Goal: Task Accomplishment & Management: Use online tool/utility

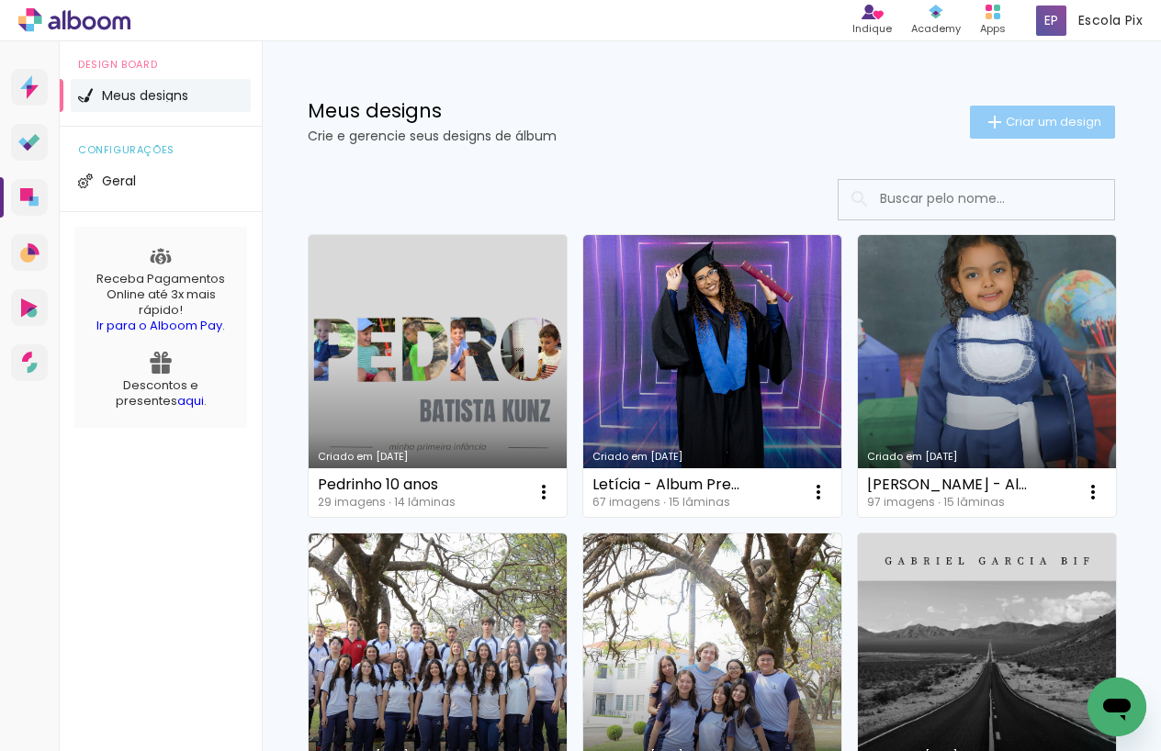
click at [1016, 120] on span "Criar um design" at bounding box center [1054, 122] width 96 height 12
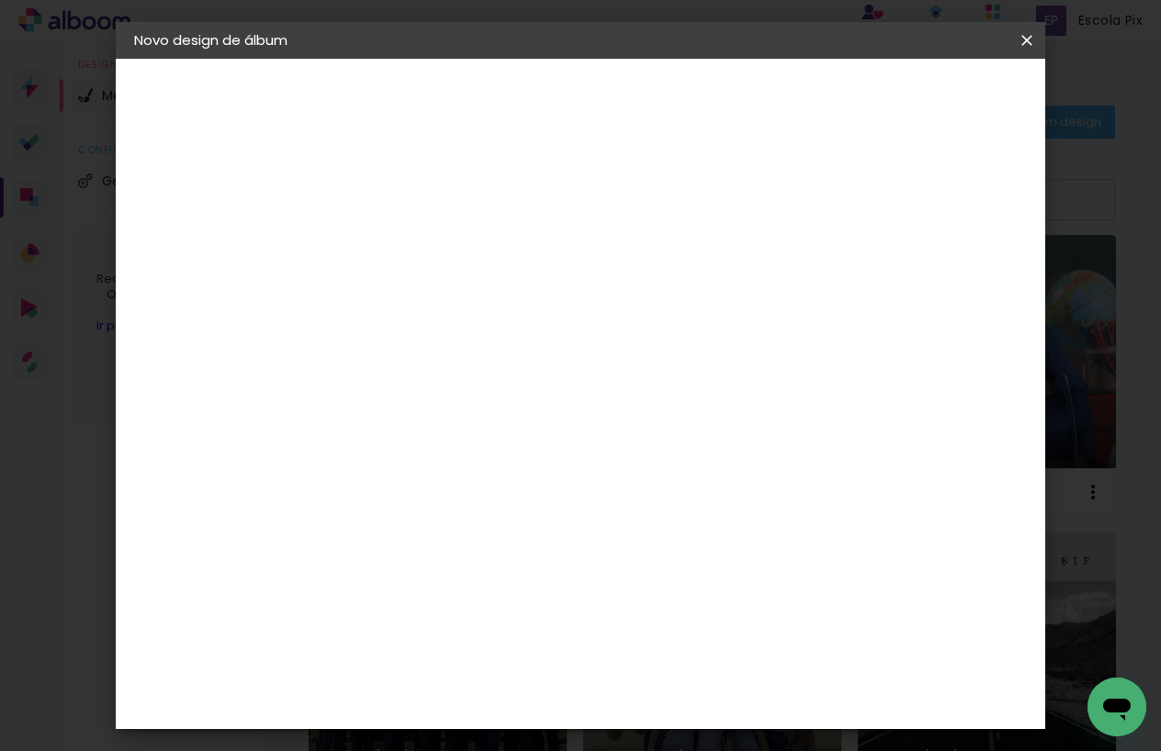
click at [434, 244] on input at bounding box center [434, 246] width 0 height 28
drag, startPoint x: 589, startPoint y: 249, endPoint x: 585, endPoint y: 303, distance: 54.3
click at [434, 249] on input "Album 20x30 Portifolio 2025" at bounding box center [434, 246] width 0 height 28
click at [434, 248] on input "Album Pre 20x30 Portifolio 2025" at bounding box center [434, 246] width 0 height 28
click at [0, 0] on div at bounding box center [0, 0] width 0 height 0
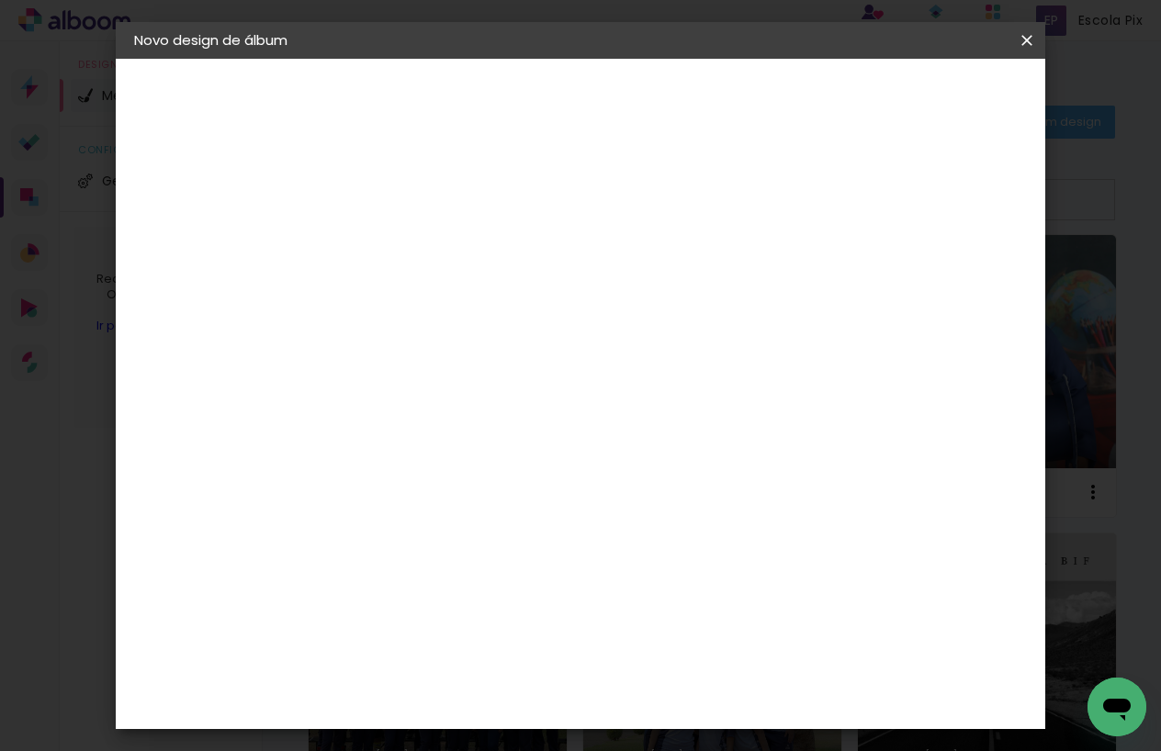
click at [434, 249] on input "Álbum Pré 20x30 Portifolio 2025" at bounding box center [434, 246] width 0 height 28
drag, startPoint x: 755, startPoint y: 249, endPoint x: 734, endPoint y: 255, distance: 22.1
click at [434, 255] on input "Álbum Pré 20x30 Portif´Olio 2025" at bounding box center [434, 246] width 0 height 28
click at [434, 249] on input "Álbum Pré 20x30 Portifólio 2025" at bounding box center [434, 246] width 0 height 28
click at [434, 244] on input "Álbum Pré 20x30 Portifólio 2025" at bounding box center [434, 246] width 0 height 28
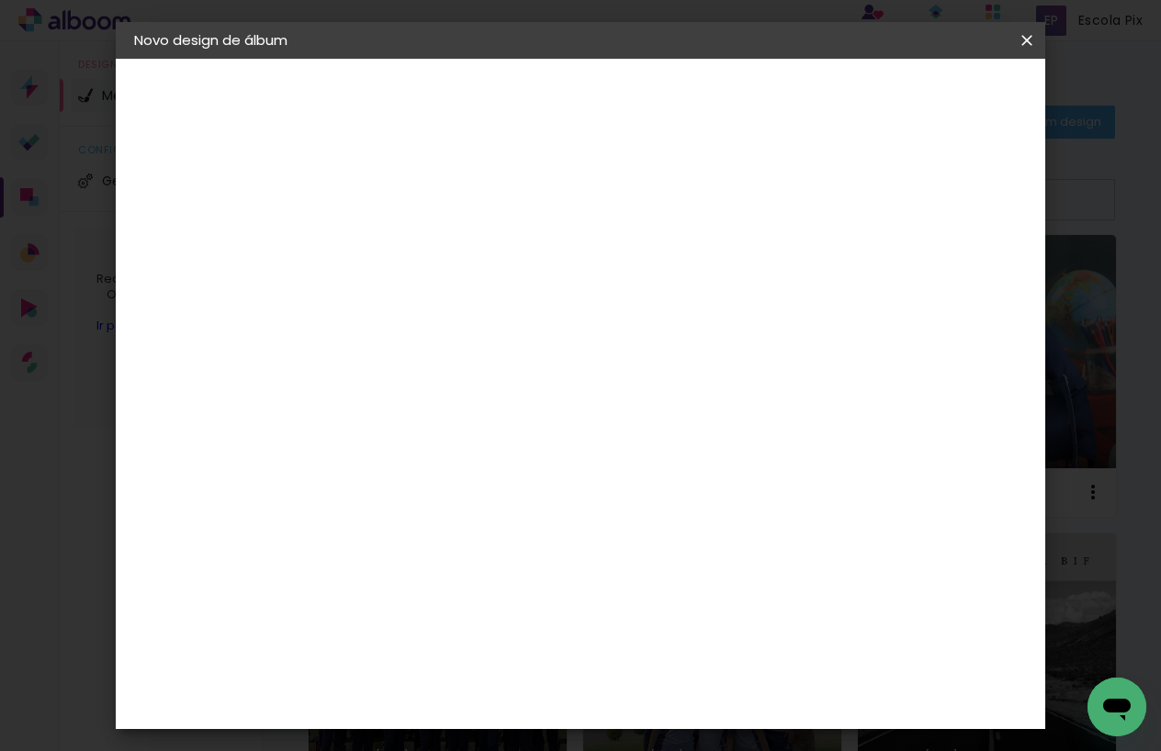
click at [434, 233] on input "Álbum Pré 20x30 Portfólio 2025" at bounding box center [434, 246] width 0 height 28
type input "Álbum Pré 20x30 Portfólio 2025"
type paper-input "Álbum Pré 20x30 Portfólio 2025"
click at [0, 0] on slot "Avançar" at bounding box center [0, 0] width 0 height 0
click at [0, 0] on slot "Tamanho Livre" at bounding box center [0, 0] width 0 height 0
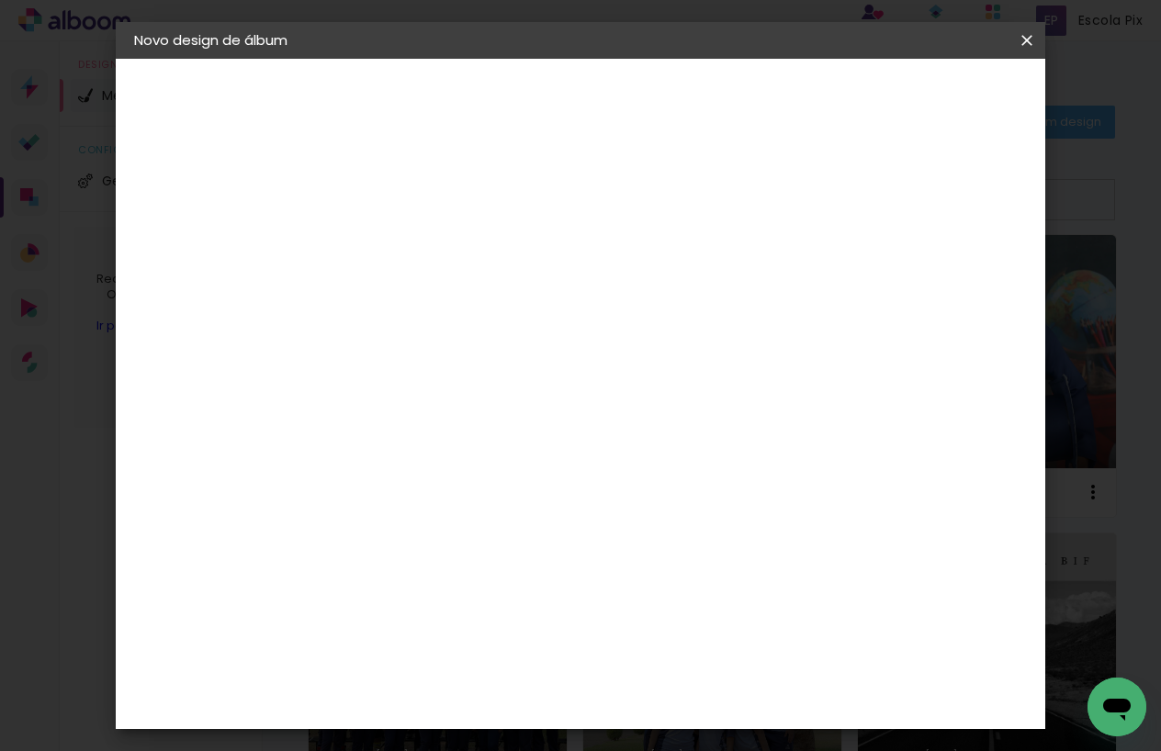
click at [779, 110] on paper-button "Avançar" at bounding box center [734, 97] width 90 height 31
type input "1"
type paper-input "1"
click at [447, 215] on input "1" at bounding box center [421, 210] width 63 height 23
drag, startPoint x: 400, startPoint y: 457, endPoint x: 380, endPoint y: 462, distance: 20.1
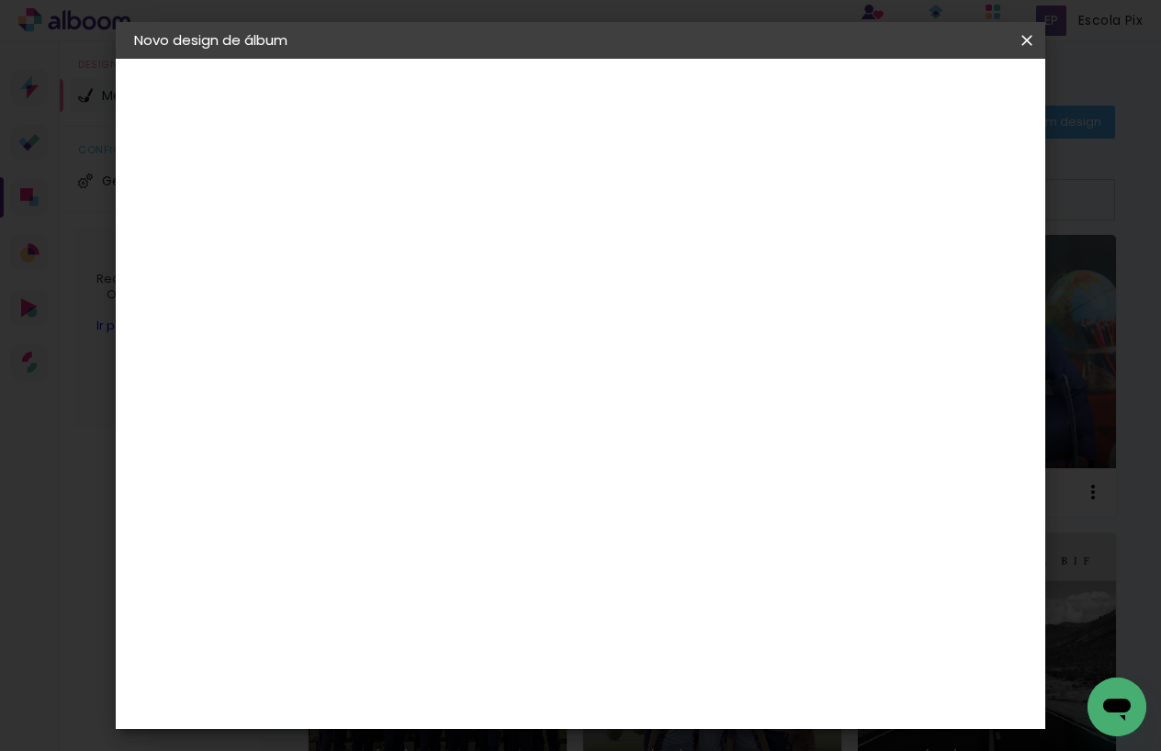
click at [380, 462] on div "30" at bounding box center [388, 460] width 70 height 28
type input "3"
type input "20,3"
type paper-input "20,3"
click at [709, 558] on input "60" at bounding box center [688, 564] width 48 height 28
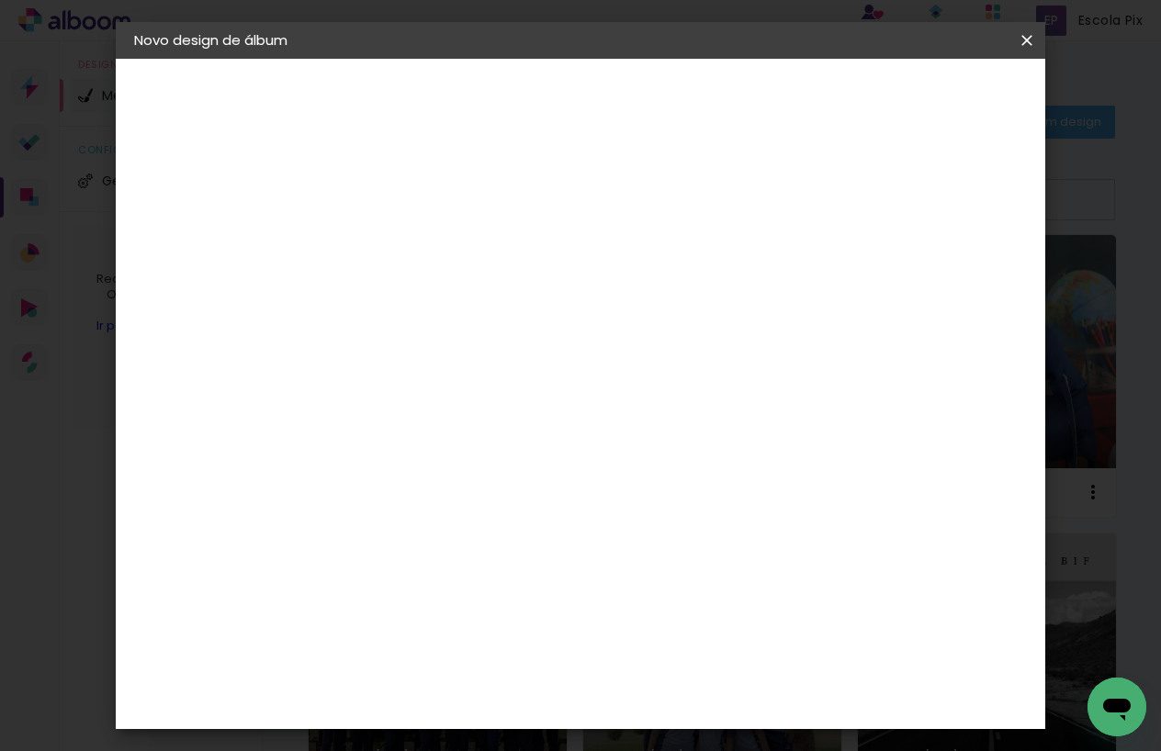
scroll to position [44, 0]
type input "61"
type paper-input "61"
click at [925, 98] on span "Iniciar design" at bounding box center [883, 97] width 84 height 13
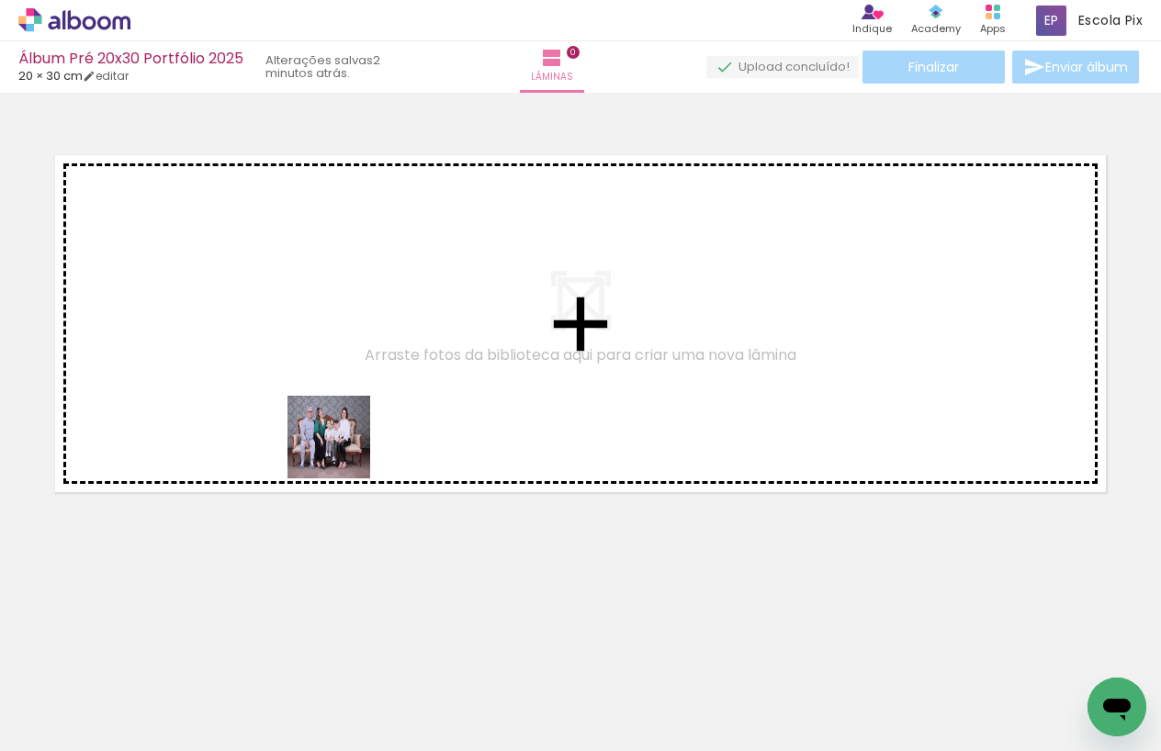
drag, startPoint x: 197, startPoint y: 692, endPoint x: 659, endPoint y: 678, distance: 461.3
click at [344, 438] on quentale-workspace at bounding box center [580, 375] width 1161 height 751
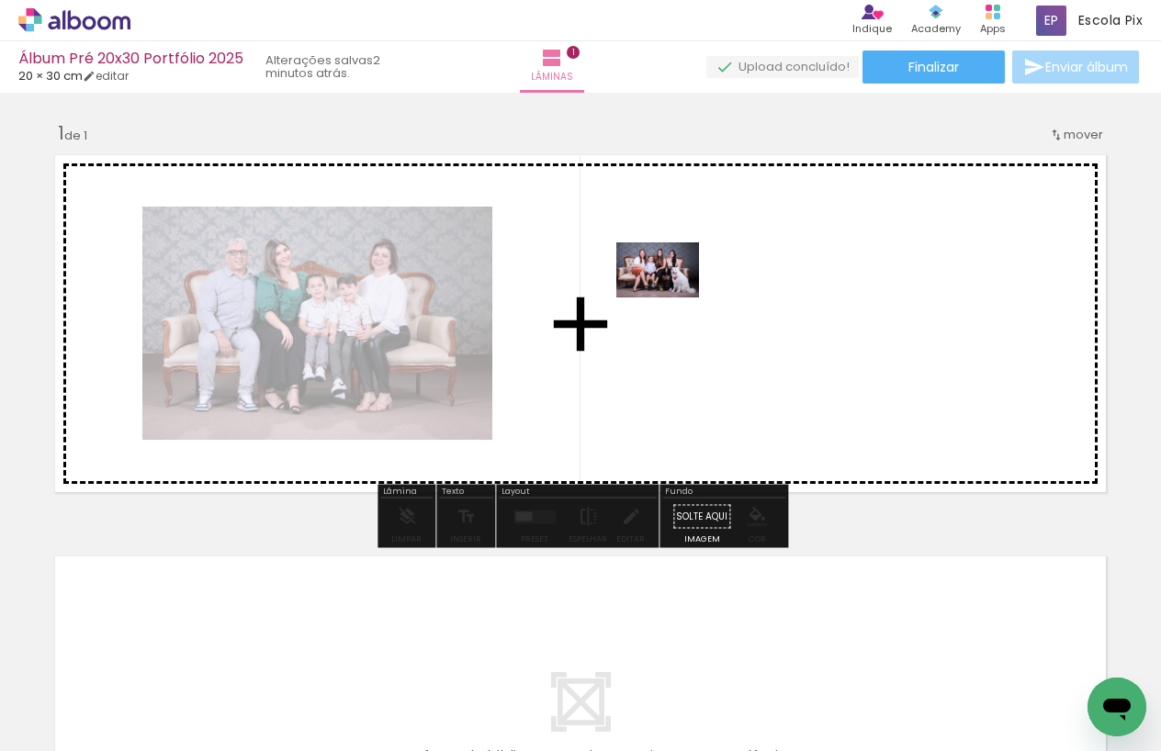
drag, startPoint x: 603, startPoint y: 698, endPoint x: 698, endPoint y: 590, distance: 143.9
click at [671, 297] on quentale-workspace at bounding box center [580, 375] width 1161 height 751
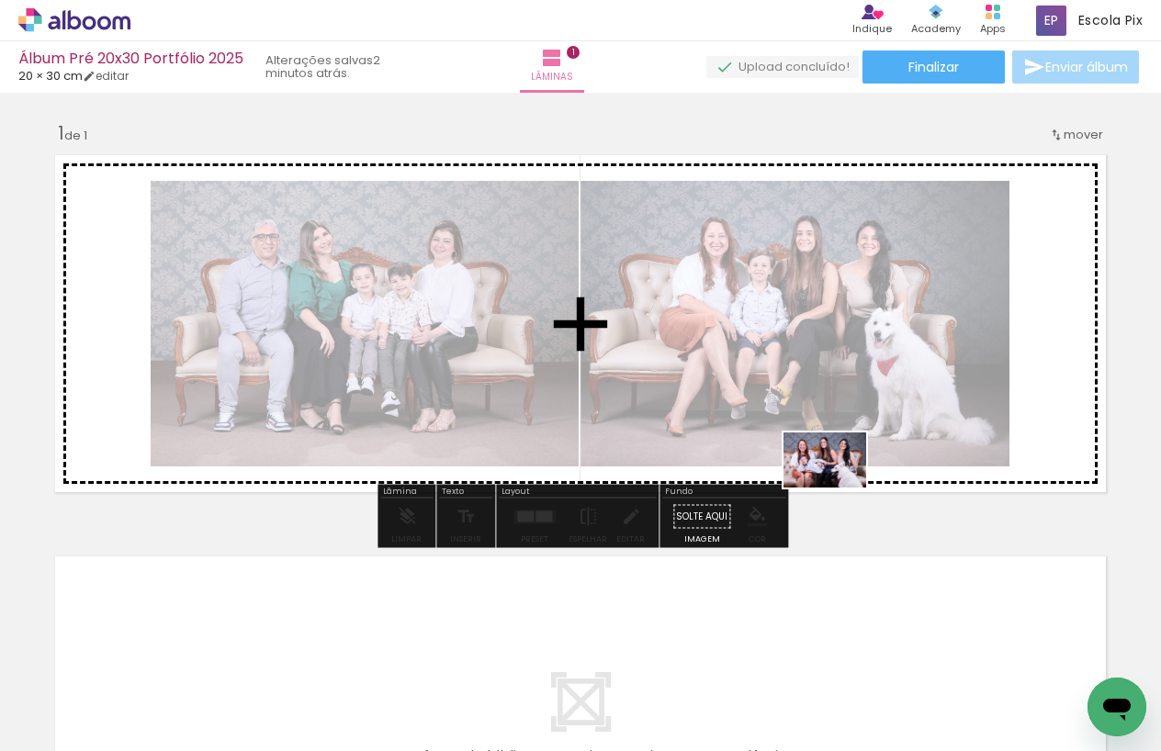
drag, startPoint x: 780, startPoint y: 560, endPoint x: 839, endPoint y: 488, distance: 93.4
click at [839, 488] on quentale-workspace at bounding box center [580, 375] width 1161 height 751
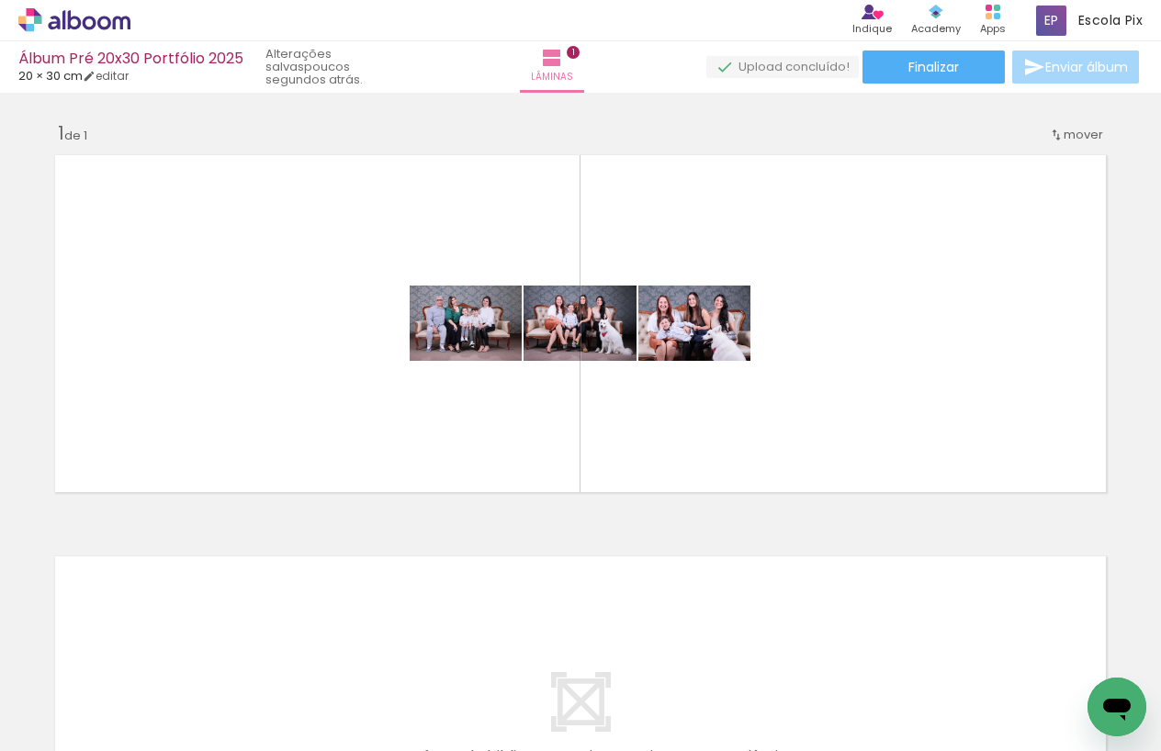
scroll to position [0, 236]
drag, startPoint x: 971, startPoint y: 536, endPoint x: 946, endPoint y: 431, distance: 108.5
click at [946, 431] on quentale-workspace at bounding box center [580, 375] width 1161 height 751
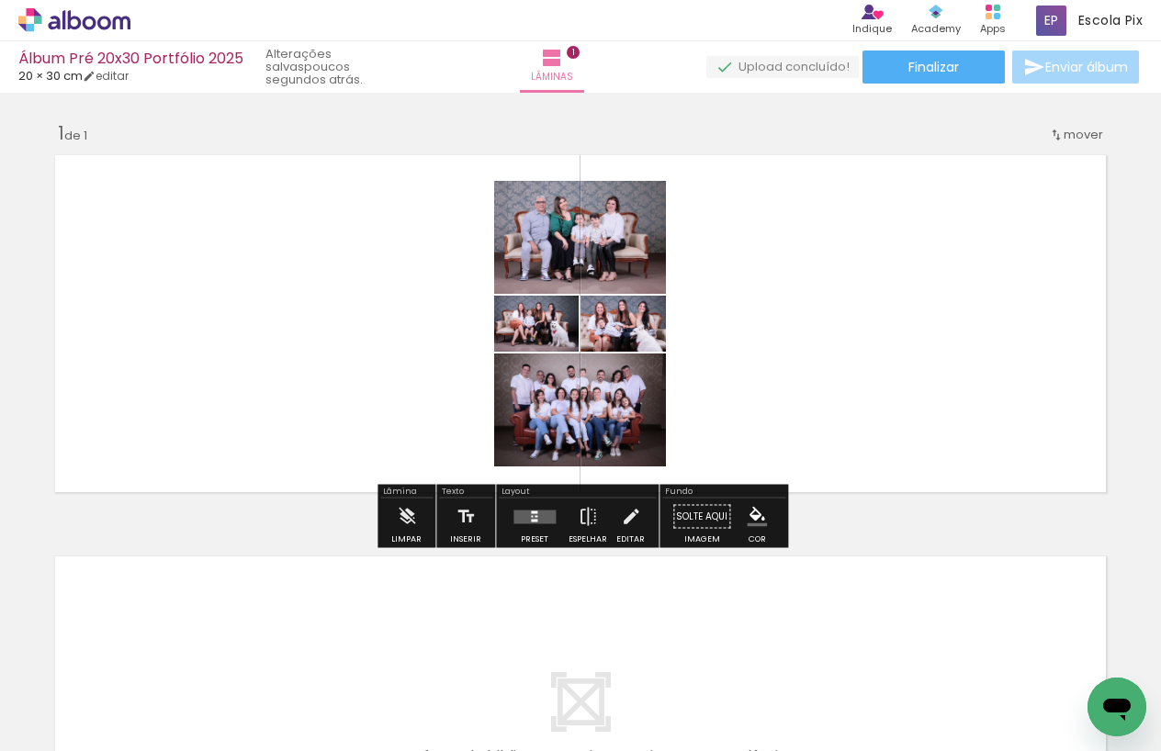
click at [538, 515] on quentale-layouter at bounding box center [534, 517] width 42 height 14
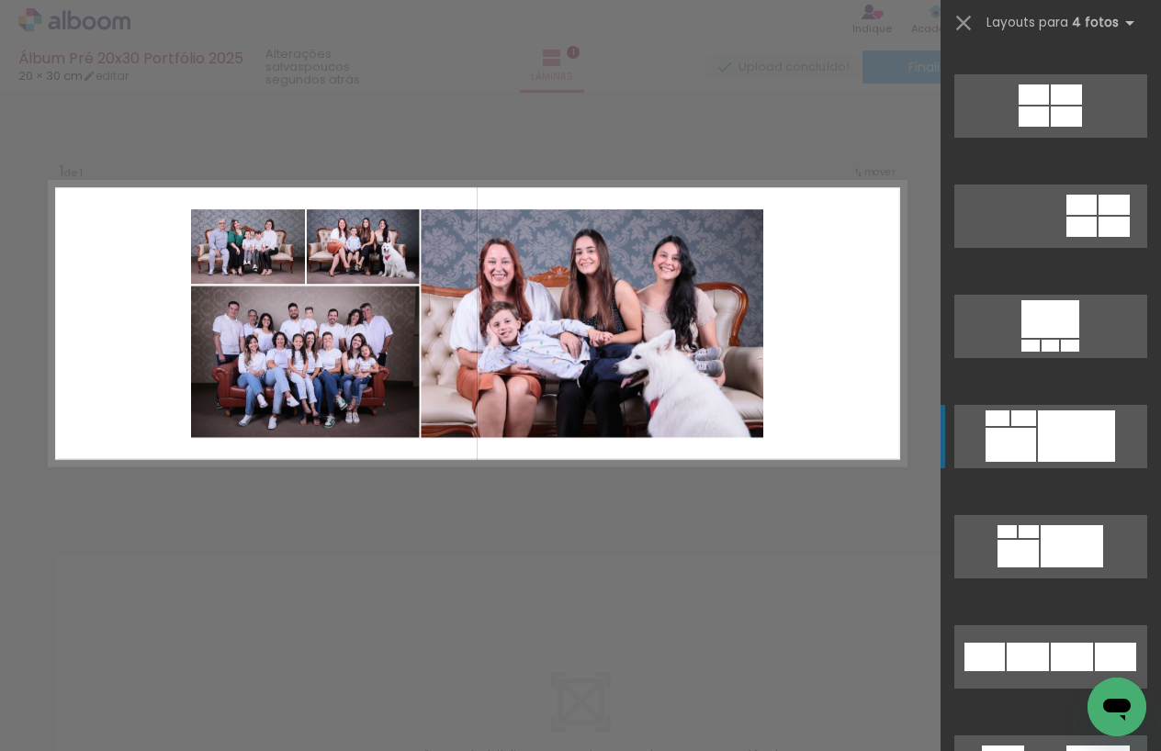
scroll to position [1336, 0]
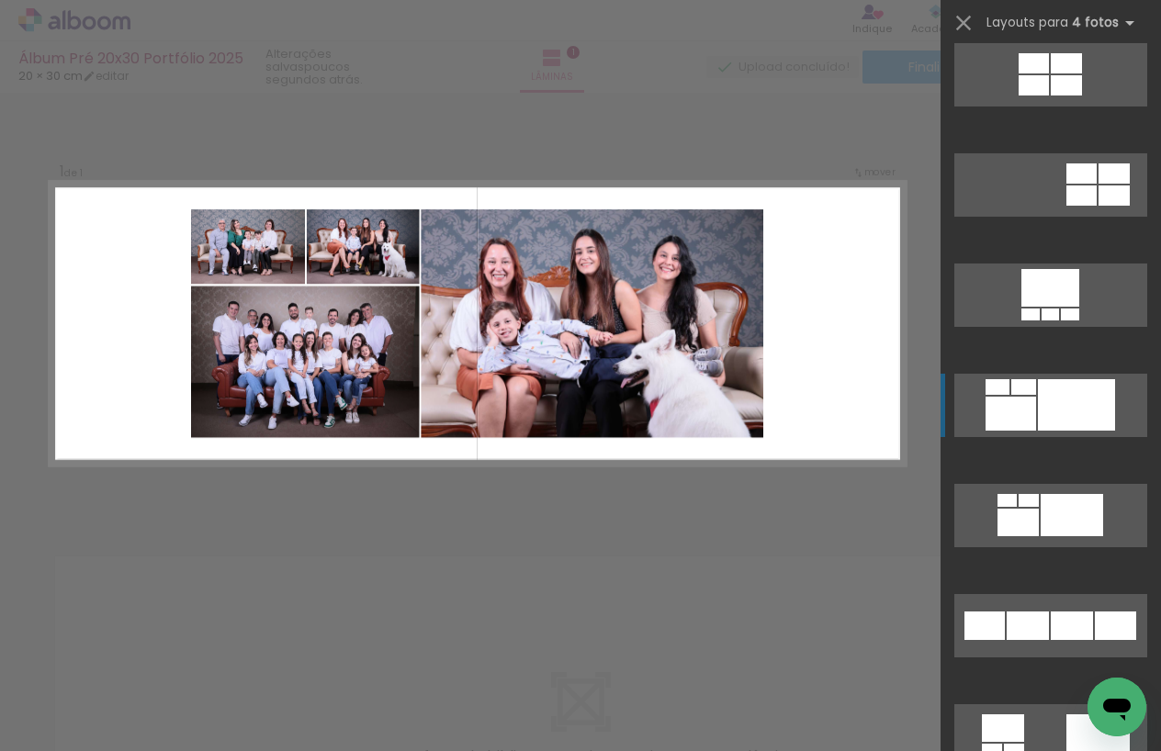
click at [1059, 321] on div at bounding box center [1050, 315] width 17 height 12
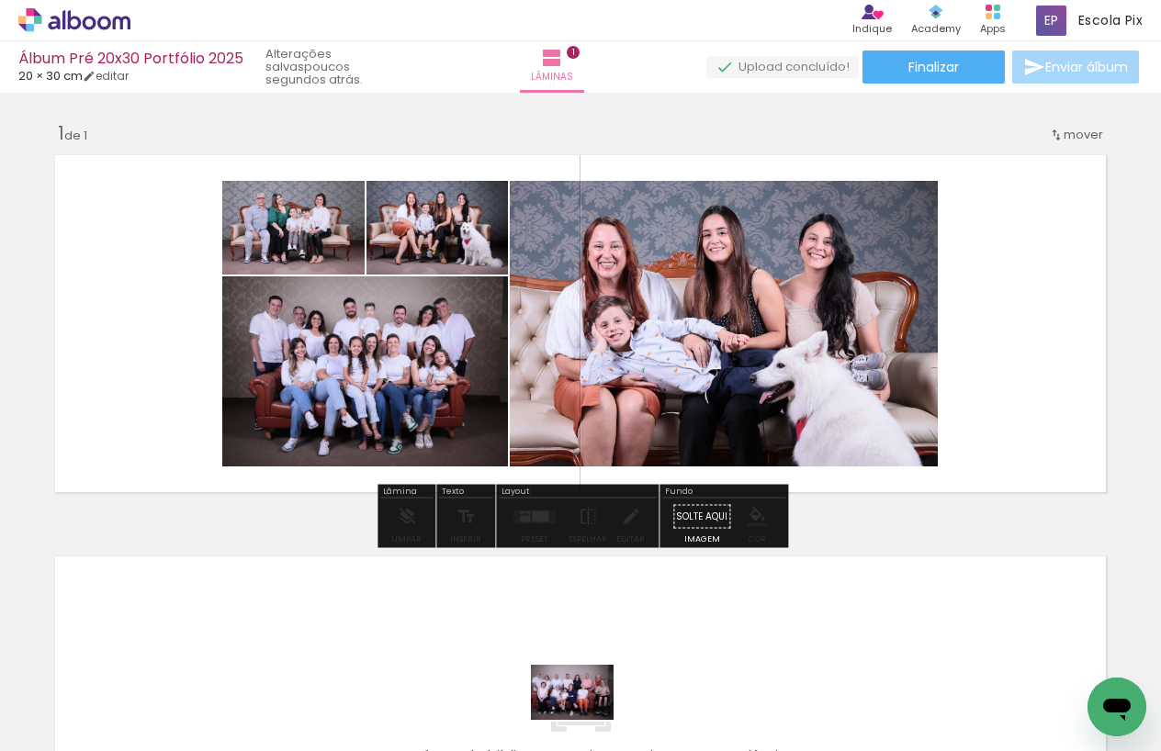
drag, startPoint x: 573, startPoint y: 691, endPoint x: 586, endPoint y: 720, distance: 32.1
click at [586, 720] on div at bounding box center [565, 690] width 91 height 61
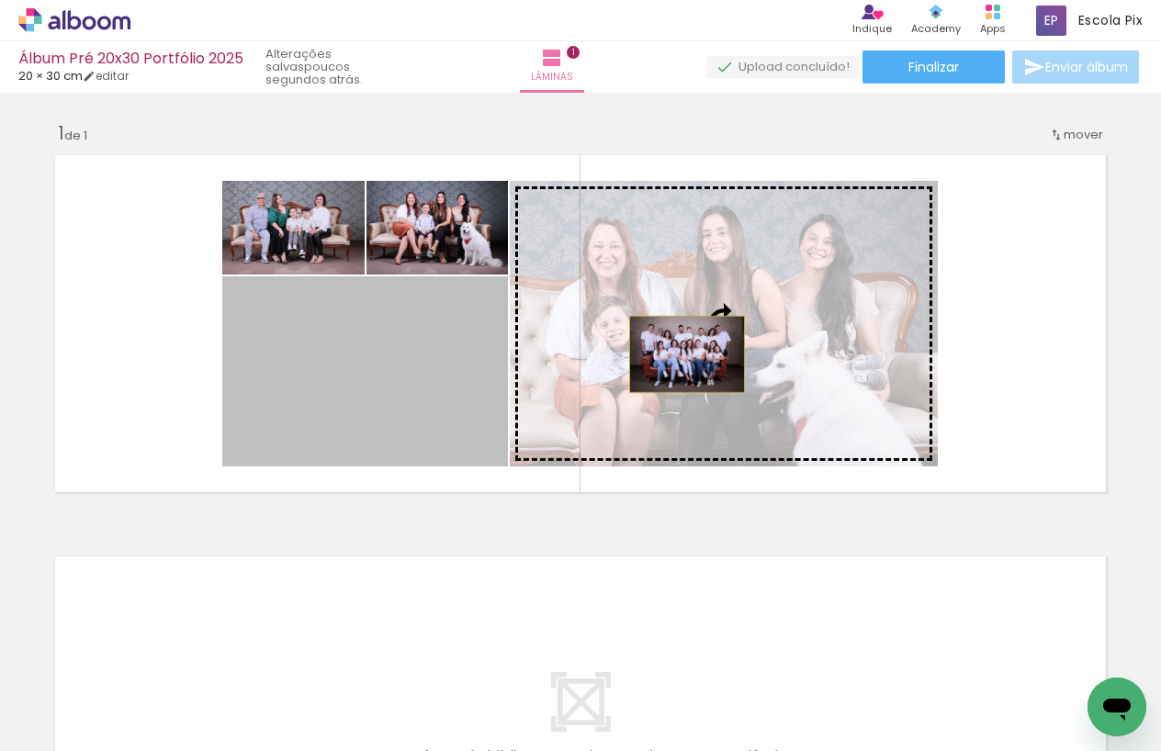
drag, startPoint x: 392, startPoint y: 378, endPoint x: 687, endPoint y: 355, distance: 295.8
click at [0, 0] on slot at bounding box center [0, 0] width 0 height 0
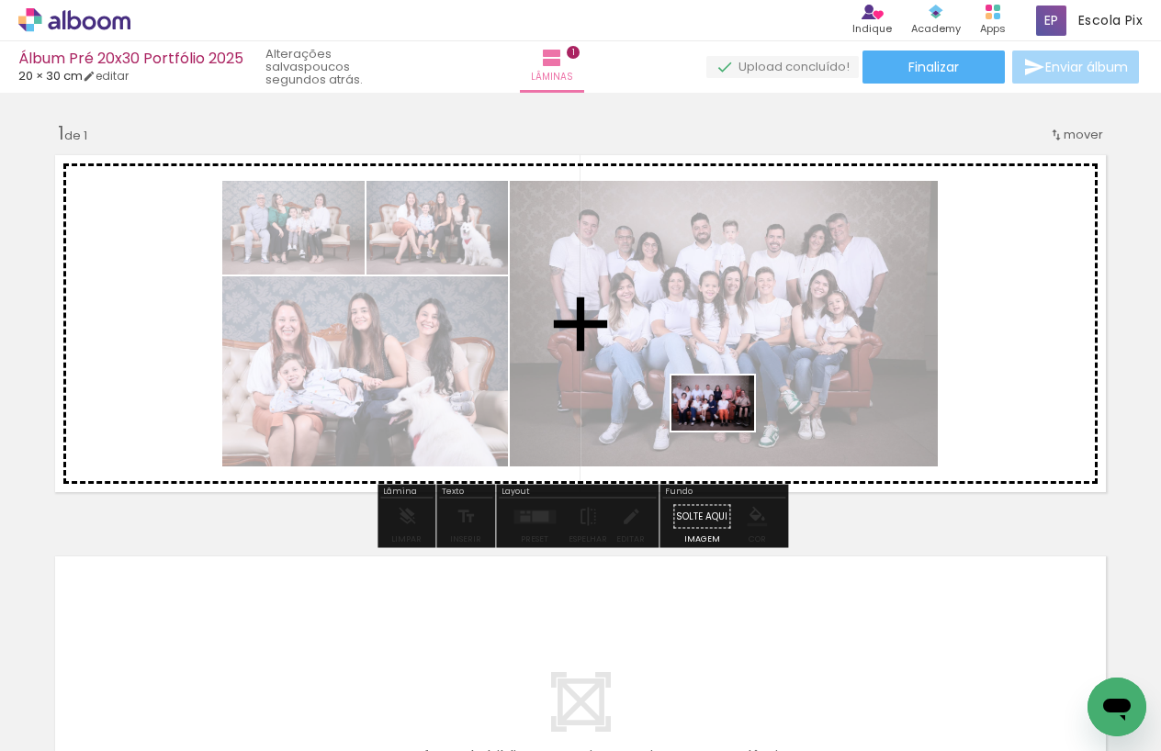
drag, startPoint x: 581, startPoint y: 694, endPoint x: 727, endPoint y: 431, distance: 301.4
click at [727, 431] on quentale-workspace at bounding box center [580, 375] width 1161 height 751
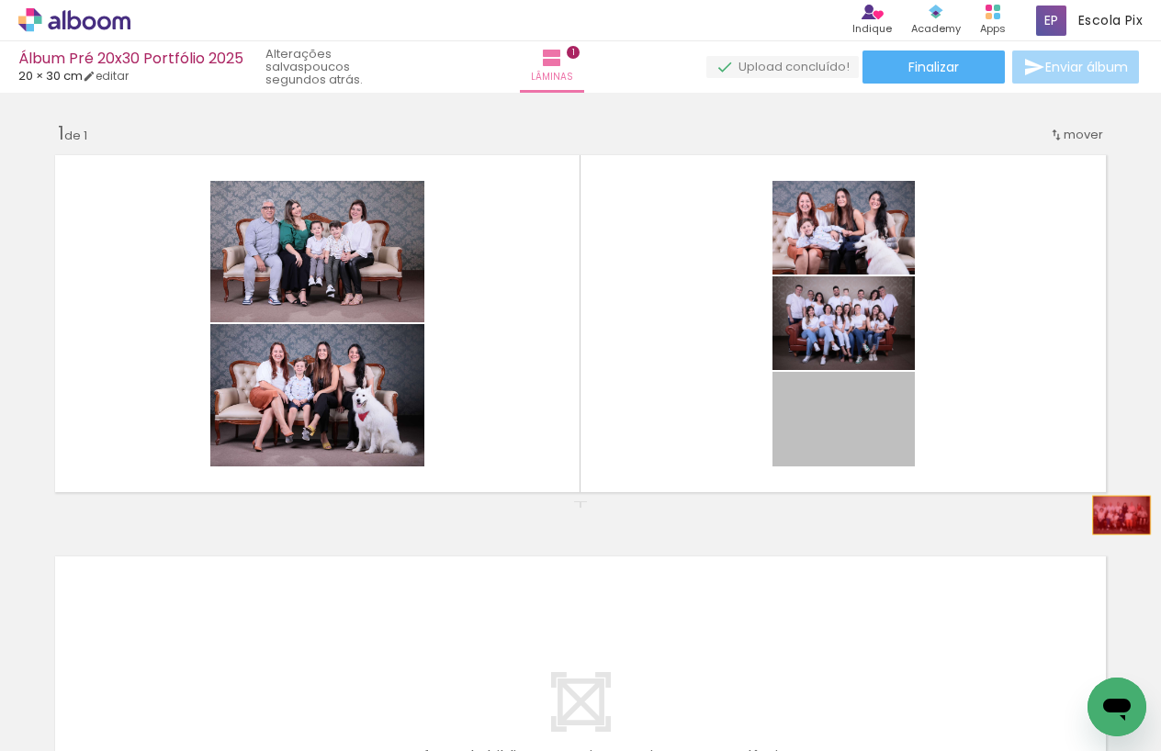
drag, startPoint x: 884, startPoint y: 426, endPoint x: 1128, endPoint y: 523, distance: 262.7
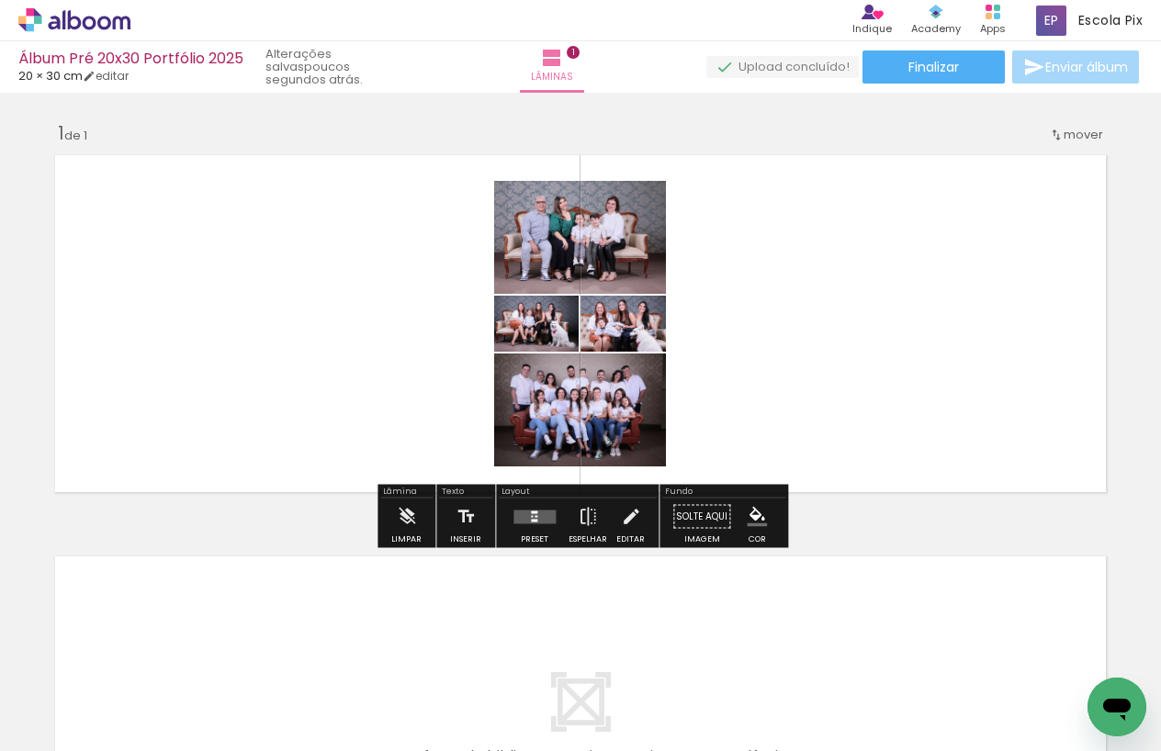
drag, startPoint x: 528, startPoint y: 519, endPoint x: 839, endPoint y: 558, distance: 313.0
click at [531, 519] on div at bounding box center [534, 520] width 6 height 3
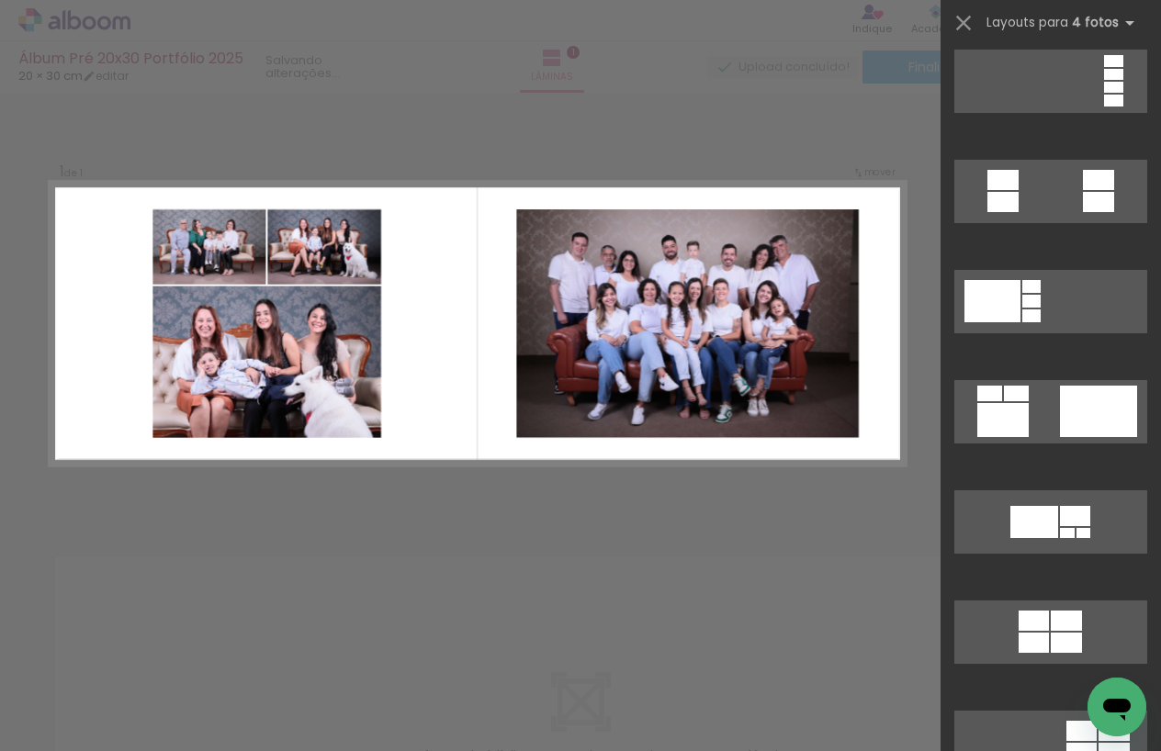
scroll to position [839, 0]
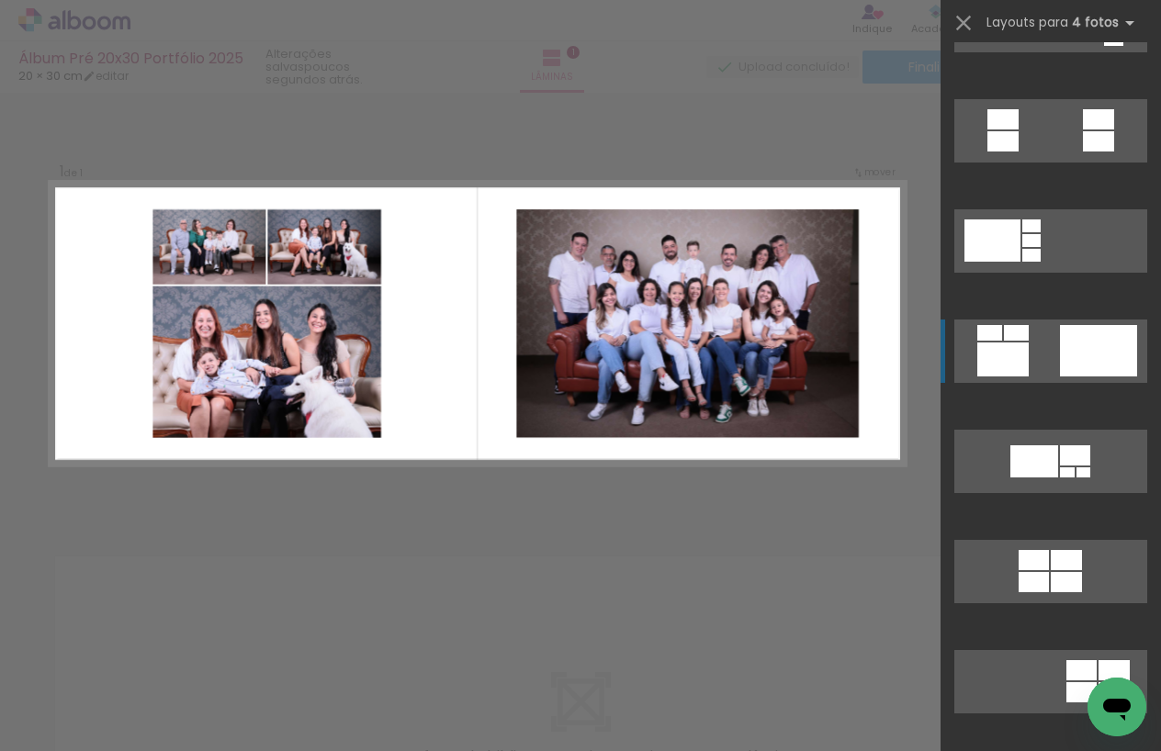
click at [1099, 682] on div at bounding box center [1114, 692] width 31 height 20
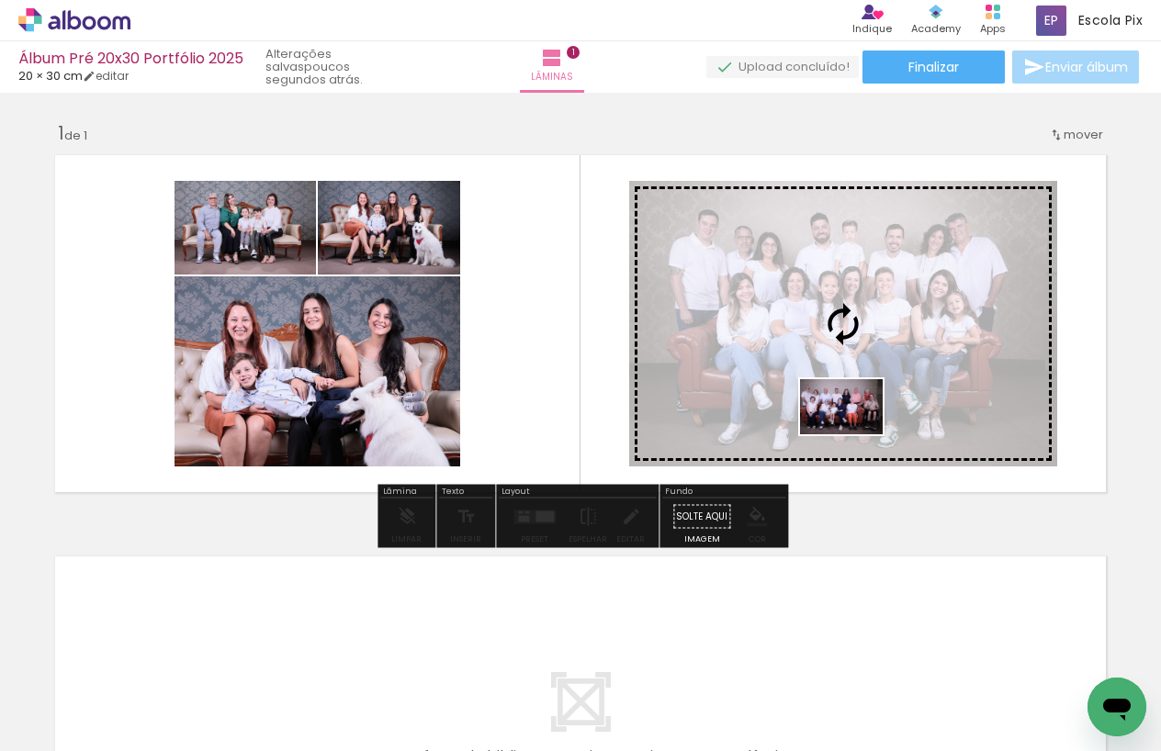
drag, startPoint x: 570, startPoint y: 694, endPoint x: 855, endPoint y: 434, distance: 385.6
click at [855, 434] on quentale-workspace at bounding box center [580, 375] width 1161 height 751
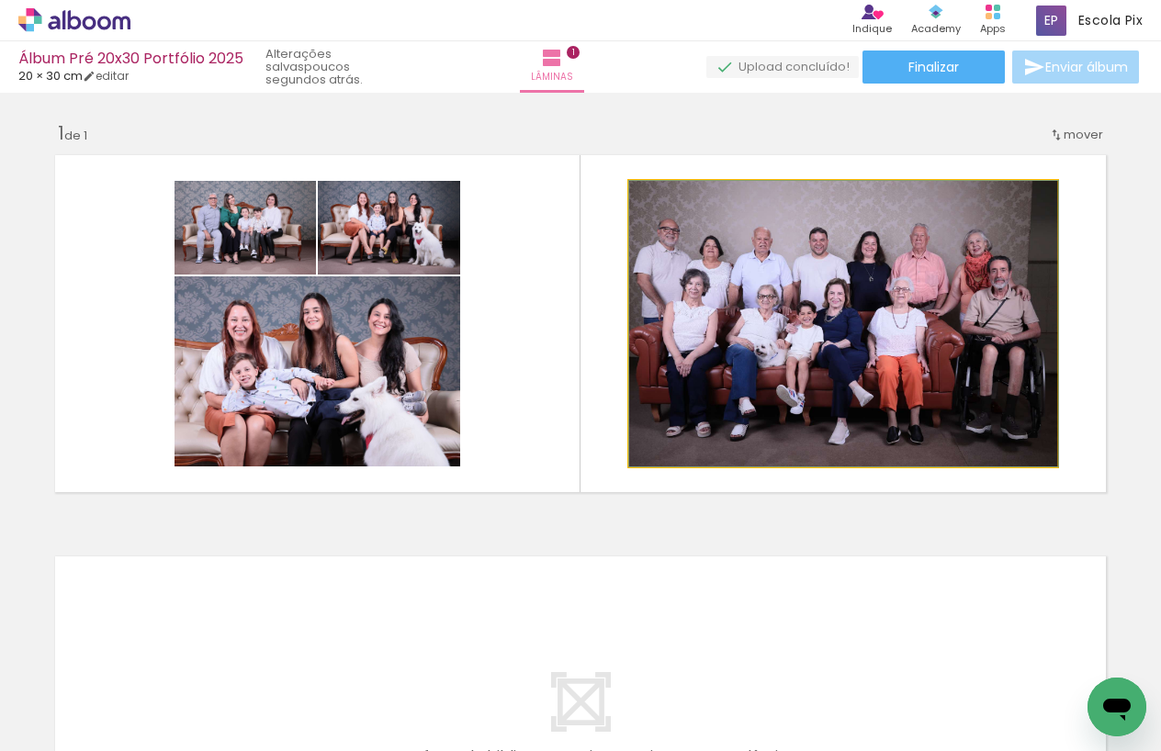
drag, startPoint x: 901, startPoint y: 337, endPoint x: 916, endPoint y: 328, distance: 17.3
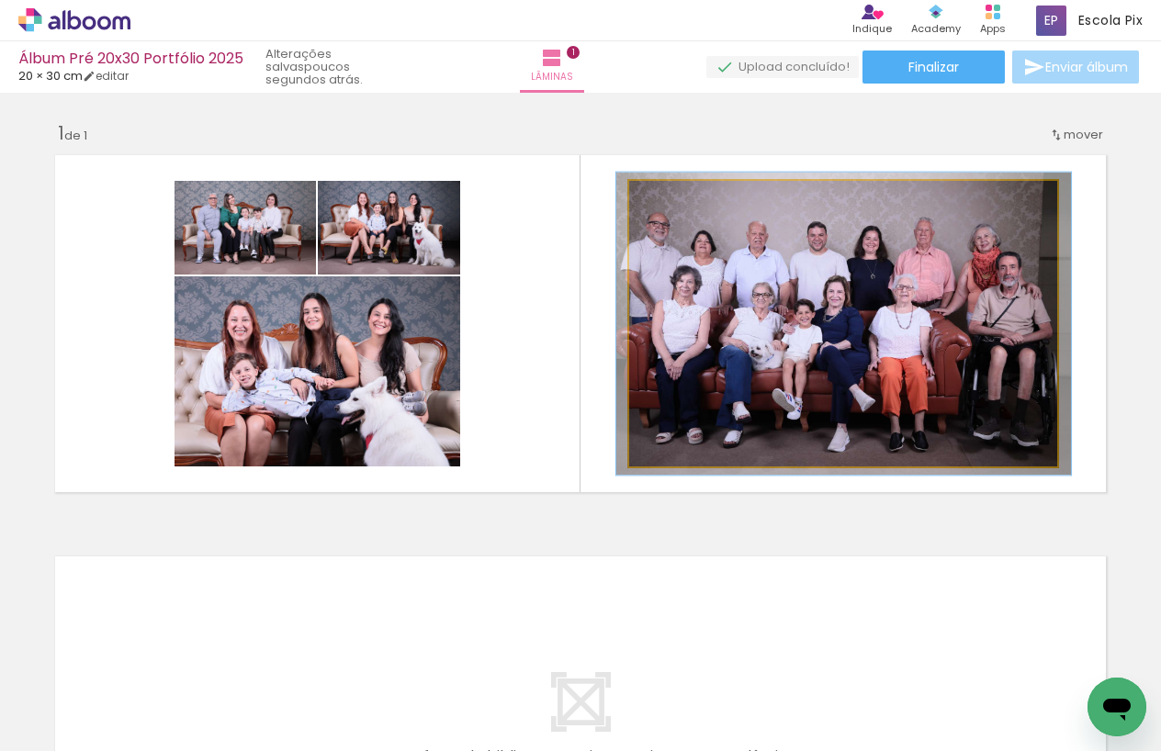
click at [674, 199] on div at bounding box center [676, 200] width 17 height 17
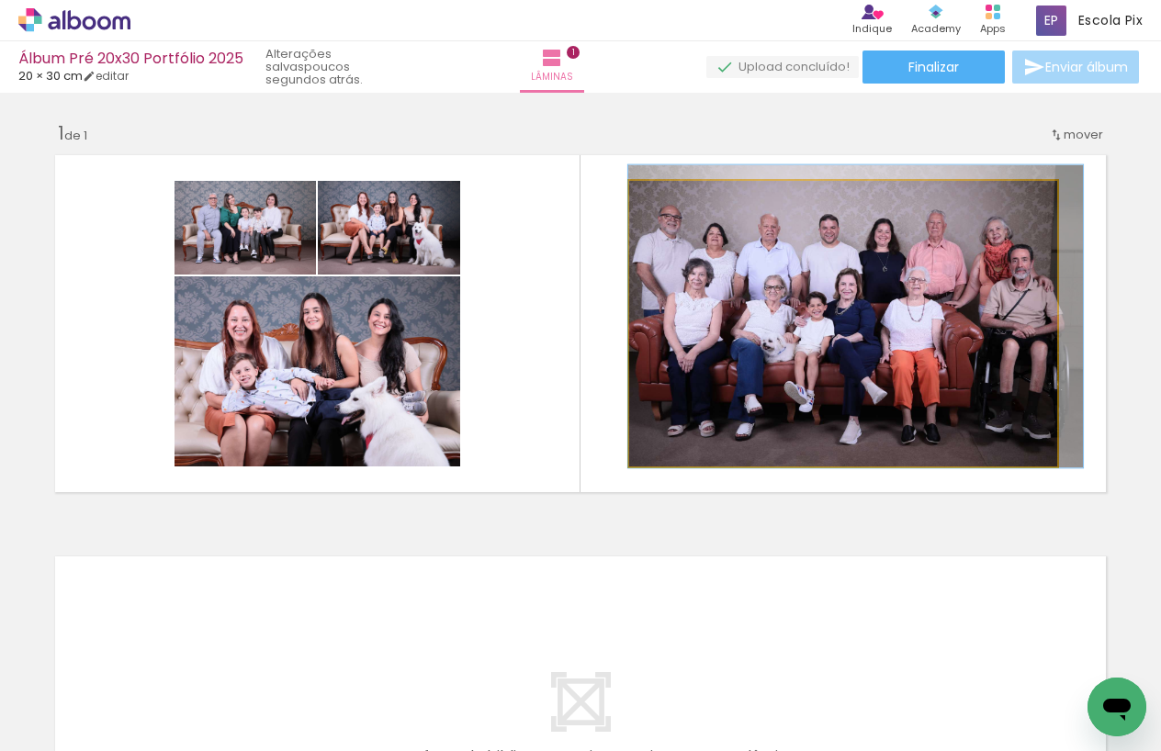
drag, startPoint x: 825, startPoint y: 315, endPoint x: 837, endPoint y: 308, distance: 14.0
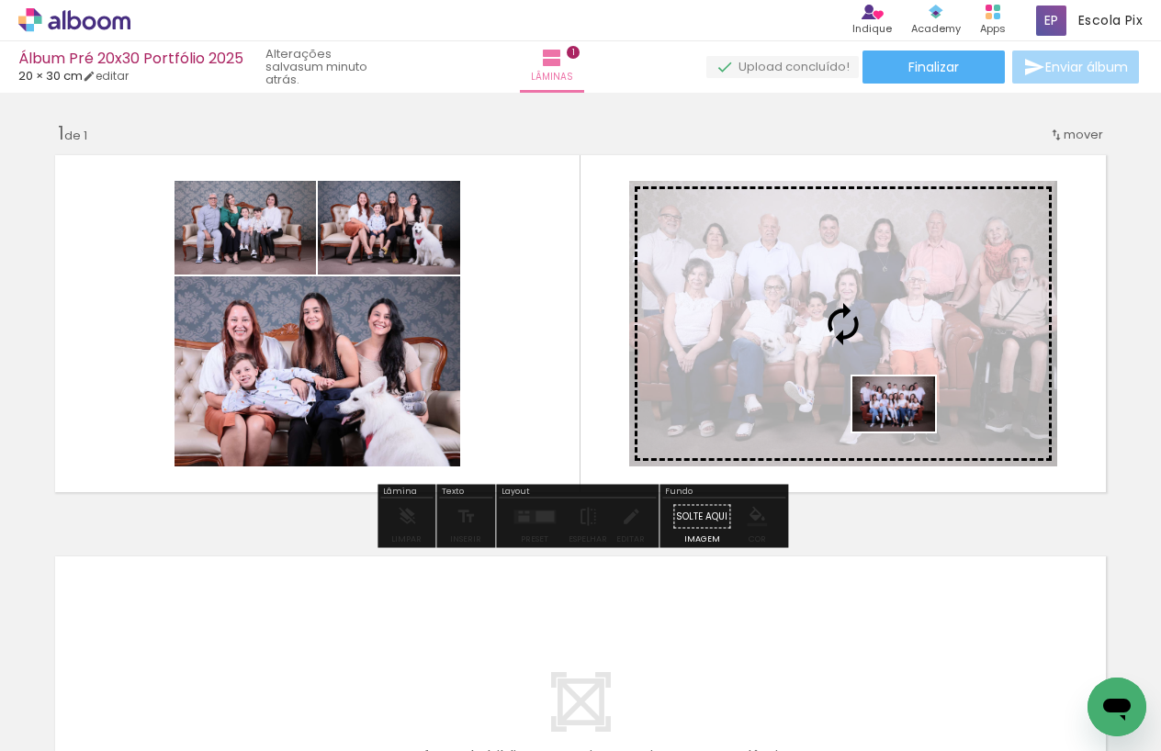
drag, startPoint x: 986, startPoint y: 697, endPoint x: 908, endPoint y: 432, distance: 276.7
click at [908, 432] on quentale-workspace at bounding box center [580, 375] width 1161 height 751
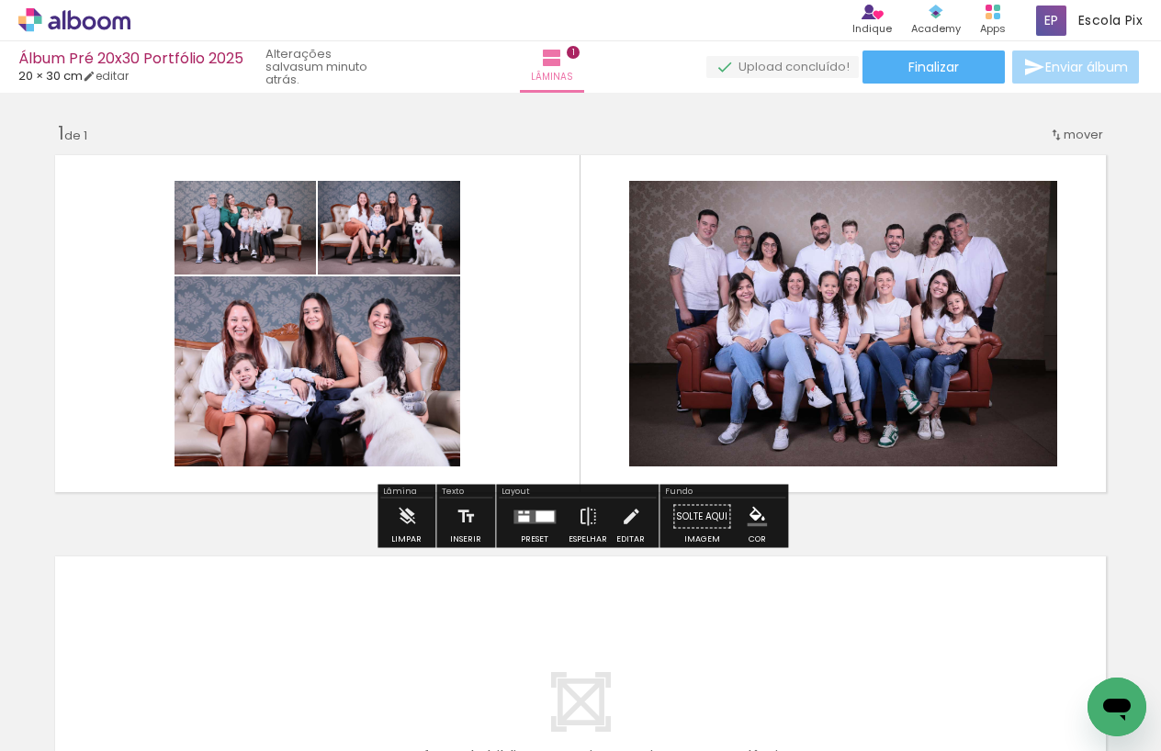
click at [580, 610] on quentale-layouter at bounding box center [580, 724] width 1069 height 355
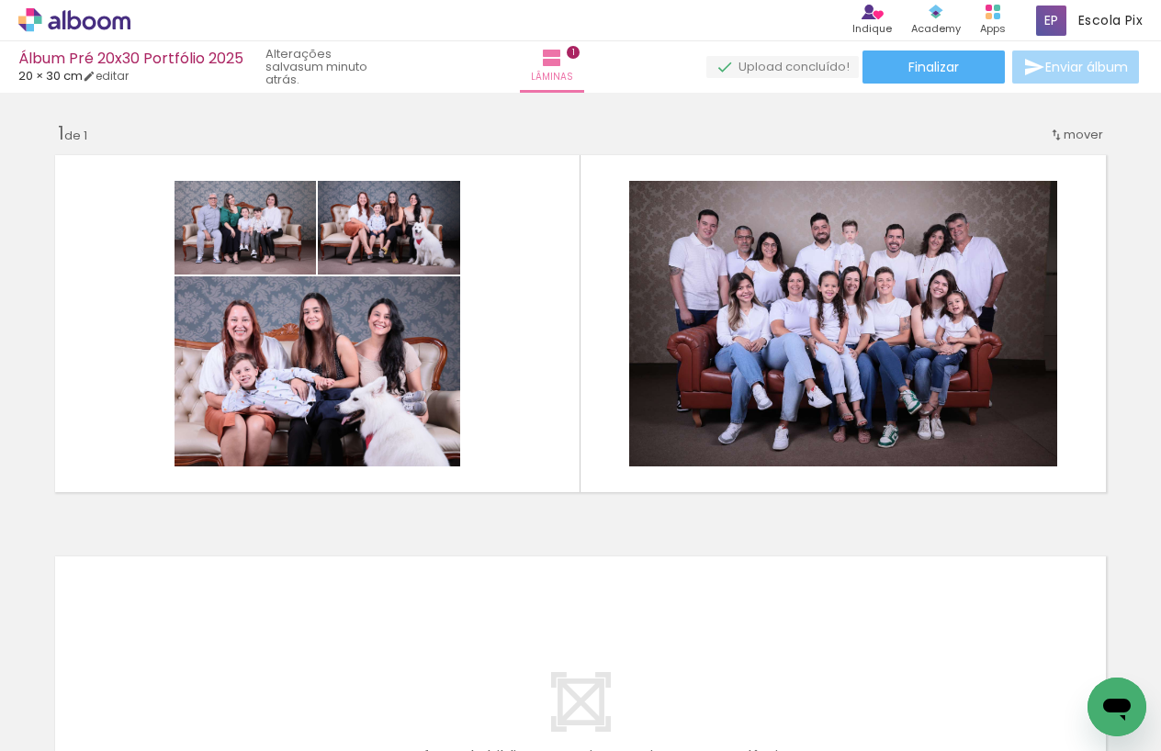
scroll to position [0, 129]
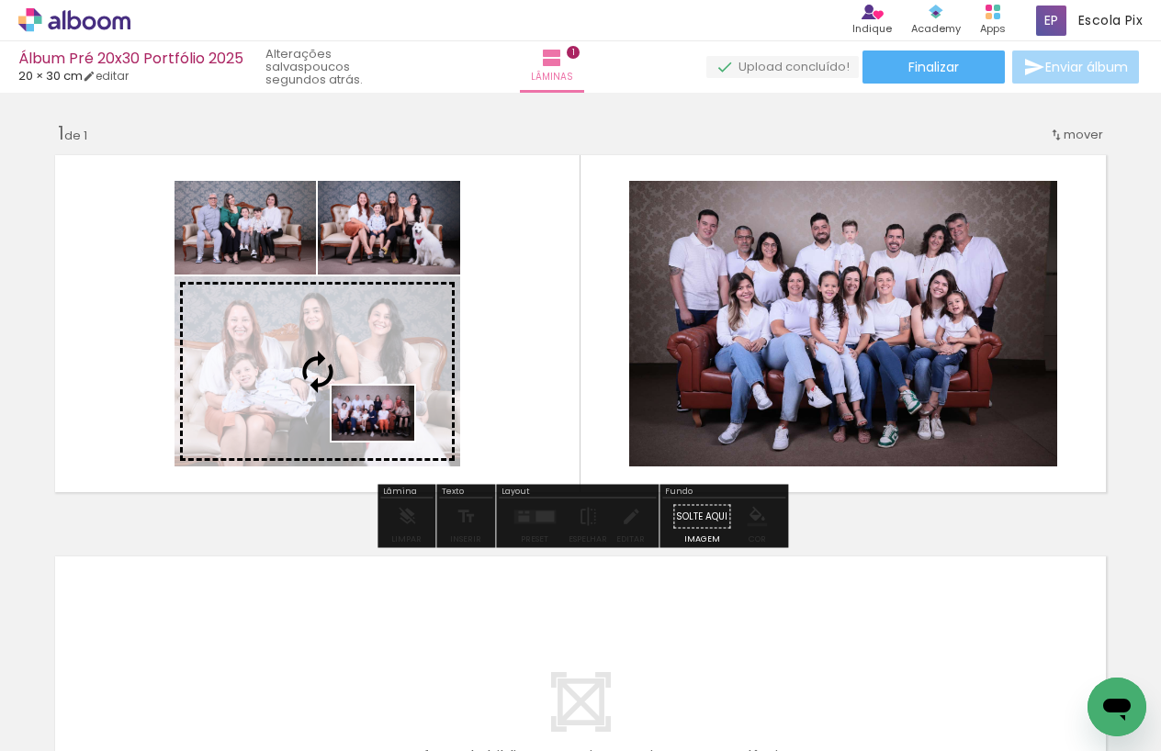
drag, startPoint x: 693, startPoint y: 700, endPoint x: 387, endPoint y: 441, distance: 400.8
click at [387, 441] on quentale-workspace at bounding box center [580, 375] width 1161 height 751
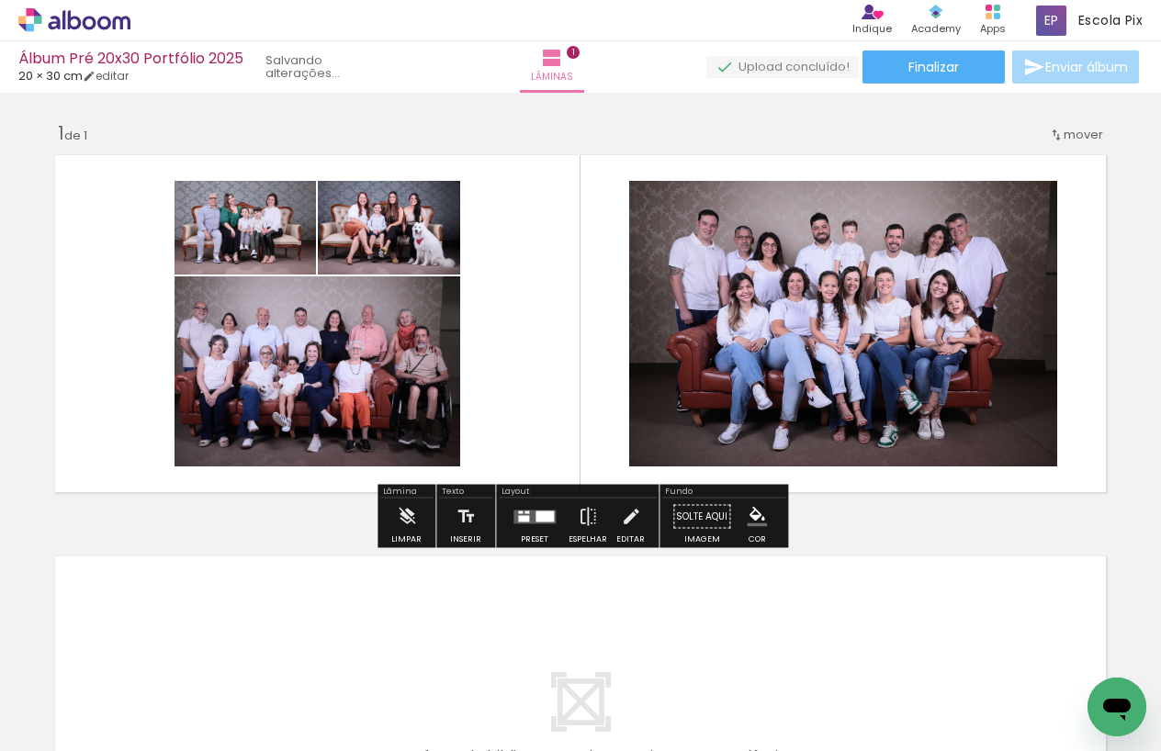
scroll to position [0, 128]
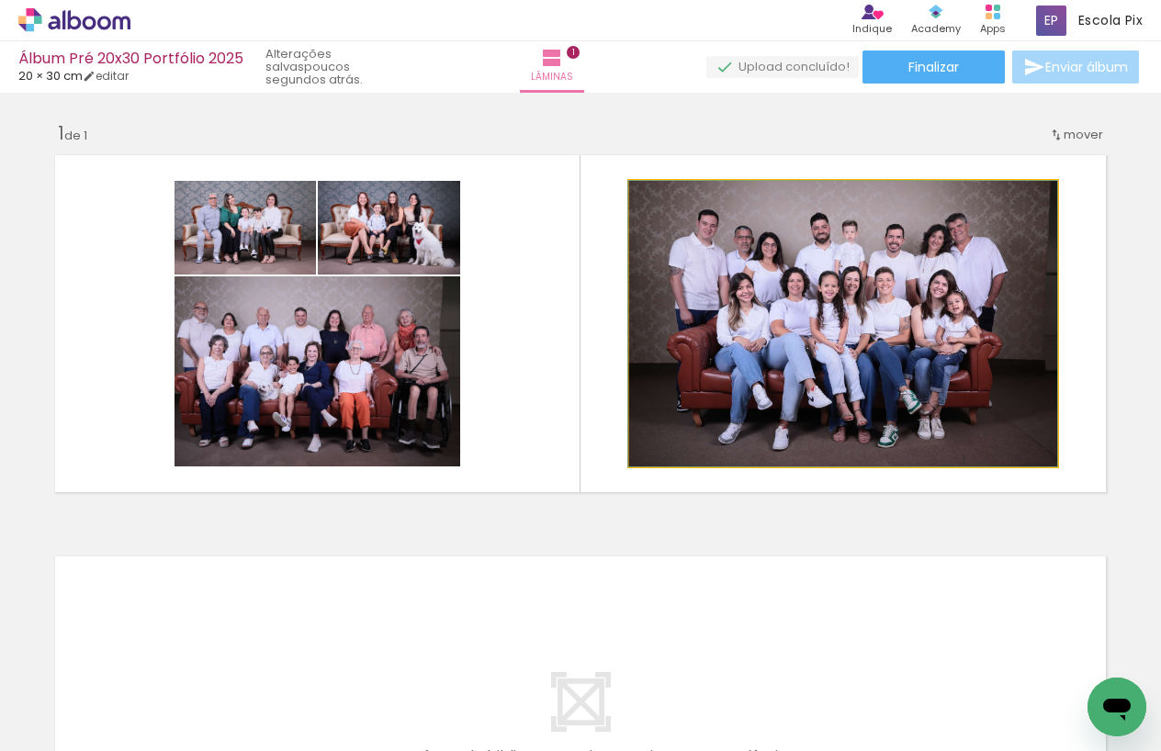
click at [728, 386] on quentale-photo at bounding box center [843, 324] width 428 height 286
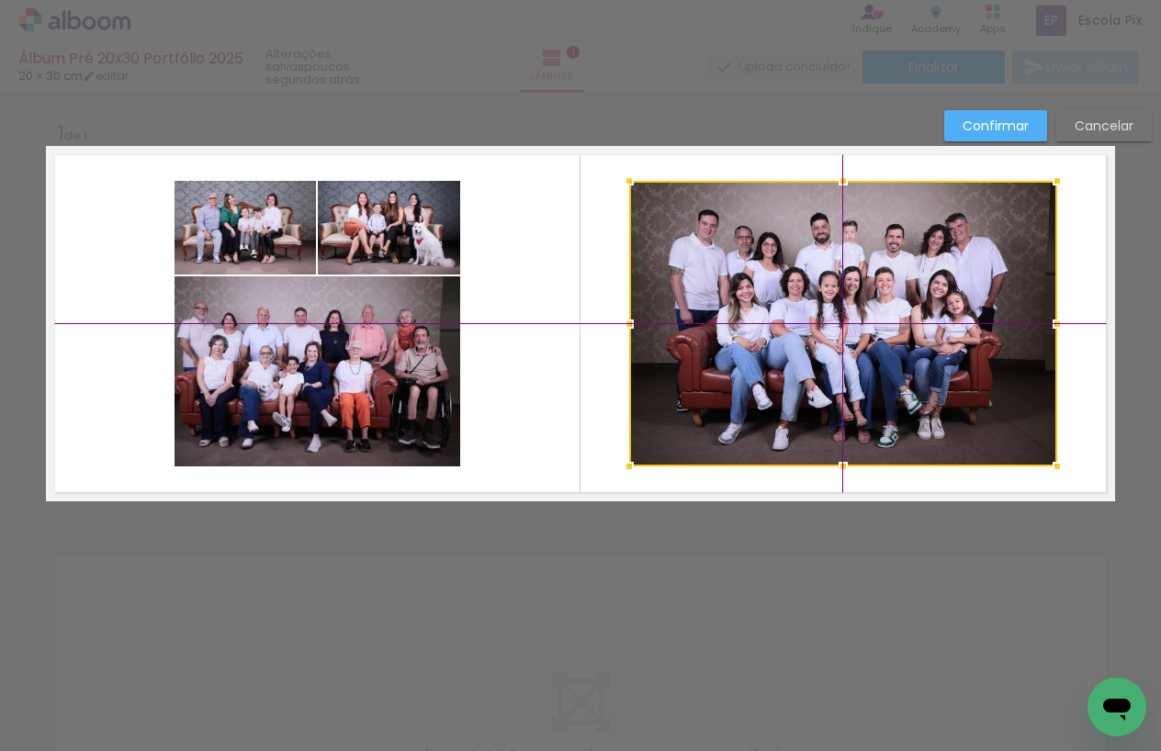
drag, startPoint x: 852, startPoint y: 334, endPoint x: 884, endPoint y: 318, distance: 36.2
click at [884, 318] on div at bounding box center [843, 324] width 428 height 286
drag, startPoint x: 942, startPoint y: 288, endPoint x: 976, endPoint y: 257, distance: 46.8
click at [976, 263] on div at bounding box center [843, 324] width 428 height 286
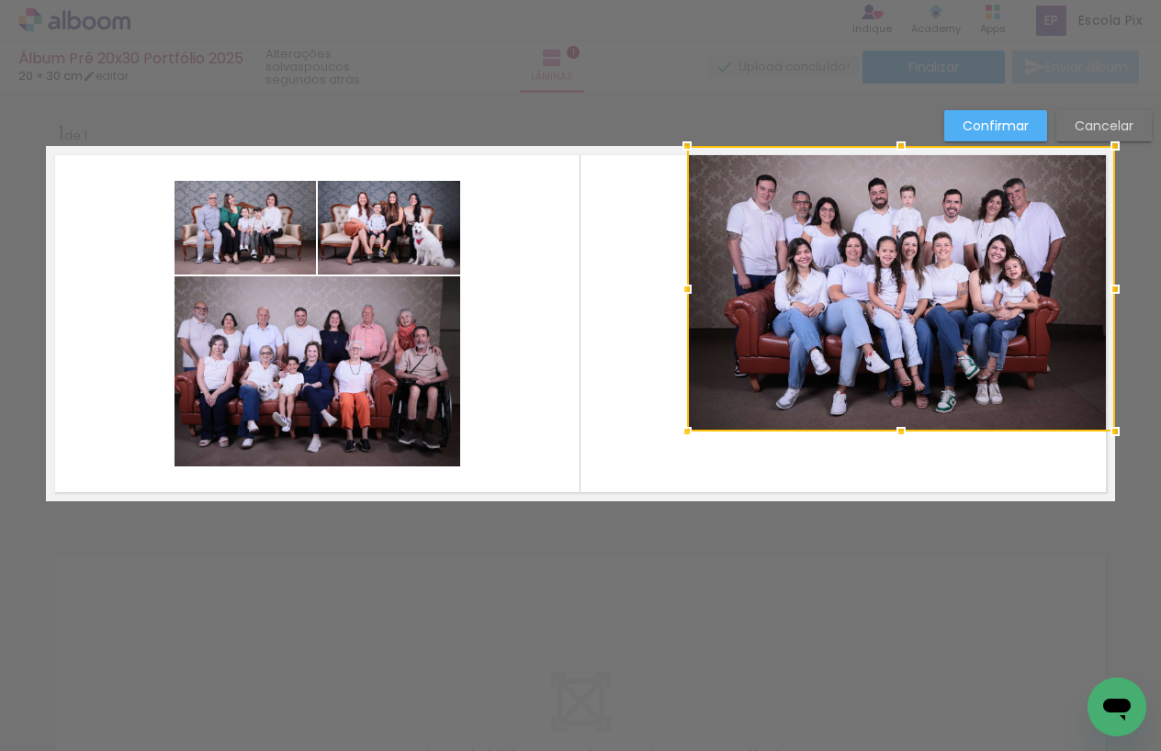
drag, startPoint x: 977, startPoint y: 255, endPoint x: 840, endPoint y: 339, distance: 161.2
click at [986, 253] on div at bounding box center [901, 289] width 428 height 286
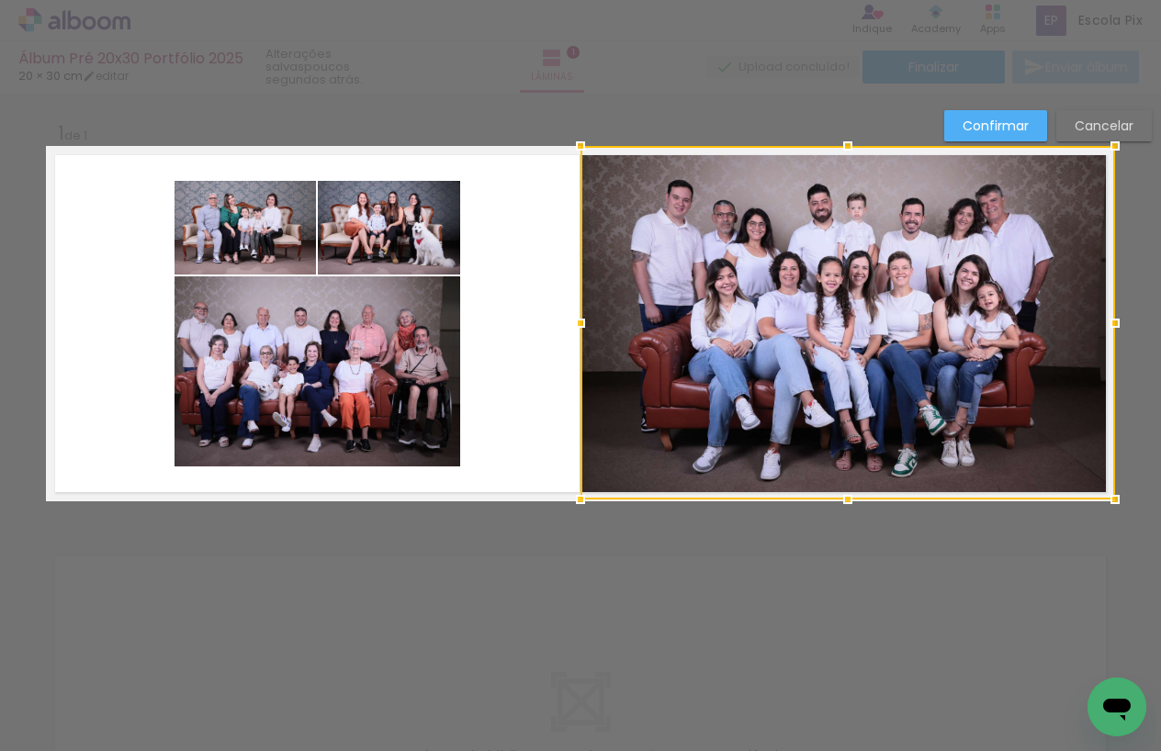
drag, startPoint x: 687, startPoint y: 431, endPoint x: 578, endPoint y: 522, distance: 142.2
click at [578, 523] on div "Inserir lâmina 1 de 1 Confirmar Cancelar" at bounding box center [580, 516] width 1161 height 847
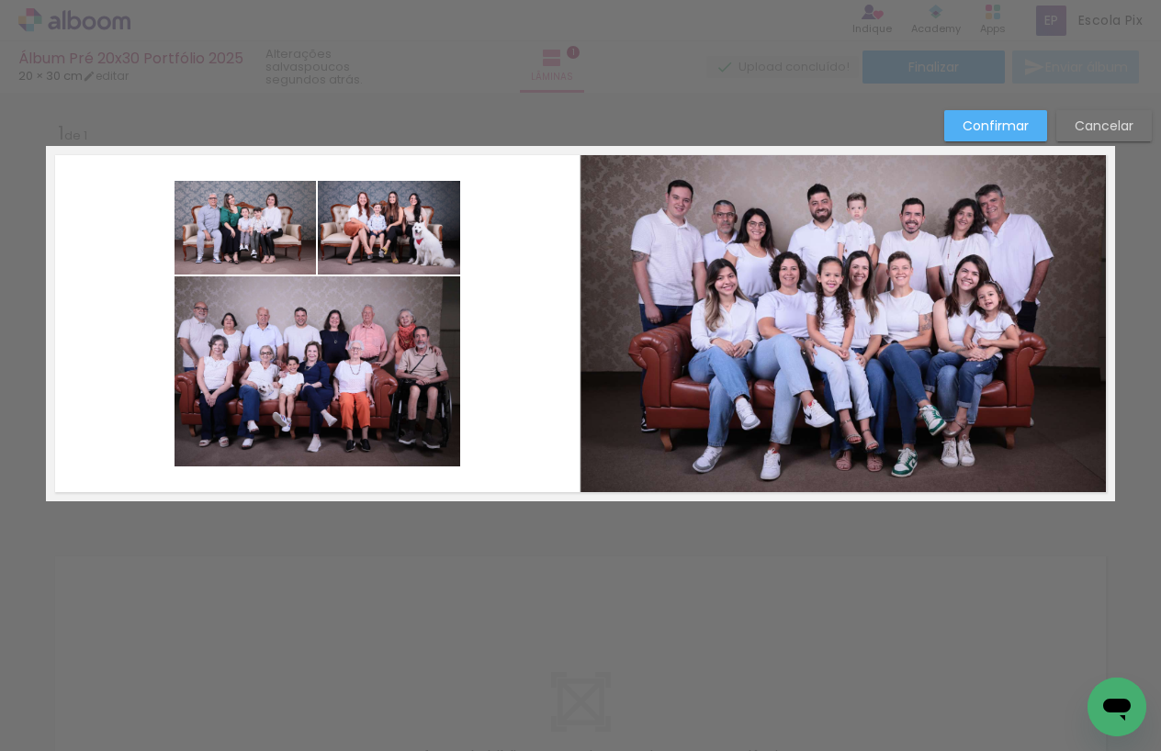
click at [768, 423] on quentale-photo at bounding box center [848, 323] width 535 height 354
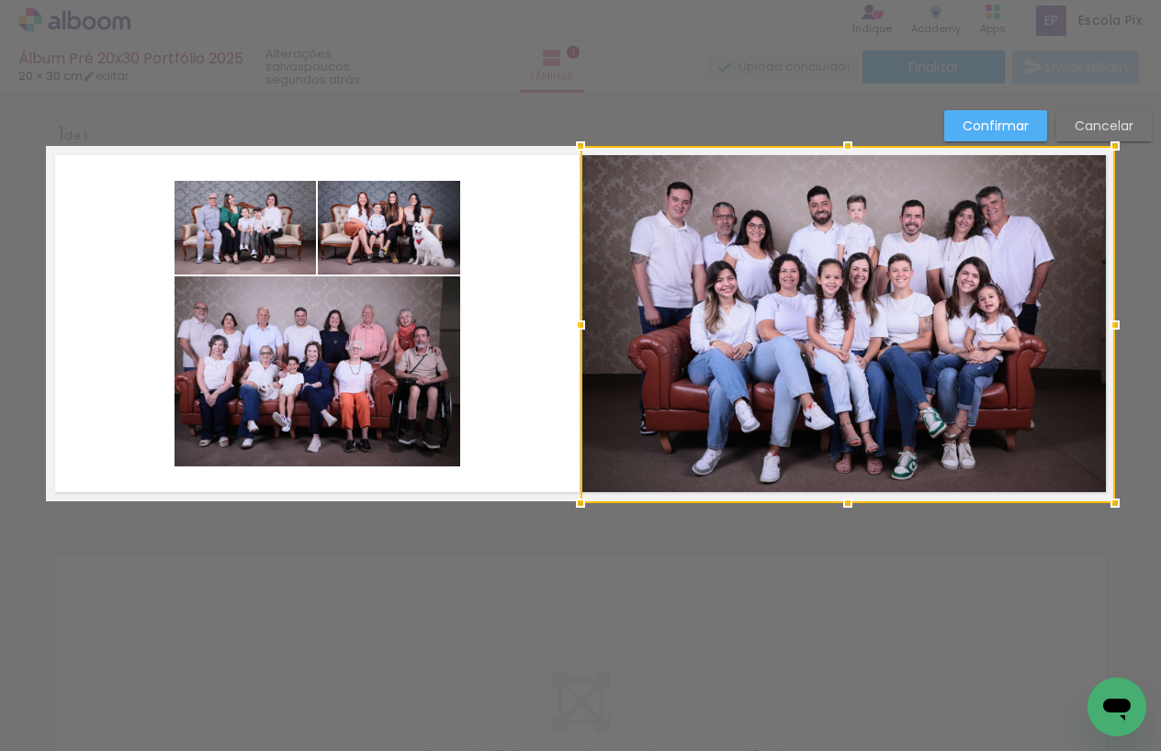
drag, startPoint x: 847, startPoint y: 500, endPoint x: 854, endPoint y: 483, distance: 18.1
click at [854, 483] on div at bounding box center [848, 324] width 535 height 357
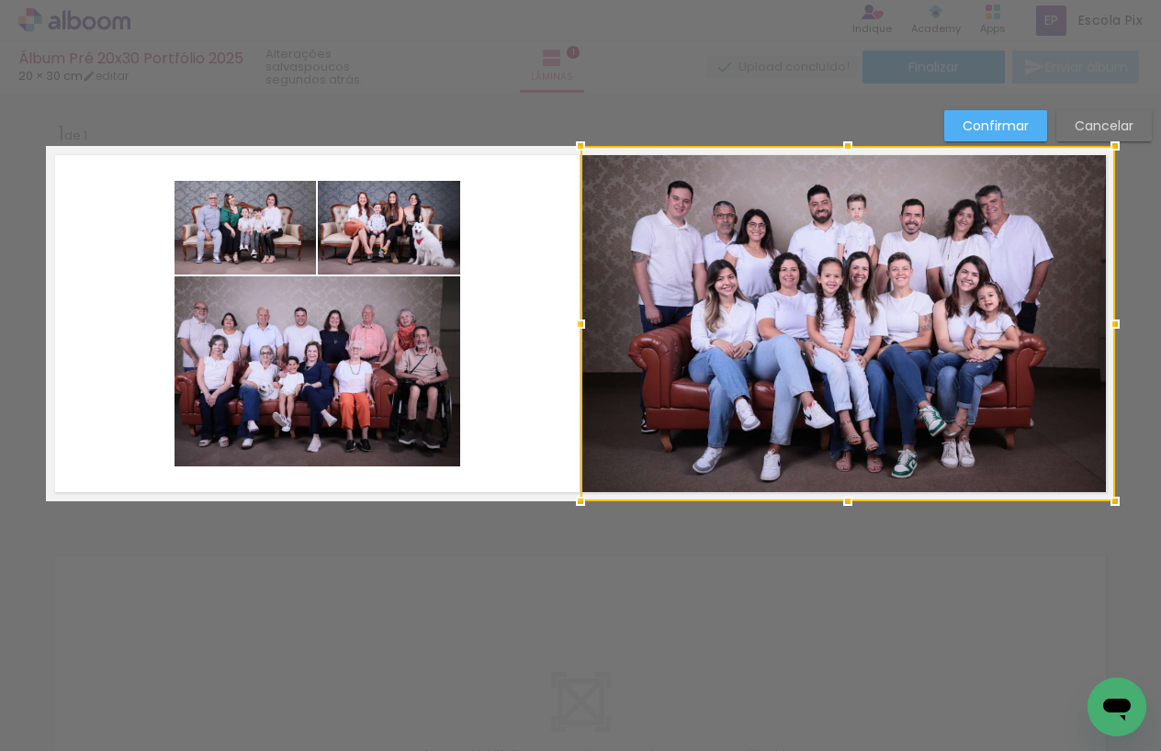
click at [847, 527] on div "Confirmar Cancelar" at bounding box center [580, 516] width 1161 height 847
click at [547, 324] on quentale-layouter at bounding box center [580, 323] width 1069 height 355
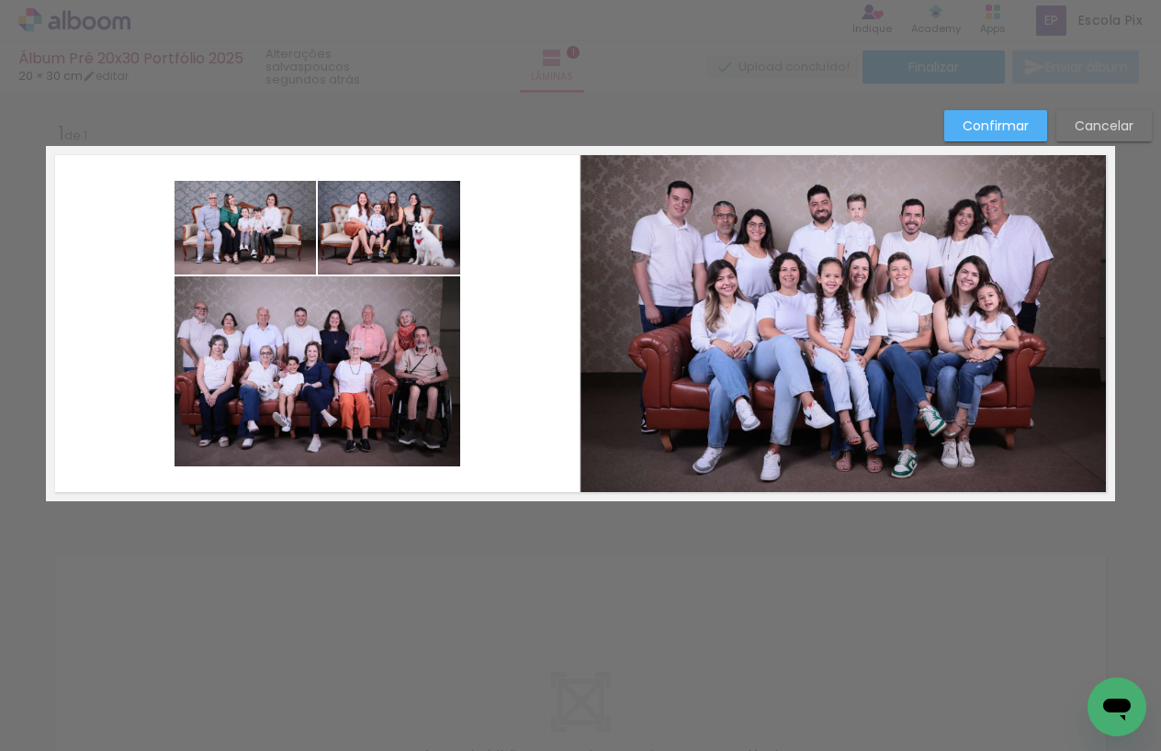
click at [0, 0] on slot "Confirmar" at bounding box center [0, 0] width 0 height 0
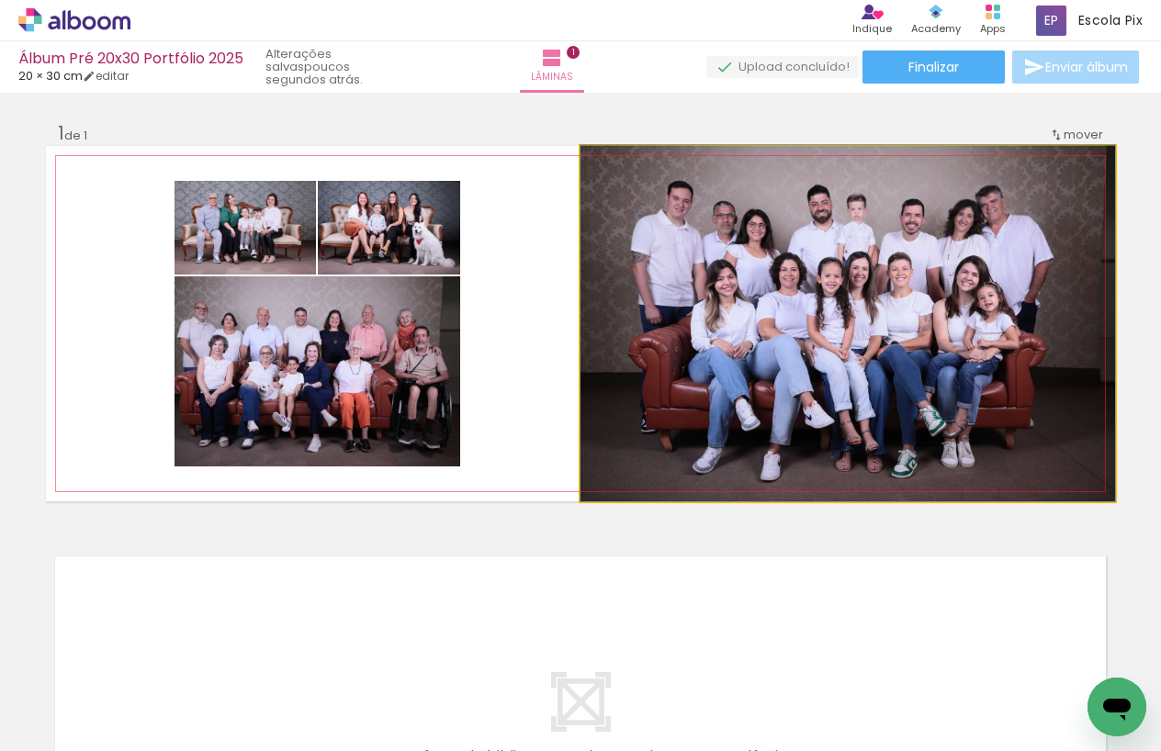
drag, startPoint x: 777, startPoint y: 277, endPoint x: 770, endPoint y: 270, distance: 10.4
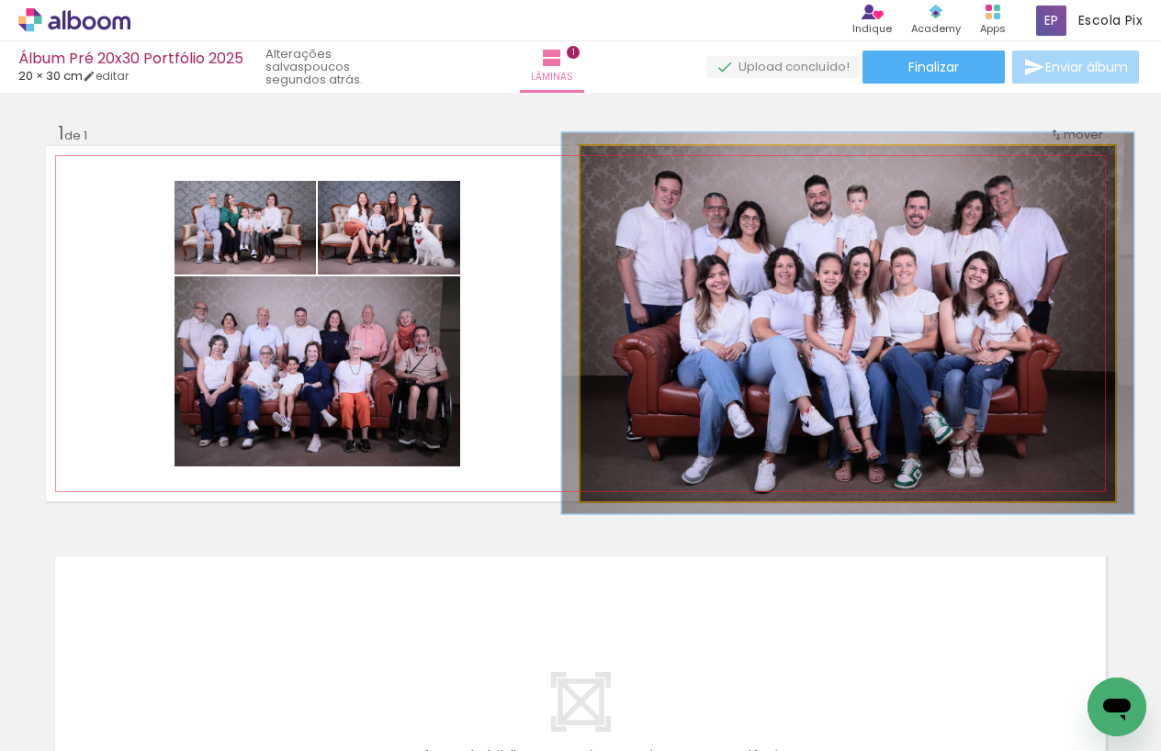
type paper-slider "107"
click at [629, 165] on div at bounding box center [628, 165] width 17 height 17
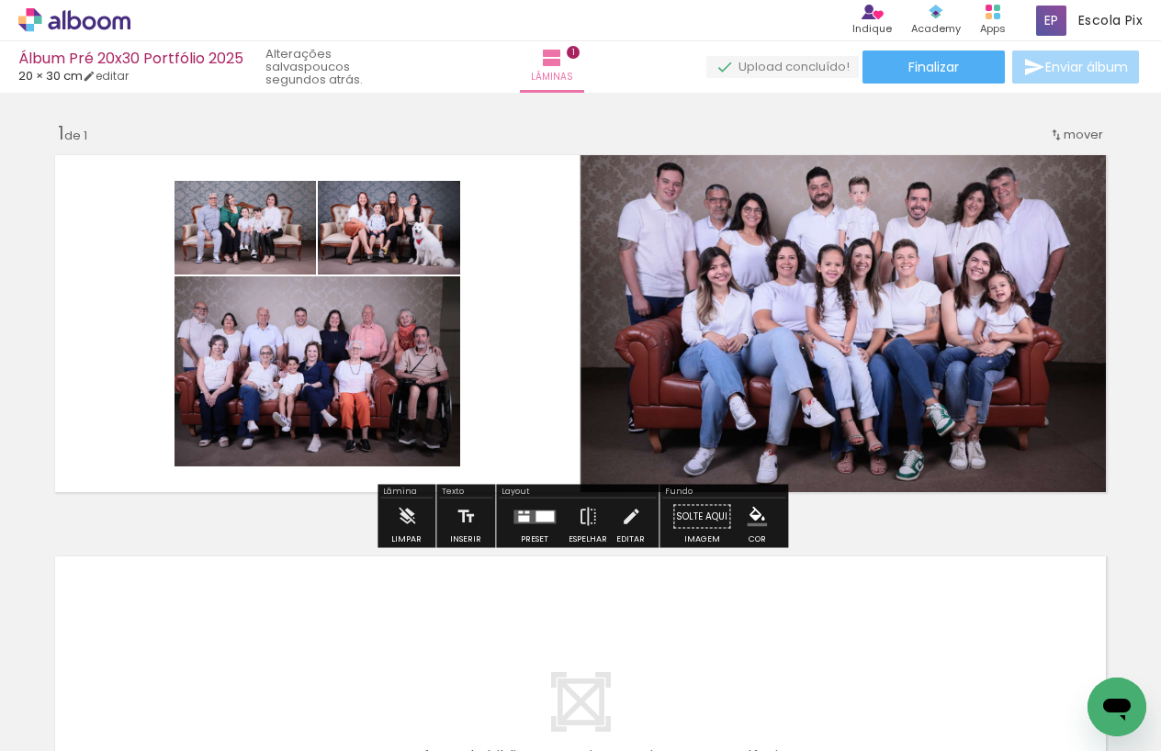
click at [528, 256] on quentale-layouter at bounding box center [580, 323] width 1069 height 355
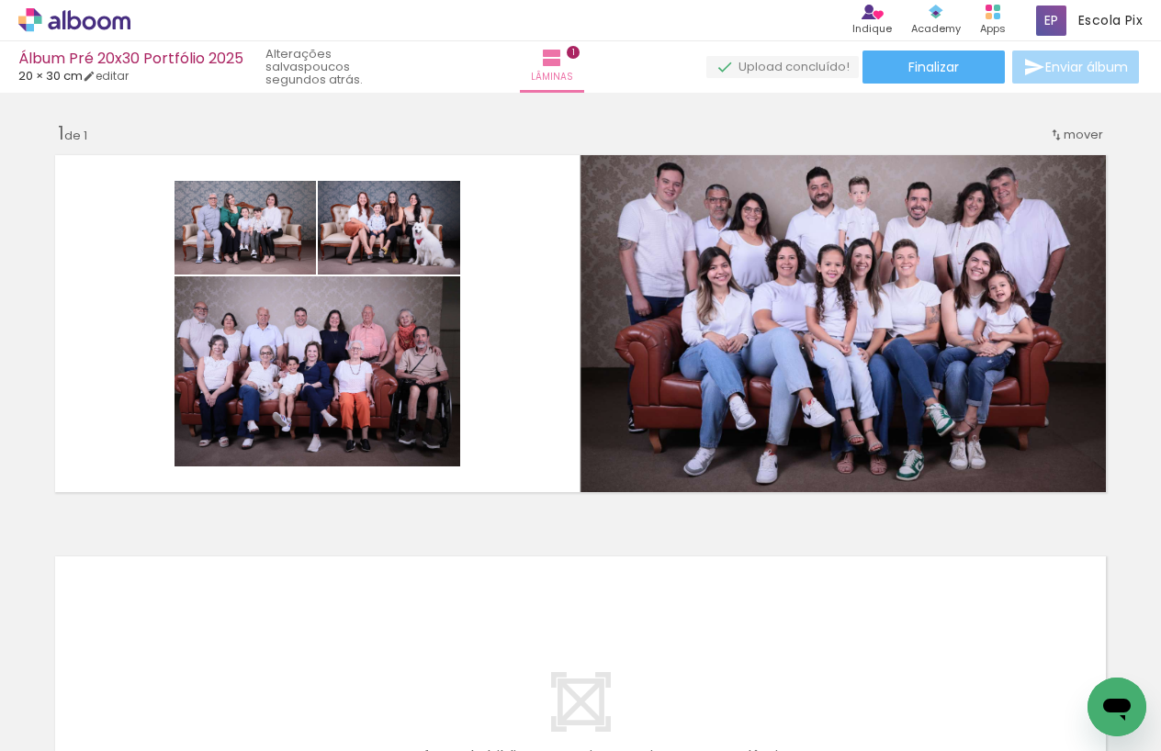
scroll to position [0, 0]
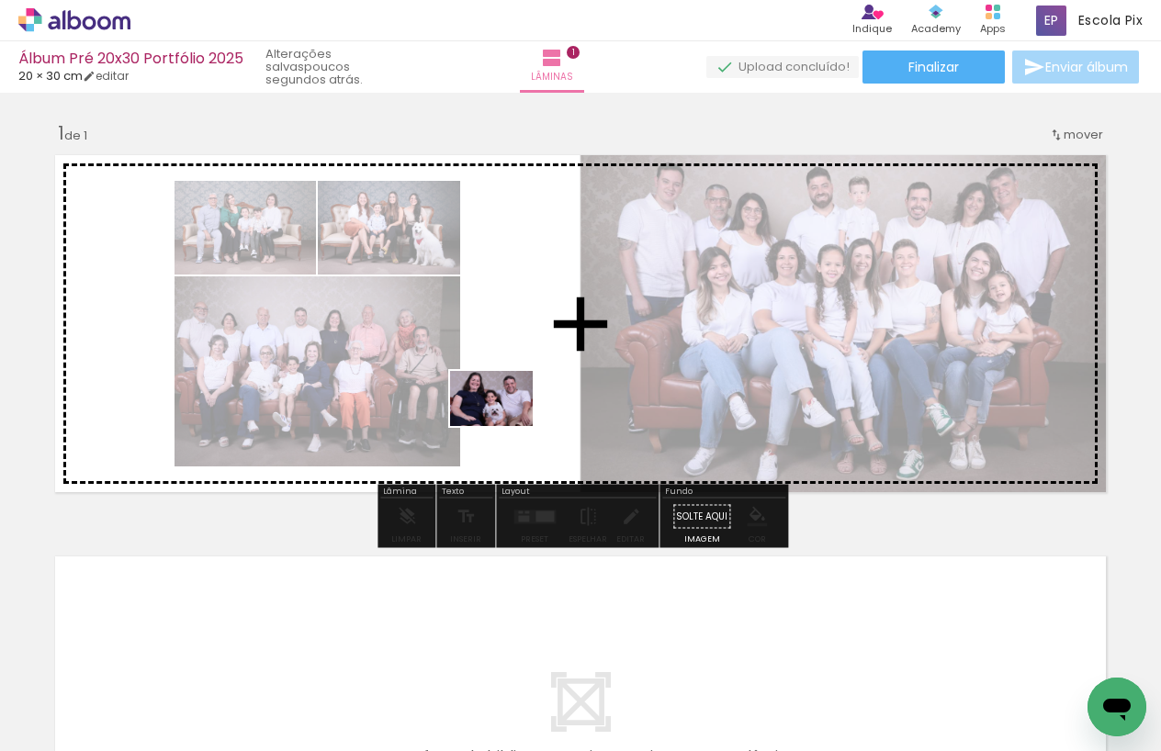
drag, startPoint x: 1020, startPoint y: 698, endPoint x: 511, endPoint y: 420, distance: 580.0
click at [511, 420] on quentale-workspace at bounding box center [580, 375] width 1161 height 751
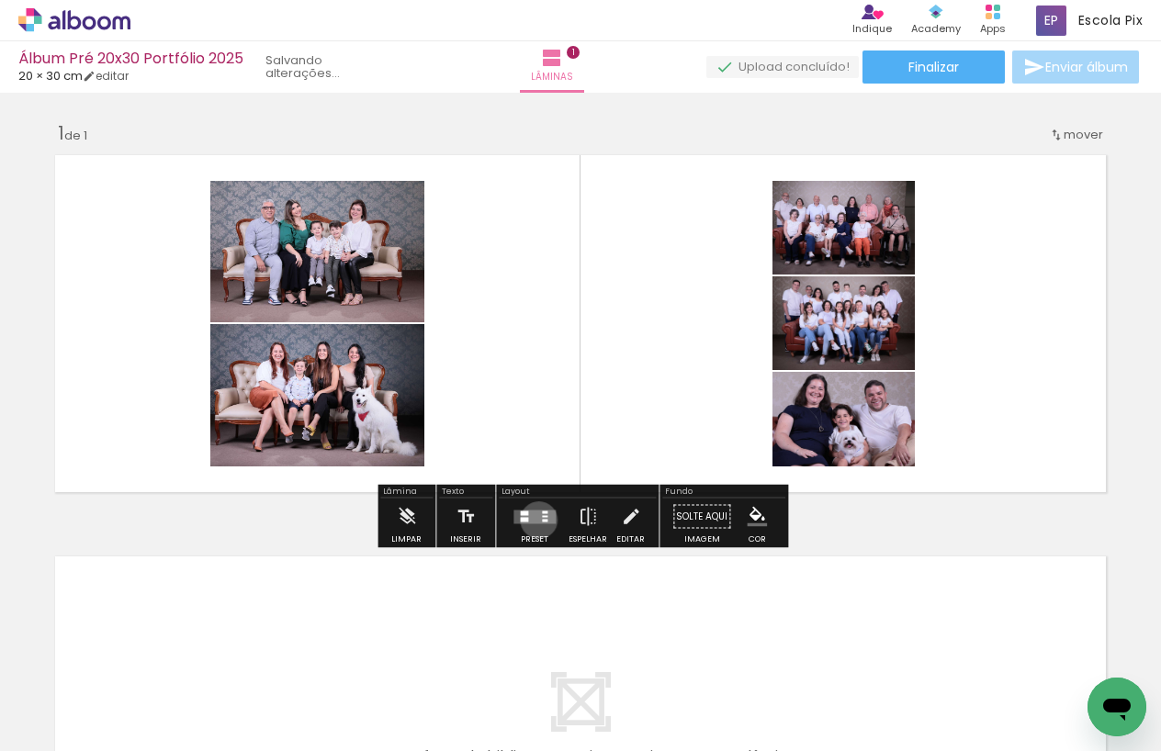
click at [535, 520] on quentale-layouter at bounding box center [534, 517] width 42 height 14
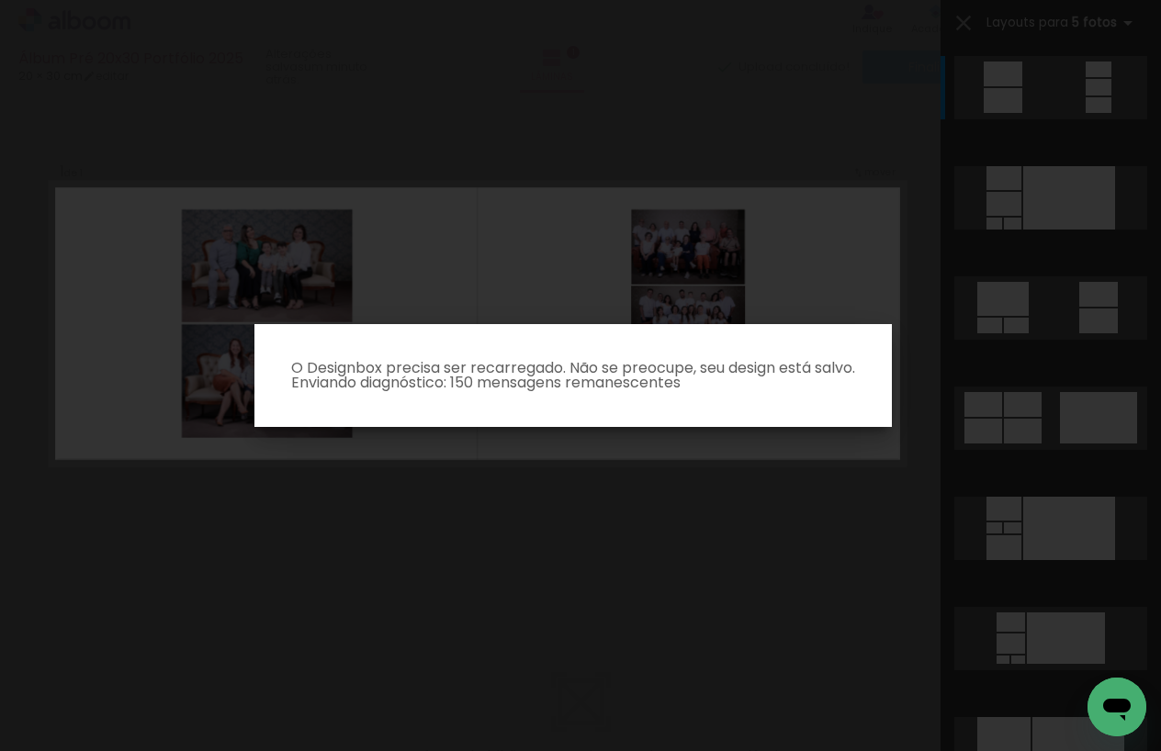
click at [669, 556] on iron-overlay-backdrop at bounding box center [580, 375] width 1161 height 751
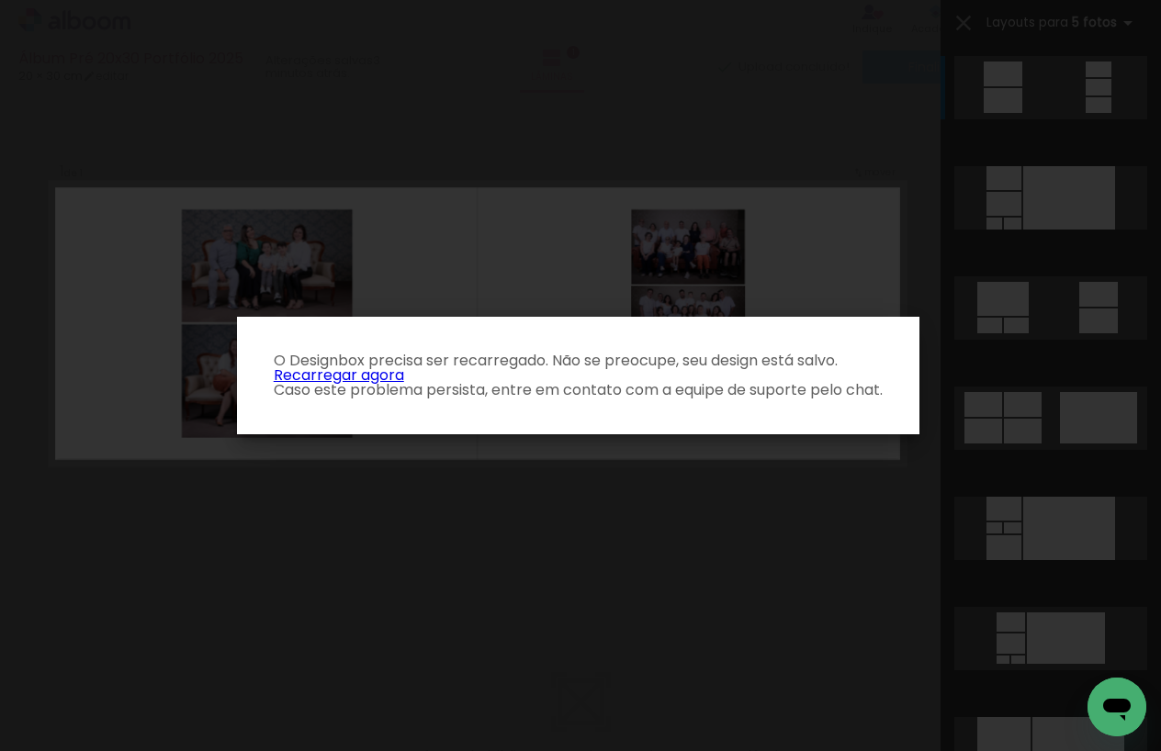
click at [383, 375] on link "Recarregar agora" at bounding box center [339, 375] width 130 height 21
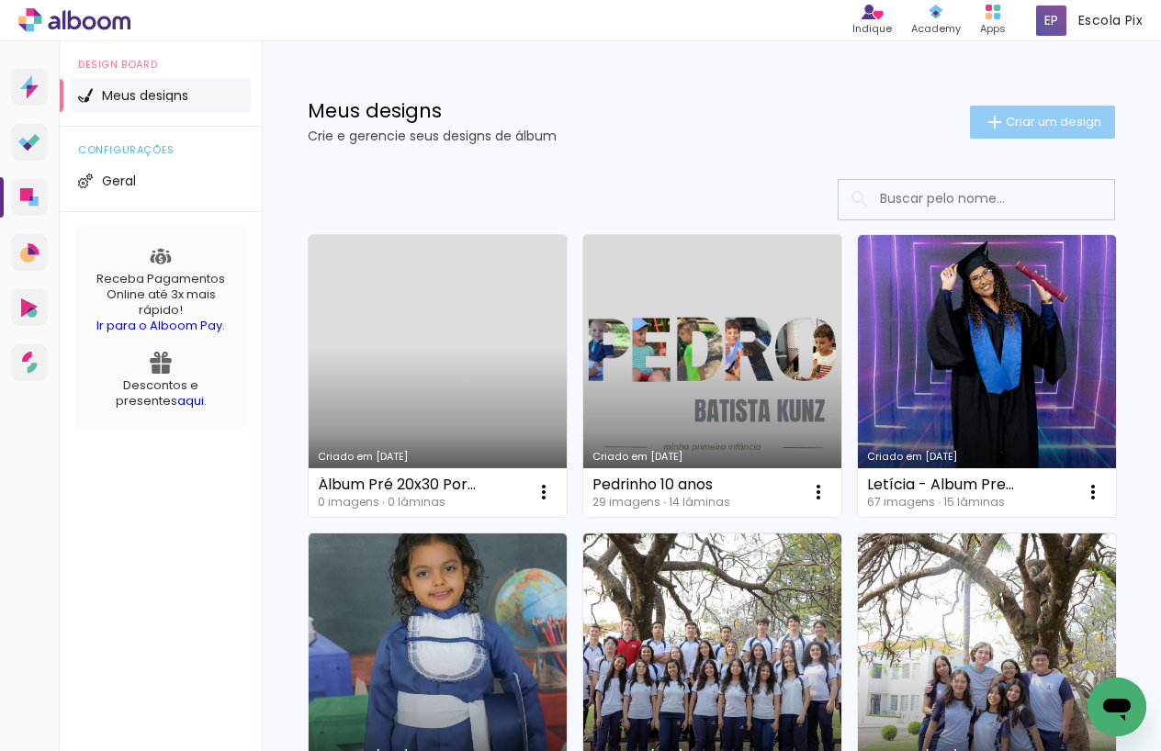
click at [1044, 125] on span "Criar um design" at bounding box center [1054, 122] width 96 height 12
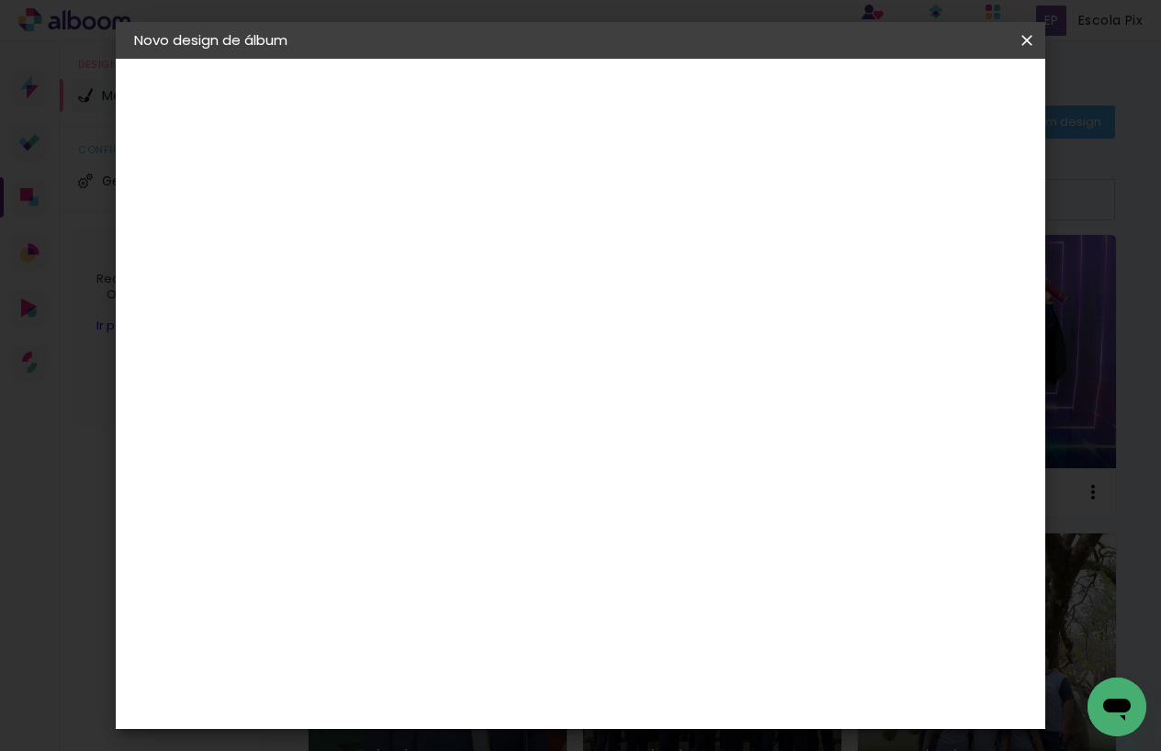
click at [434, 253] on input at bounding box center [434, 246] width 0 height 28
type input "Álbum 20x25"
type paper-input "Álbum 20x25"
click at [434, 243] on input "Álbum 20x25" at bounding box center [434, 246] width 0 height 28
click at [434, 243] on input "Álbum Pré 20x25" at bounding box center [434, 246] width 0 height 28
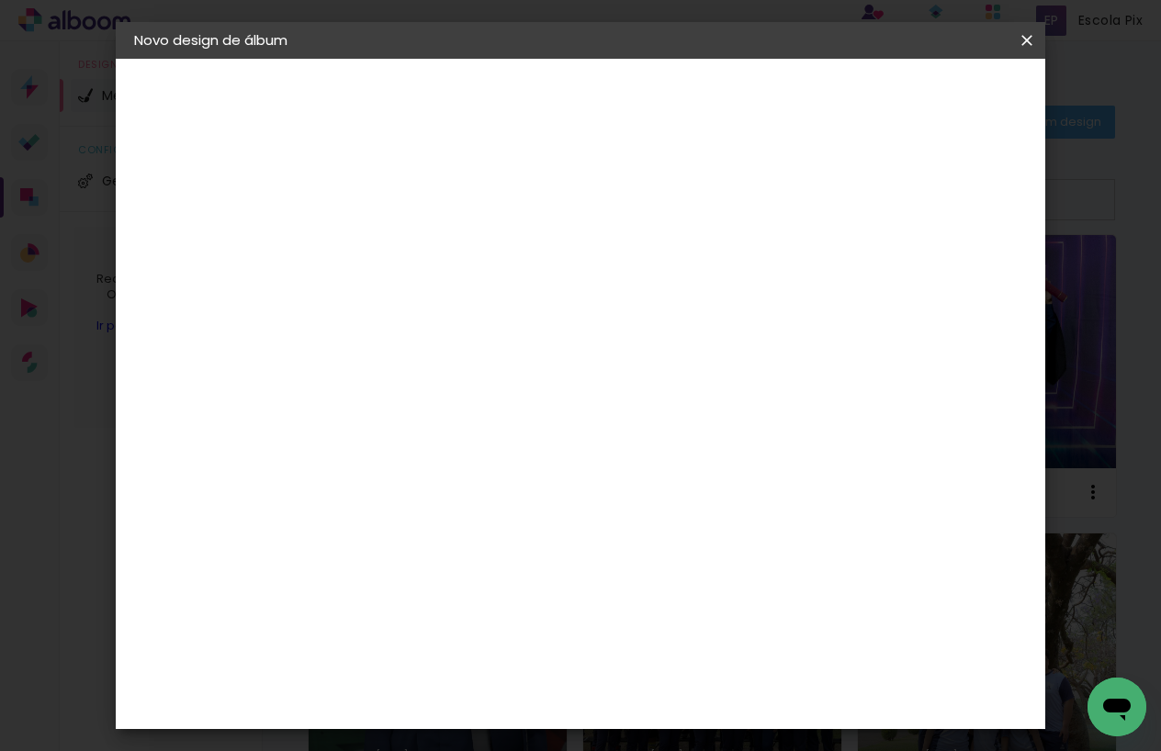
type input "Álbum Pré 20x25"
type paper-input "Álbum Pré 20x25"
type input "Álbum Pré 20x25 Portfólio 2025"
type paper-input "Álbum Pré 20x25 Portfólio 2025"
click at [0, 0] on slot "Avançar" at bounding box center [0, 0] width 0 height 0
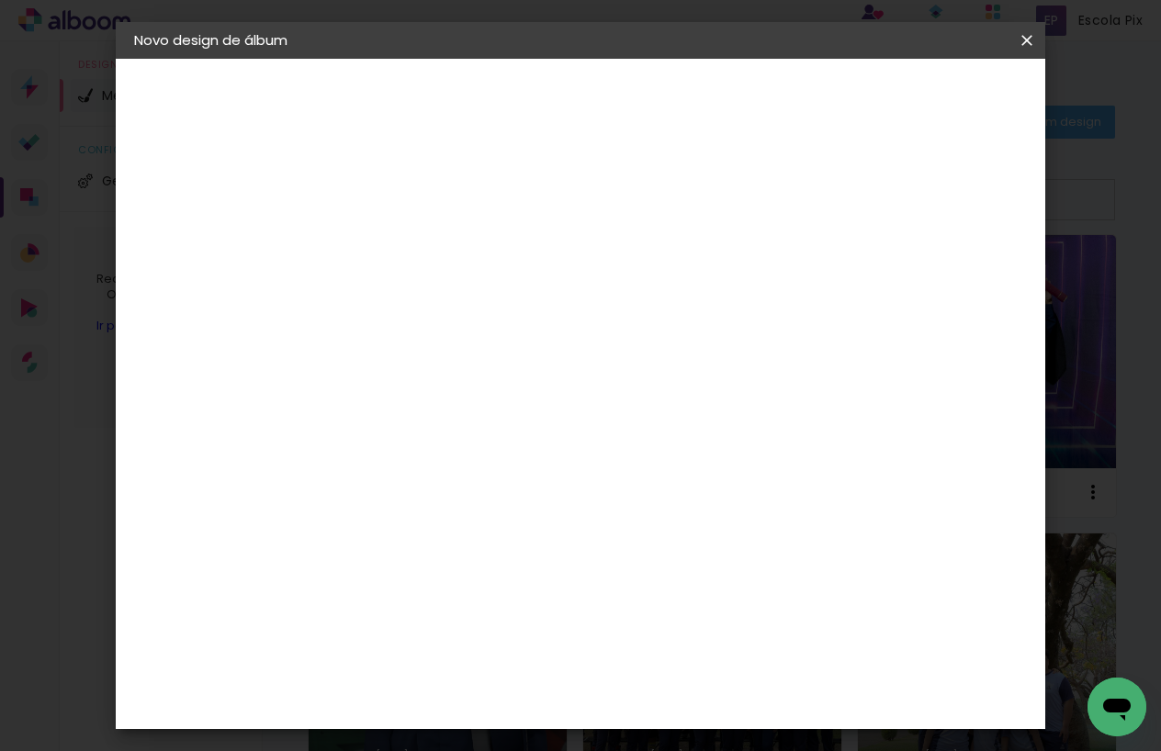
click at [0, 0] on slot "Tamanho Livre" at bounding box center [0, 0] width 0 height 0
drag, startPoint x: 995, startPoint y: 104, endPoint x: 964, endPoint y: 164, distance: 67.0
click at [0, 0] on slot "Avançar" at bounding box center [0, 0] width 0 height 0
type input "1"
type paper-input "1"
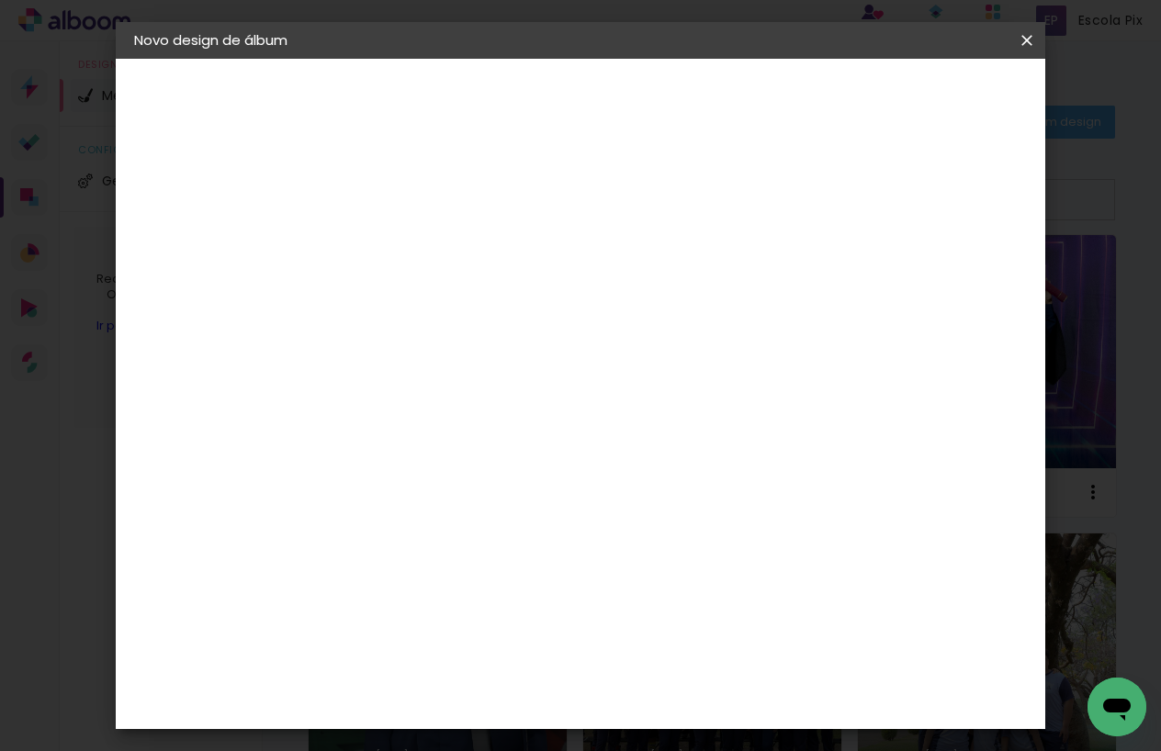
click at [450, 220] on input "1" at bounding box center [421, 210] width 63 height 23
drag, startPoint x: 388, startPoint y: 462, endPoint x: 371, endPoint y: 468, distance: 17.7
click at [371, 468] on input "30" at bounding box center [377, 460] width 48 height 28
click at [0, 0] on slot "Álbum Pré 20x25 Portfólio 2025" at bounding box center [0, 0] width 0 height 0
drag, startPoint x: 679, startPoint y: 242, endPoint x: 627, endPoint y: 260, distance: 54.6
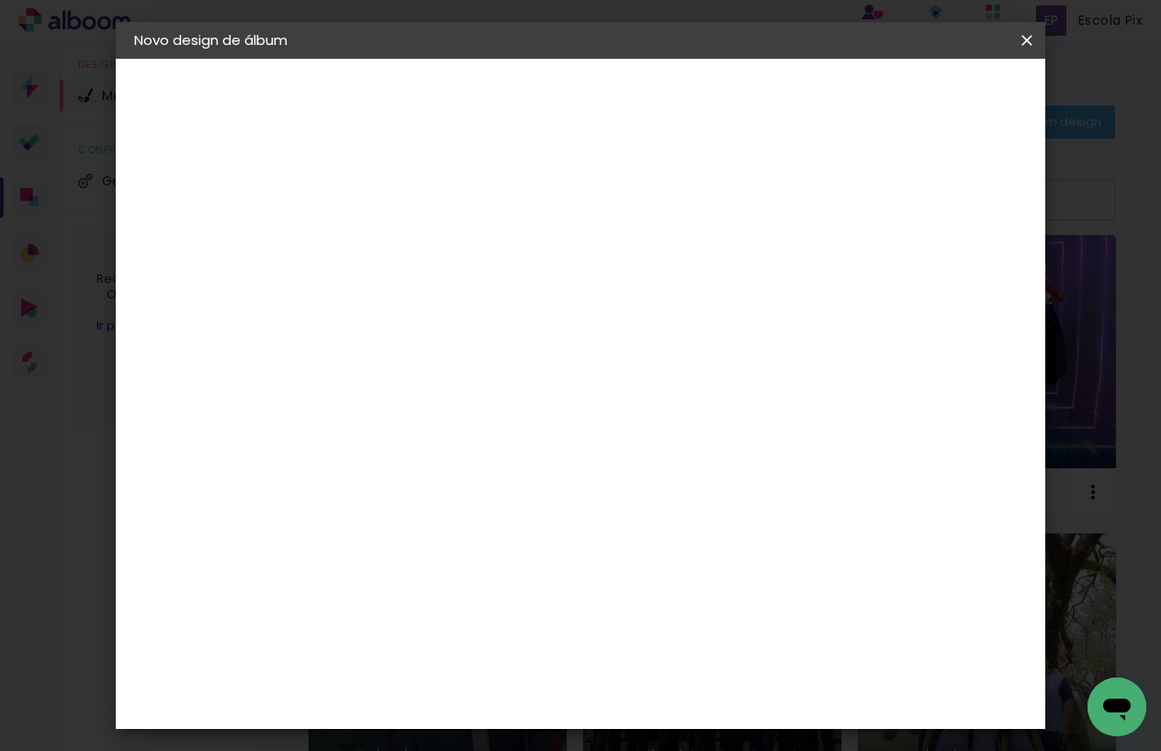
click at [0, 0] on paper-input-container "Título do álbum Álbum Pré 20x25 Portfólio 2025" at bounding box center [0, 0] width 0 height 0
drag, startPoint x: 628, startPoint y: 246, endPoint x: 677, endPoint y: 243, distance: 48.8
click at [434, 243] on input "Álbum Pré 20x25 Portfólio 2025" at bounding box center [434, 246] width 0 height 28
type input "Álbum Pré 25x20 Portfólio 2025"
type paper-input "Álbum Pré 25x20 Portfólio 2025"
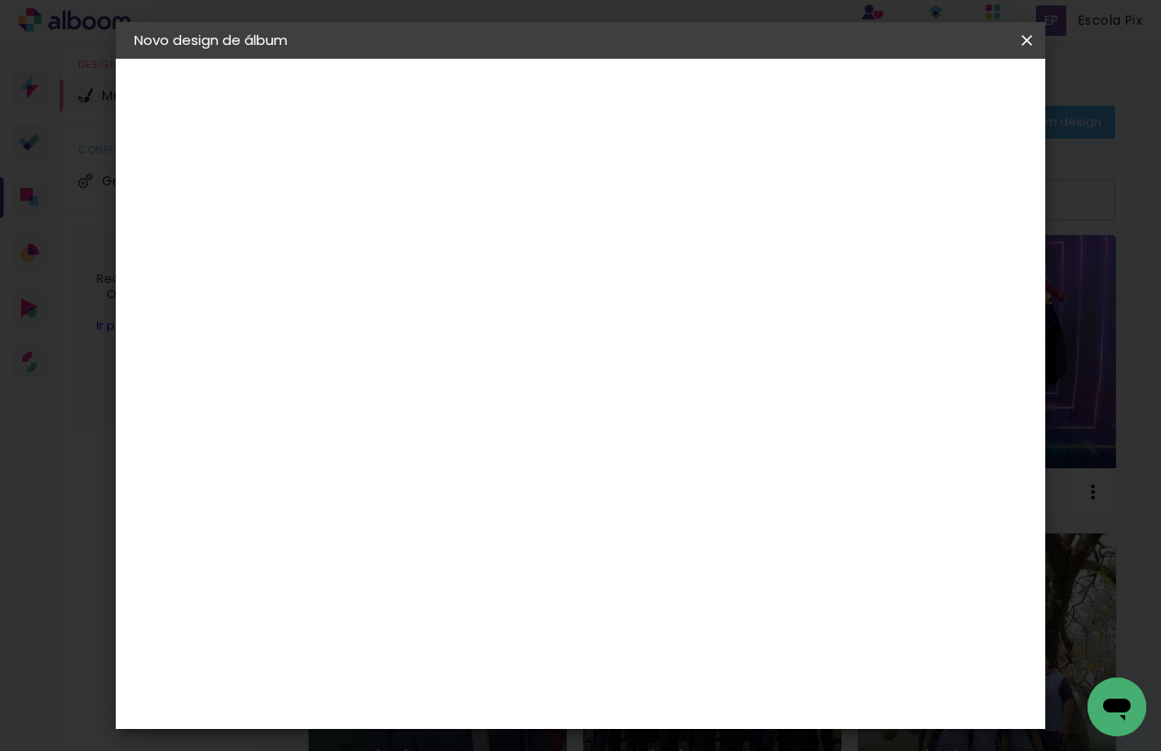
click at [623, 106] on paper-button "Avançar" at bounding box center [578, 97] width 90 height 31
drag, startPoint x: 825, startPoint y: 274, endPoint x: 974, endPoint y: 151, distance: 193.1
click at [0, 0] on slot "Tamanho Livre" at bounding box center [0, 0] width 0 height 0
click at [0, 0] on slot "Avançar" at bounding box center [0, 0] width 0 height 0
drag, startPoint x: 397, startPoint y: 457, endPoint x: 378, endPoint y: 470, distance: 22.4
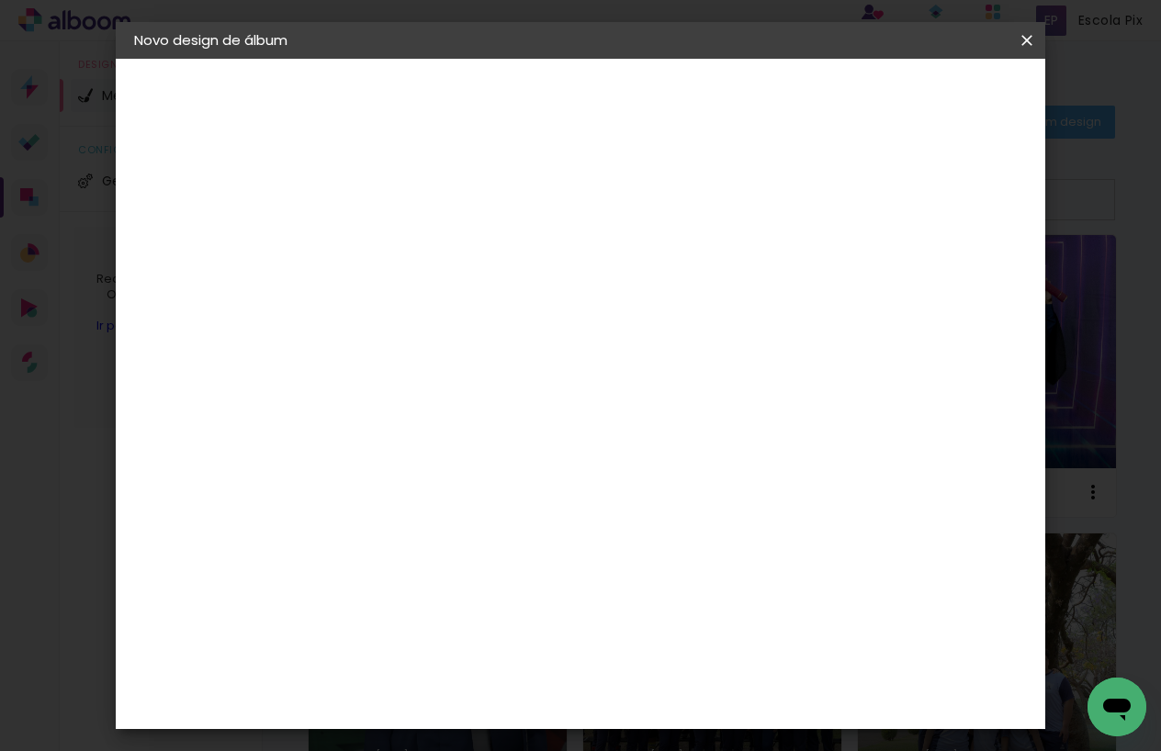
click at [378, 470] on input "30" at bounding box center [377, 460] width 48 height 28
type input "40,6"
type paper-input "40,6"
drag, startPoint x: 711, startPoint y: 719, endPoint x: 690, endPoint y: 557, distance: 164.0
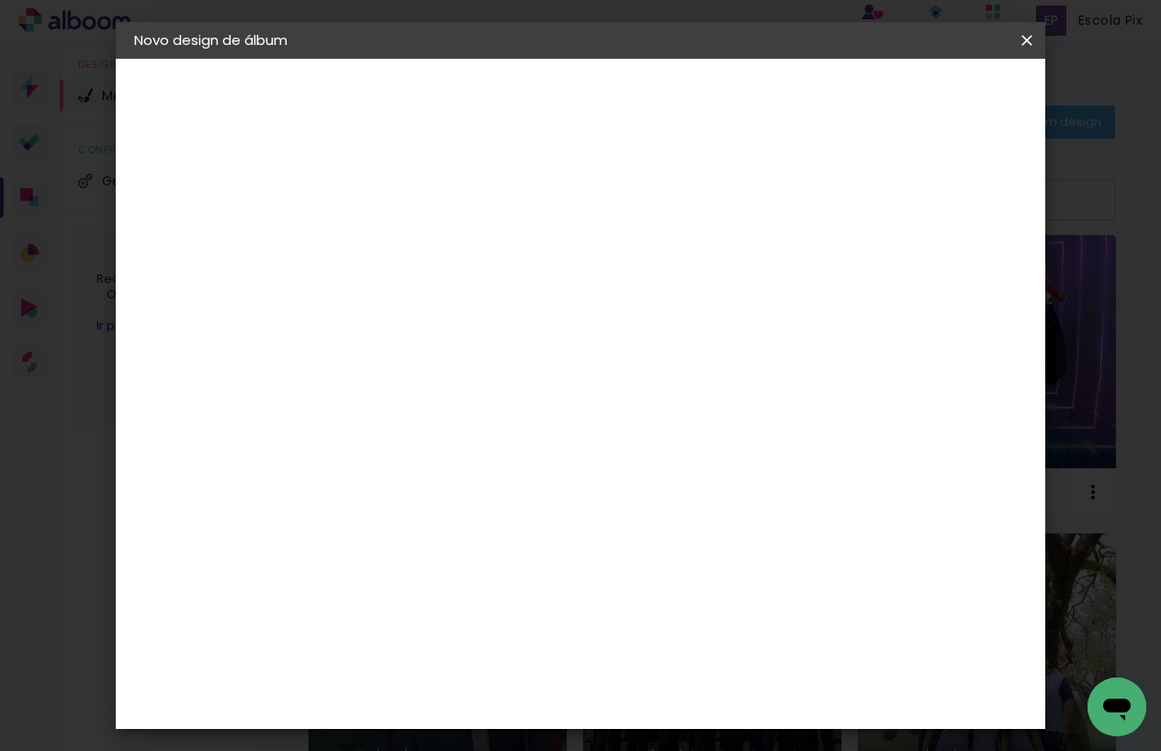
click at [690, 557] on input "60" at bounding box center [688, 550] width 48 height 28
drag, startPoint x: 703, startPoint y: 695, endPoint x: 673, endPoint y: 697, distance: 29.5
click at [673, 697] on input "25,4" at bounding box center [689, 696] width 48 height 28
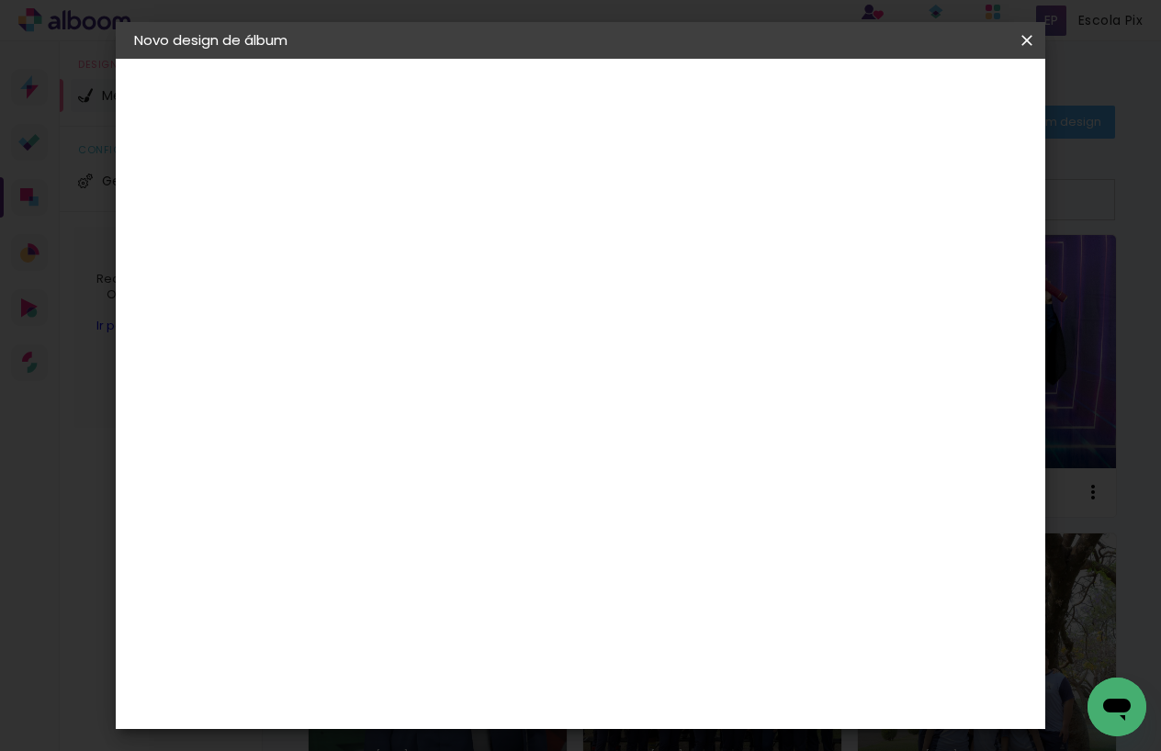
type input "40,6"
type paper-input "40,6"
drag, startPoint x: 388, startPoint y: 570, endPoint x: 358, endPoint y: 573, distance: 29.5
click at [358, 573] on paper-input-container "40,6 cm" at bounding box center [397, 568] width 83 height 46
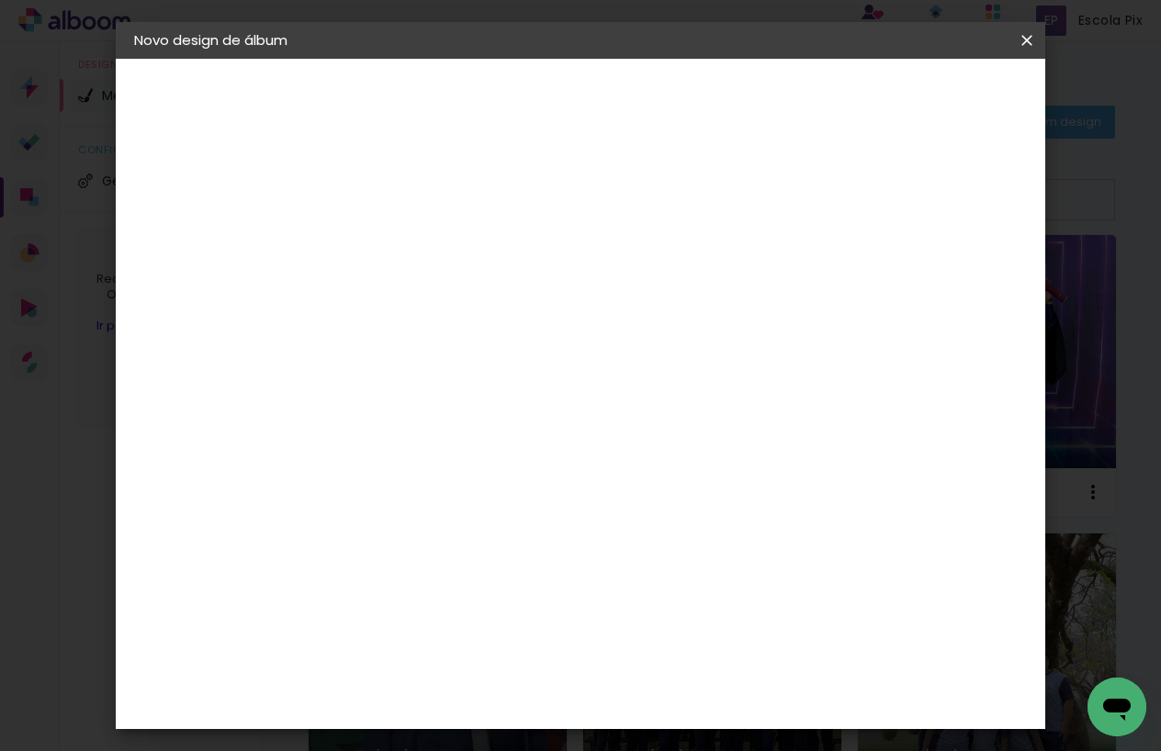
type input "20,5"
type paper-input "20,5"
click at [925, 102] on span "Iniciar design" at bounding box center [883, 97] width 84 height 13
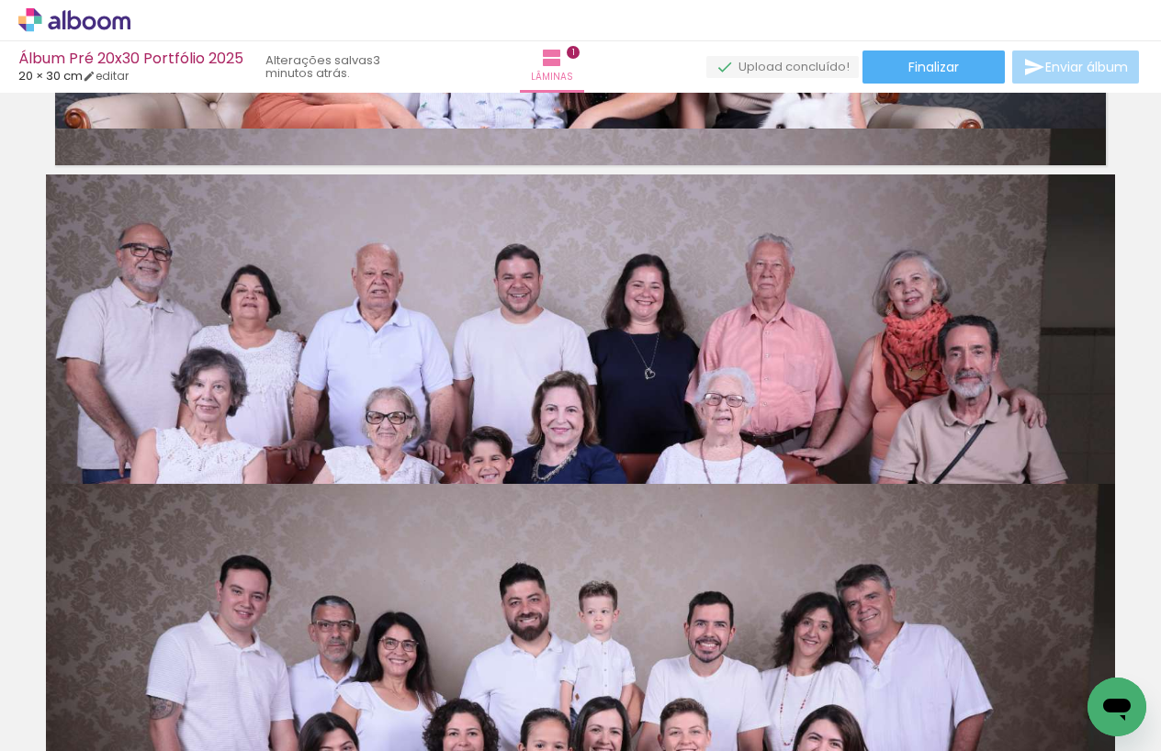
scroll to position [817, 0]
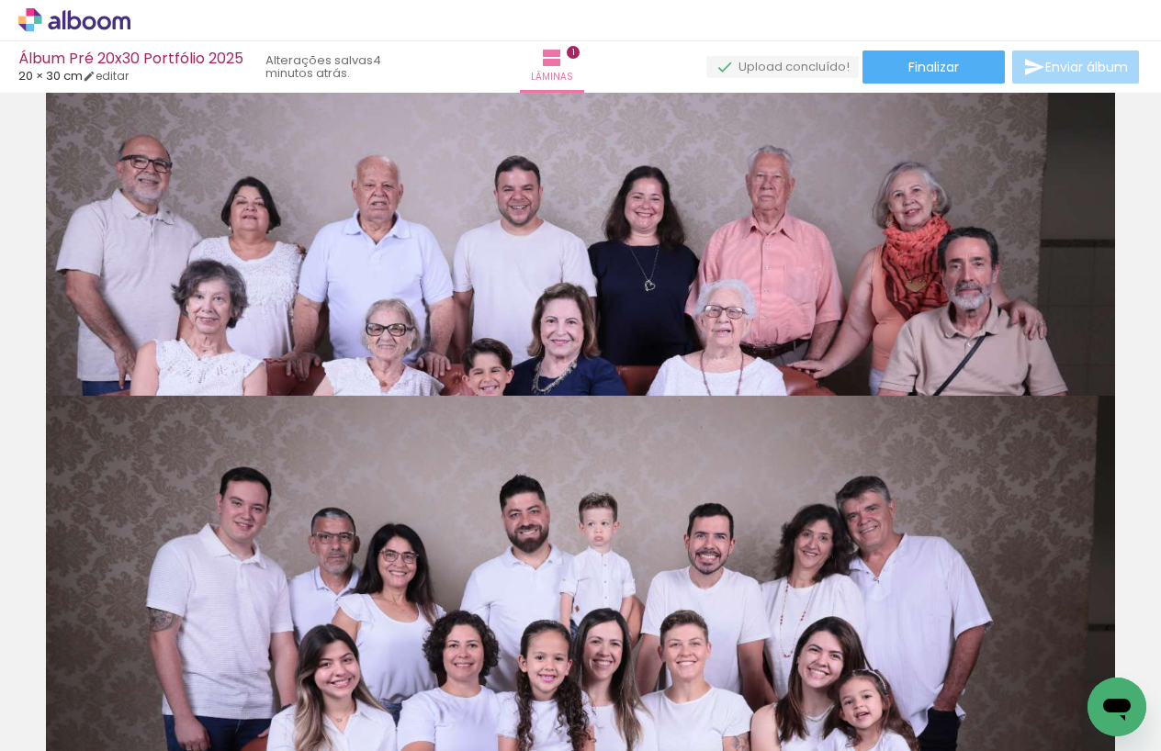
click at [737, 285] on quentale-photo at bounding box center [580, 217] width 1069 height 355
click at [737, 284] on quentale-photo at bounding box center [580, 217] width 1069 height 355
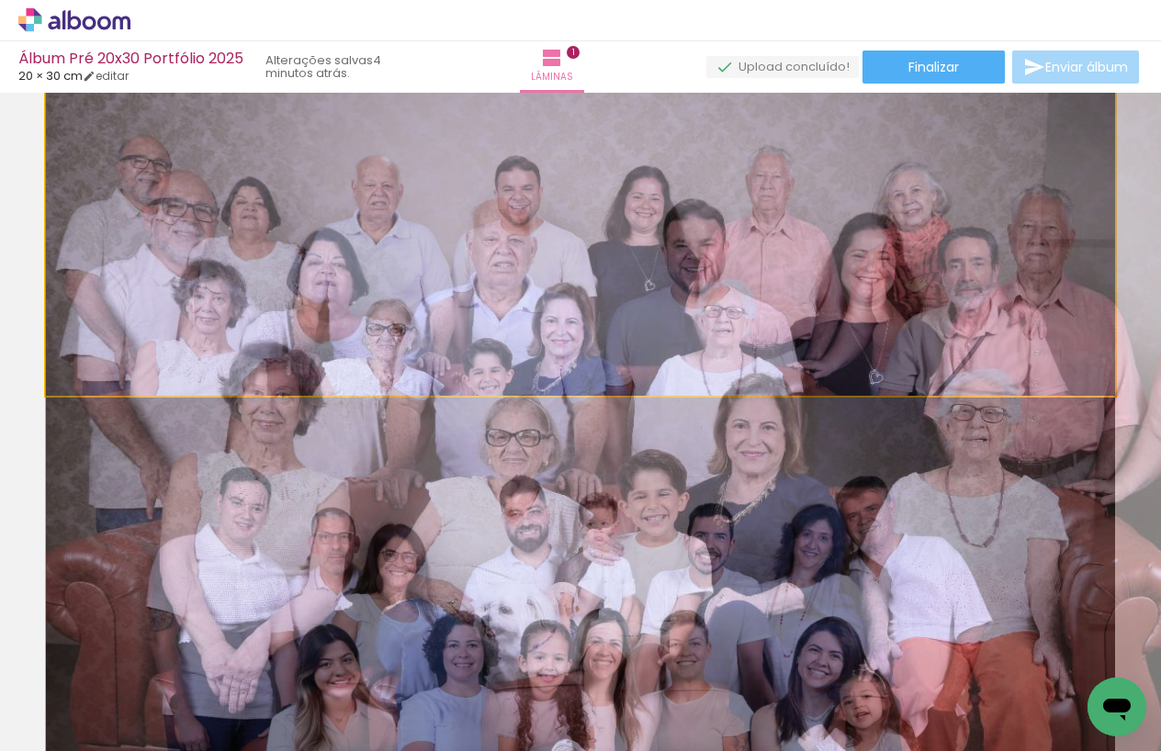
click at [745, 285] on div "Inserir lâmina 1 de 1 Confirmar Cancelar" at bounding box center [580, 422] width 1161 height 659
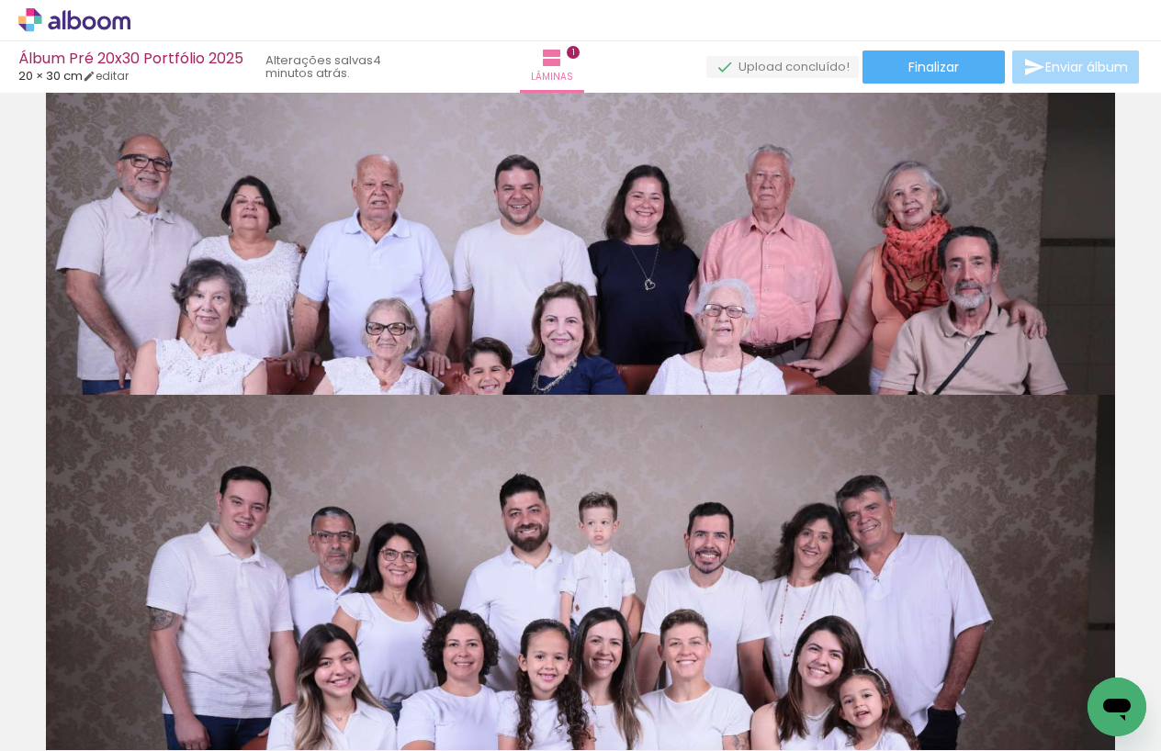
click at [748, 283] on quentale-photo at bounding box center [580, 216] width 1069 height 355
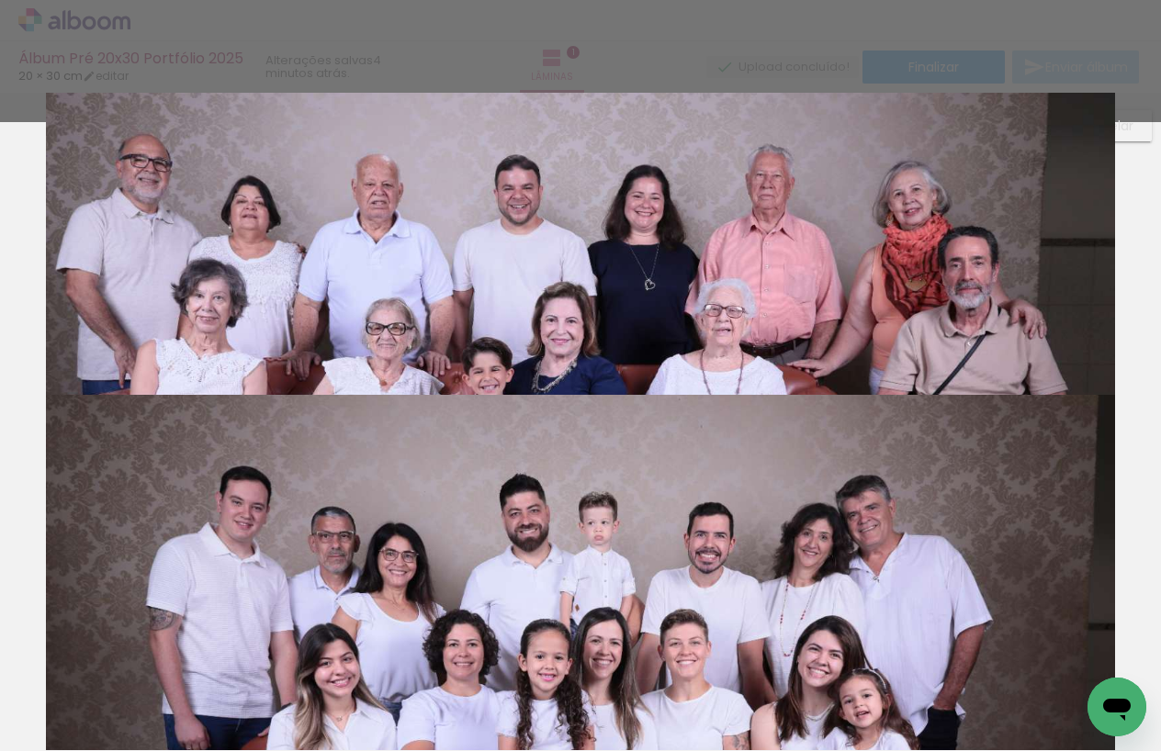
scroll to position [265, 0]
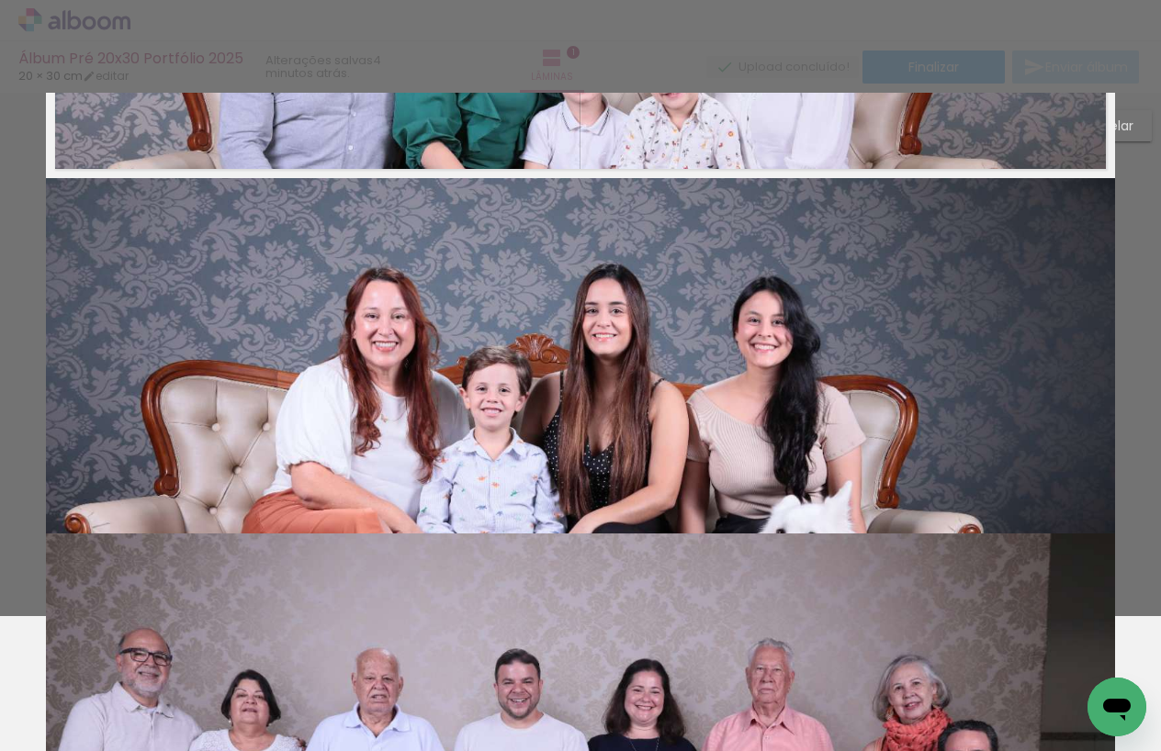
click at [748, 283] on quentale-photo at bounding box center [580, 355] width 1069 height 355
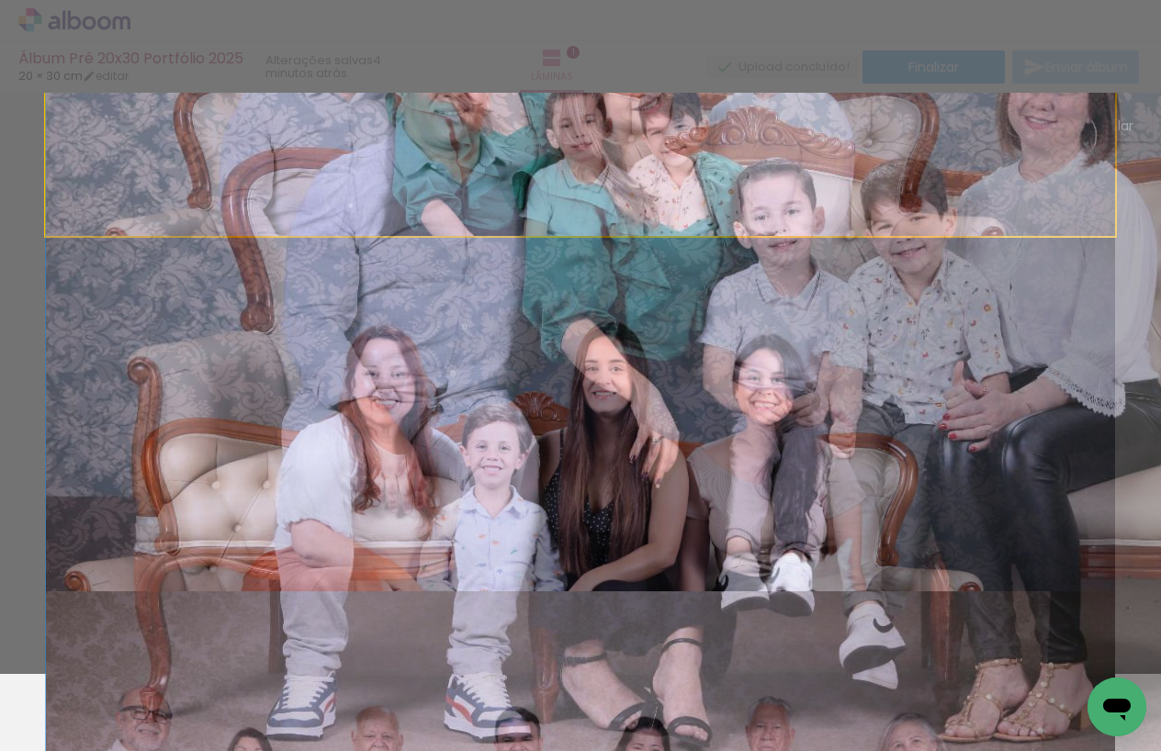
scroll to position [0, 0]
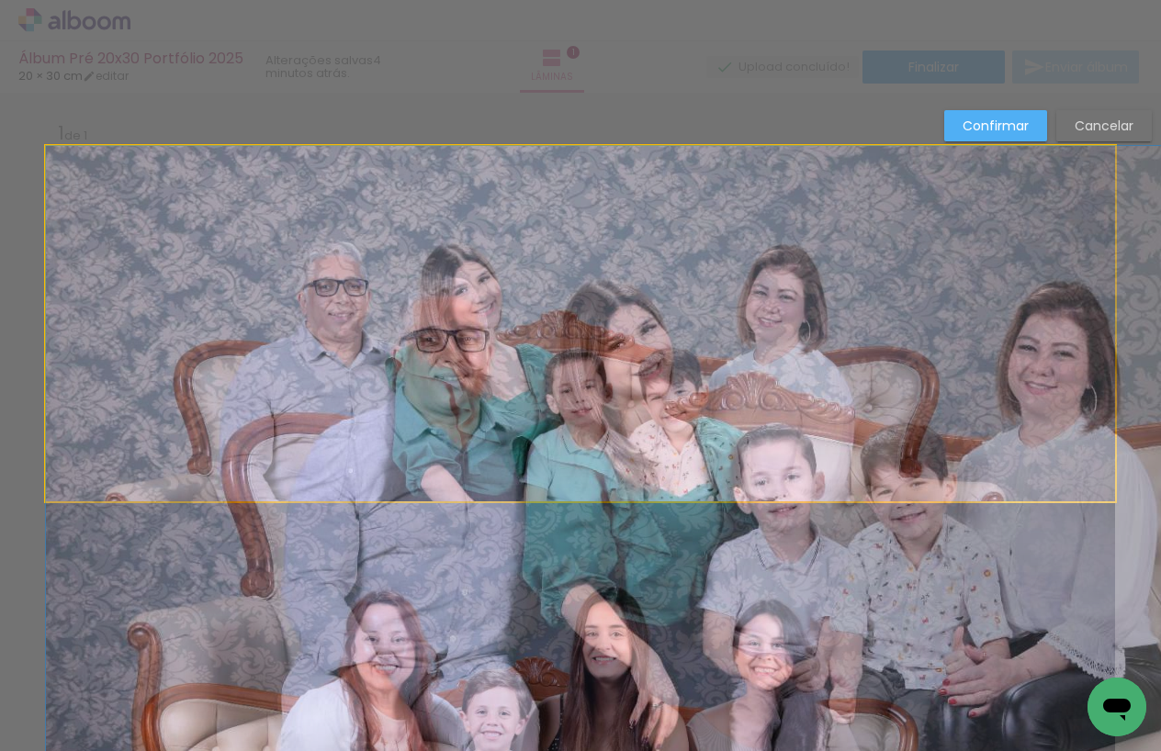
click at [748, 283] on quentale-photo at bounding box center [580, 323] width 1069 height 355
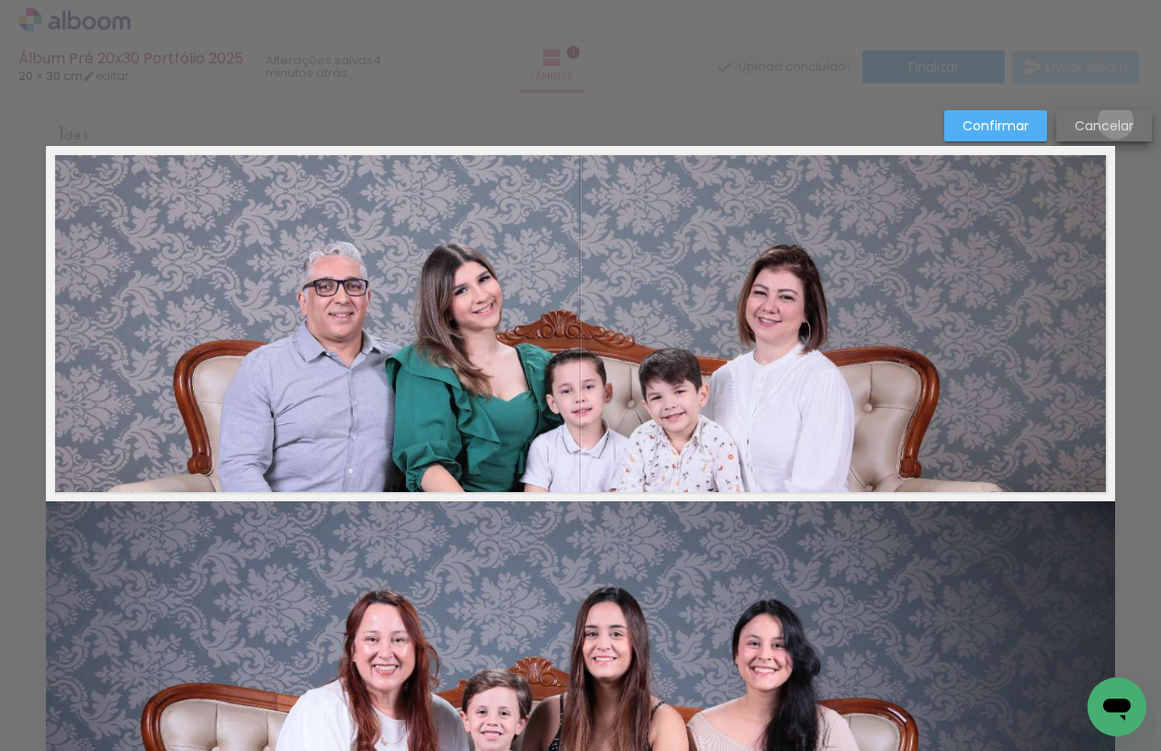
click at [0, 0] on slot "Cancelar" at bounding box center [0, 0] width 0 height 0
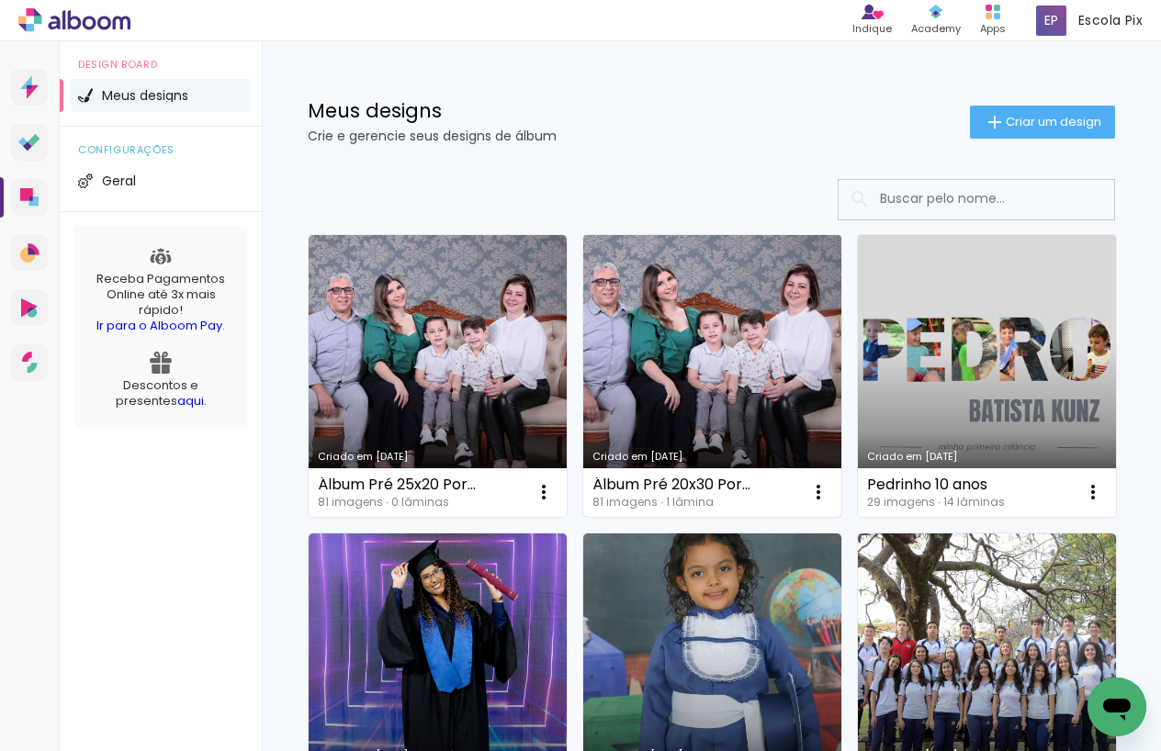
click at [680, 404] on link "Criado em [DATE]" at bounding box center [712, 376] width 258 height 282
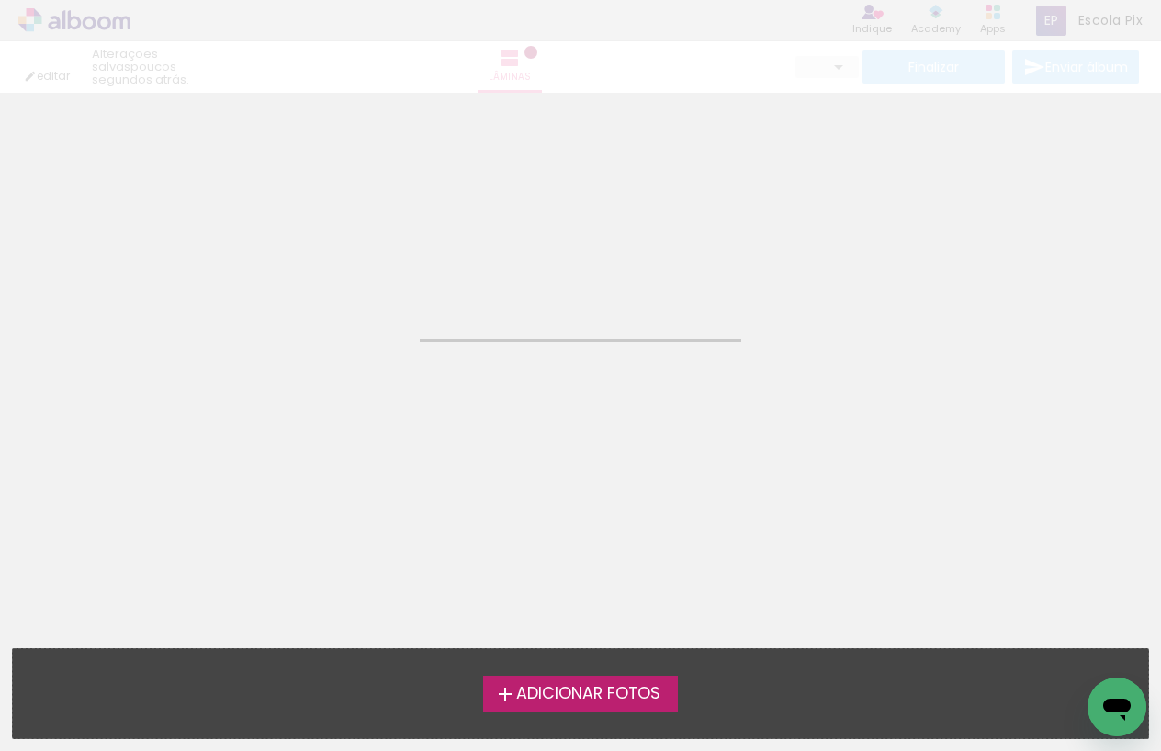
click at [680, 404] on neon-animated-pages "Confirmar Cancelar" at bounding box center [580, 422] width 1161 height 659
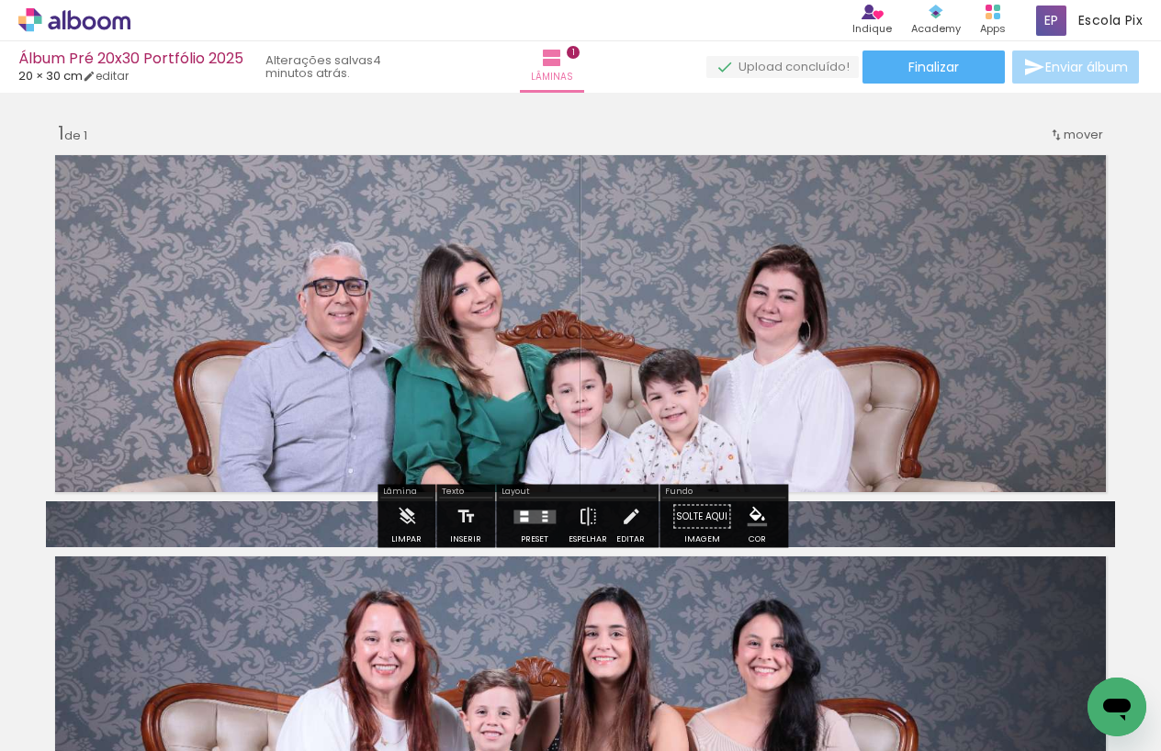
click at [776, 393] on quentale-photo at bounding box center [580, 323] width 1069 height 355
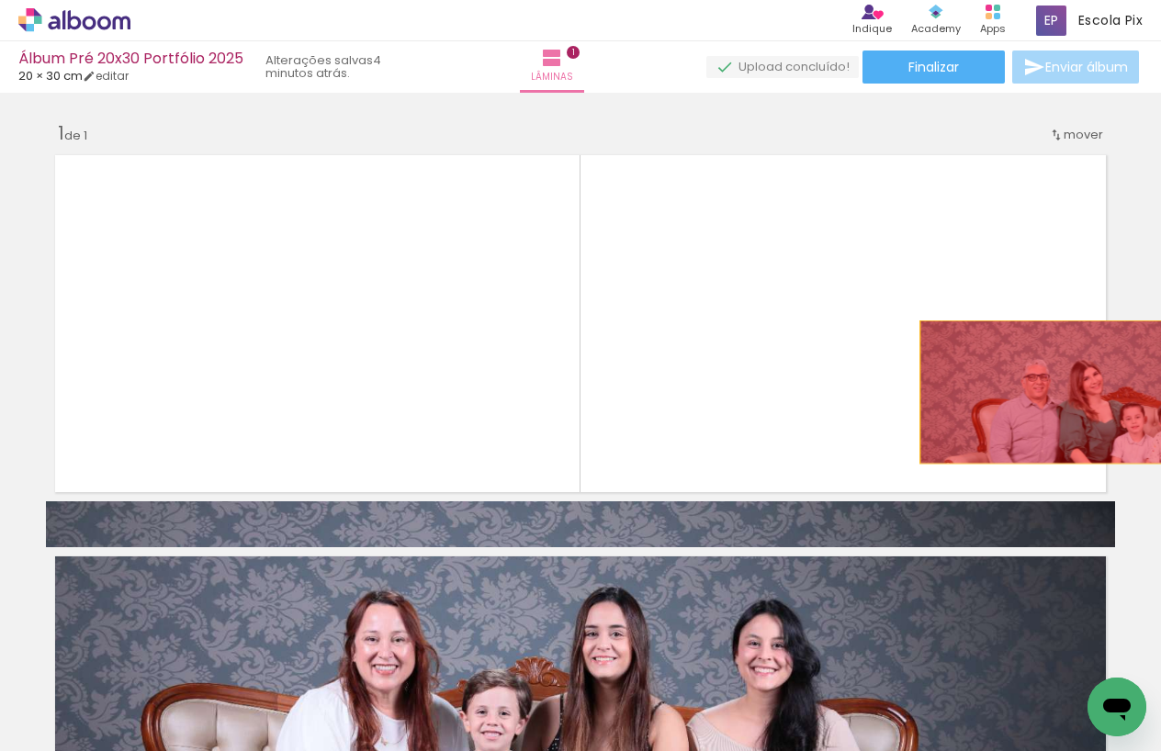
drag, startPoint x: 989, startPoint y: 373, endPoint x: 1134, endPoint y: 392, distance: 146.4
click at [1134, 392] on div "Inserir lâmina 1 de 1" at bounding box center [580, 501] width 1161 height 804
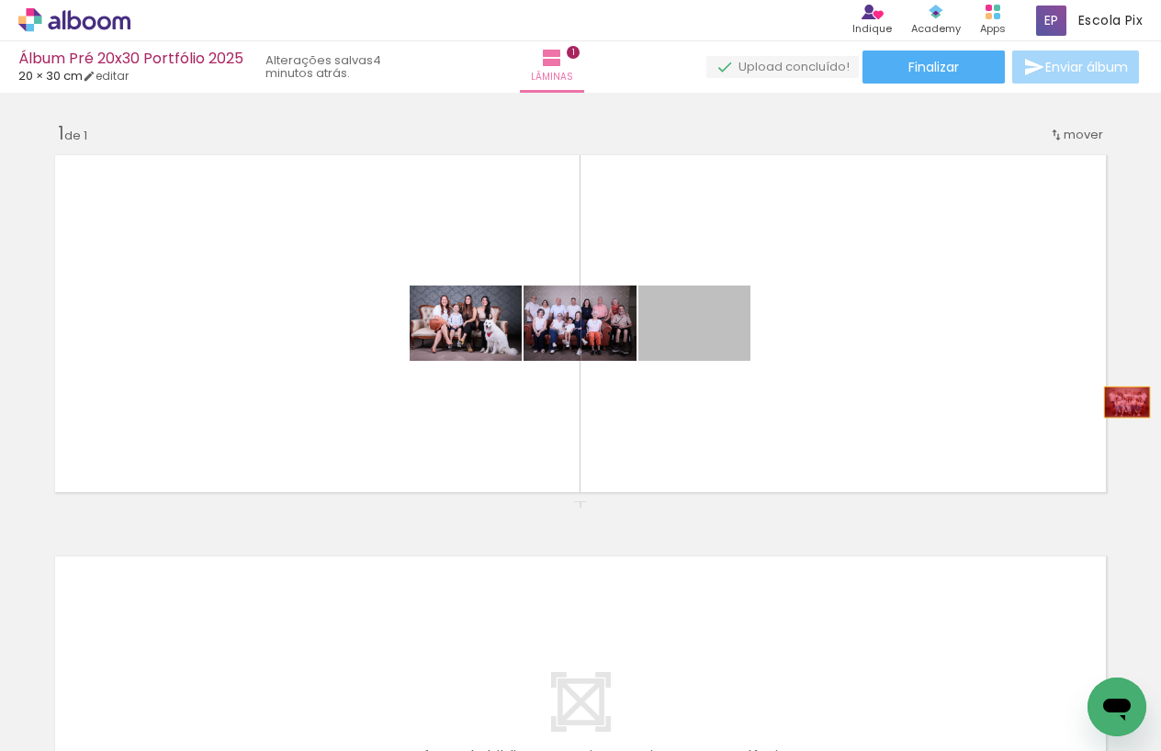
drag, startPoint x: 826, startPoint y: 373, endPoint x: 1127, endPoint y: 402, distance: 302.7
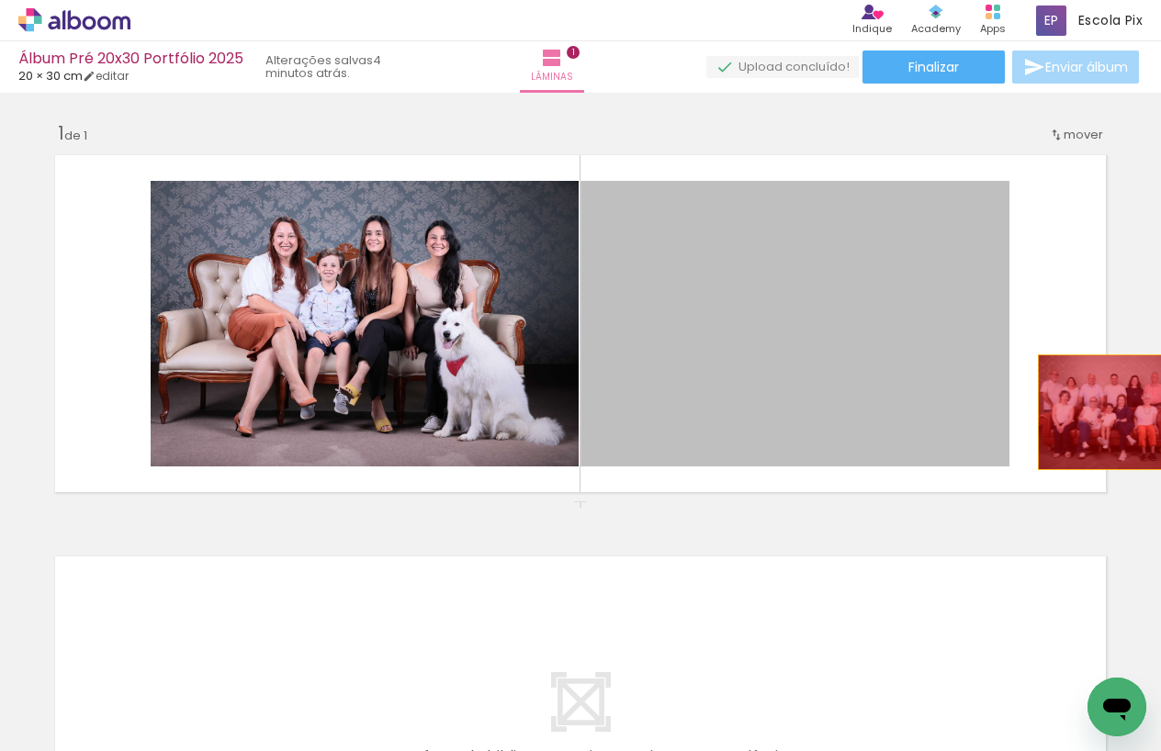
drag, startPoint x: 896, startPoint y: 367, endPoint x: 1124, endPoint y: 412, distance: 233.3
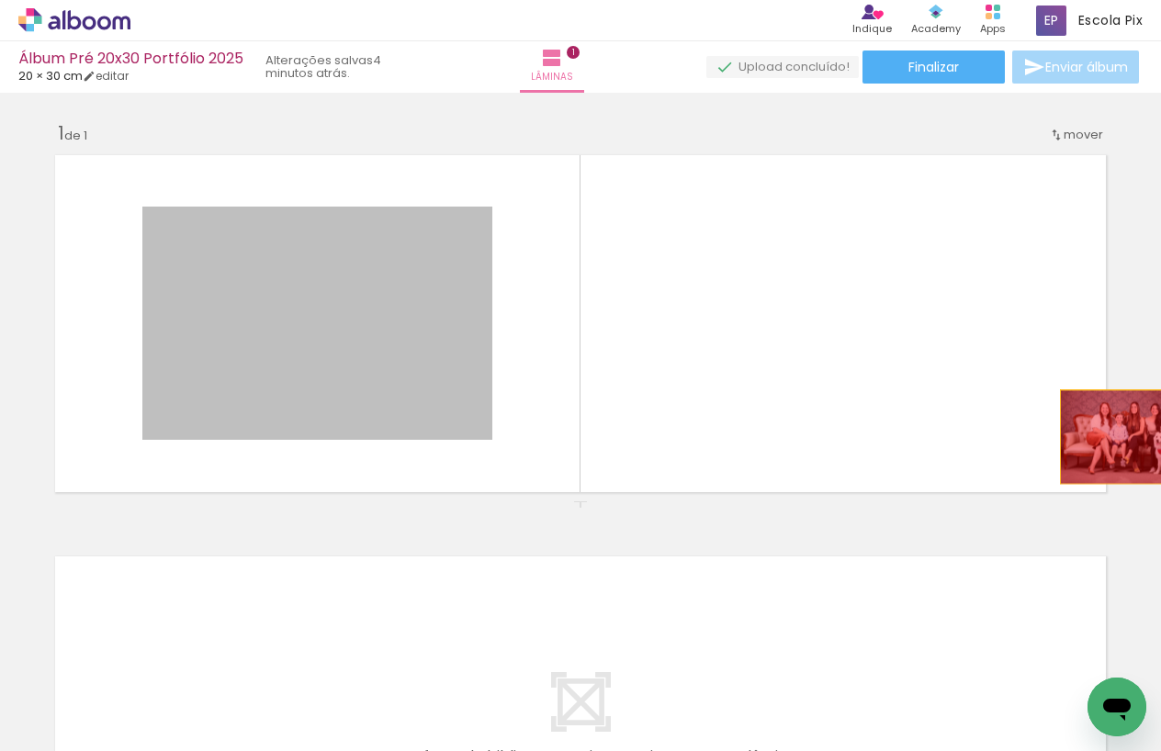
drag, startPoint x: 402, startPoint y: 354, endPoint x: 1131, endPoint y: 437, distance: 733.2
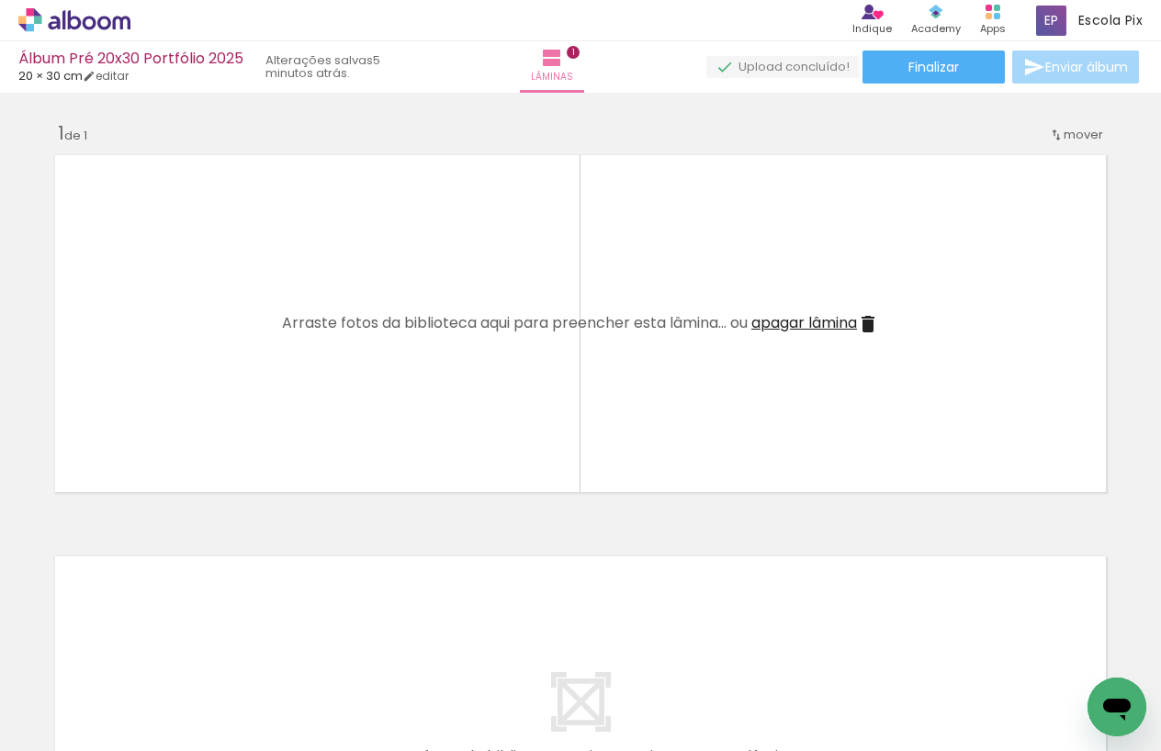
scroll to position [1, 0]
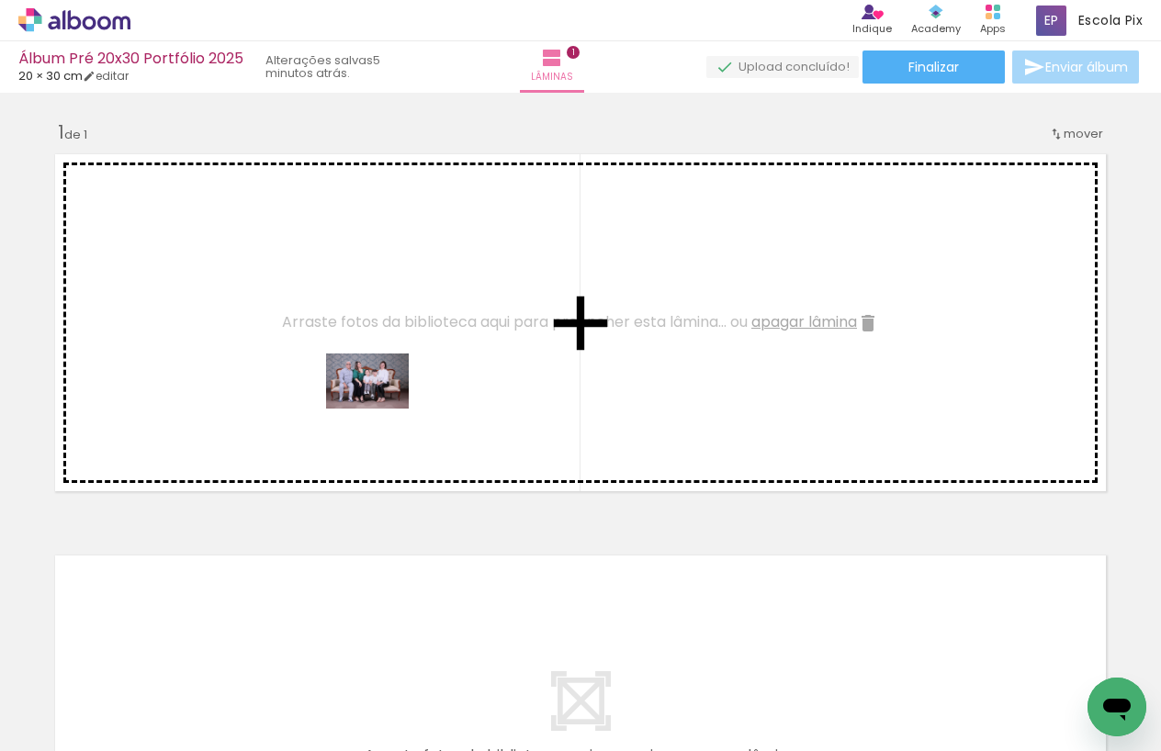
drag, startPoint x: 175, startPoint y: 702, endPoint x: 409, endPoint y: 479, distance: 323.6
click at [381, 408] on quentale-workspace at bounding box center [580, 375] width 1161 height 751
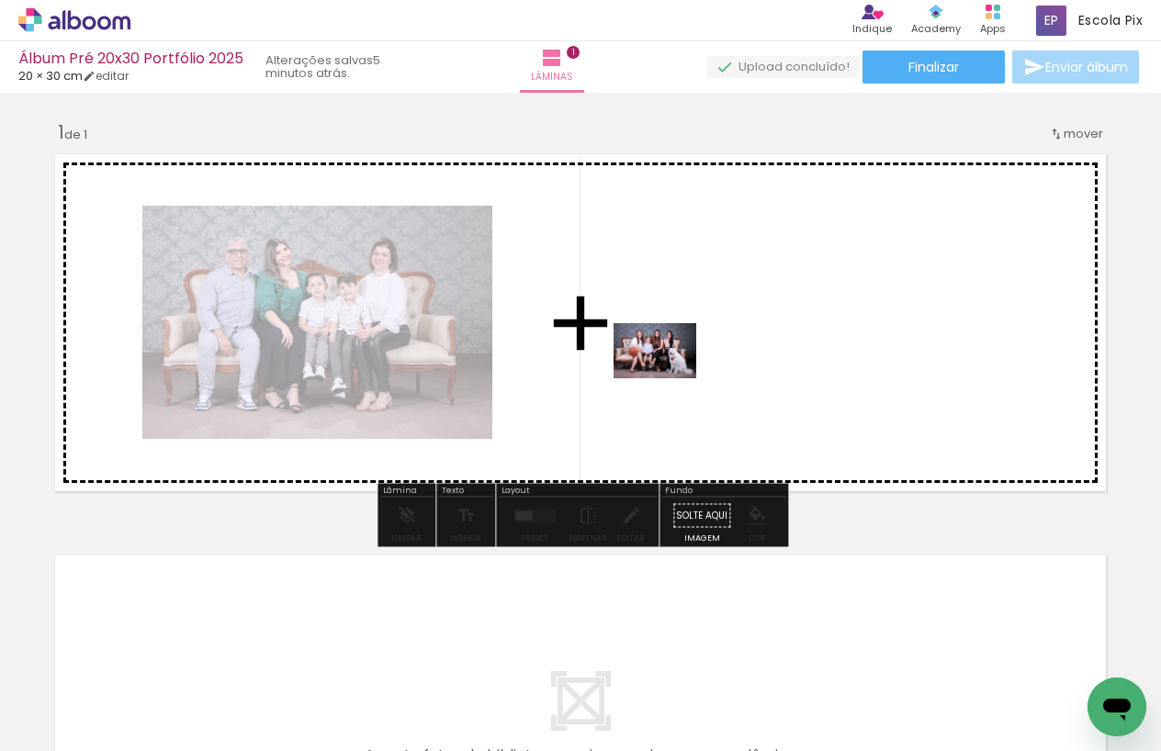
drag, startPoint x: 612, startPoint y: 692, endPoint x: 669, endPoint y: 378, distance: 318.4
click at [669, 378] on quentale-workspace at bounding box center [580, 375] width 1161 height 751
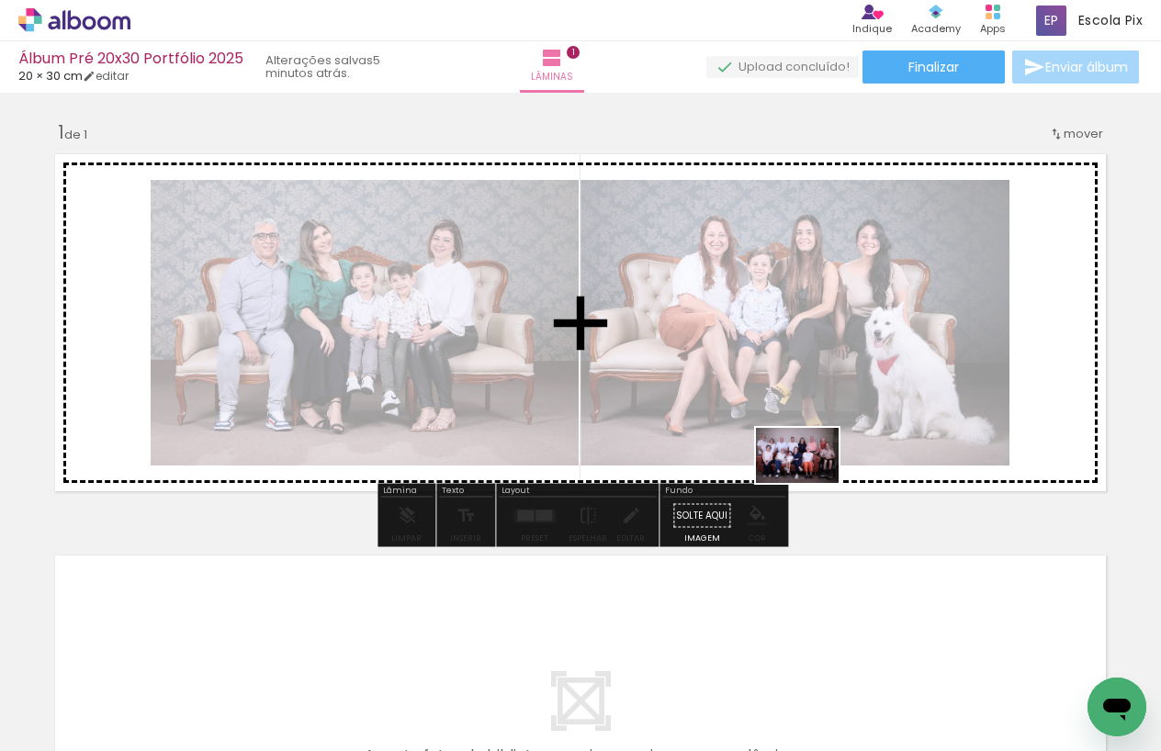
drag, startPoint x: 811, startPoint y: 691, endPoint x: 811, endPoint y: 483, distance: 207.6
click at [811, 483] on quentale-workspace at bounding box center [580, 375] width 1161 height 751
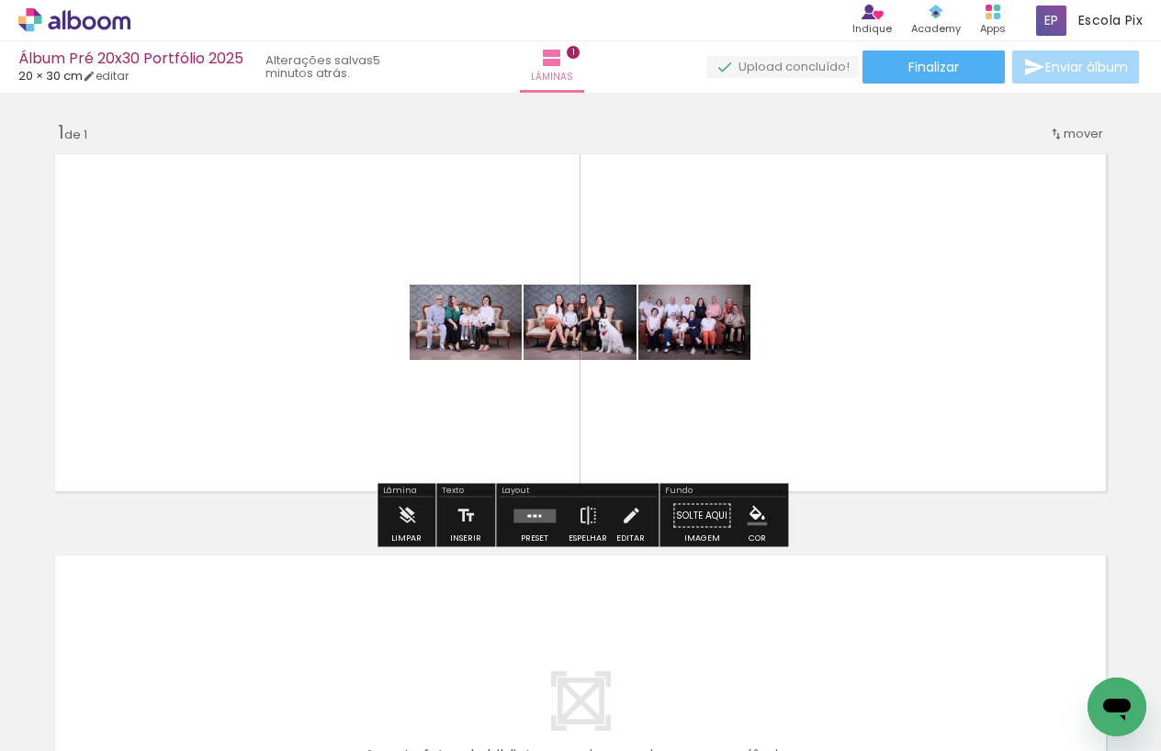
scroll to position [0, 252]
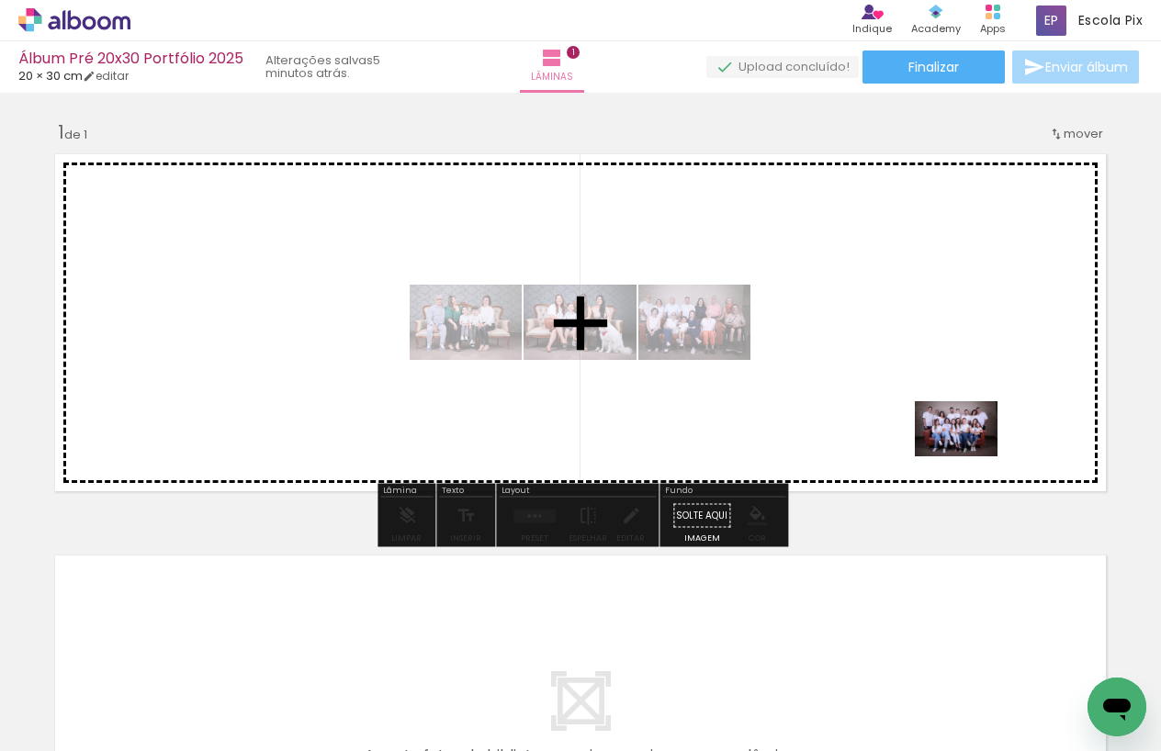
drag, startPoint x: 964, startPoint y: 696, endPoint x: 970, endPoint y: 457, distance: 239.8
click at [970, 457] on quentale-workspace at bounding box center [580, 375] width 1161 height 751
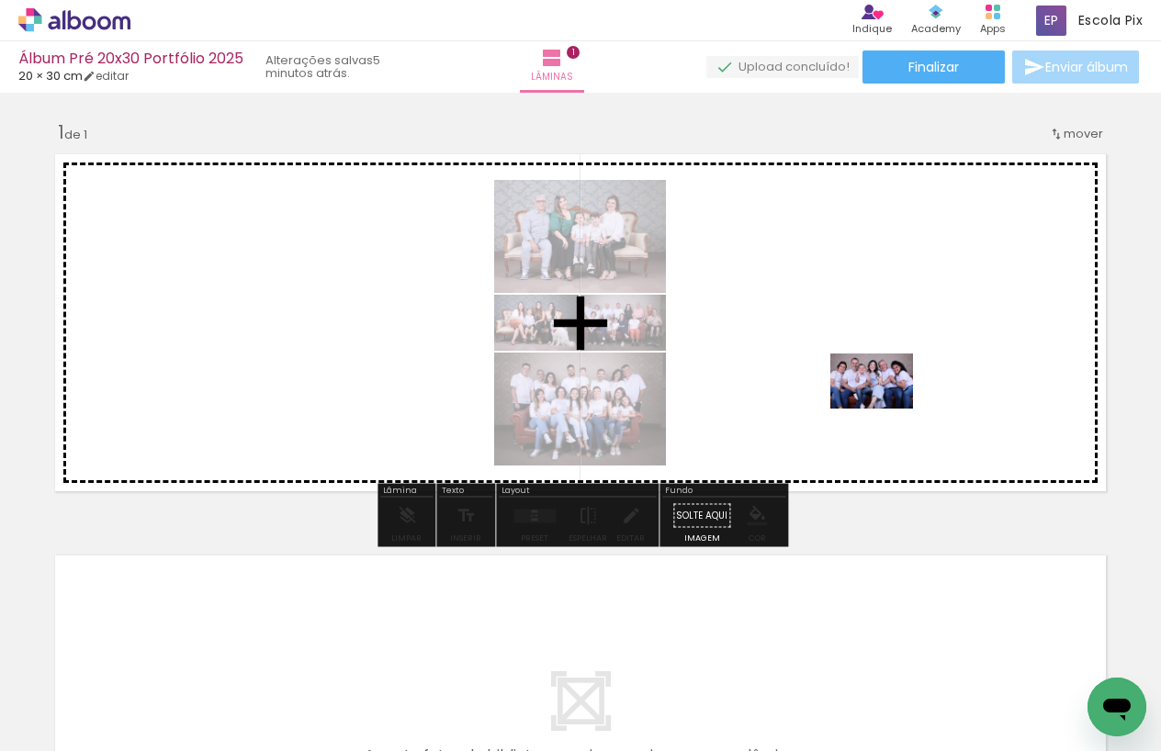
drag, startPoint x: 868, startPoint y: 700, endPoint x: 885, endPoint y: 409, distance: 291.7
click at [885, 409] on quentale-workspace at bounding box center [580, 375] width 1161 height 751
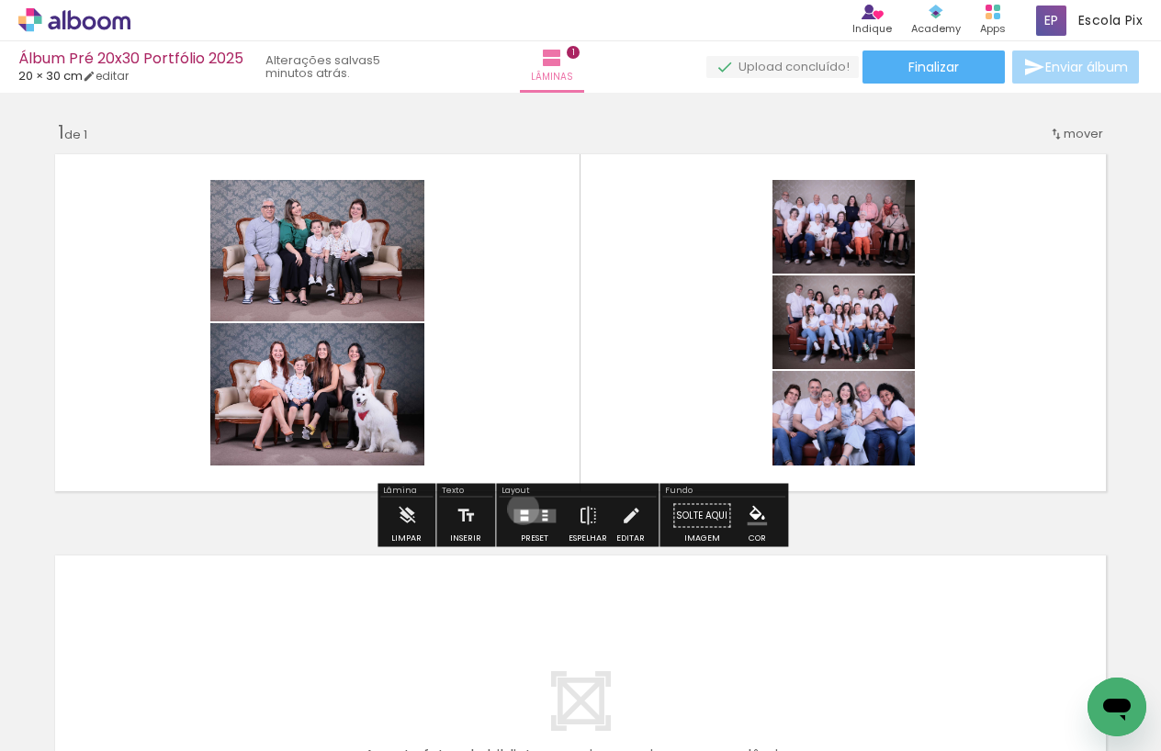
click at [520, 510] on div at bounding box center [524, 512] width 8 height 5
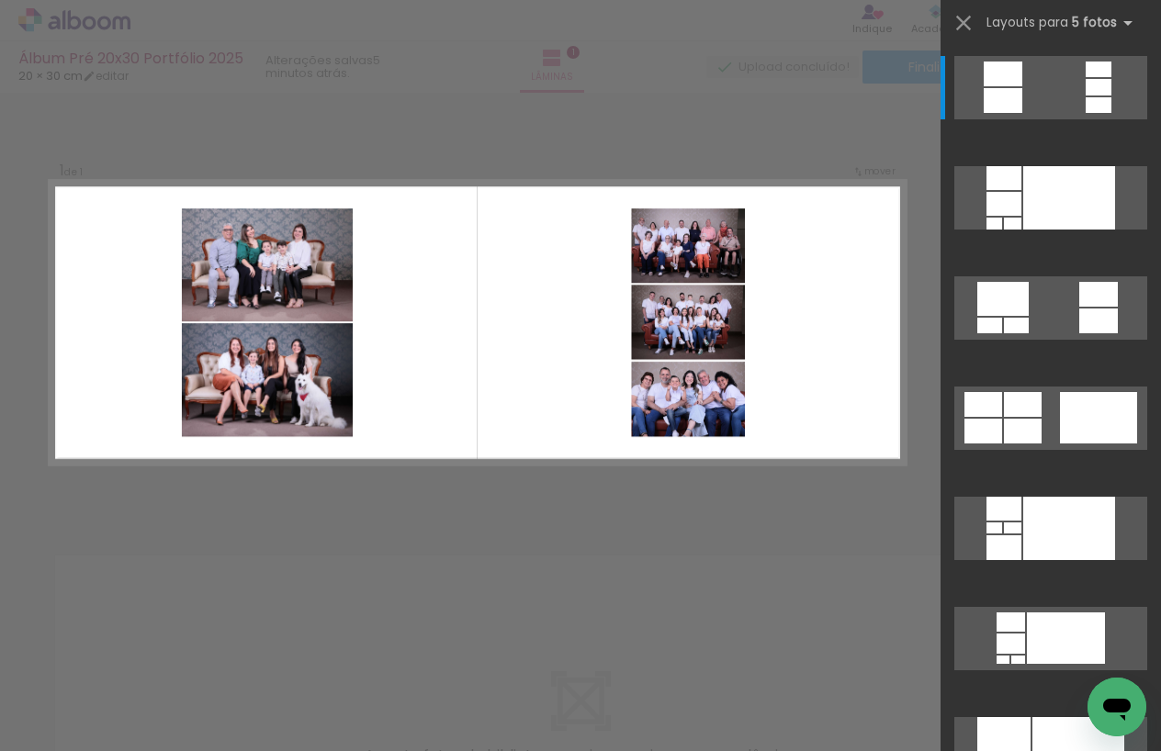
scroll to position [0, 0]
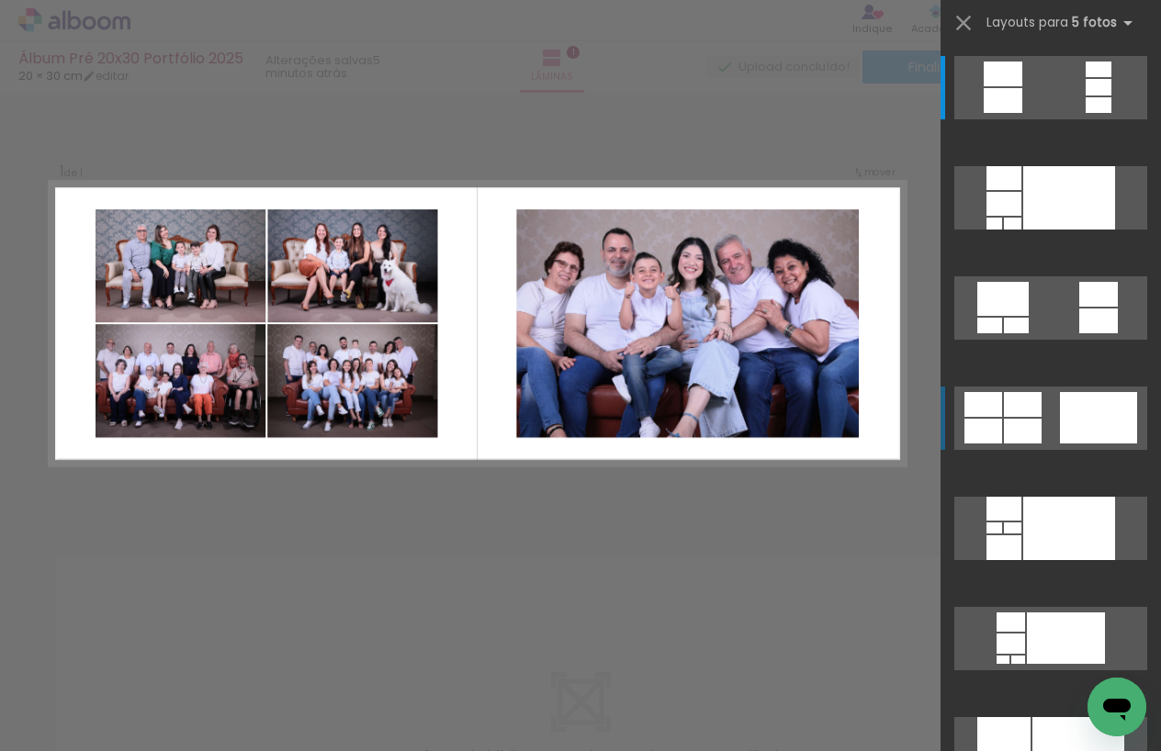
click at [1052, 119] on quentale-layouter at bounding box center [1050, 87] width 193 height 63
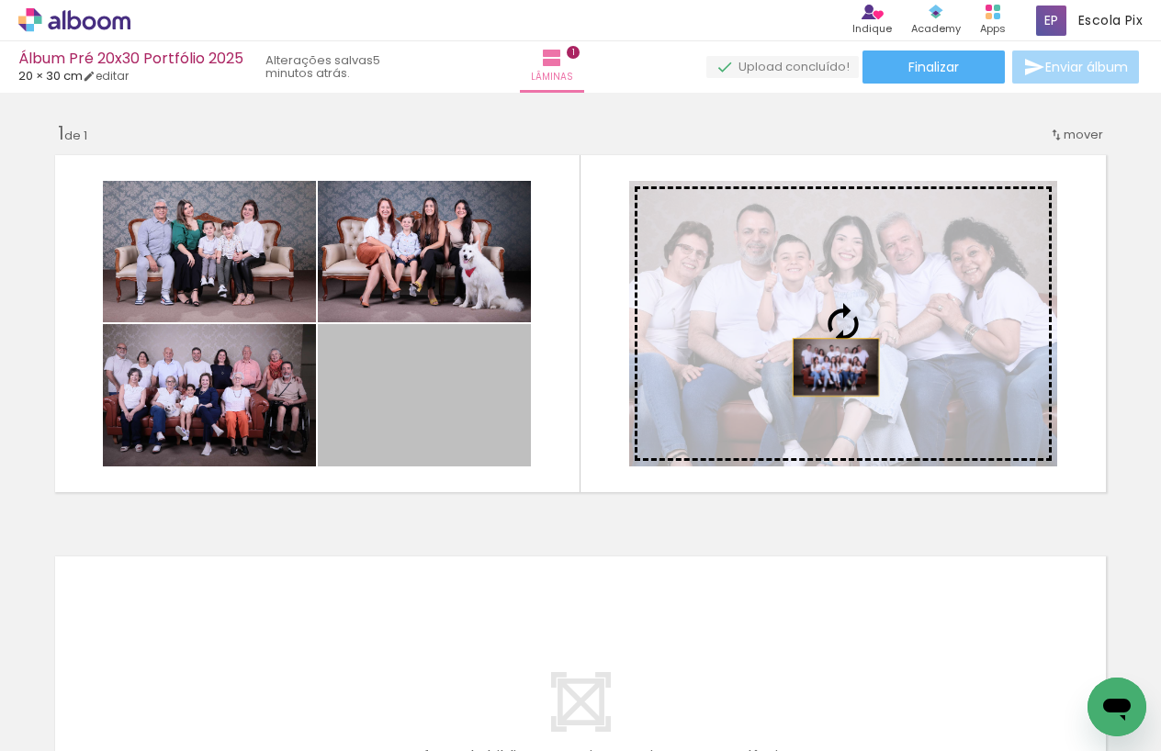
drag, startPoint x: 418, startPoint y: 397, endPoint x: 836, endPoint y: 367, distance: 419.0
click at [0, 0] on slot at bounding box center [0, 0] width 0 height 0
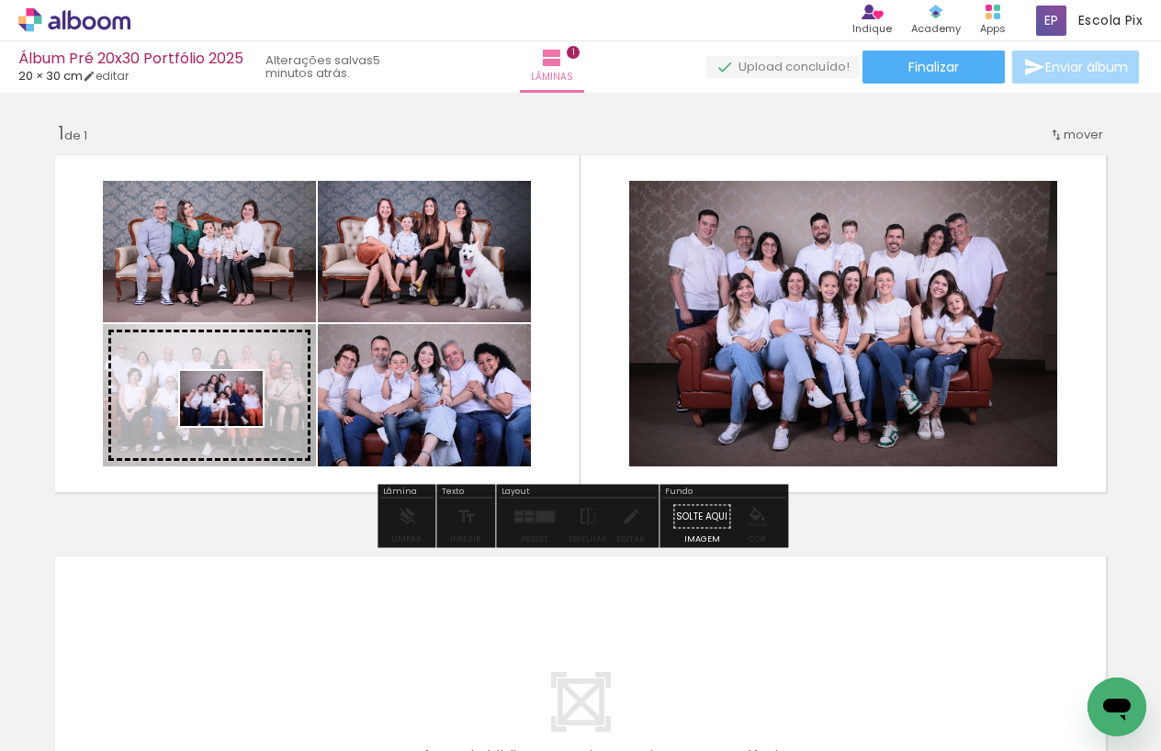
drag, startPoint x: 657, startPoint y: 692, endPoint x: 235, endPoint y: 426, distance: 498.2
click at [235, 426] on quentale-workspace at bounding box center [580, 375] width 1161 height 751
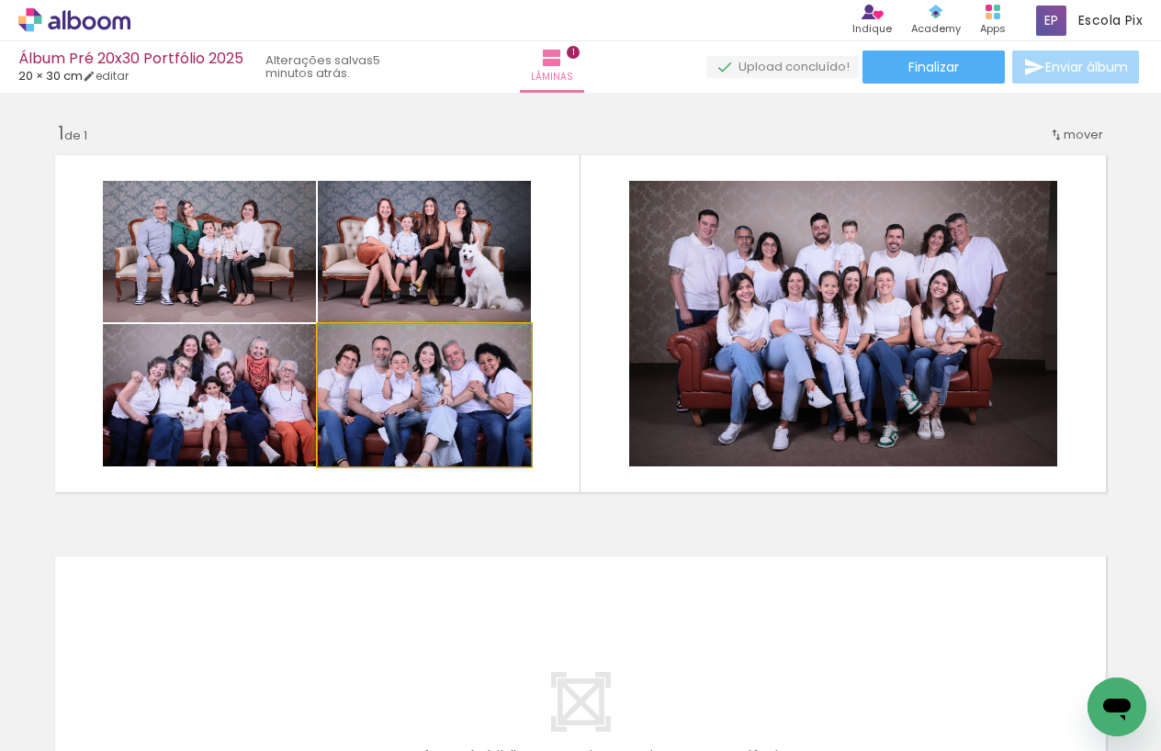
drag, startPoint x: 417, startPoint y: 391, endPoint x: 426, endPoint y: 378, distance: 15.8
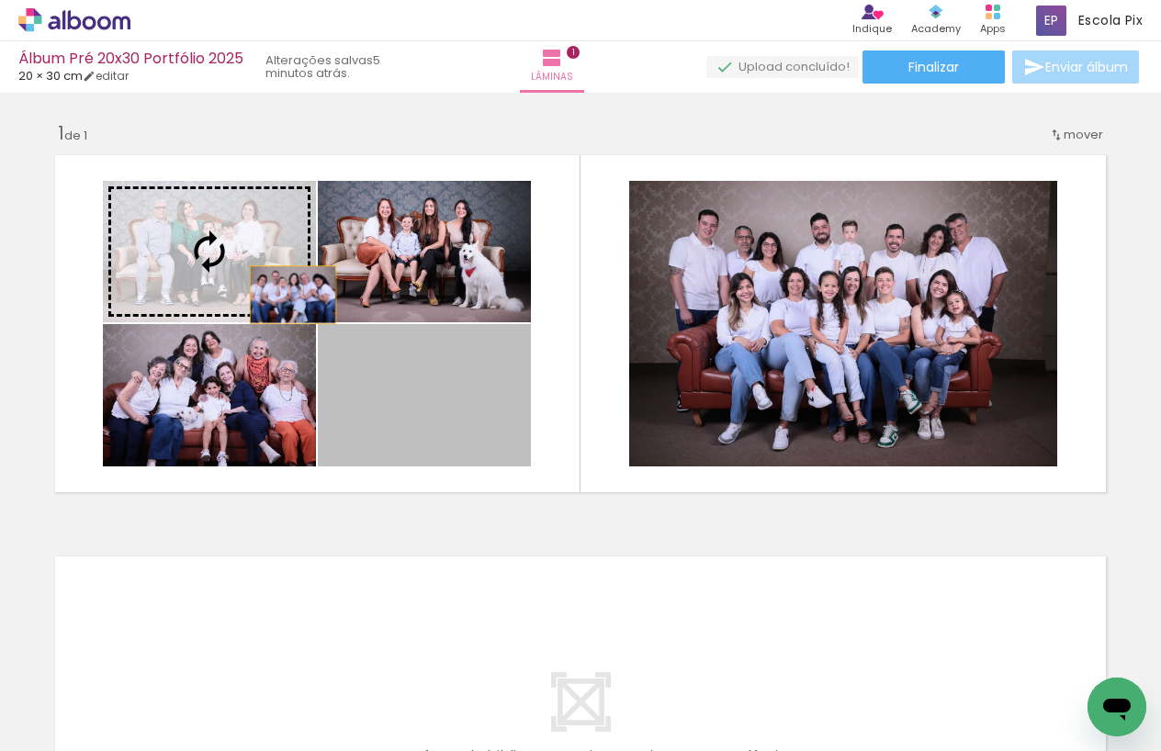
drag, startPoint x: 460, startPoint y: 400, endPoint x: 264, endPoint y: 281, distance: 229.5
click at [0, 0] on slot at bounding box center [0, 0] width 0 height 0
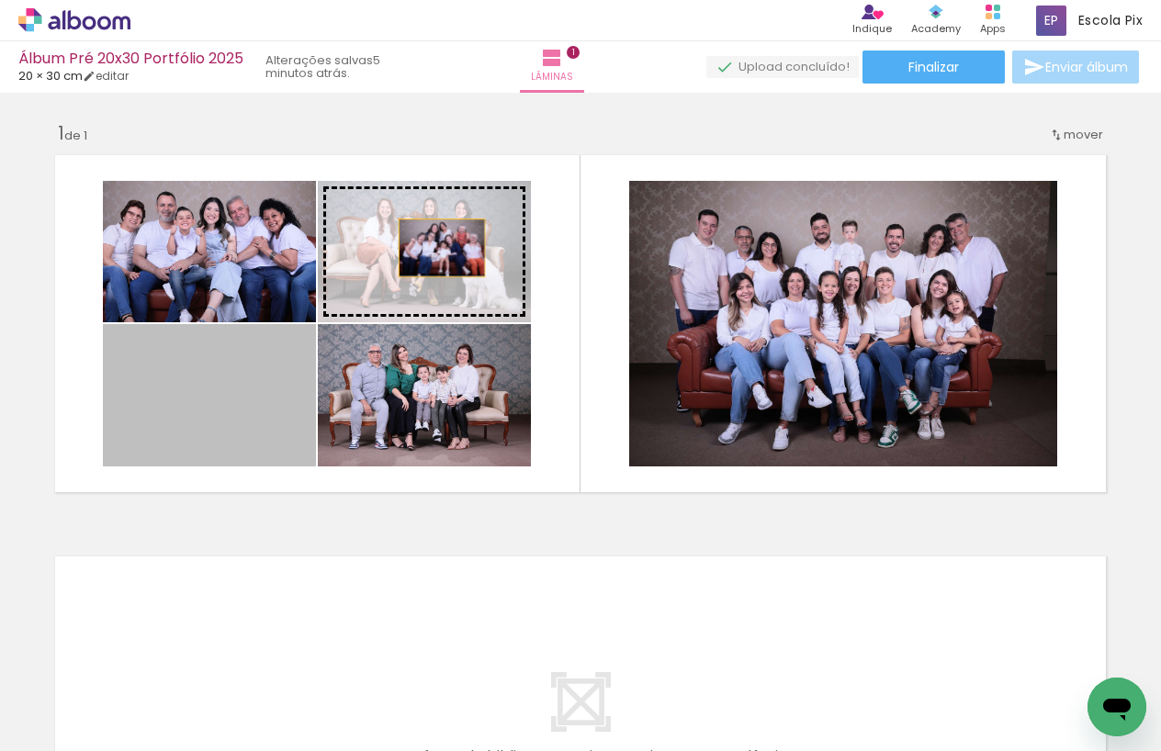
drag, startPoint x: 276, startPoint y: 401, endPoint x: 441, endPoint y: 255, distance: 220.6
click at [0, 0] on slot at bounding box center [0, 0] width 0 height 0
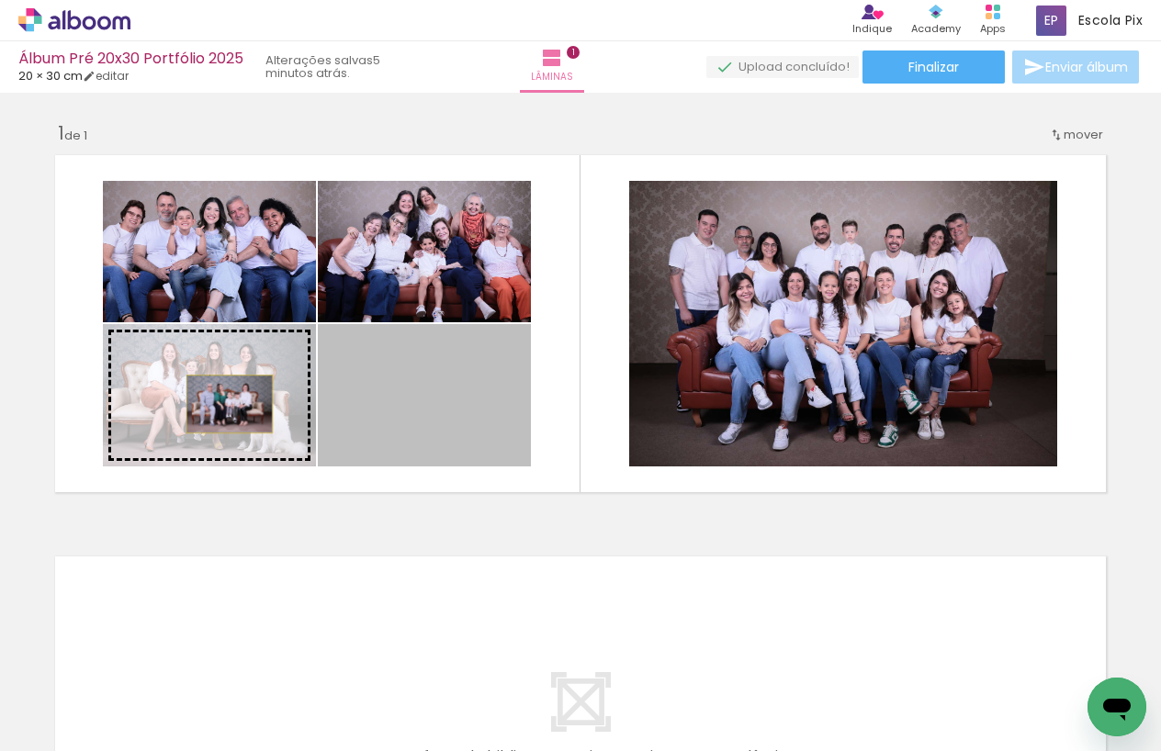
drag, startPoint x: 460, startPoint y: 400, endPoint x: 230, endPoint y: 404, distance: 230.6
click at [0, 0] on slot at bounding box center [0, 0] width 0 height 0
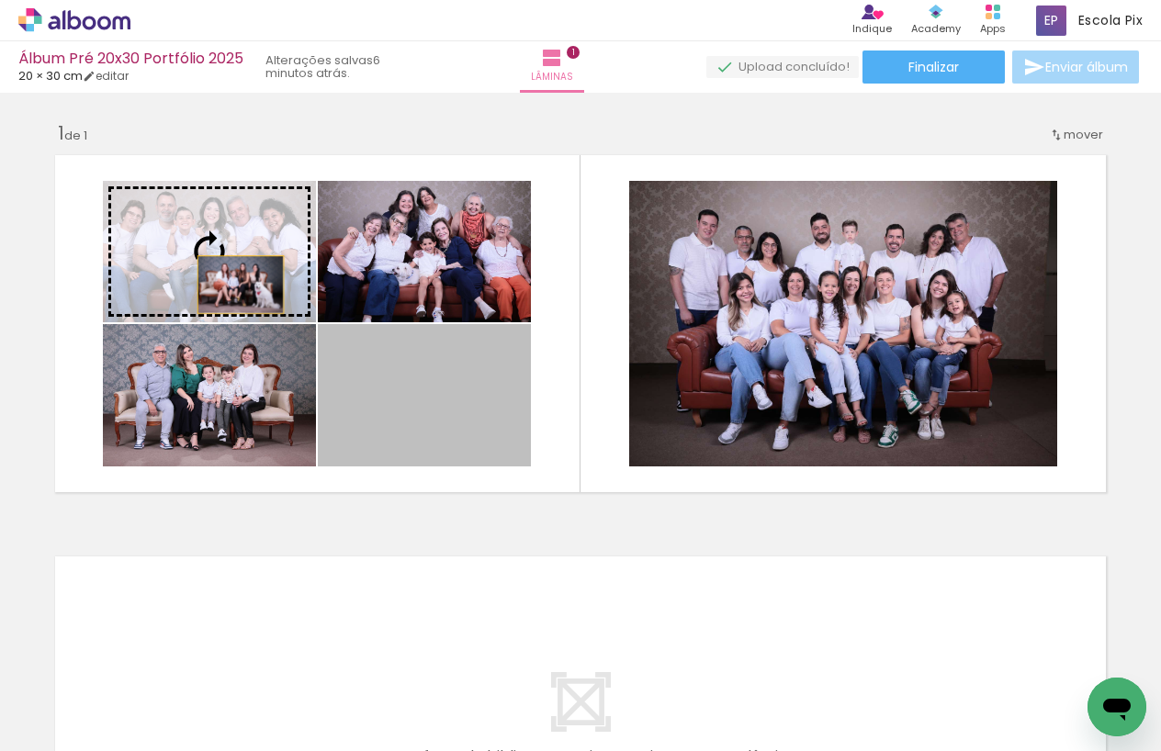
drag, startPoint x: 472, startPoint y: 408, endPoint x: 241, endPoint y: 285, distance: 262.2
click at [0, 0] on slot at bounding box center [0, 0] width 0 height 0
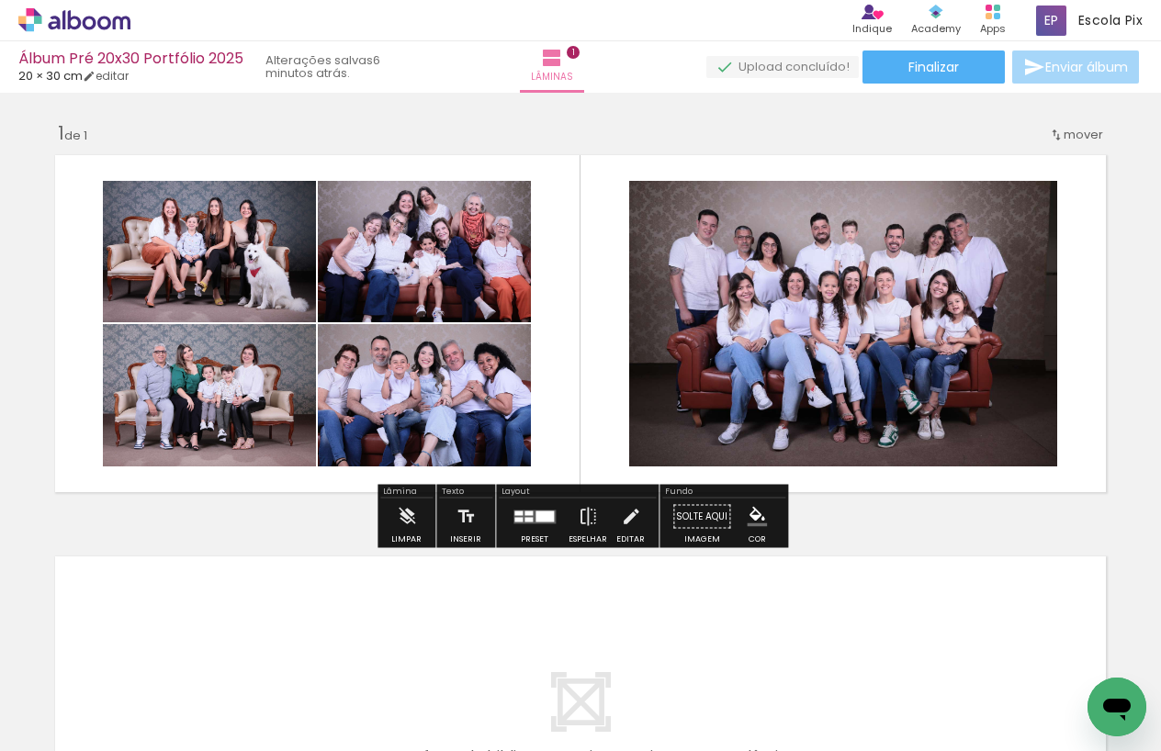
scroll to position [6, 0]
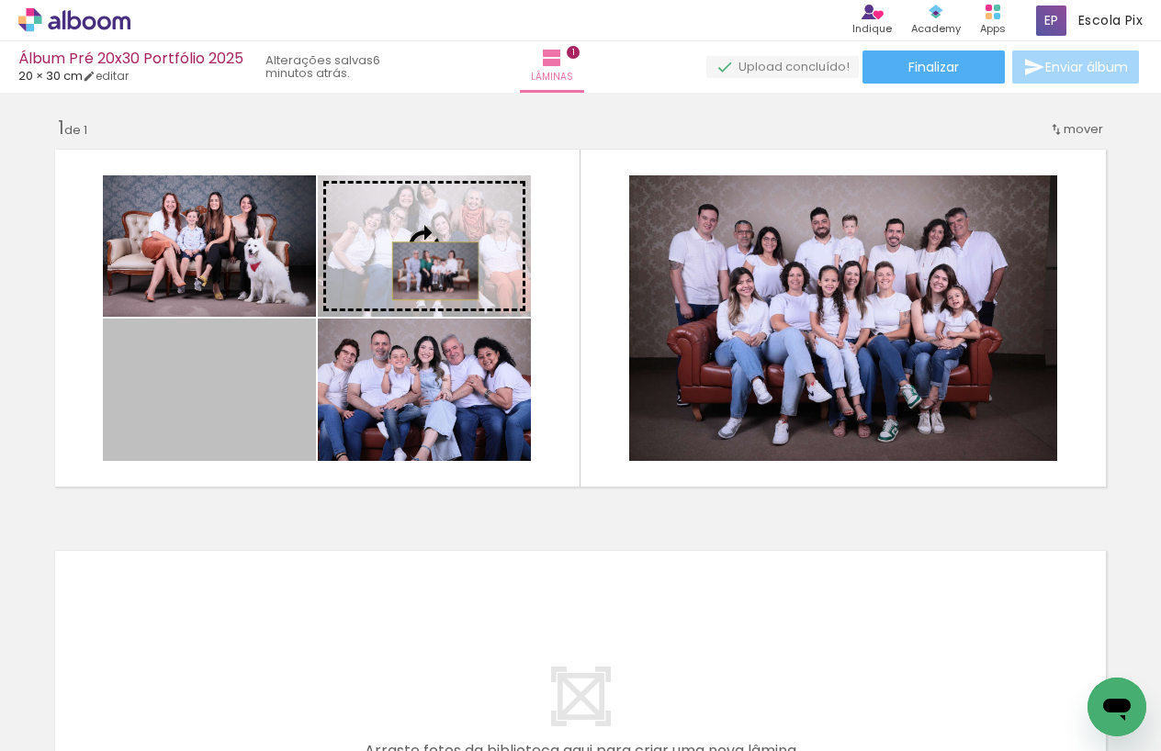
drag, startPoint x: 240, startPoint y: 387, endPoint x: 435, endPoint y: 271, distance: 227.3
click at [0, 0] on slot at bounding box center [0, 0] width 0 height 0
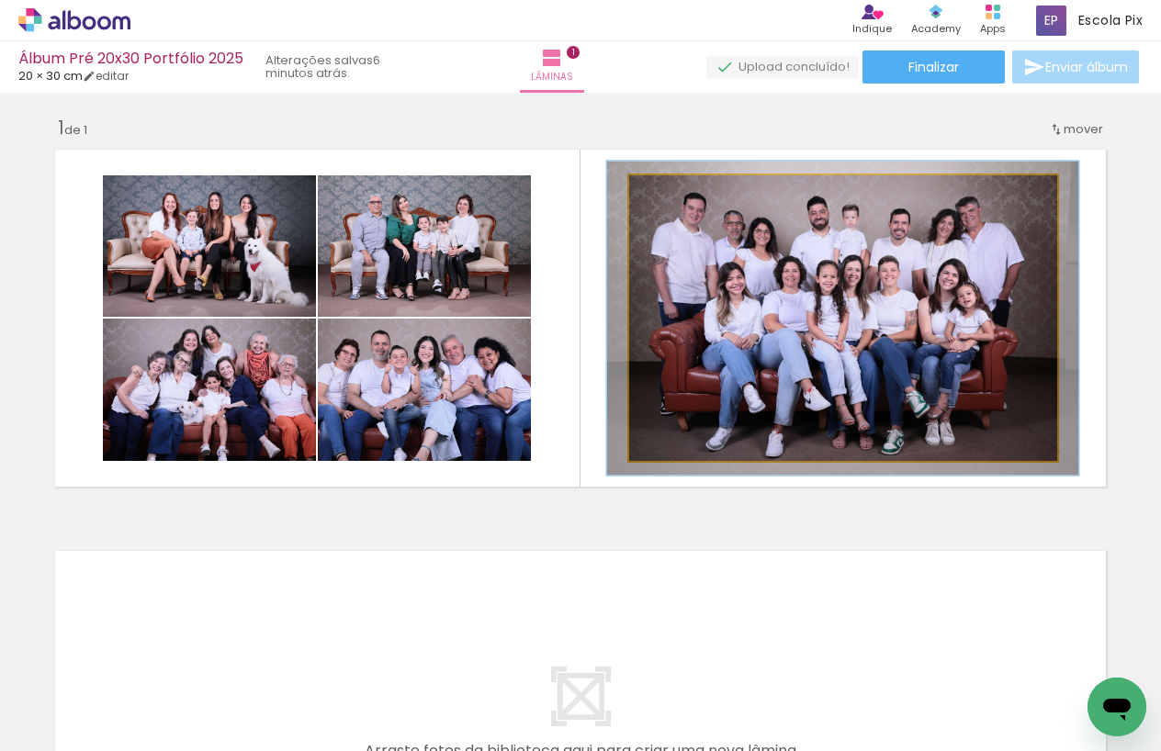
type paper-slider "110"
click at [679, 195] on div at bounding box center [679, 194] width 17 height 17
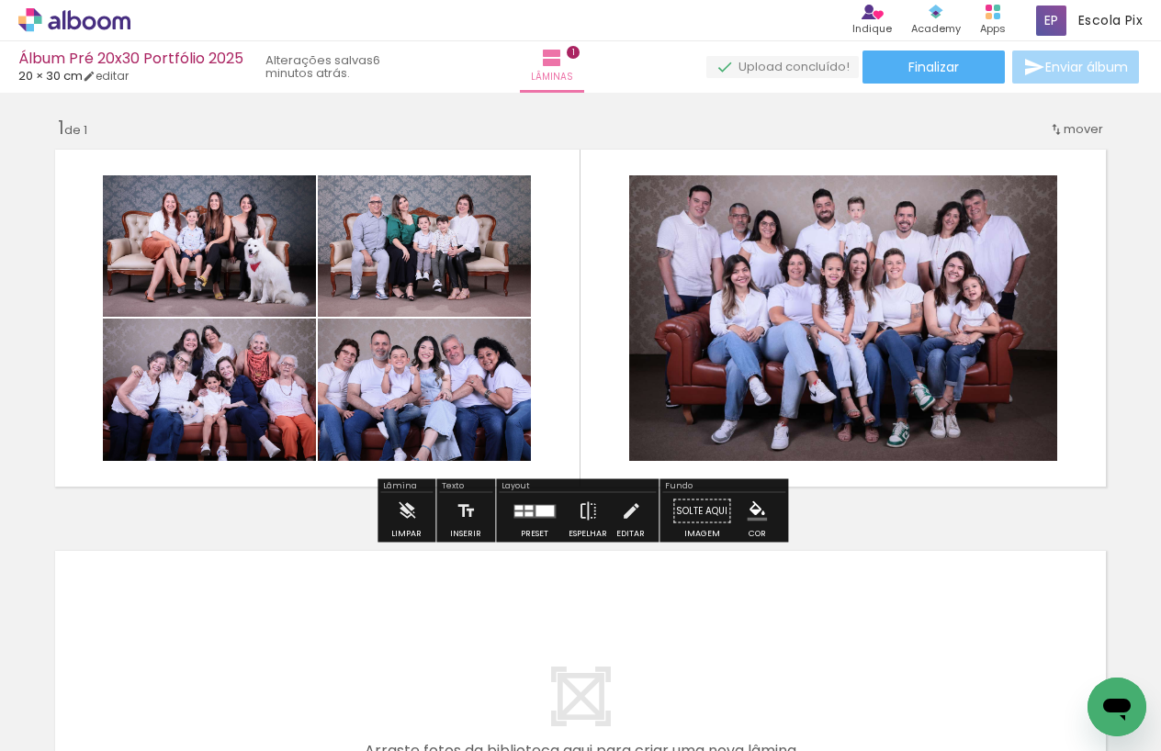
click at [581, 318] on quentale-layouter at bounding box center [580, 318] width 1069 height 355
click at [525, 512] on div at bounding box center [529, 514] width 8 height 5
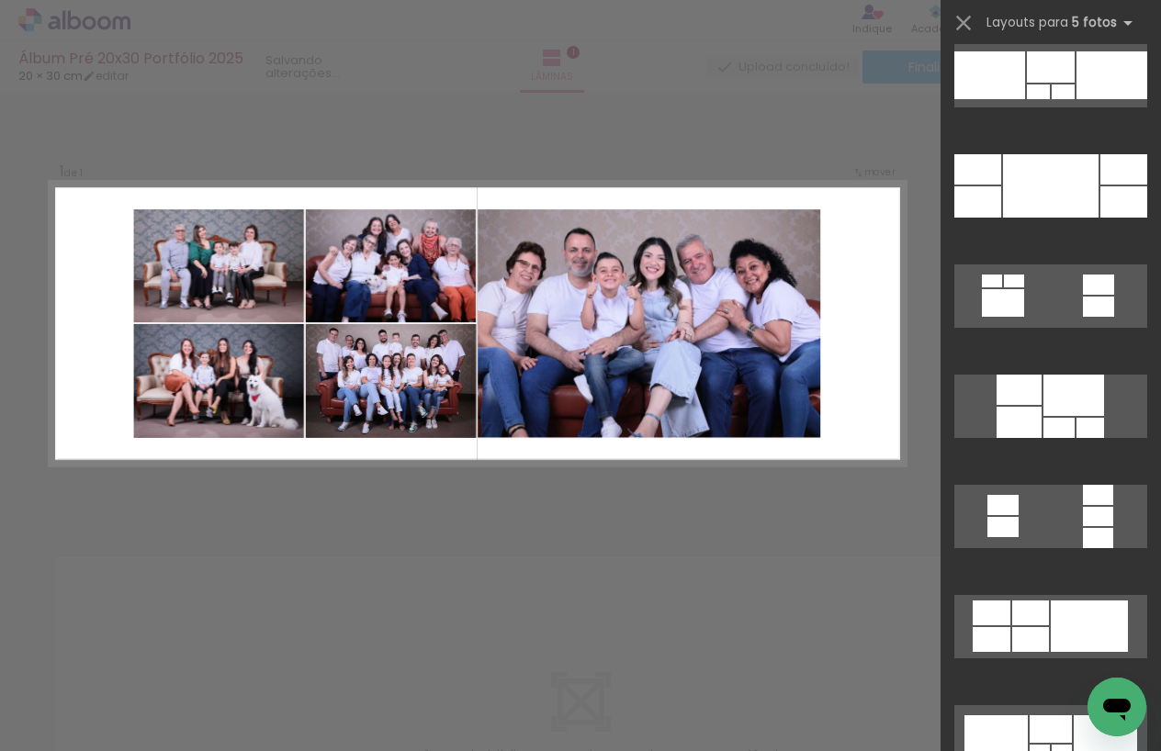
scroll to position [5415, 0]
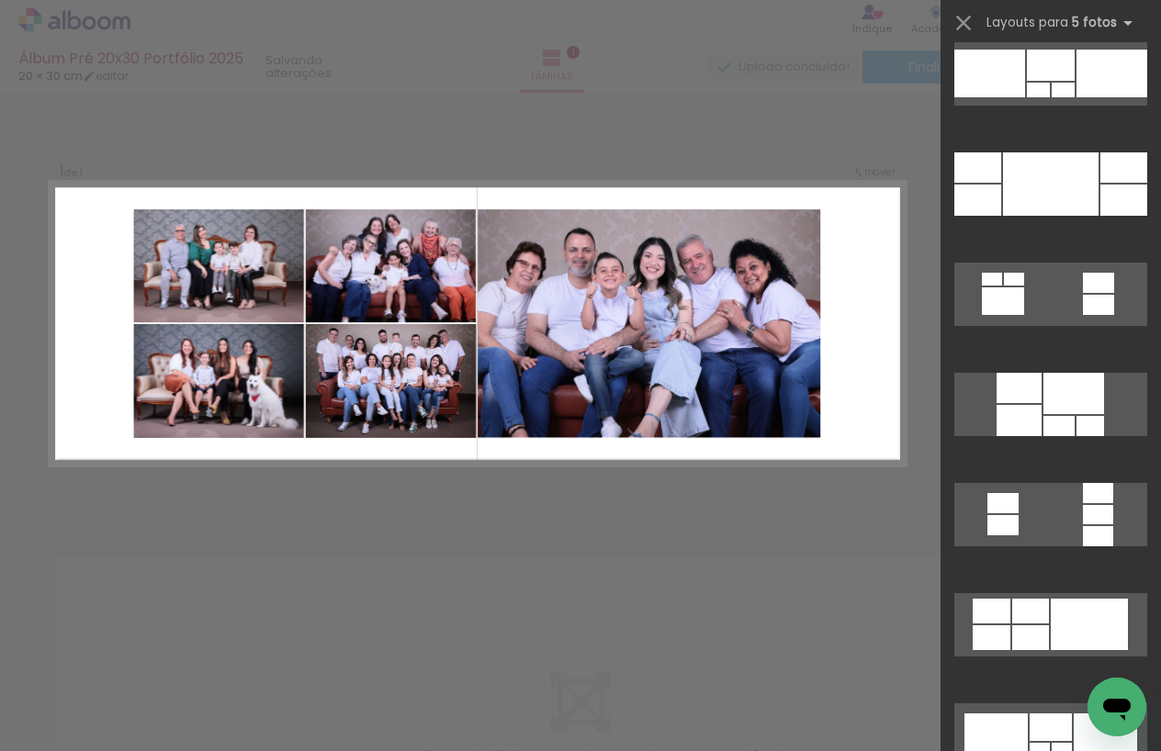
click at [1021, 615] on div at bounding box center [1030, 611] width 37 height 25
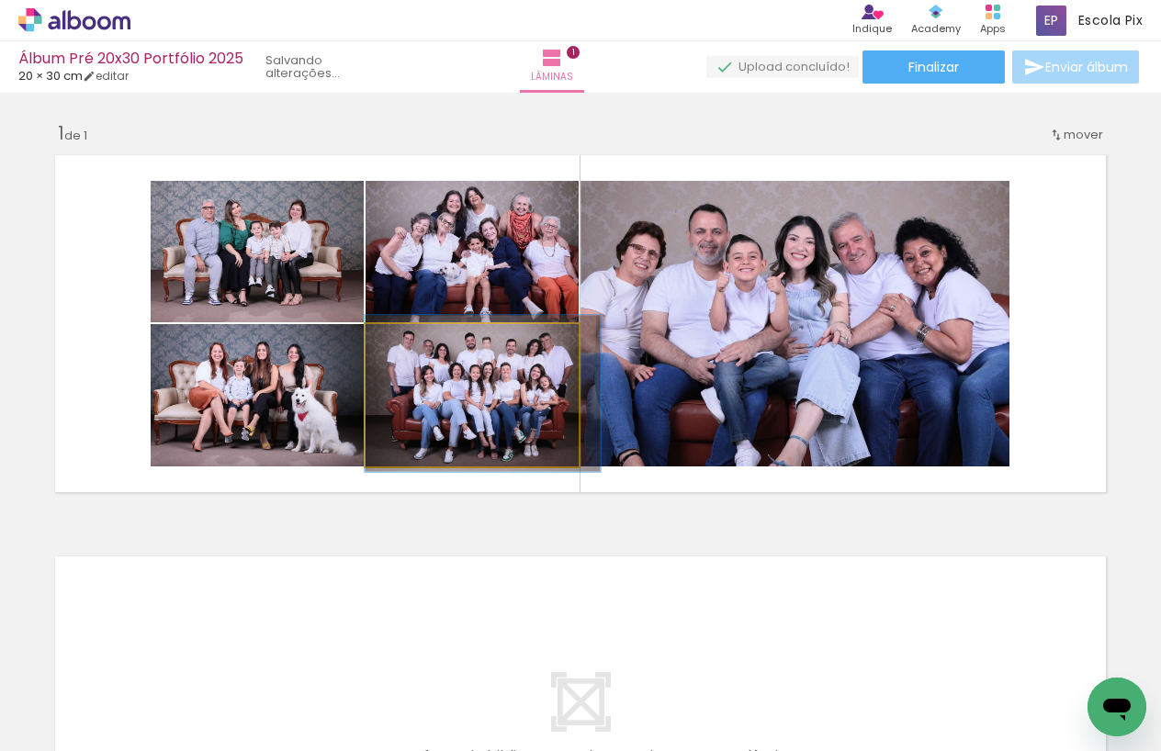
drag, startPoint x: 504, startPoint y: 407, endPoint x: 716, endPoint y: 408, distance: 212.2
click at [0, 0] on slot at bounding box center [0, 0] width 0 height 0
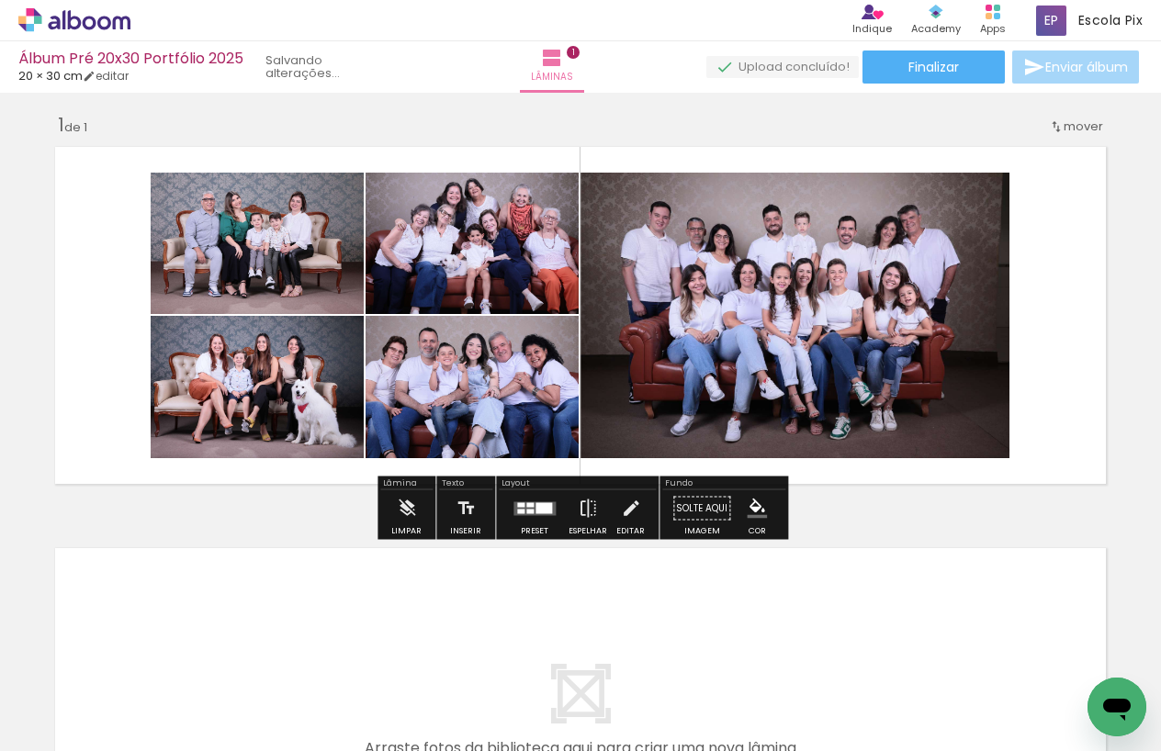
scroll to position [6, 0]
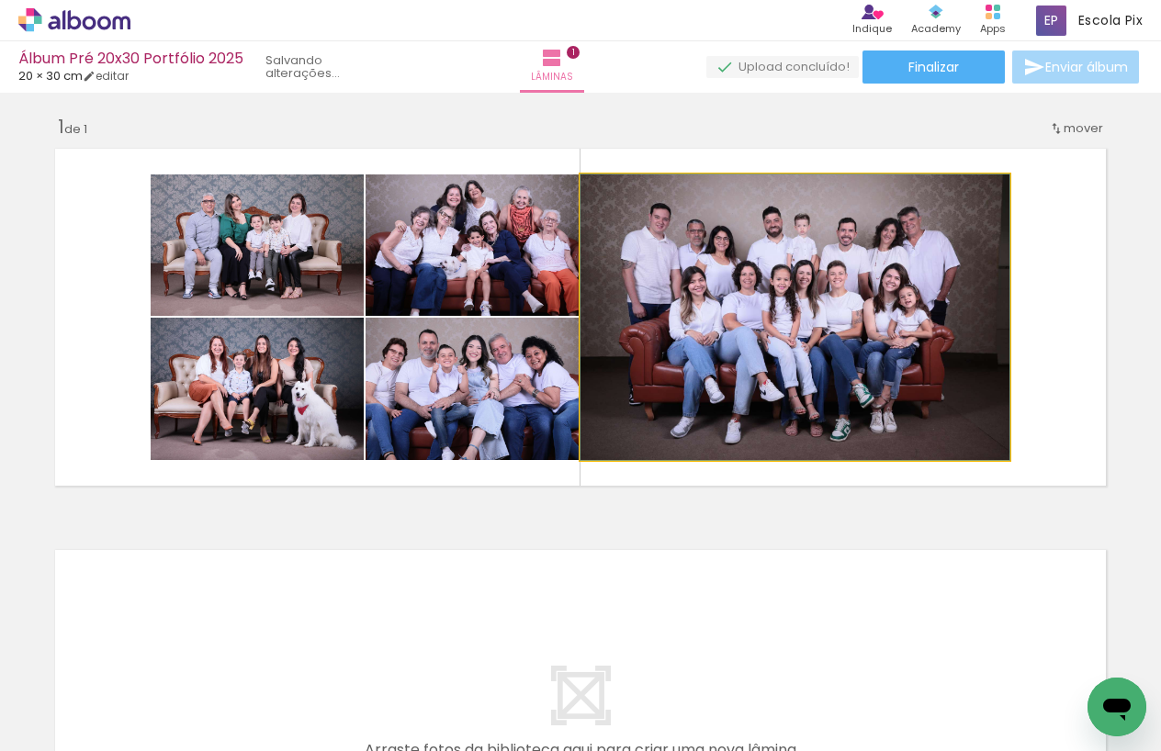
click at [682, 290] on quentale-photo at bounding box center [795, 318] width 429 height 286
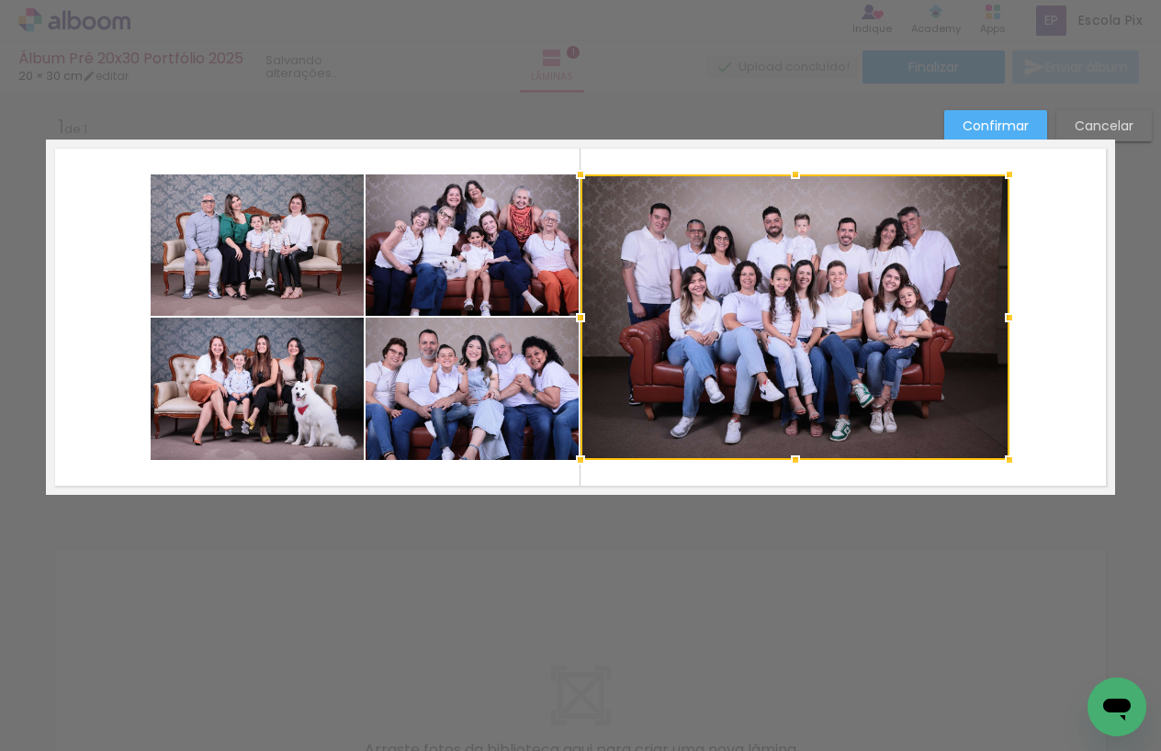
scroll to position [0, 0]
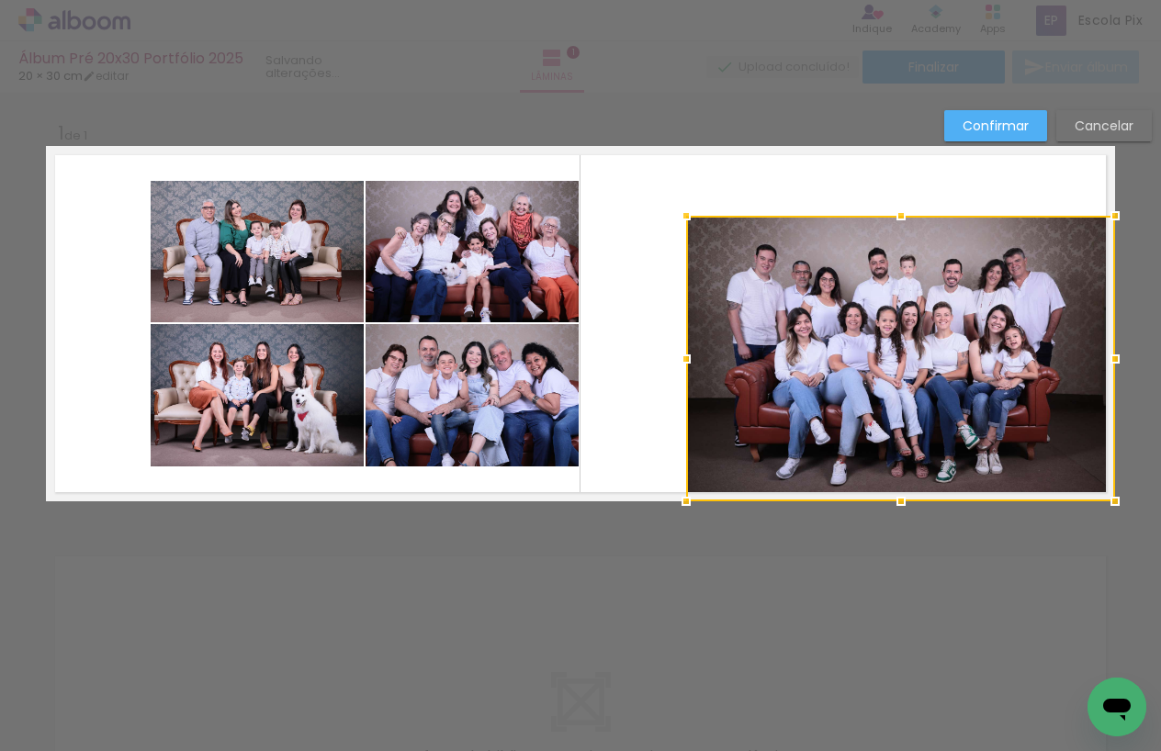
drag, startPoint x: 803, startPoint y: 325, endPoint x: 871, endPoint y: 358, distance: 75.6
click at [871, 358] on div at bounding box center [900, 359] width 429 height 286
click at [117, 214] on quentale-layouter at bounding box center [580, 323] width 1069 height 355
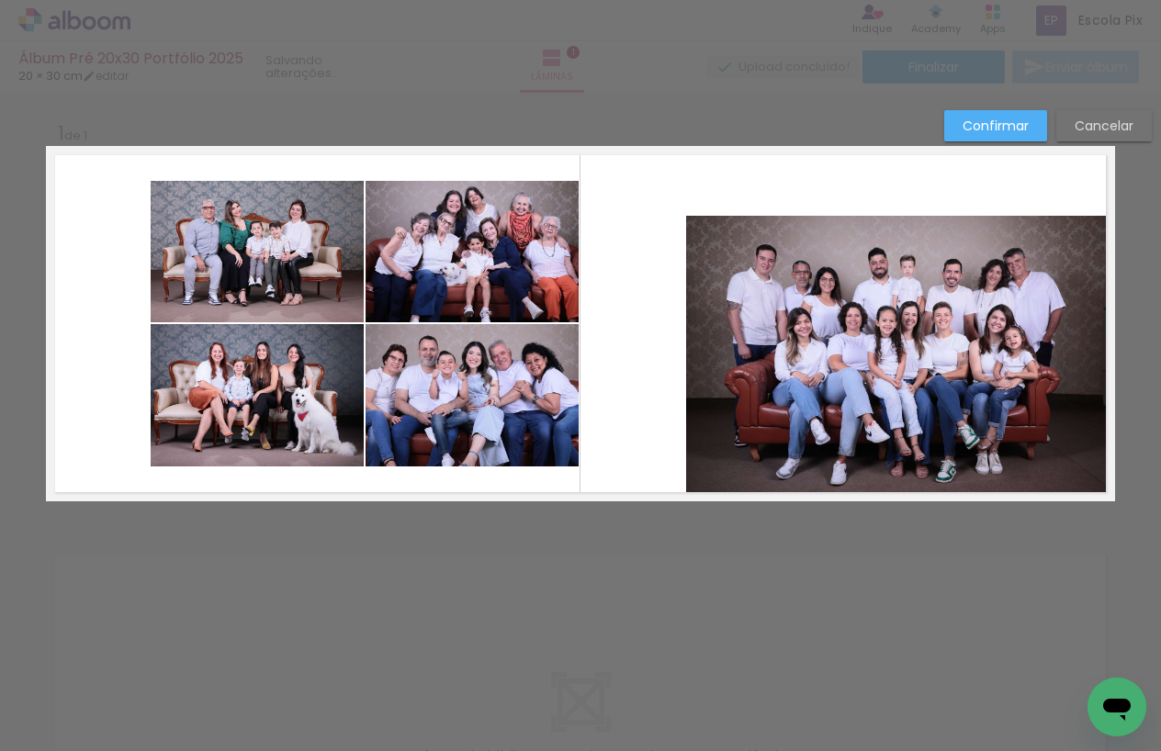
drag, startPoint x: 116, startPoint y: 214, endPoint x: 294, endPoint y: 284, distance: 191.4
click at [294, 284] on quentale-layouter at bounding box center [580, 323] width 1069 height 355
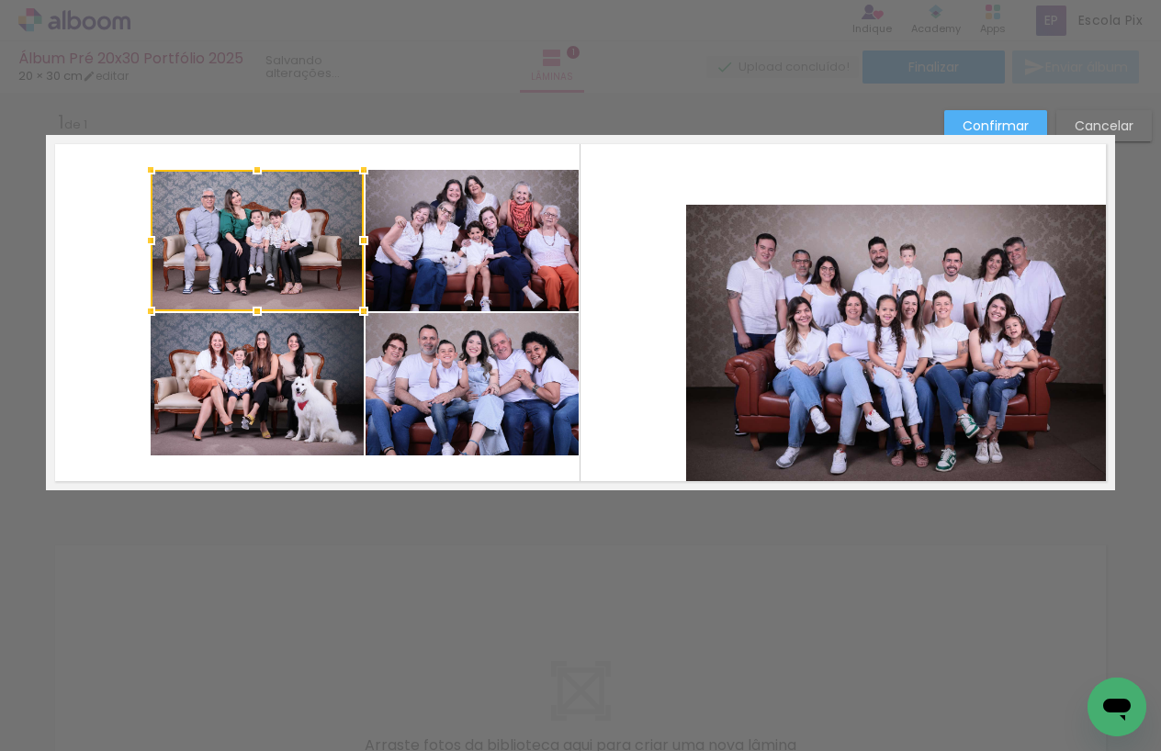
click at [476, 276] on quentale-photo at bounding box center [472, 240] width 213 height 141
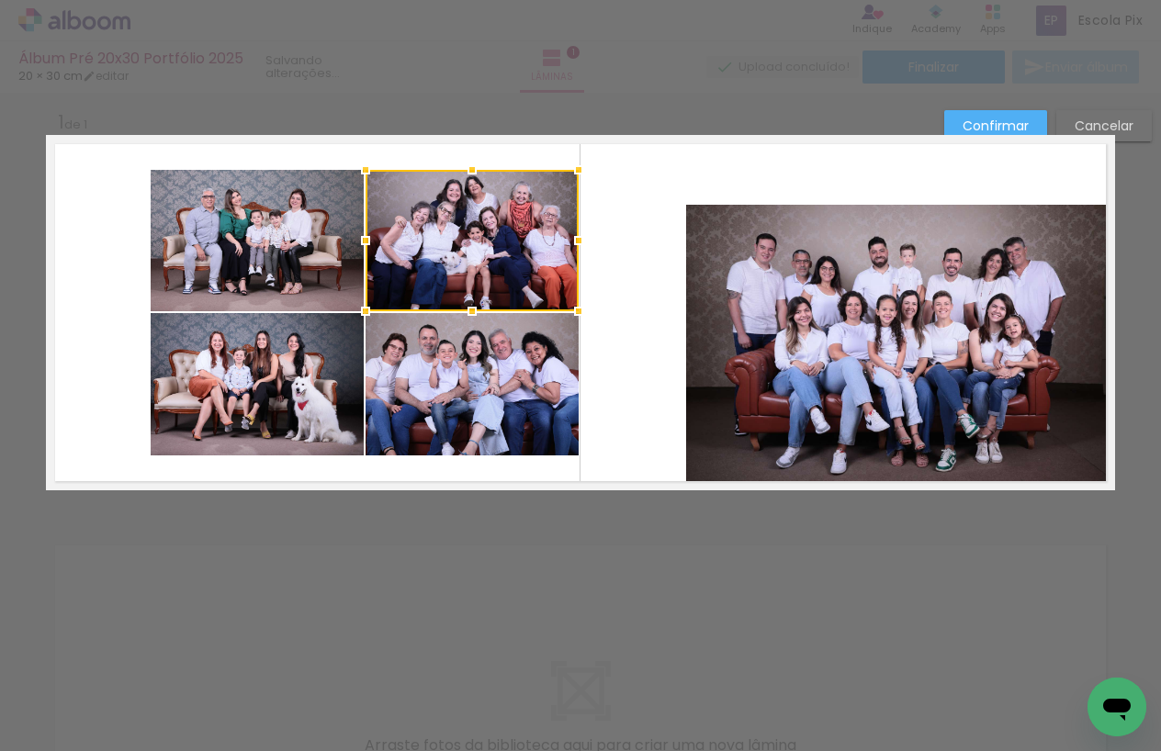
click at [626, 259] on quentale-layouter at bounding box center [580, 312] width 1069 height 355
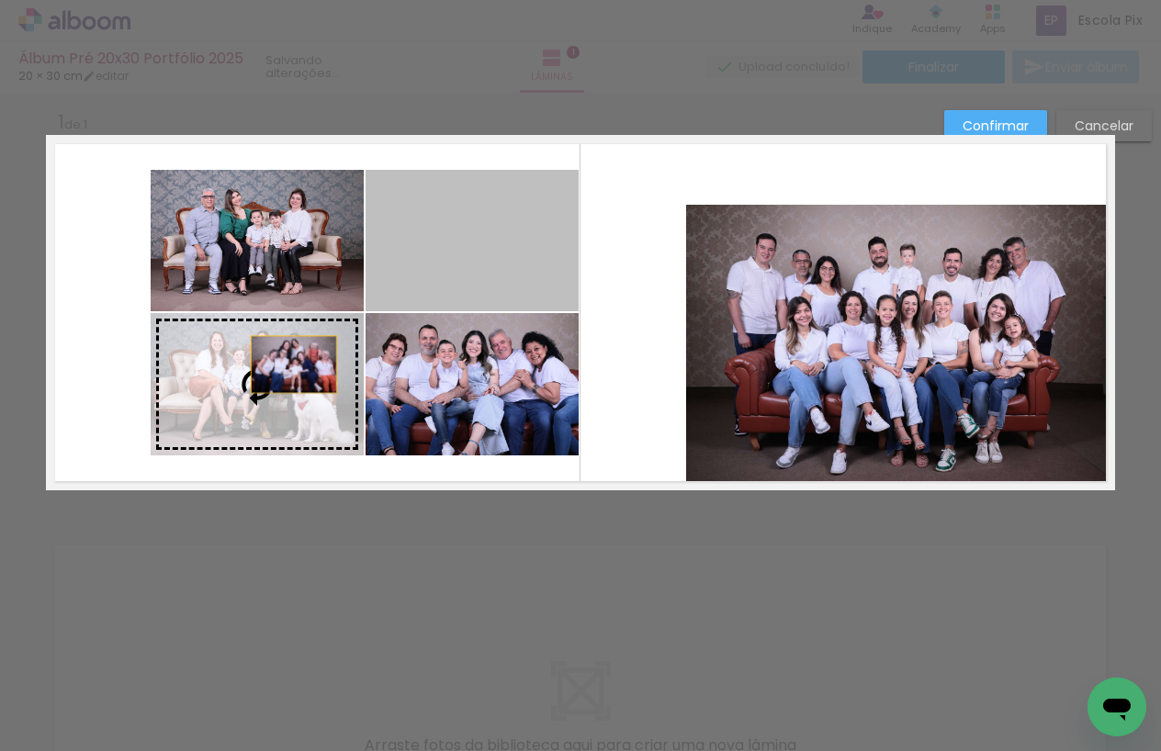
drag, startPoint x: 371, startPoint y: 321, endPoint x: 294, endPoint y: 365, distance: 88.4
click at [0, 0] on slot at bounding box center [0, 0] width 0 height 0
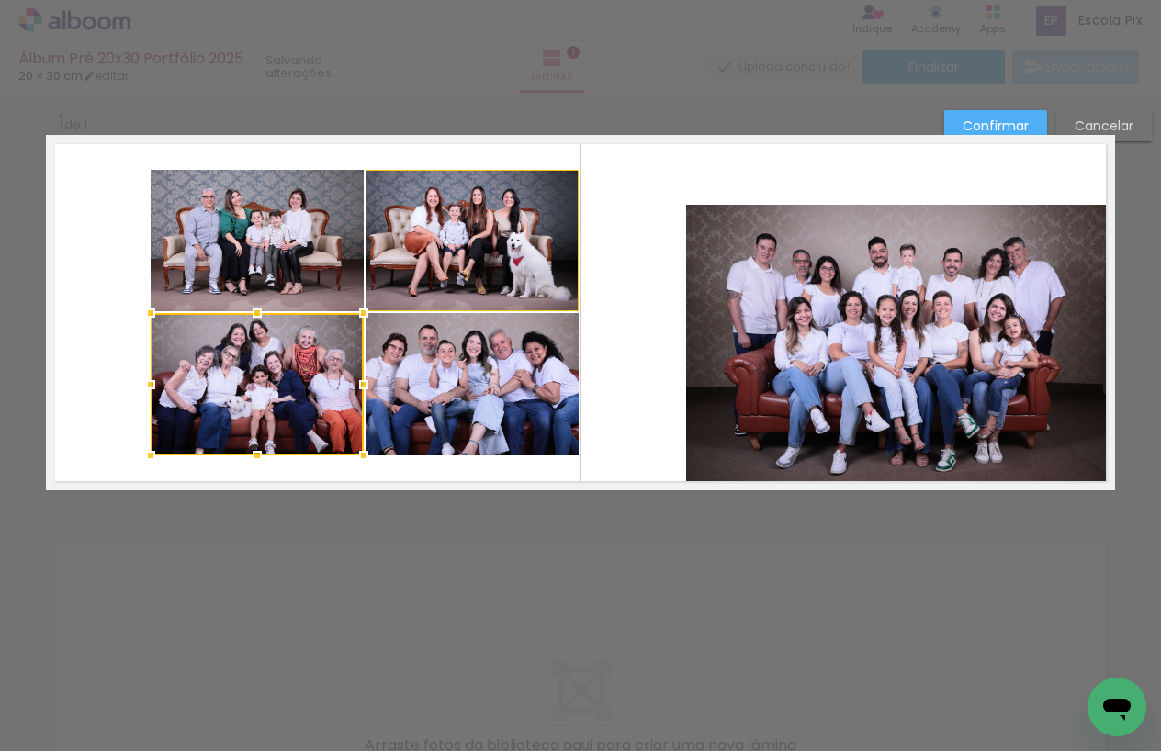
click at [650, 297] on quentale-layouter at bounding box center [580, 312] width 1069 height 355
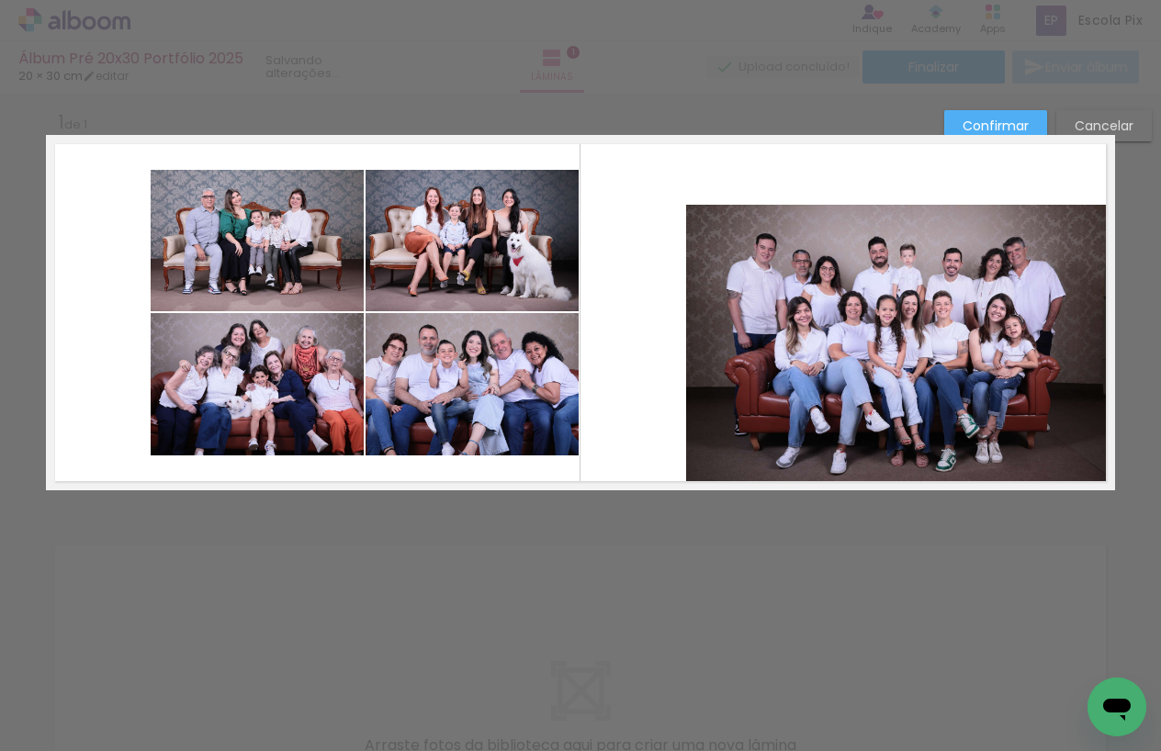
click at [520, 383] on quentale-photo at bounding box center [472, 384] width 213 height 142
click at [627, 344] on quentale-layouter at bounding box center [580, 312] width 1069 height 355
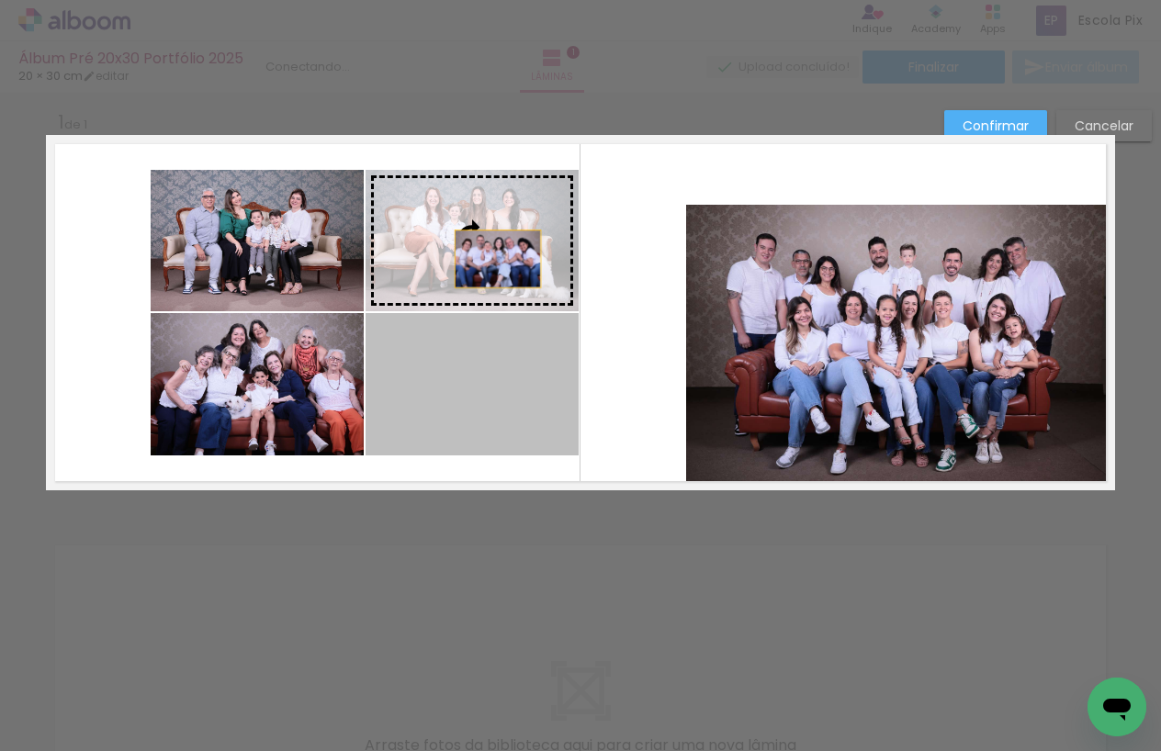
drag, startPoint x: 525, startPoint y: 367, endPoint x: 498, endPoint y: 259, distance: 111.6
click at [0, 0] on slot at bounding box center [0, 0] width 0 height 0
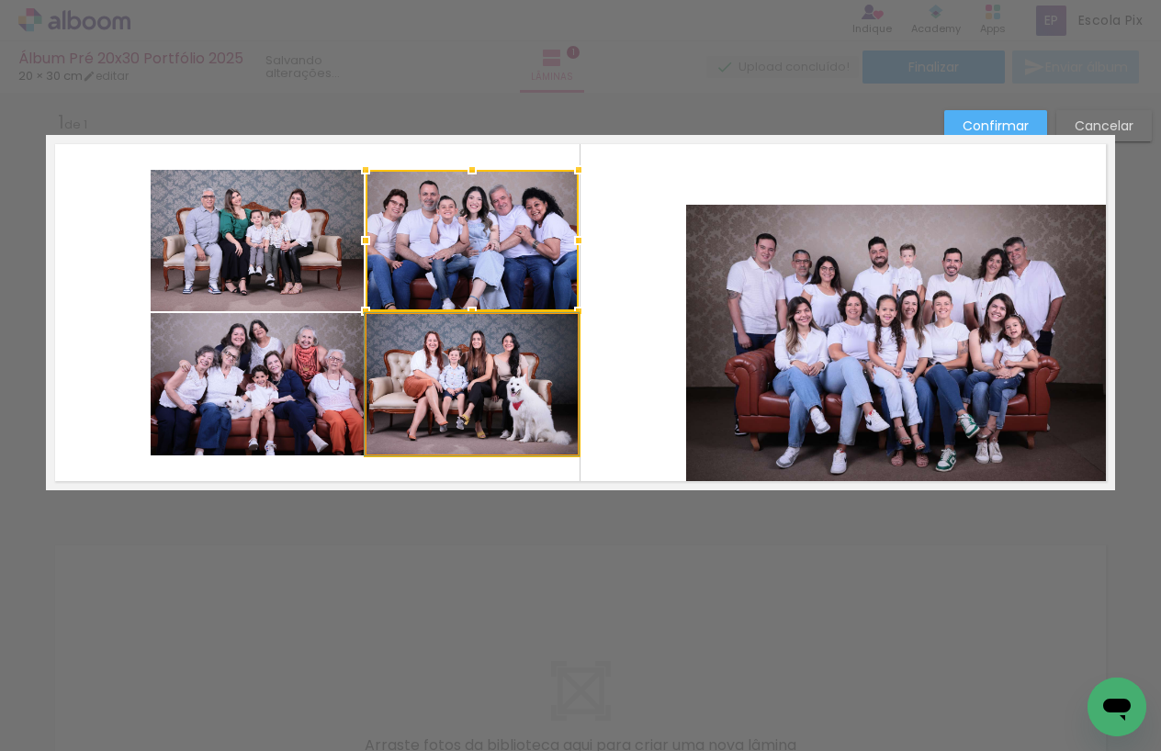
click at [486, 357] on quentale-photo at bounding box center [472, 384] width 213 height 142
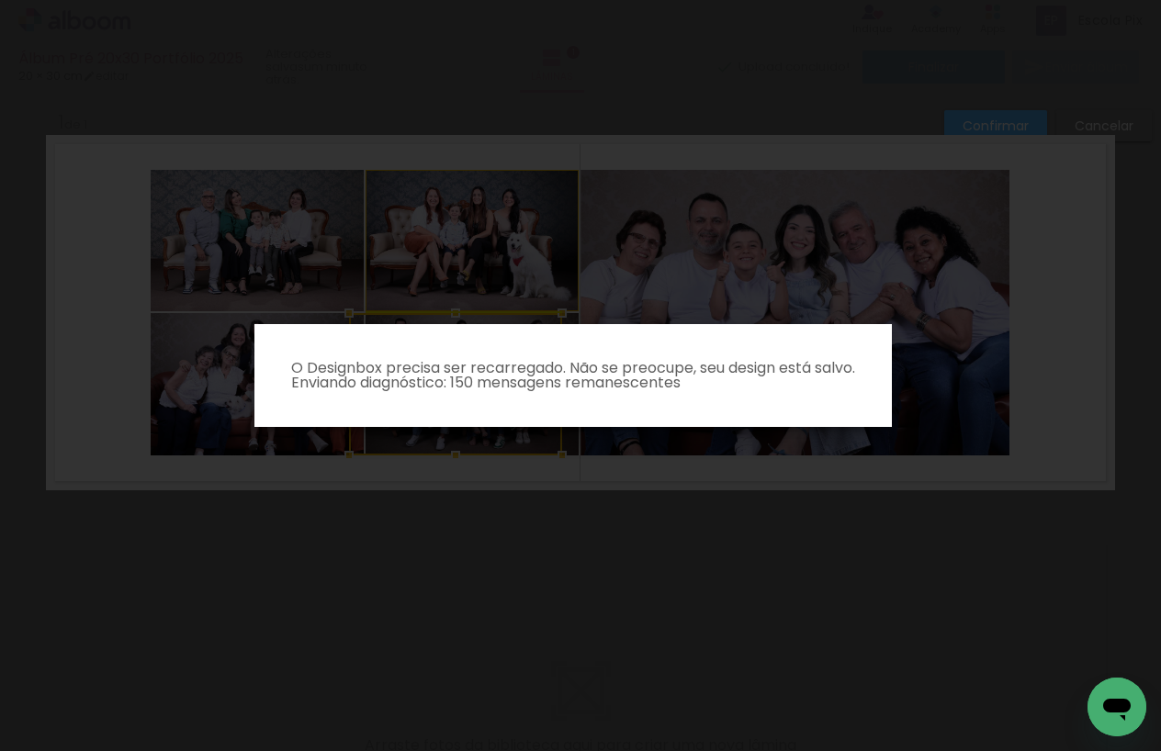
drag, startPoint x: 403, startPoint y: 348, endPoint x: 612, endPoint y: 199, distance: 256.2
click at [612, 199] on body "link( href="../../bower_components/polymer/polymer.html" rel="import" ) picture…" at bounding box center [580, 375] width 1161 height 751
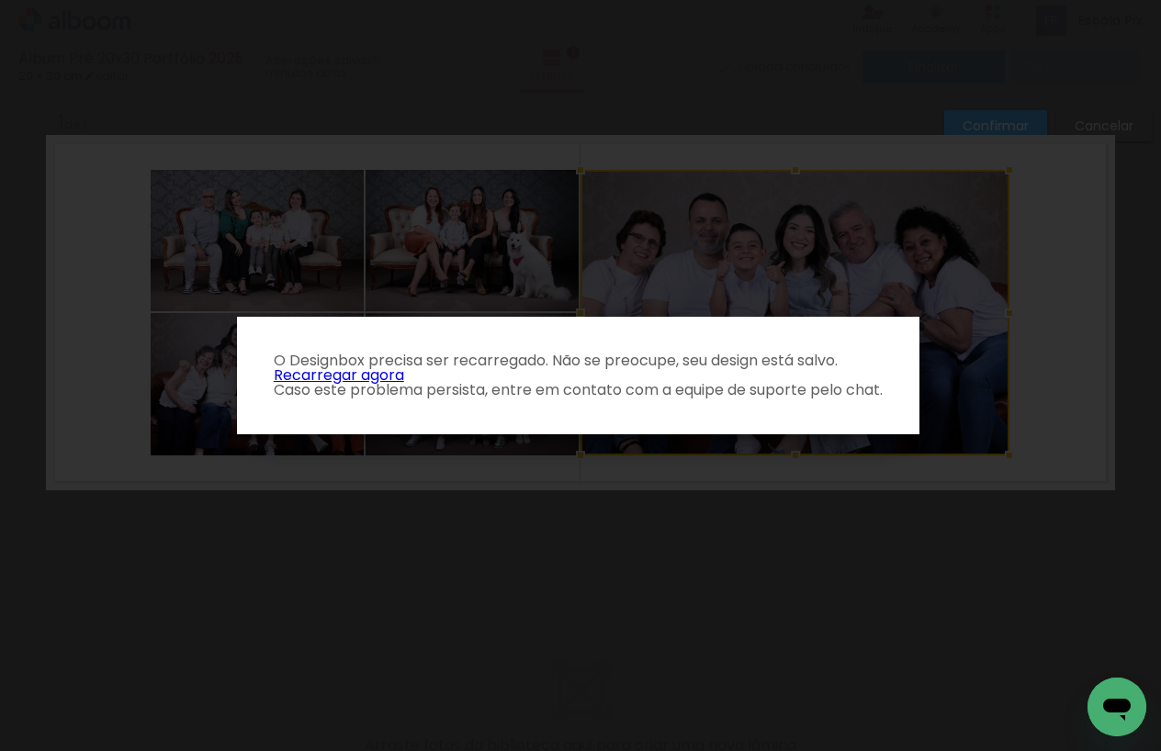
click at [374, 376] on link "Recarregar agora" at bounding box center [339, 375] width 130 height 21
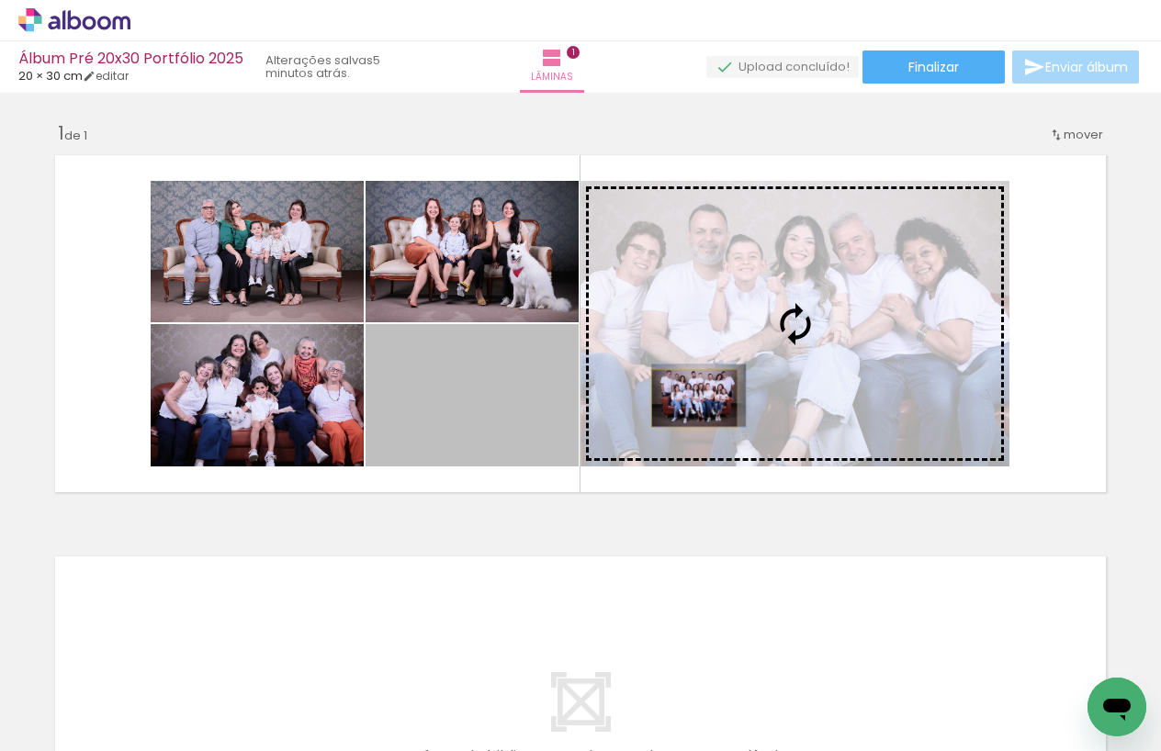
drag, startPoint x: 455, startPoint y: 427, endPoint x: 694, endPoint y: 399, distance: 241.4
click at [0, 0] on slot at bounding box center [0, 0] width 0 height 0
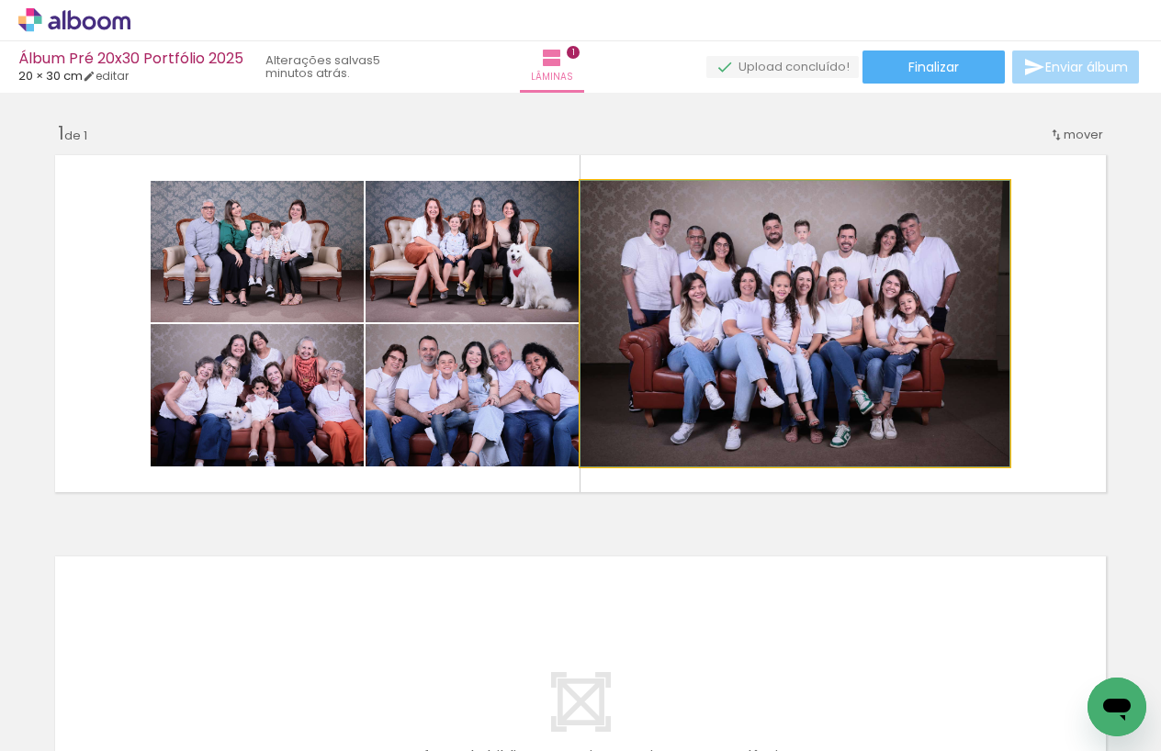
click at [754, 351] on quentale-photo at bounding box center [795, 324] width 429 height 286
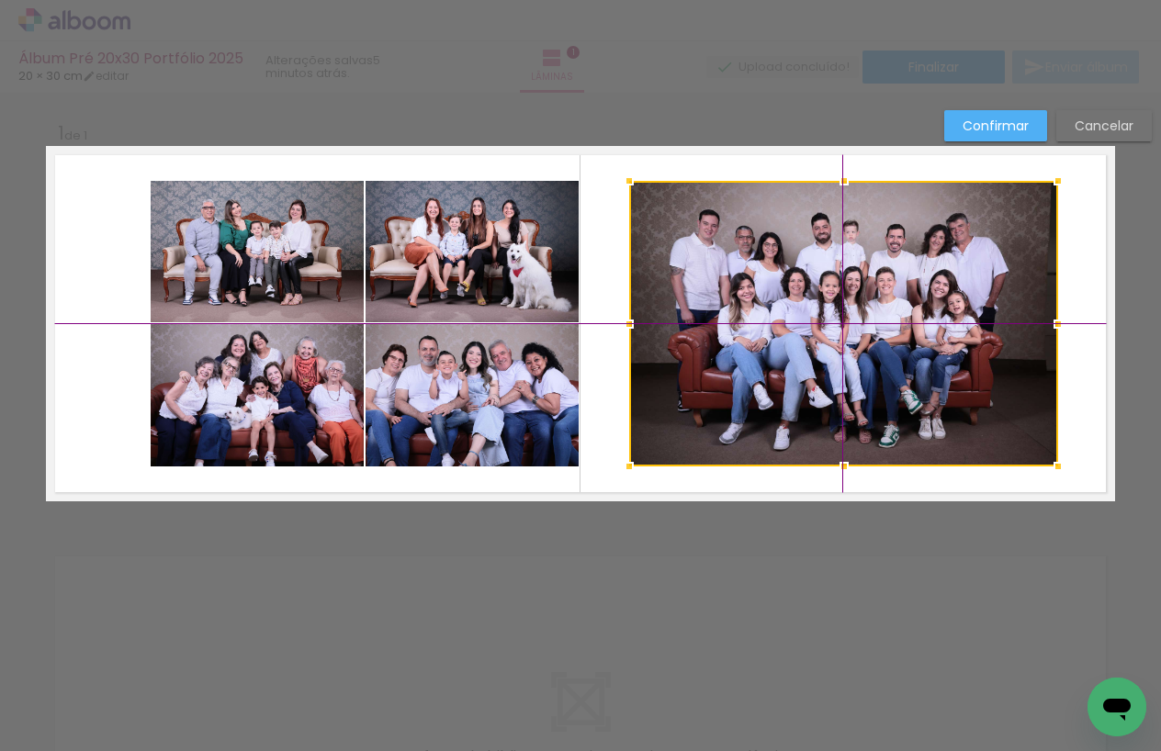
drag, startPoint x: 705, startPoint y: 310, endPoint x: 771, endPoint y: 331, distance: 68.3
click at [779, 333] on div at bounding box center [843, 324] width 429 height 286
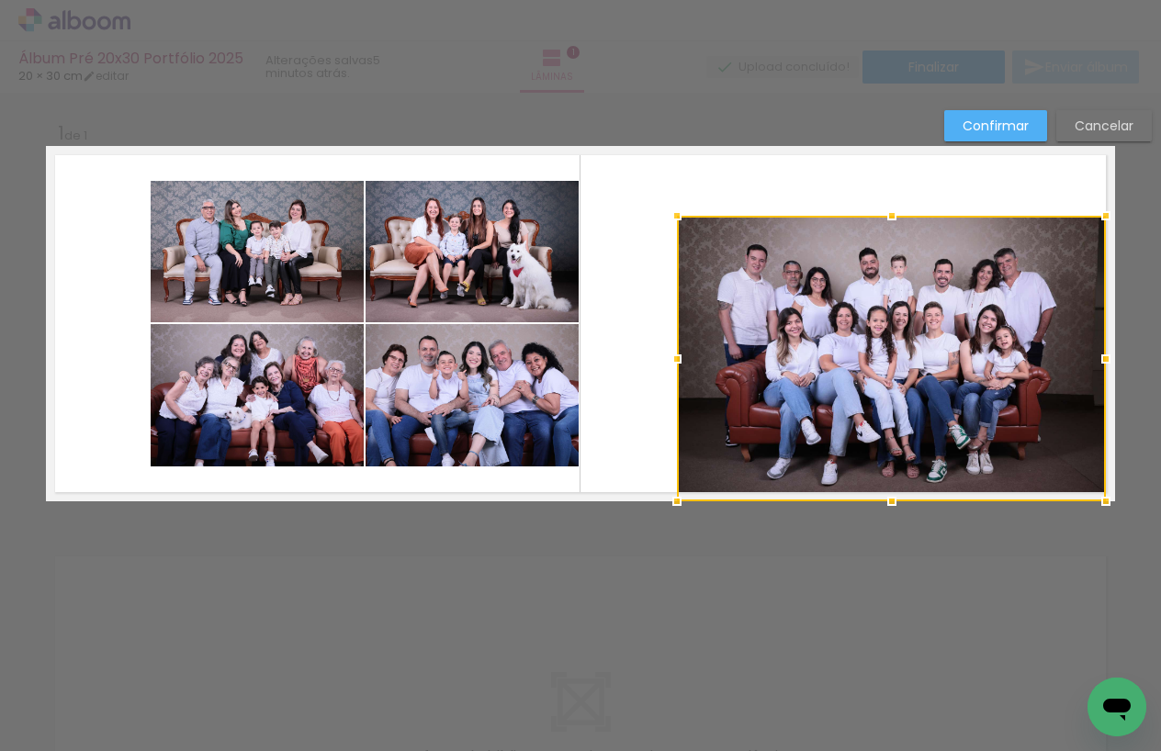
click at [622, 308] on quentale-layouter at bounding box center [580, 323] width 1069 height 355
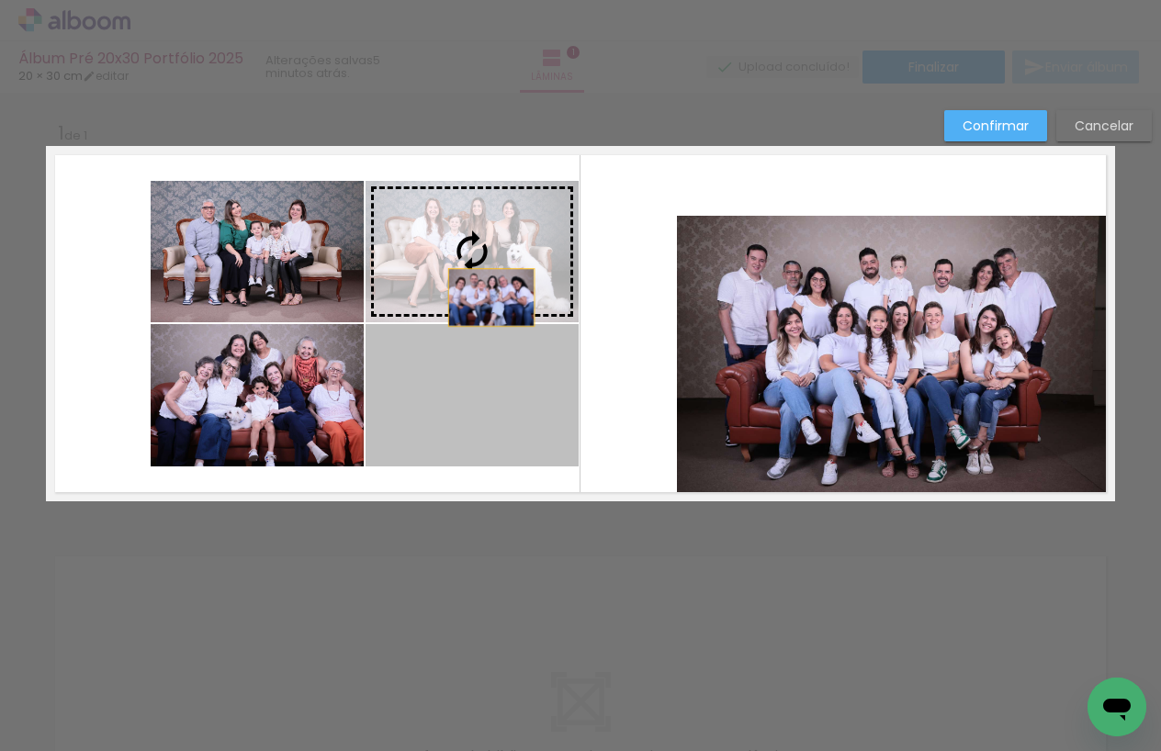
drag, startPoint x: 495, startPoint y: 385, endPoint x: 491, endPoint y: 298, distance: 87.3
click at [0, 0] on slot at bounding box center [0, 0] width 0 height 0
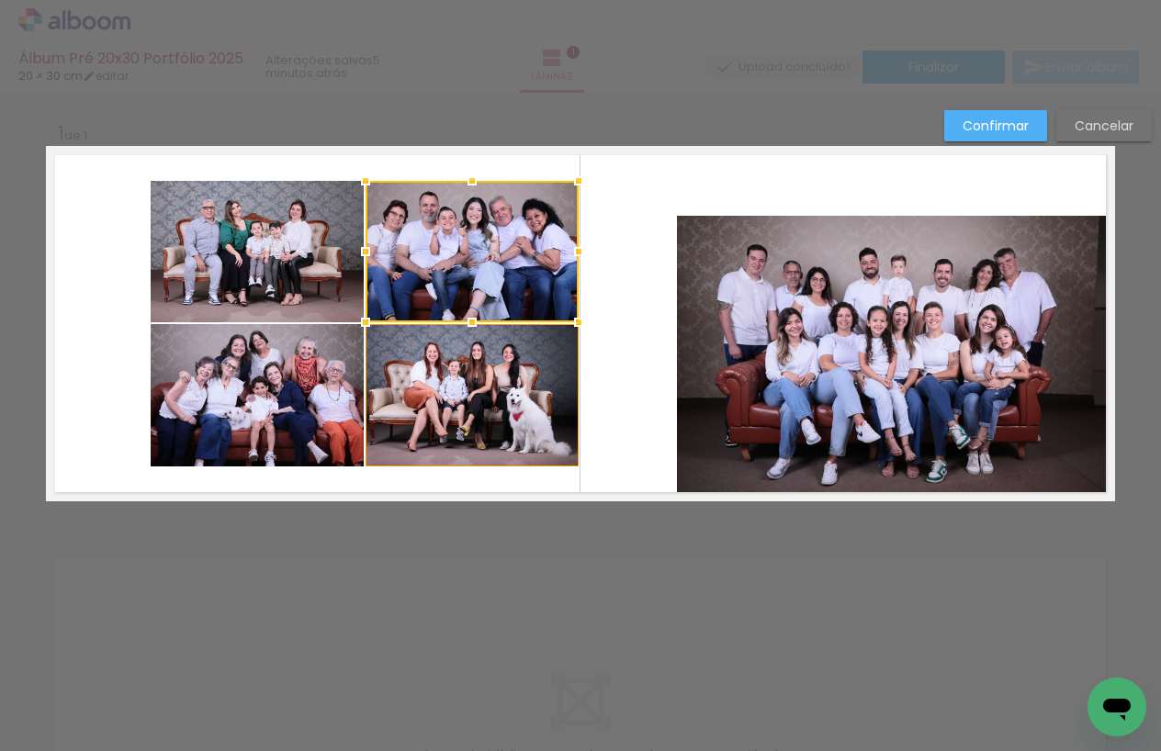
click at [491, 367] on quentale-photo at bounding box center [472, 395] width 213 height 142
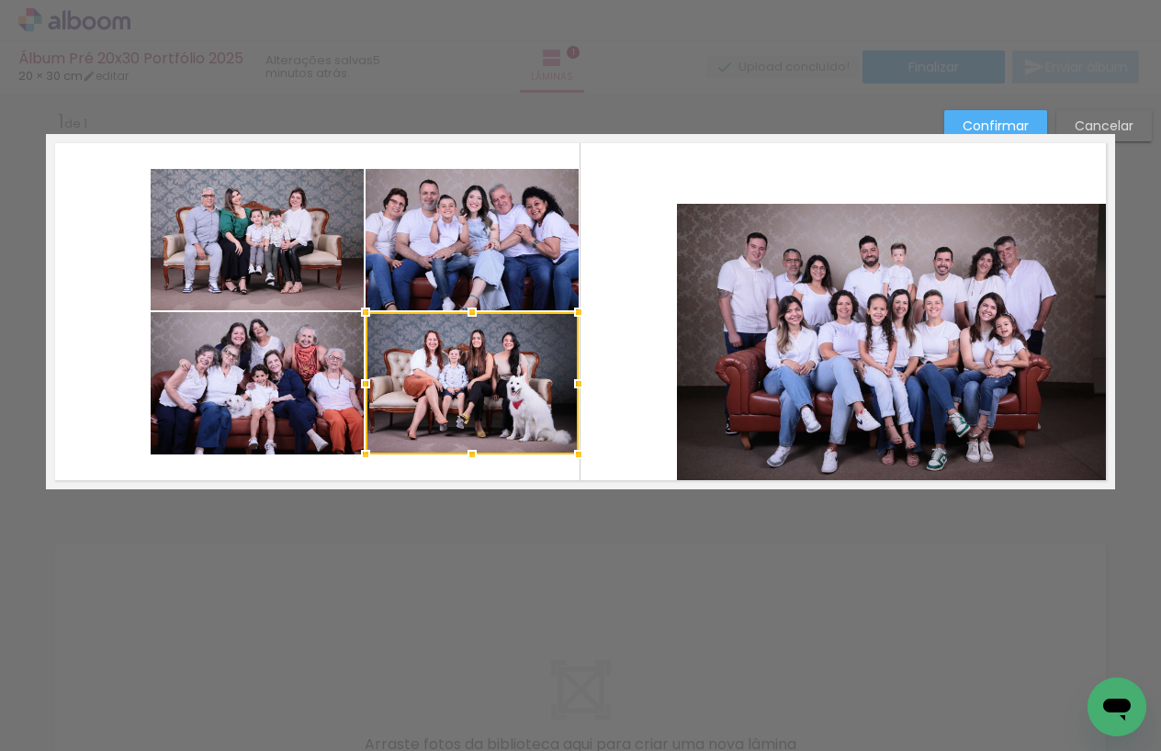
scroll to position [17, 0]
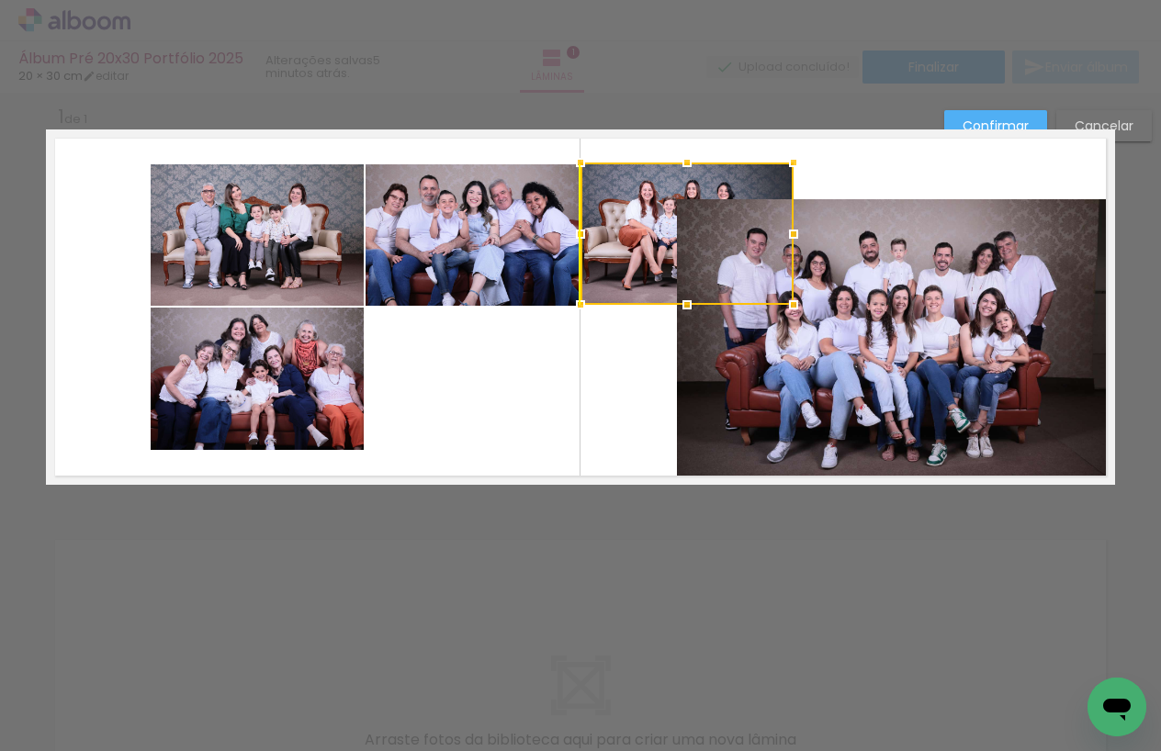
drag, startPoint x: 401, startPoint y: 376, endPoint x: 590, endPoint y: 317, distance: 197.3
click at [615, 231] on div at bounding box center [687, 234] width 213 height 142
click at [581, 372] on quentale-layouter at bounding box center [580, 307] width 1069 height 355
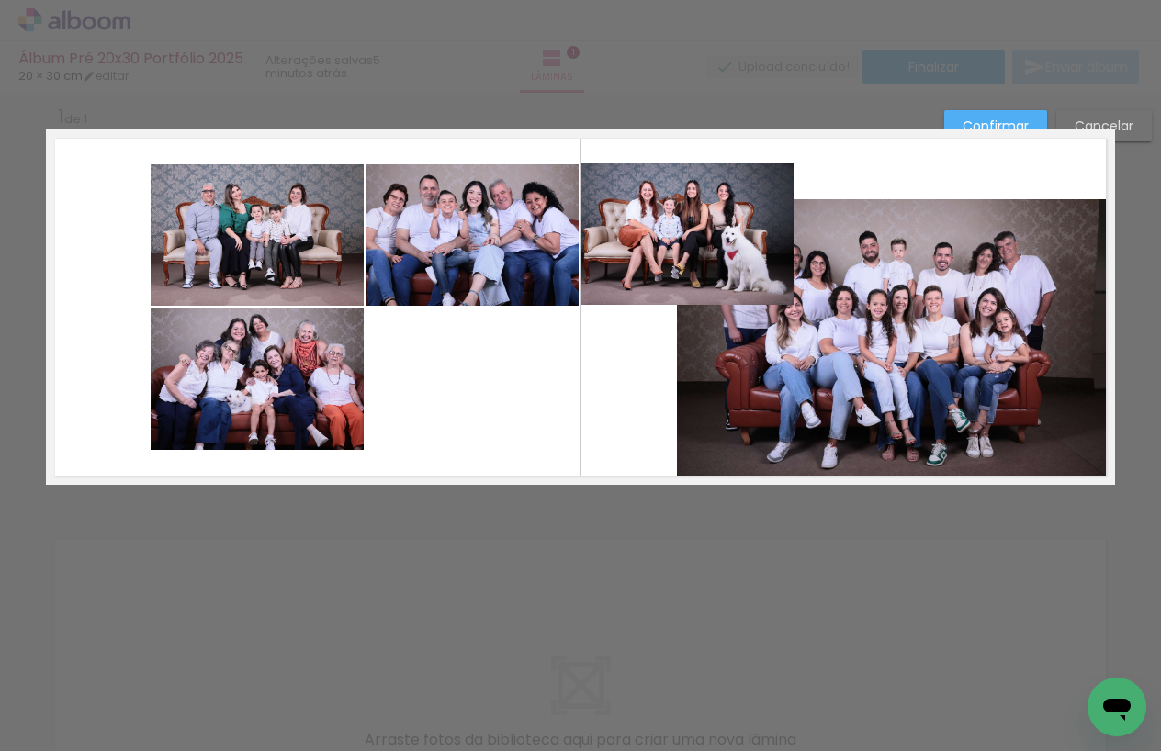
click at [616, 255] on quentale-photo at bounding box center [687, 234] width 213 height 142
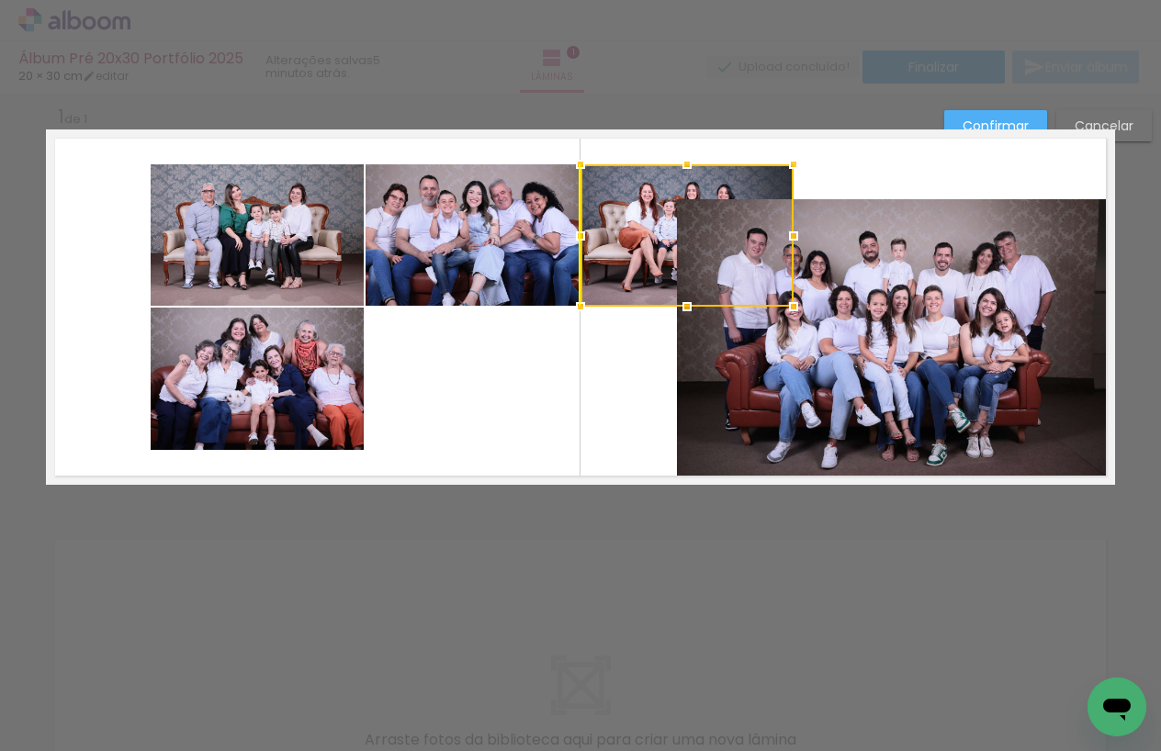
click at [608, 246] on div at bounding box center [687, 235] width 213 height 142
click at [591, 394] on quentale-layouter at bounding box center [580, 307] width 1069 height 355
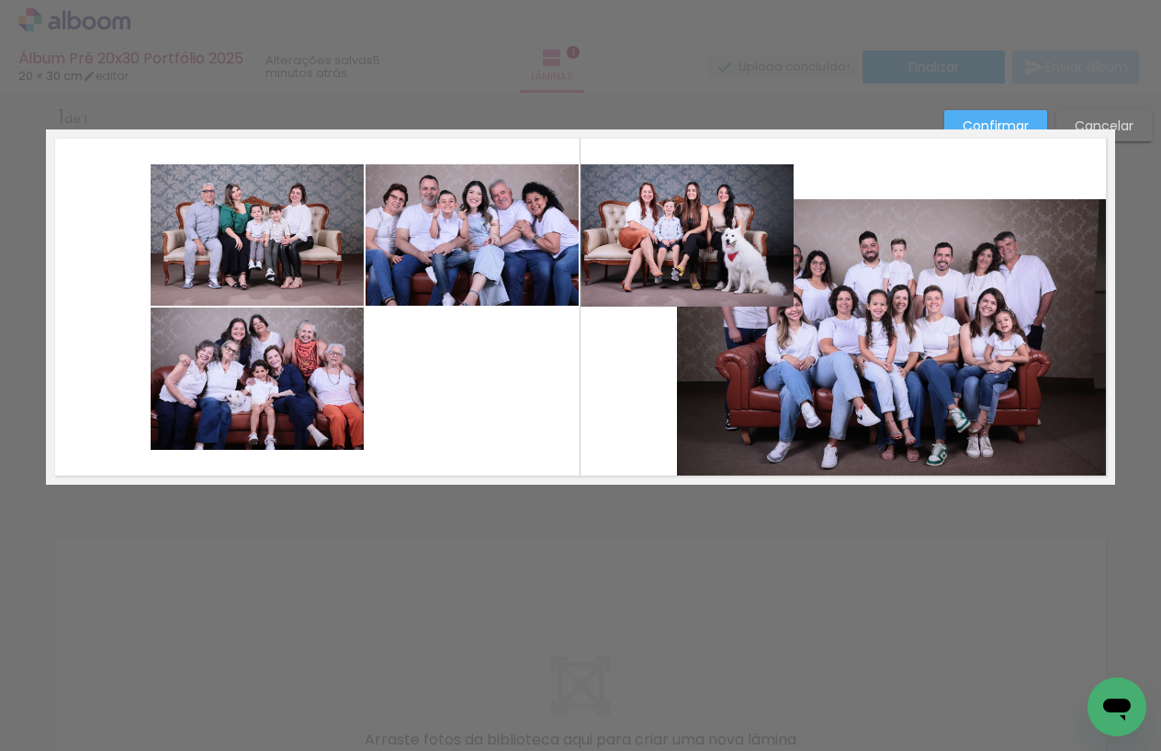
click at [620, 282] on quentale-photo at bounding box center [687, 235] width 213 height 142
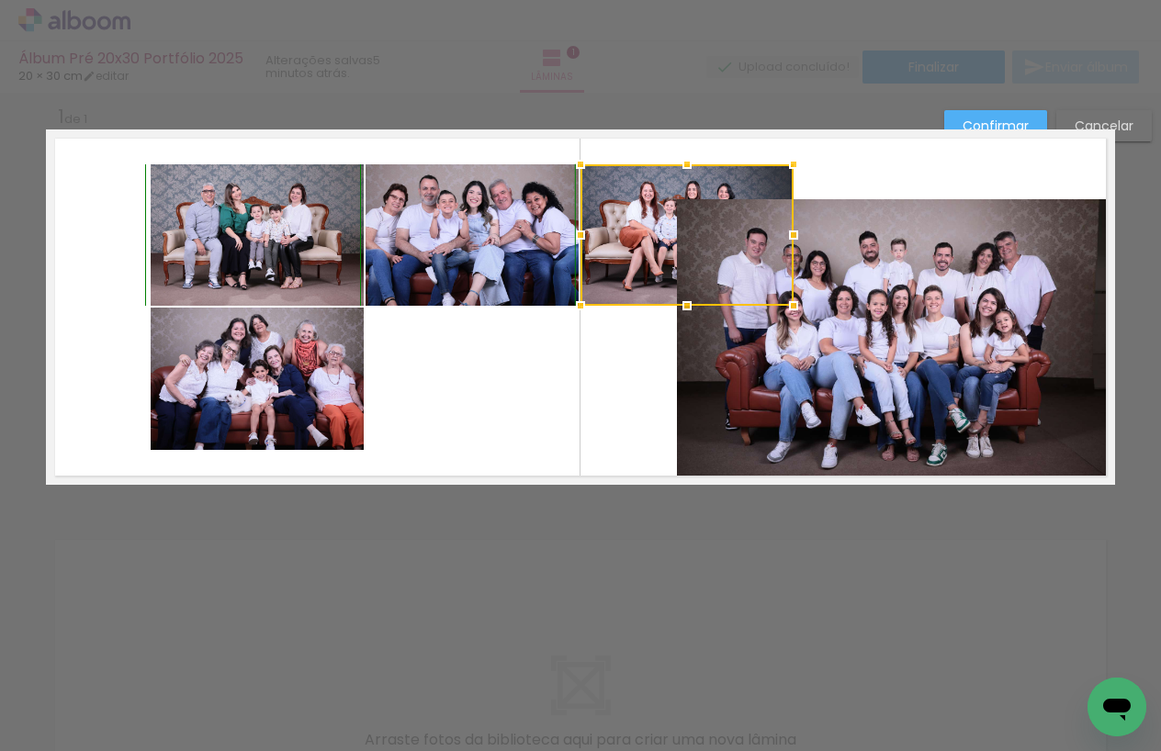
click at [689, 300] on div at bounding box center [687, 306] width 37 height 37
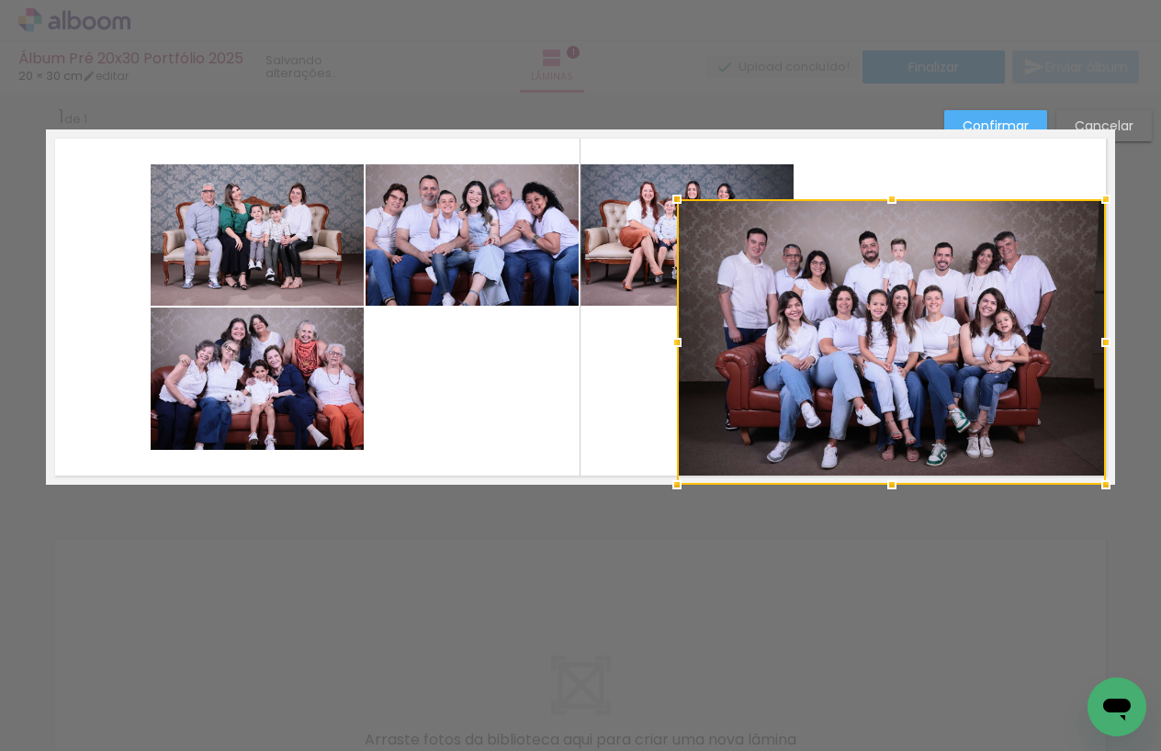
click at [624, 356] on quentale-layouter at bounding box center [580, 307] width 1069 height 355
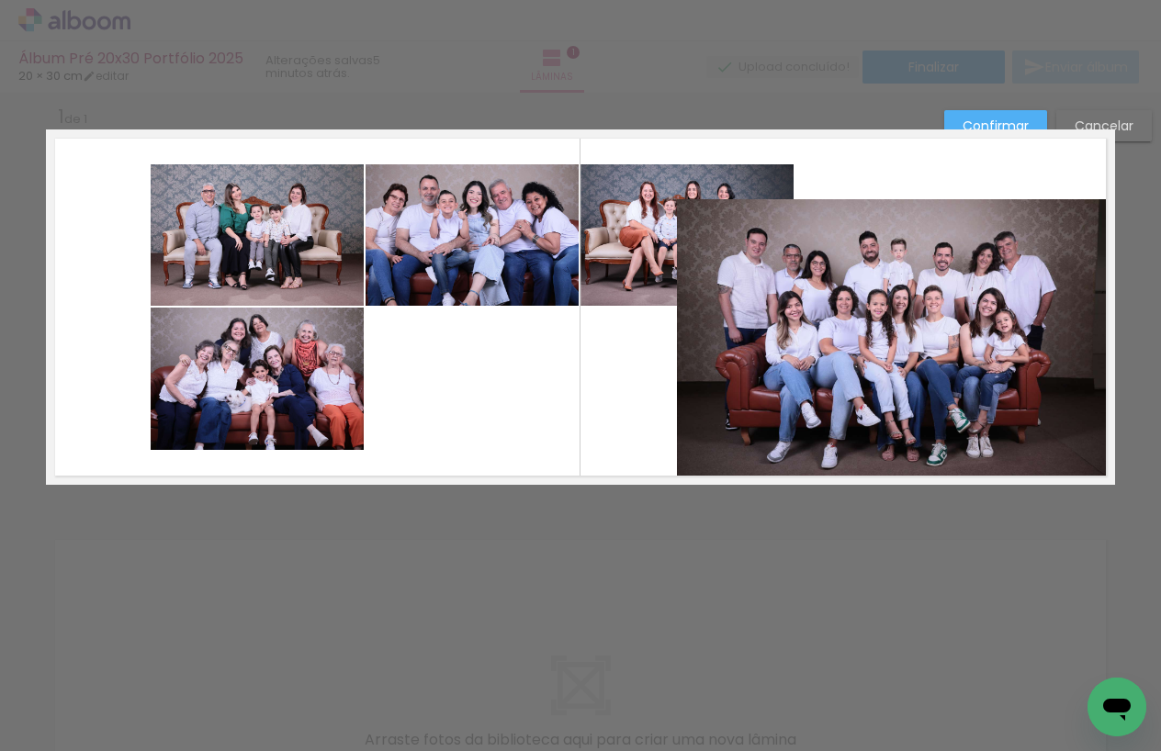
click at [216, 151] on quentale-layouter at bounding box center [580, 307] width 1069 height 355
drag, startPoint x: 179, startPoint y: 148, endPoint x: 515, endPoint y: 359, distance: 397.1
click at [515, 359] on quentale-layouter at bounding box center [580, 307] width 1069 height 355
click at [272, 279] on quentale-photo at bounding box center [257, 234] width 213 height 141
click at [288, 330] on quentale-photo at bounding box center [257, 379] width 213 height 142
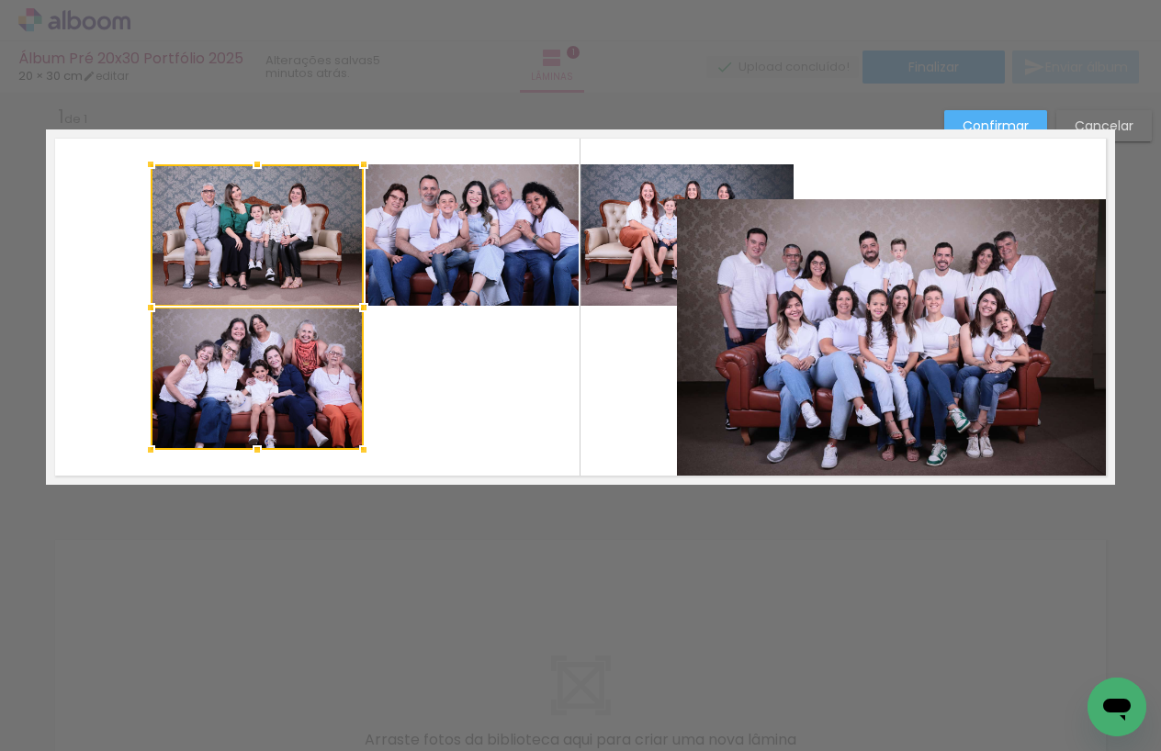
drag, startPoint x: 438, startPoint y: 271, endPoint x: 493, endPoint y: 263, distance: 55.7
click at [439, 271] on quentale-photo at bounding box center [472, 234] width 213 height 141
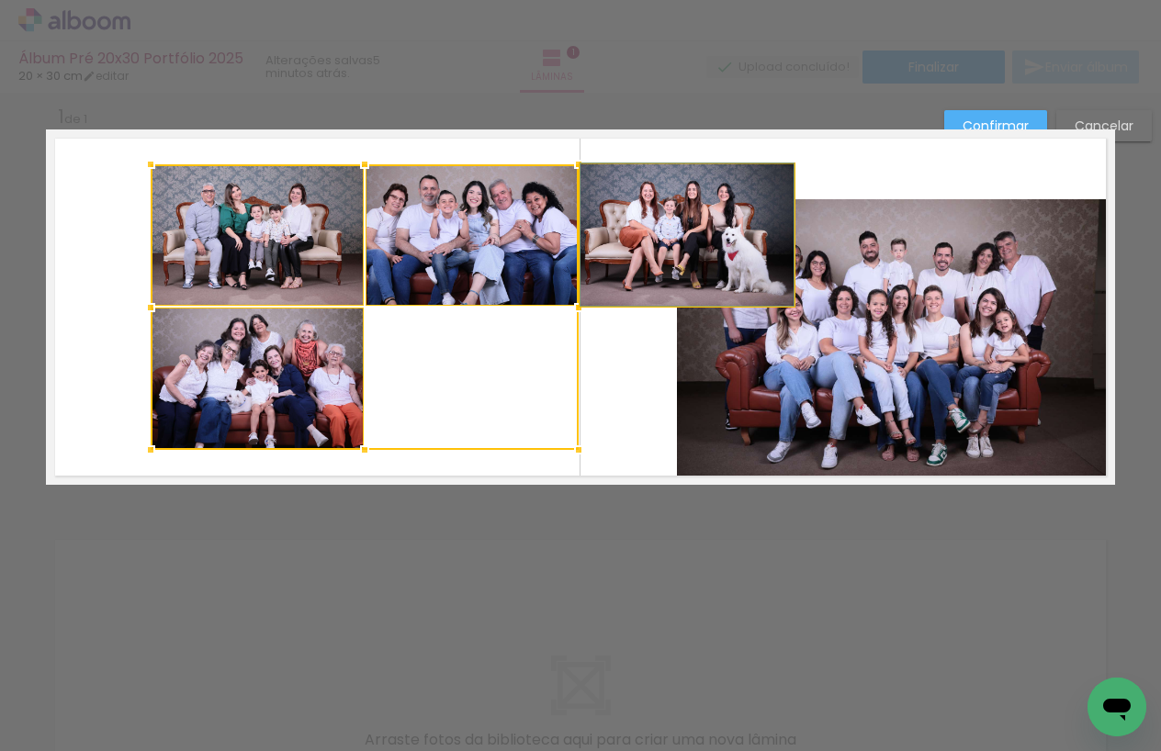
click at [662, 244] on quentale-photo at bounding box center [687, 234] width 213 height 141
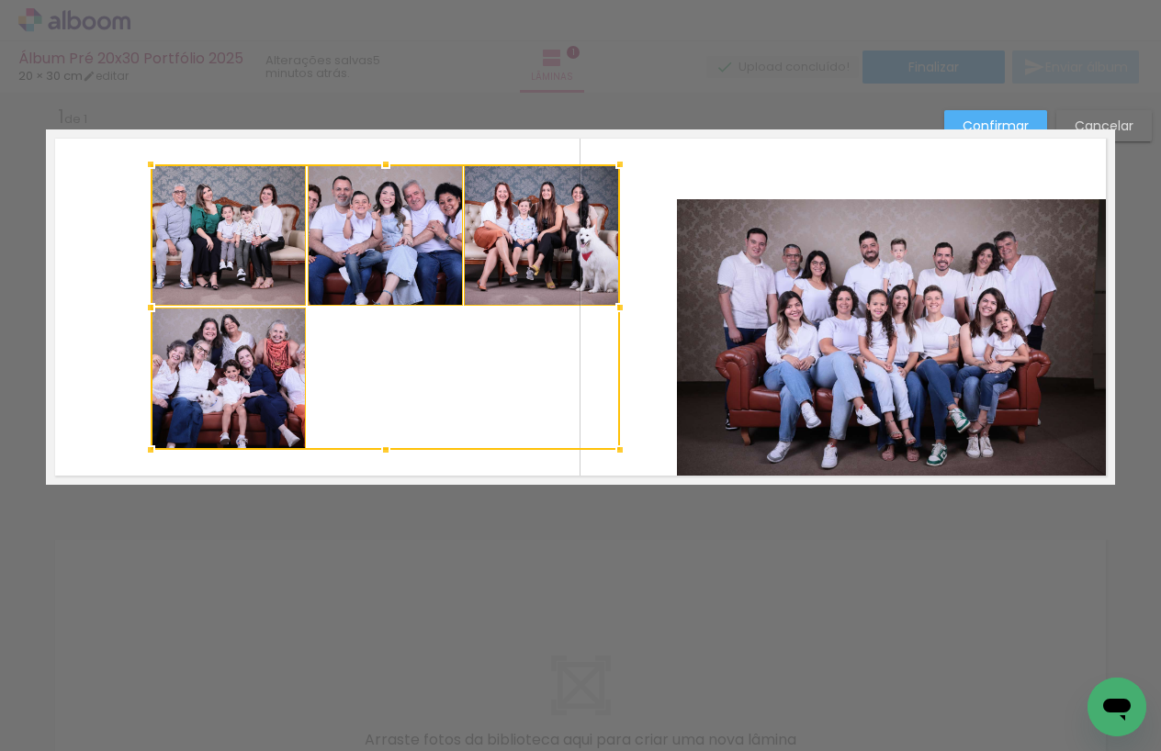
drag, startPoint x: 780, startPoint y: 311, endPoint x: 618, endPoint y: 302, distance: 161.9
click at [618, 302] on div at bounding box center [620, 307] width 37 height 37
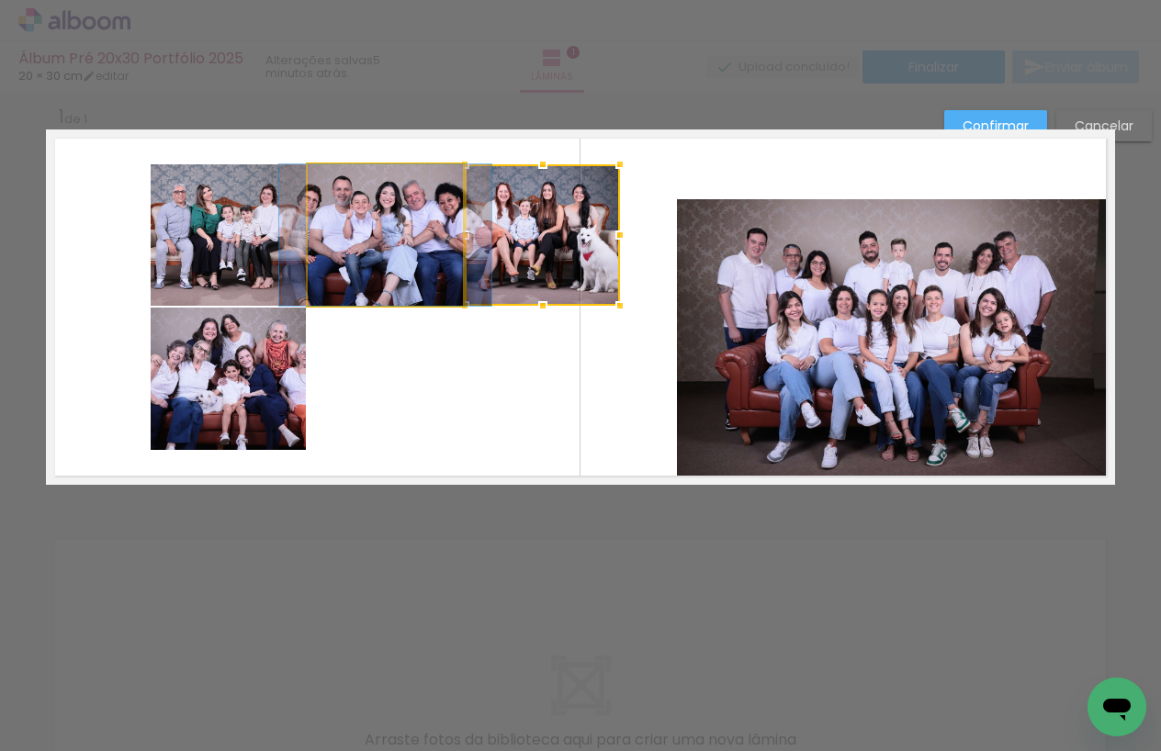
click at [379, 264] on quentale-photo at bounding box center [385, 234] width 155 height 141
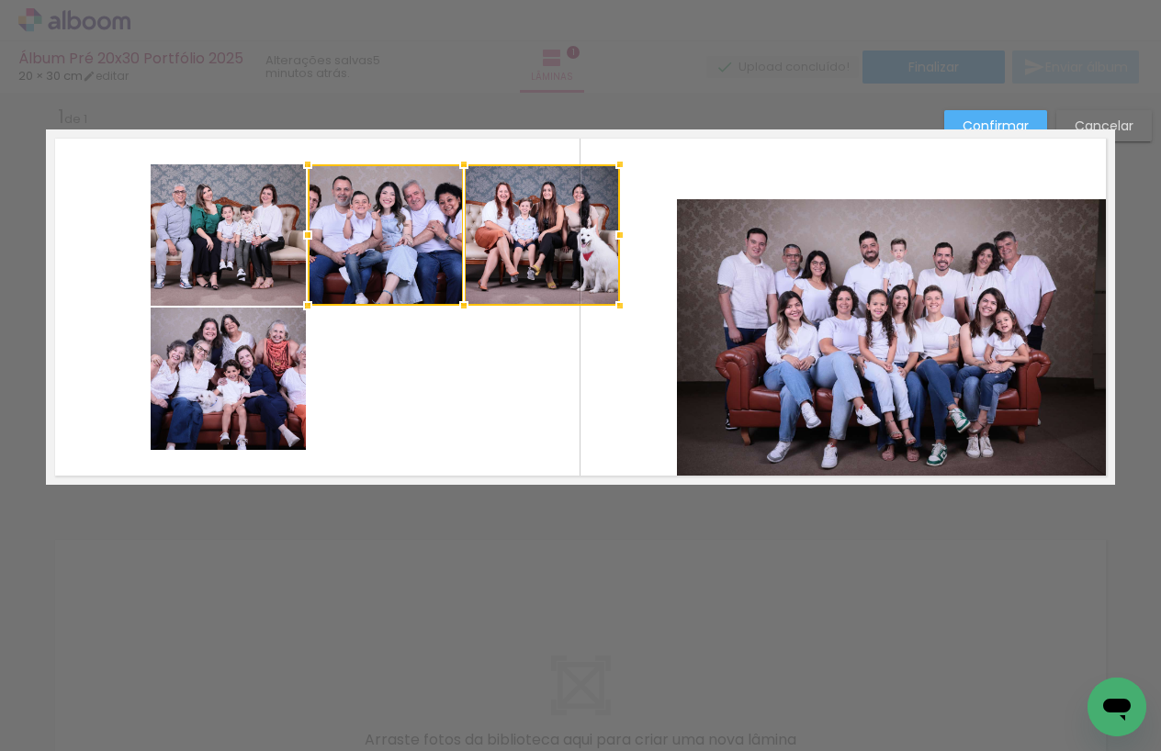
click at [286, 275] on quentale-photo at bounding box center [228, 234] width 155 height 141
click at [266, 323] on quentale-photo at bounding box center [228, 379] width 155 height 142
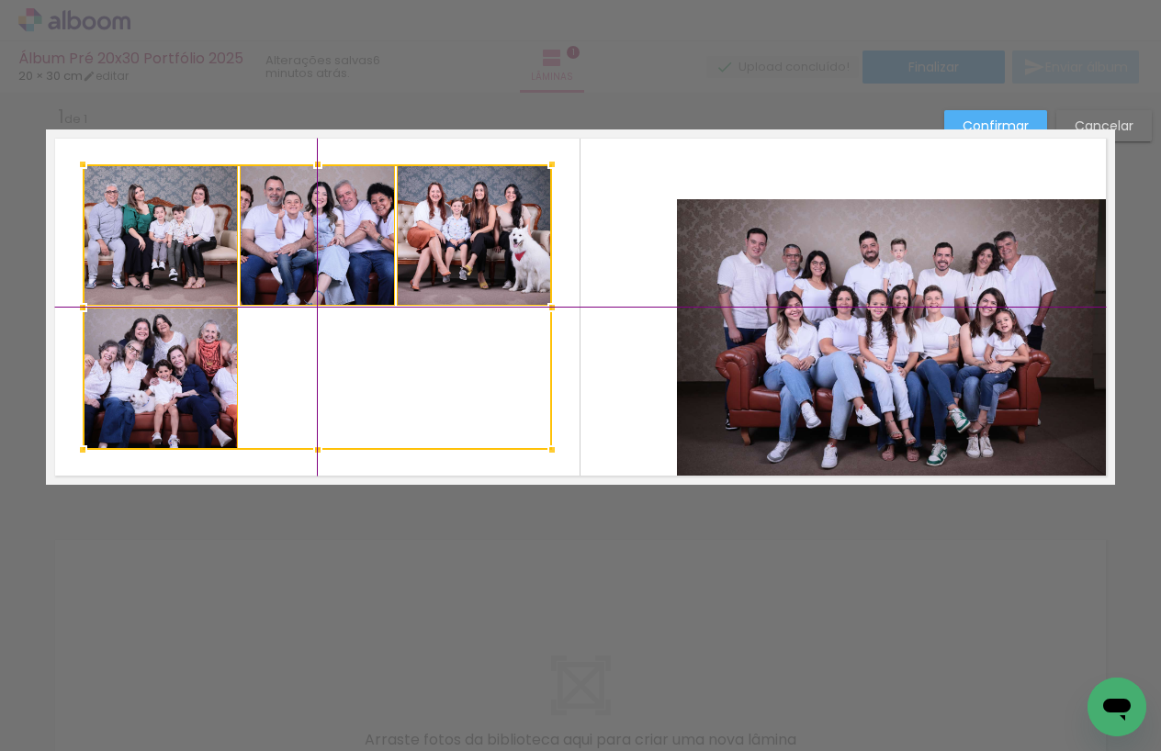
drag, startPoint x: 373, startPoint y: 265, endPoint x: 308, endPoint y: 265, distance: 65.2
click at [308, 265] on div at bounding box center [317, 307] width 469 height 286
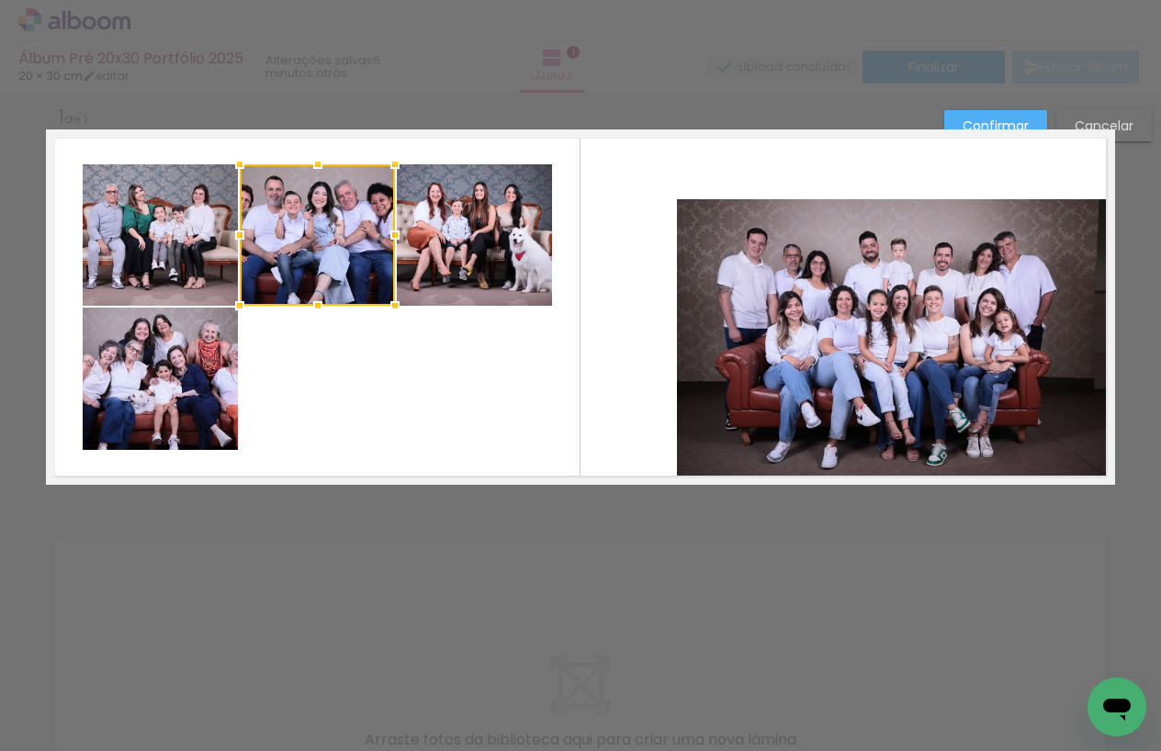
click at [174, 255] on quentale-photo at bounding box center [160, 234] width 155 height 141
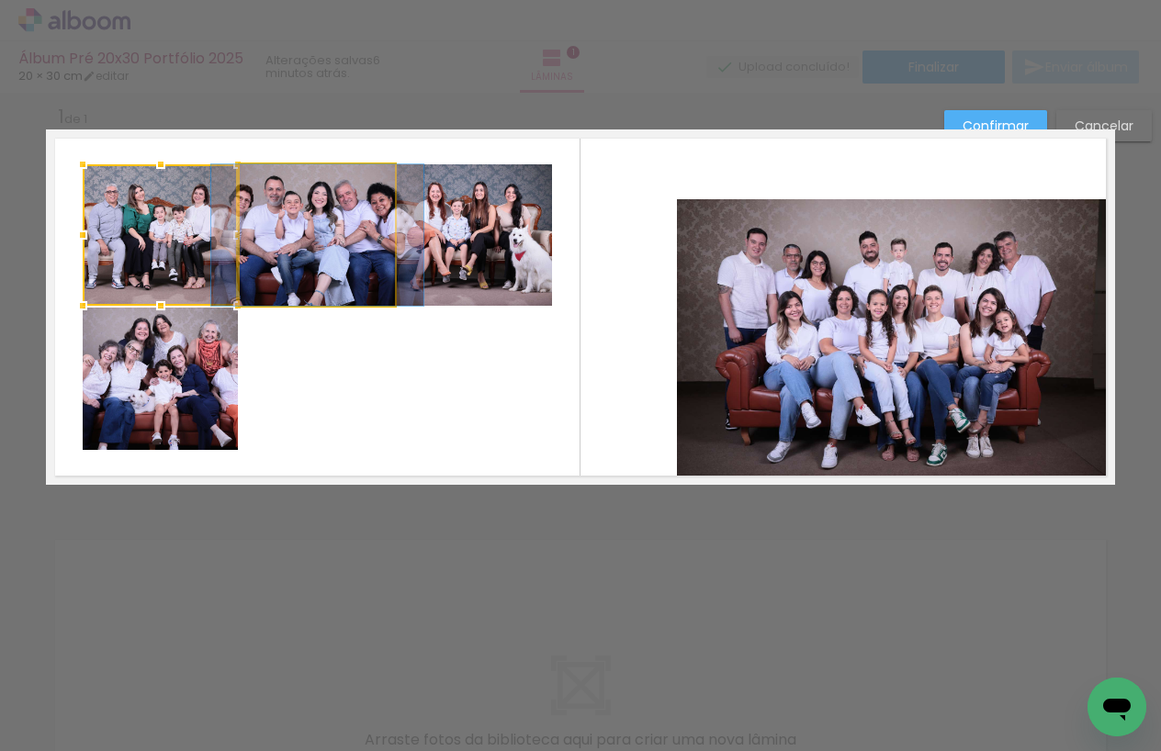
click at [291, 257] on quentale-photo at bounding box center [317, 234] width 155 height 141
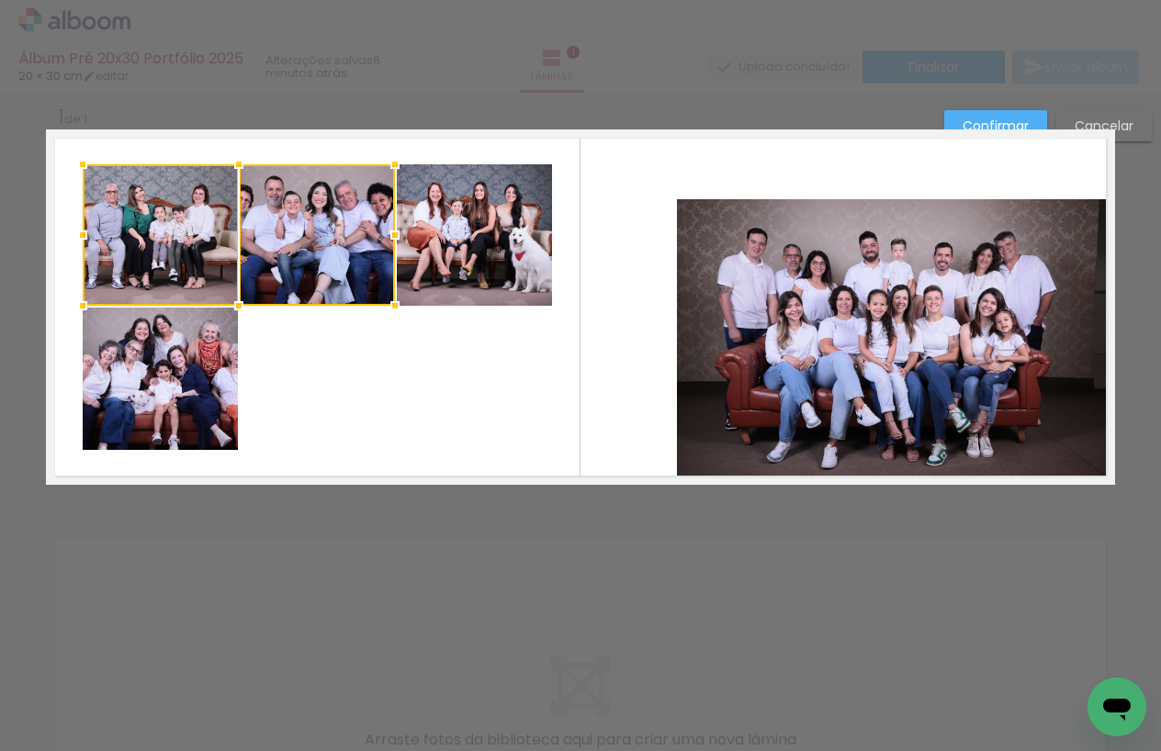
click at [443, 261] on quentale-photo at bounding box center [474, 234] width 155 height 141
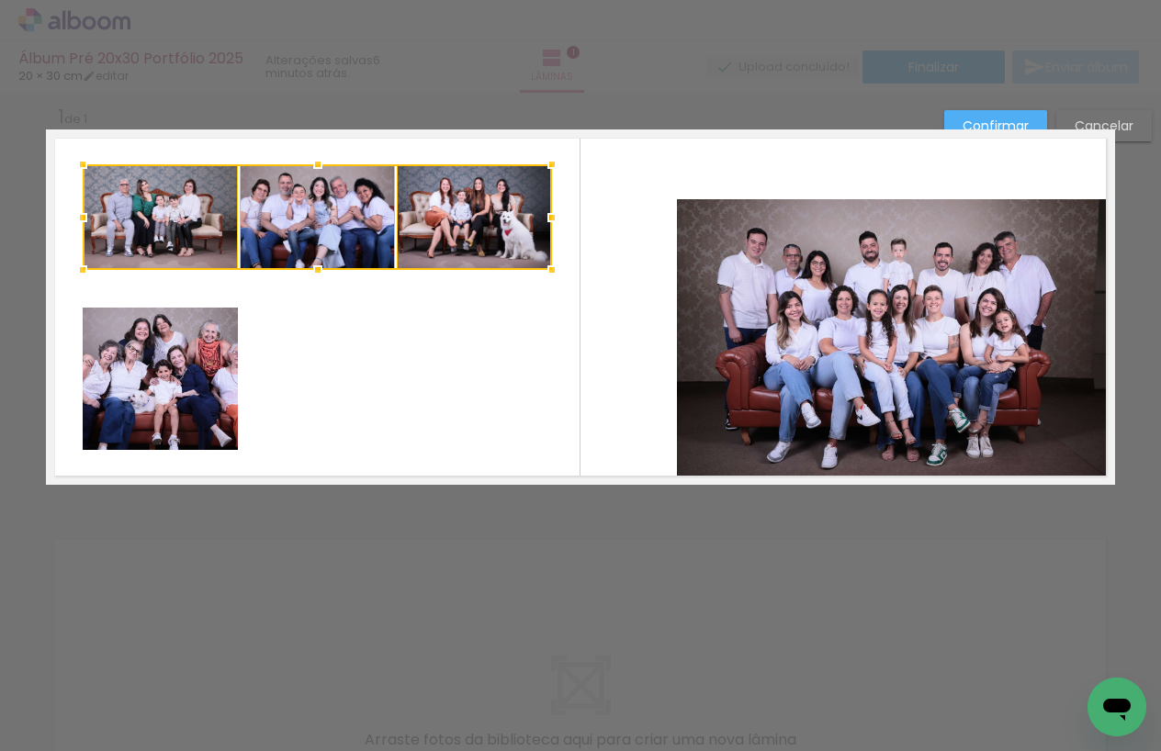
scroll to position [15, 0]
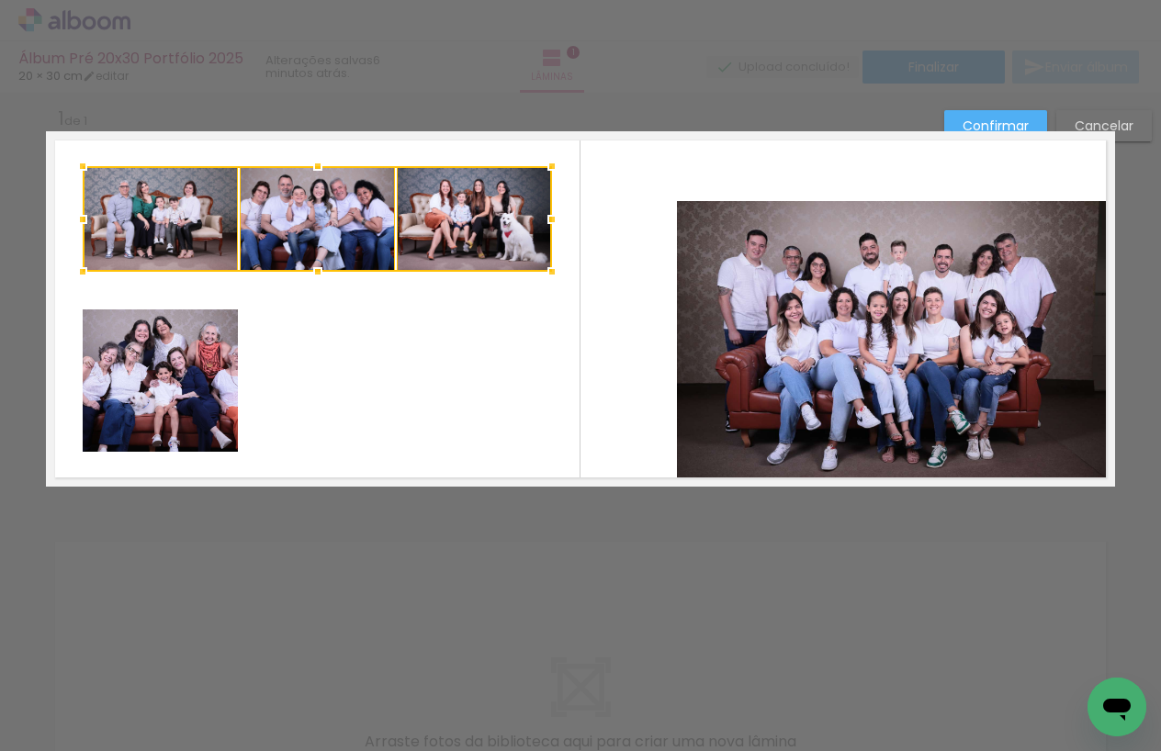
drag, startPoint x: 317, startPoint y: 303, endPoint x: 328, endPoint y: 268, distance: 36.6
click at [328, 268] on div at bounding box center [317, 272] width 37 height 37
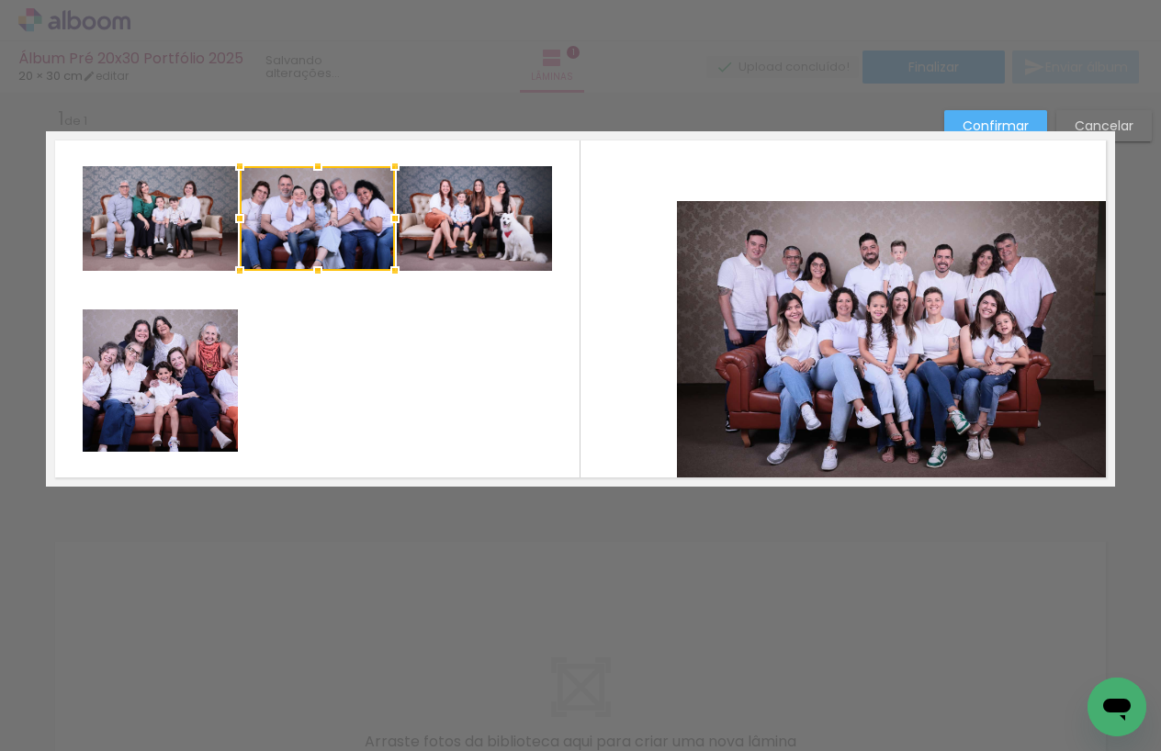
scroll to position [19, 0]
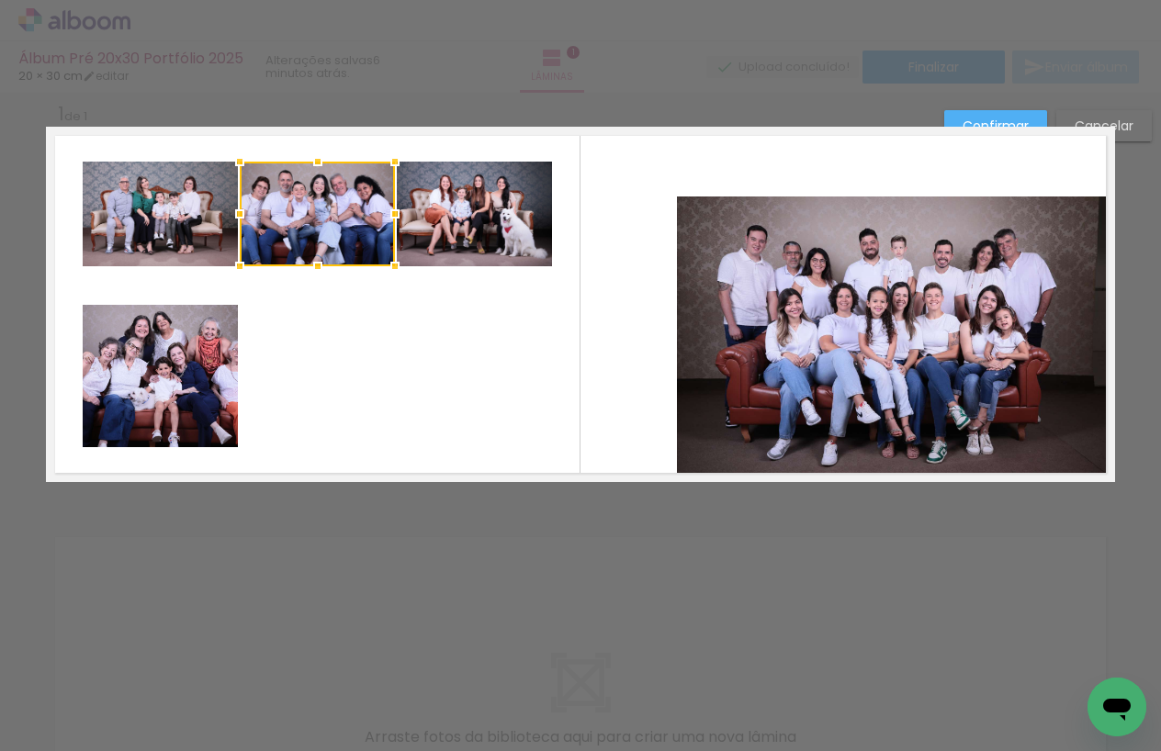
click at [307, 332] on quentale-layouter at bounding box center [580, 304] width 1069 height 355
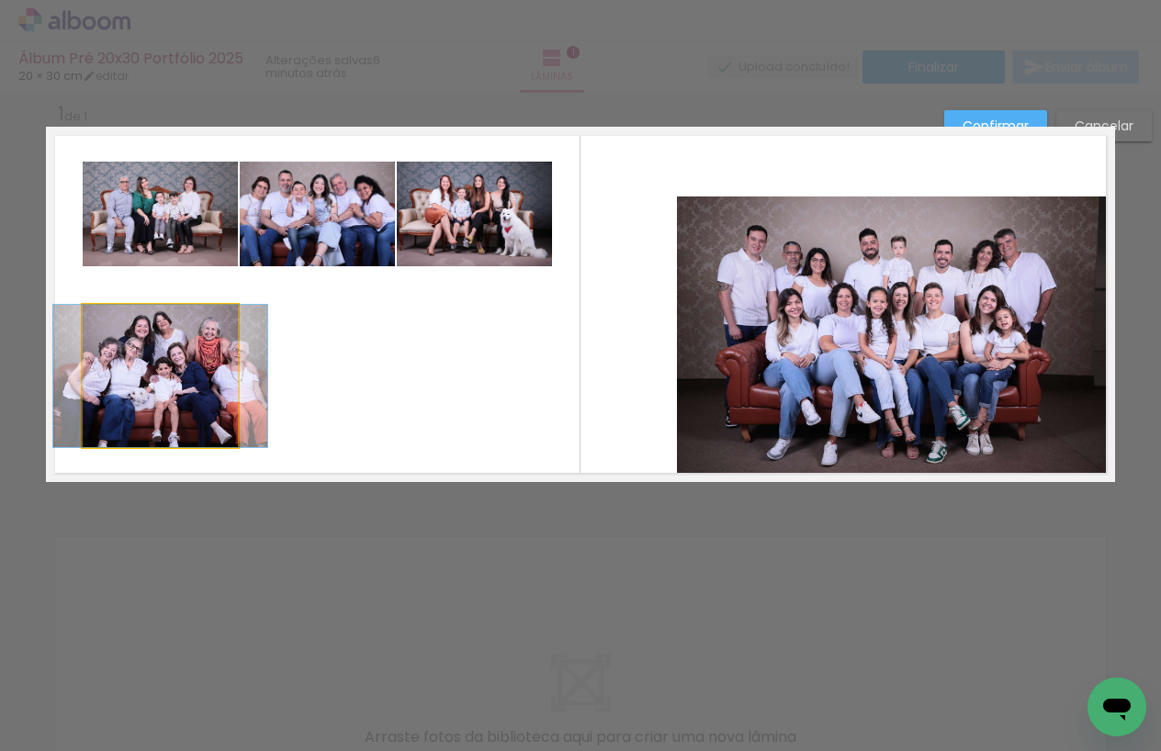
click at [210, 354] on quentale-photo at bounding box center [160, 376] width 155 height 142
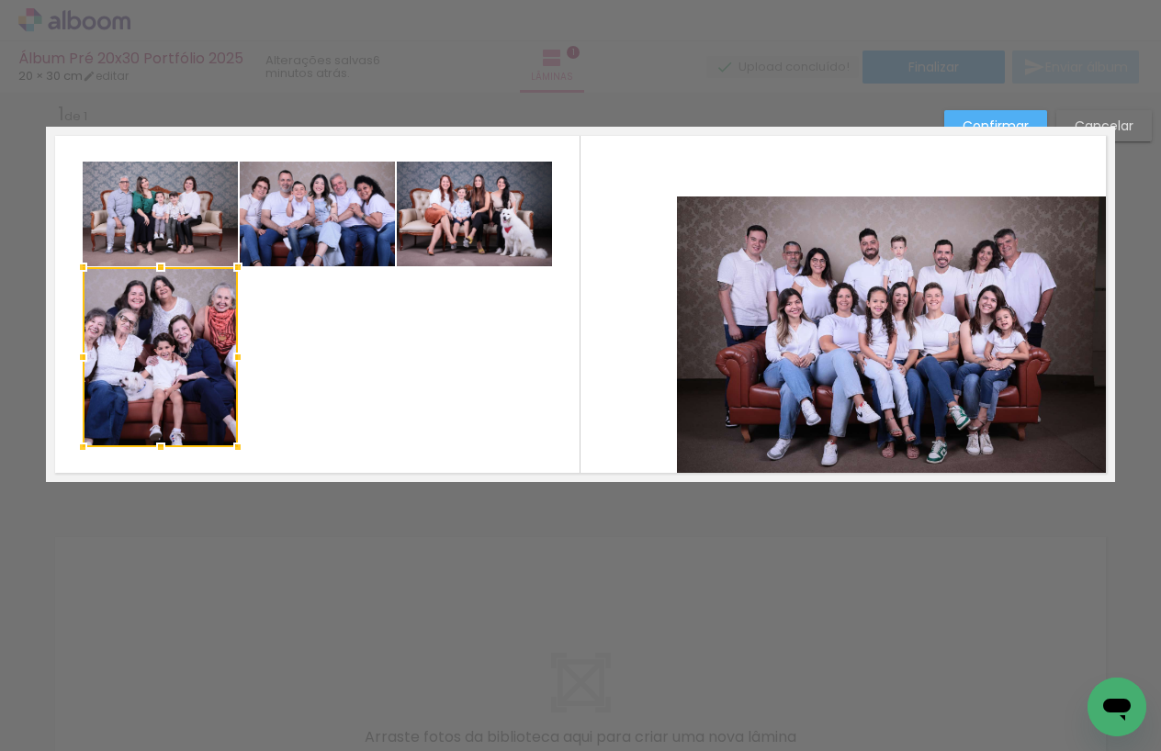
drag, startPoint x: 160, startPoint y: 305, endPoint x: 168, endPoint y: 268, distance: 37.7
click at [168, 268] on div at bounding box center [160, 267] width 37 height 37
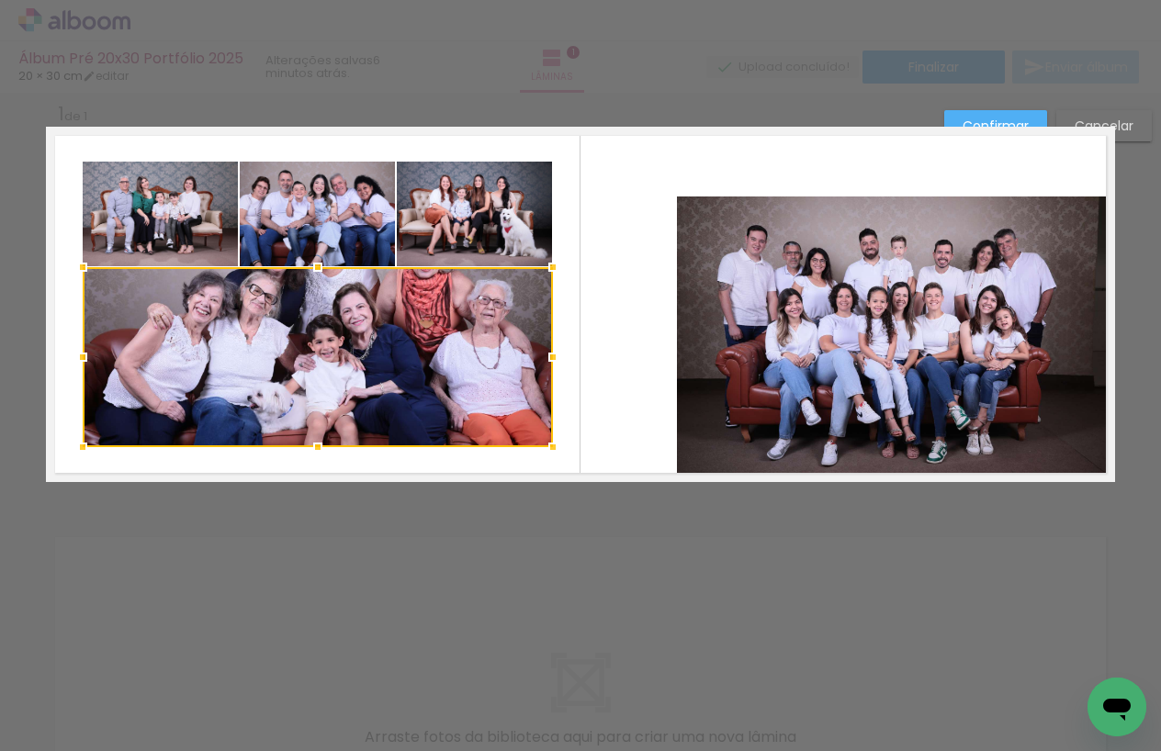
drag, startPoint x: 237, startPoint y: 354, endPoint x: 552, endPoint y: 355, distance: 315.1
click at [552, 355] on div at bounding box center [553, 357] width 37 height 37
click at [592, 344] on quentale-layouter at bounding box center [580, 304] width 1069 height 355
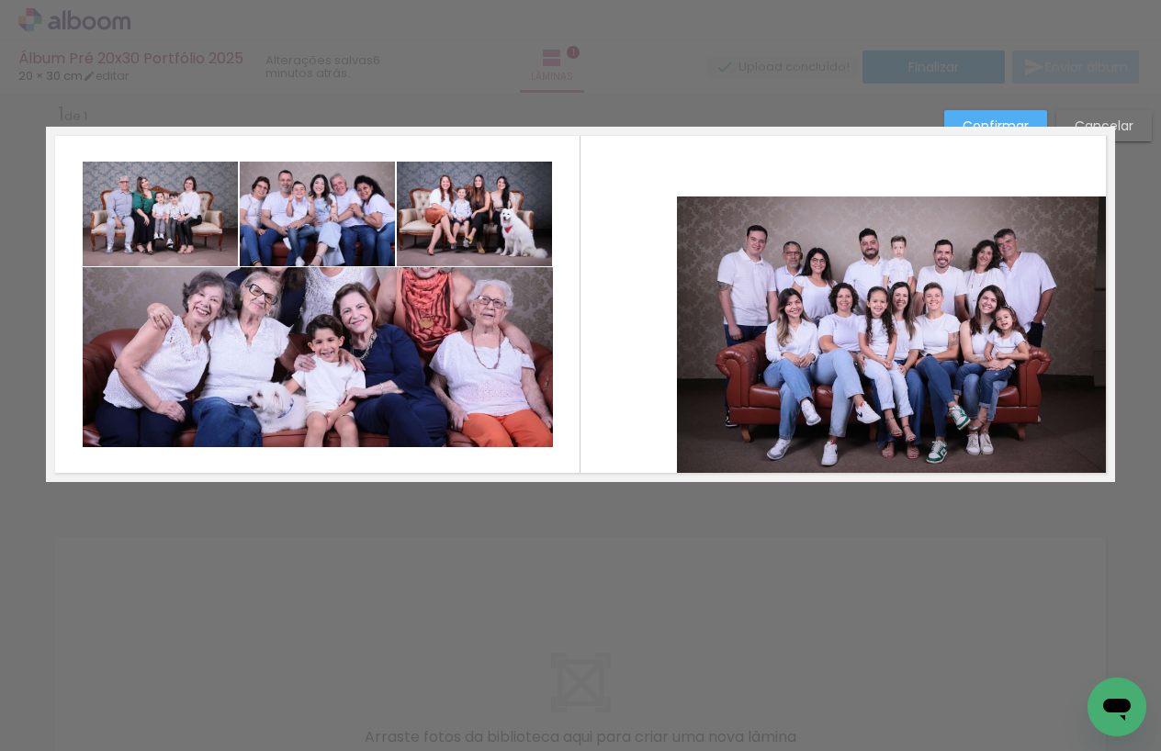
click at [524, 360] on quentale-photo at bounding box center [318, 357] width 470 height 180
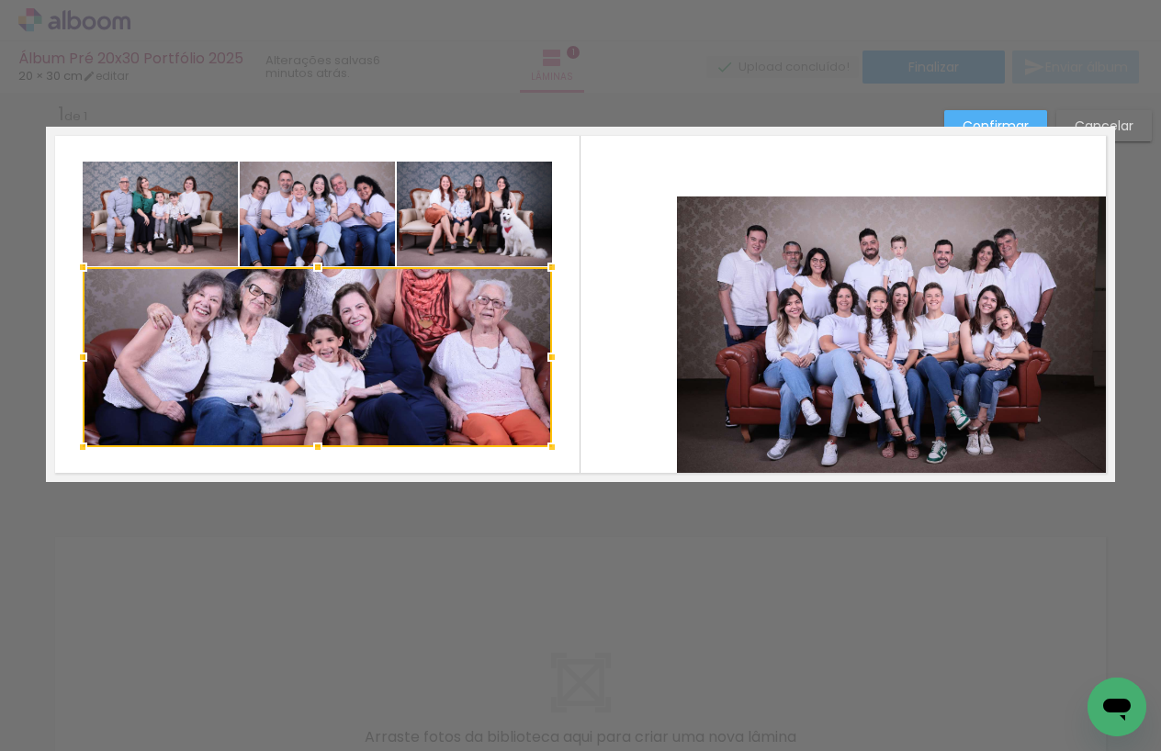
click at [550, 355] on div at bounding box center [552, 357] width 37 height 37
click at [577, 344] on quentale-layouter at bounding box center [580, 304] width 1069 height 355
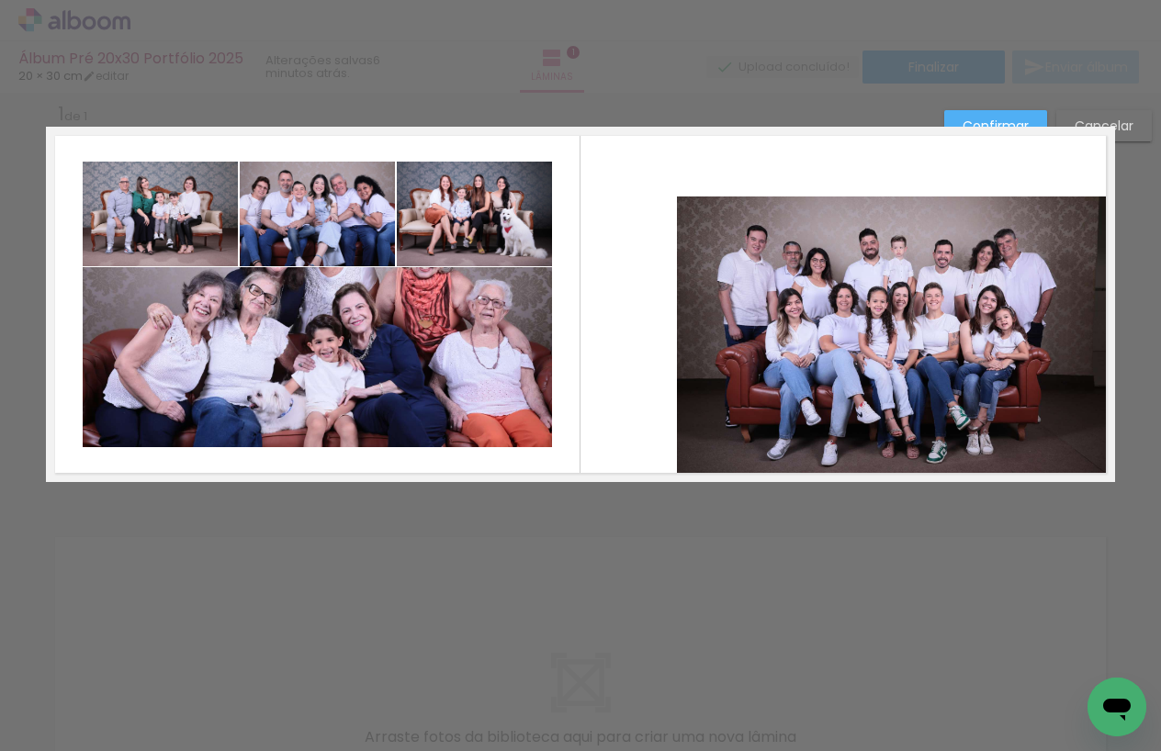
click at [318, 323] on quentale-photo at bounding box center [317, 357] width 469 height 180
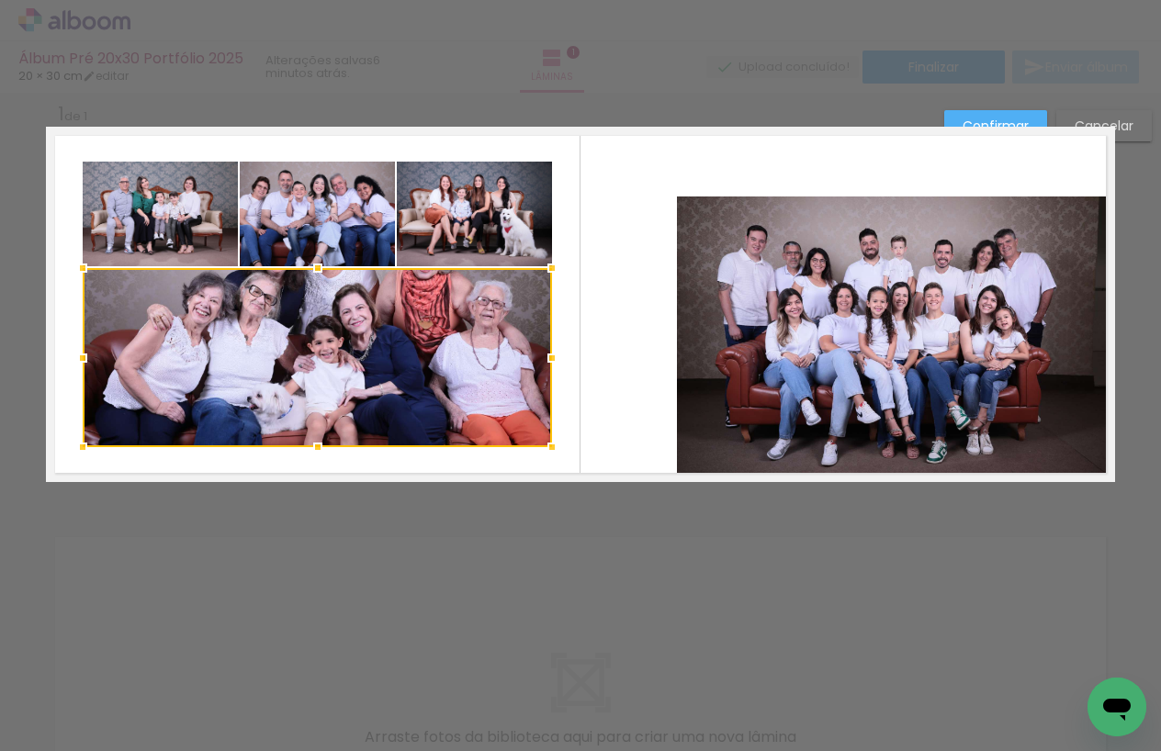
click at [320, 270] on div at bounding box center [317, 268] width 37 height 37
click at [603, 255] on quentale-layouter at bounding box center [580, 304] width 1069 height 355
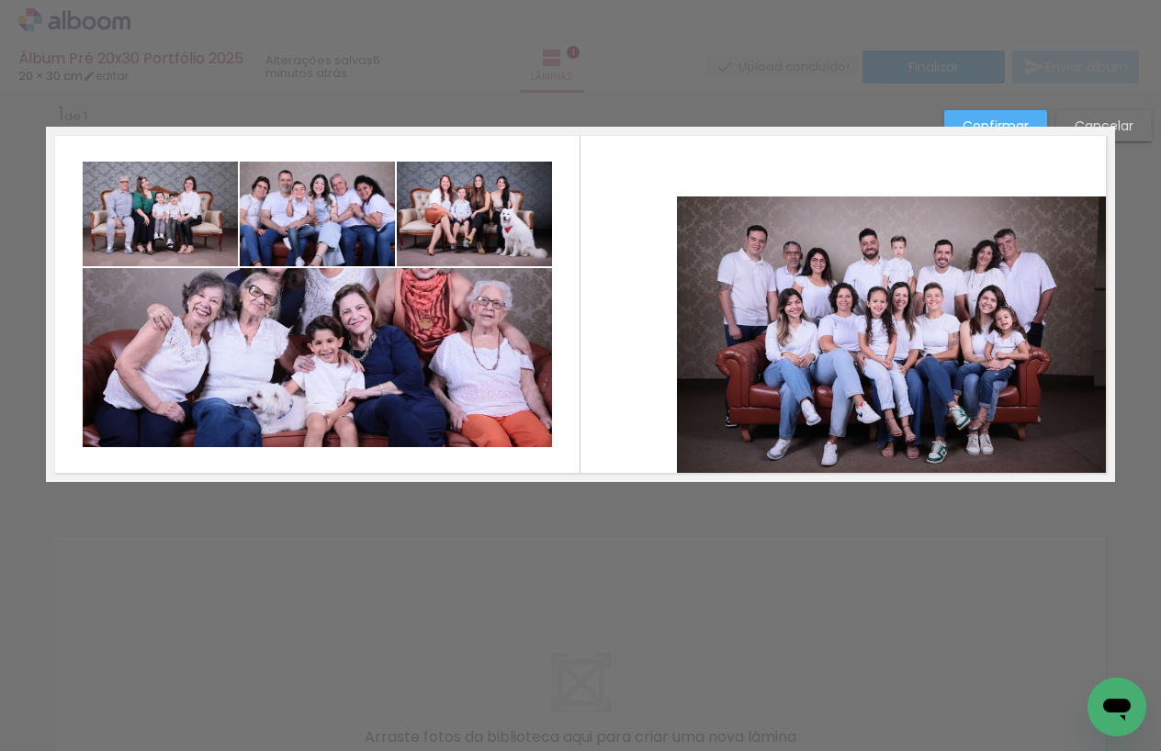
click at [731, 251] on quentale-photo at bounding box center [891, 340] width 429 height 286
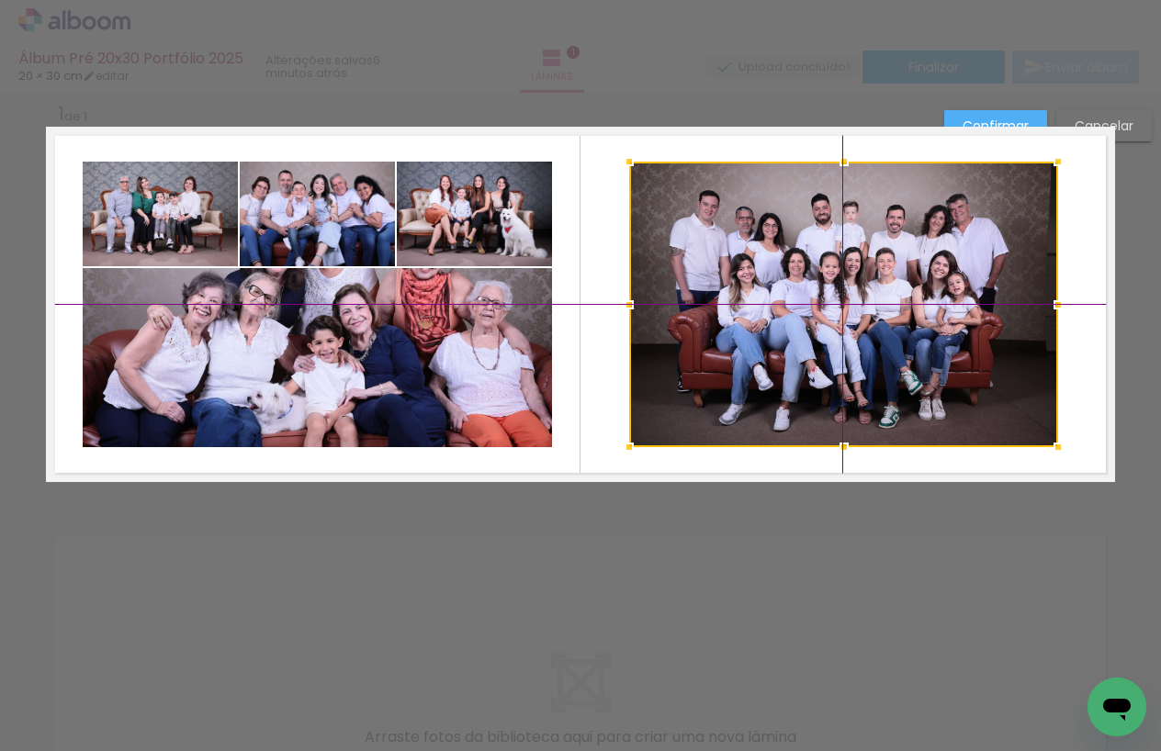
drag, startPoint x: 748, startPoint y: 262, endPoint x: 728, endPoint y: 238, distance: 30.7
click at [728, 238] on div at bounding box center [843, 305] width 429 height 286
click at [0, 0] on slot "Confirmar" at bounding box center [0, 0] width 0 height 0
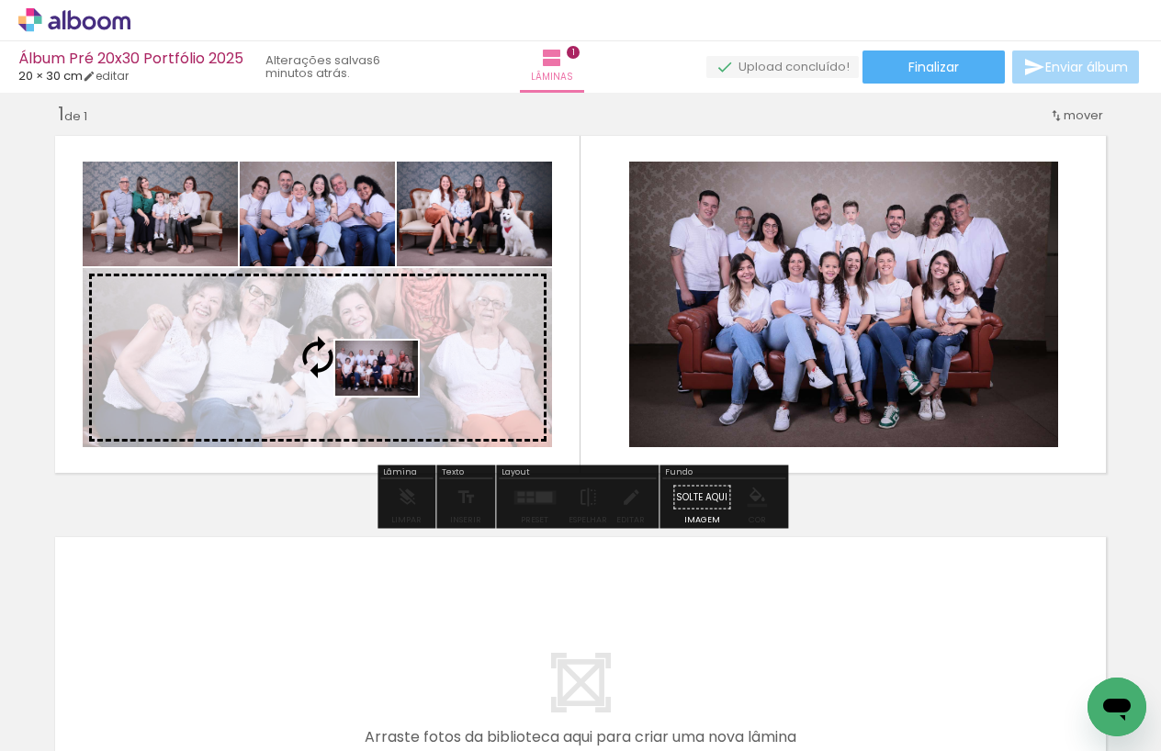
drag, startPoint x: 821, startPoint y: 690, endPoint x: 390, endPoint y: 396, distance: 521.5
click at [390, 396] on quentale-workspace at bounding box center [580, 375] width 1161 height 751
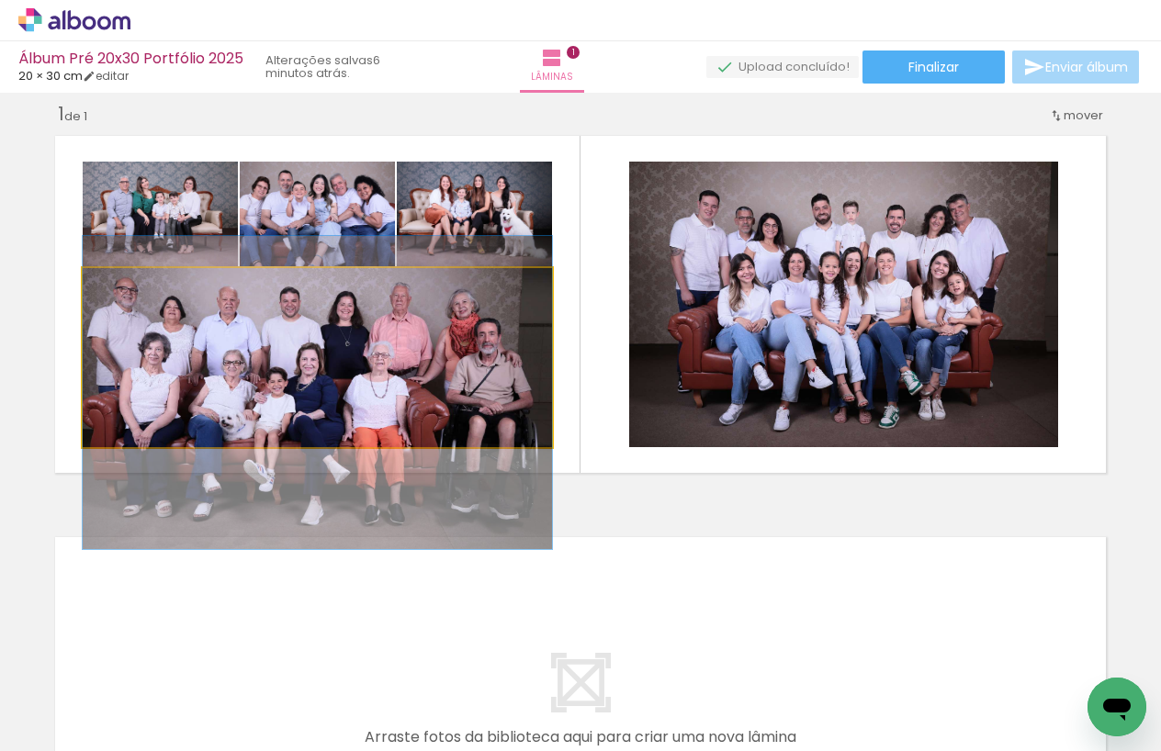
drag, startPoint x: 416, startPoint y: 358, endPoint x: 446, endPoint y: 388, distance: 42.2
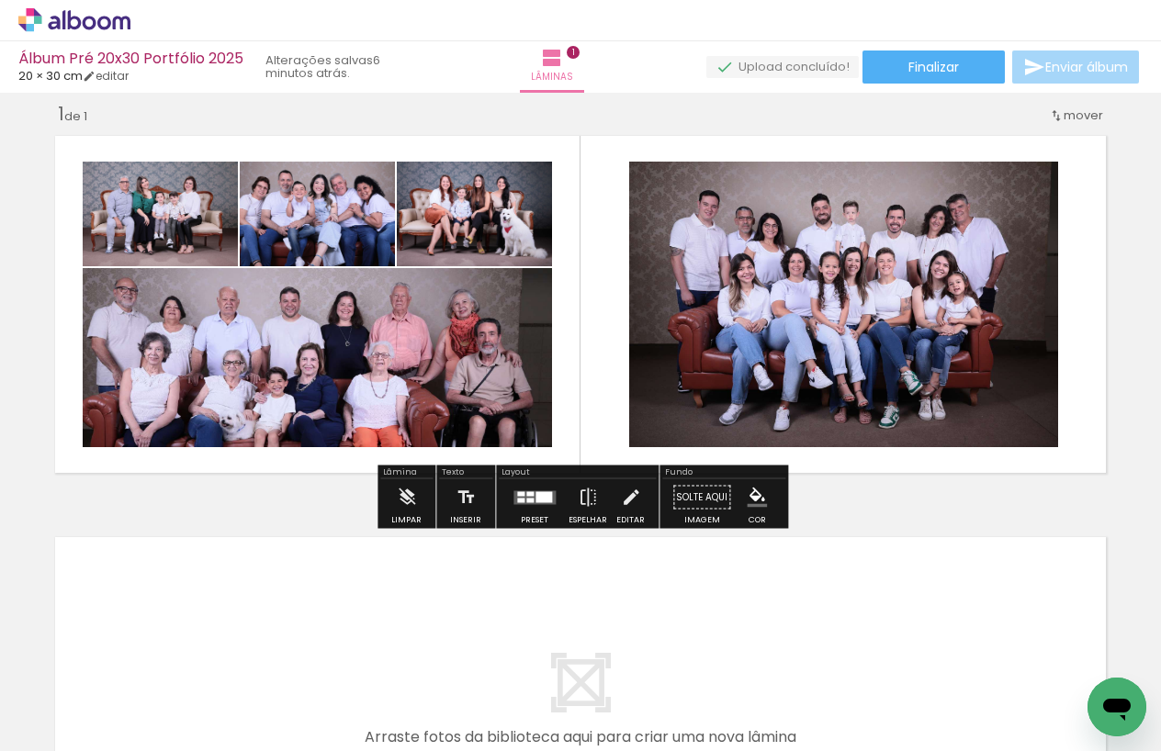
click at [69, 176] on quentale-layouter at bounding box center [580, 304] width 1069 height 355
click at [190, 232] on quentale-photo at bounding box center [160, 214] width 155 height 105
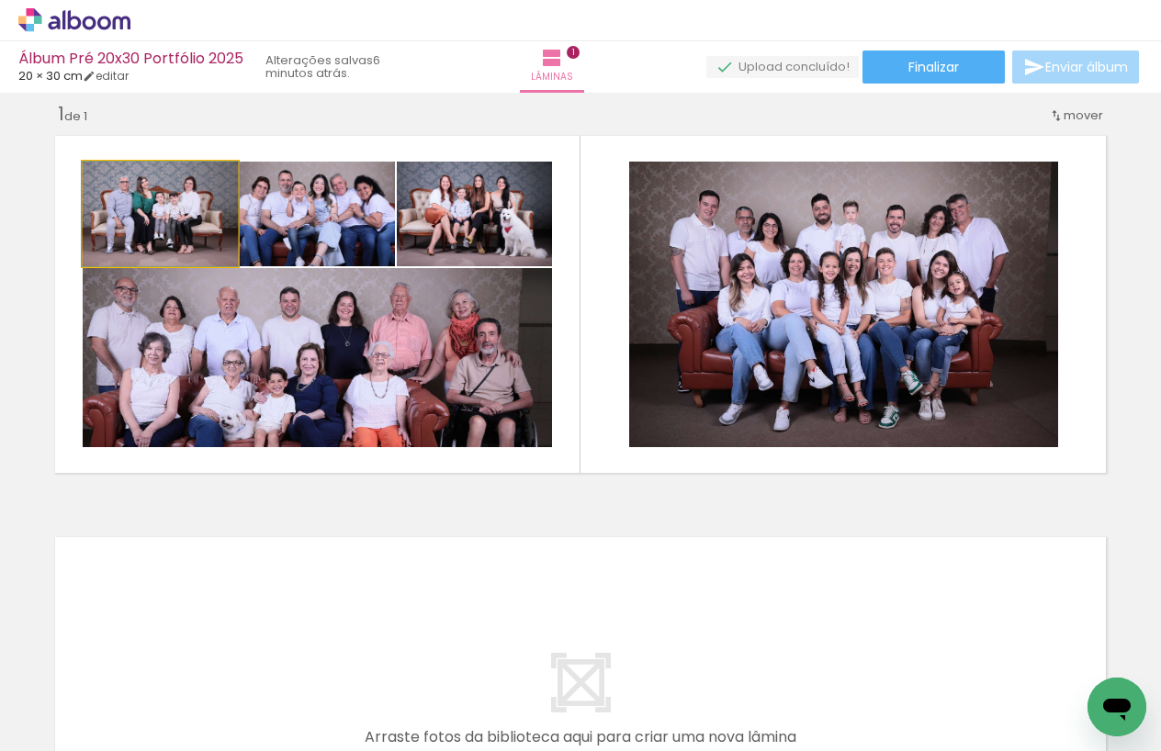
click at [219, 231] on quentale-photo at bounding box center [160, 214] width 155 height 105
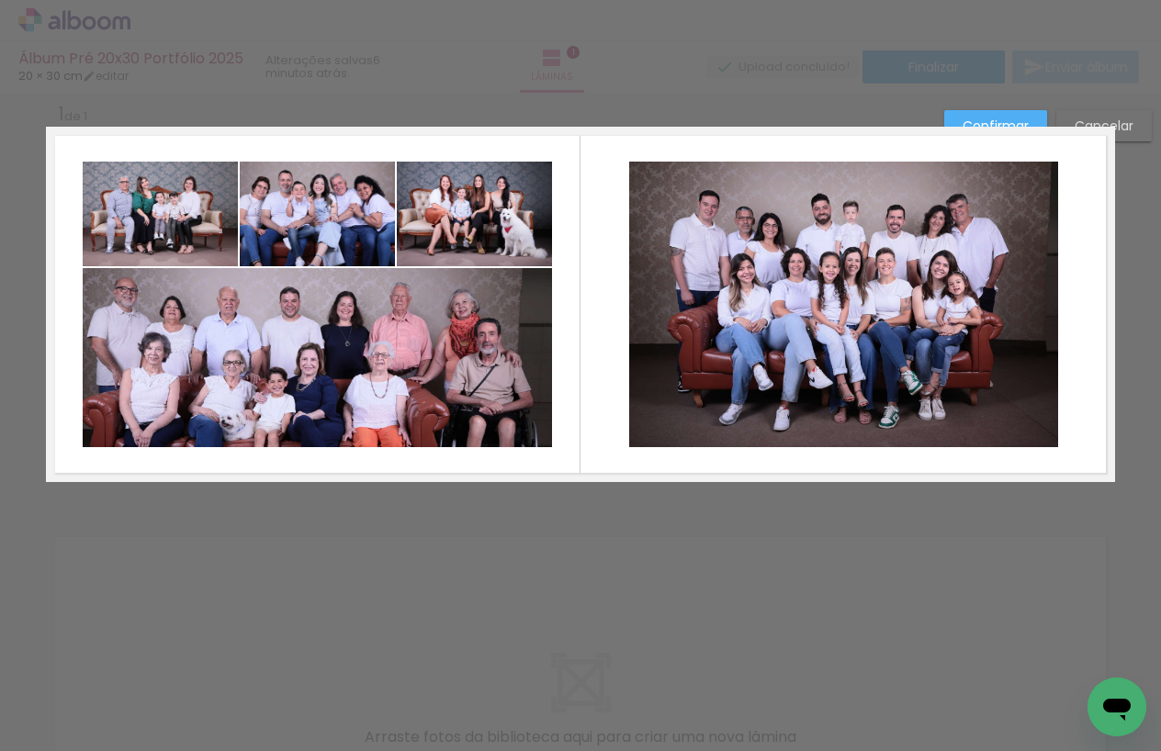
scroll to position [0, 0]
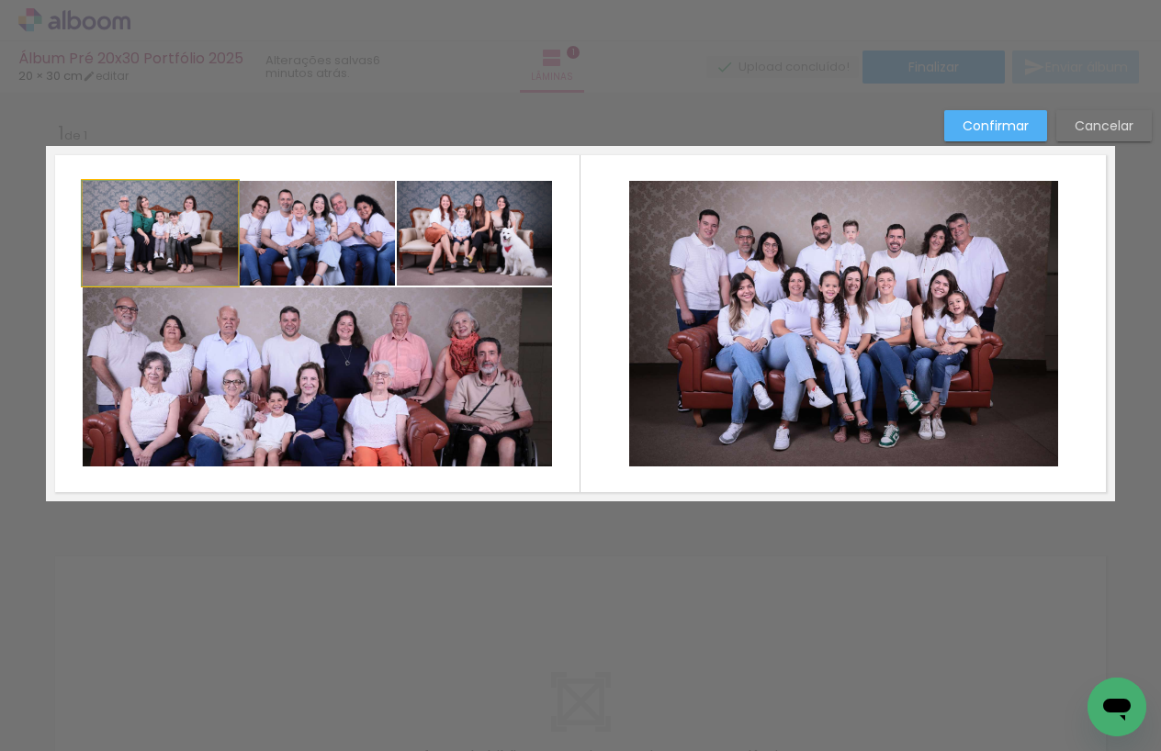
click at [200, 264] on quentale-photo at bounding box center [160, 233] width 155 height 105
click at [293, 261] on quentale-photo at bounding box center [317, 233] width 155 height 105
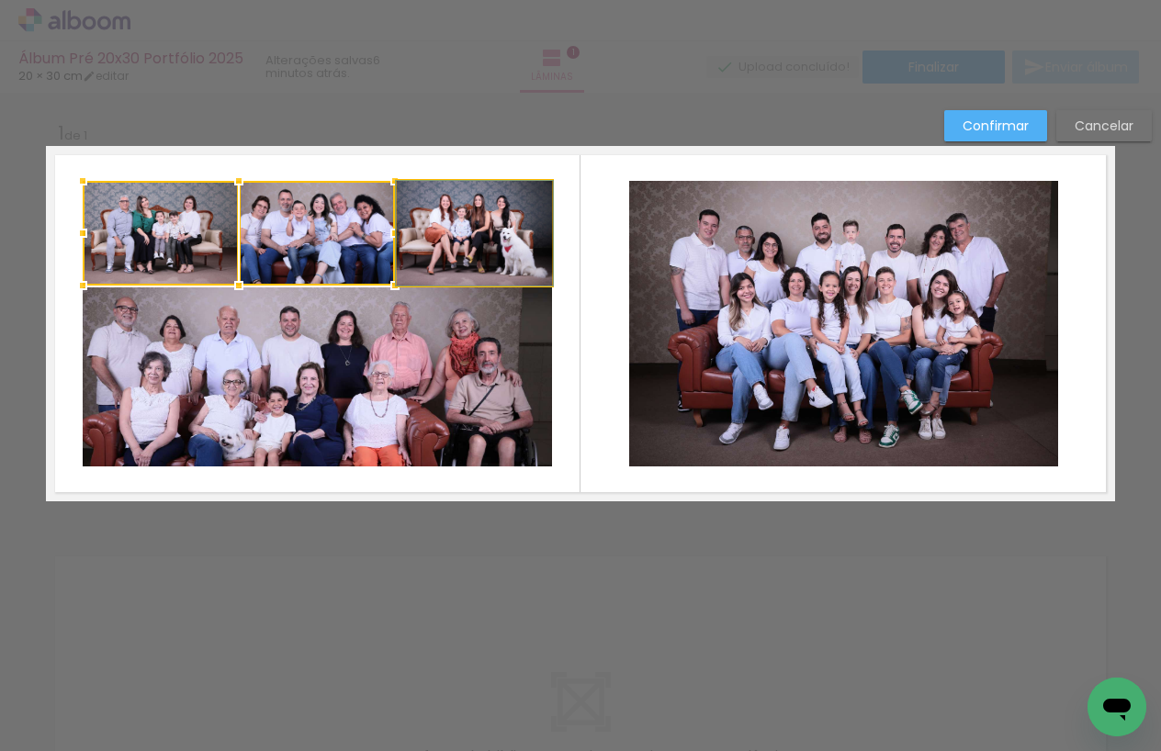
click at [452, 259] on quentale-photo at bounding box center [474, 233] width 155 height 105
click at [450, 349] on quentale-photo at bounding box center [317, 377] width 469 height 179
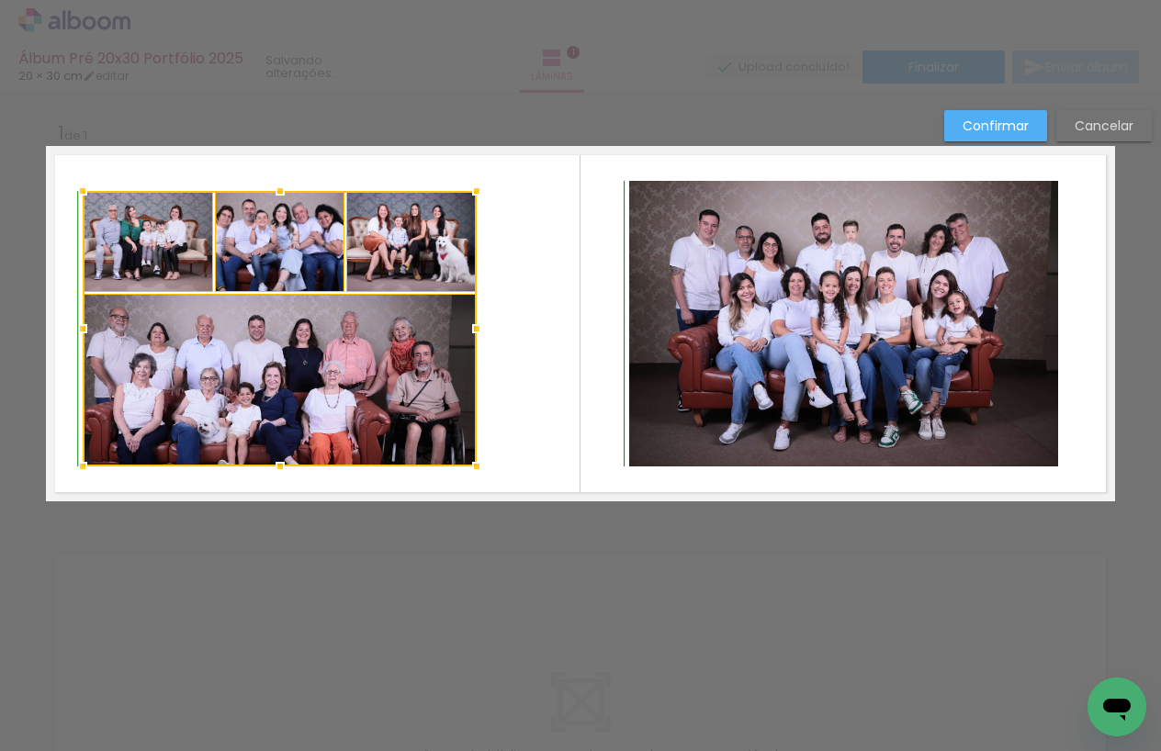
drag, startPoint x: 553, startPoint y: 183, endPoint x: 448, endPoint y: 186, distance: 104.8
click at [448, 186] on album-spread "1 de 1" at bounding box center [580, 323] width 1069 height 355
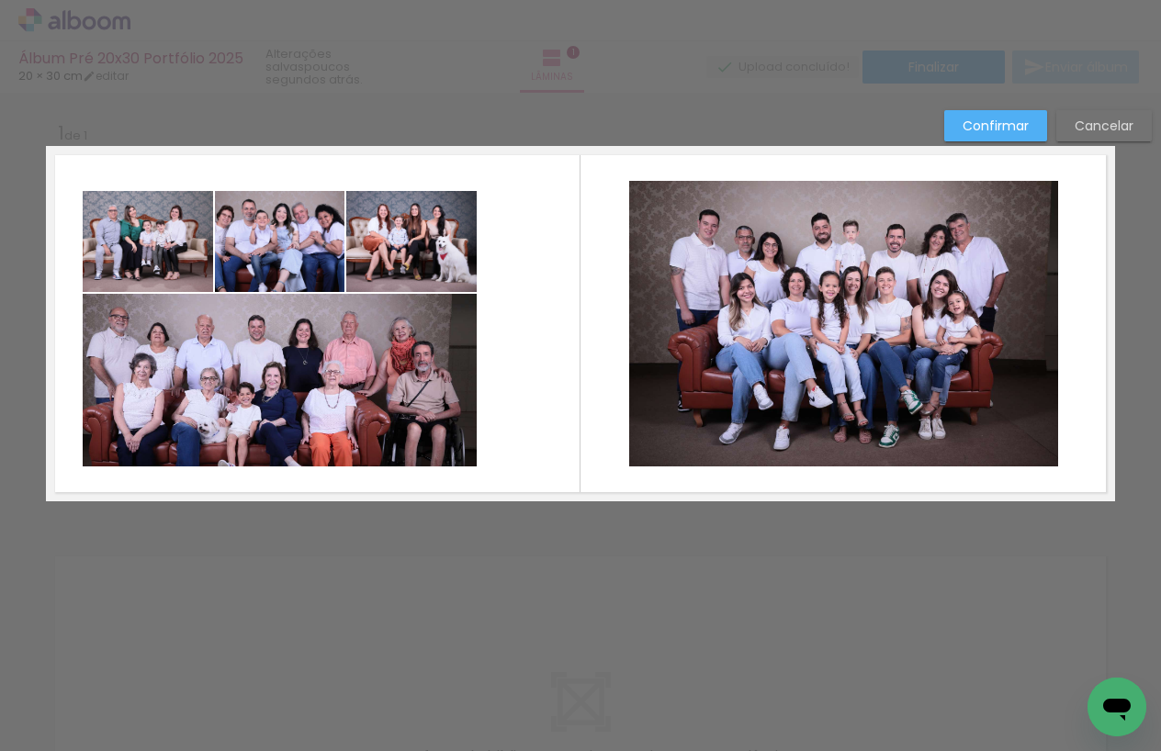
click at [173, 271] on quentale-photo at bounding box center [148, 241] width 130 height 101
click at [250, 262] on quentale-photo at bounding box center [280, 241] width 130 height 101
click at [412, 254] on quentale-photo at bounding box center [411, 241] width 130 height 101
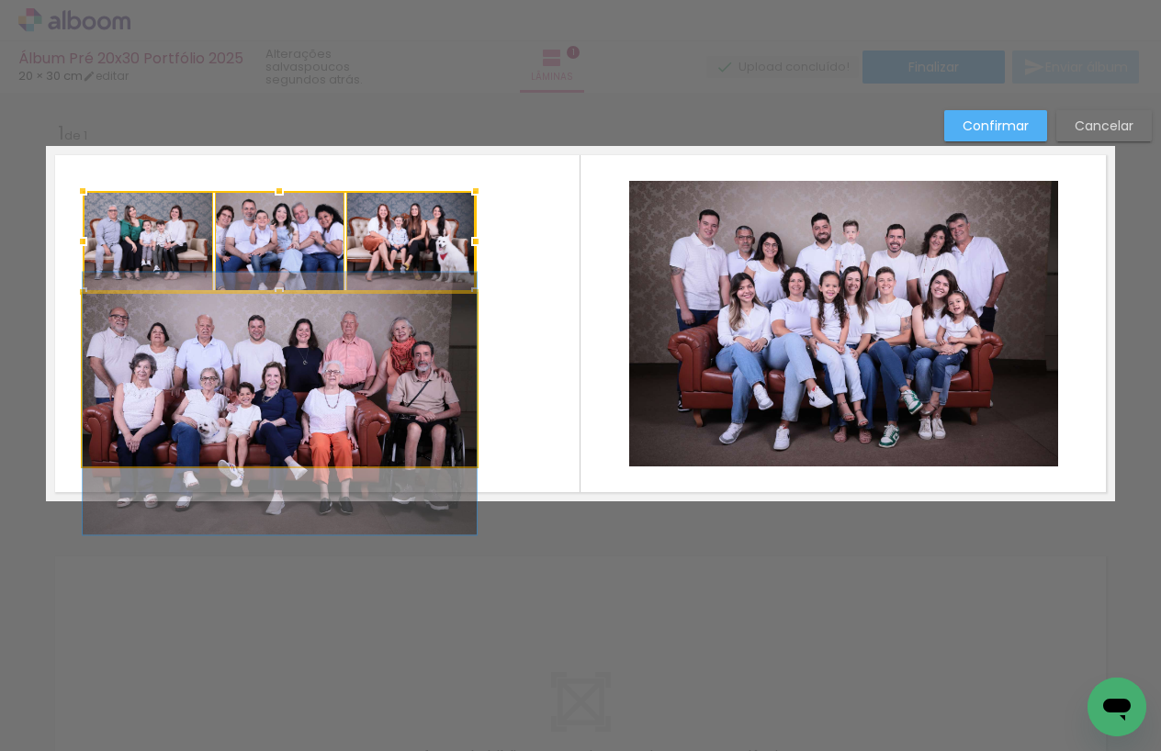
click at [358, 347] on quentale-photo at bounding box center [280, 380] width 394 height 173
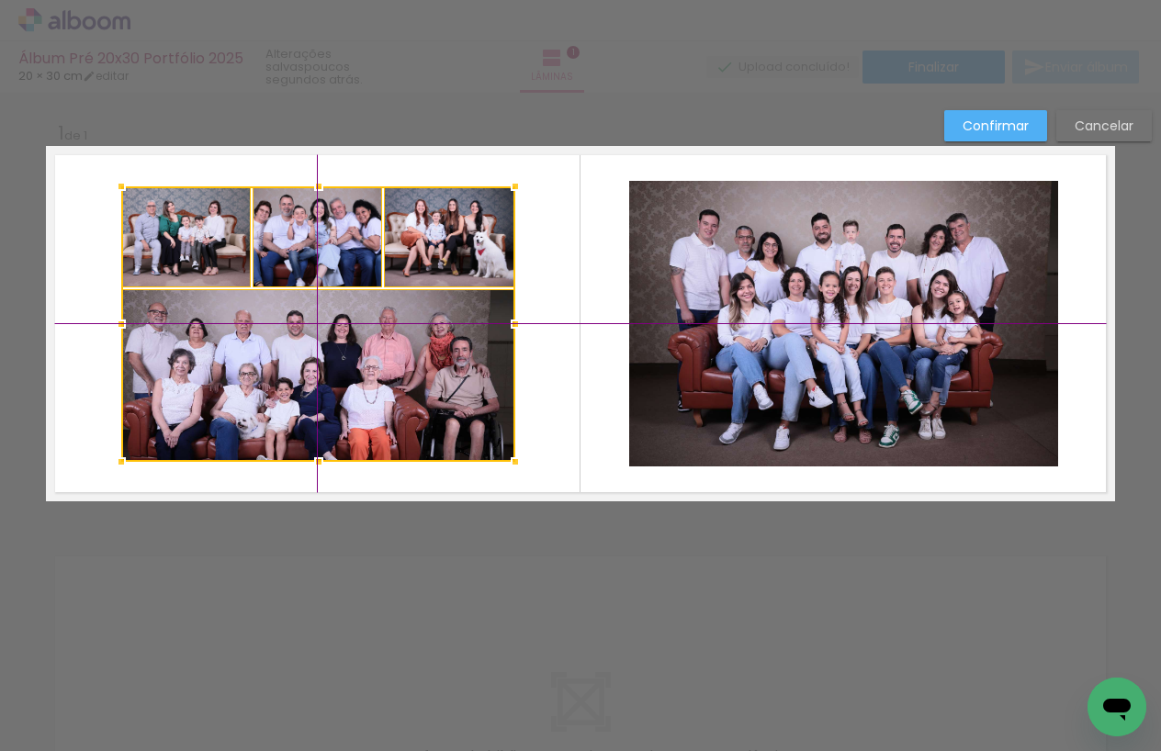
drag, startPoint x: 308, startPoint y: 277, endPoint x: 347, endPoint y: 272, distance: 39.9
click at [347, 272] on div at bounding box center [318, 324] width 394 height 276
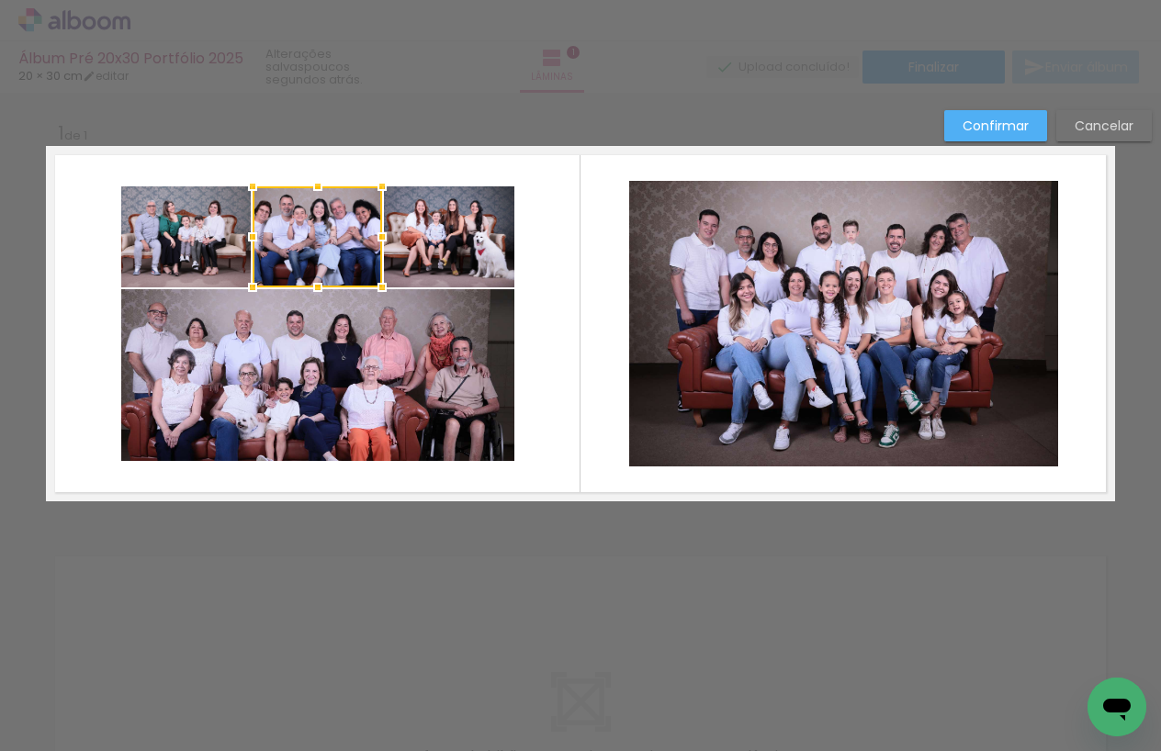
click at [581, 272] on quentale-layouter at bounding box center [580, 323] width 1069 height 355
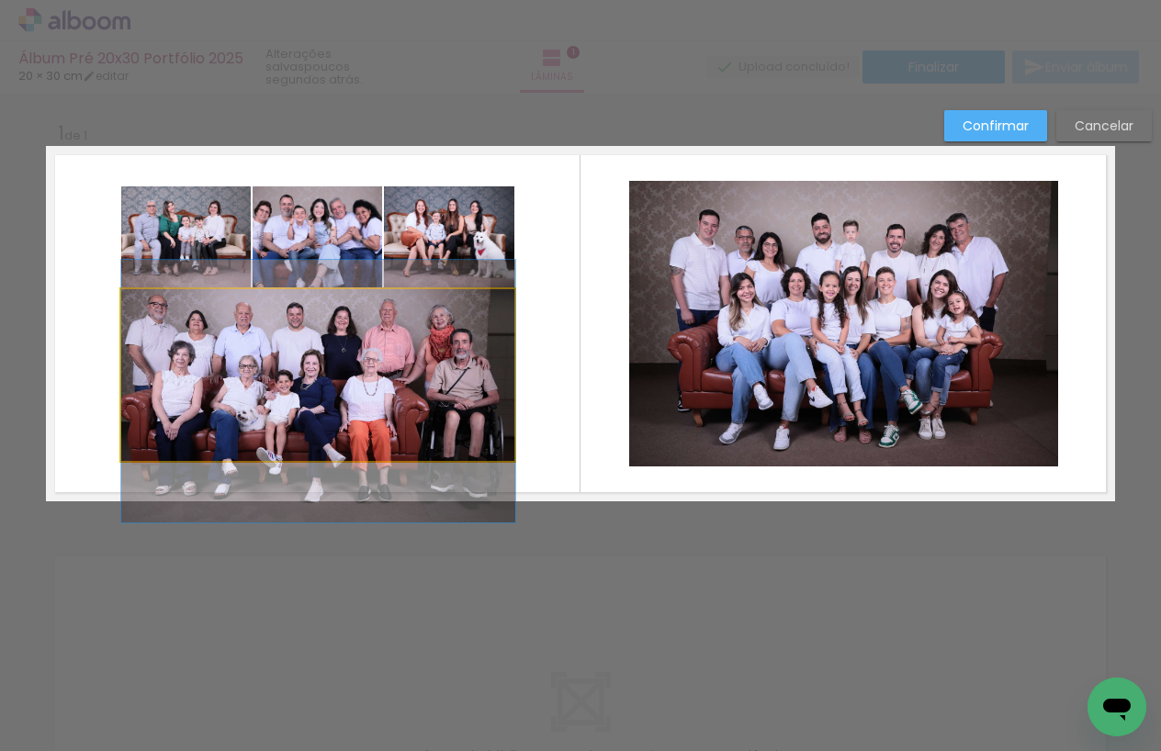
drag, startPoint x: 313, startPoint y: 399, endPoint x: 334, endPoint y: 390, distance: 22.7
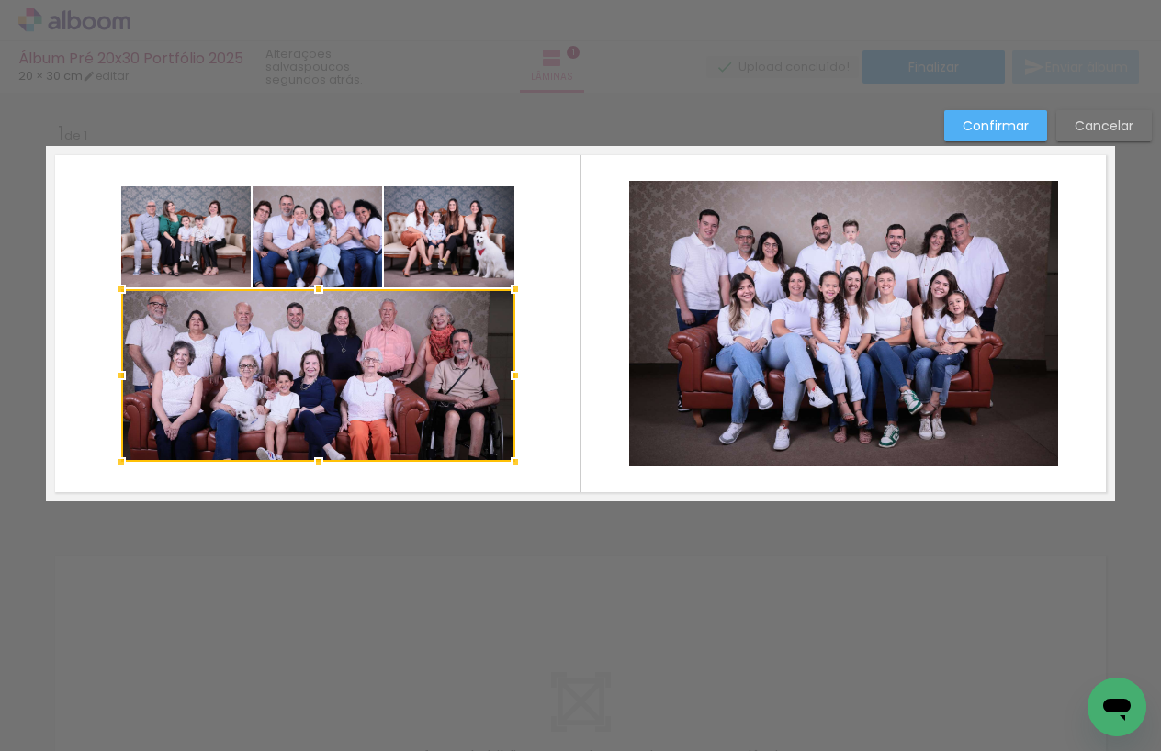
click at [565, 375] on quentale-layouter at bounding box center [580, 323] width 1069 height 355
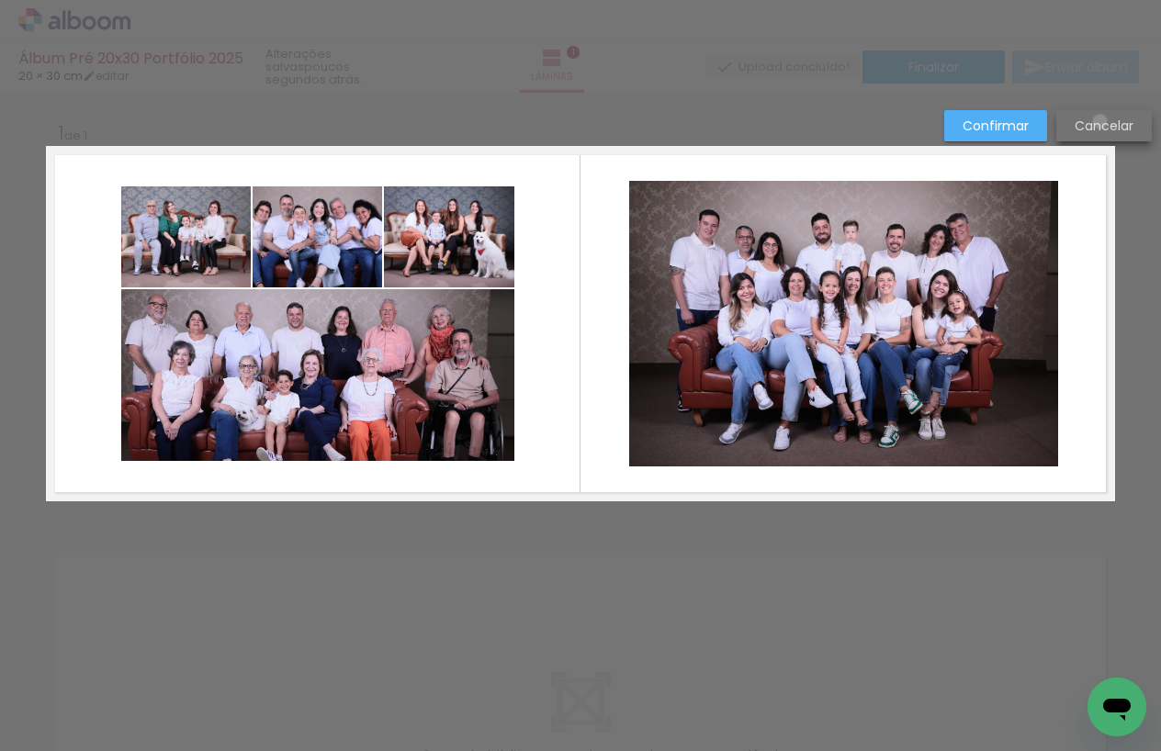
click at [0, 0] on slot "Cancelar" at bounding box center [0, 0] width 0 height 0
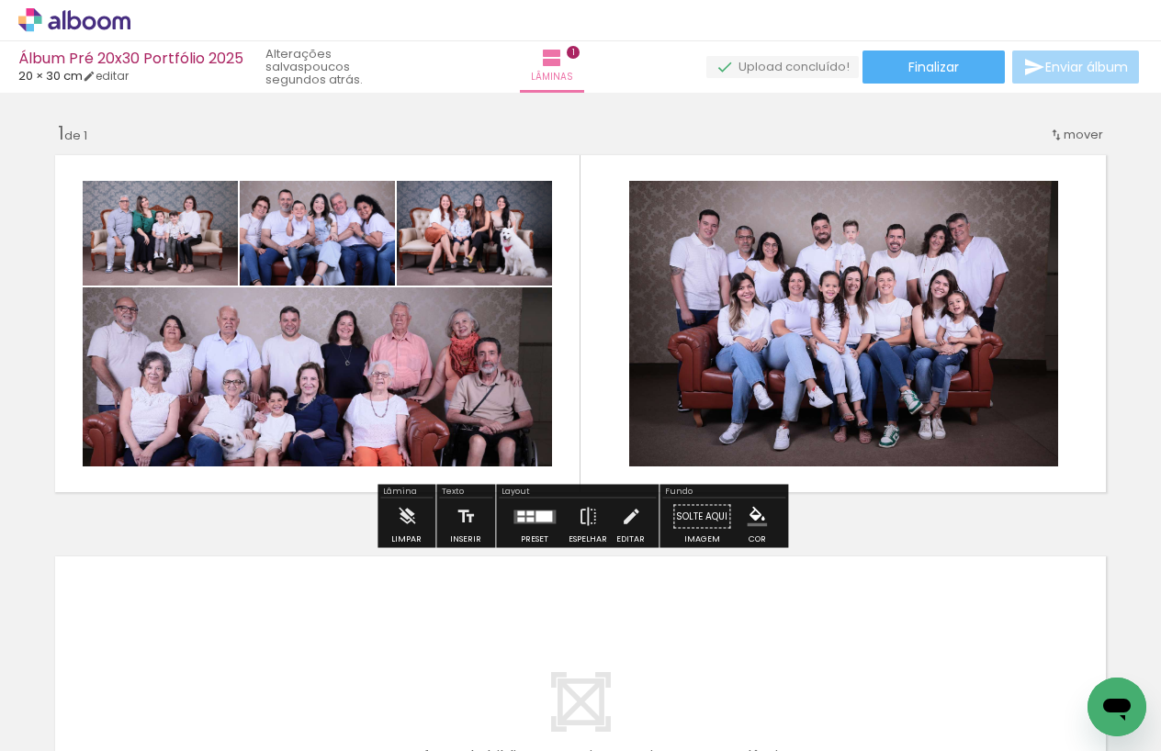
click at [536, 523] on quentale-layouter at bounding box center [534, 517] width 42 height 14
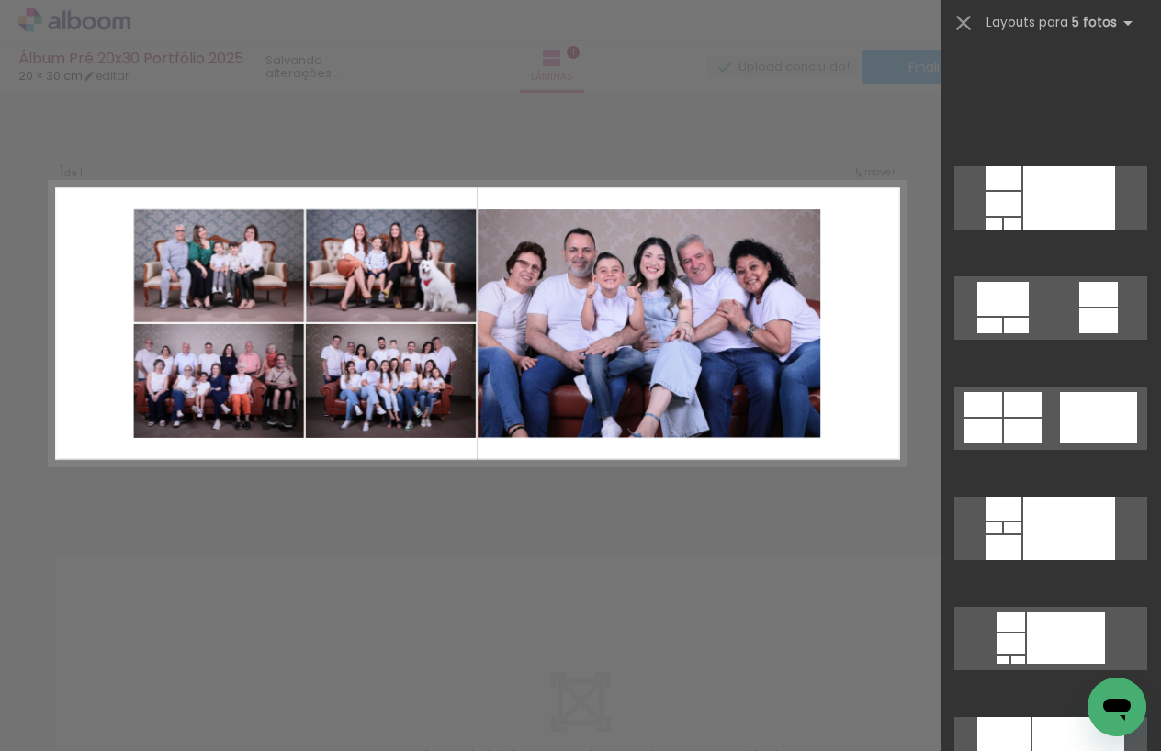
scroll to position [772, 0]
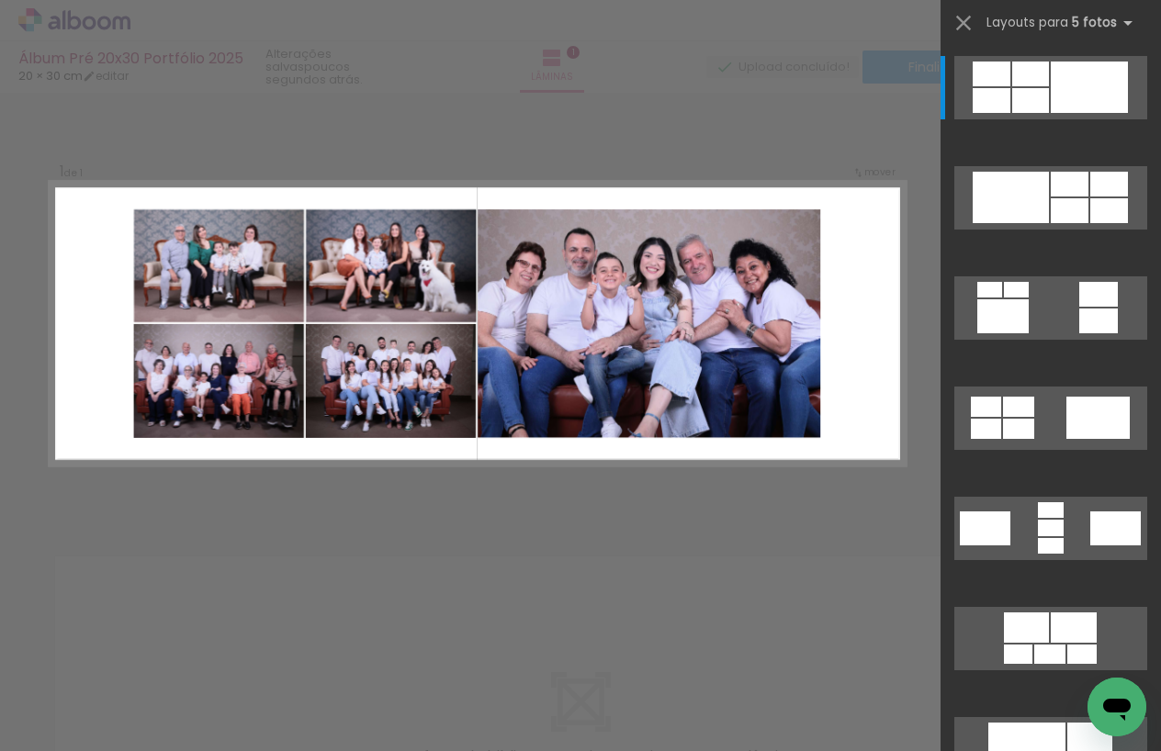
click at [644, 537] on div "Confirmar Cancelar" at bounding box center [580, 516] width 1161 height 847
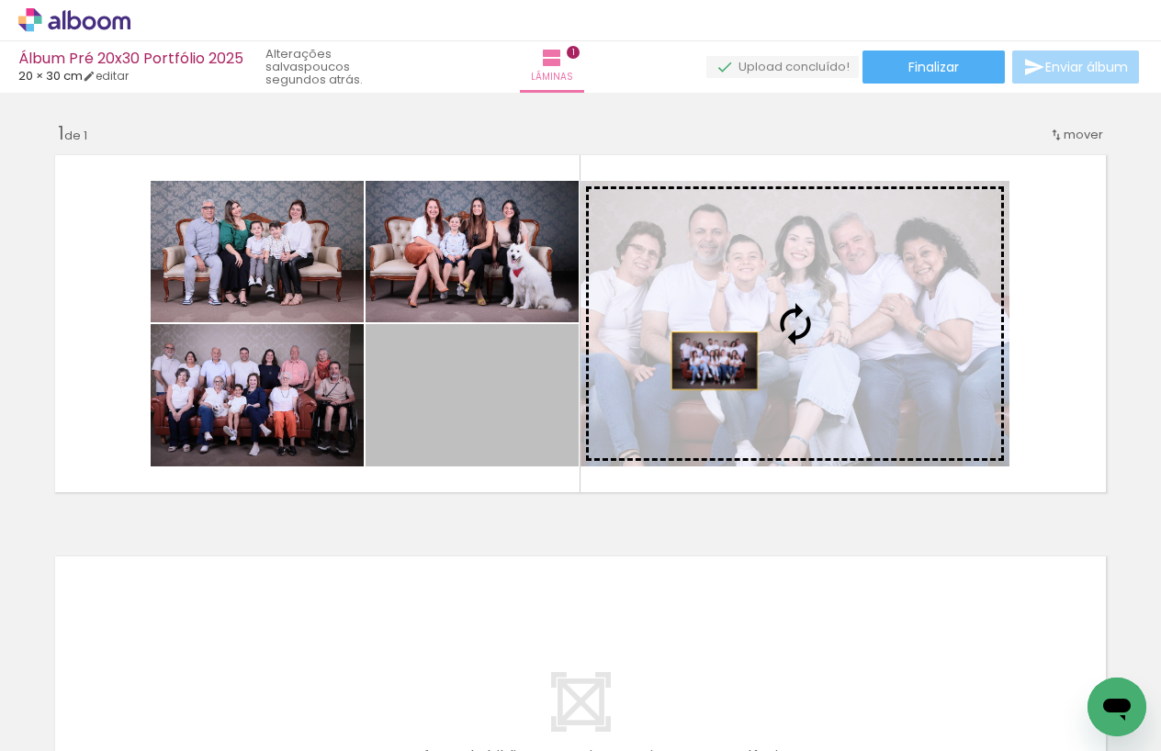
drag, startPoint x: 506, startPoint y: 414, endPoint x: 720, endPoint y: 358, distance: 221.2
click at [0, 0] on slot at bounding box center [0, 0] width 0 height 0
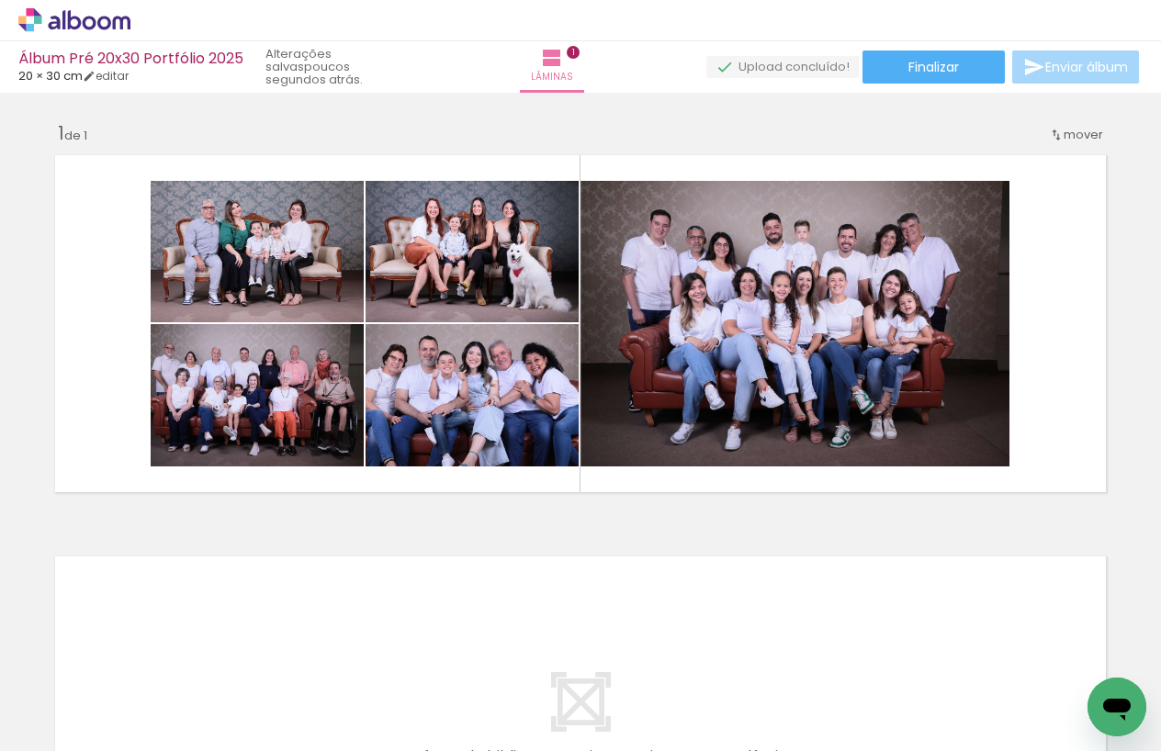
scroll to position [0, 258]
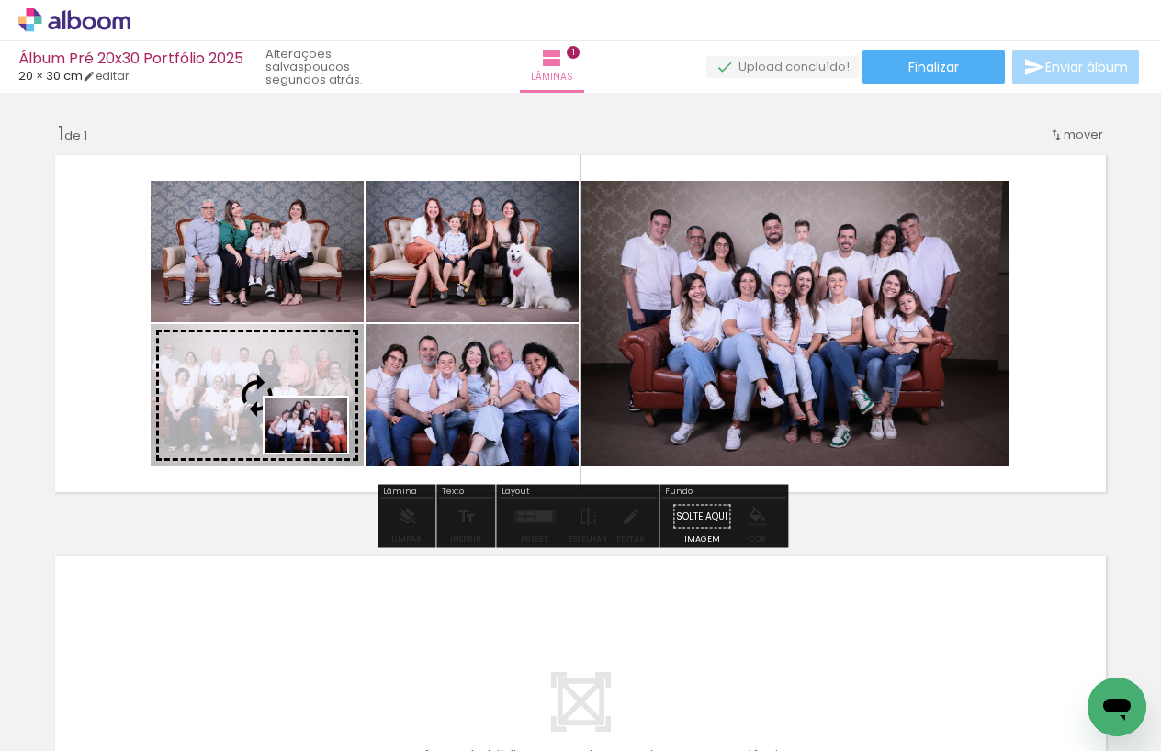
drag, startPoint x: 659, startPoint y: 695, endPoint x: 320, endPoint y: 453, distance: 416.8
click at [320, 453] on quentale-workspace at bounding box center [580, 375] width 1161 height 751
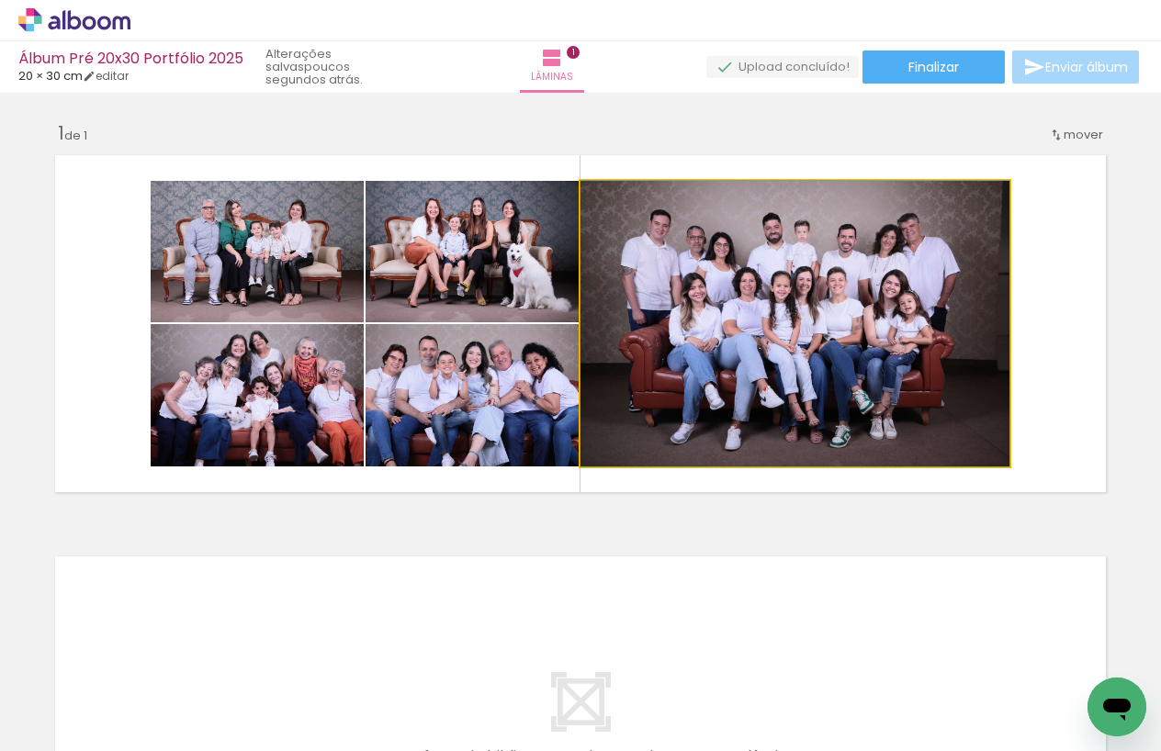
click at [670, 333] on quentale-photo at bounding box center [795, 324] width 429 height 286
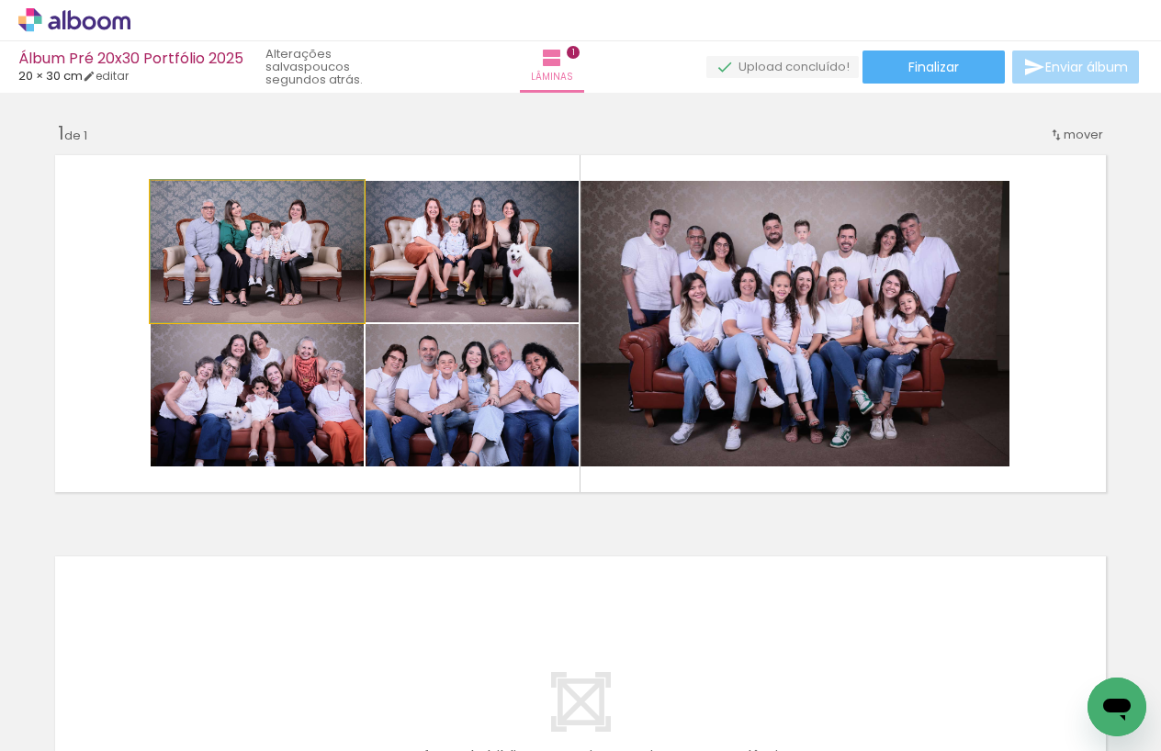
click at [271, 277] on quentale-photo at bounding box center [257, 251] width 213 height 141
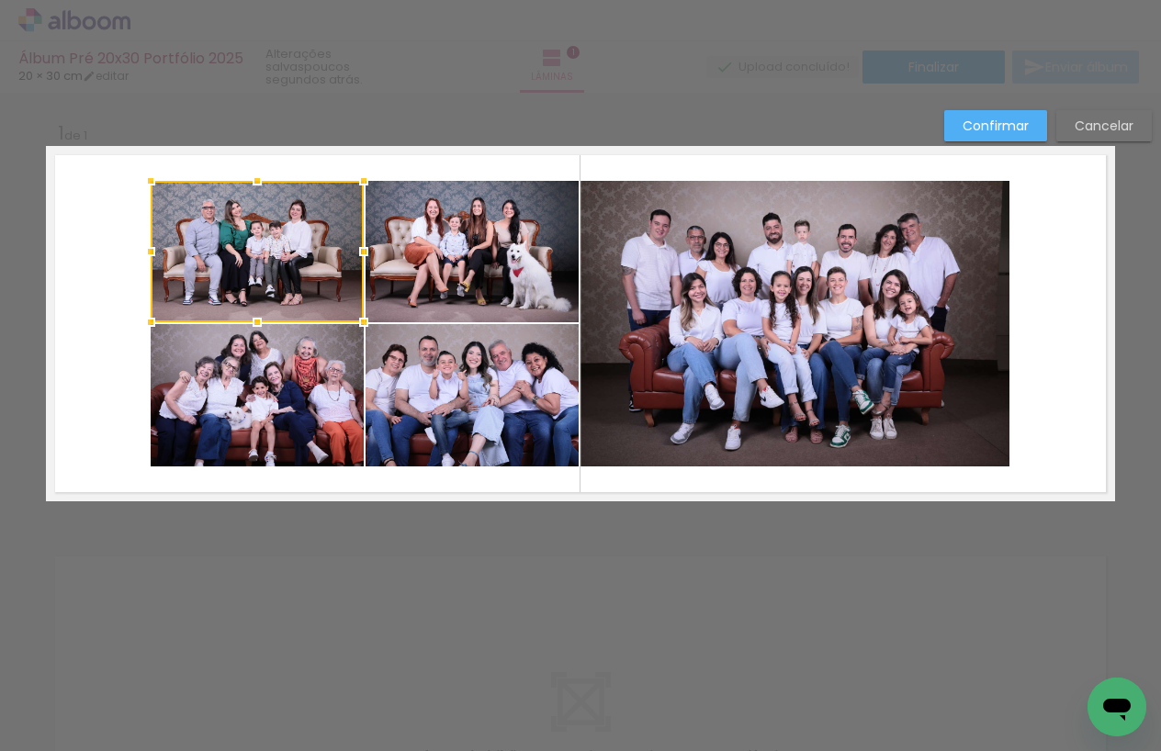
click at [276, 391] on quentale-photo at bounding box center [257, 395] width 213 height 142
drag, startPoint x: 467, startPoint y: 390, endPoint x: 483, endPoint y: 349, distance: 44.5
click at [467, 390] on quentale-photo at bounding box center [472, 395] width 213 height 142
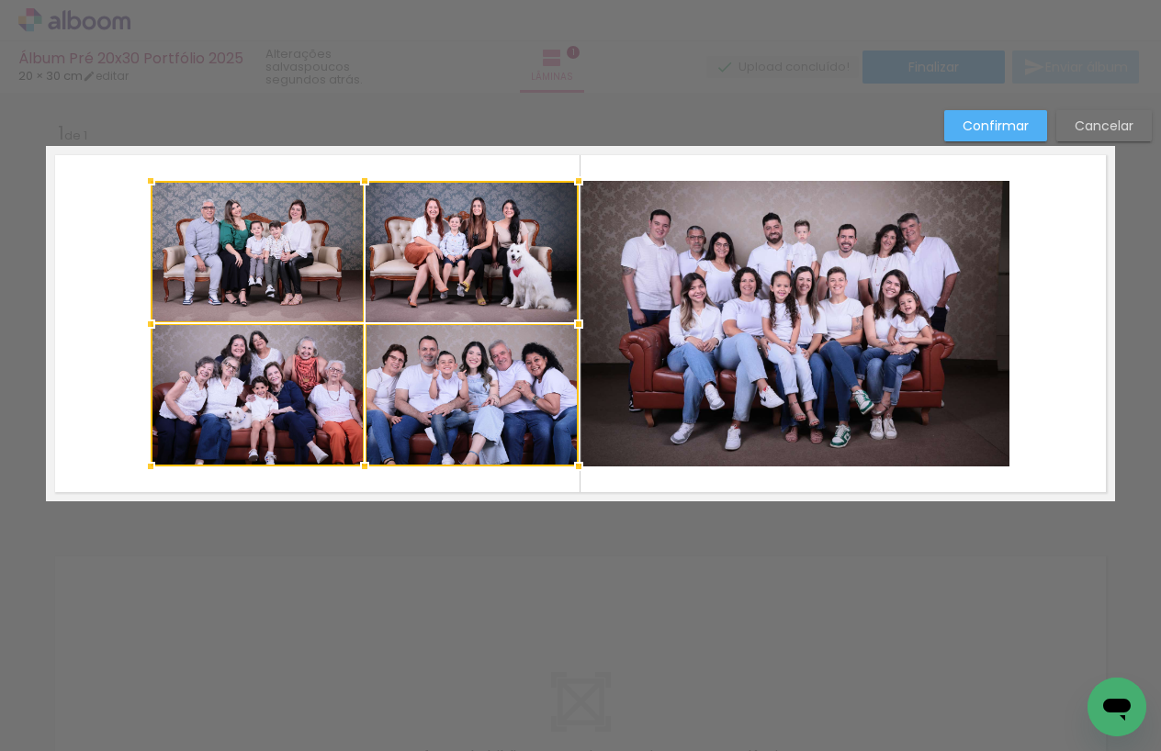
click at [501, 286] on div at bounding box center [365, 324] width 428 height 286
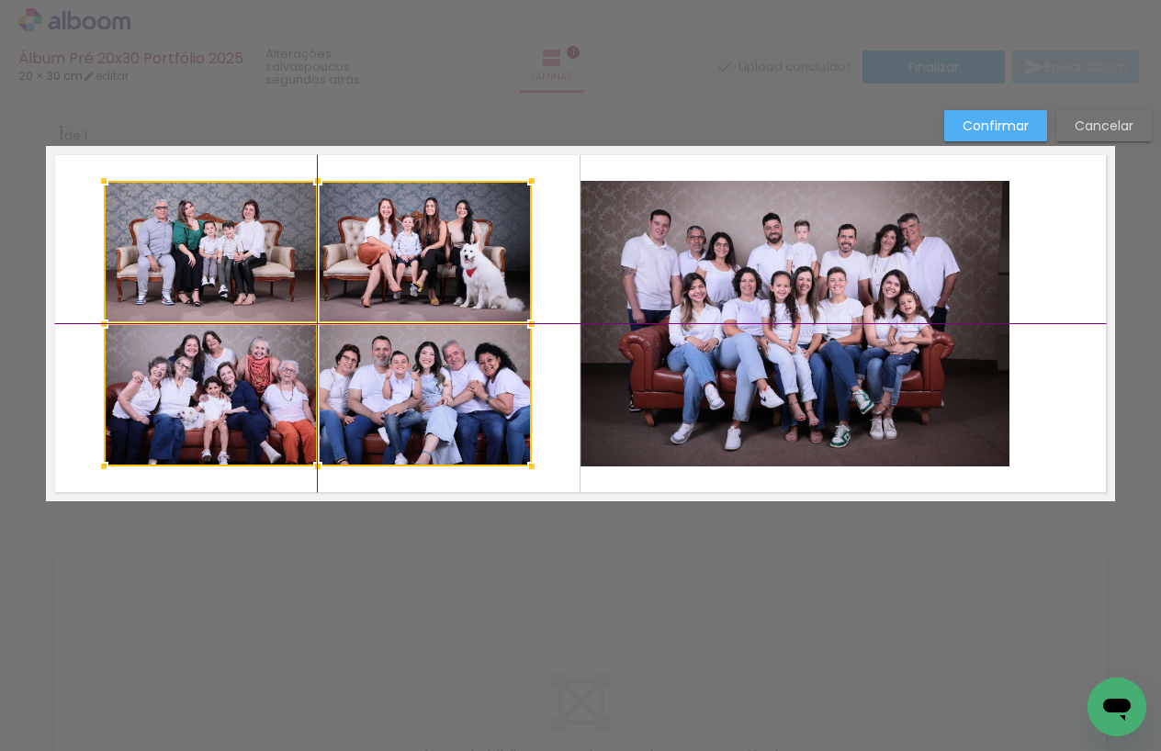
drag, startPoint x: 473, startPoint y: 310, endPoint x: 425, endPoint y: 310, distance: 47.8
click at [425, 310] on div at bounding box center [318, 324] width 428 height 286
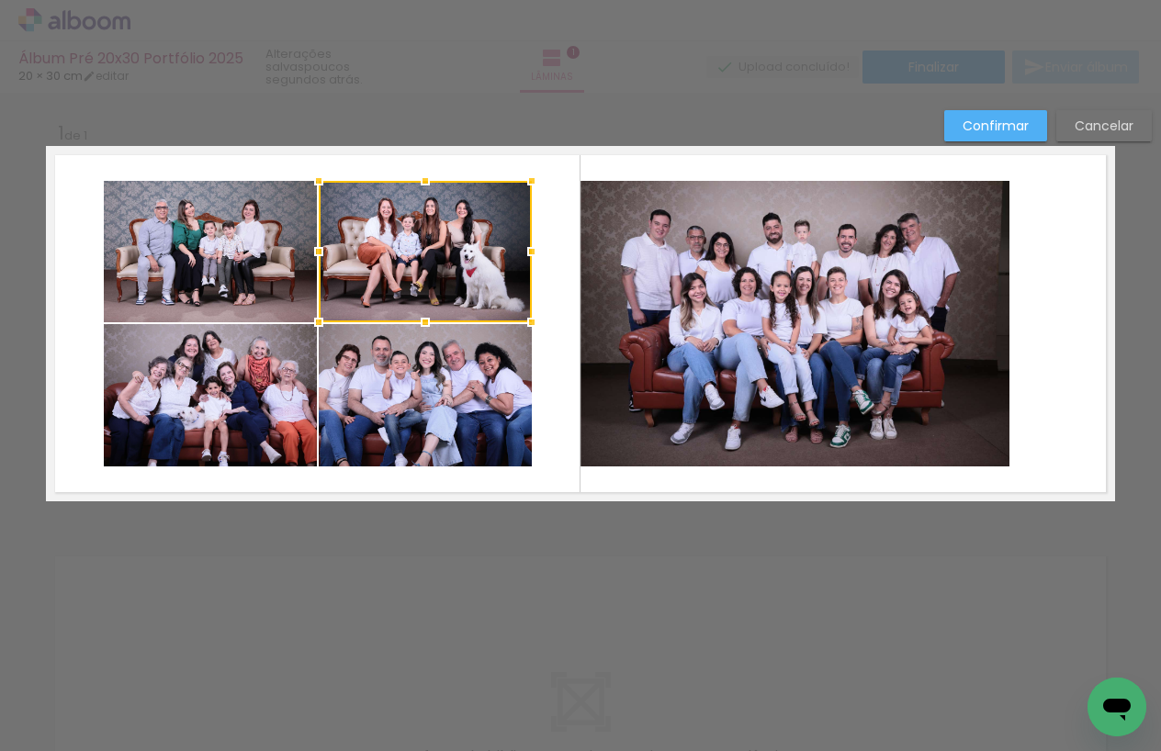
click at [552, 346] on quentale-layouter at bounding box center [580, 323] width 1069 height 355
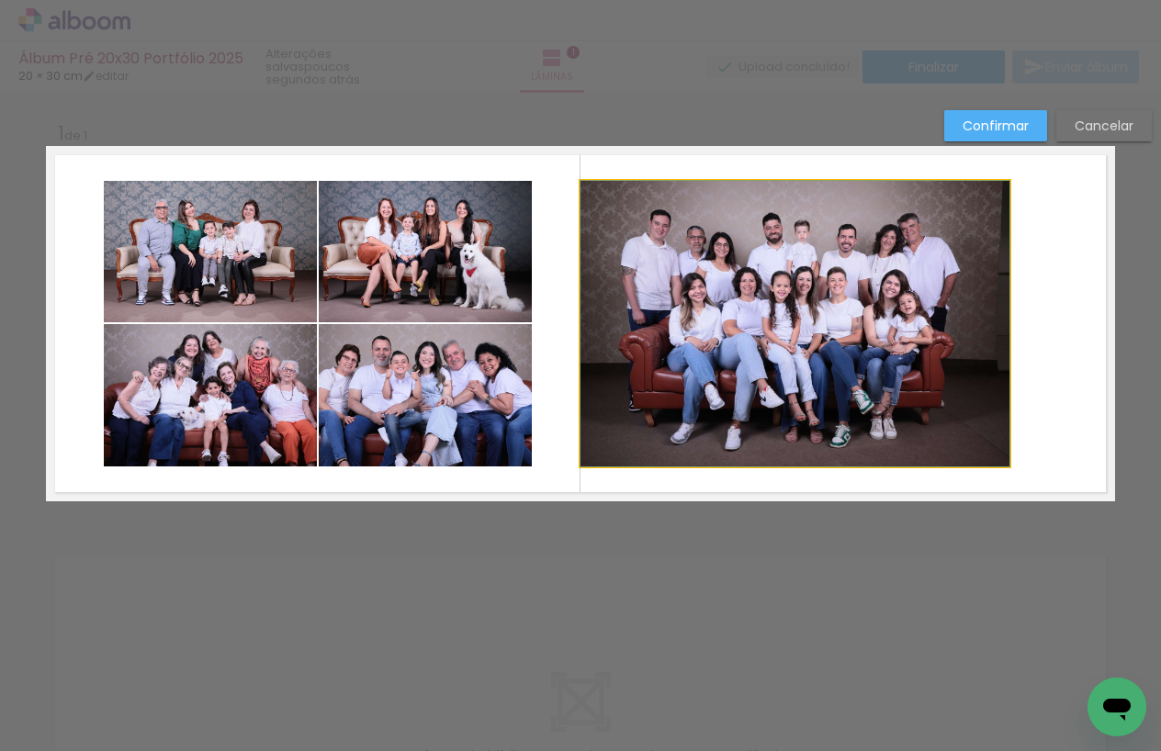
click at [602, 333] on quentale-photo at bounding box center [795, 324] width 429 height 286
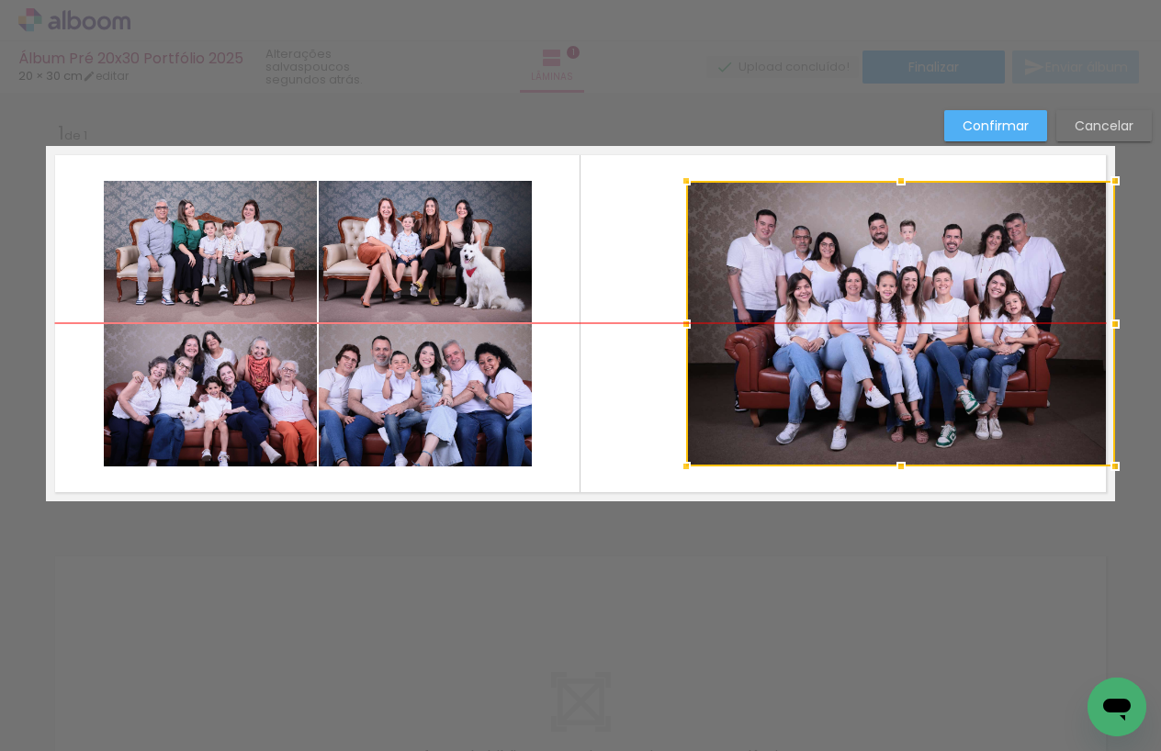
drag, startPoint x: 628, startPoint y: 320, endPoint x: 795, endPoint y: 314, distance: 166.4
click at [795, 314] on div at bounding box center [900, 324] width 429 height 286
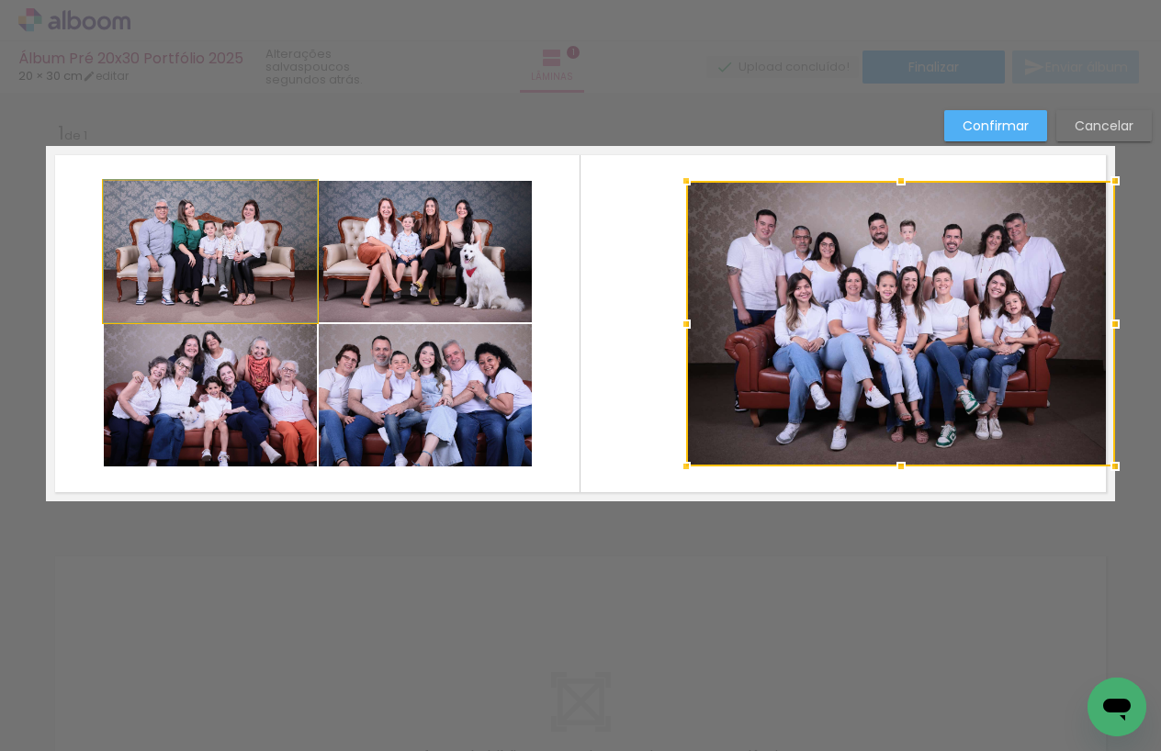
click at [275, 288] on quentale-photo at bounding box center [210, 251] width 213 height 141
click at [686, 288] on div at bounding box center [900, 324] width 429 height 286
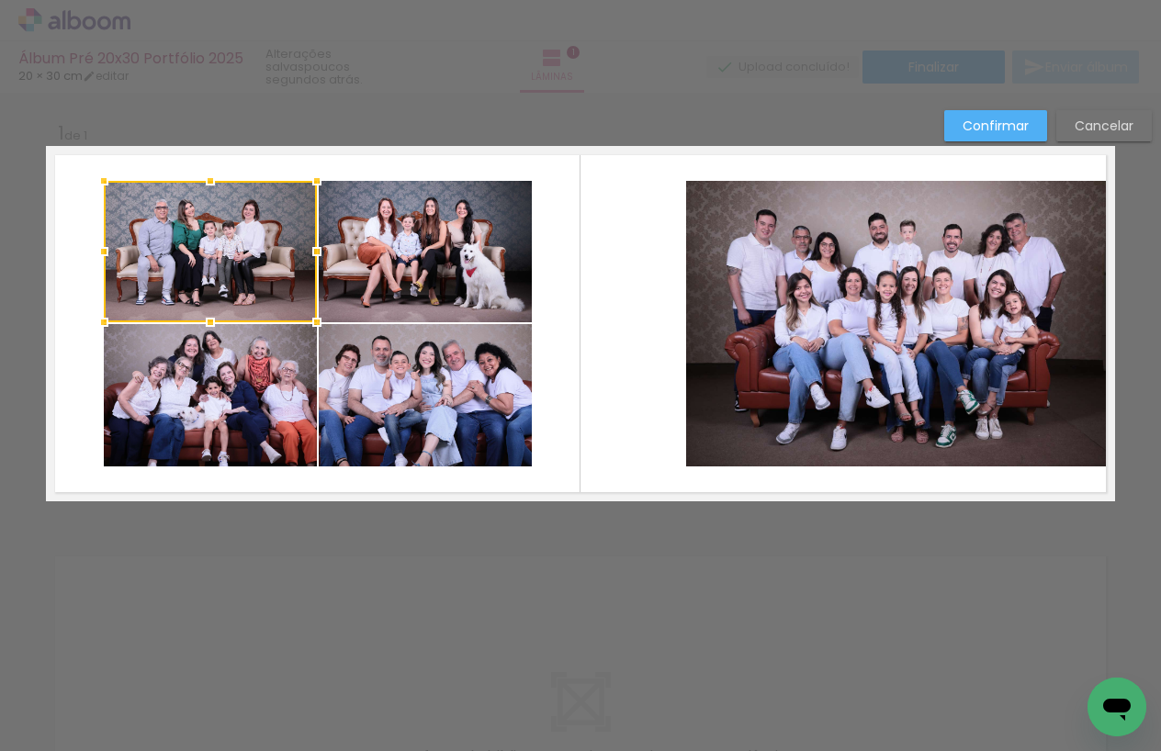
click at [274, 336] on quentale-photo at bounding box center [210, 395] width 213 height 142
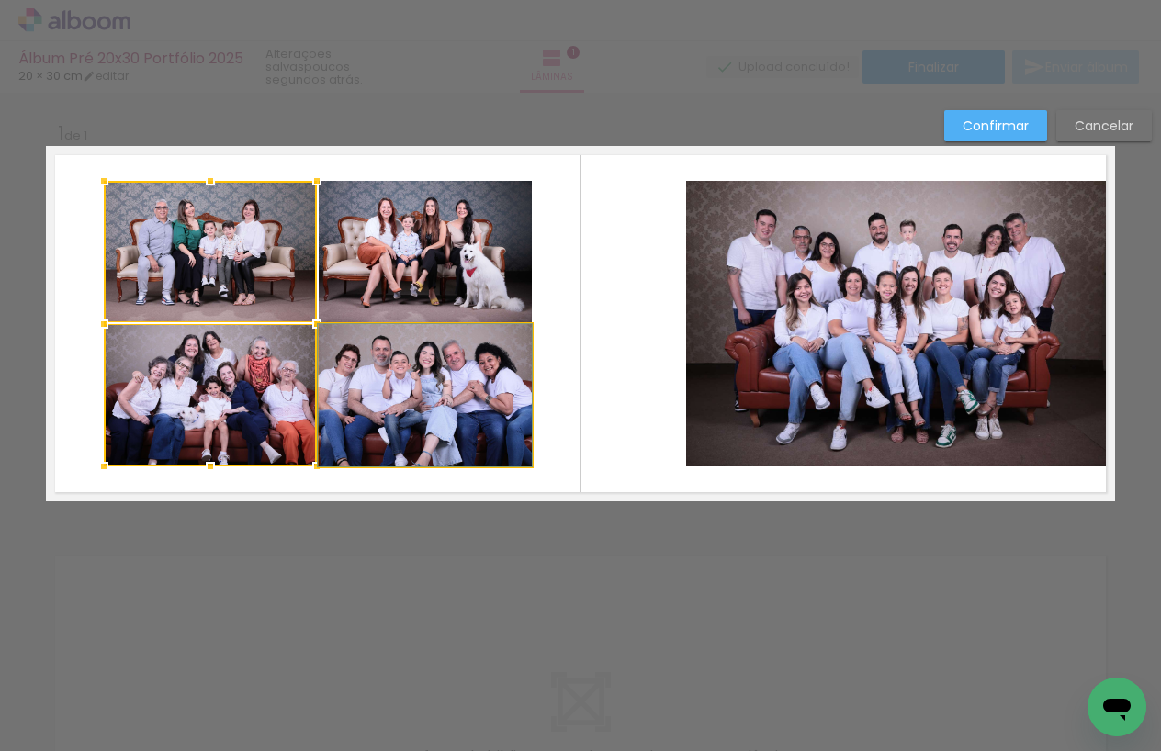
click at [338, 351] on quentale-photo at bounding box center [425, 395] width 213 height 142
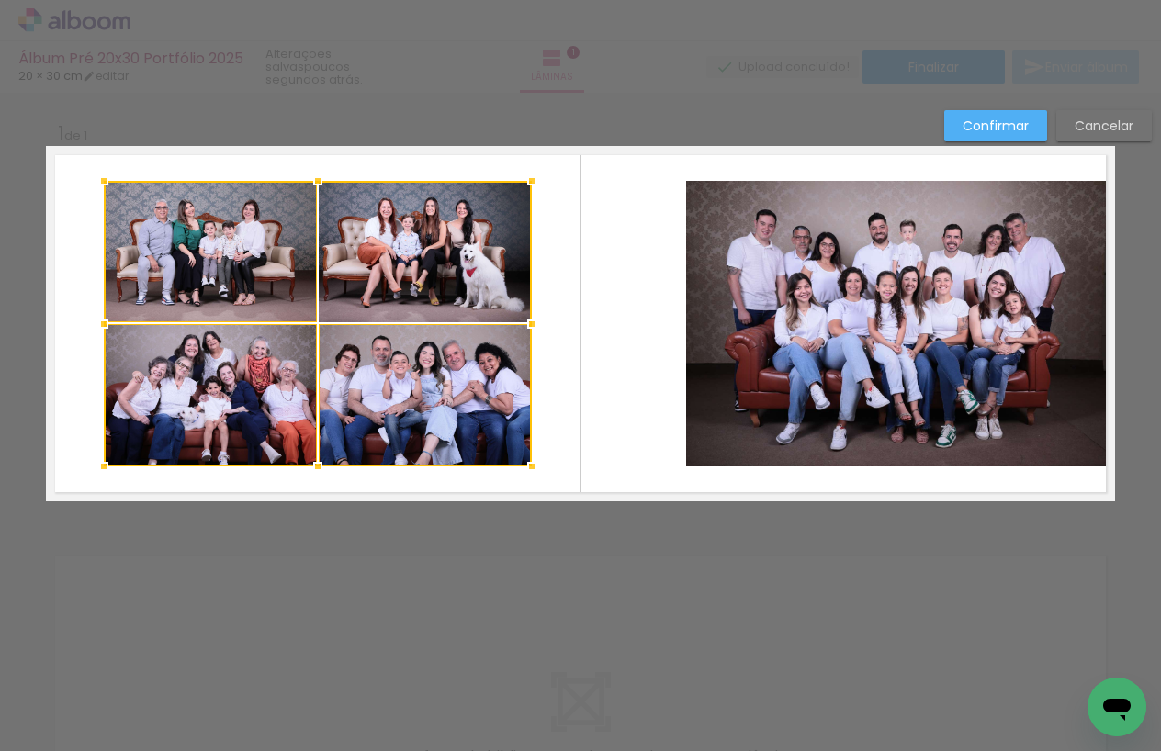
click at [361, 310] on div at bounding box center [318, 324] width 428 height 286
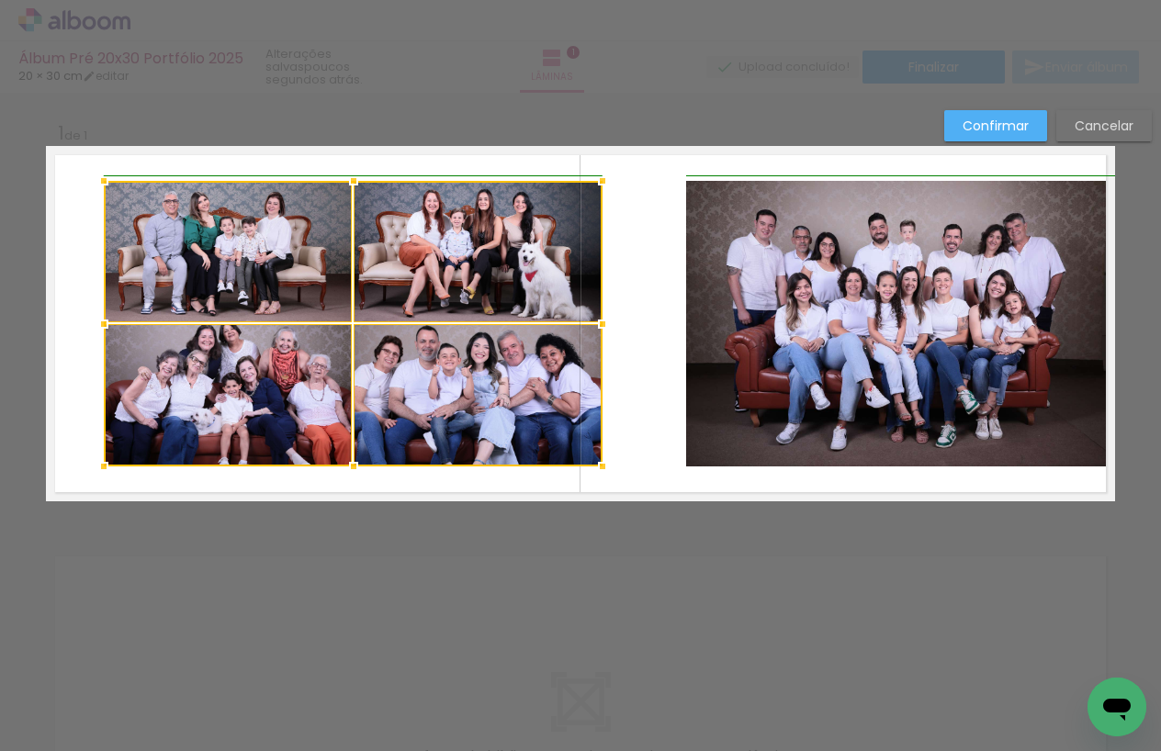
click at [539, 323] on div at bounding box center [353, 324] width 499 height 286
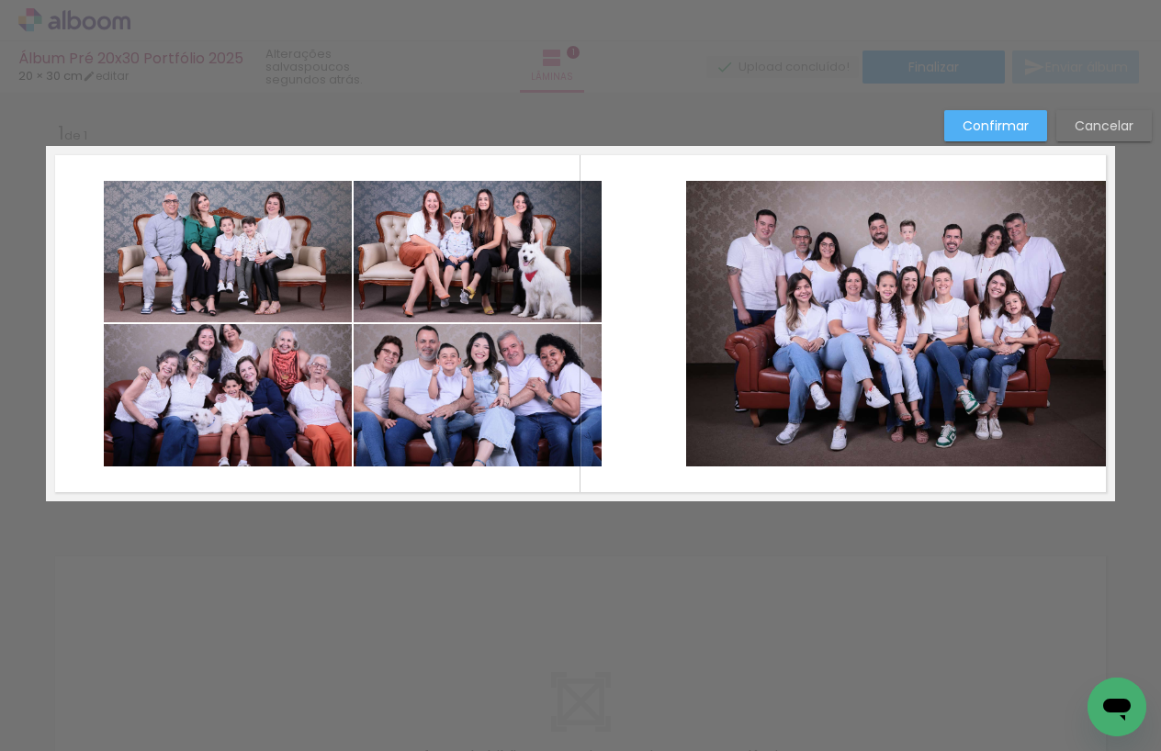
drag, startPoint x: 270, startPoint y: 273, endPoint x: 282, endPoint y: 321, distance: 49.2
click at [270, 273] on quentale-photo at bounding box center [228, 251] width 248 height 141
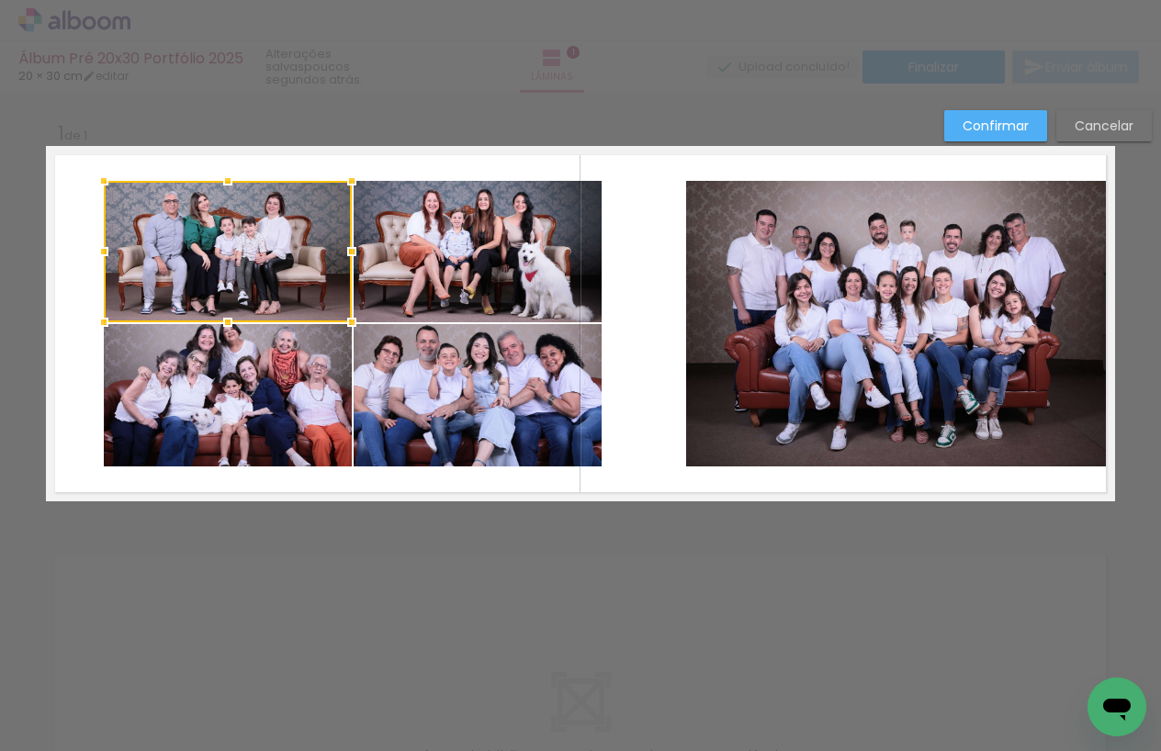
click at [284, 341] on quentale-photo at bounding box center [228, 395] width 248 height 142
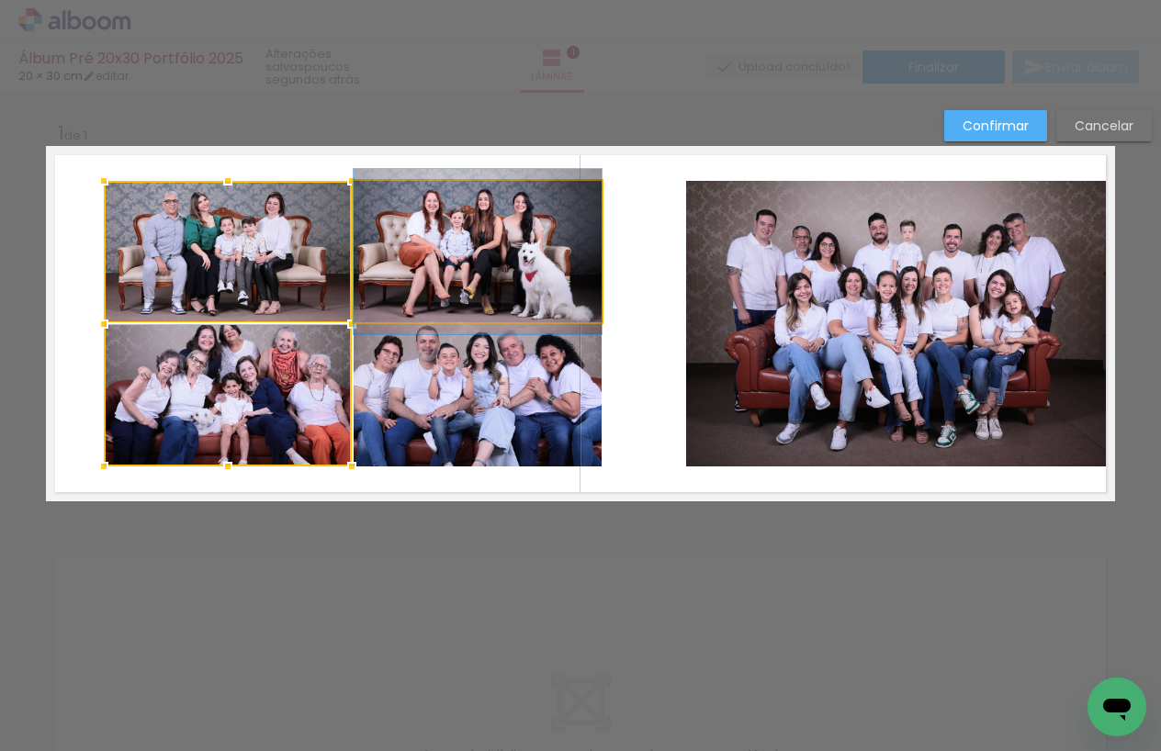
click at [403, 286] on quentale-photo at bounding box center [478, 251] width 248 height 141
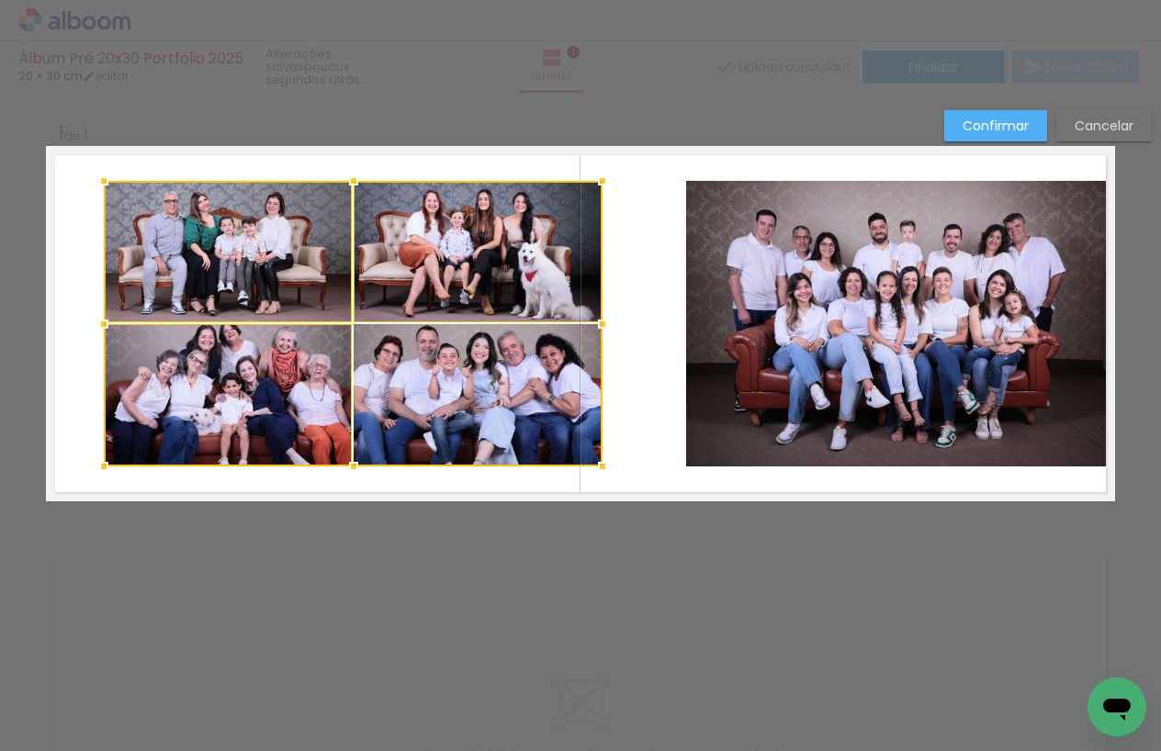
click at [413, 367] on div at bounding box center [353, 324] width 499 height 286
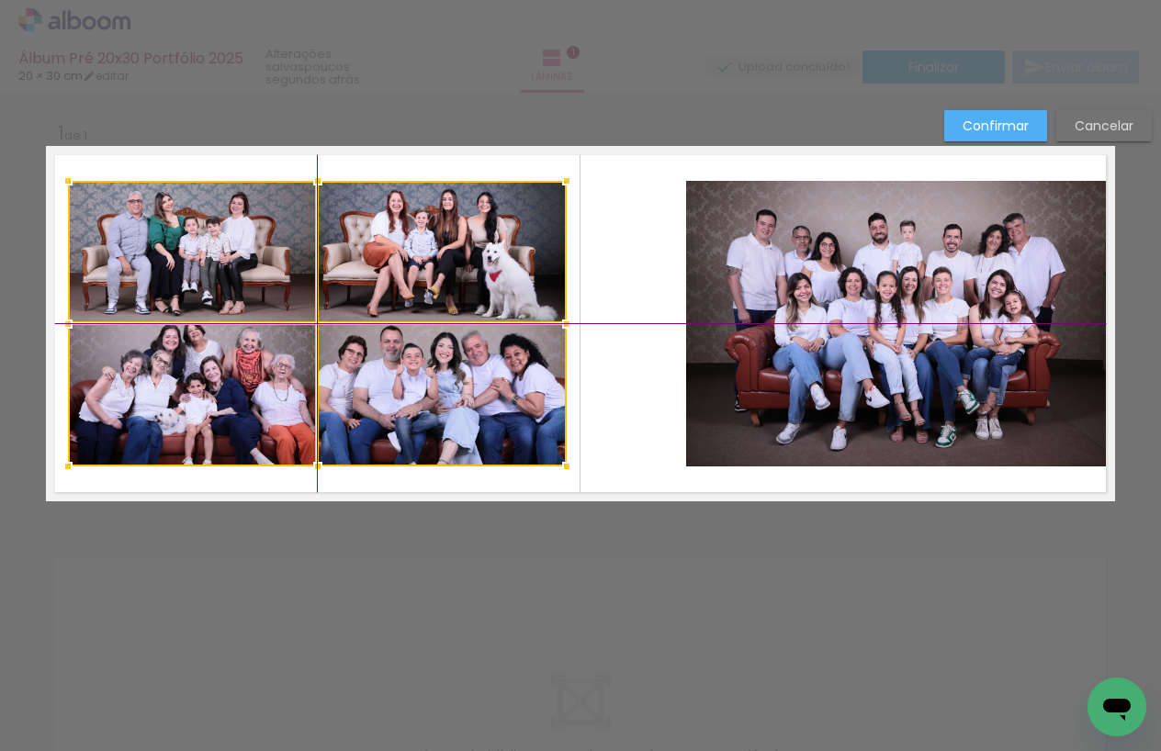
drag, startPoint x: 407, startPoint y: 312, endPoint x: 372, endPoint y: 312, distance: 34.9
click at [372, 312] on div at bounding box center [317, 324] width 499 height 286
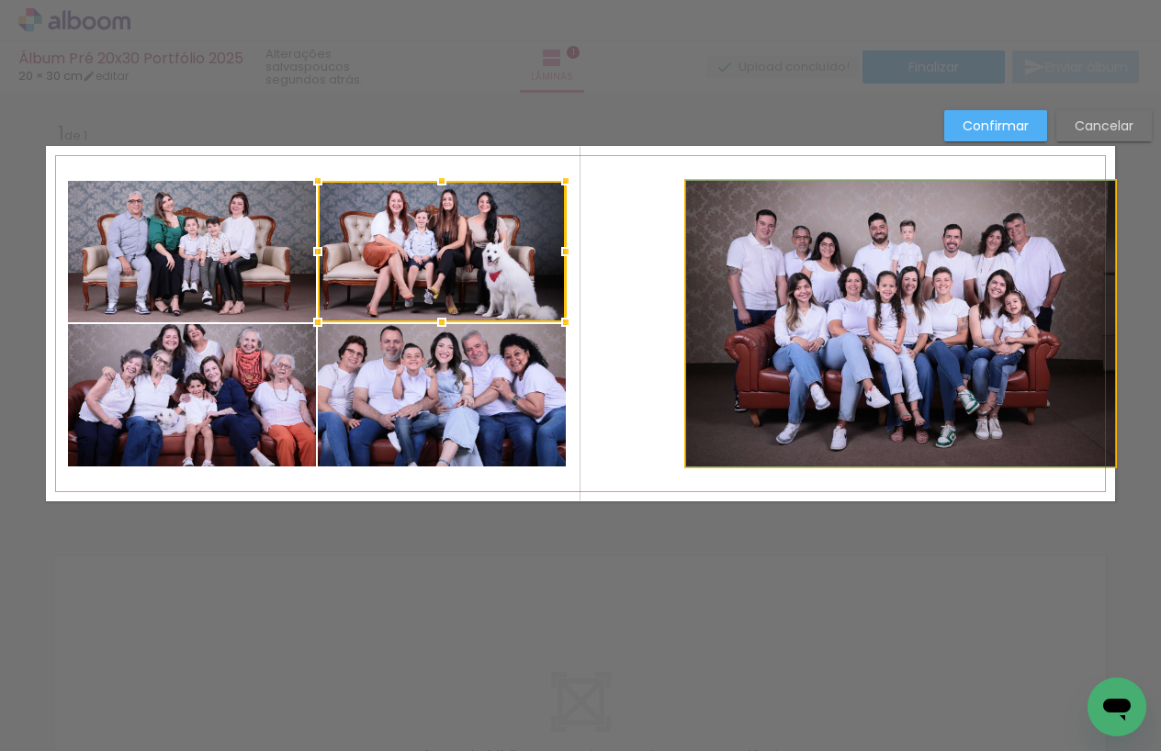
drag, startPoint x: 705, startPoint y: 321, endPoint x: 747, endPoint y: 314, distance: 42.9
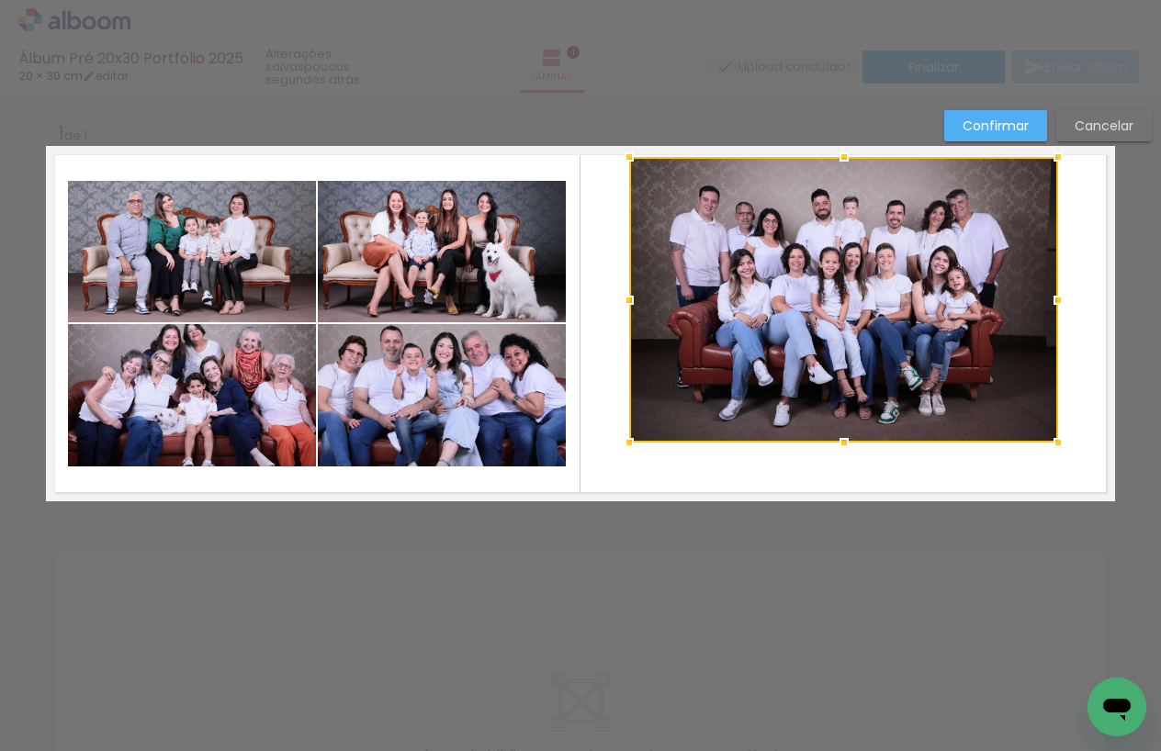
drag, startPoint x: 741, startPoint y: 312, endPoint x: 685, endPoint y: 289, distance: 60.6
click at [685, 289] on div at bounding box center [843, 300] width 429 height 286
click at [184, 281] on quentale-photo at bounding box center [192, 251] width 248 height 141
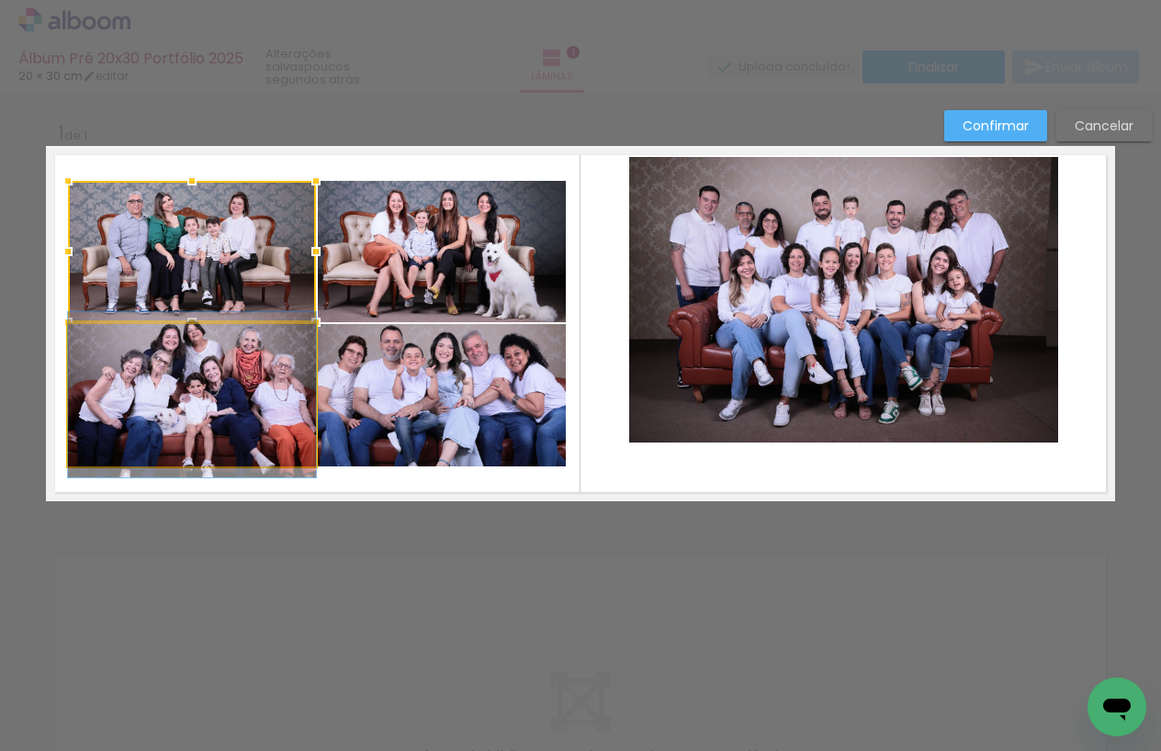
click at [208, 355] on quentale-photo at bounding box center [192, 395] width 248 height 142
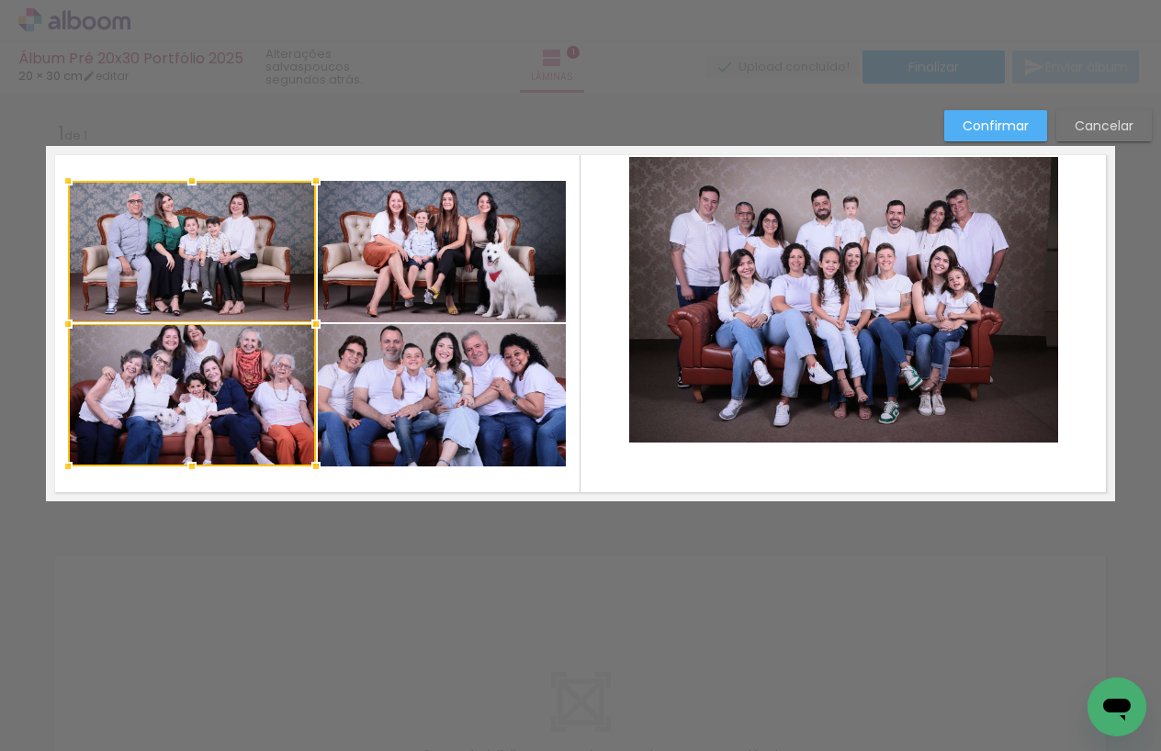
click at [434, 287] on quentale-photo at bounding box center [442, 251] width 248 height 141
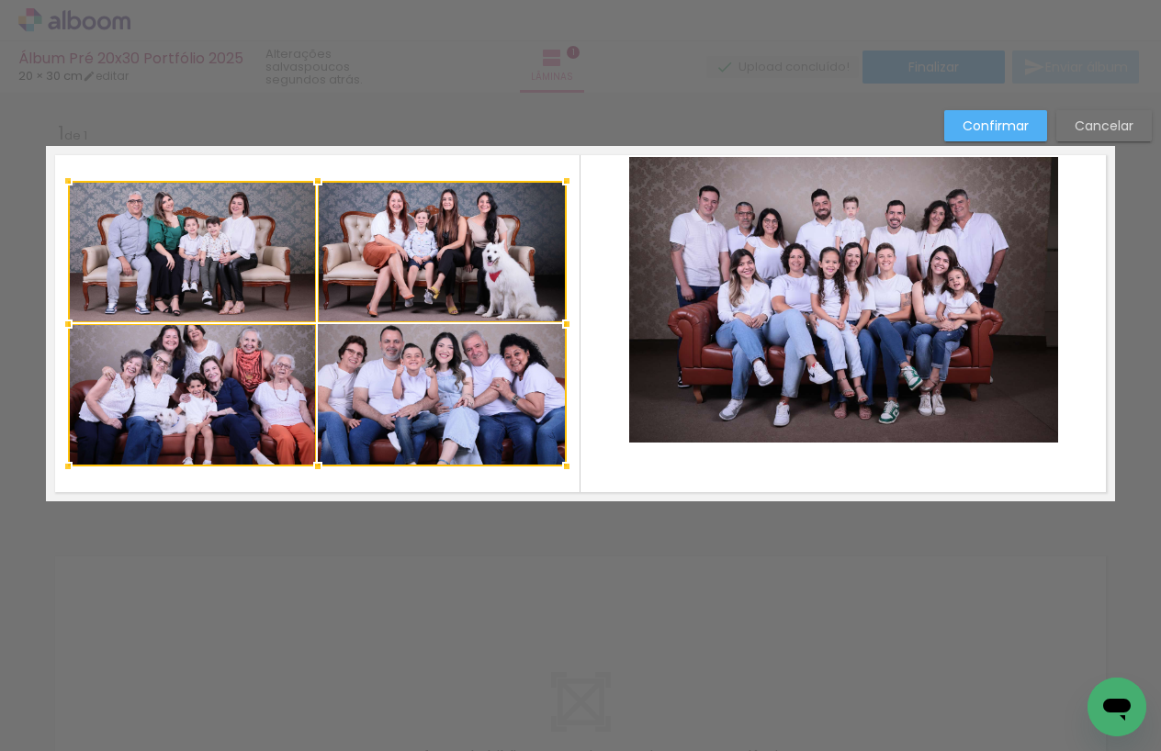
click at [439, 352] on div at bounding box center [317, 324] width 499 height 286
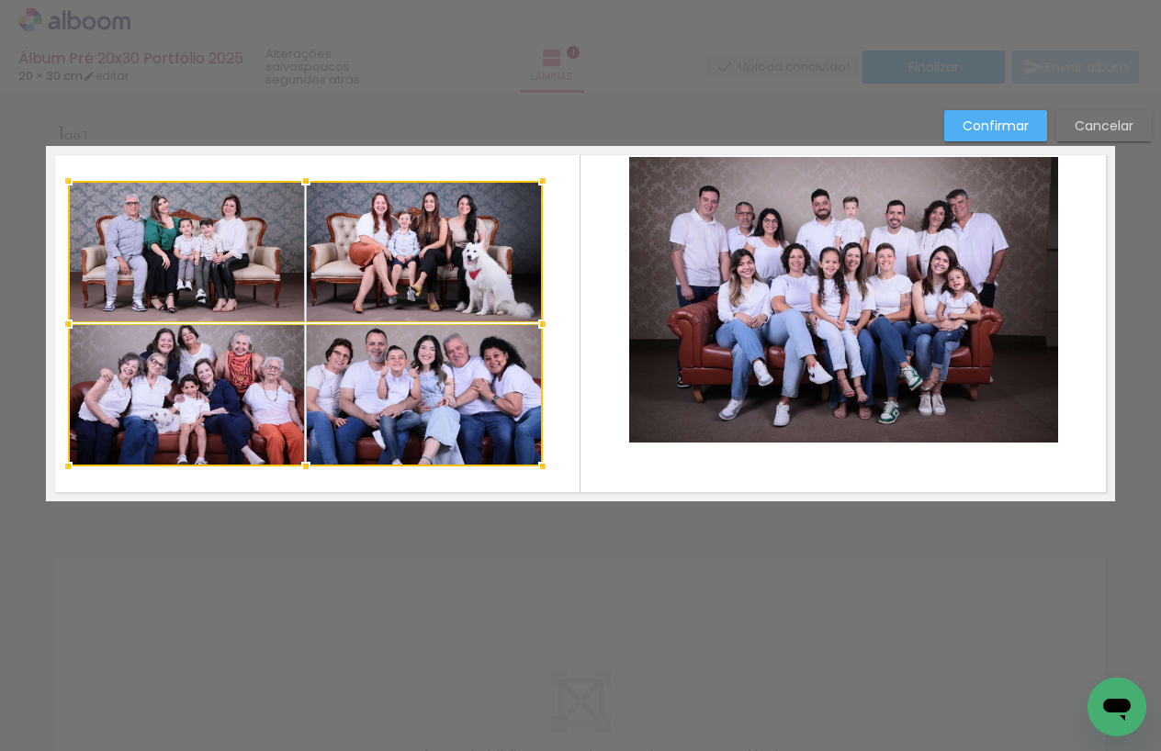
drag, startPoint x: 565, startPoint y: 326, endPoint x: 551, endPoint y: 333, distance: 15.2
click at [551, 333] on div at bounding box center [543, 324] width 37 height 37
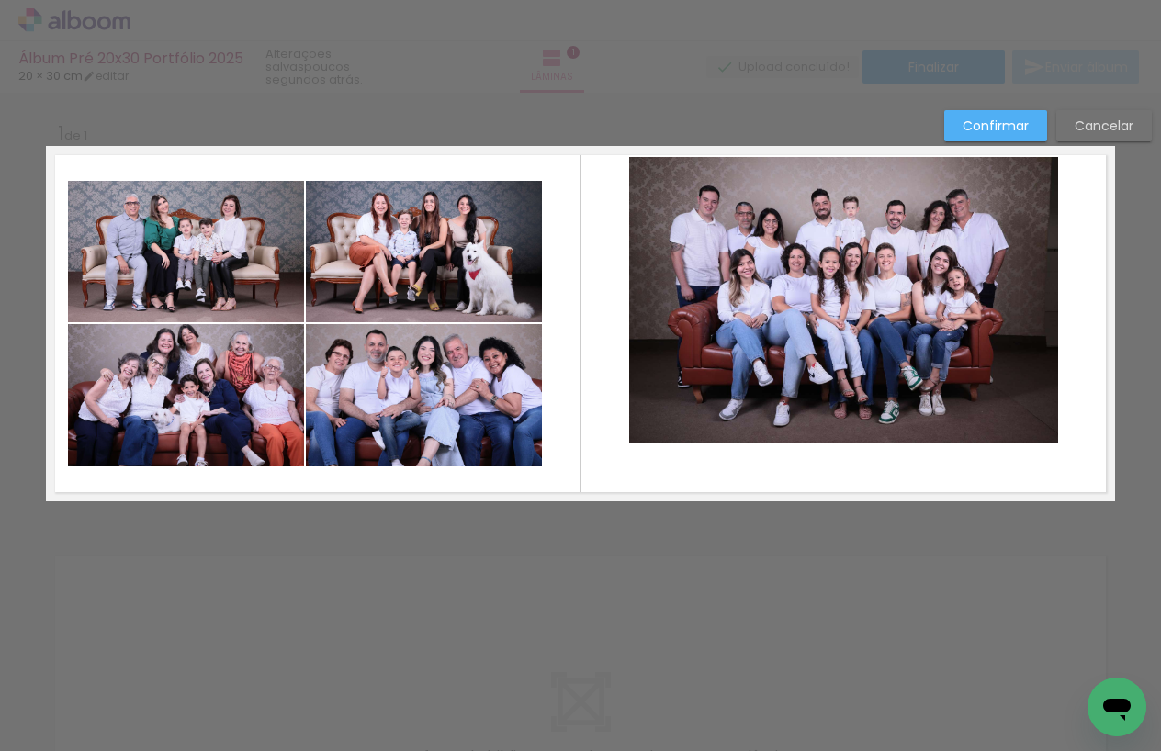
click at [241, 295] on quentale-photo at bounding box center [186, 251] width 236 height 141
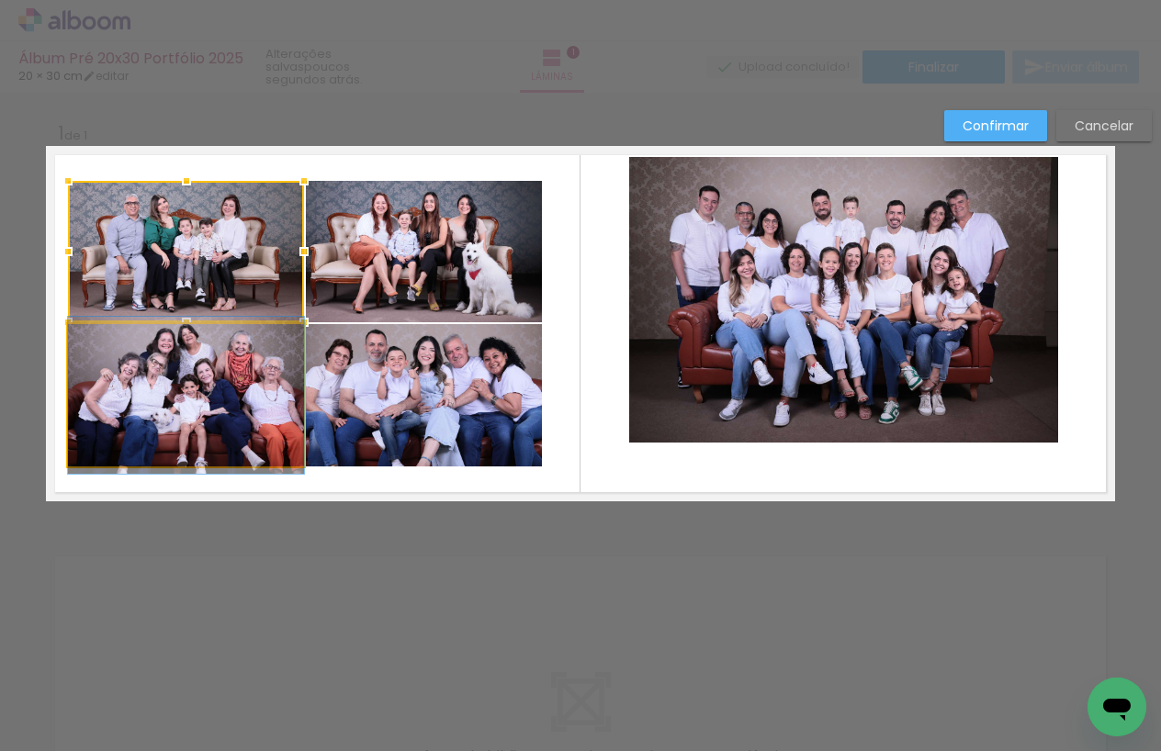
click at [258, 354] on quentale-photo at bounding box center [186, 395] width 236 height 142
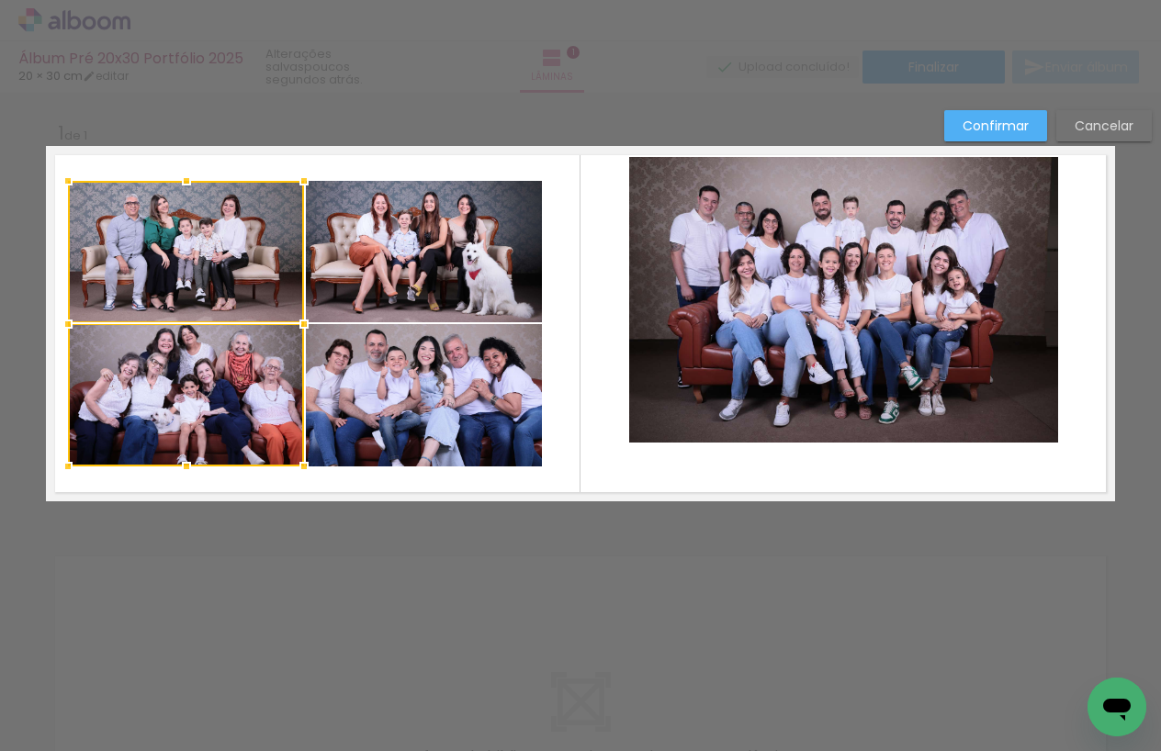
click at [357, 298] on quentale-photo at bounding box center [424, 251] width 236 height 141
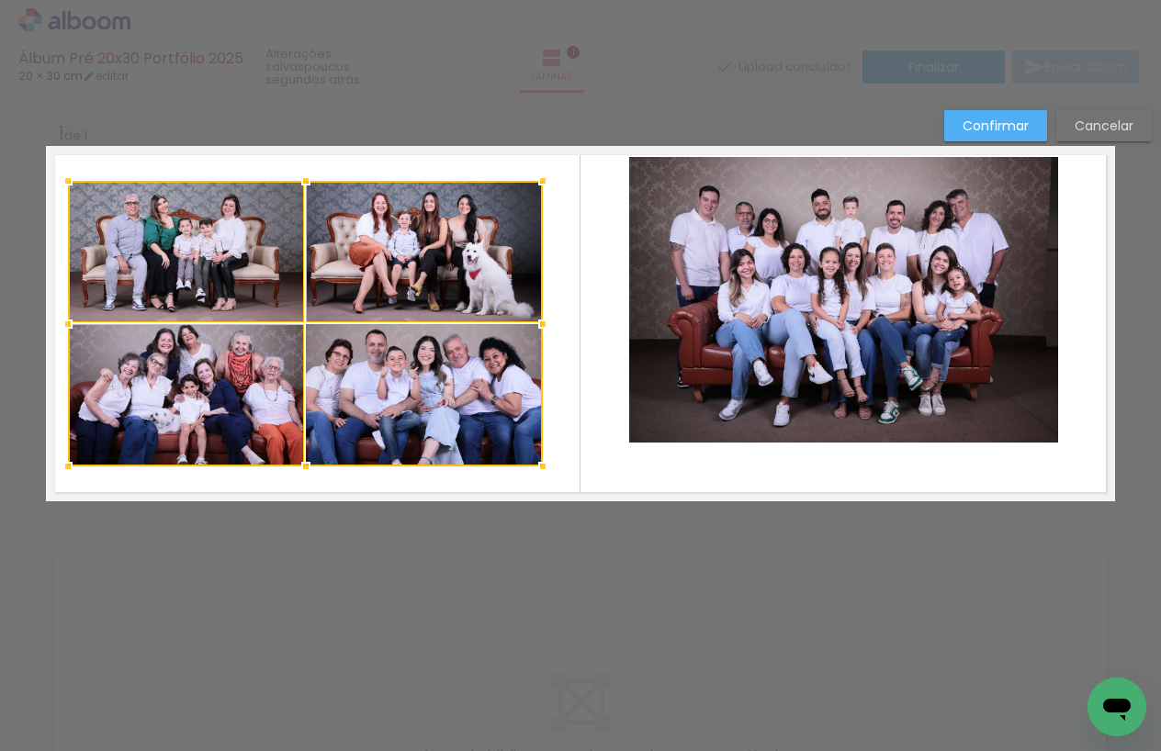
click at [349, 371] on div at bounding box center [305, 324] width 475 height 286
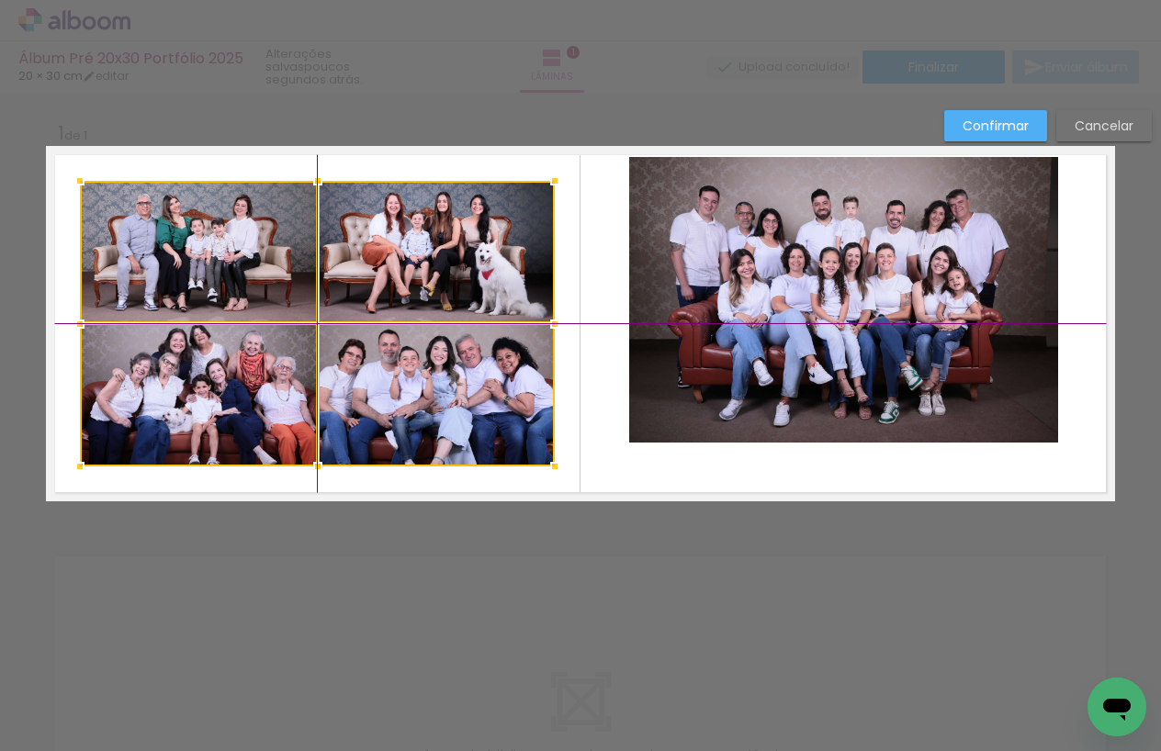
drag, startPoint x: 344, startPoint y: 311, endPoint x: 359, endPoint y: 310, distance: 14.7
click at [359, 310] on div at bounding box center [317, 324] width 475 height 286
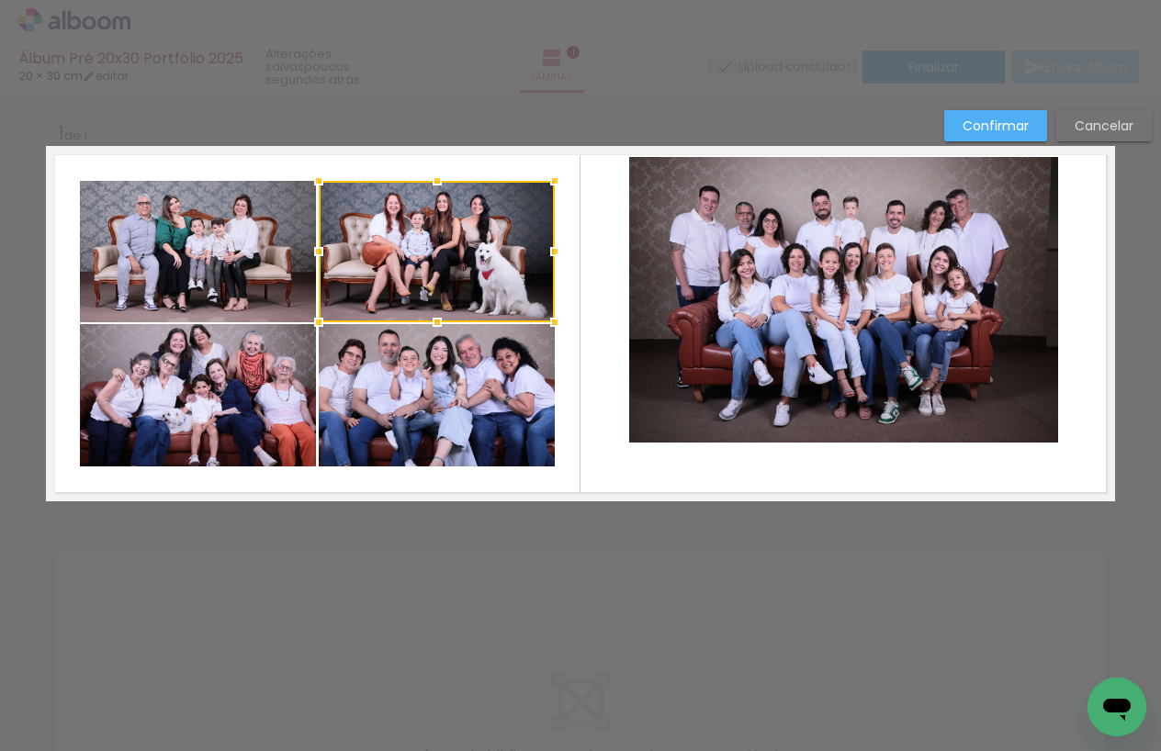
click at [582, 321] on quentale-layouter at bounding box center [580, 323] width 1069 height 355
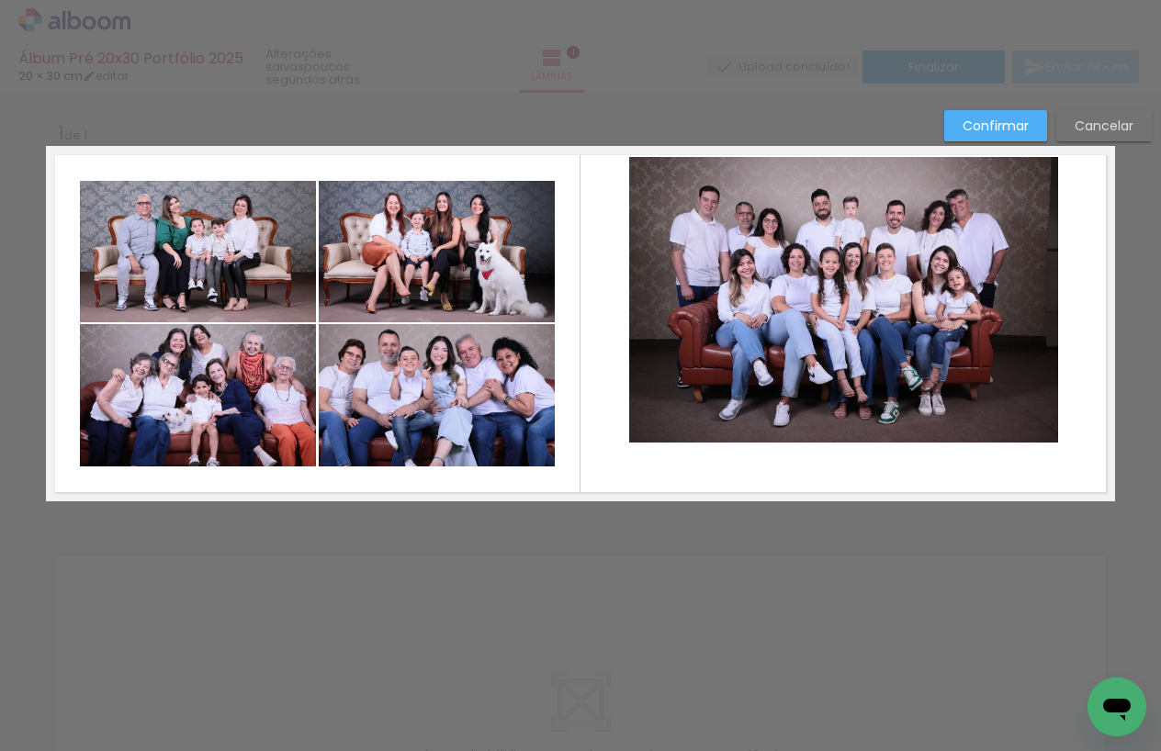
click at [227, 301] on quentale-photo at bounding box center [198, 251] width 236 height 141
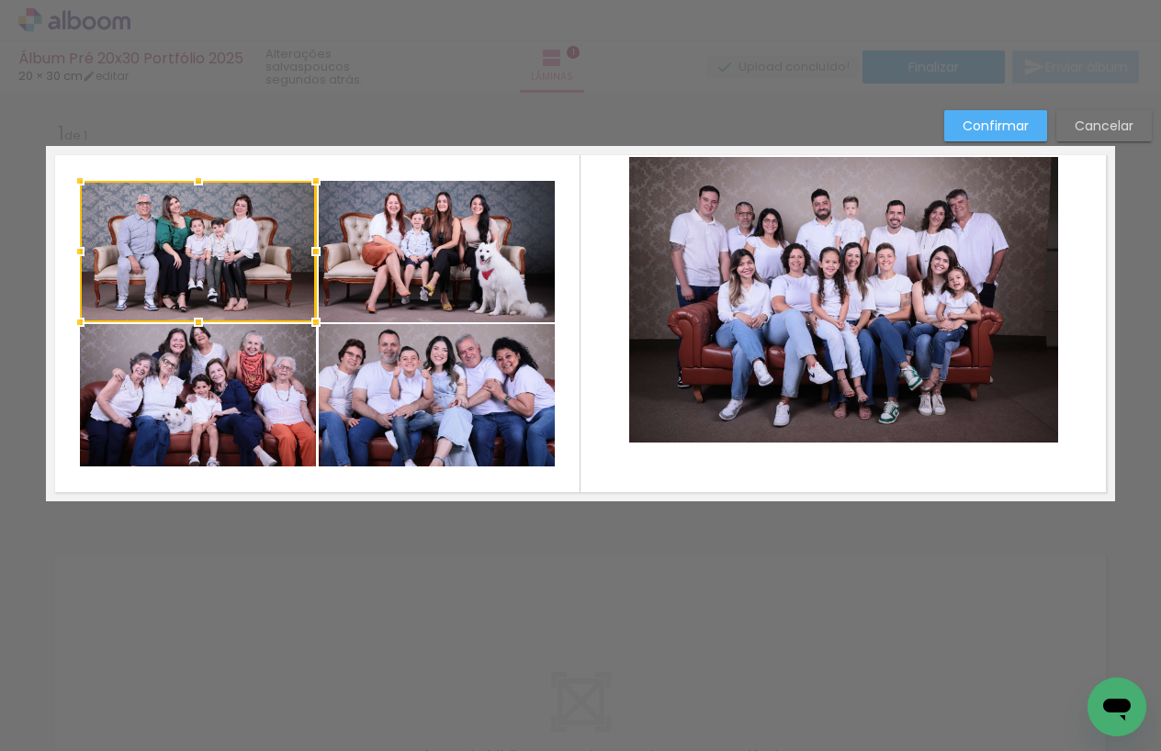
click at [233, 350] on quentale-photo at bounding box center [198, 395] width 236 height 142
click at [364, 360] on quentale-photo at bounding box center [437, 395] width 236 height 142
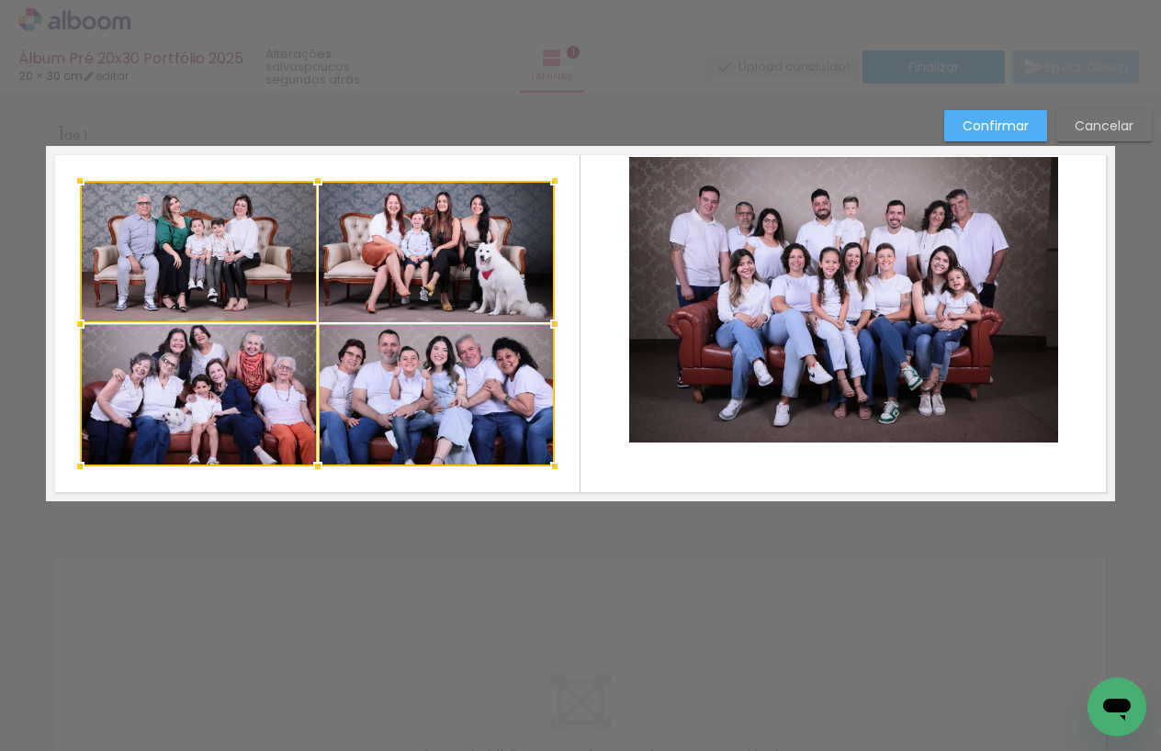
click at [396, 303] on div at bounding box center [317, 324] width 475 height 286
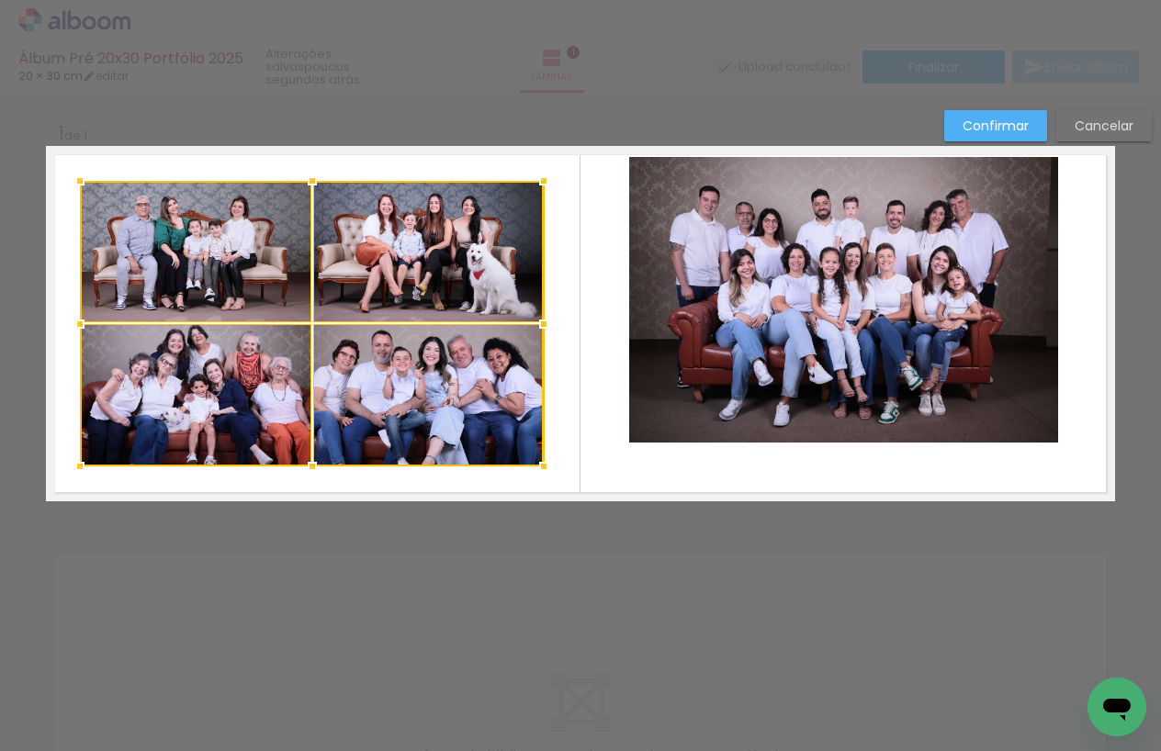
drag, startPoint x: 555, startPoint y: 326, endPoint x: 542, endPoint y: 328, distance: 13.0
click at [542, 328] on div at bounding box center [543, 324] width 37 height 37
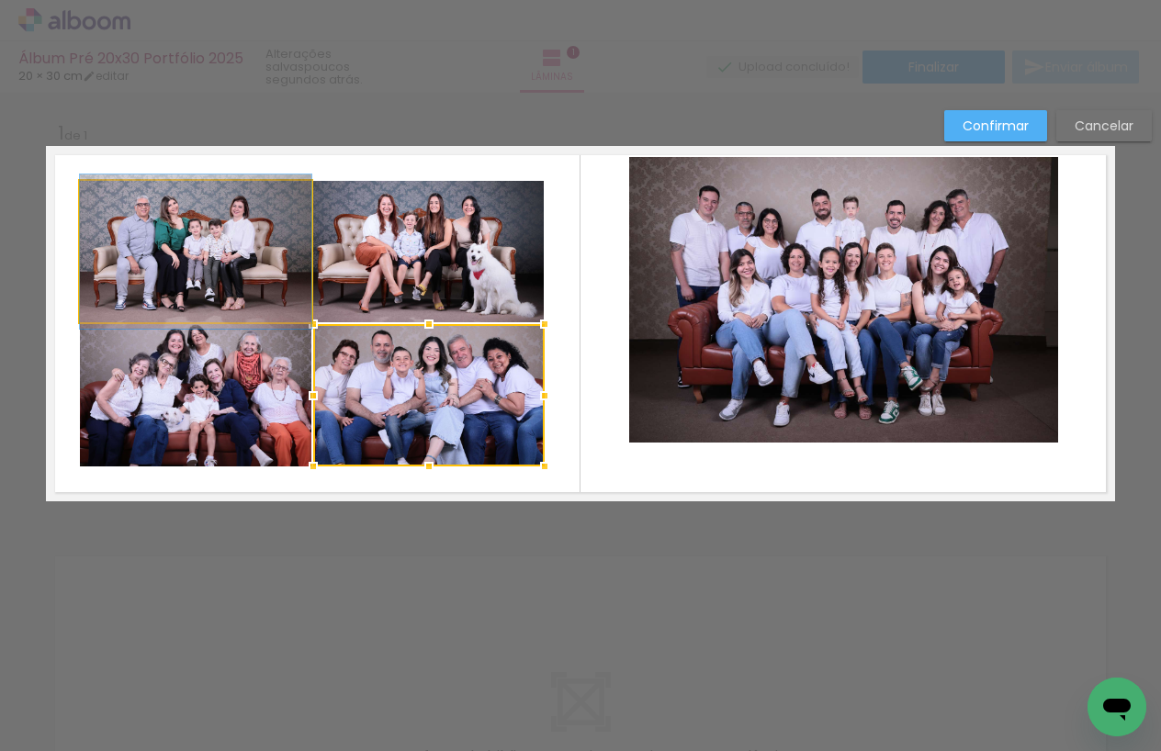
click at [215, 278] on quentale-photo at bounding box center [195, 251] width 231 height 141
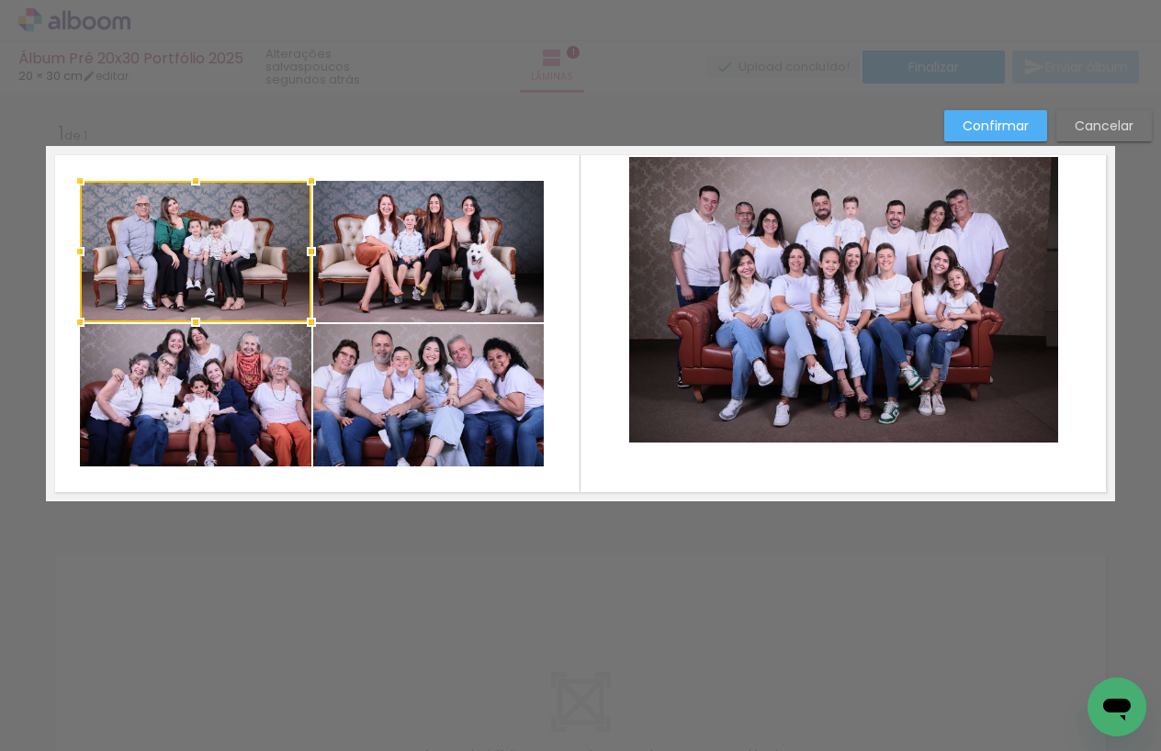
click at [273, 367] on quentale-photo at bounding box center [195, 395] width 231 height 142
click at [381, 367] on quentale-photo at bounding box center [428, 395] width 231 height 142
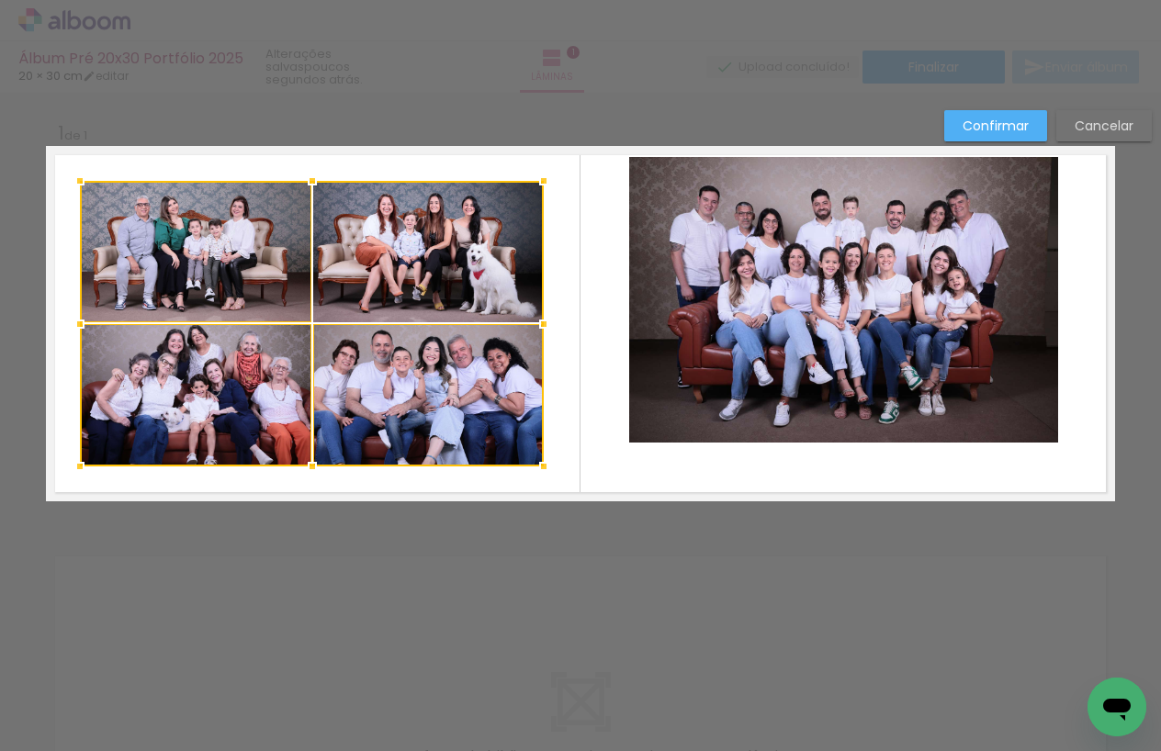
click at [396, 309] on div at bounding box center [312, 324] width 464 height 286
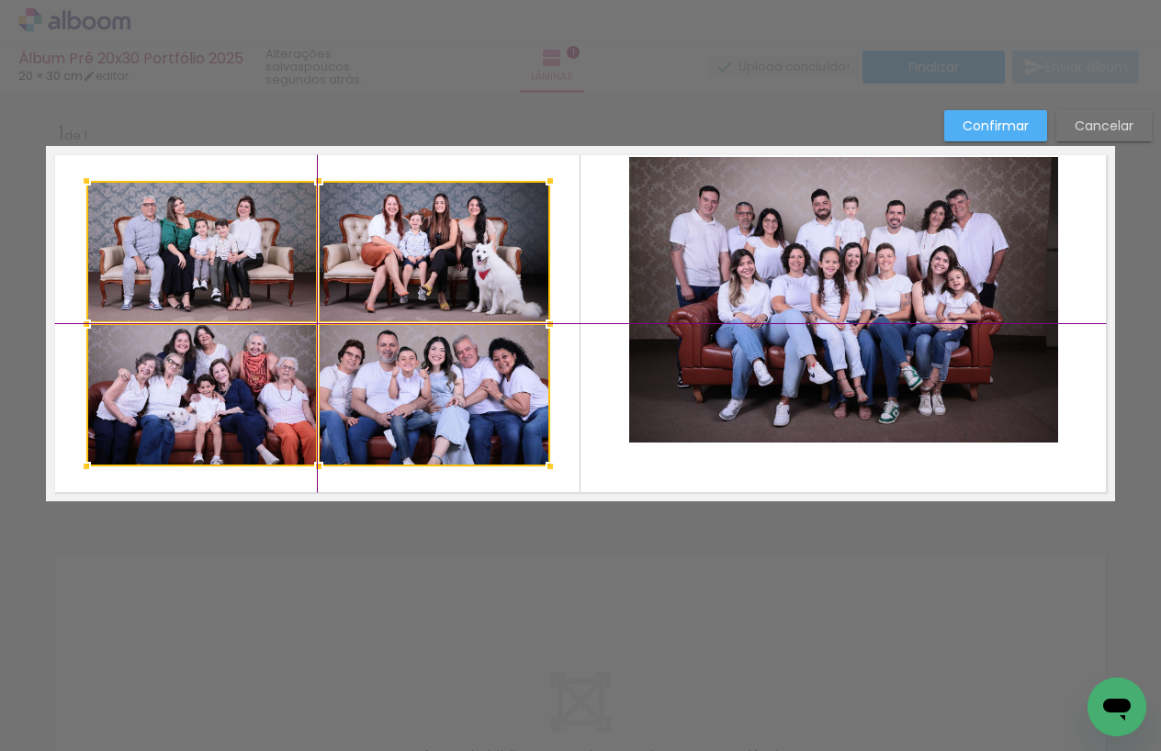
click at [334, 313] on div at bounding box center [318, 324] width 464 height 286
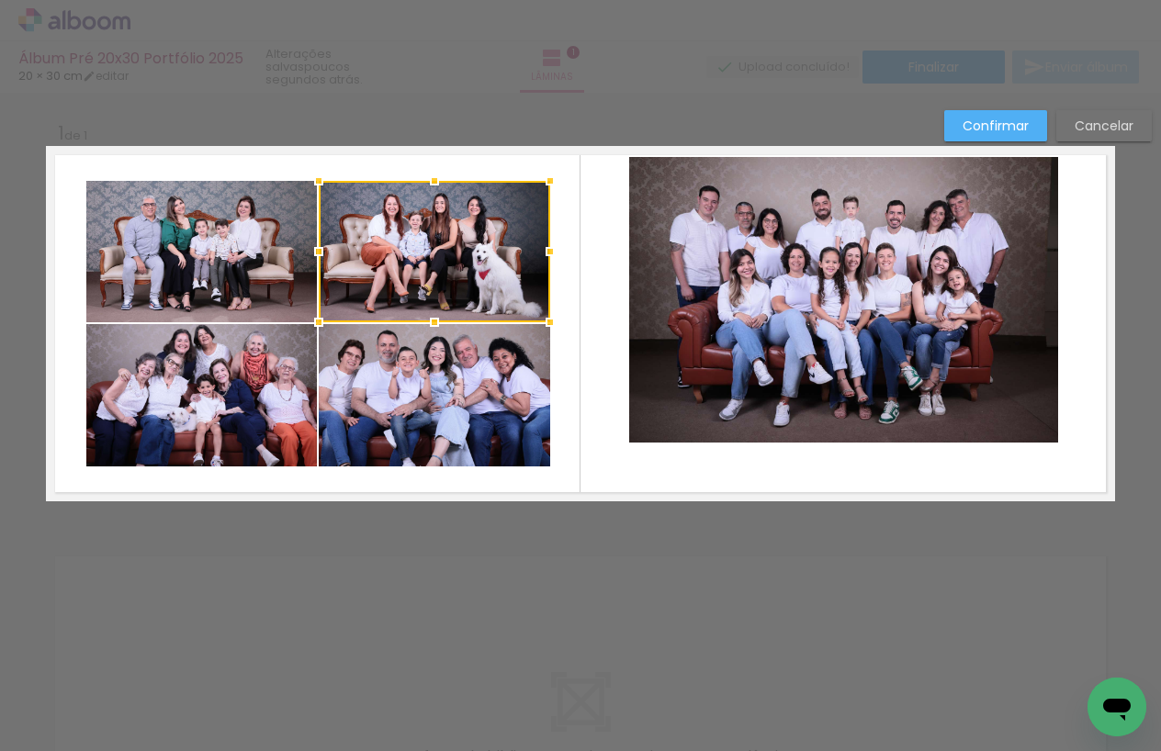
click at [613, 322] on quentale-layouter at bounding box center [580, 323] width 1069 height 355
click at [206, 264] on quentale-photo at bounding box center [201, 251] width 231 height 141
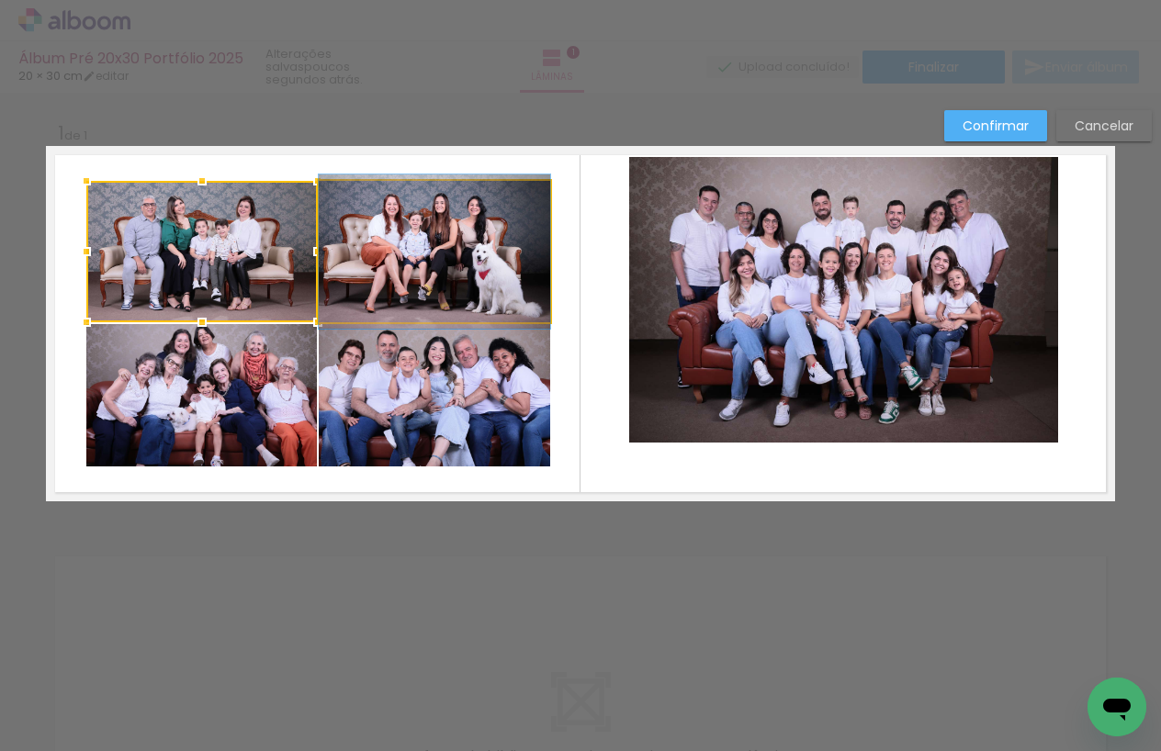
click at [388, 264] on quentale-photo at bounding box center [434, 251] width 231 height 141
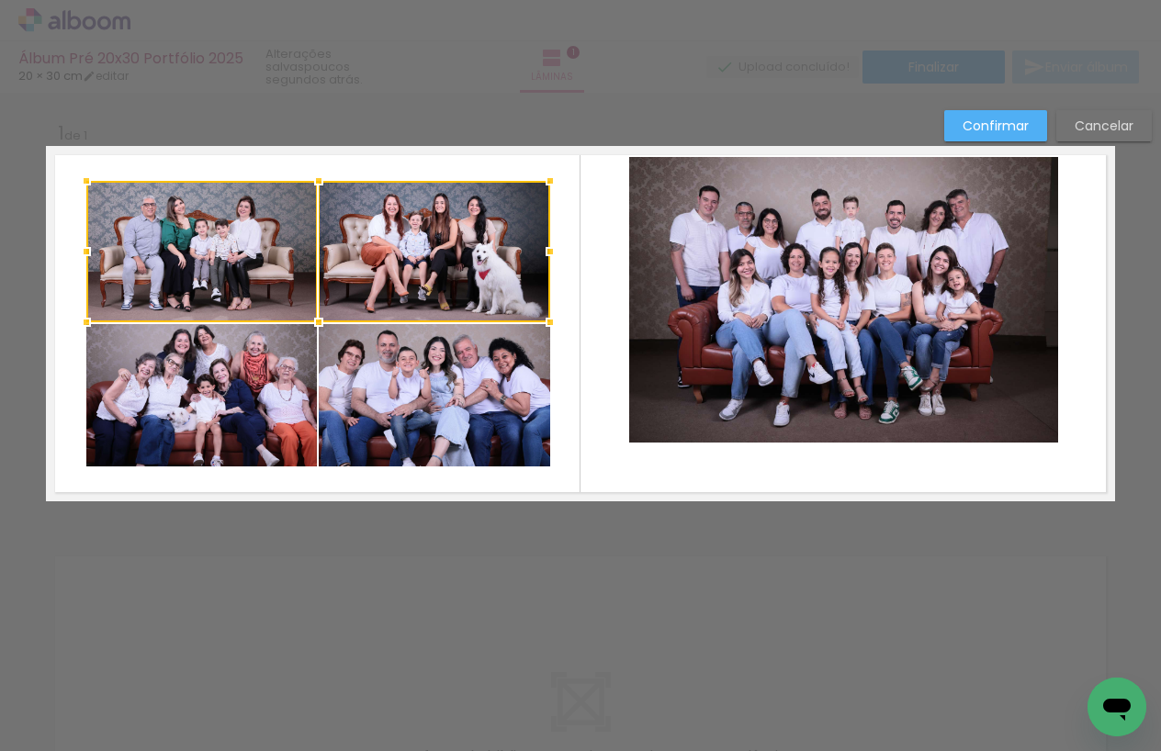
click at [392, 367] on quentale-photo at bounding box center [434, 395] width 231 height 142
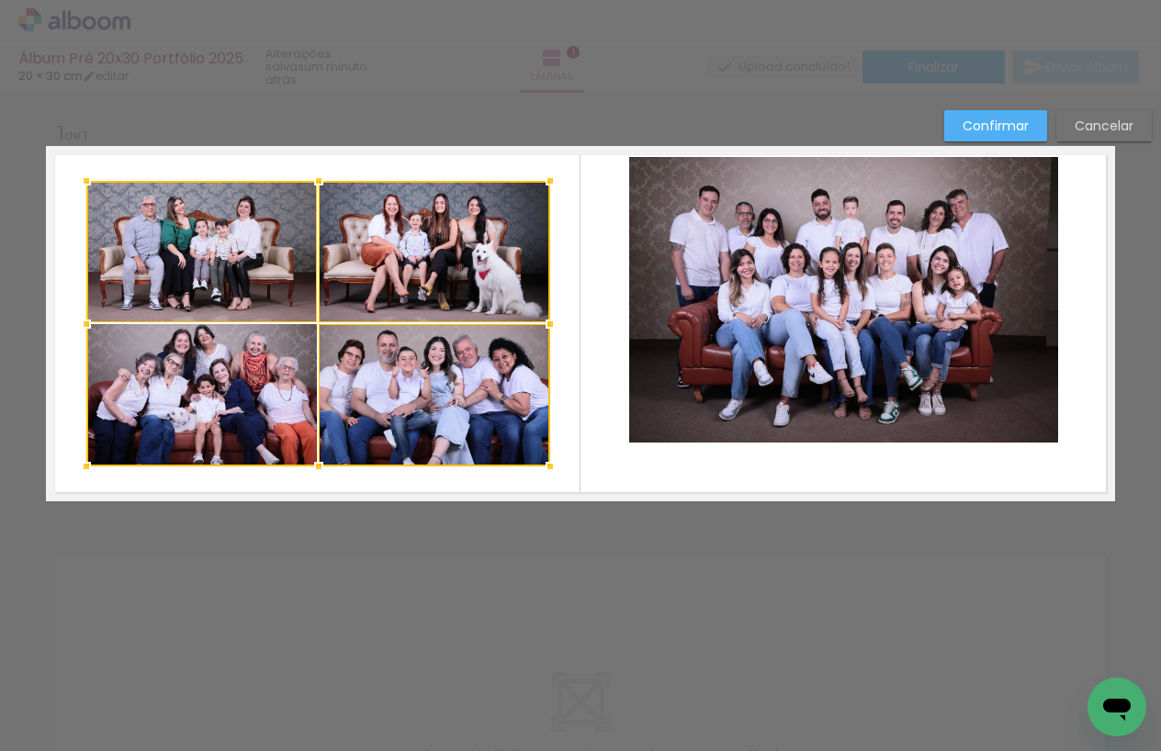
drag, startPoint x: 235, startPoint y: 376, endPoint x: 265, endPoint y: 358, distance: 34.2
click at [235, 376] on div at bounding box center [318, 324] width 464 height 286
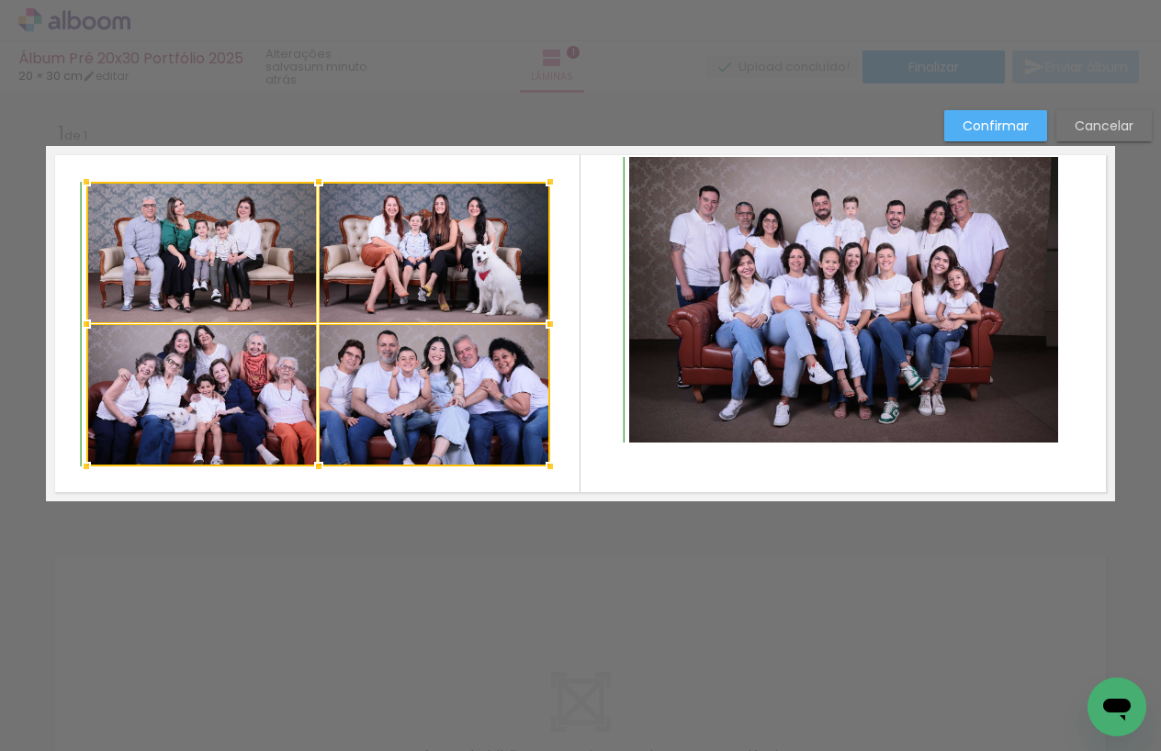
drag, startPoint x: 319, startPoint y: 179, endPoint x: 329, endPoint y: 185, distance: 11.5
click at [329, 185] on div at bounding box center [318, 182] width 37 height 37
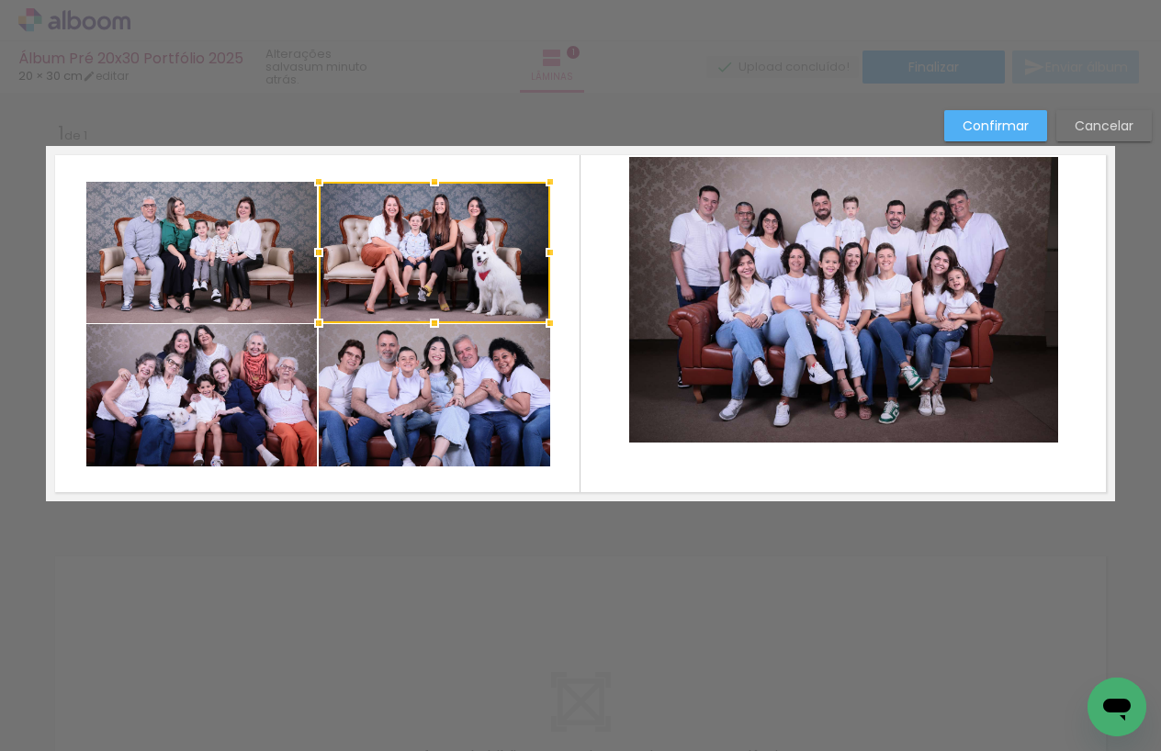
click at [271, 238] on quentale-photo at bounding box center [201, 252] width 231 height 141
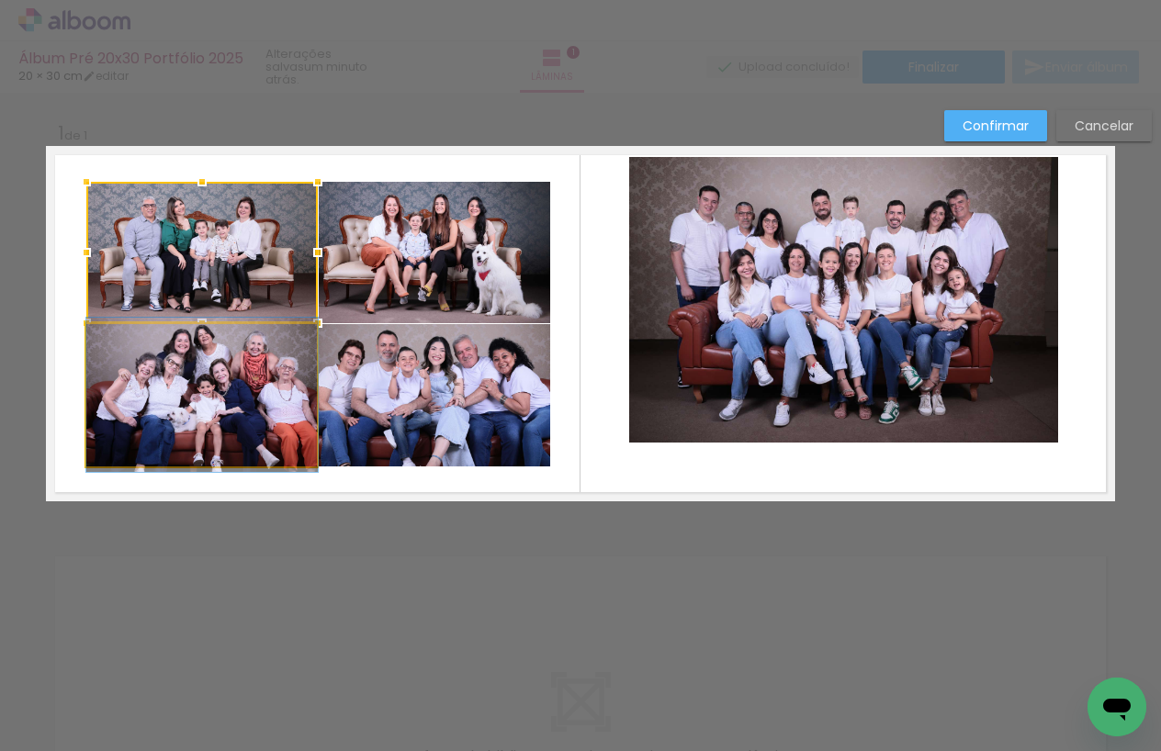
click at [279, 344] on quentale-photo at bounding box center [201, 395] width 231 height 142
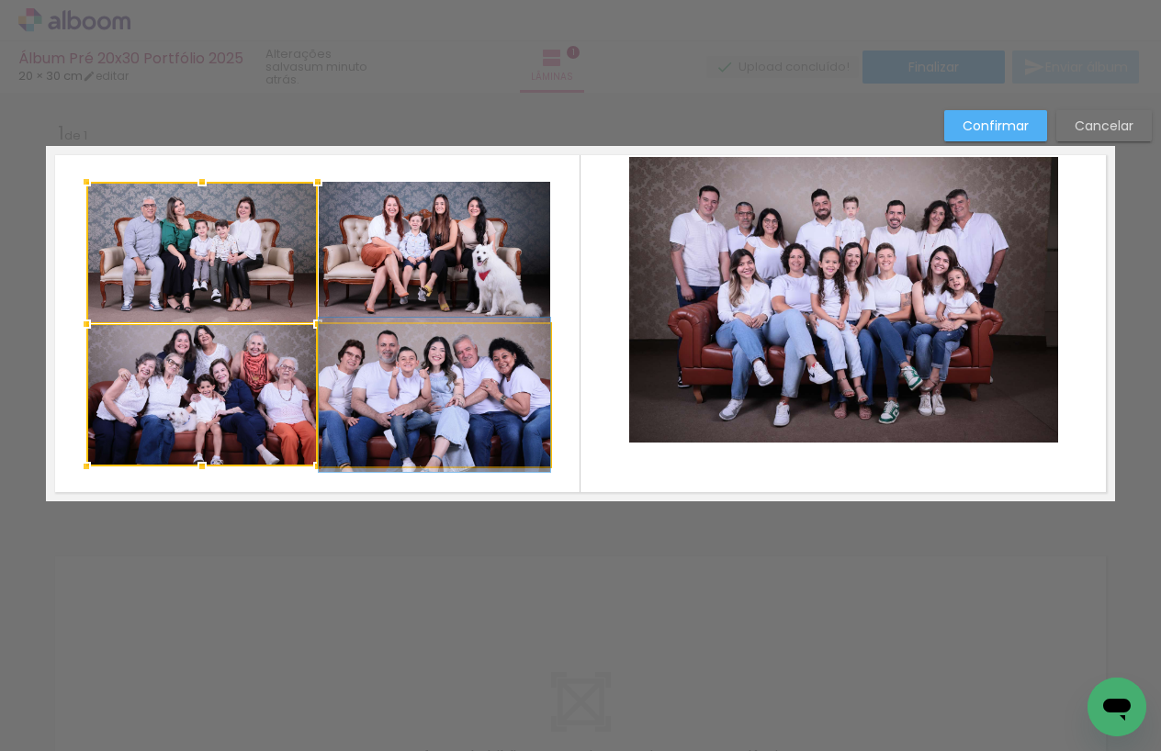
click at [365, 359] on quentale-photo at bounding box center [434, 395] width 231 height 142
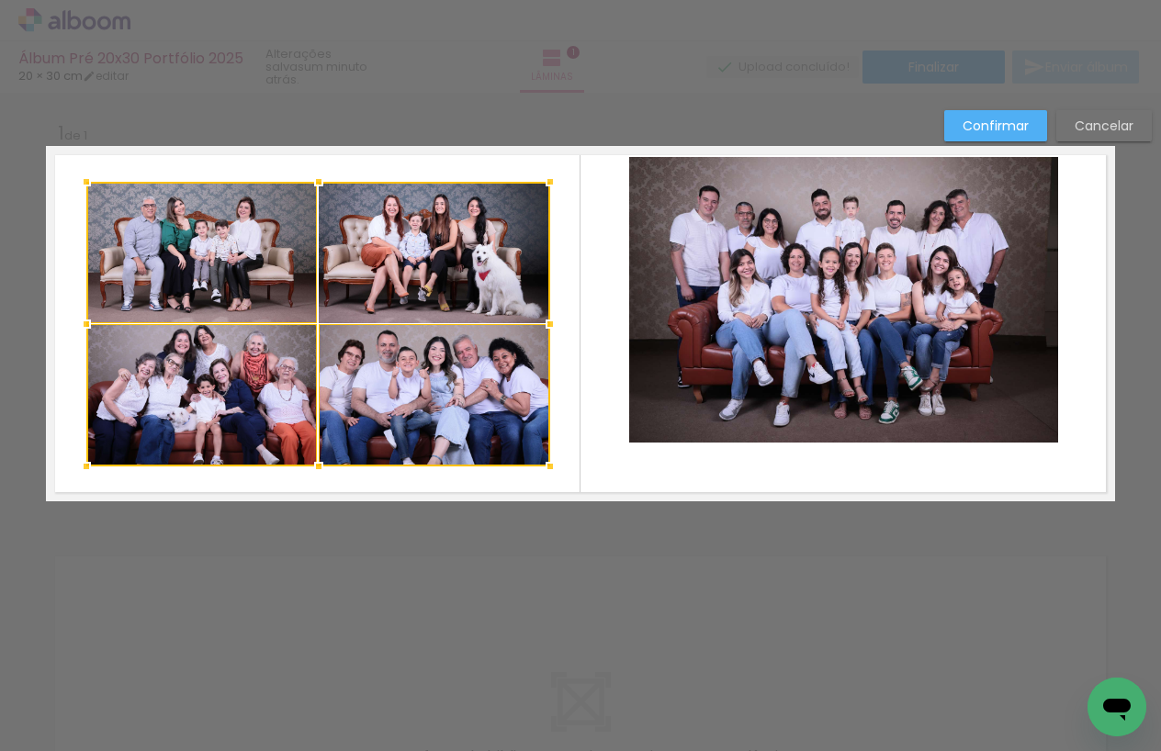
click at [387, 291] on div at bounding box center [318, 324] width 464 height 285
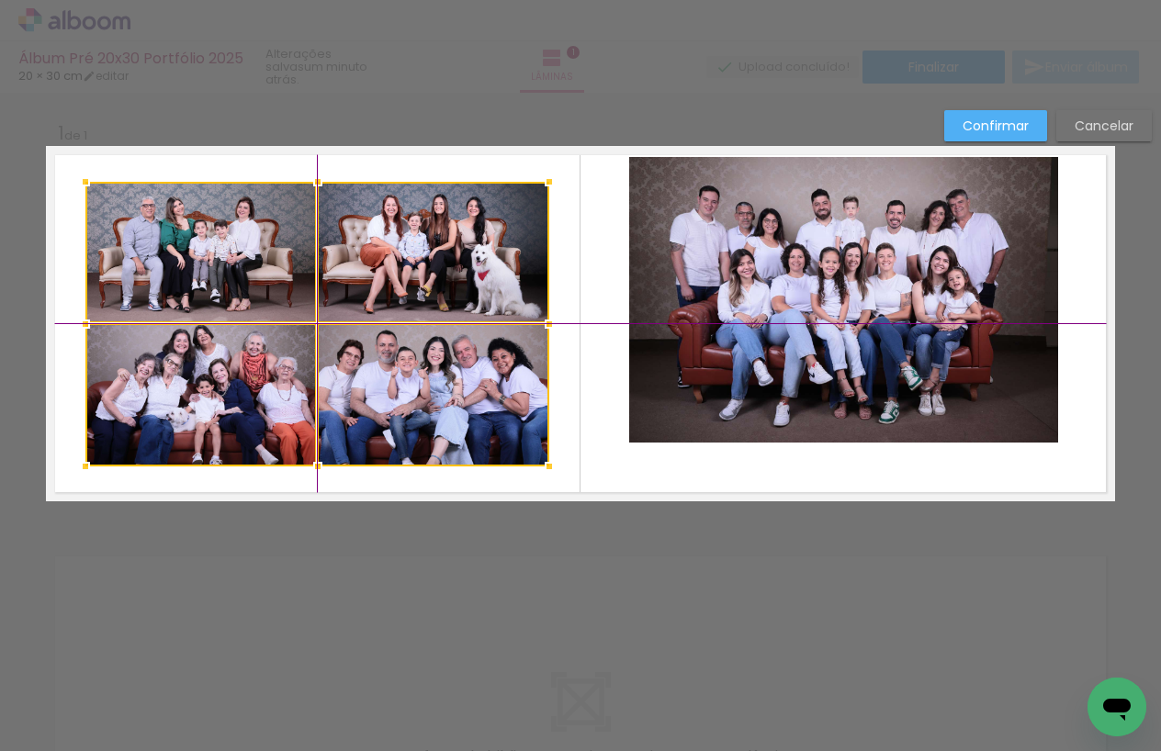
click at [373, 307] on div at bounding box center [317, 324] width 464 height 285
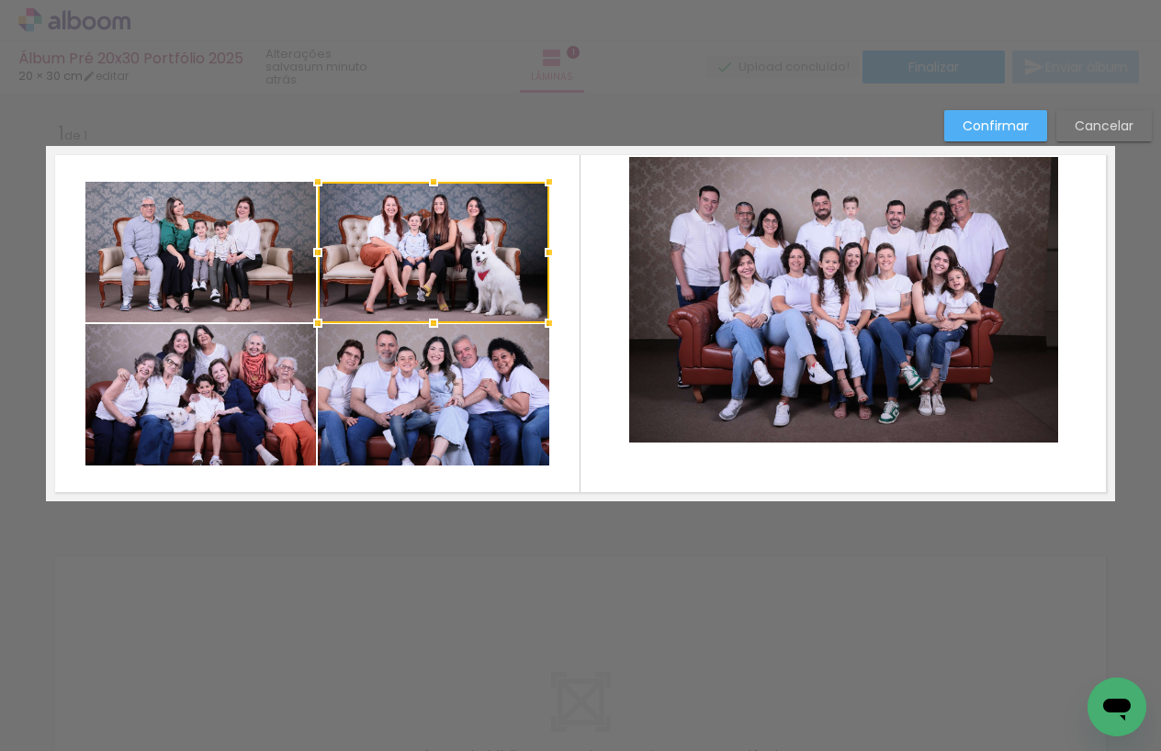
click at [580, 281] on quentale-layouter at bounding box center [580, 323] width 1069 height 355
click at [751, 291] on quentale-photo at bounding box center [843, 300] width 429 height 286
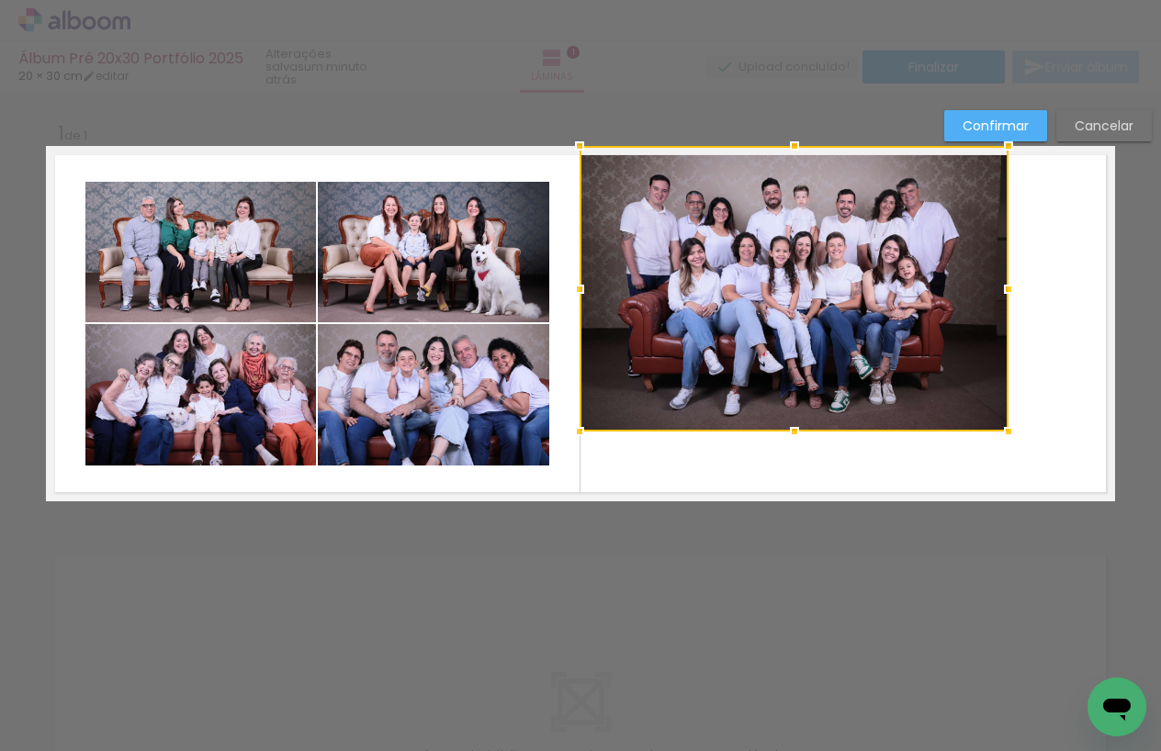
drag, startPoint x: 722, startPoint y: 296, endPoint x: 677, endPoint y: 268, distance: 52.8
click at [677, 268] on div at bounding box center [794, 289] width 429 height 286
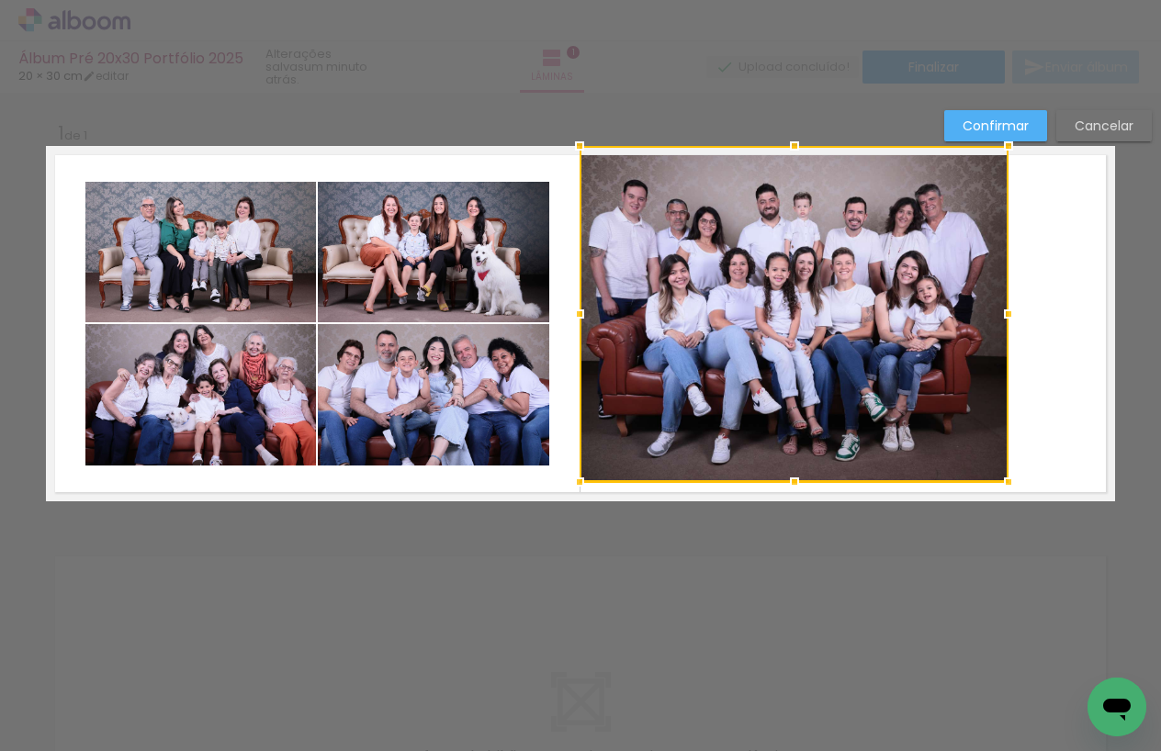
drag, startPoint x: 794, startPoint y: 435, endPoint x: 803, endPoint y: 493, distance: 58.6
click at [803, 493] on div at bounding box center [794, 482] width 37 height 37
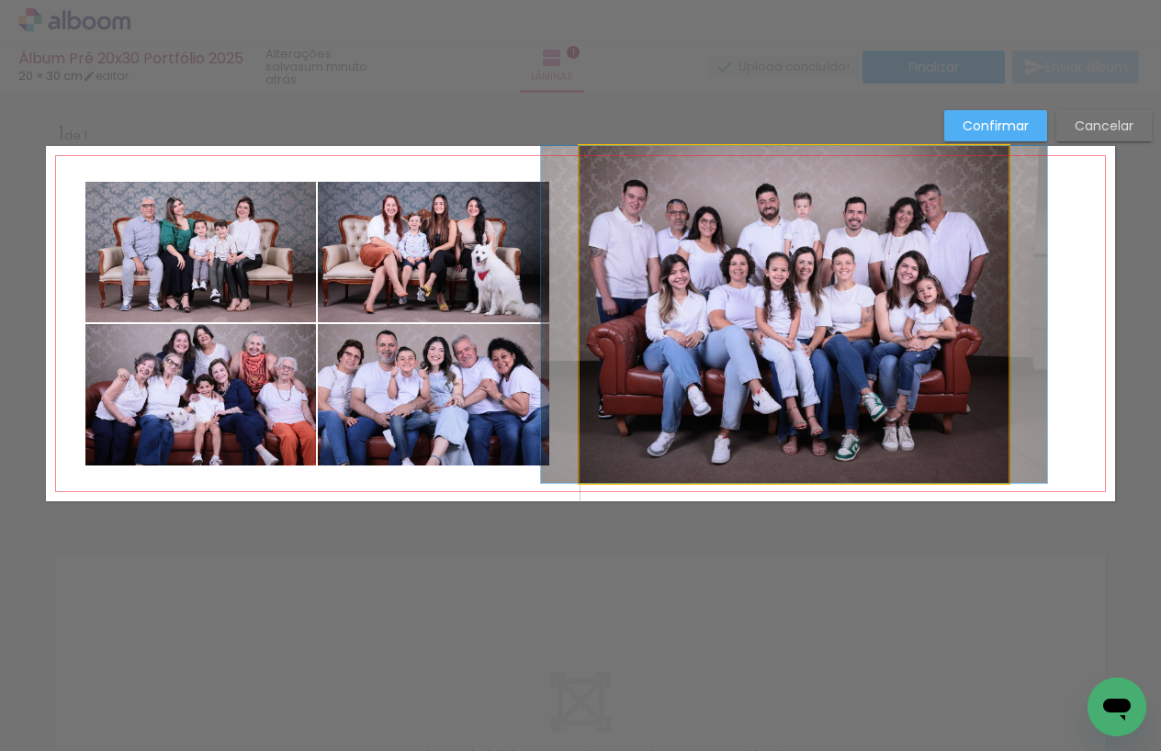
click at [954, 404] on quentale-photo at bounding box center [794, 314] width 429 height 337
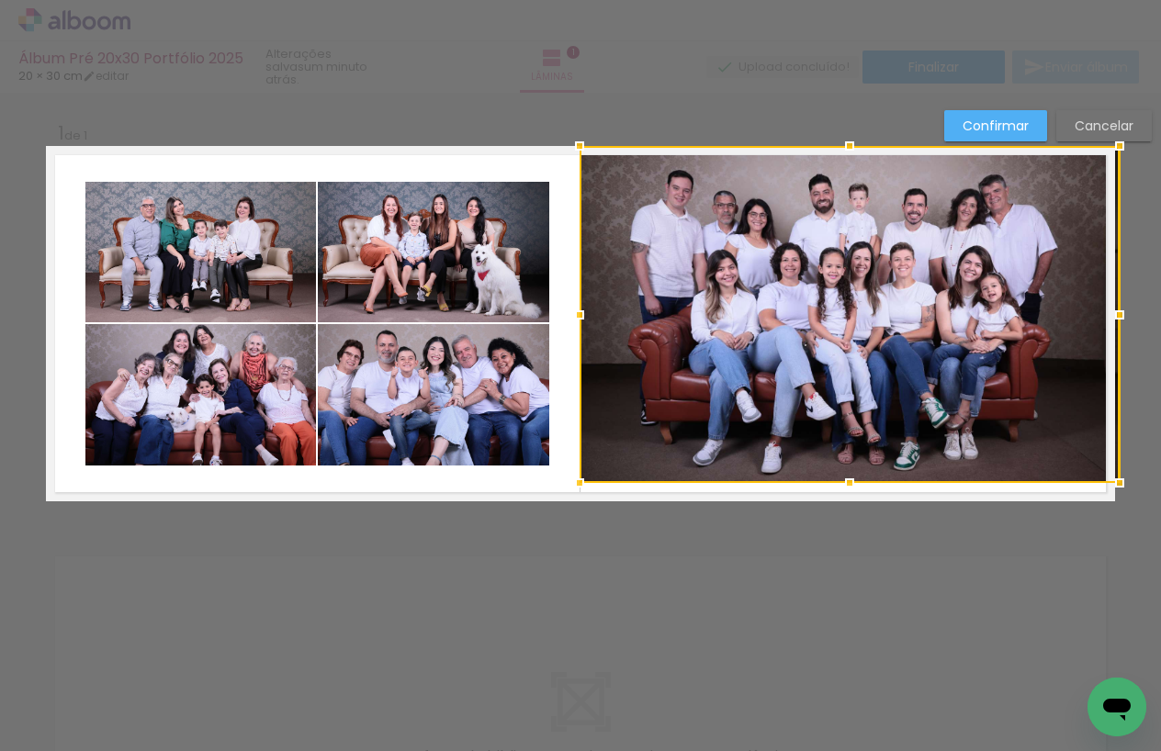
drag, startPoint x: 1043, startPoint y: 314, endPoint x: 1115, endPoint y: 309, distance: 72.8
click at [1115, 309] on div at bounding box center [1119, 315] width 37 height 37
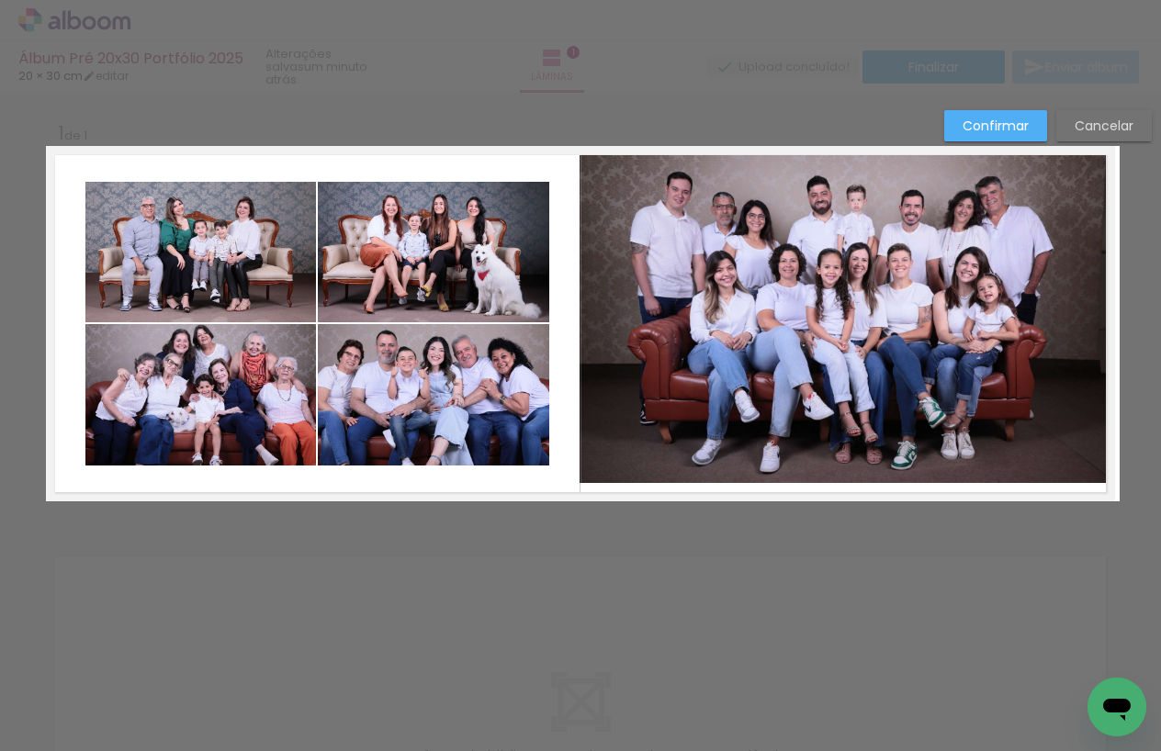
click at [955, 379] on quentale-photo at bounding box center [848, 314] width 536 height 337
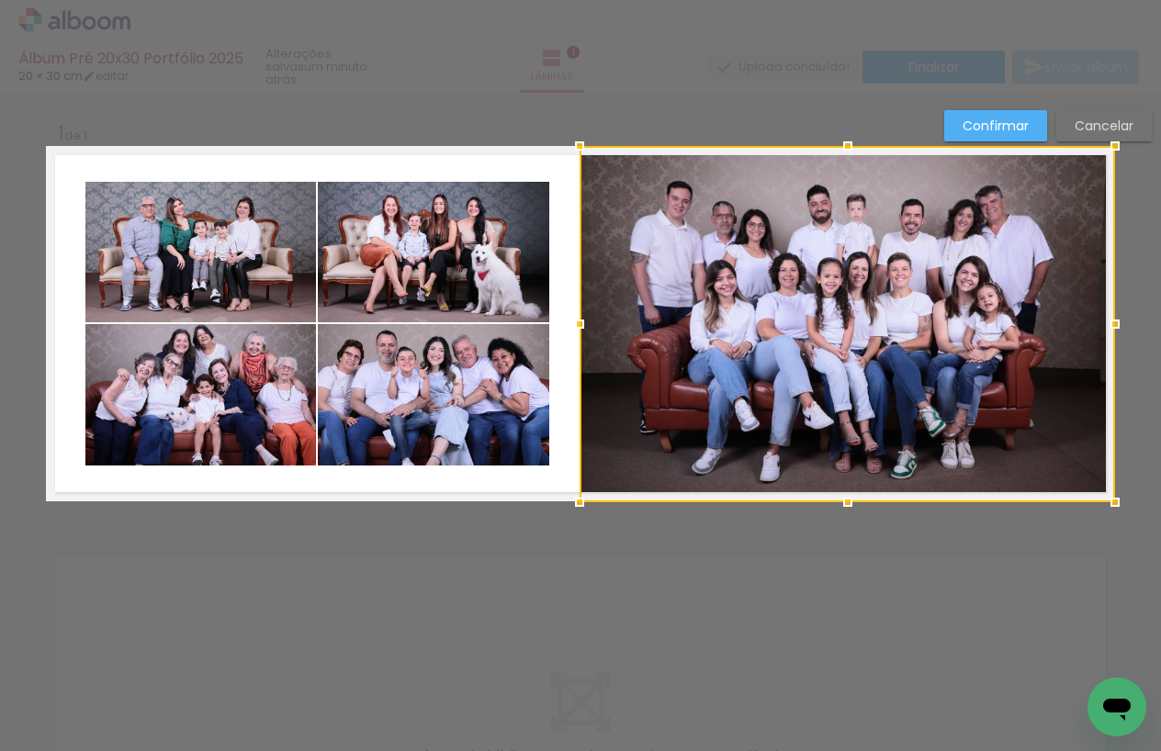
drag, startPoint x: 847, startPoint y: 491, endPoint x: 847, endPoint y: 501, distance: 10.1
click at [847, 501] on div at bounding box center [847, 502] width 37 height 37
click at [852, 540] on div "Confirmar Cancelar" at bounding box center [580, 516] width 1161 height 847
click at [861, 424] on div at bounding box center [848, 323] width 536 height 355
click at [570, 225] on quentale-layouter at bounding box center [580, 323] width 1069 height 355
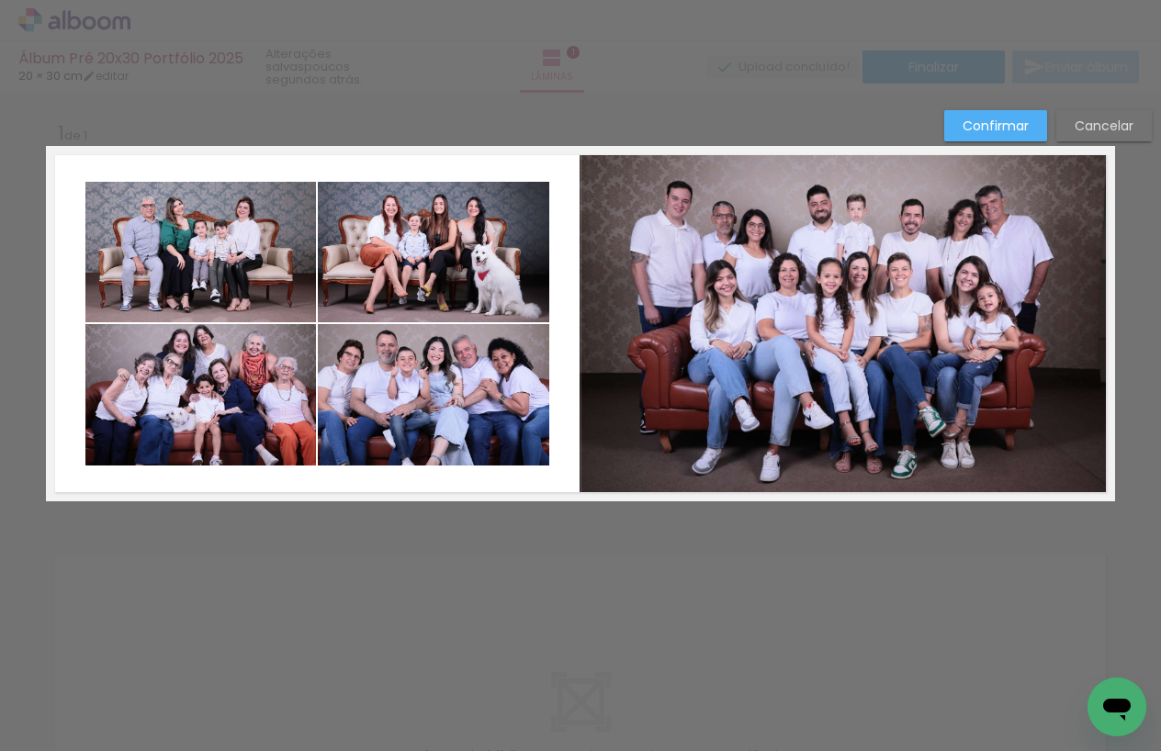
click at [268, 275] on quentale-photo at bounding box center [200, 252] width 231 height 141
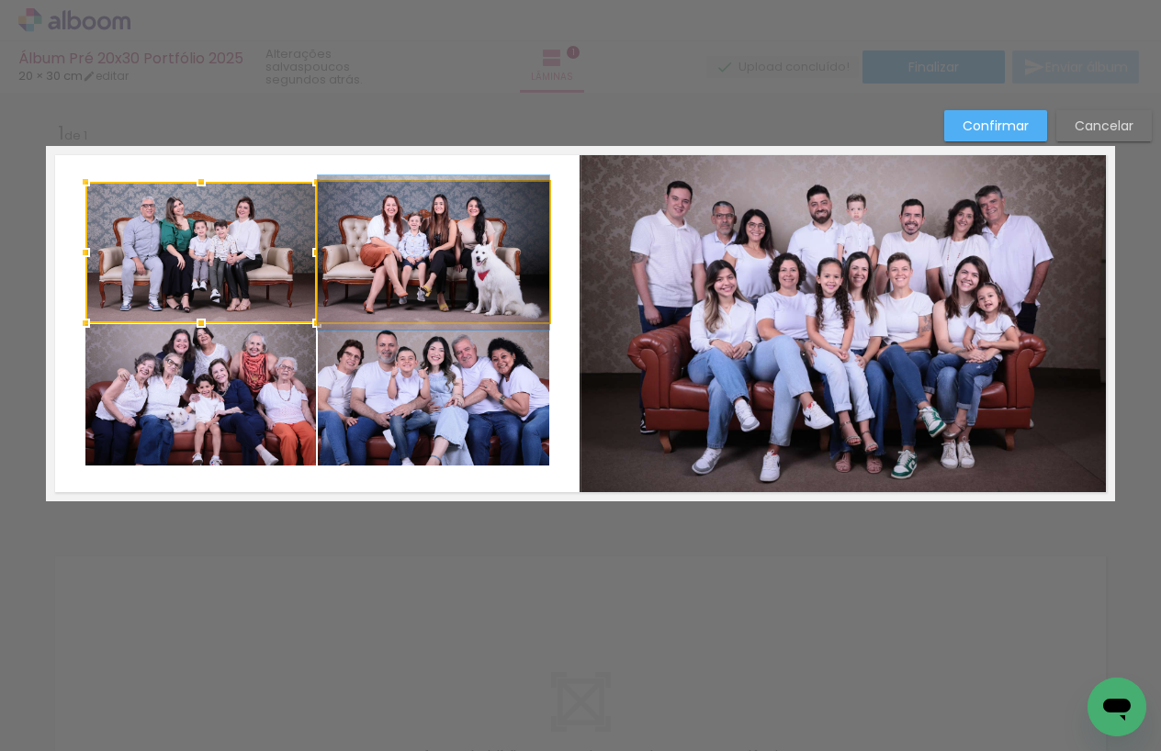
click at [376, 276] on quentale-photo at bounding box center [433, 252] width 231 height 141
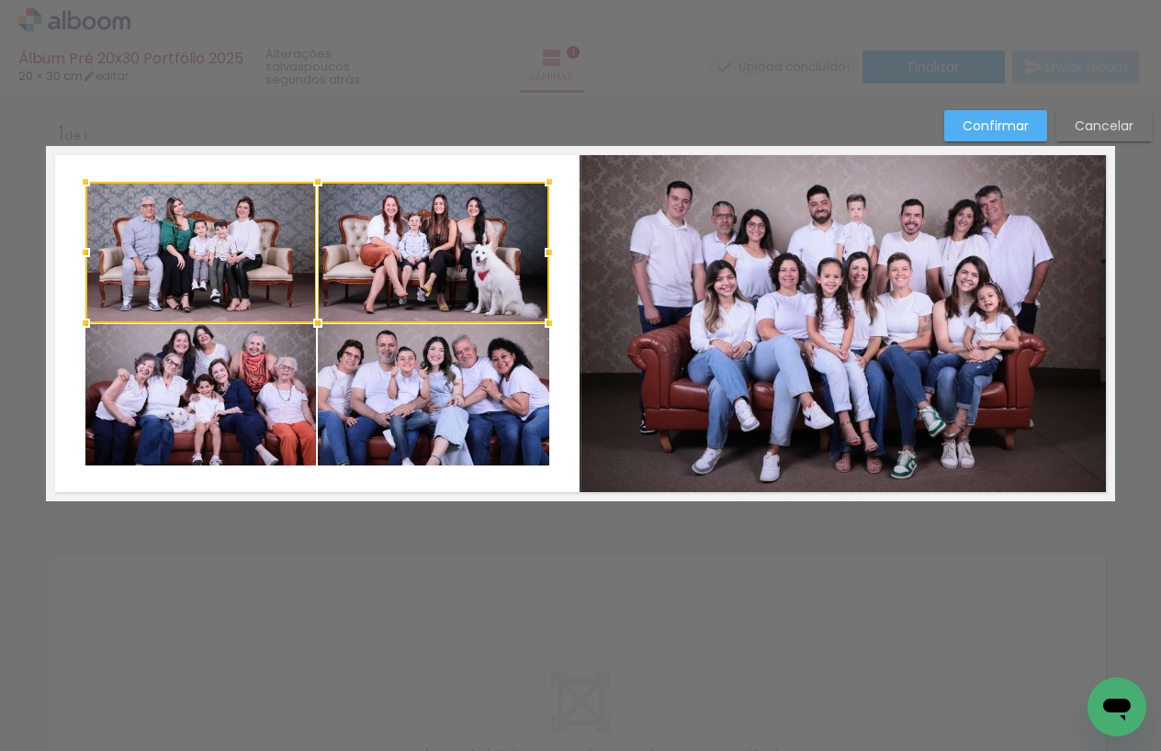
click at [401, 372] on quentale-photo at bounding box center [433, 395] width 231 height 142
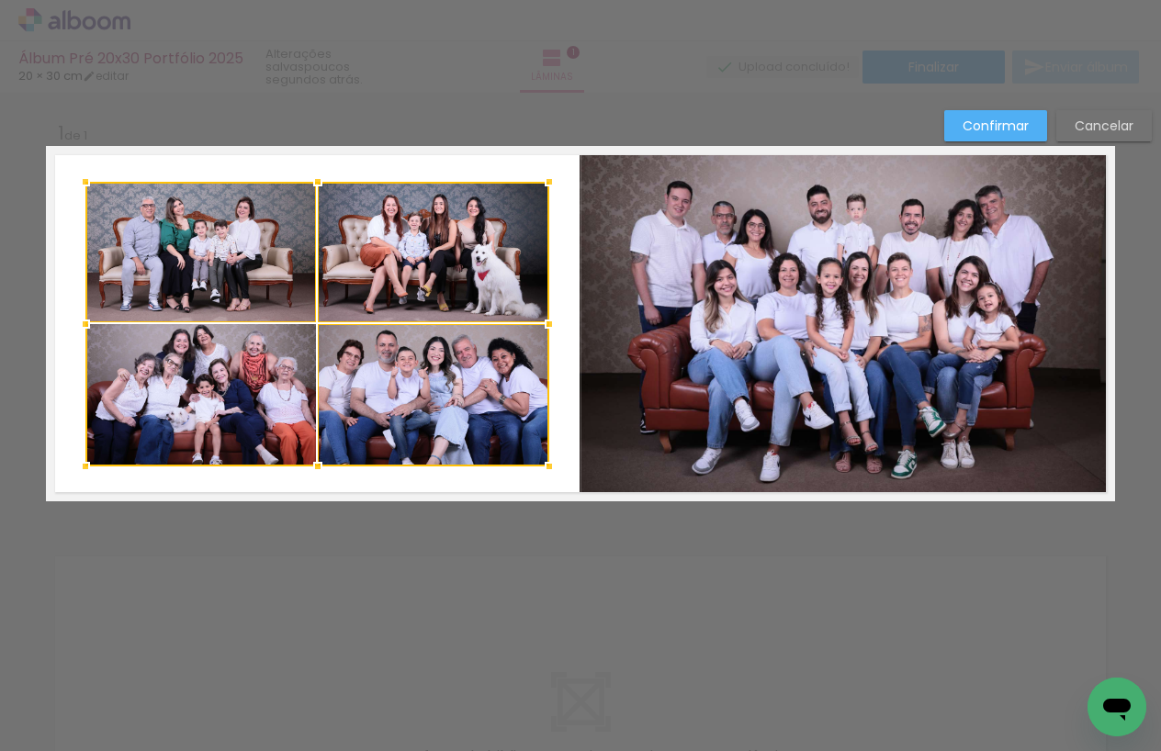
click at [283, 378] on div at bounding box center [317, 324] width 464 height 285
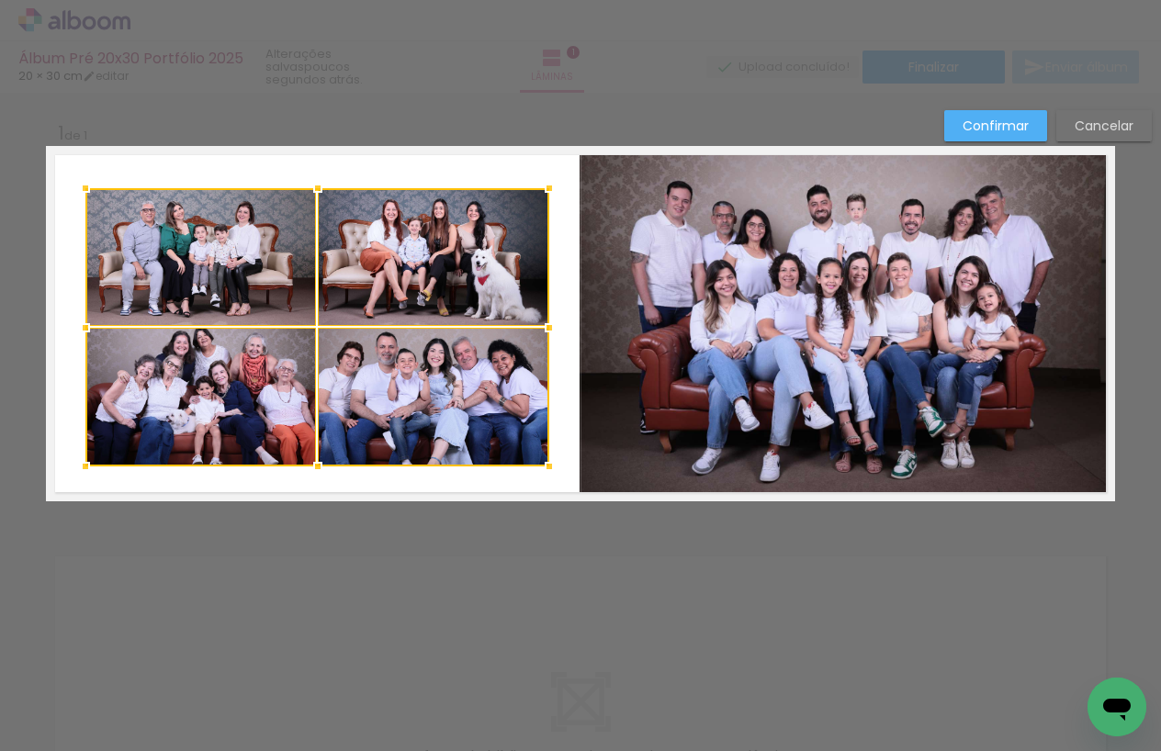
drag, startPoint x: 315, startPoint y: 183, endPoint x: 321, endPoint y: 190, distance: 9.8
click at [321, 190] on div at bounding box center [317, 188] width 37 height 37
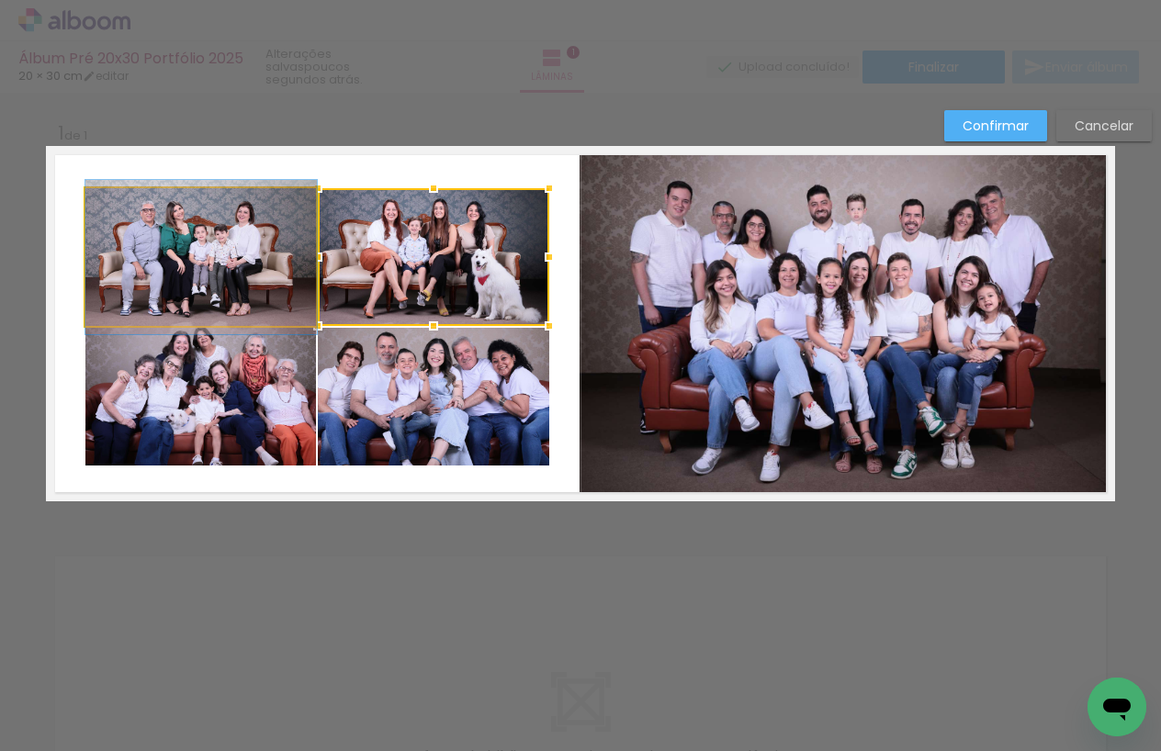
click at [287, 265] on quentale-photo at bounding box center [200, 257] width 231 height 138
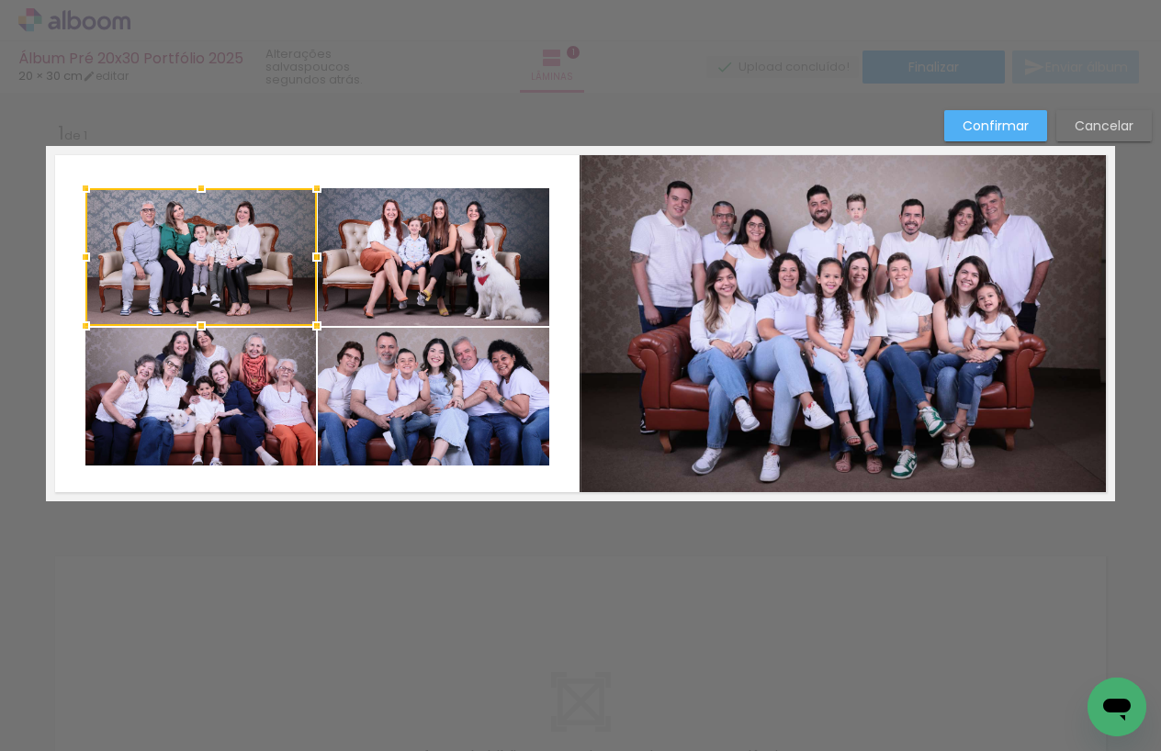
click at [273, 343] on quentale-photo at bounding box center [200, 397] width 231 height 139
click at [361, 283] on quentale-photo at bounding box center [433, 257] width 231 height 138
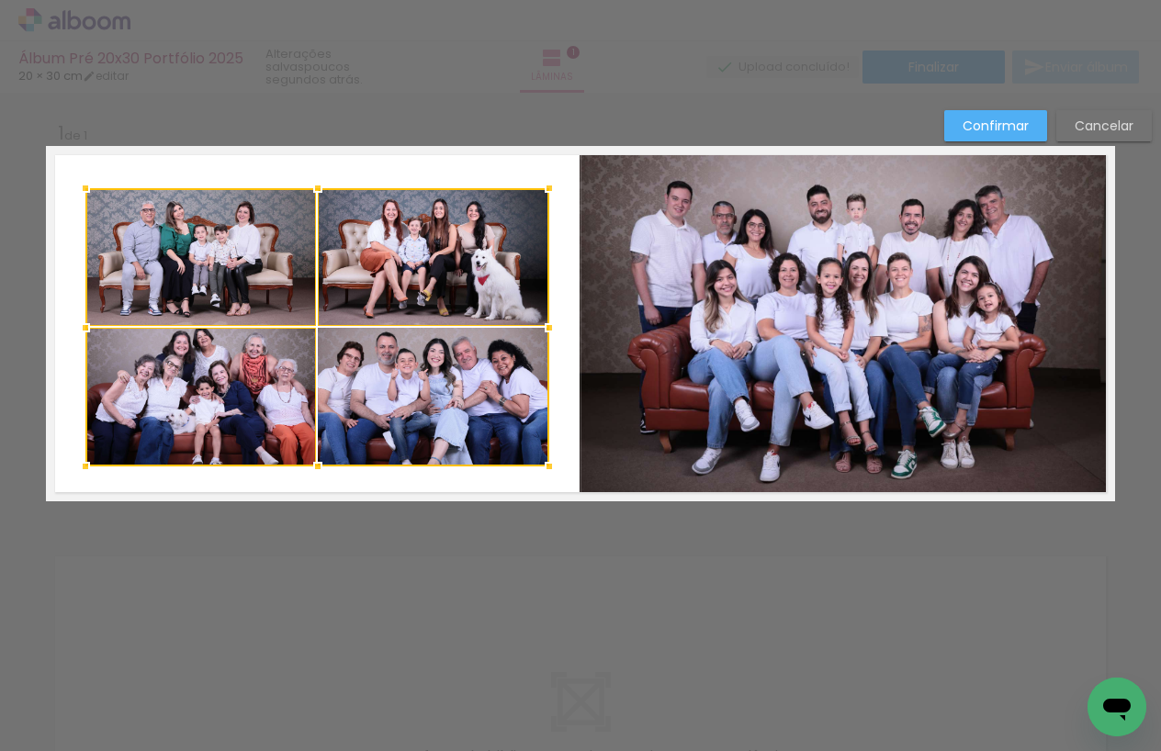
click at [367, 337] on div at bounding box center [317, 327] width 464 height 278
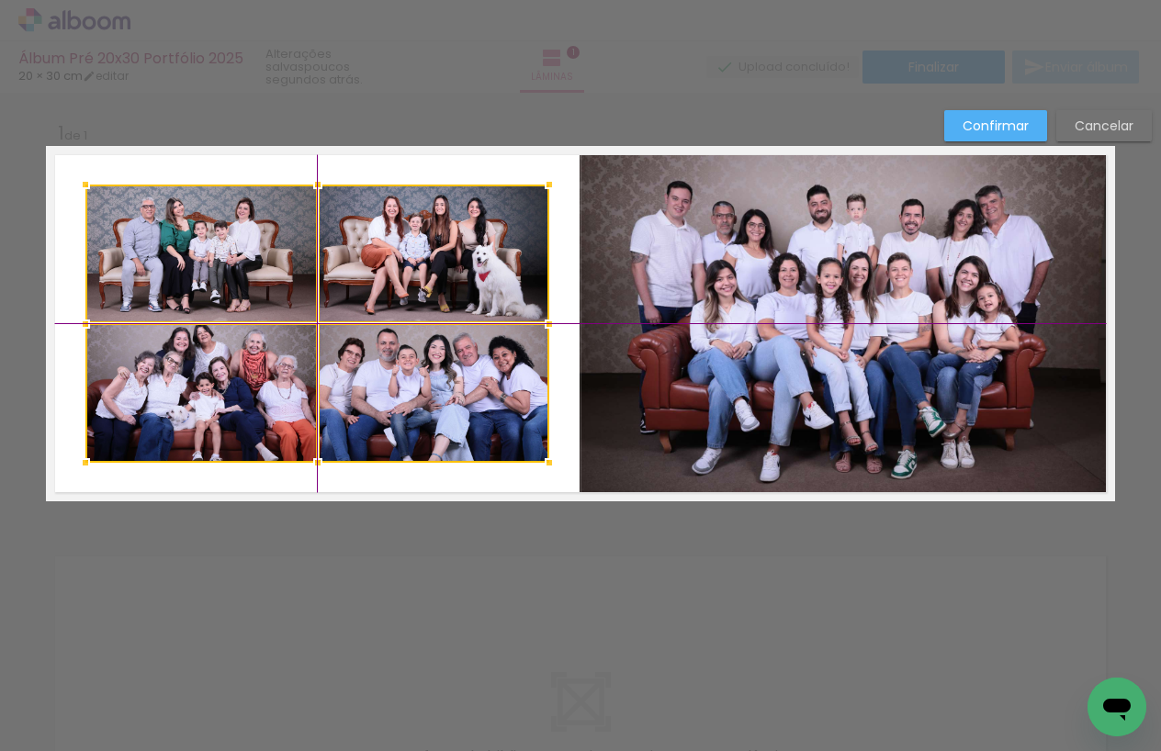
click at [373, 290] on div at bounding box center [317, 324] width 464 height 278
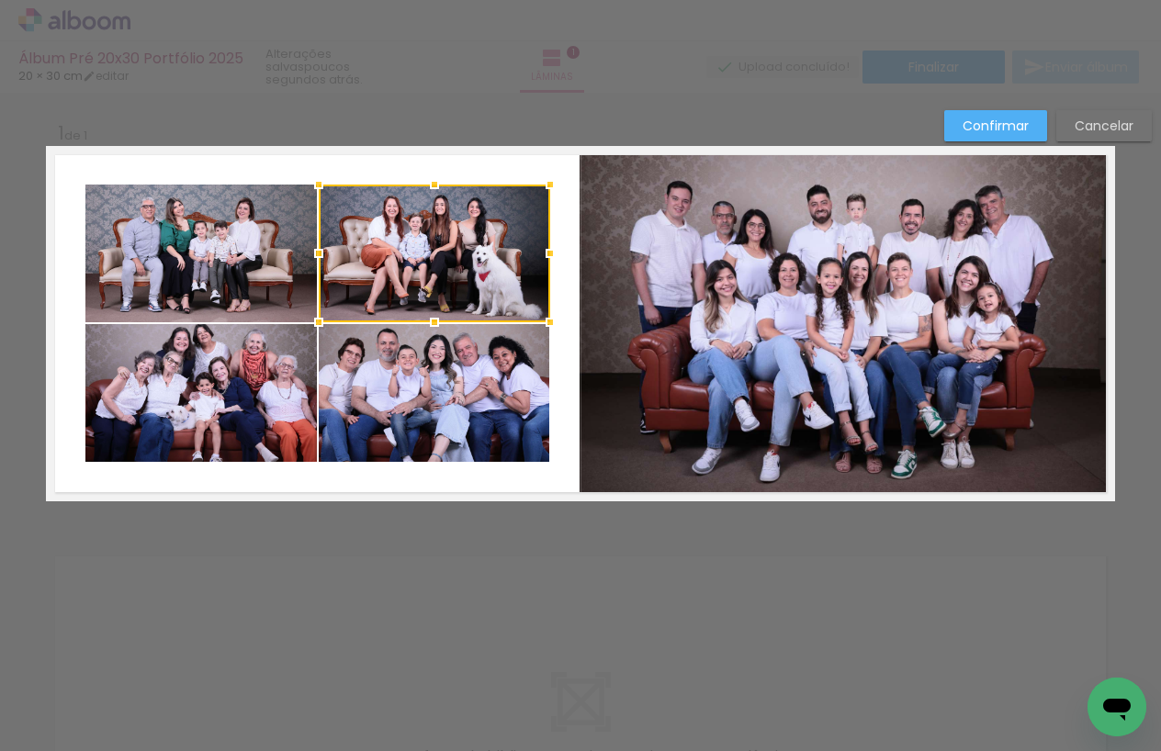
click at [563, 298] on quentale-layouter at bounding box center [580, 323] width 1069 height 355
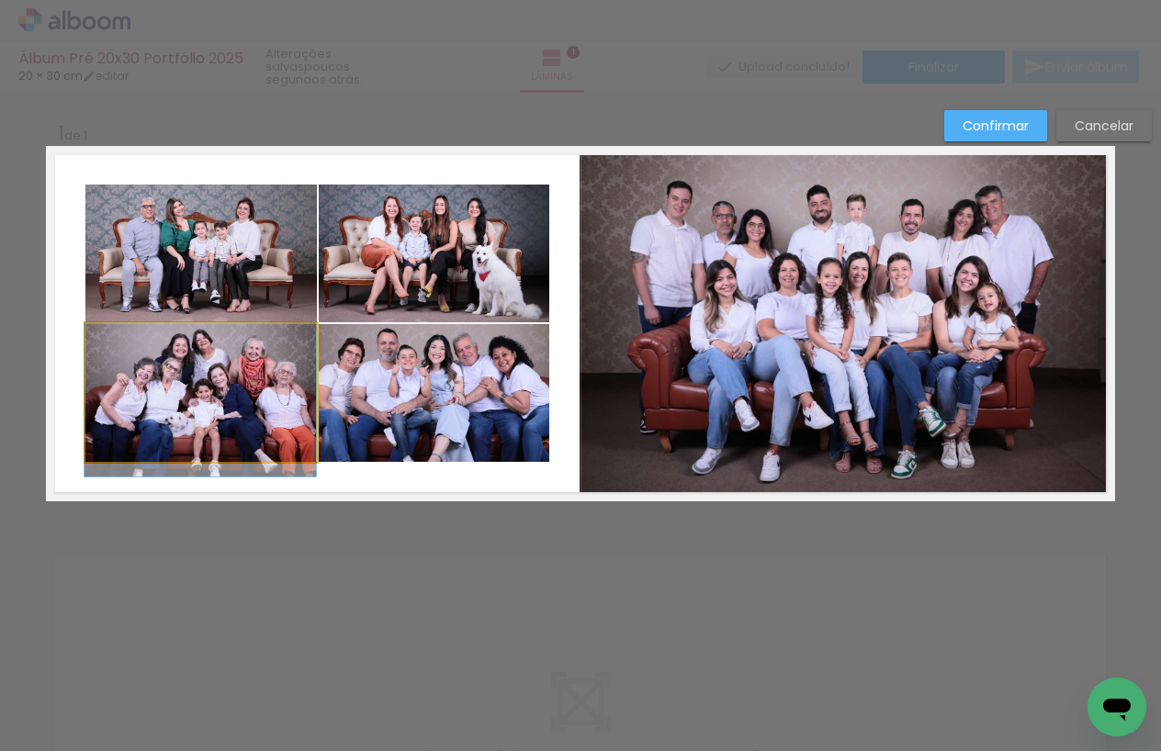
scroll to position [7, 0]
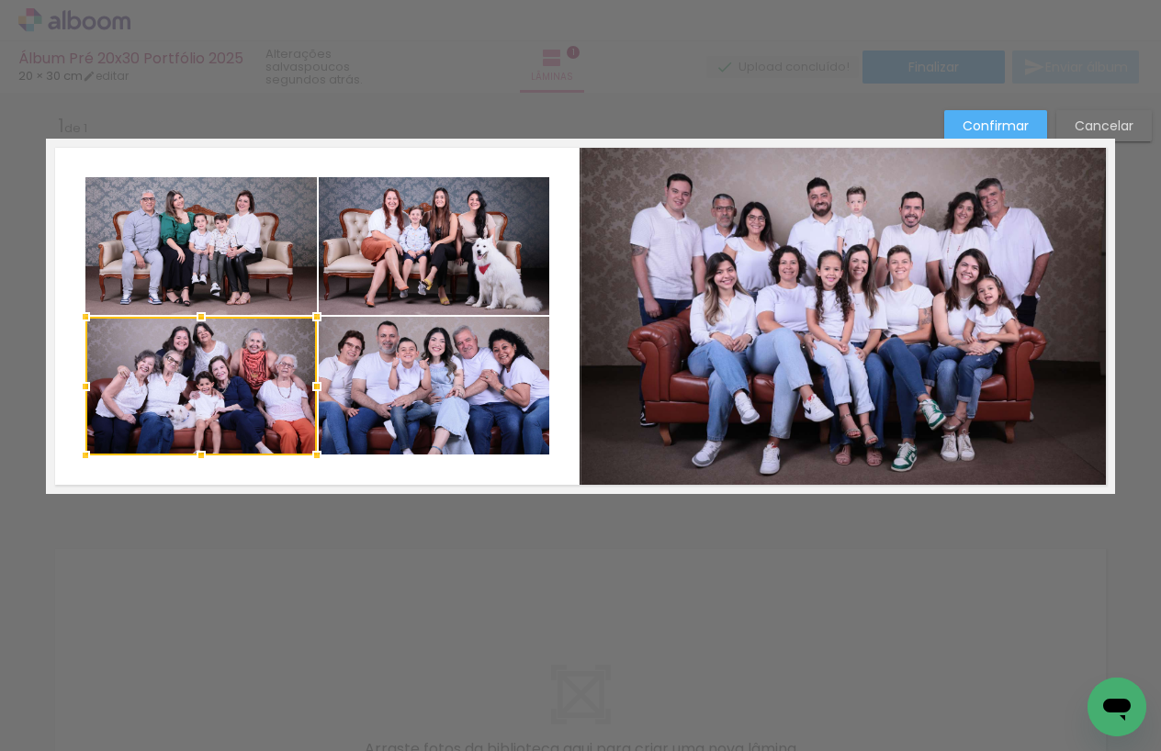
click at [0, 0] on slot "Confirmar" at bounding box center [0, 0] width 0 height 0
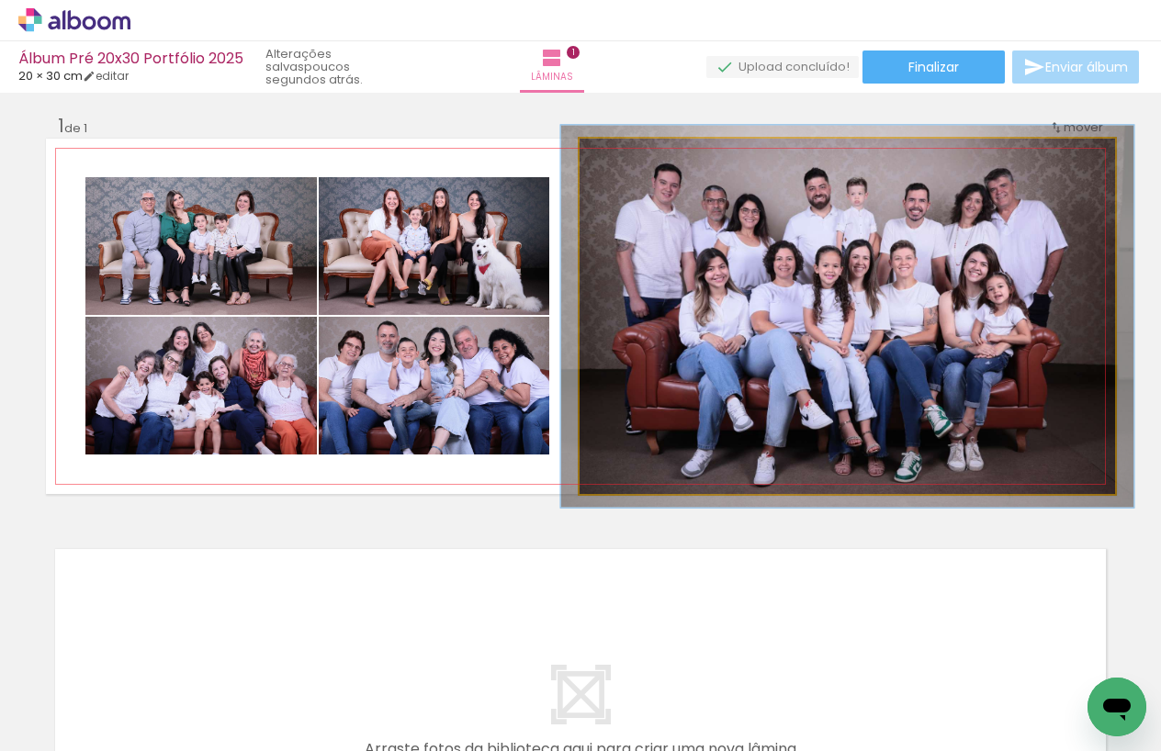
type paper-slider "107"
click at [628, 157] on div at bounding box center [627, 158] width 17 height 17
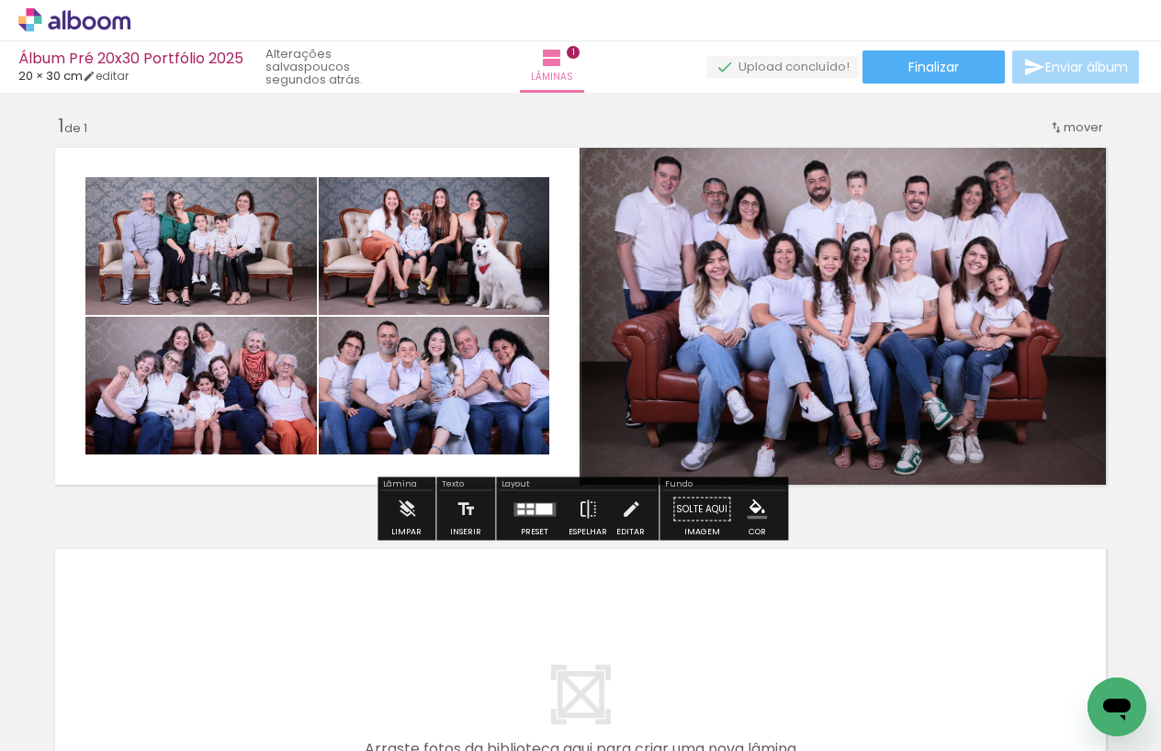
click at [559, 474] on quentale-layouter at bounding box center [580, 316] width 1069 height 355
click at [563, 463] on quentale-layouter at bounding box center [580, 316] width 1069 height 355
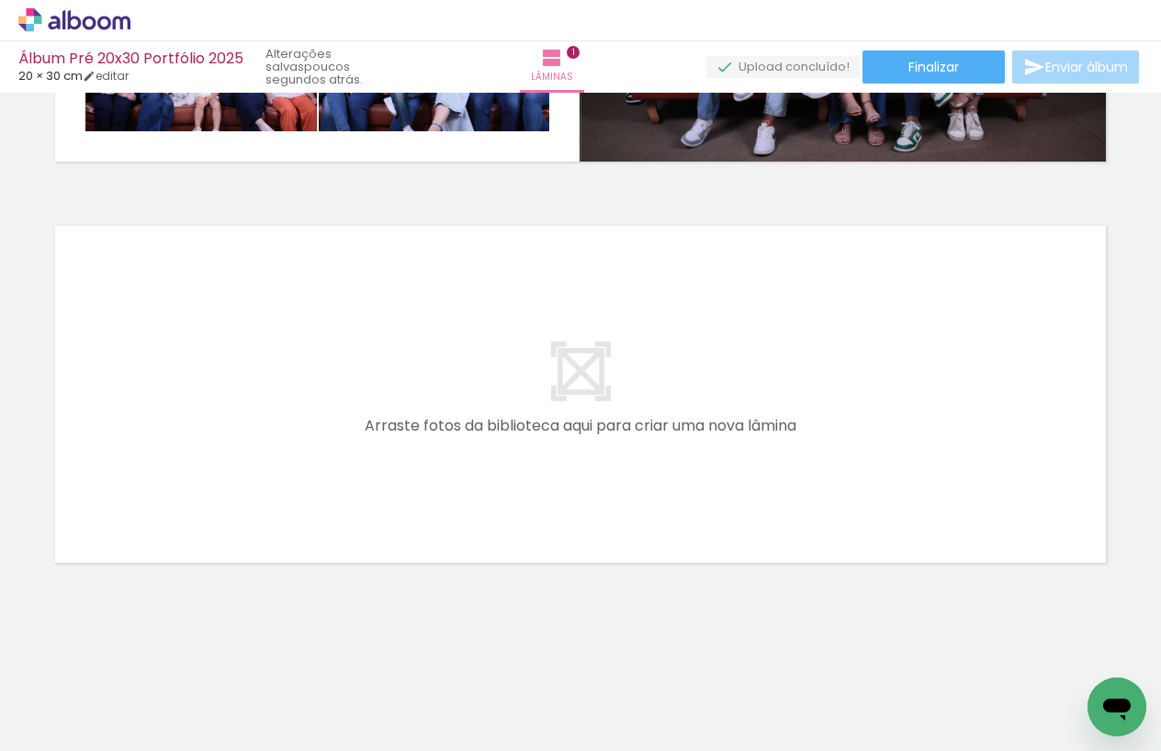
scroll to position [0, 1392]
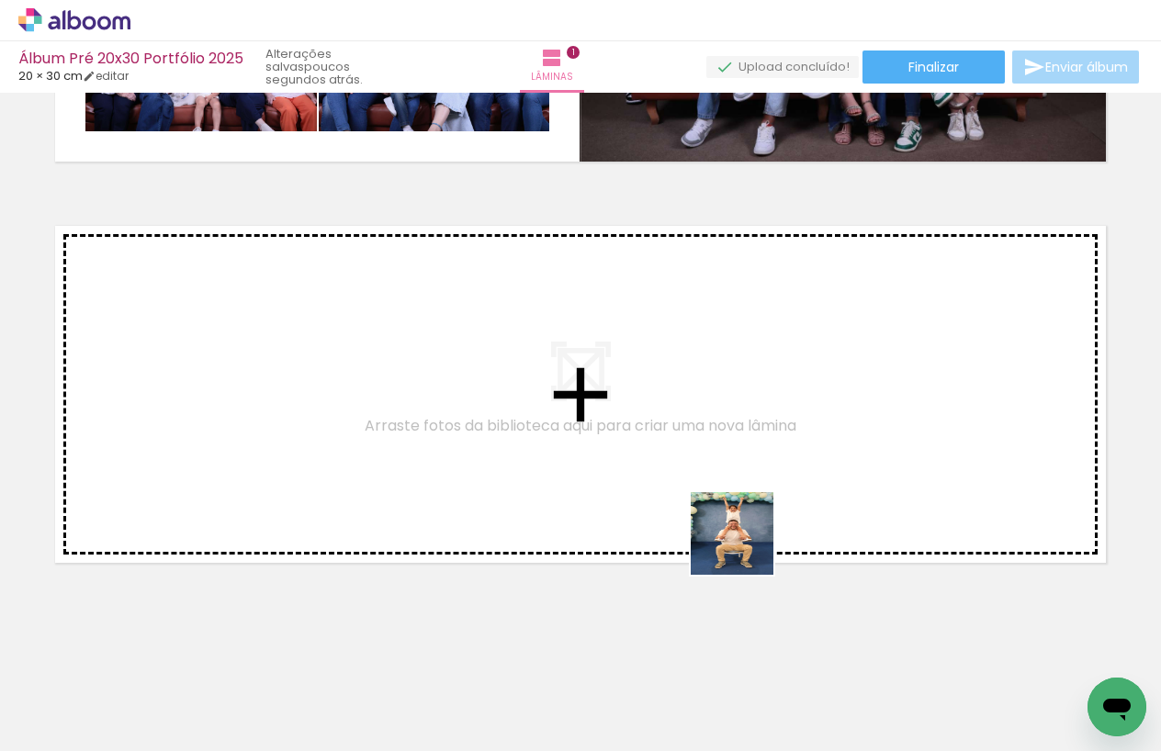
drag, startPoint x: 858, startPoint y: 705, endPoint x: 678, endPoint y: 512, distance: 264.5
click at [678, 512] on quentale-workspace at bounding box center [580, 375] width 1161 height 751
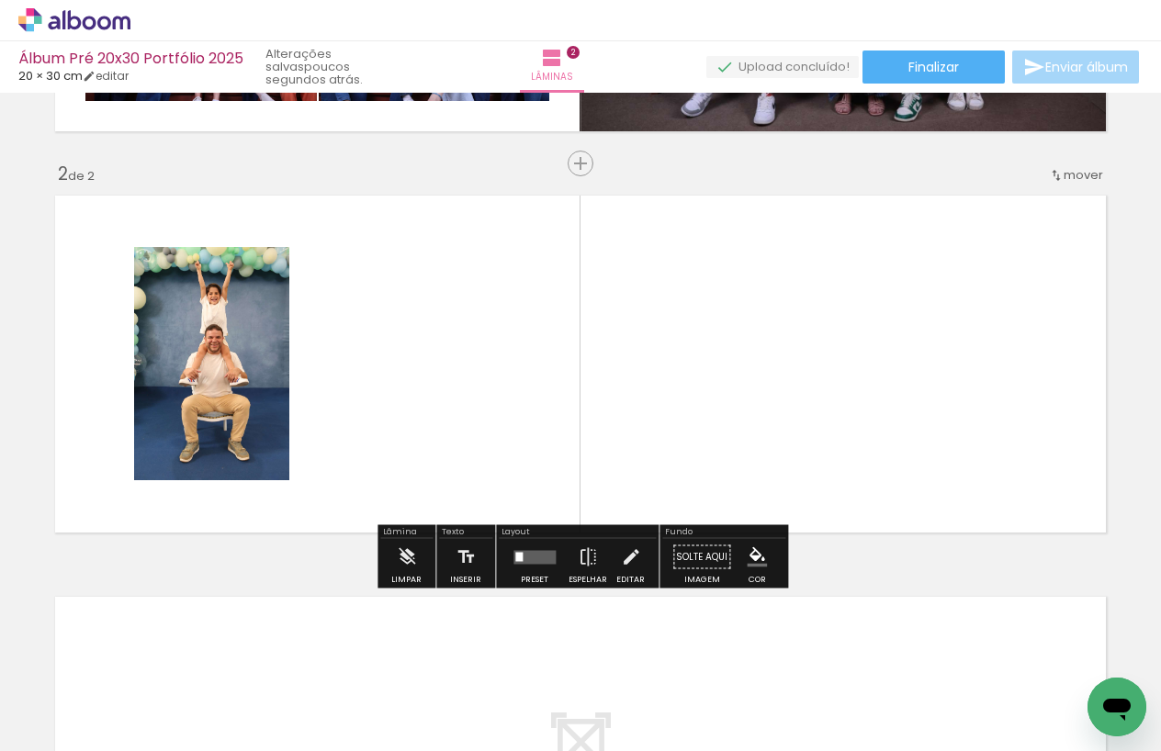
scroll to position [0, 1385]
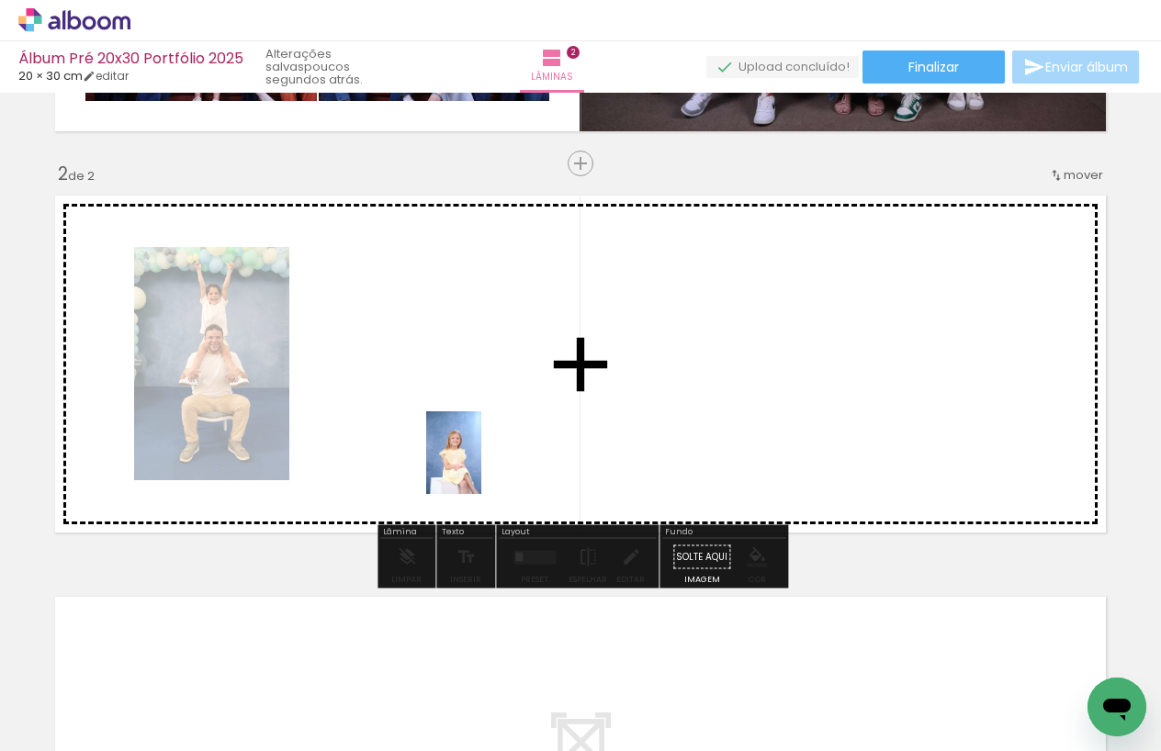
drag, startPoint x: 553, startPoint y: 701, endPoint x: 487, endPoint y: 477, distance: 233.7
click at [481, 467] on quentale-workspace at bounding box center [580, 375] width 1161 height 751
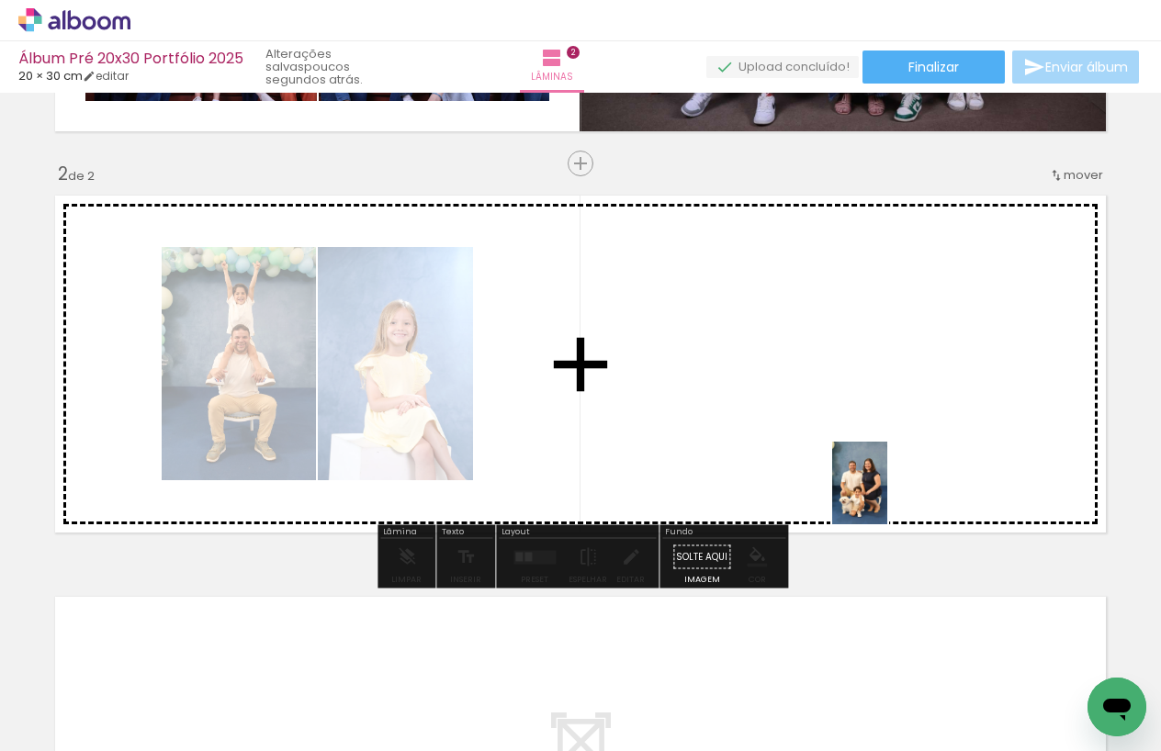
drag, startPoint x: 762, startPoint y: 702, endPoint x: 887, endPoint y: 497, distance: 239.9
click at [887, 497] on quentale-workspace at bounding box center [580, 375] width 1161 height 751
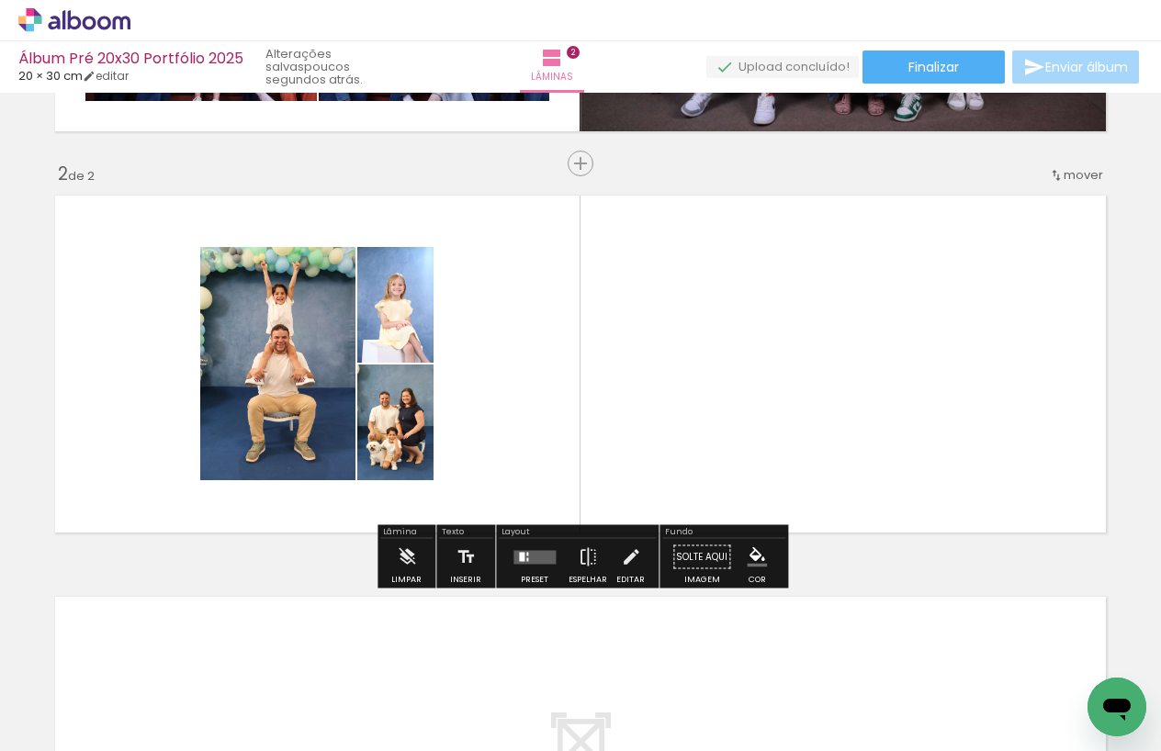
scroll to position [0, 1211]
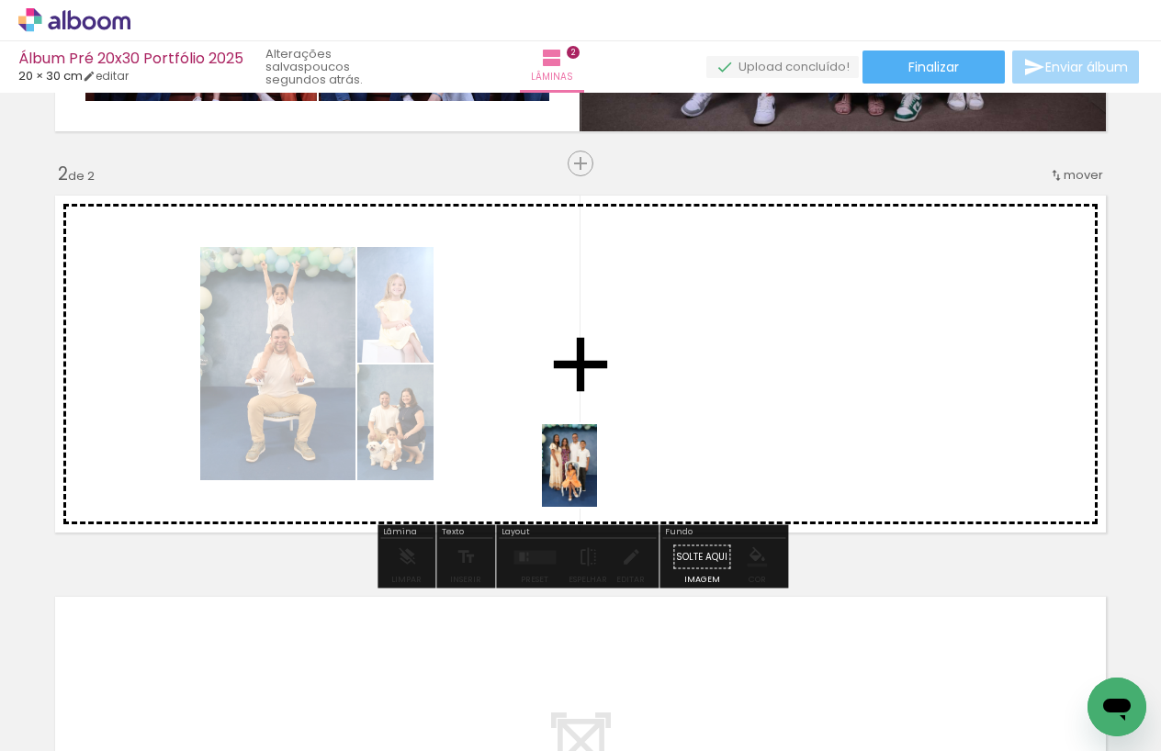
drag, startPoint x: 311, startPoint y: 702, endPoint x: 597, endPoint y: 479, distance: 362.0
click at [597, 479] on quentale-workspace at bounding box center [580, 375] width 1161 height 751
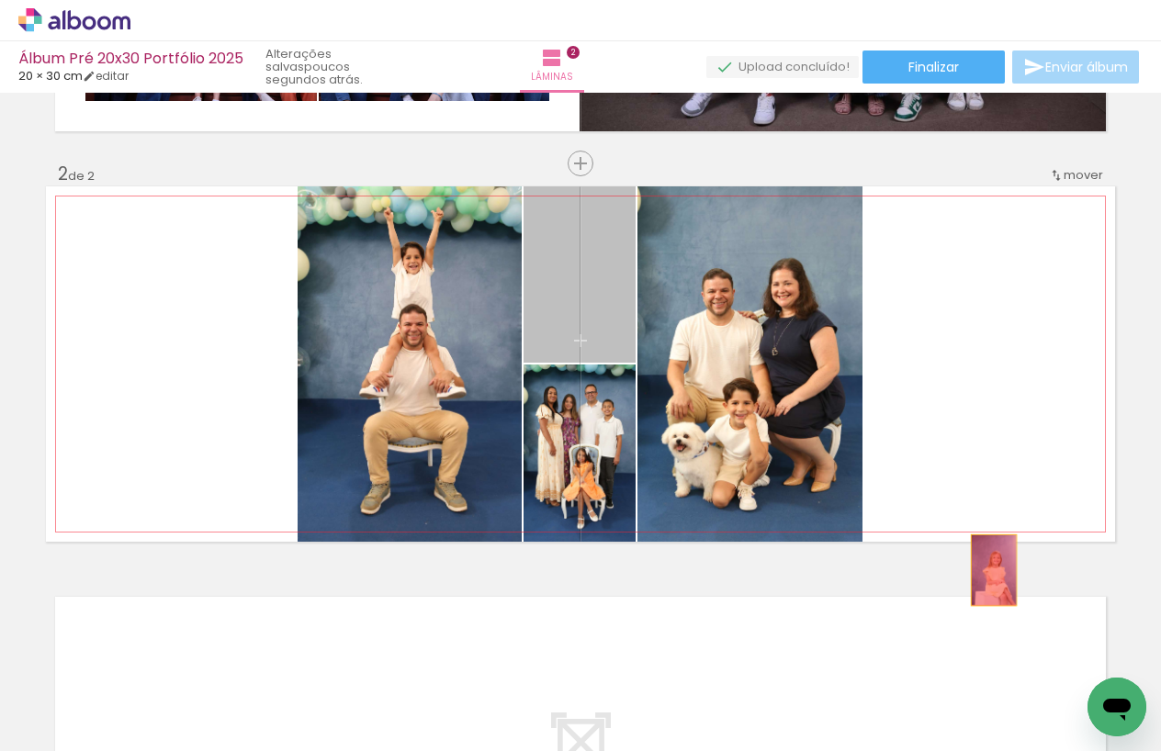
drag, startPoint x: 596, startPoint y: 296, endPoint x: 994, endPoint y: 570, distance: 483.4
click at [994, 570] on div "Inserir lâmina 1 de 2 Inserir lâmina 2 de 2" at bounding box center [580, 340] width 1161 height 1205
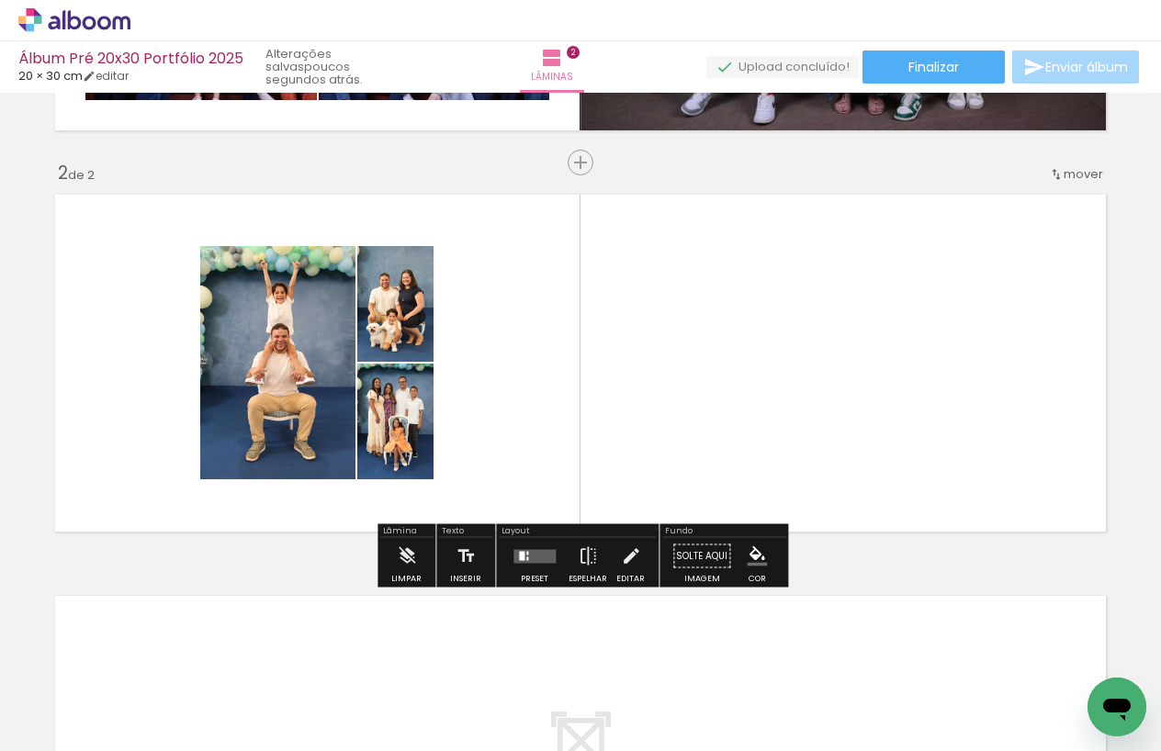
scroll to position [0, 1194]
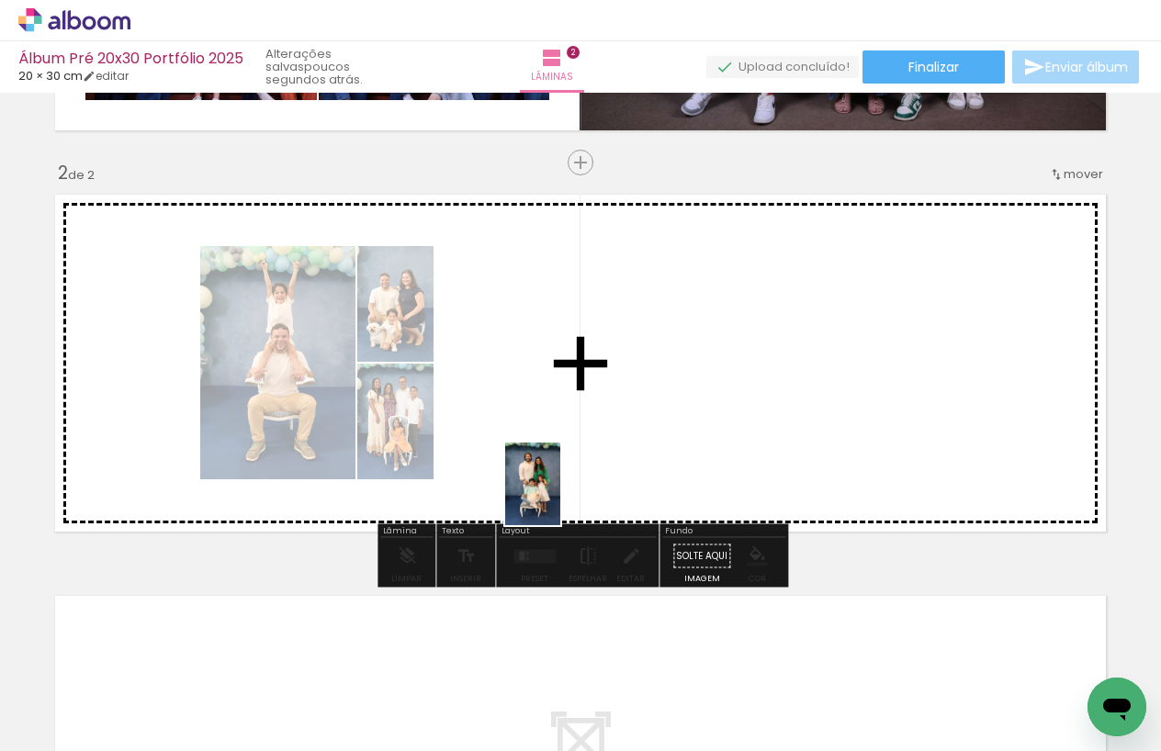
drag, startPoint x: 447, startPoint y: 716, endPoint x: 560, endPoint y: 498, distance: 245.3
click at [560, 498] on quentale-workspace at bounding box center [580, 375] width 1161 height 751
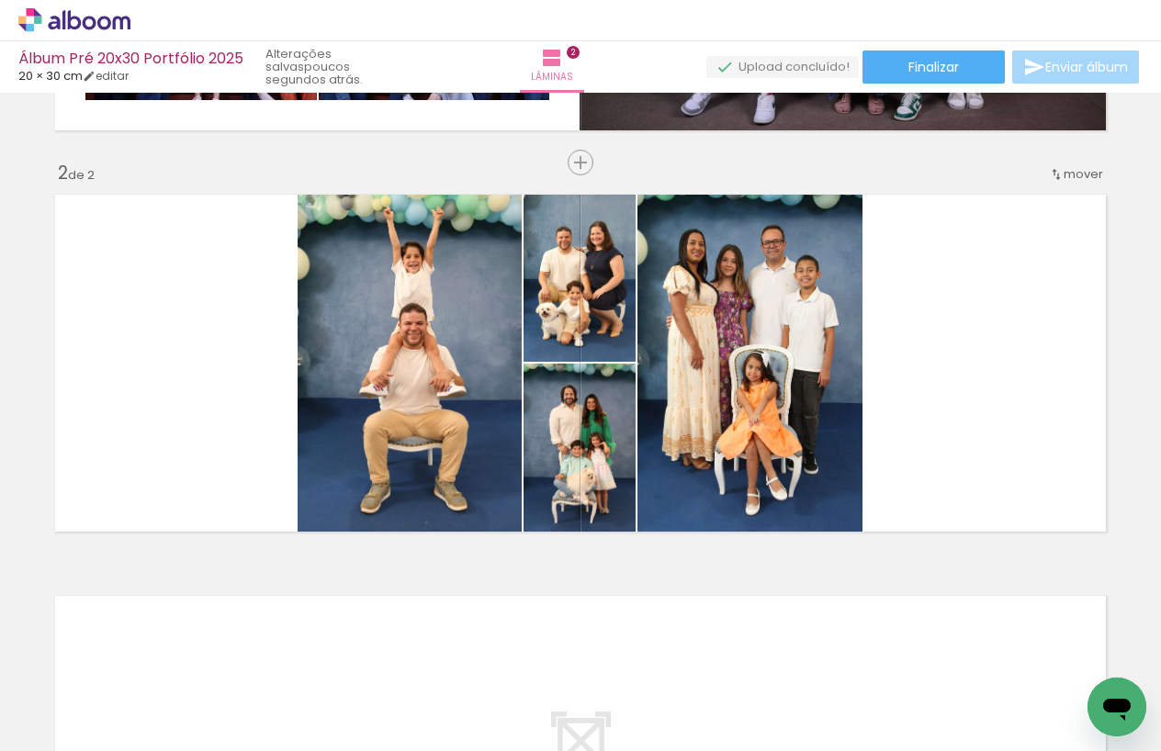
scroll to position [0, 995]
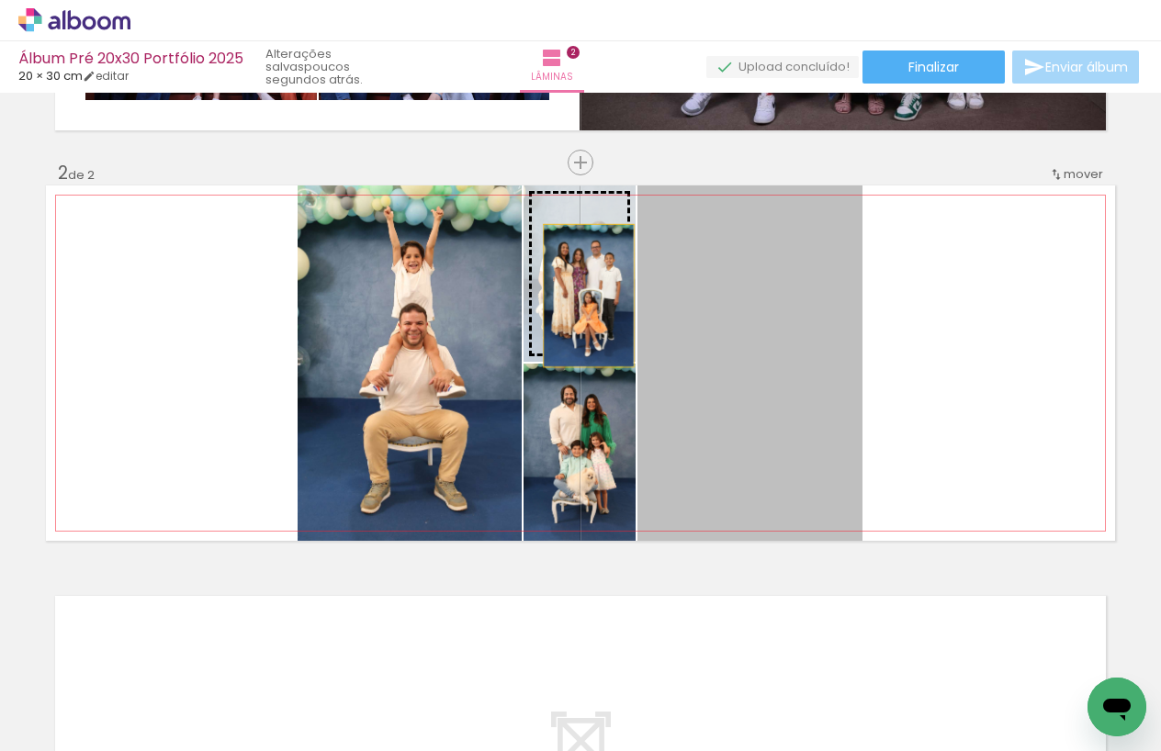
drag, startPoint x: 761, startPoint y: 381, endPoint x: 589, endPoint y: 298, distance: 191.9
click at [0, 0] on slot at bounding box center [0, 0] width 0 height 0
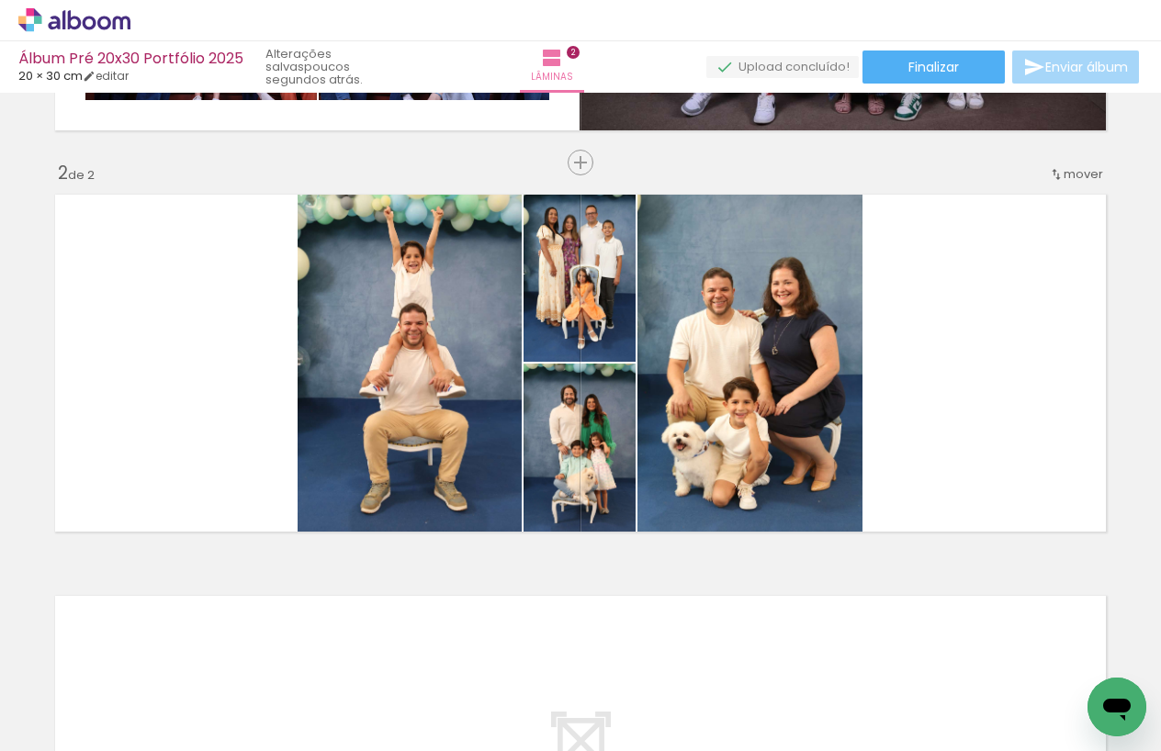
scroll to position [0, 1110]
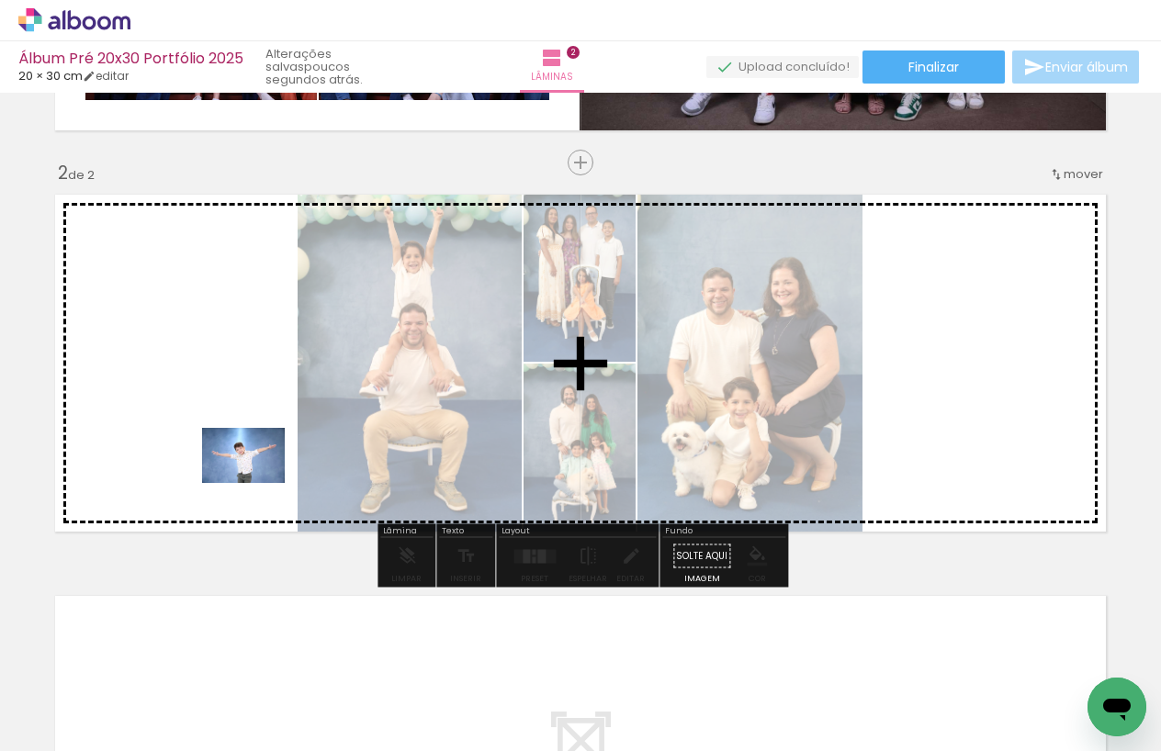
drag, startPoint x: 740, startPoint y: 698, endPoint x: 257, endPoint y: 483, distance: 528.8
click at [257, 483] on quentale-workspace at bounding box center [580, 375] width 1161 height 751
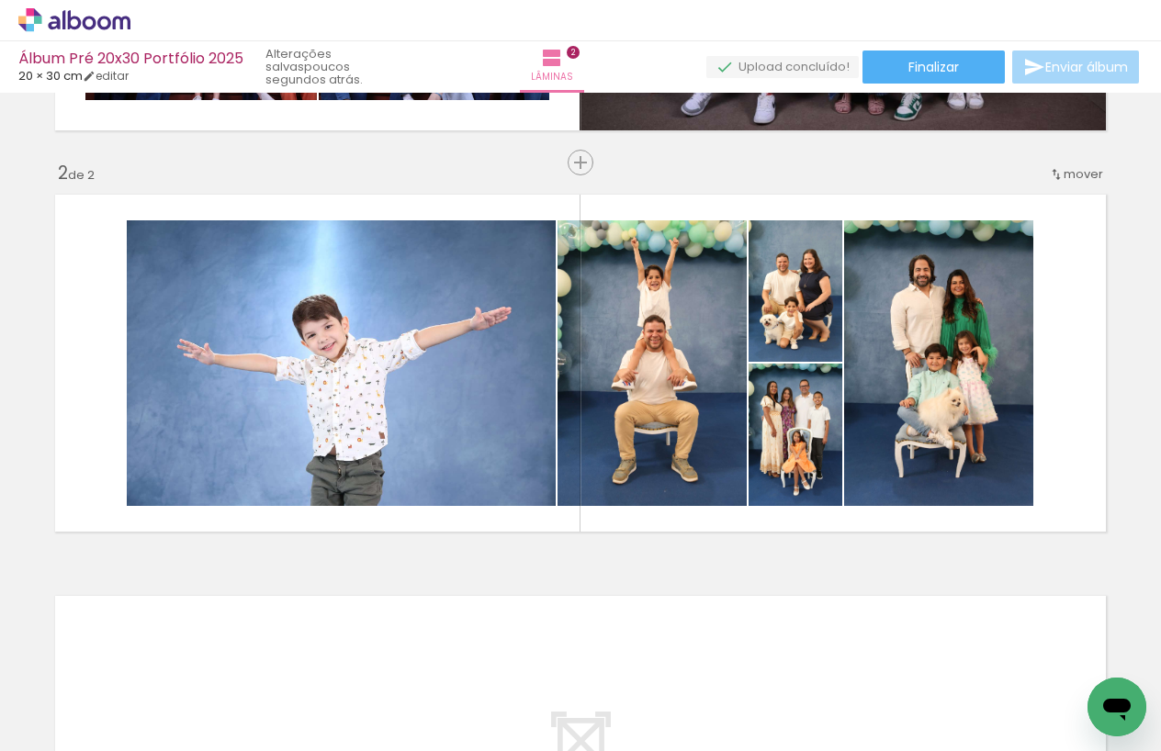
scroll to position [0, 1019]
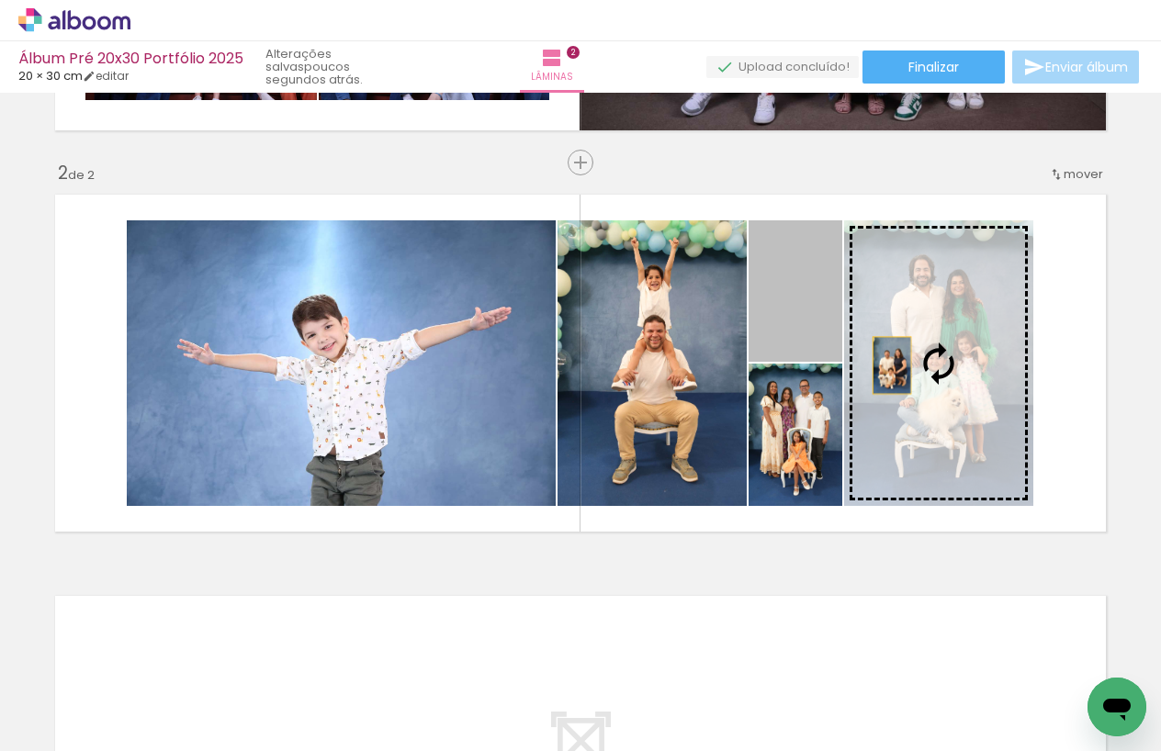
drag, startPoint x: 784, startPoint y: 322, endPoint x: 892, endPoint y: 366, distance: 116.7
click at [0, 0] on slot at bounding box center [0, 0] width 0 height 0
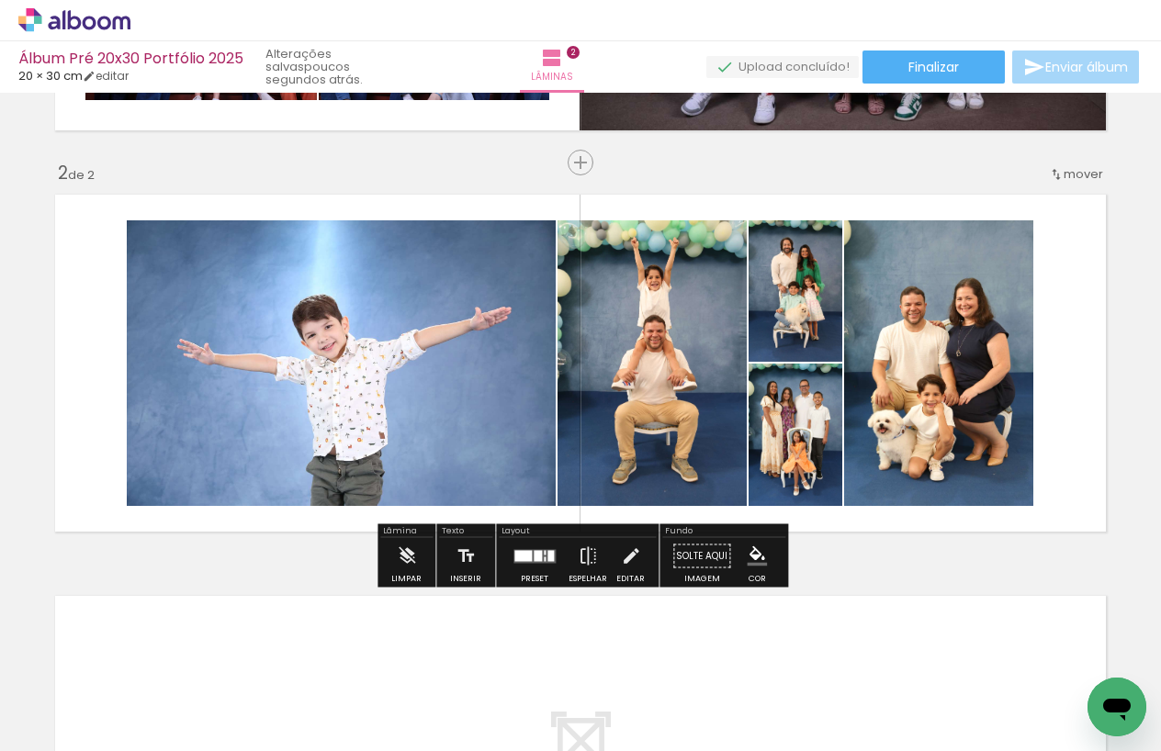
click at [1088, 374] on quentale-layouter at bounding box center [580, 363] width 1069 height 355
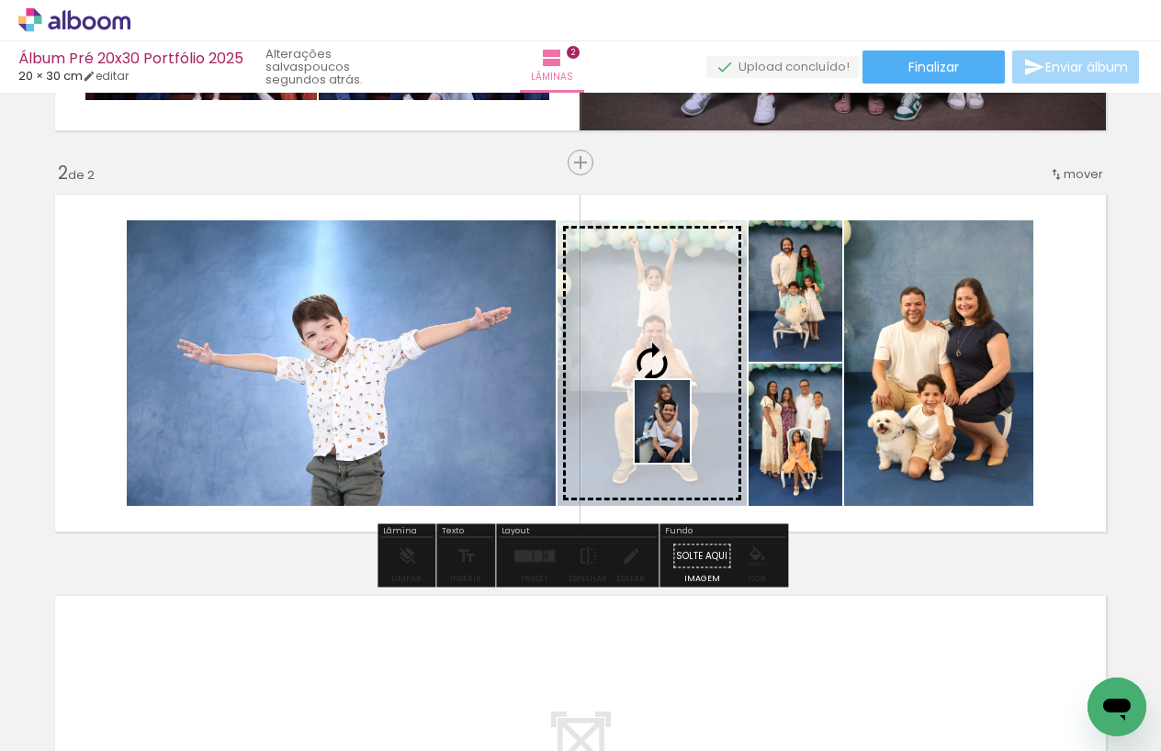
drag, startPoint x: 304, startPoint y: 706, endPoint x: 690, endPoint y: 435, distance: 471.5
click at [690, 435] on quentale-workspace at bounding box center [580, 375] width 1161 height 751
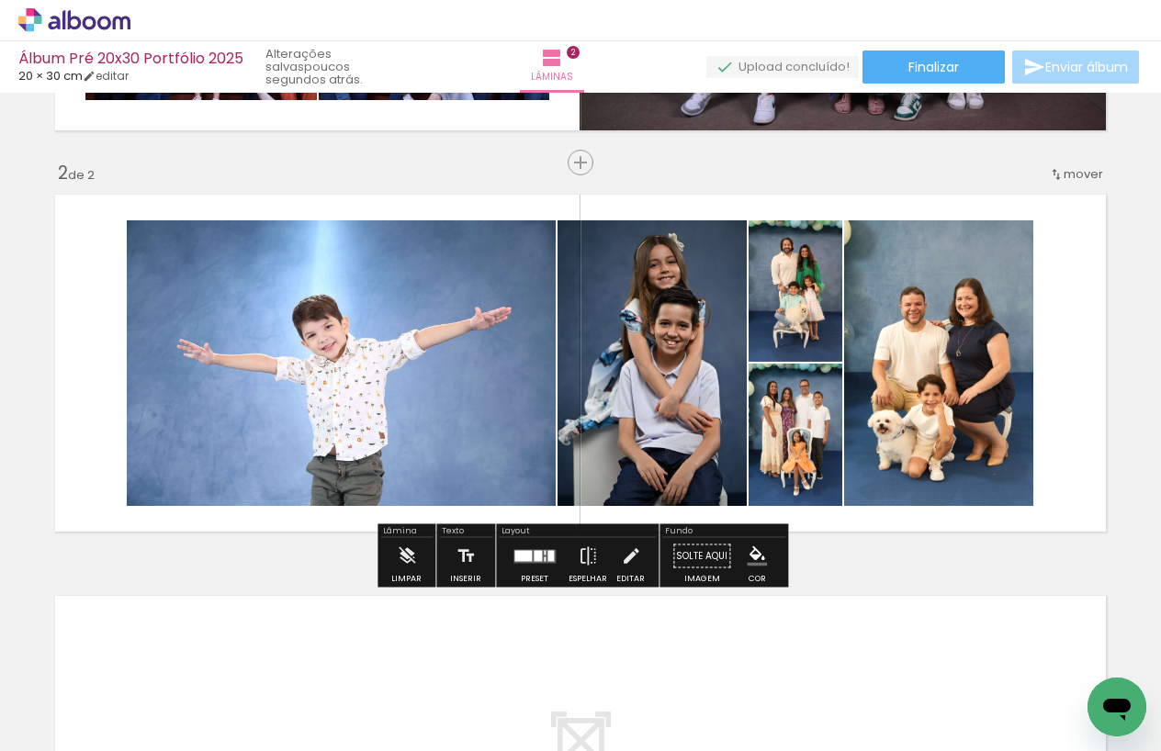
click at [980, 384] on quentale-photo at bounding box center [938, 363] width 189 height 286
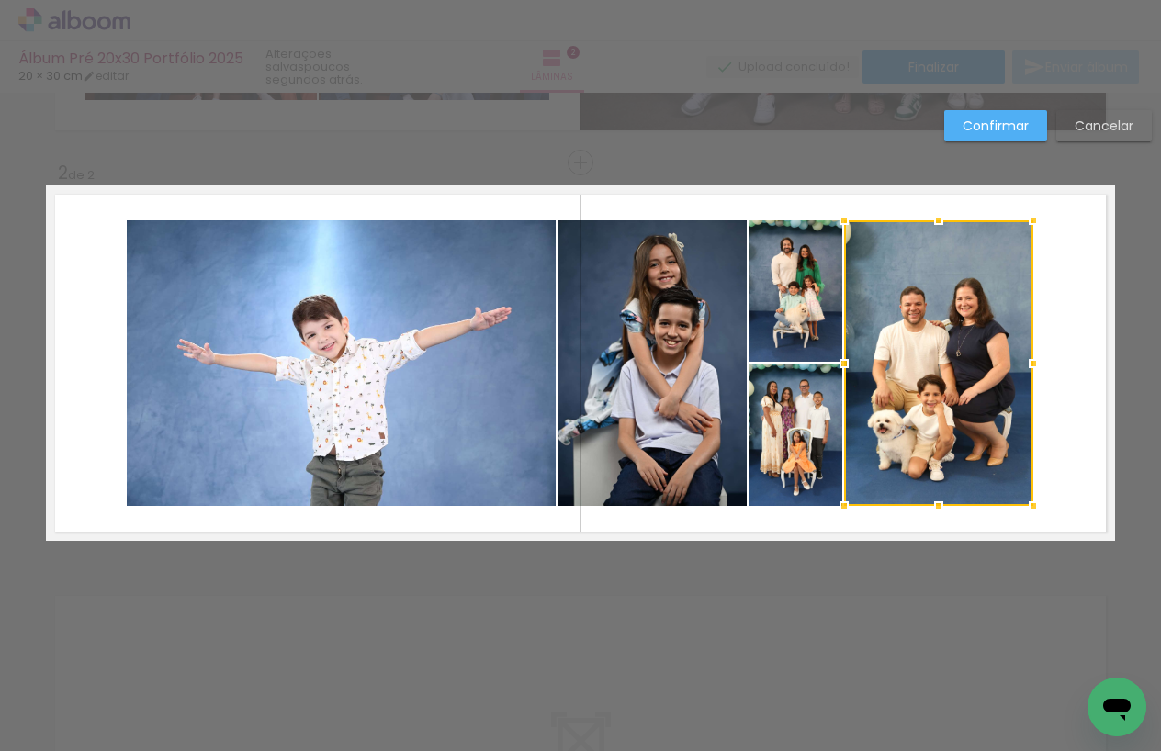
scroll to position [361, 0]
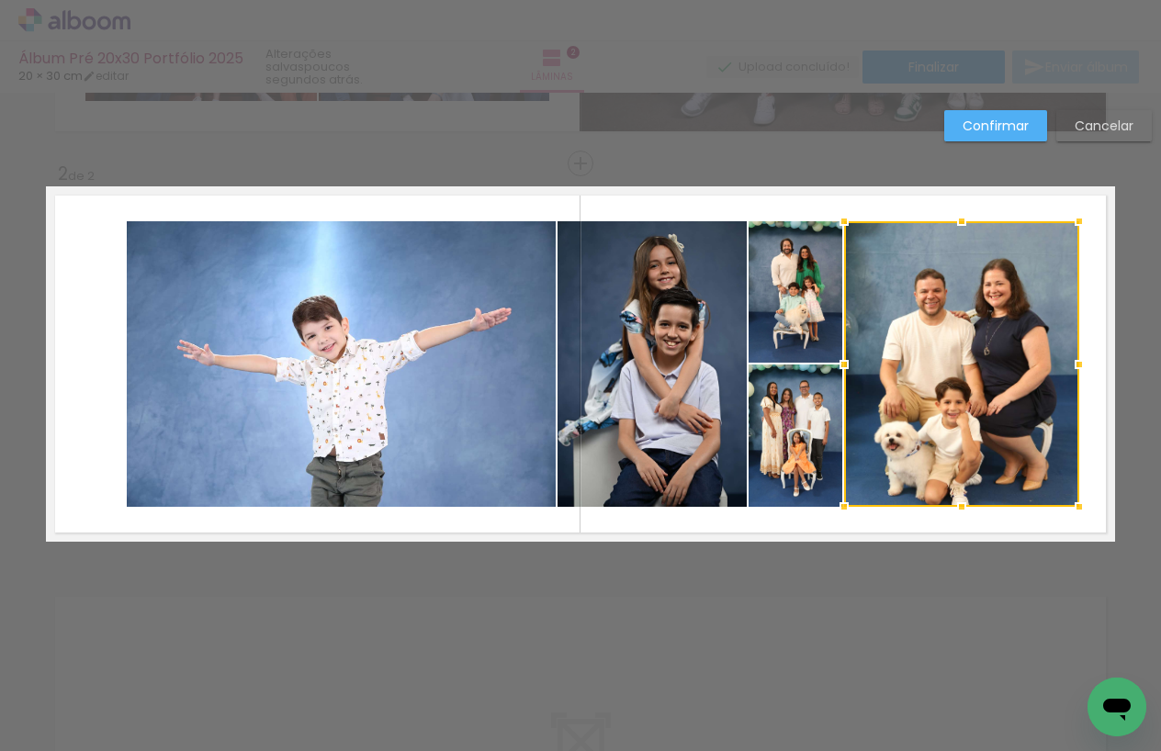
drag, startPoint x: 1045, startPoint y: 364, endPoint x: 1080, endPoint y: 361, distance: 35.0
click at [1080, 361] on div at bounding box center [1079, 364] width 37 height 37
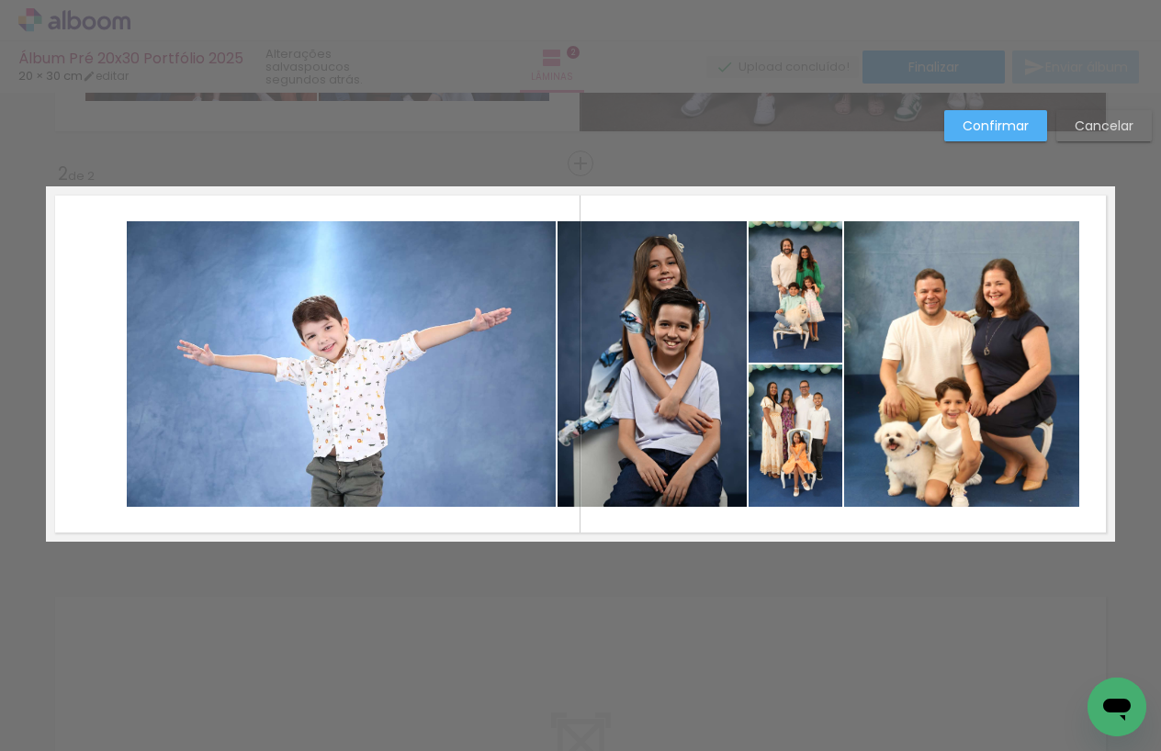
click at [1098, 434] on quentale-layouter at bounding box center [580, 363] width 1069 height 355
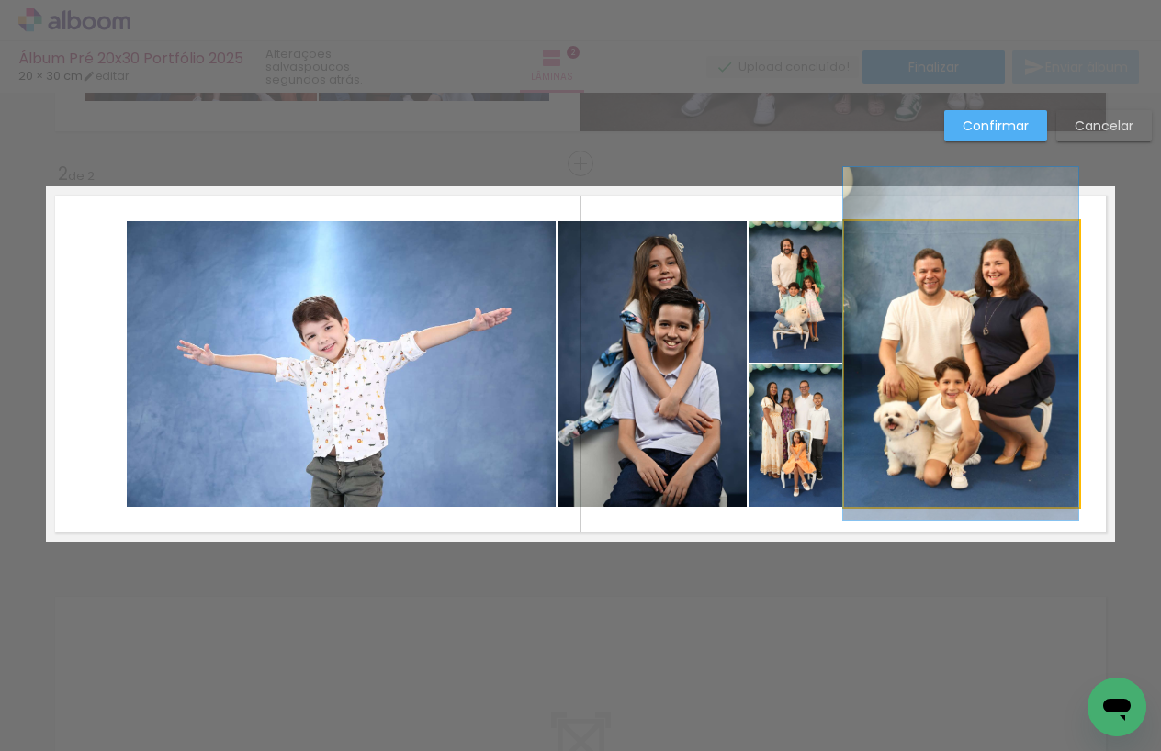
drag, startPoint x: 991, startPoint y: 409, endPoint x: 987, endPoint y: 389, distance: 20.7
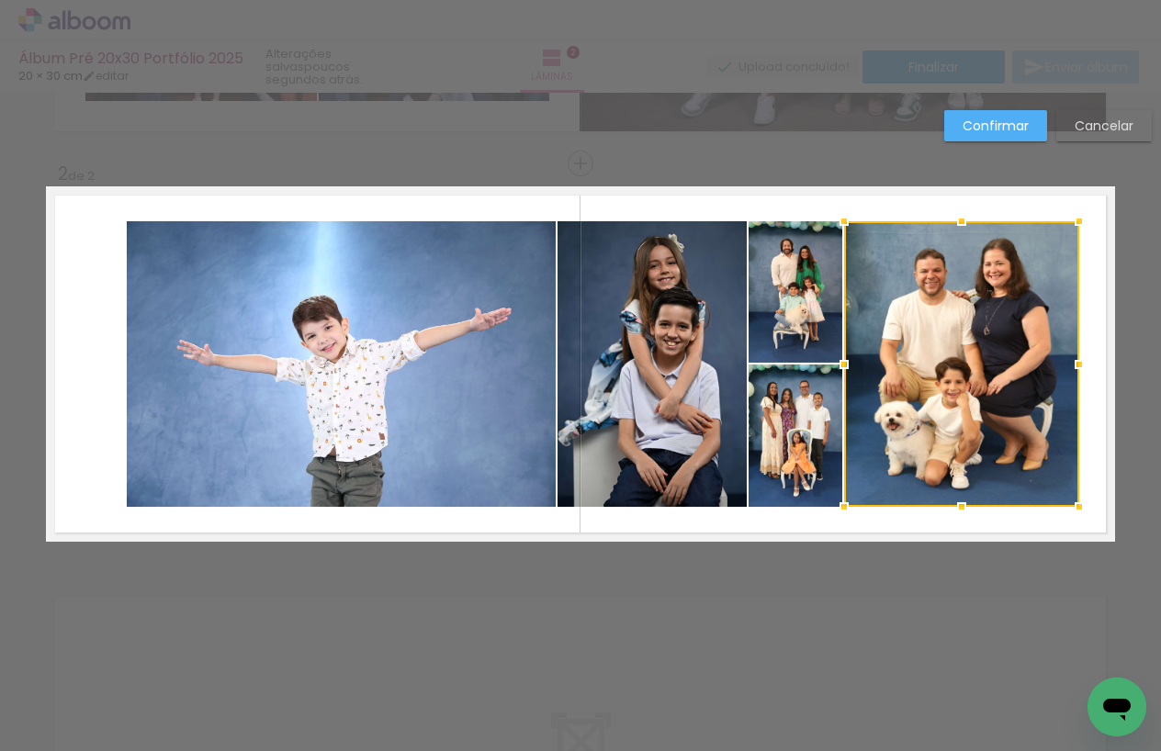
click at [1088, 386] on quentale-layouter at bounding box center [580, 363] width 1069 height 355
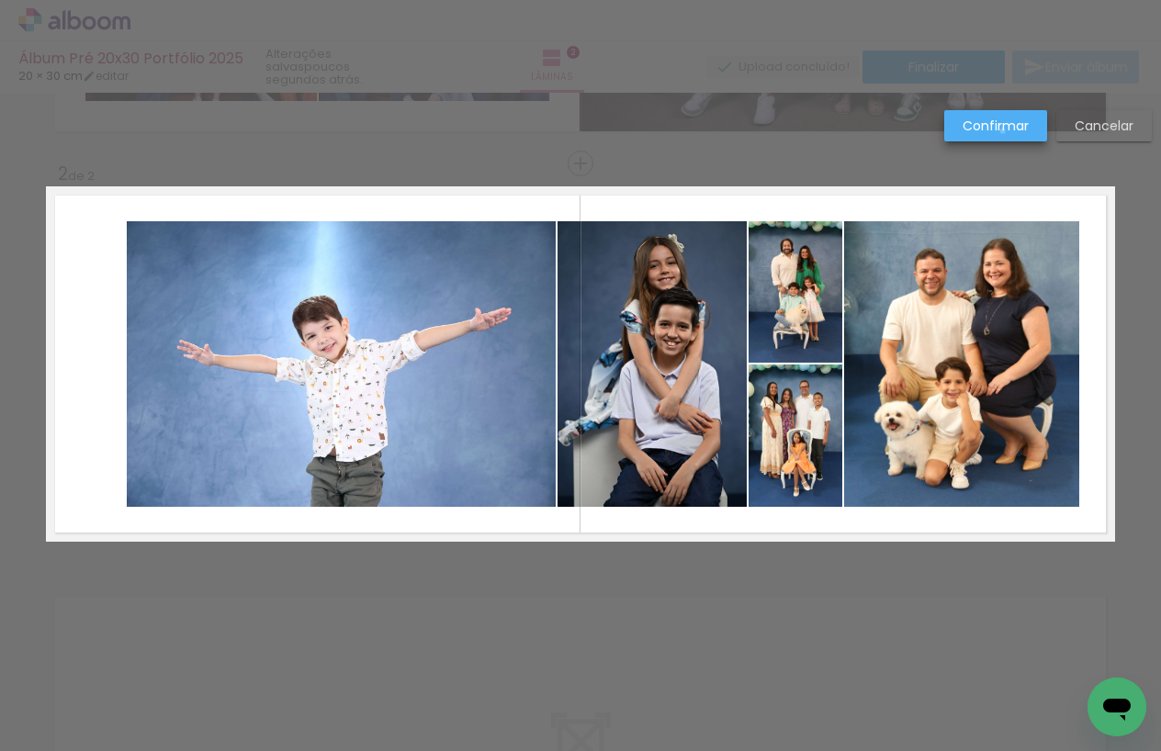
click at [0, 0] on slot "Confirmar" at bounding box center [0, 0] width 0 height 0
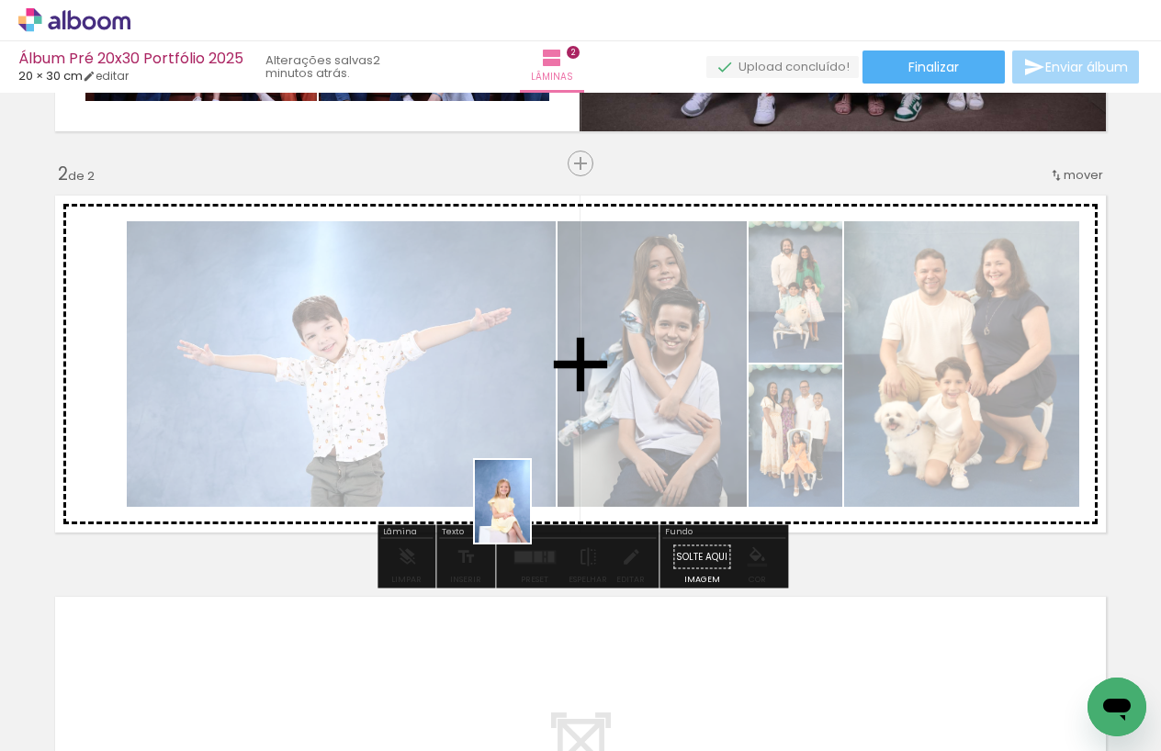
drag, startPoint x: 924, startPoint y: 689, endPoint x: 530, endPoint y: 515, distance: 430.6
click at [530, 515] on quentale-workspace at bounding box center [580, 375] width 1161 height 751
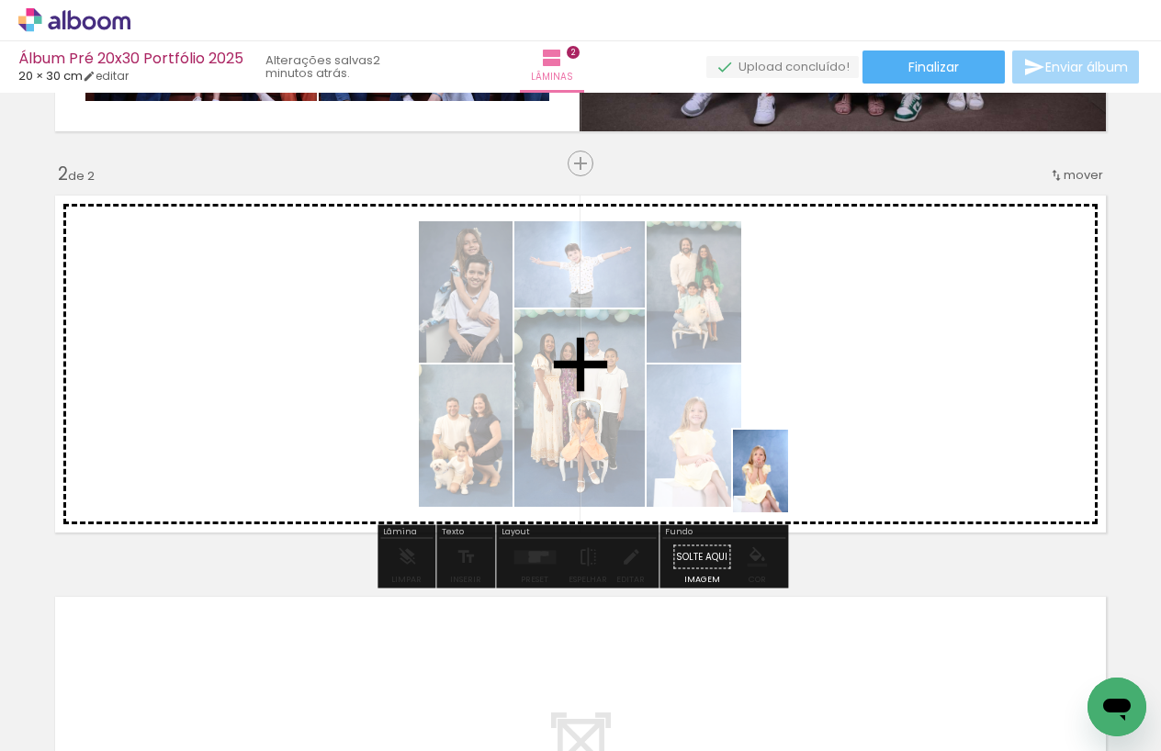
drag, startPoint x: 1032, startPoint y: 684, endPoint x: 788, endPoint y: 485, distance: 315.3
click at [788, 485] on quentale-workspace at bounding box center [580, 375] width 1161 height 751
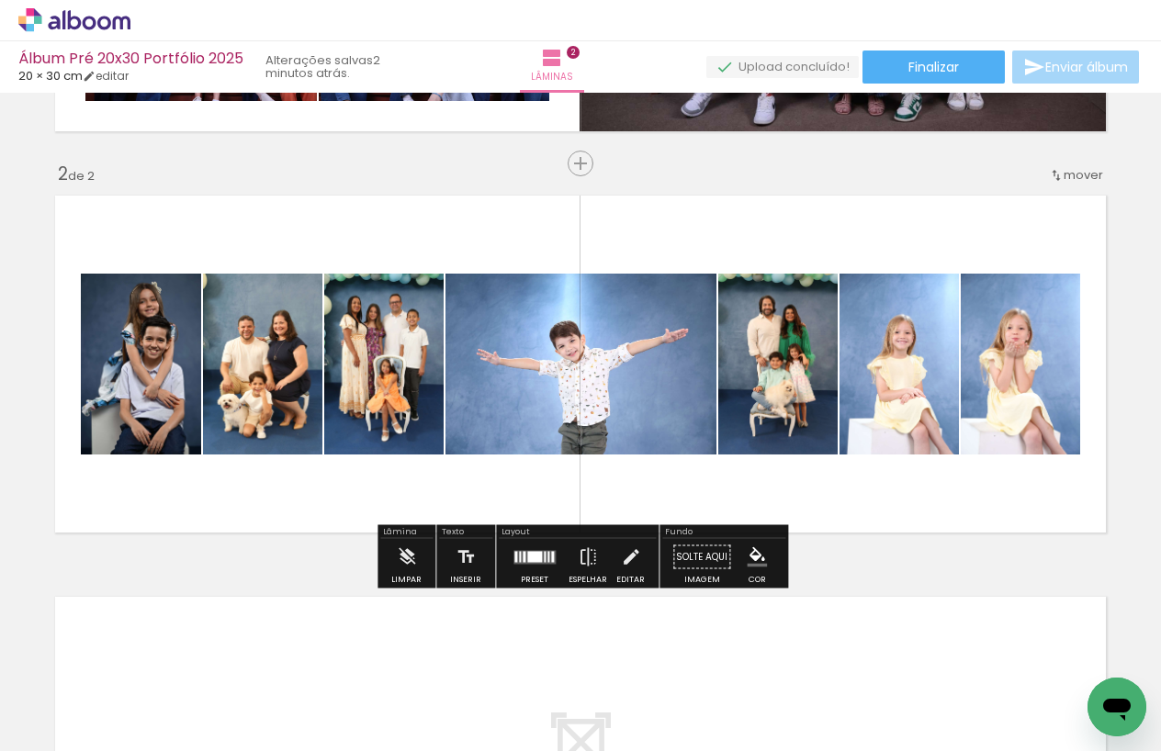
click at [551, 556] on div at bounding box center [552, 556] width 3 height 11
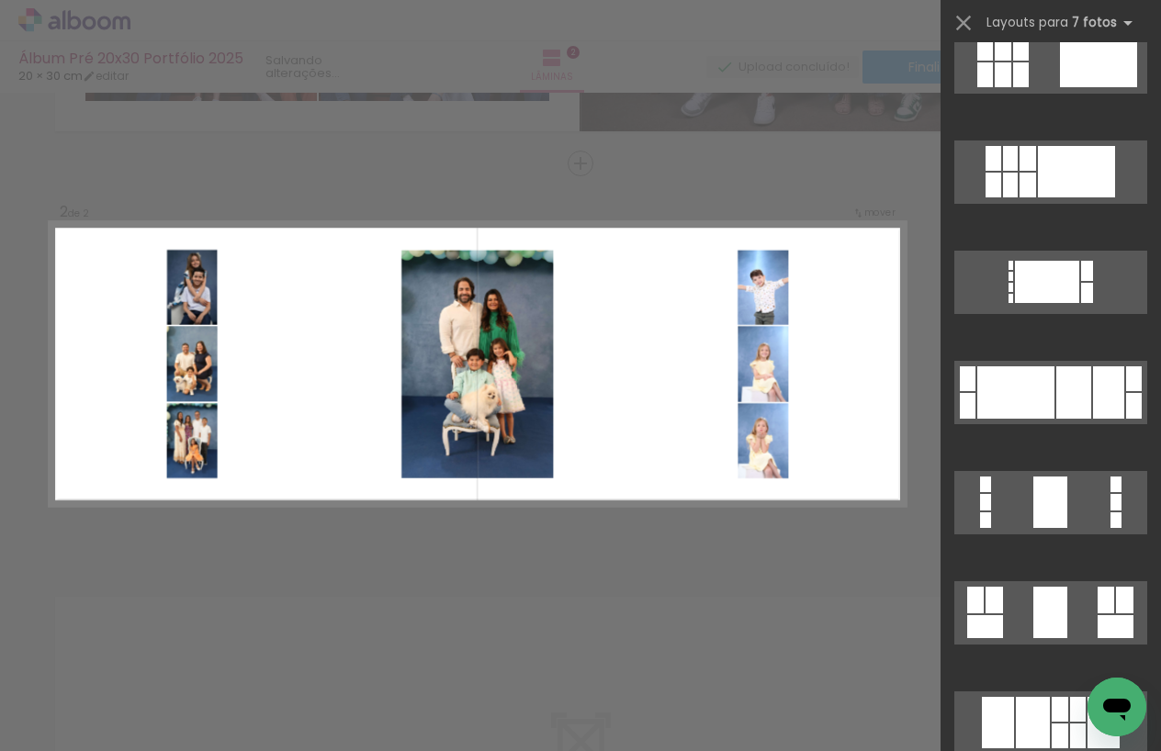
scroll to position [697, 0]
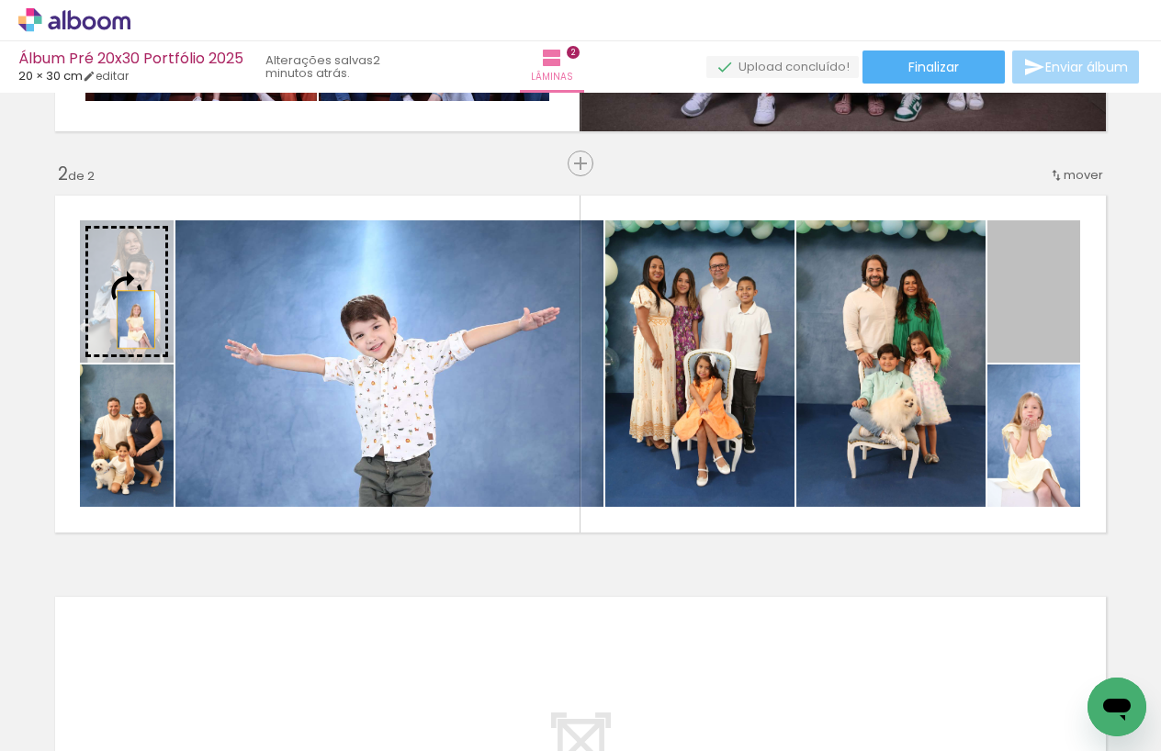
drag, startPoint x: 1041, startPoint y: 302, endPoint x: 136, endPoint y: 320, distance: 905.0
click at [0, 0] on slot at bounding box center [0, 0] width 0 height 0
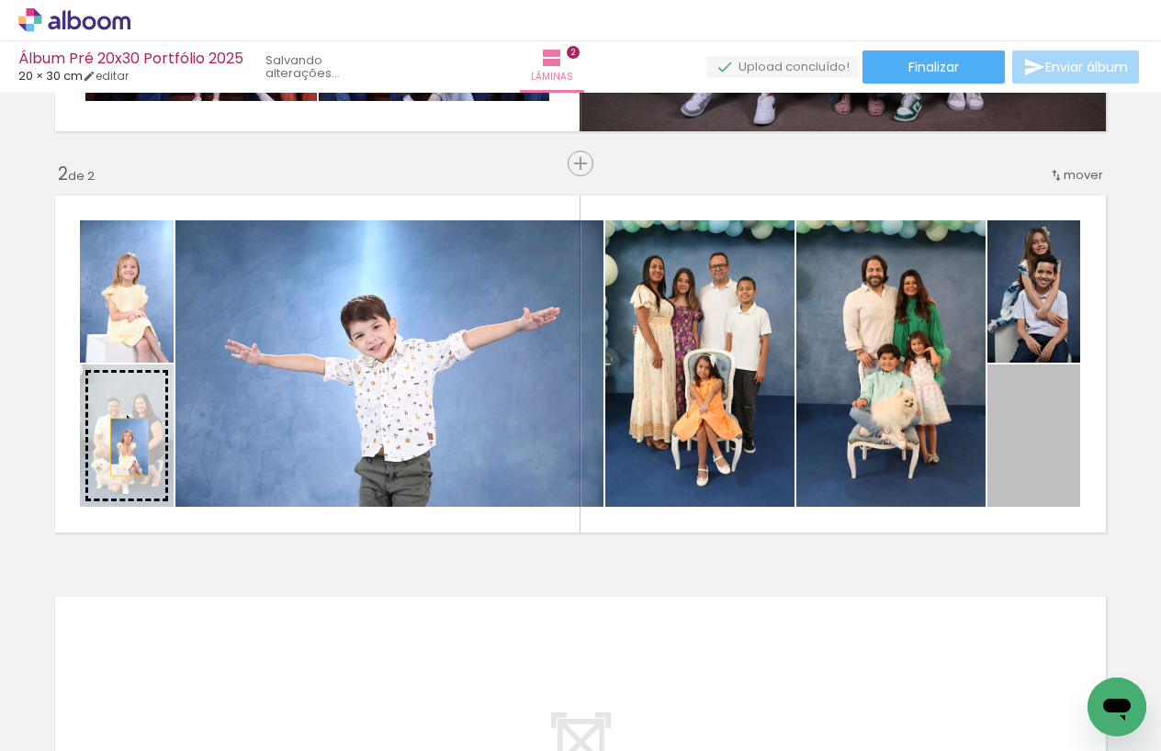
drag, startPoint x: 1054, startPoint y: 448, endPoint x: 130, endPoint y: 449, distance: 923.2
click at [0, 0] on slot at bounding box center [0, 0] width 0 height 0
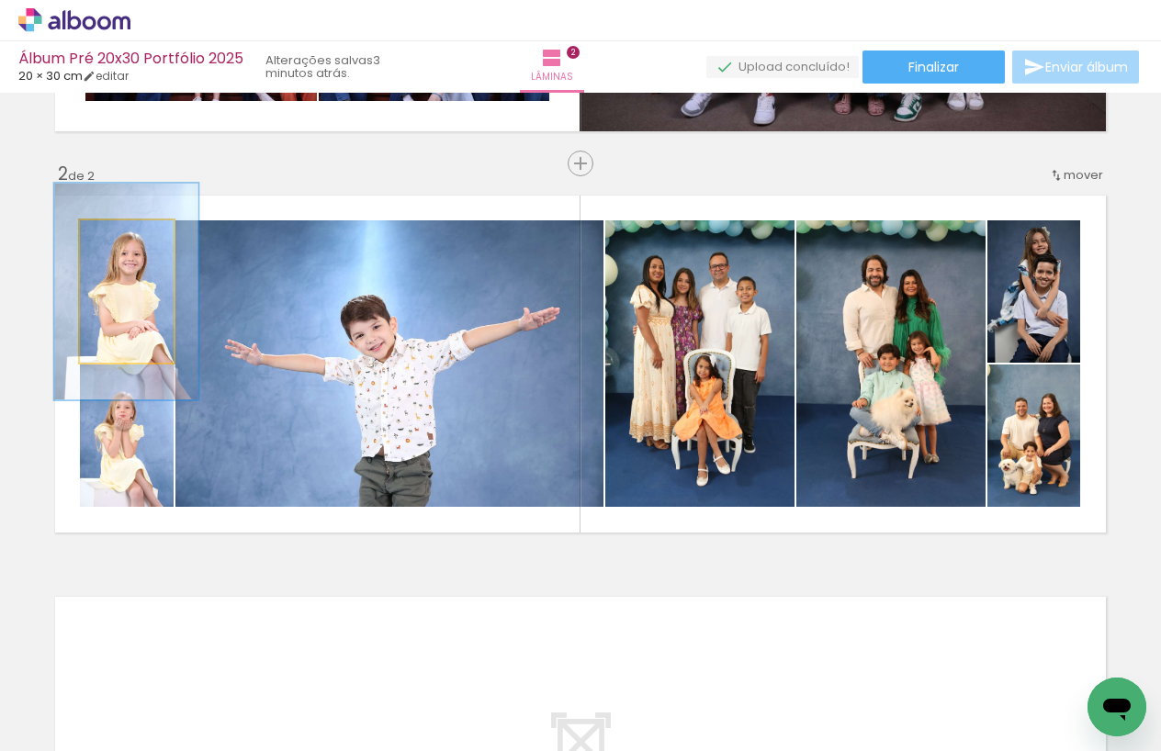
drag, startPoint x: 118, startPoint y: 237, endPoint x: 131, endPoint y: 236, distance: 13.8
type paper-slider "152"
click at [131, 236] on div at bounding box center [130, 239] width 17 height 17
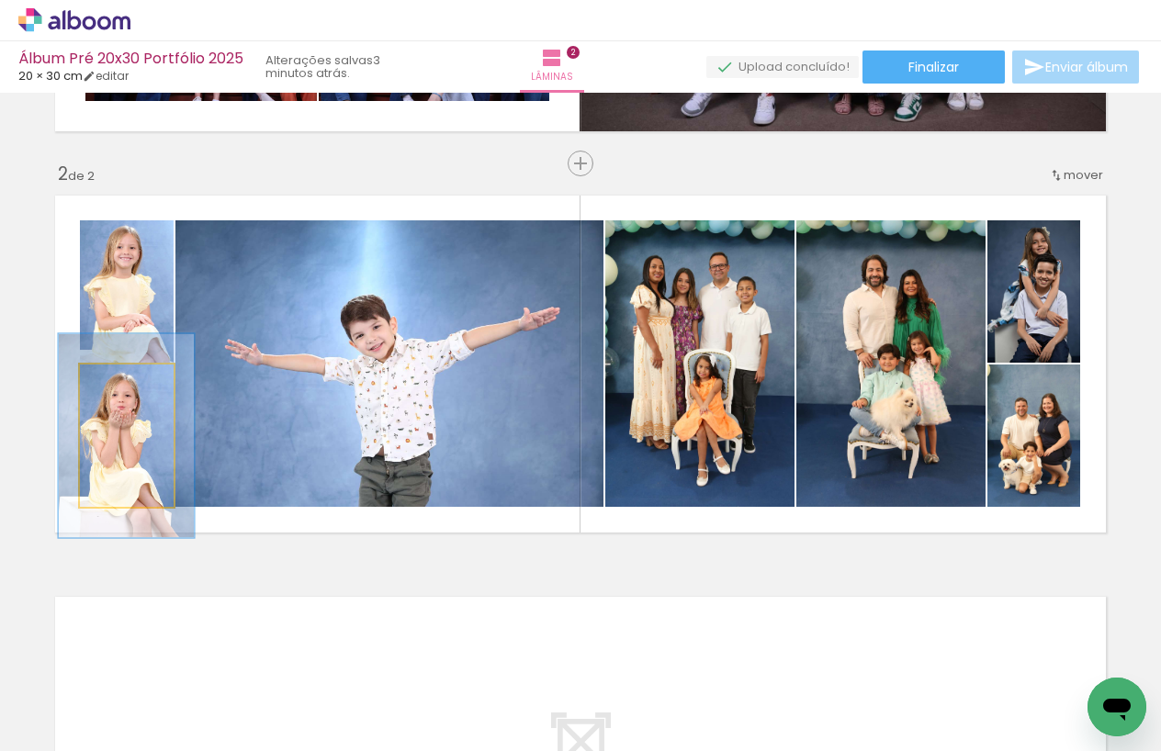
type paper-slider "143"
click at [136, 389] on div at bounding box center [128, 383] width 29 height 29
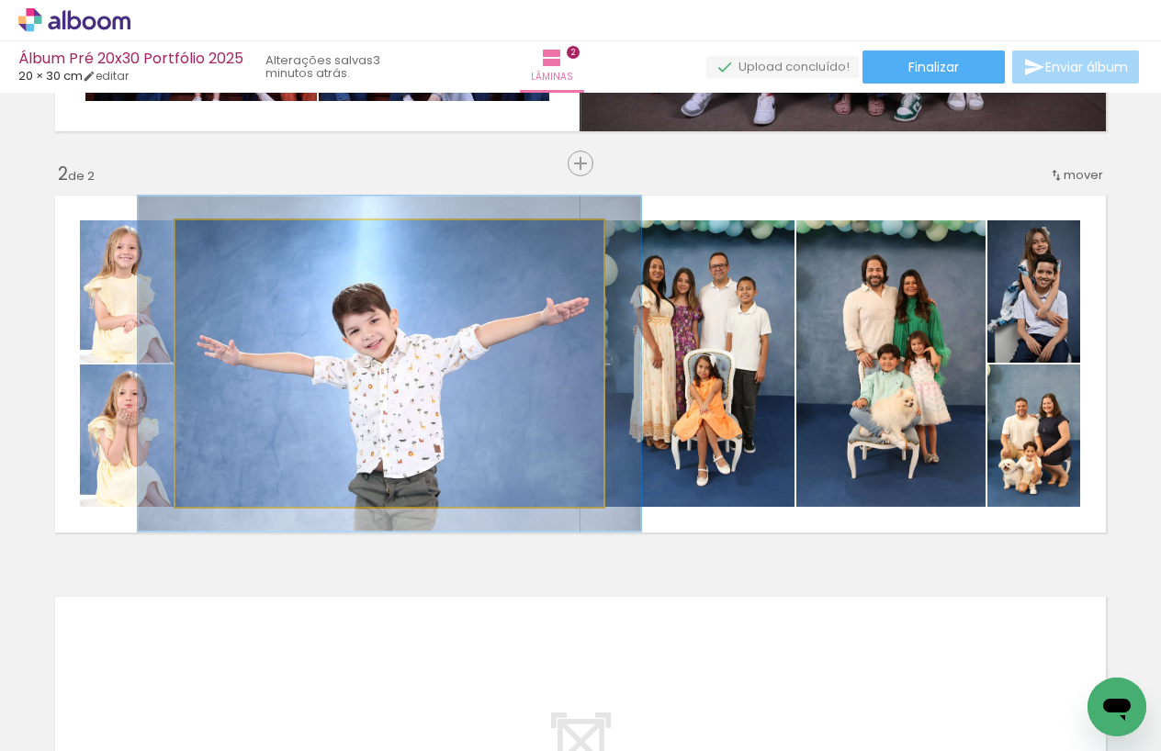
type paper-slider "117"
click at [230, 240] on div at bounding box center [229, 239] width 17 height 17
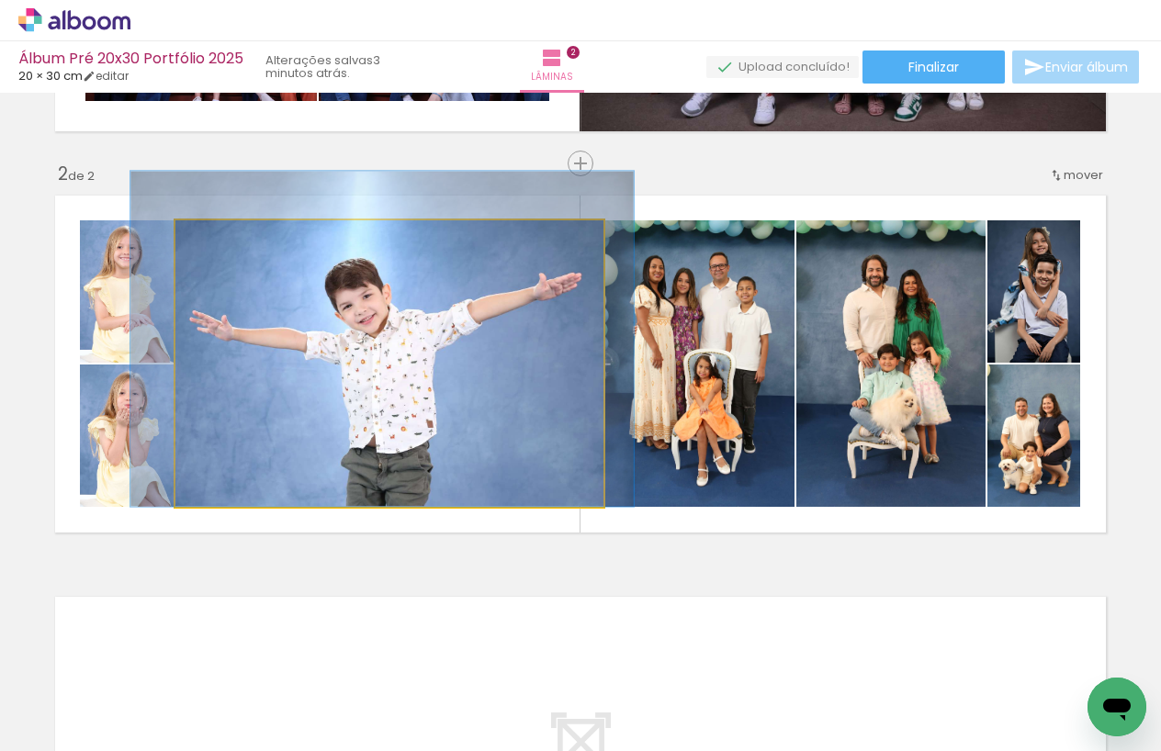
drag, startPoint x: 403, startPoint y: 369, endPoint x: 396, endPoint y: 326, distance: 43.8
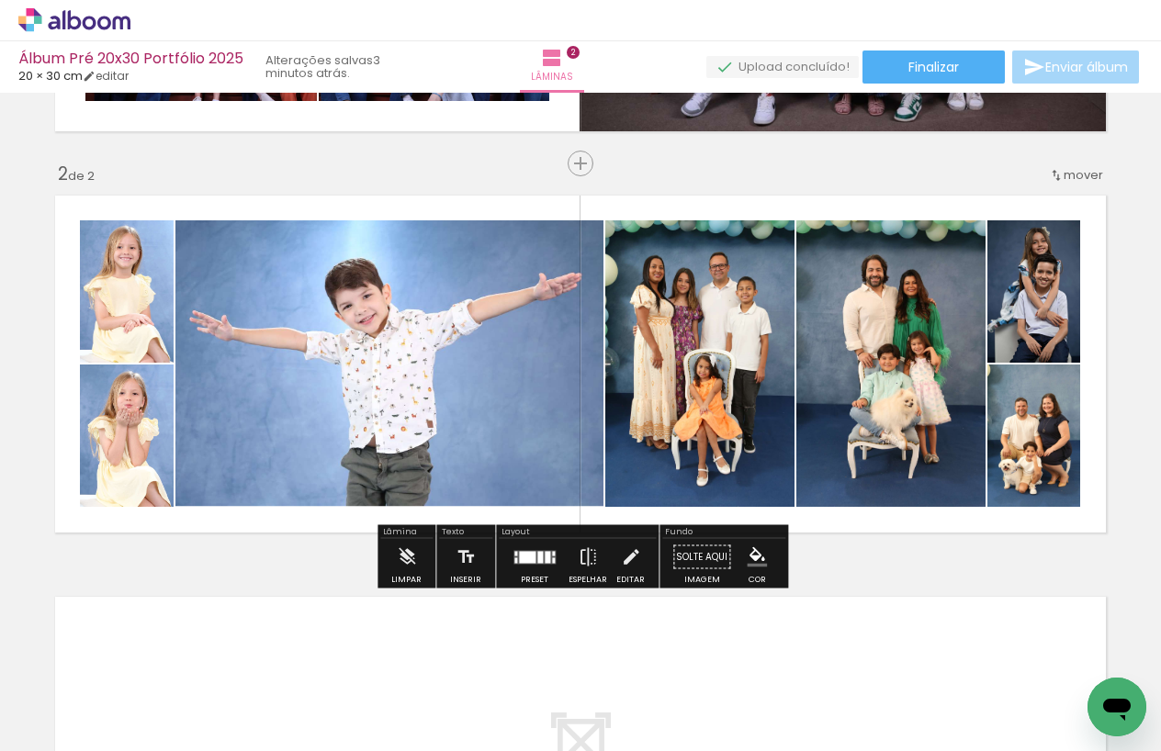
click at [641, 516] on quentale-layouter at bounding box center [580, 363] width 1069 height 355
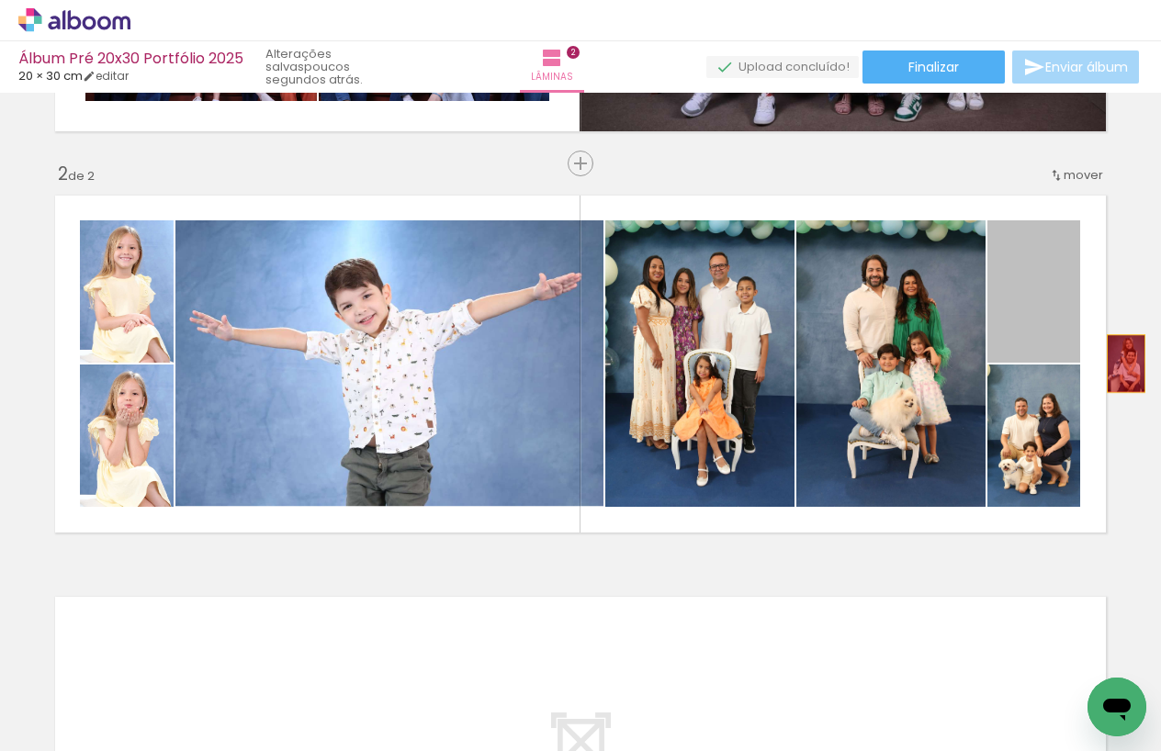
drag, startPoint x: 1043, startPoint y: 333, endPoint x: 1127, endPoint y: 363, distance: 88.6
click at [1127, 363] on div "Inserir lâmina 1 de 2 Inserir lâmina 2 de 2" at bounding box center [580, 340] width 1161 height 1205
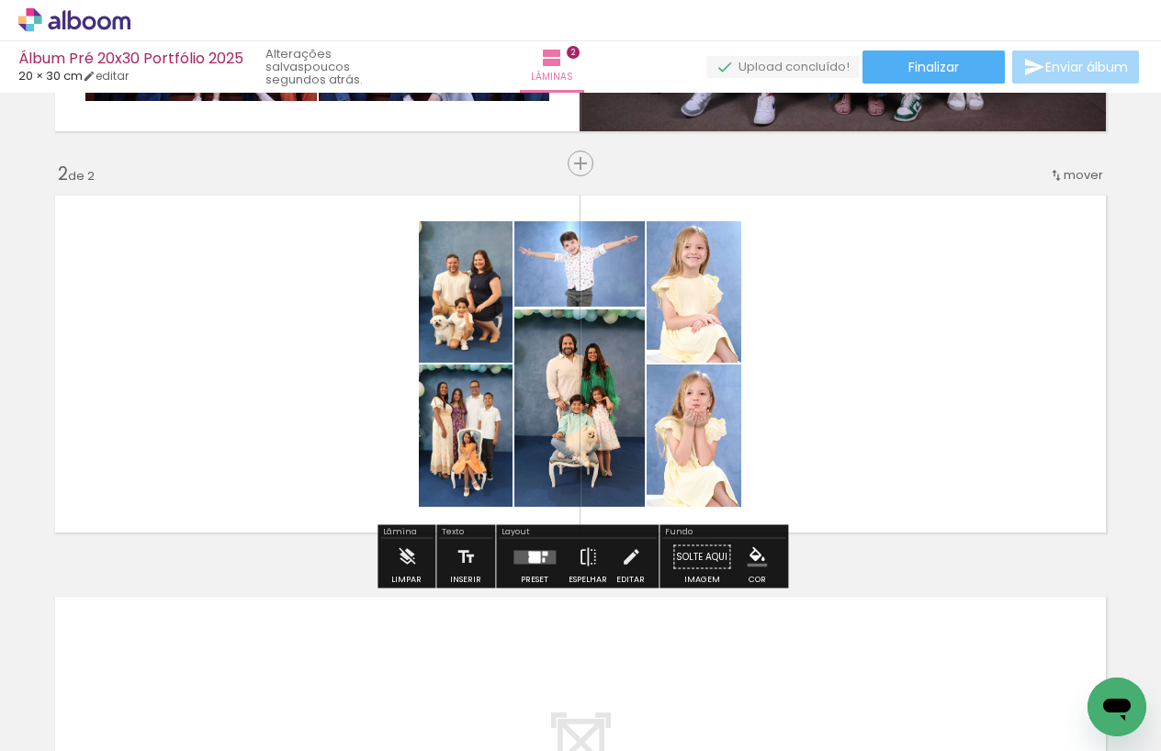
click at [536, 562] on div at bounding box center [534, 557] width 11 height 12
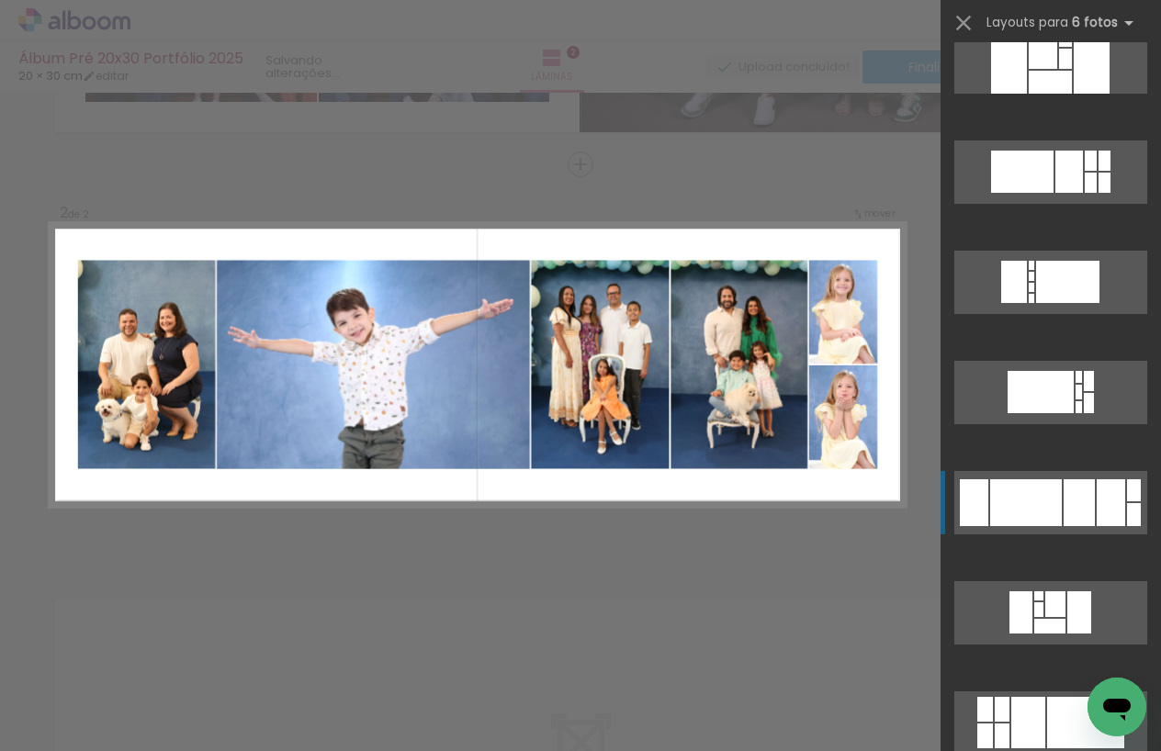
scroll to position [1358, 0]
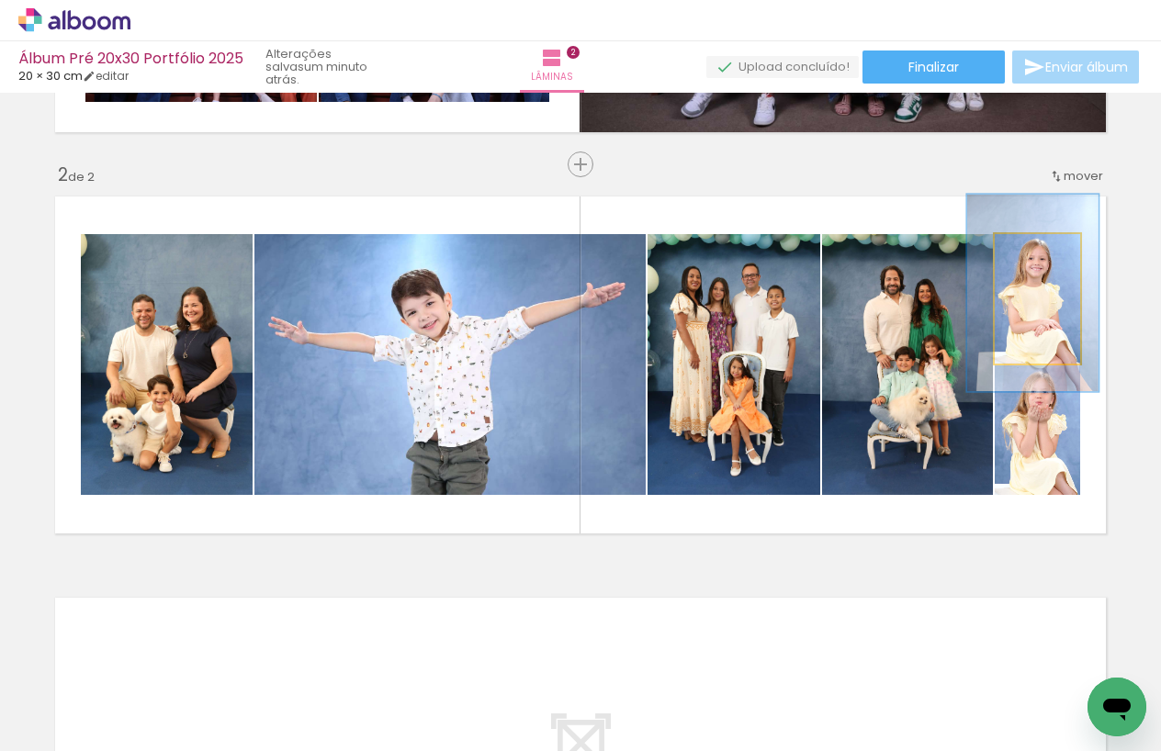
click at [1055, 350] on quentale-photo at bounding box center [1037, 299] width 85 height 130
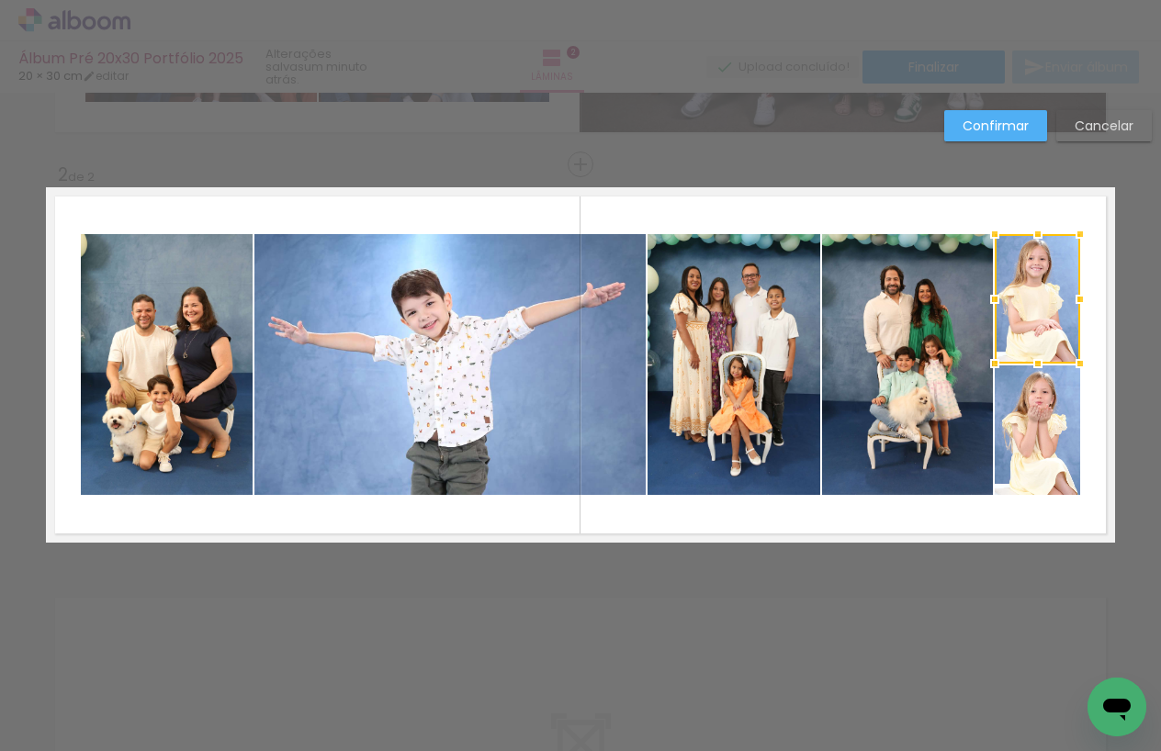
scroll to position [361, 0]
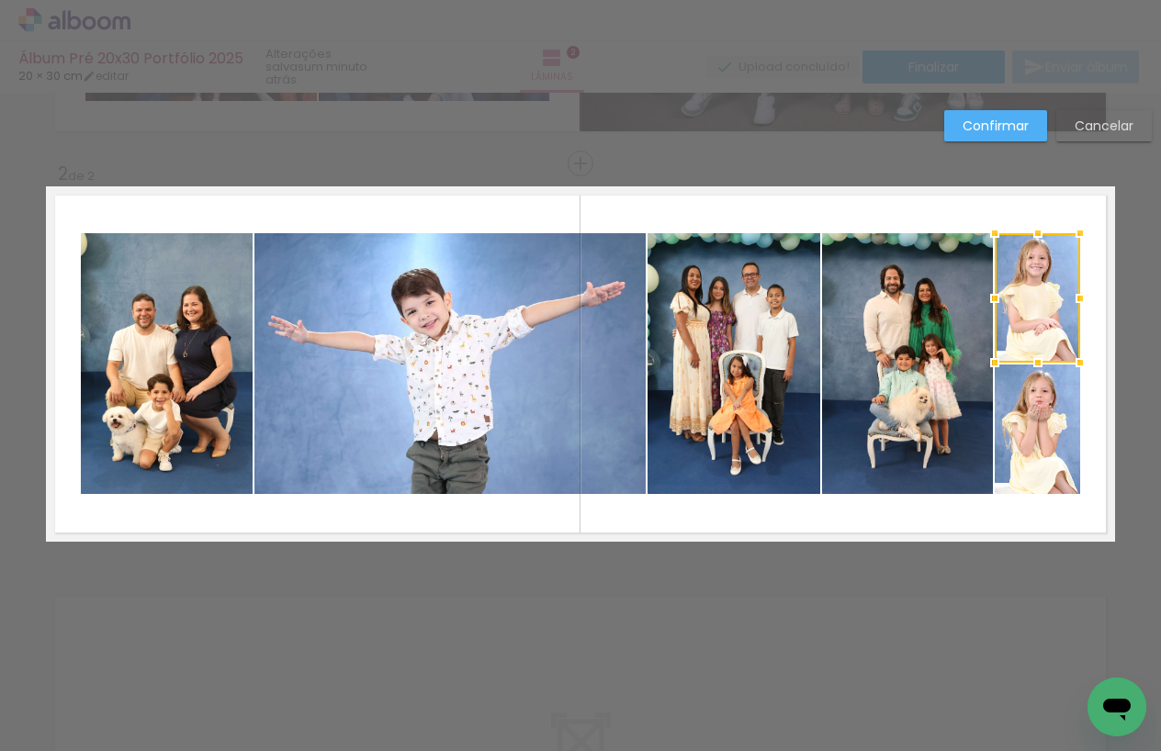
click at [1043, 401] on quentale-photo at bounding box center [1037, 430] width 85 height 130
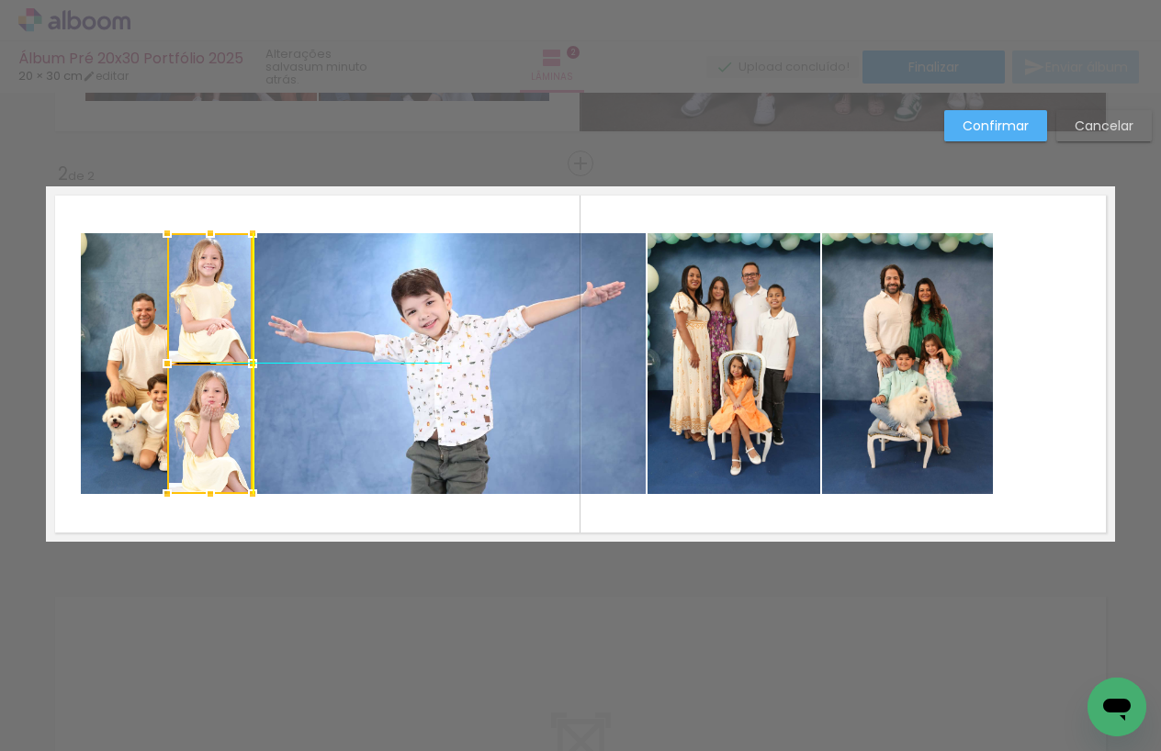
drag, startPoint x: 1045, startPoint y: 346, endPoint x: 230, endPoint y: 373, distance: 816.1
click at [223, 333] on div at bounding box center [209, 363] width 85 height 261
click at [295, 514] on quentale-layouter at bounding box center [580, 363] width 1069 height 355
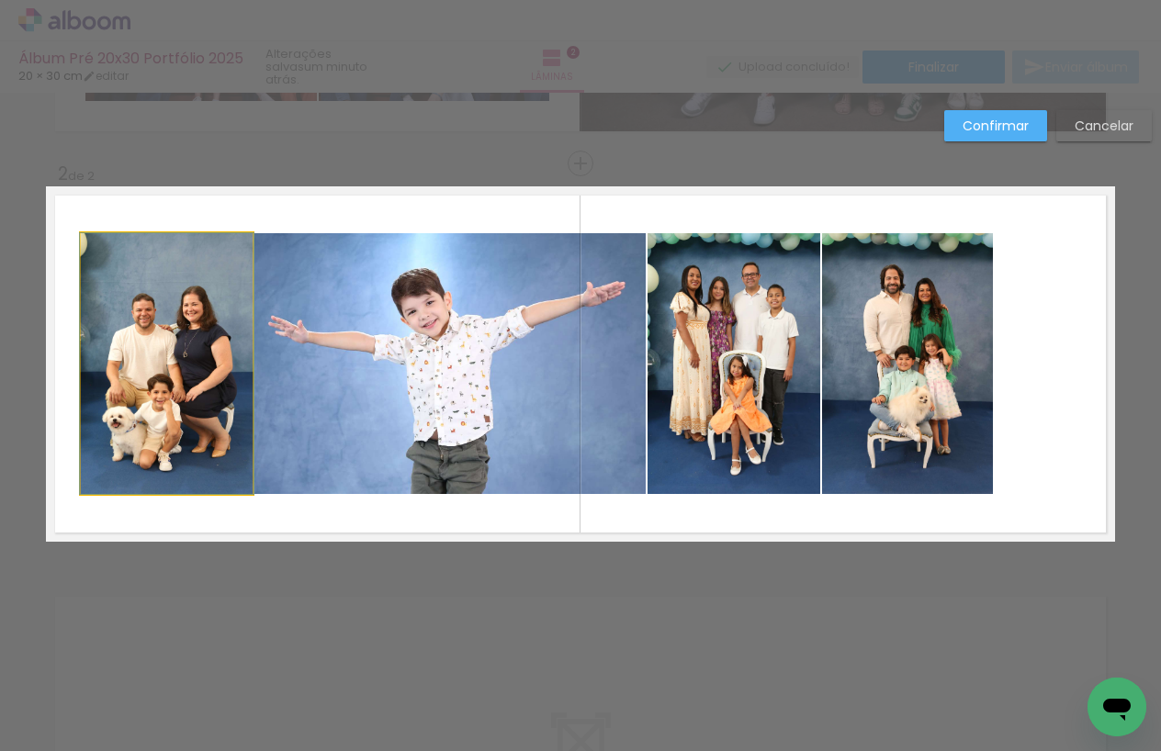
click at [123, 377] on quentale-photo at bounding box center [167, 363] width 172 height 261
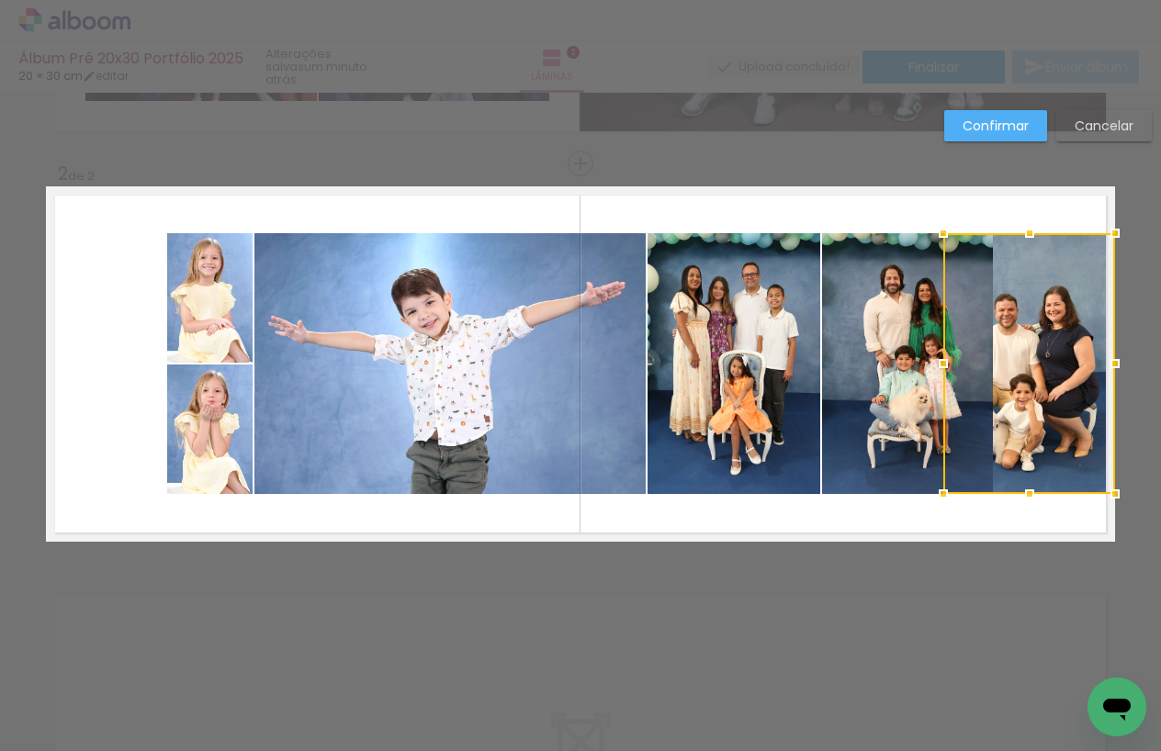
drag, startPoint x: 120, startPoint y: 322, endPoint x: 1024, endPoint y: 307, distance: 904.0
click at [1024, 307] on div at bounding box center [1029, 363] width 172 height 261
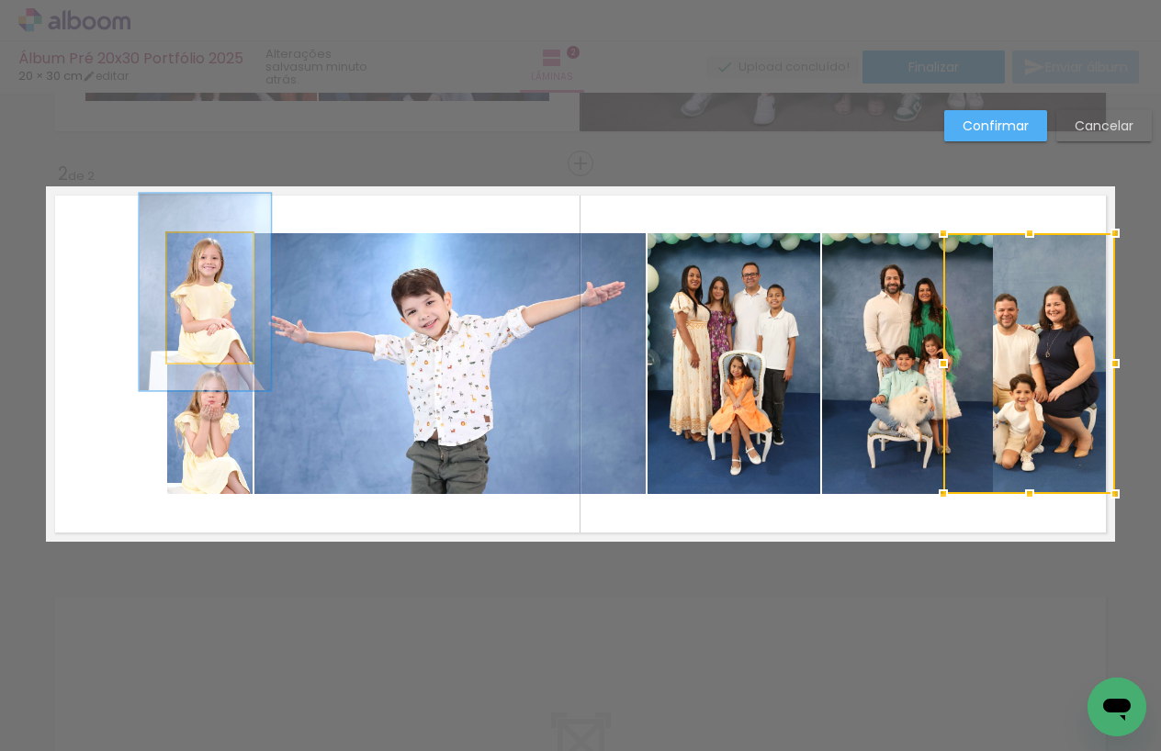
click at [225, 305] on quentale-photo at bounding box center [209, 298] width 85 height 130
click at [943, 305] on div at bounding box center [1029, 363] width 172 height 261
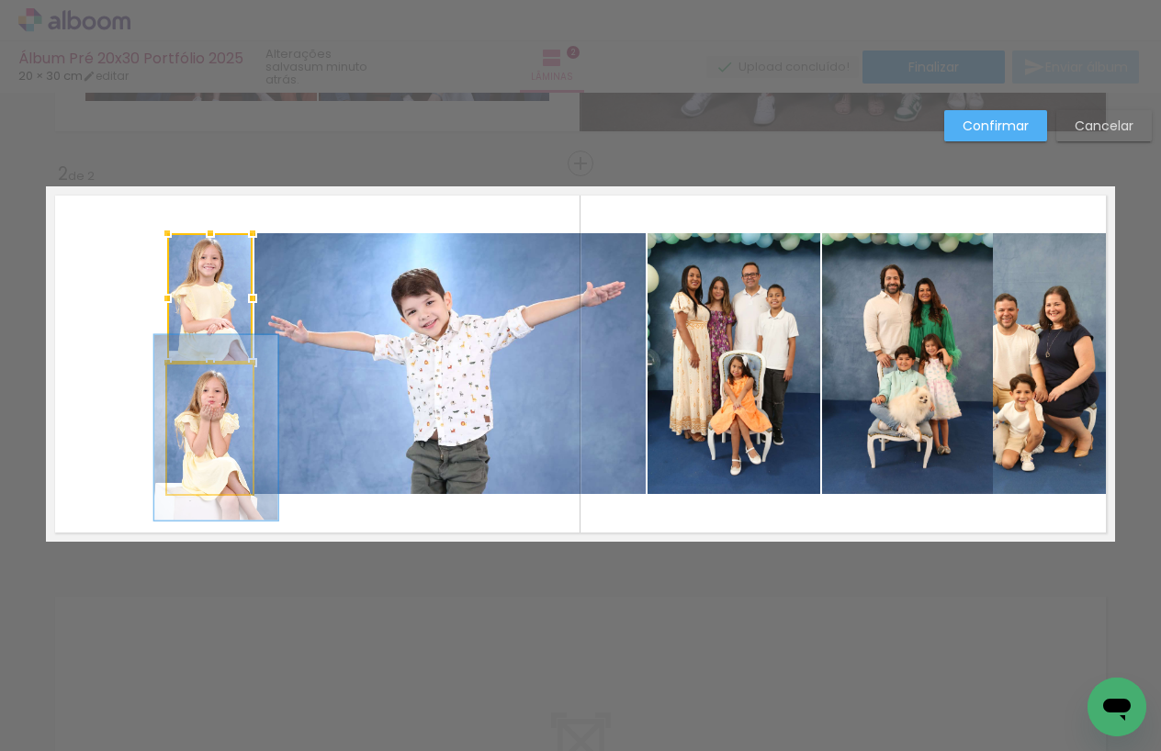
click at [215, 412] on quentale-photo at bounding box center [209, 430] width 85 height 130
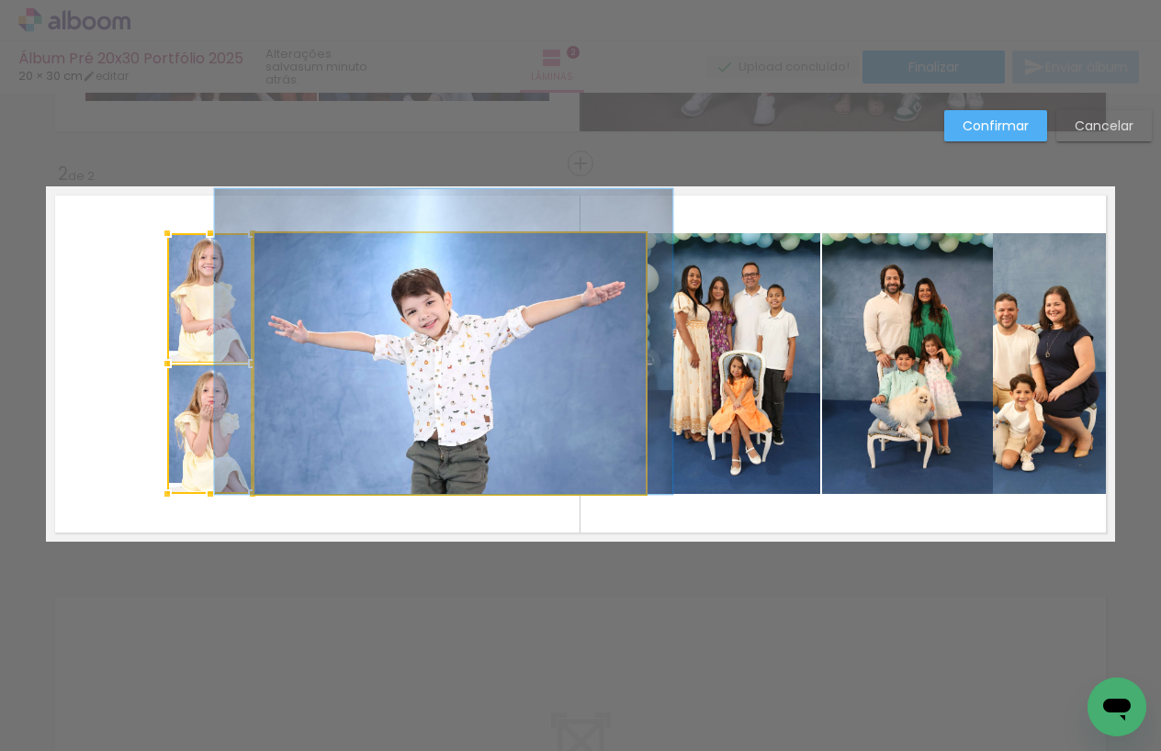
click at [341, 402] on quentale-photo at bounding box center [449, 363] width 391 height 261
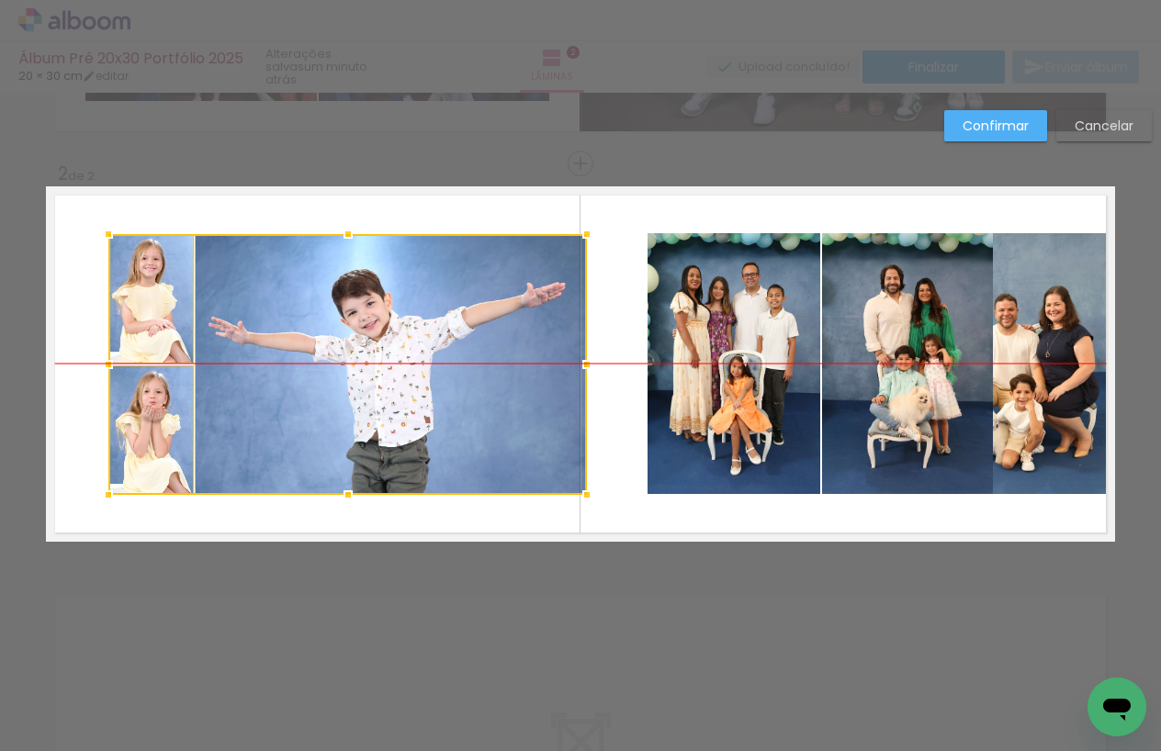
drag, startPoint x: 459, startPoint y: 416, endPoint x: 406, endPoint y: 411, distance: 53.6
click at [400, 410] on div at bounding box center [347, 364] width 479 height 261
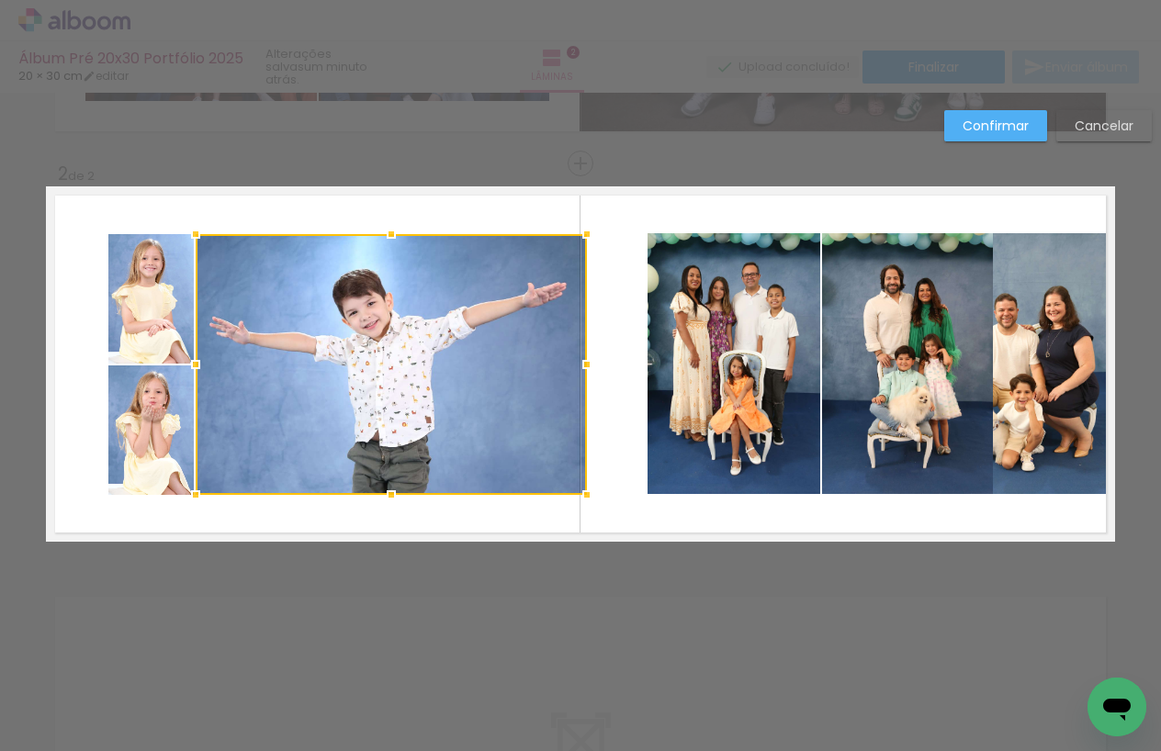
click at [535, 420] on div at bounding box center [391, 364] width 391 height 261
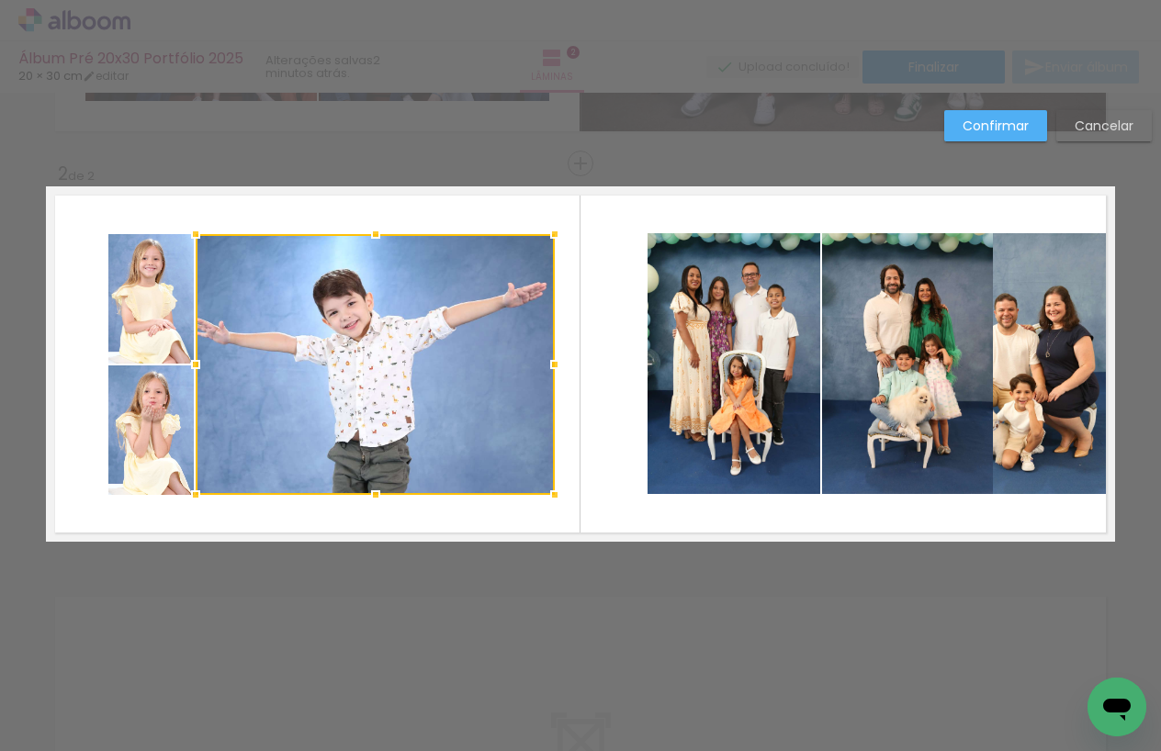
drag, startPoint x: 581, startPoint y: 365, endPoint x: 554, endPoint y: 377, distance: 30.0
click at [554, 377] on div at bounding box center [554, 364] width 37 height 37
click at [175, 319] on quentale-photo at bounding box center [150, 299] width 85 height 130
click at [167, 389] on div at bounding box center [331, 364] width 446 height 261
click at [229, 386] on div at bounding box center [331, 364] width 446 height 261
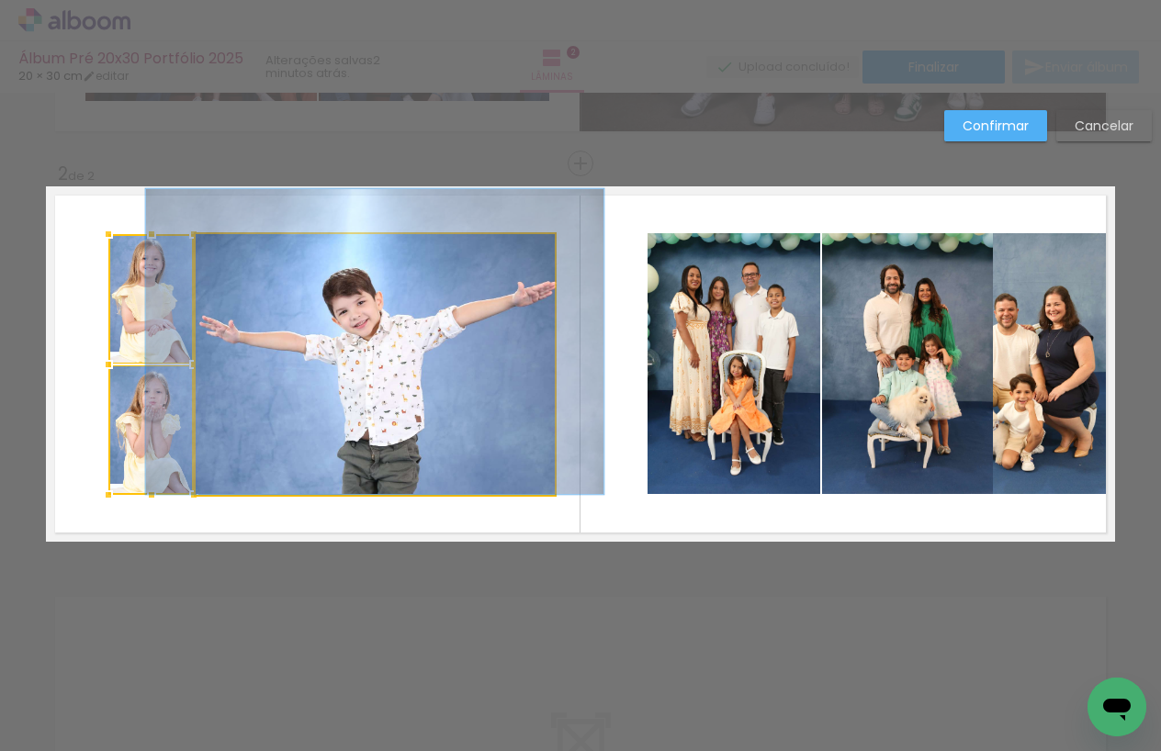
drag, startPoint x: 287, startPoint y: 399, endPoint x: 297, endPoint y: 397, distance: 10.3
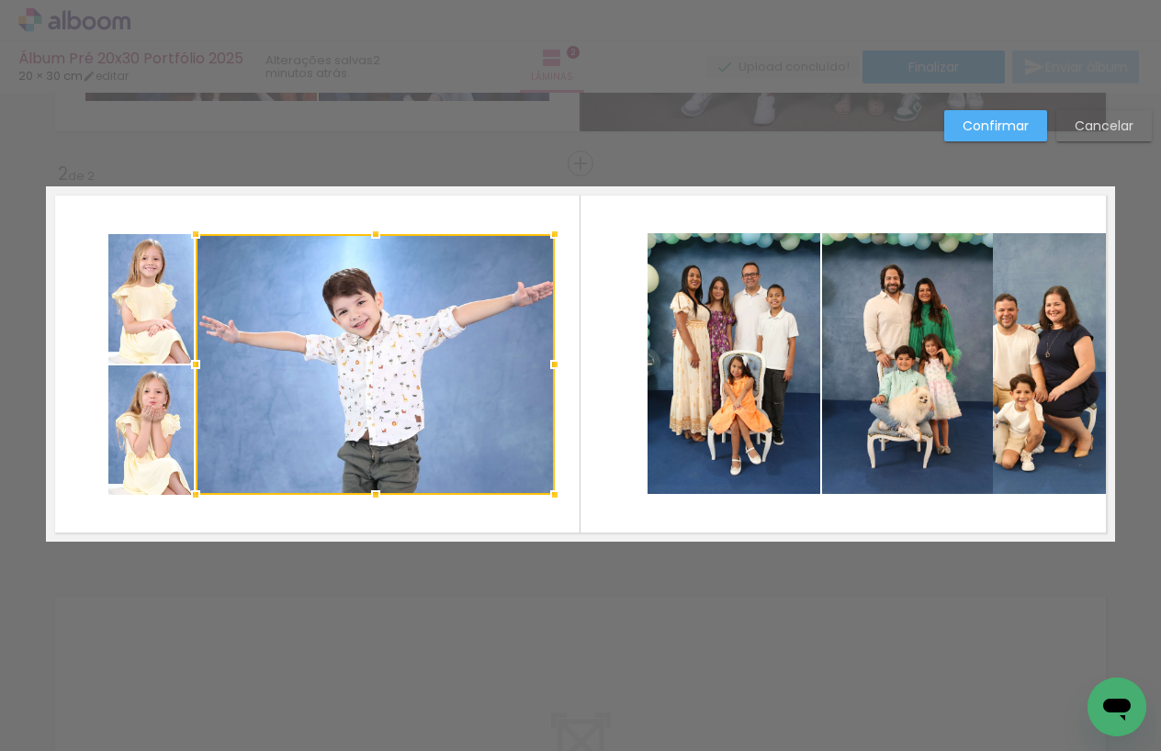
drag, startPoint x: 141, startPoint y: 345, endPoint x: 151, endPoint y: 383, distance: 39.0
click at [141, 345] on quentale-photo at bounding box center [150, 299] width 85 height 130
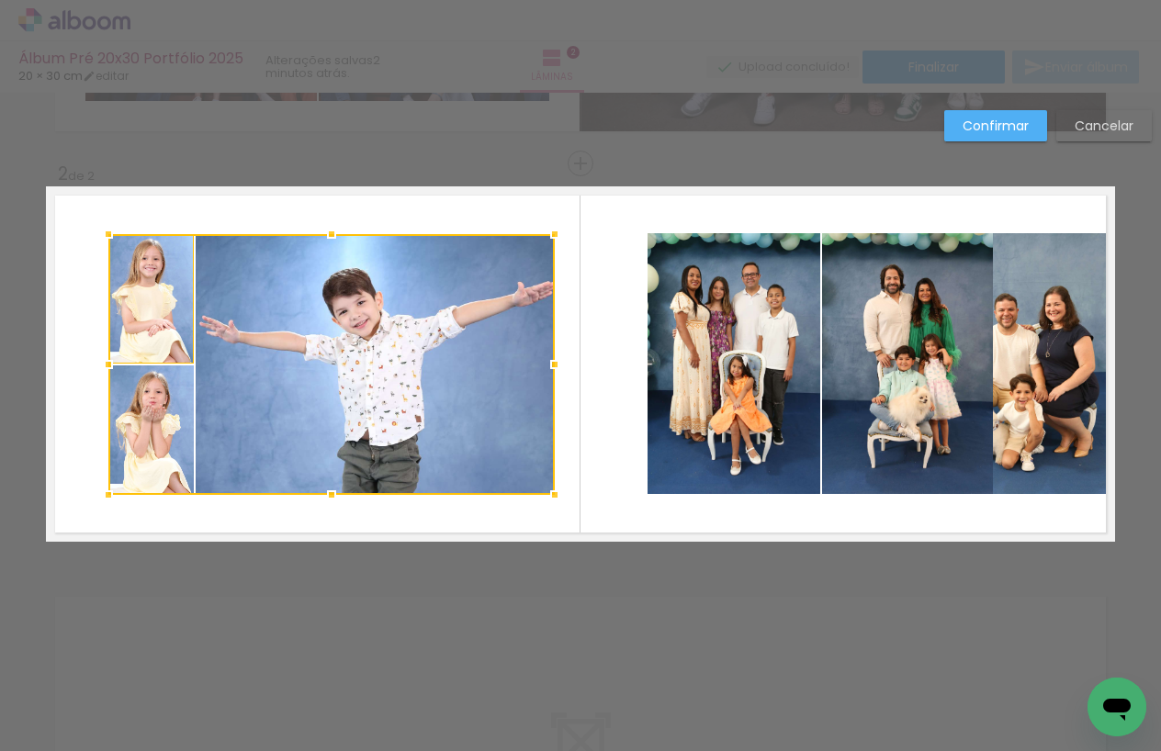
click at [155, 400] on div at bounding box center [331, 364] width 446 height 261
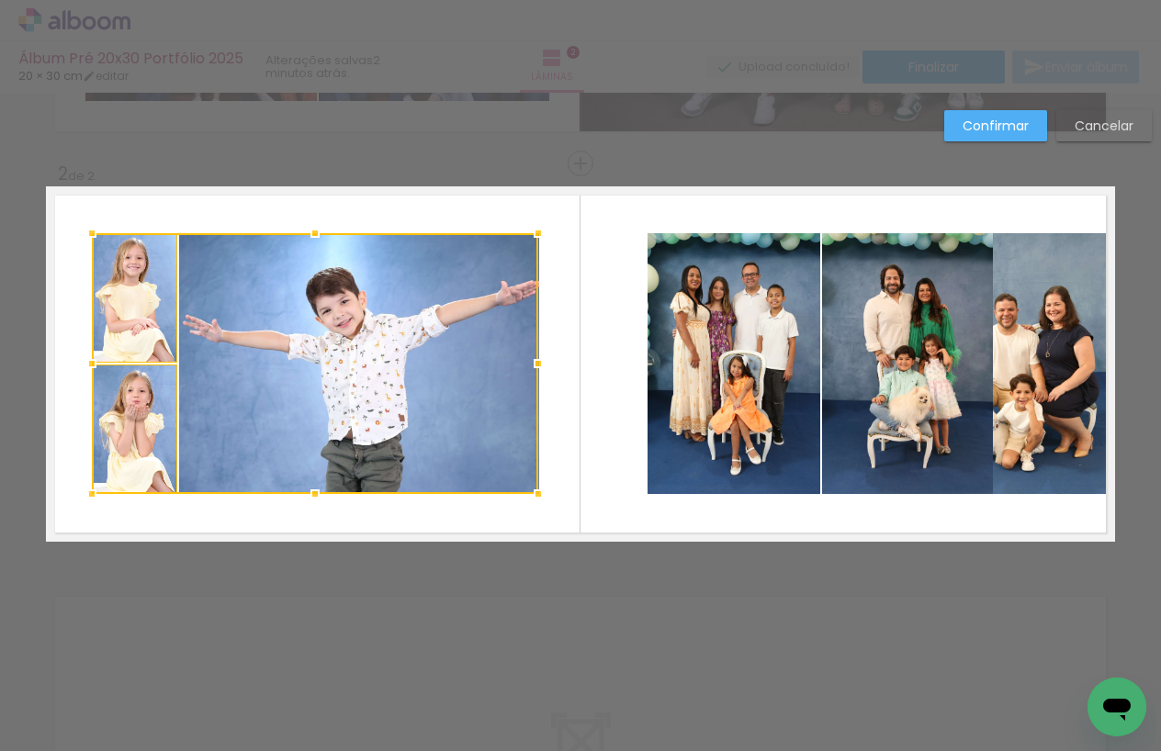
drag, startPoint x: 257, startPoint y: 394, endPoint x: 241, endPoint y: 393, distance: 16.6
click at [241, 393] on div at bounding box center [315, 363] width 446 height 261
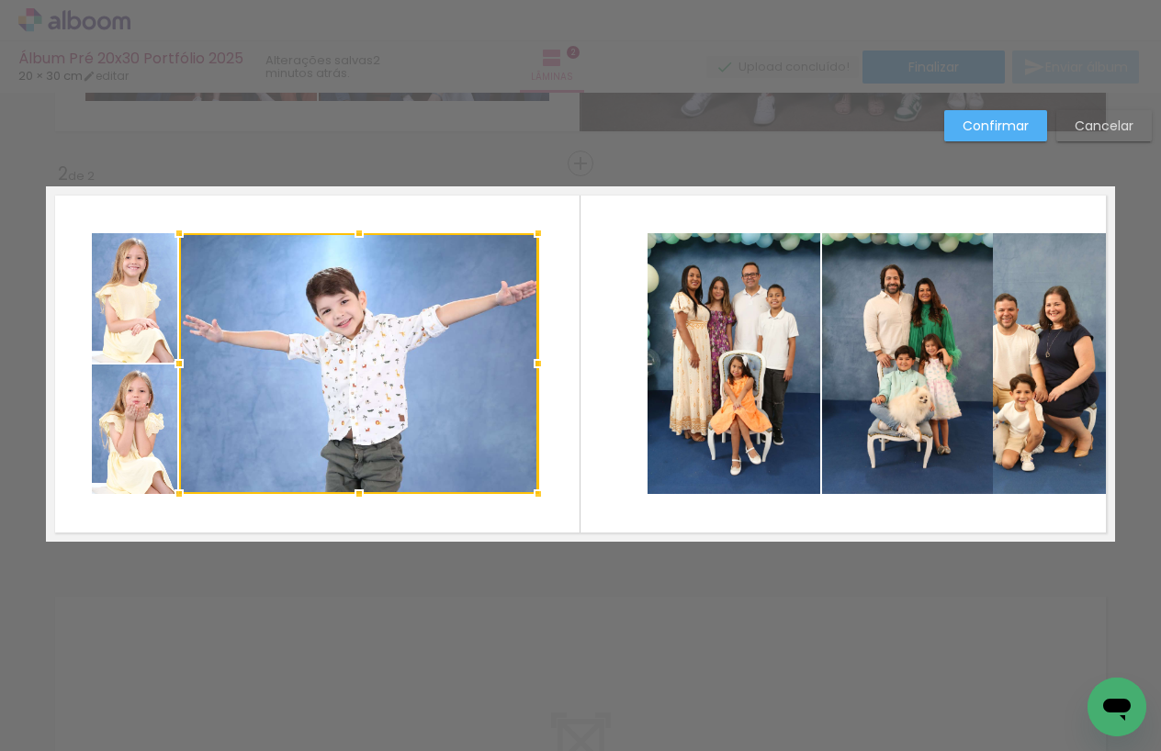
click at [578, 372] on quentale-layouter at bounding box center [580, 363] width 1069 height 355
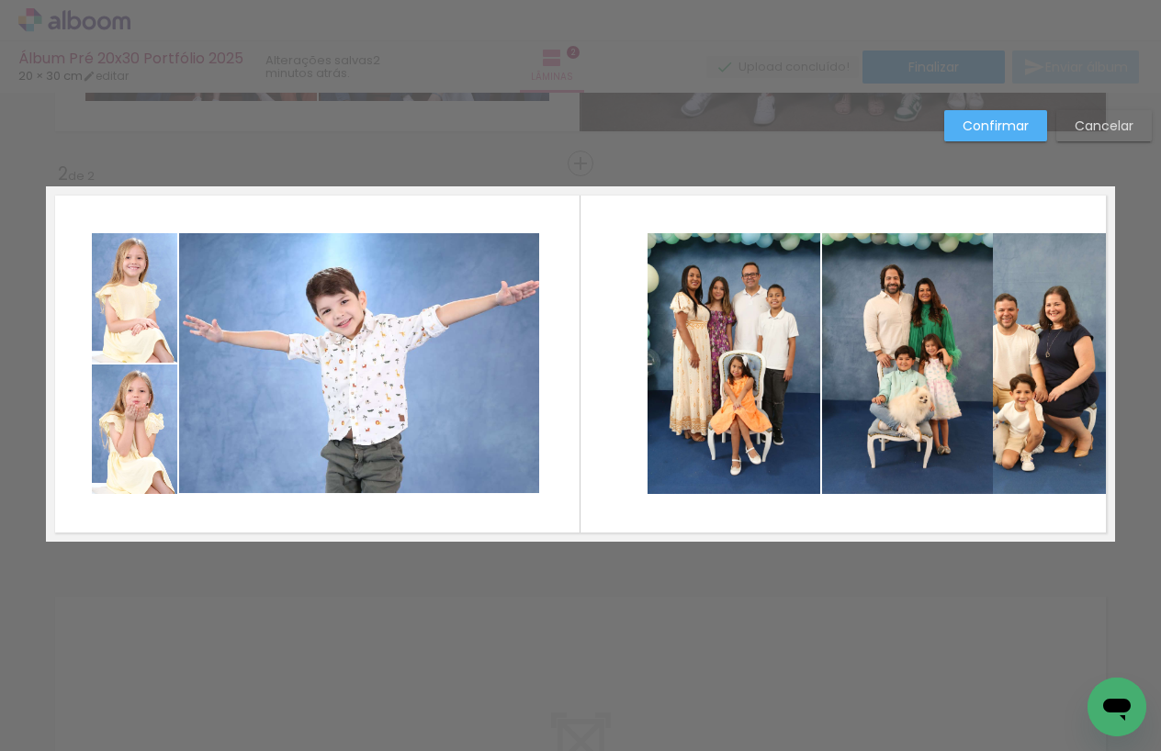
click at [0, 0] on slot "Confirmar" at bounding box center [0, 0] width 0 height 0
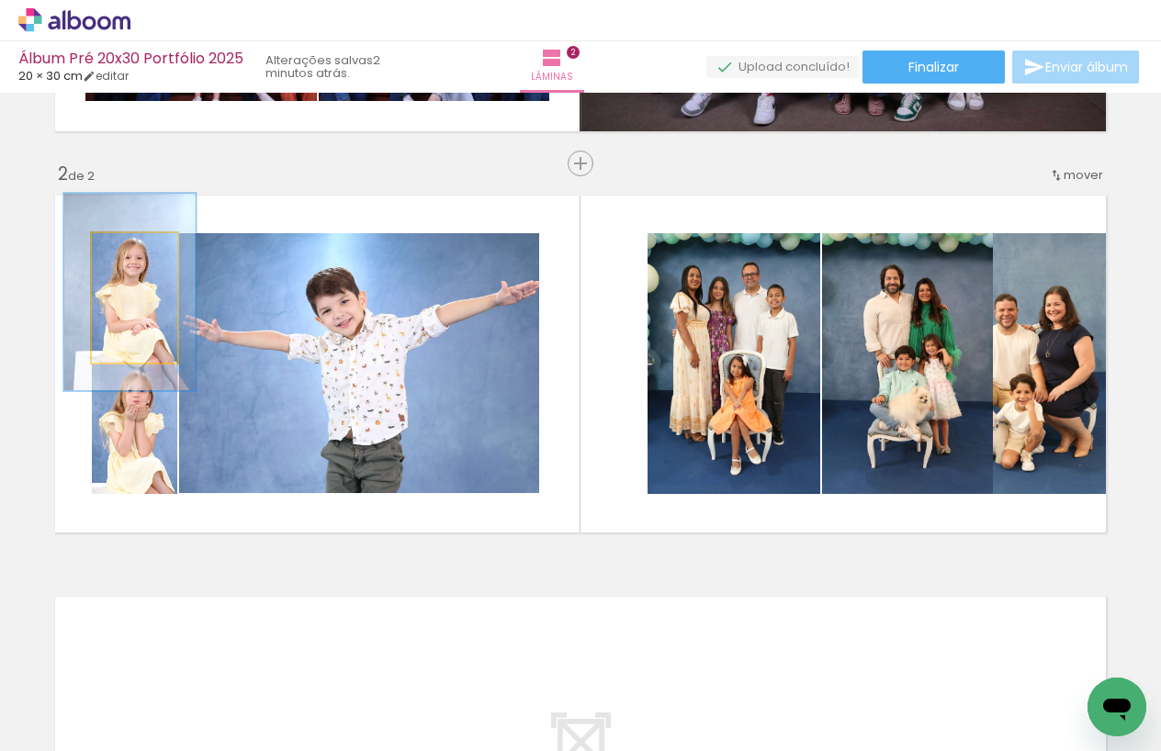
click at [157, 329] on quentale-photo at bounding box center [134, 298] width 85 height 130
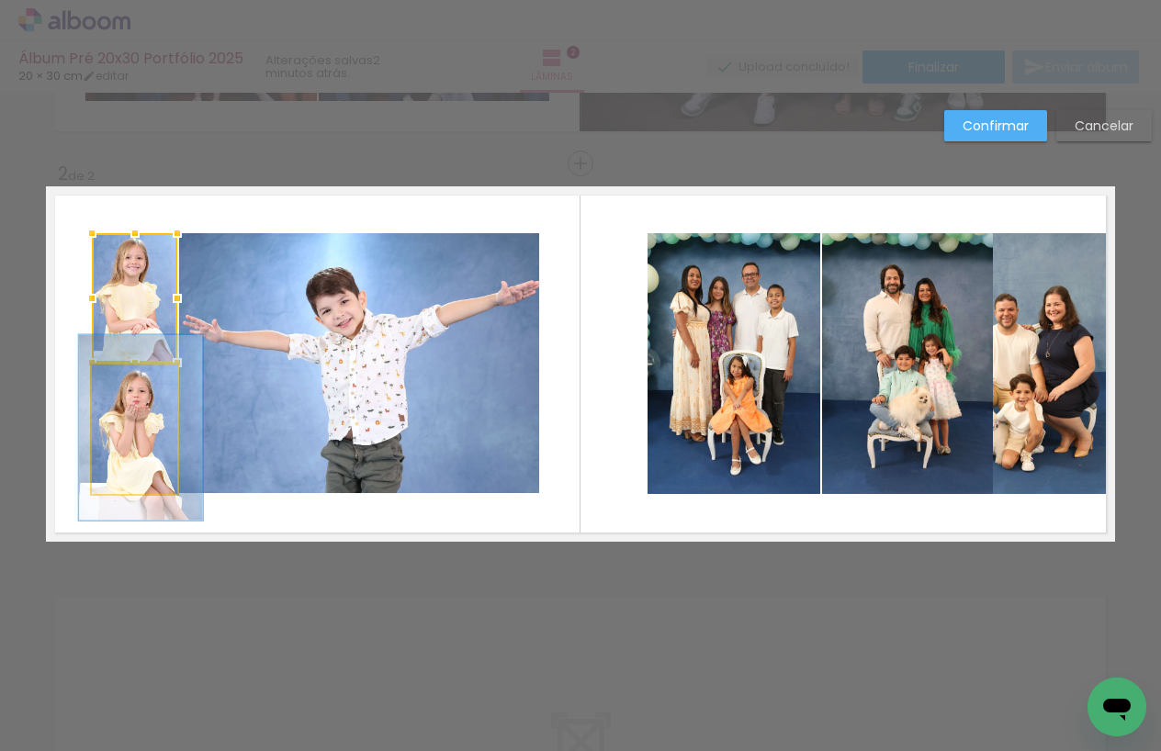
click at [164, 404] on quentale-photo at bounding box center [134, 430] width 85 height 130
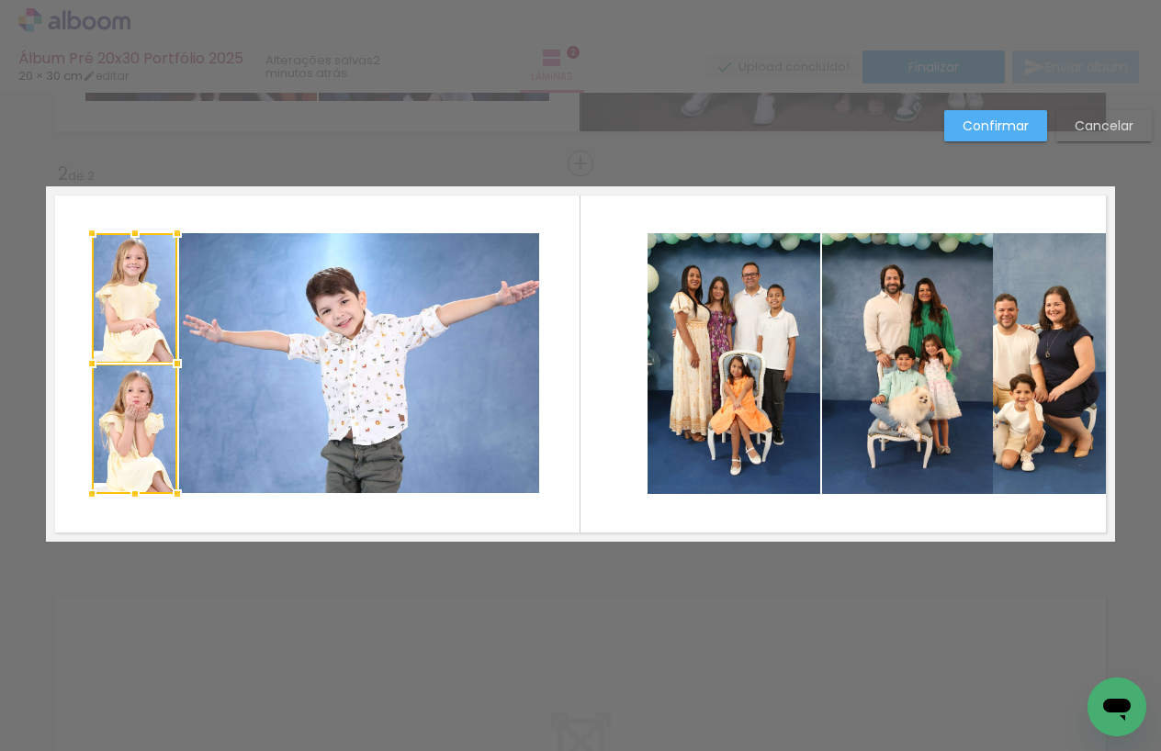
click at [232, 400] on quentale-photo at bounding box center [358, 363] width 359 height 261
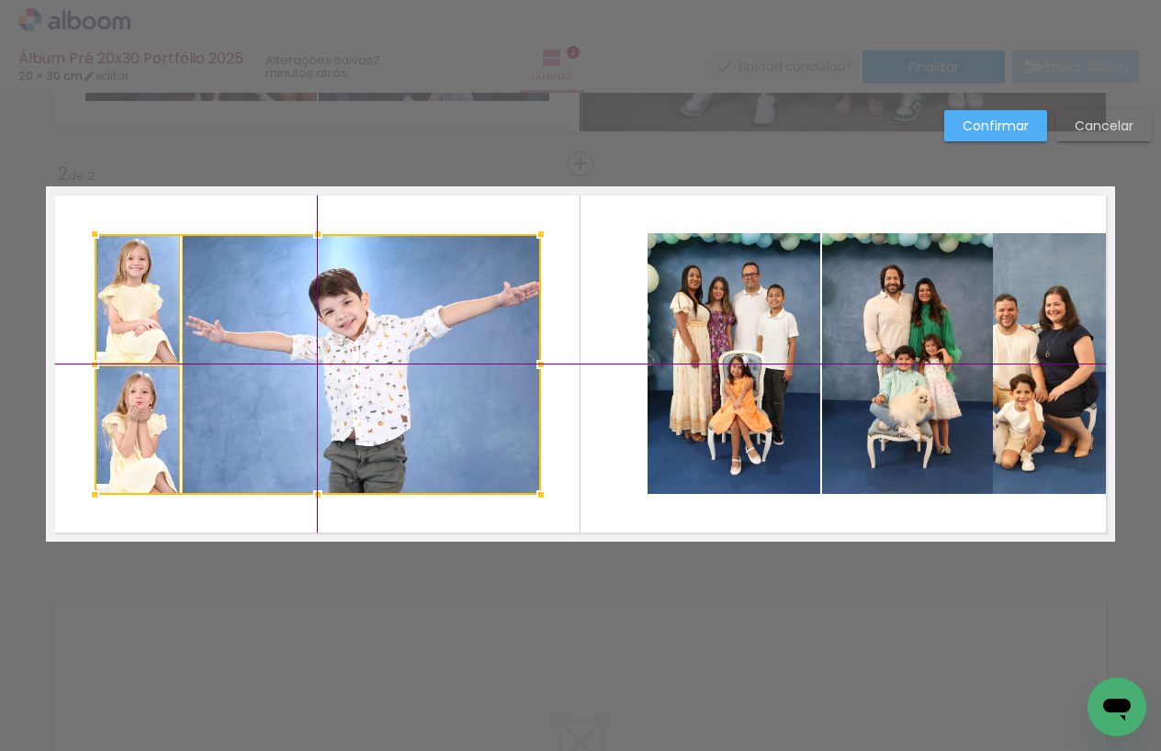
click at [281, 383] on div at bounding box center [318, 364] width 446 height 261
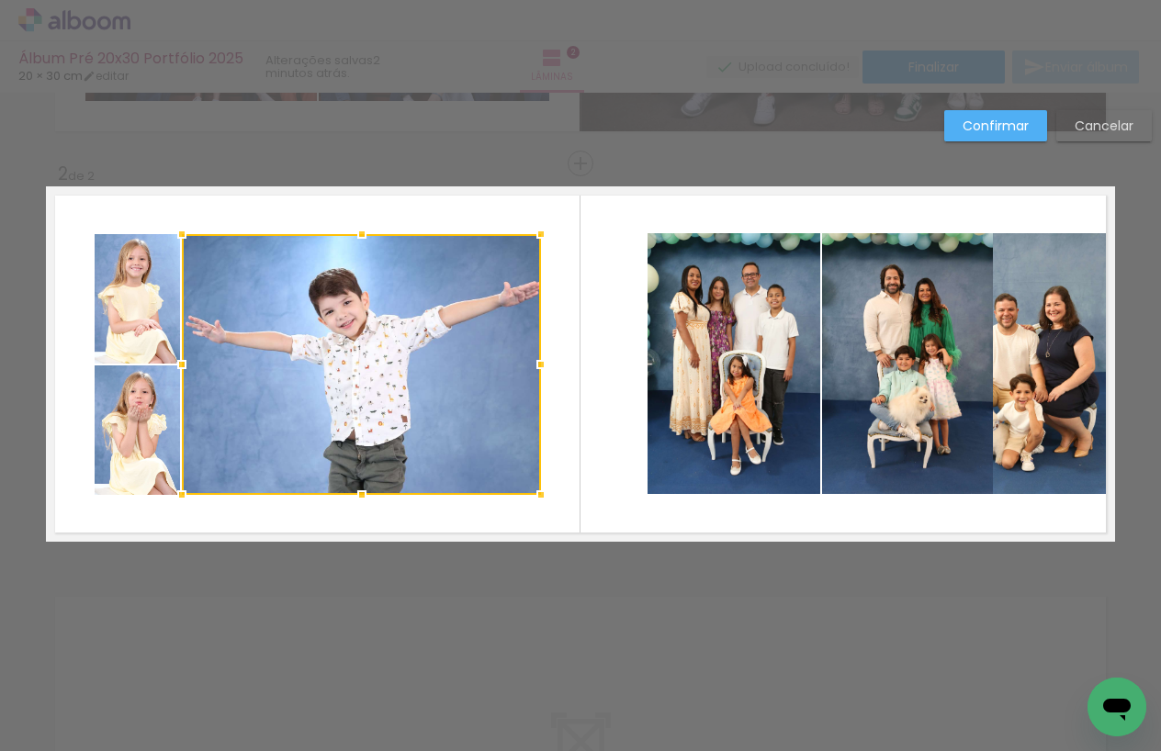
click at [608, 356] on quentale-layouter at bounding box center [580, 363] width 1069 height 355
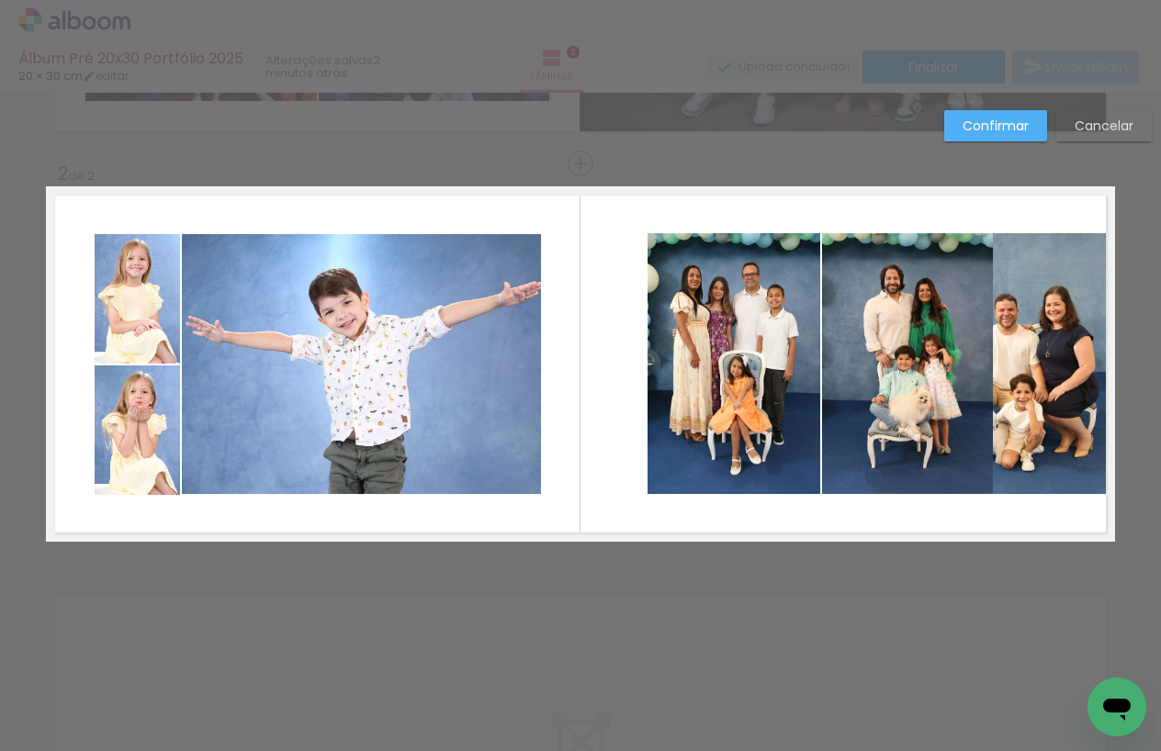
scroll to position [360, 0]
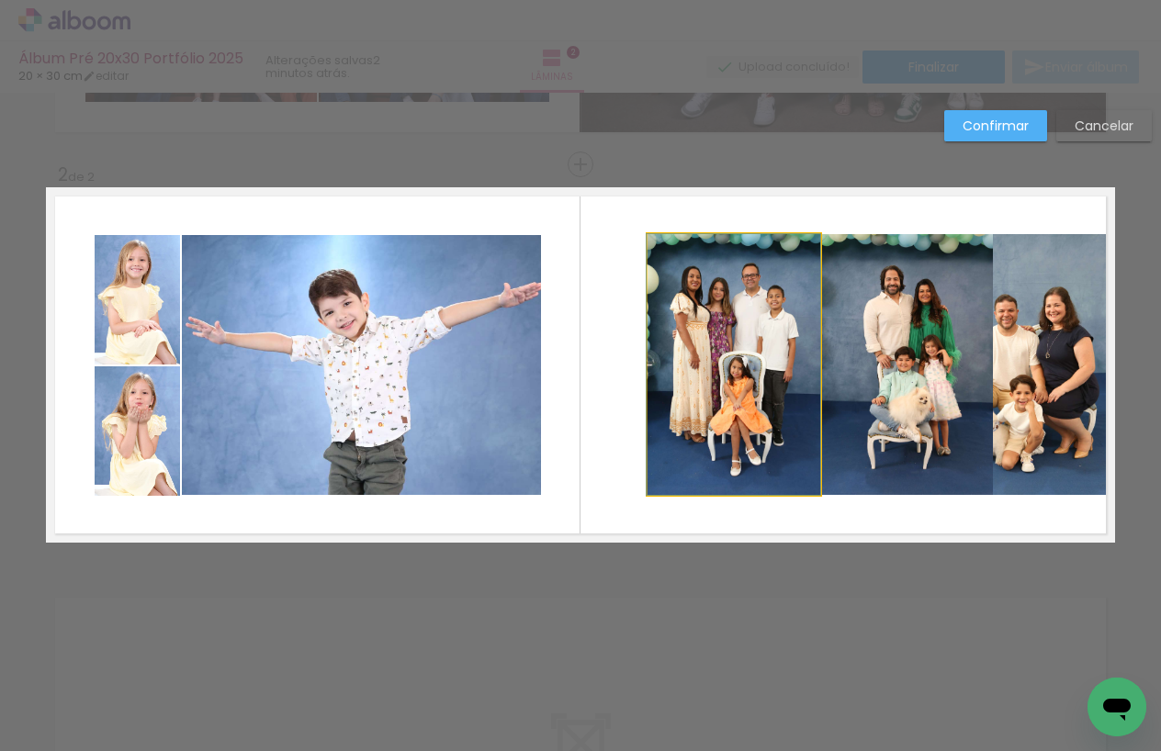
drag, startPoint x: 780, startPoint y: 343, endPoint x: 799, endPoint y: 344, distance: 19.3
click at [780, 343] on quentale-photo at bounding box center [734, 364] width 173 height 261
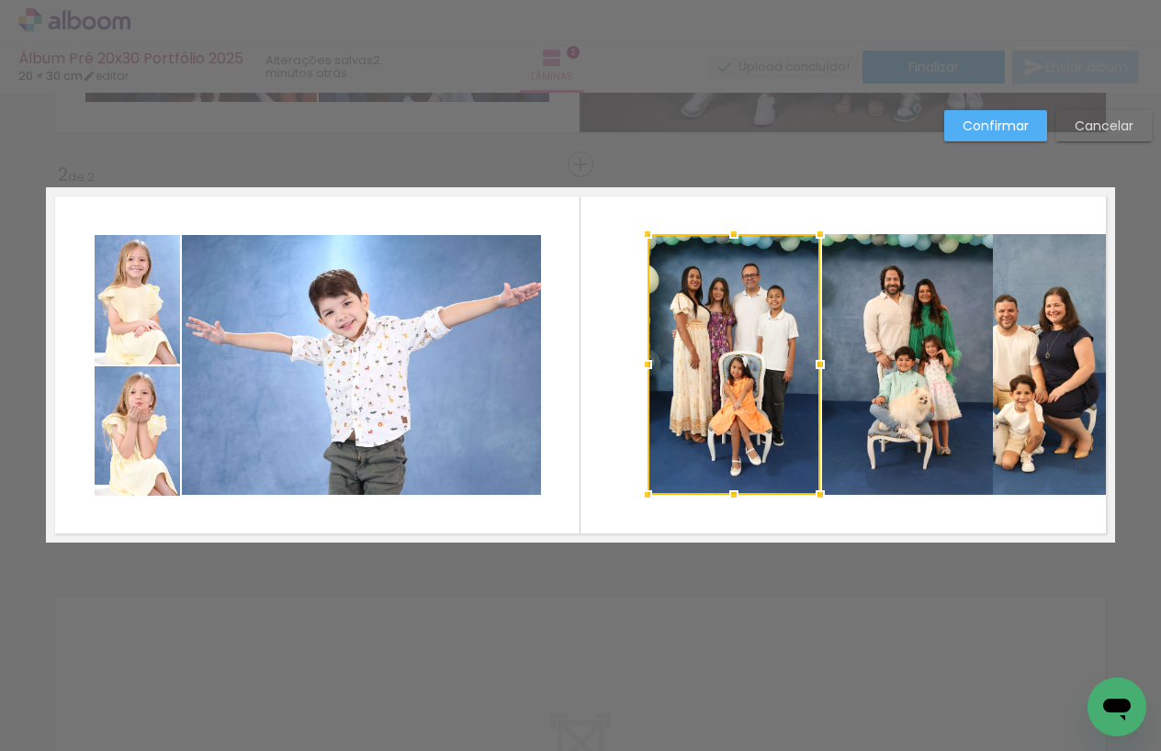
click at [839, 345] on quentale-photo at bounding box center [907, 364] width 171 height 261
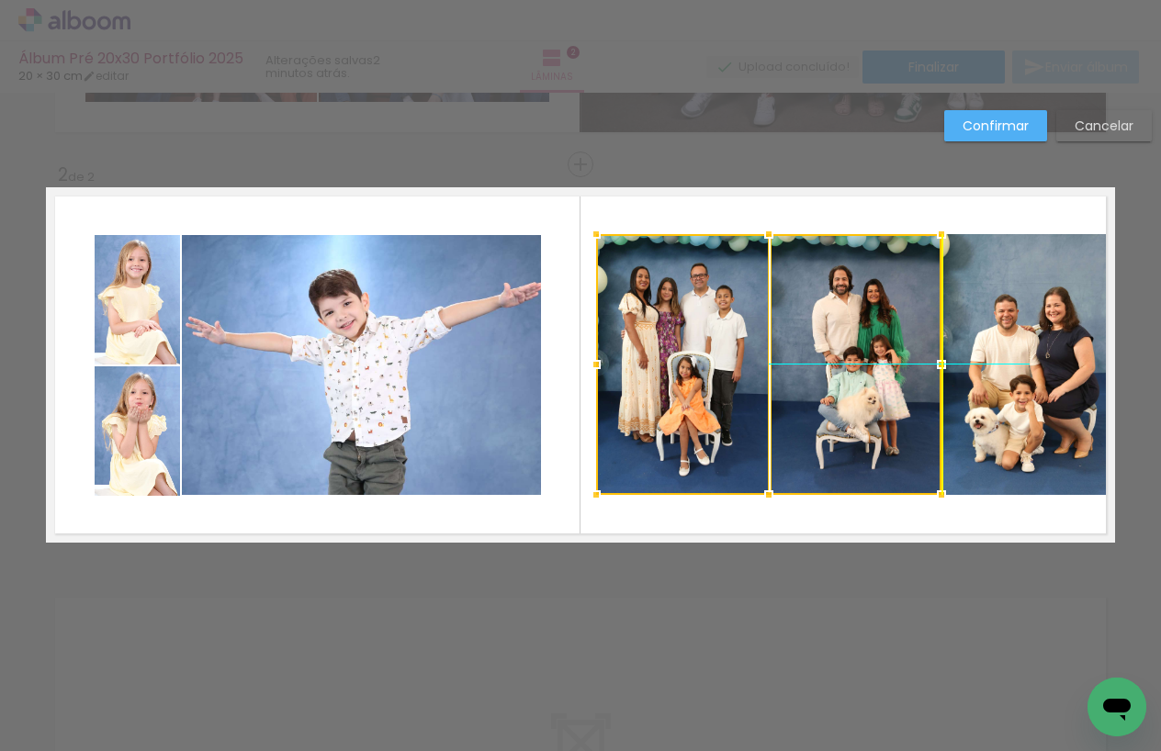
drag, startPoint x: 885, startPoint y: 364, endPoint x: 869, endPoint y: 387, distance: 27.8
click at [832, 363] on div at bounding box center [768, 364] width 345 height 261
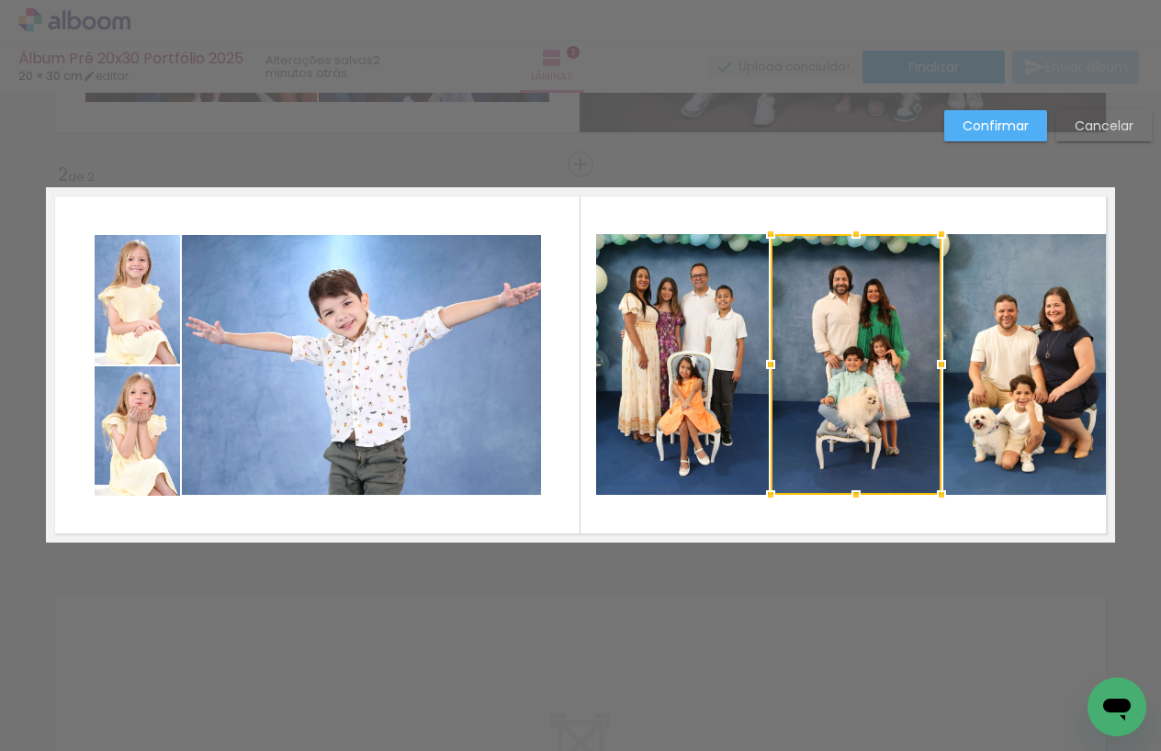
click at [999, 508] on quentale-layouter at bounding box center [580, 364] width 1069 height 355
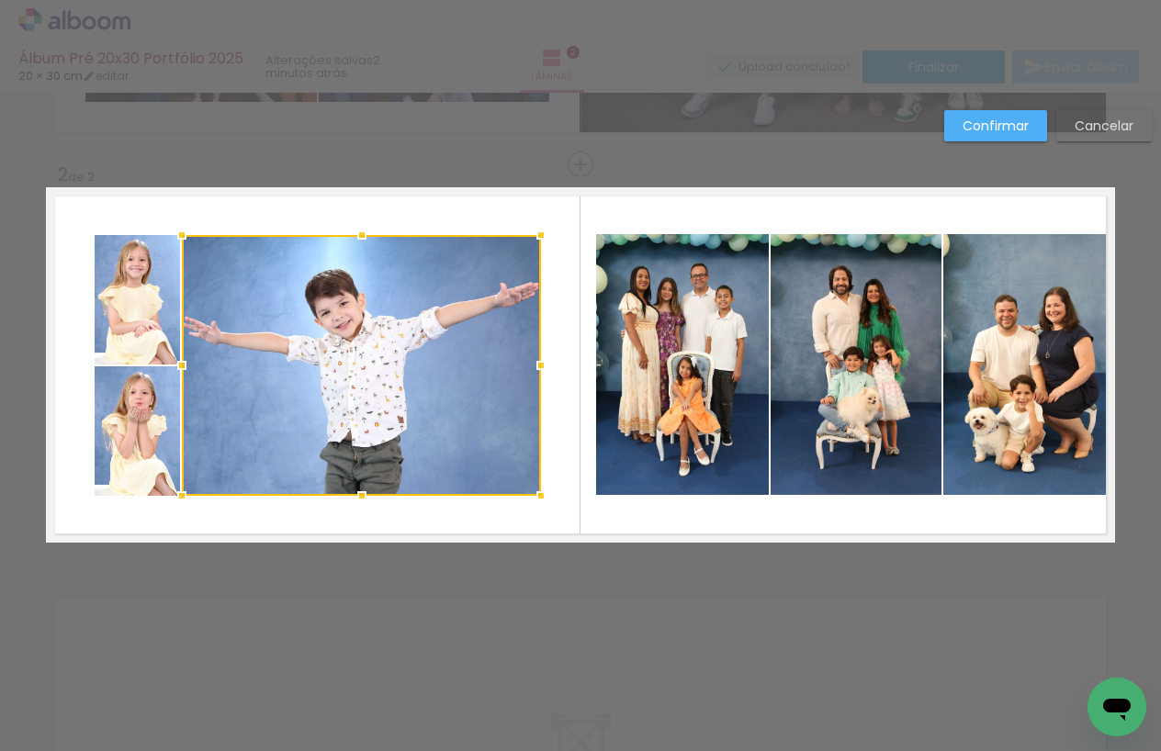
drag, startPoint x: 577, startPoint y: 381, endPoint x: 571, endPoint y: 392, distance: 12.3
click at [577, 381] on quentale-layouter at bounding box center [580, 364] width 1069 height 355
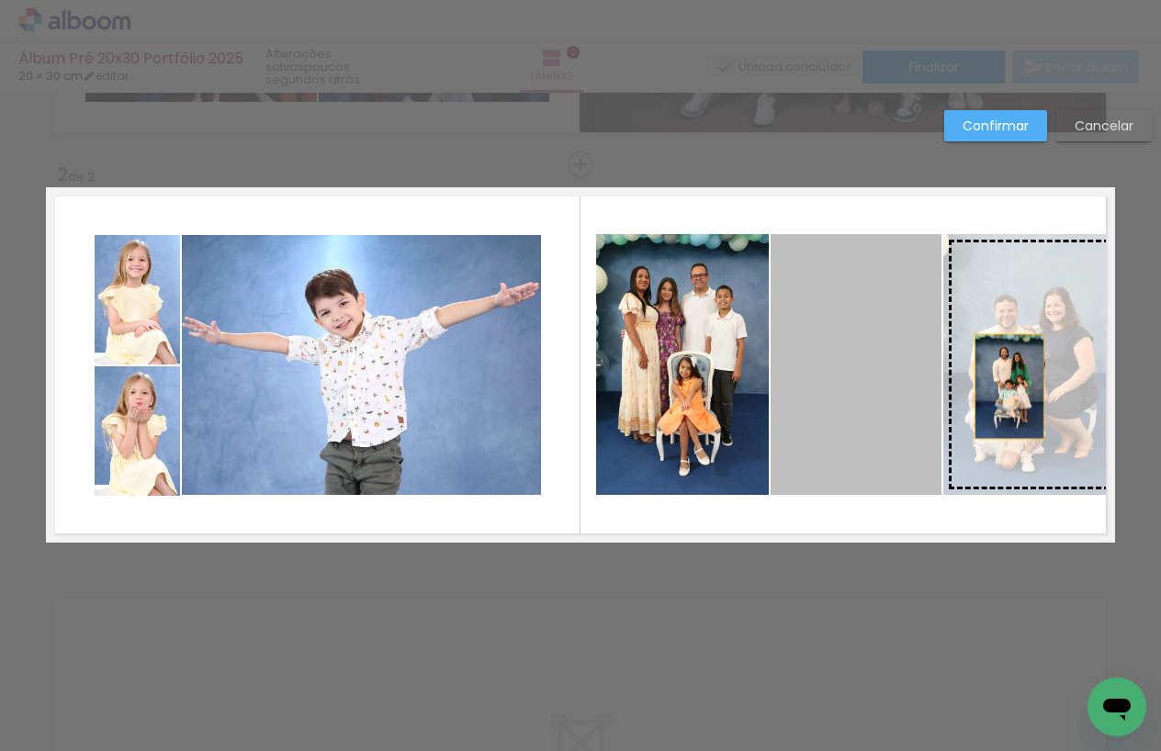
drag, startPoint x: 863, startPoint y: 385, endPoint x: 1010, endPoint y: 387, distance: 146.1
click at [0, 0] on slot at bounding box center [0, 0] width 0 height 0
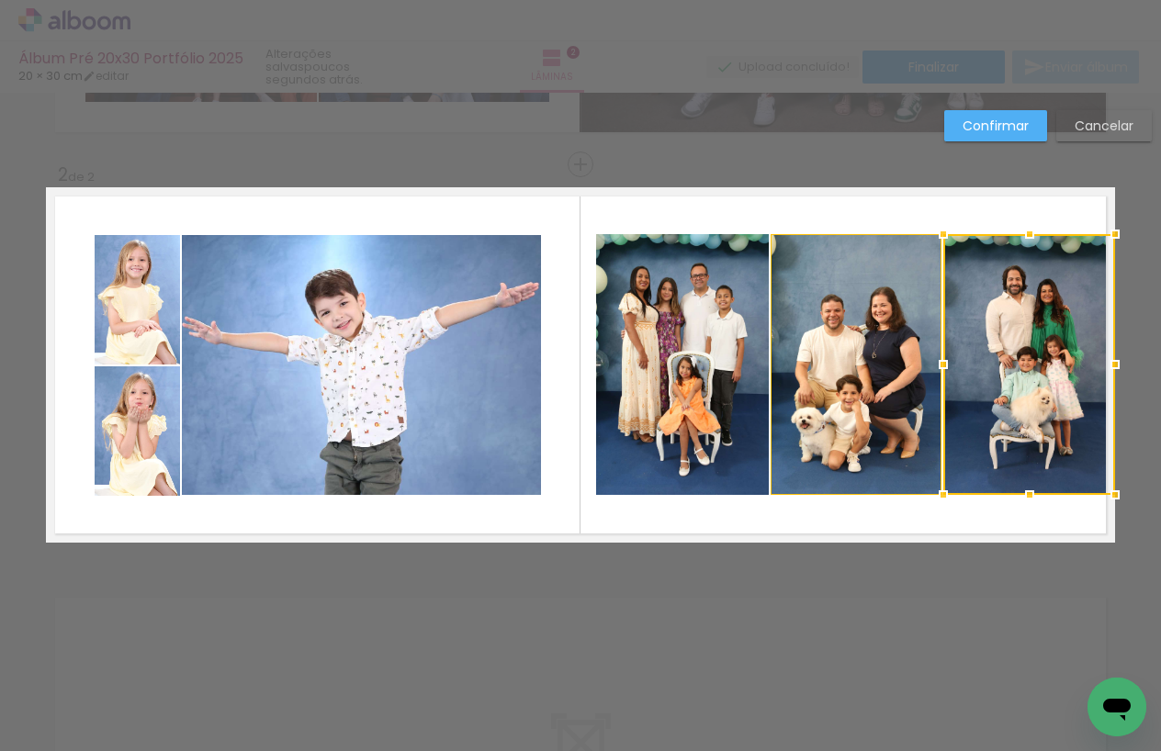
click at [951, 512] on div at bounding box center [943, 495] width 37 height 37
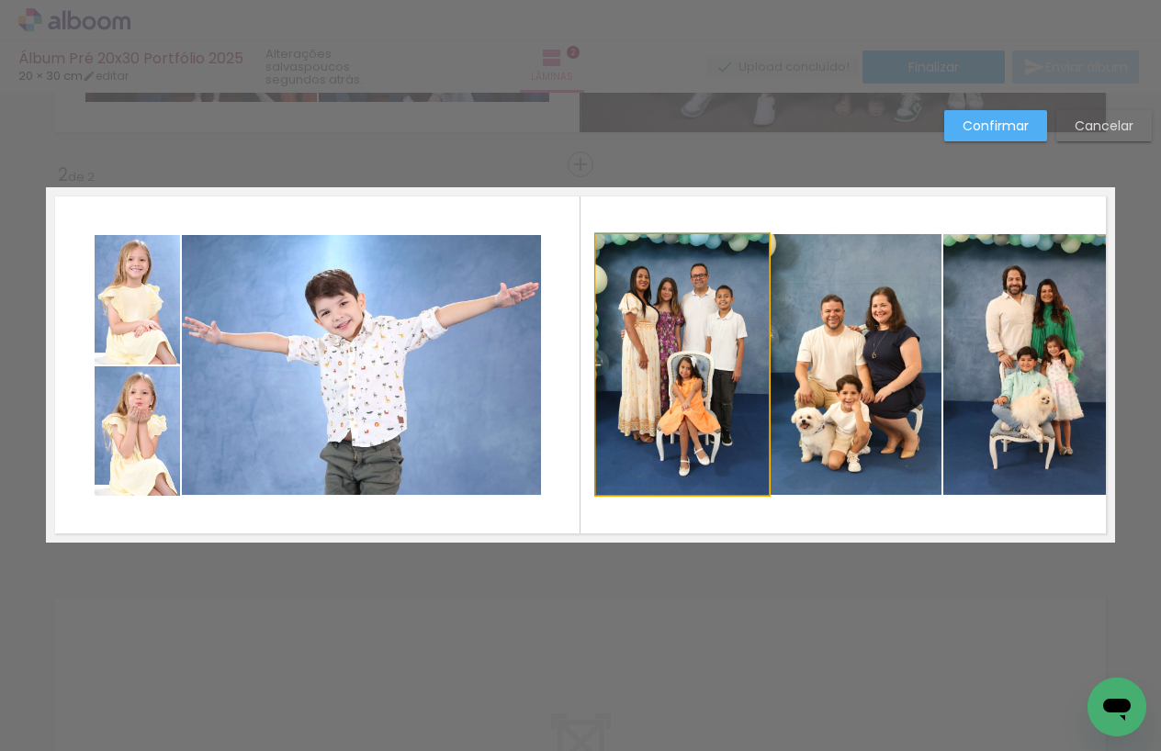
click at [737, 355] on quentale-photo at bounding box center [682, 364] width 173 height 261
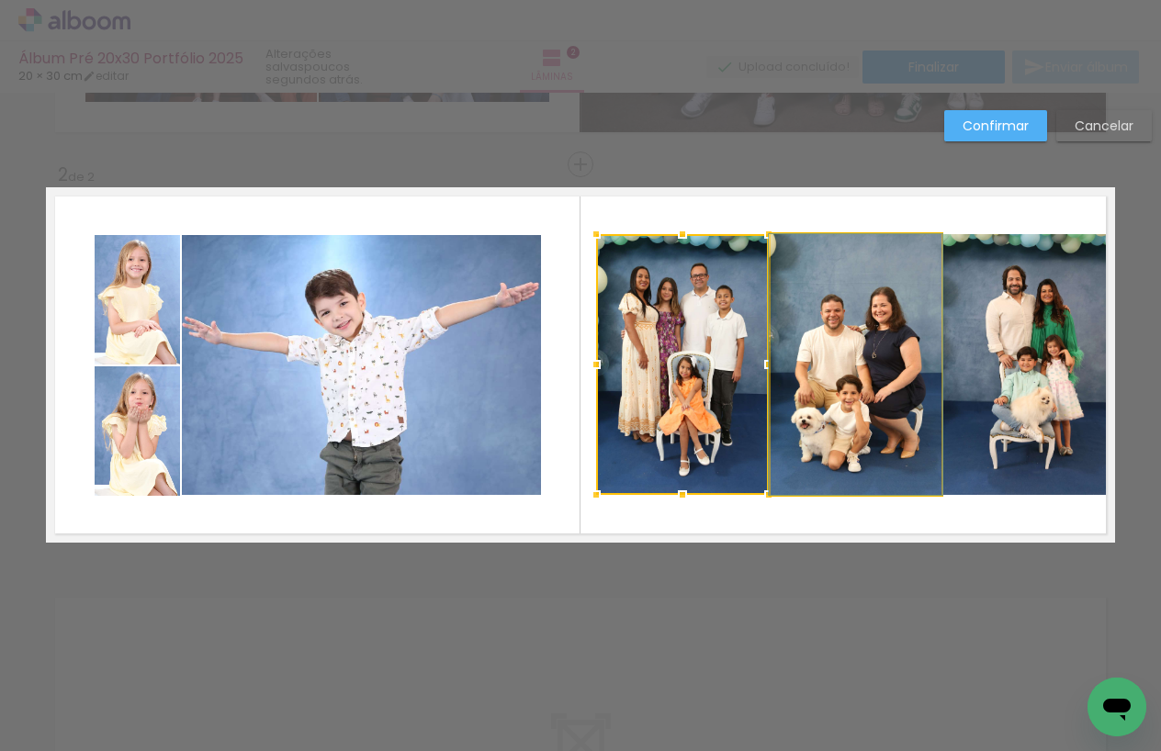
click at [838, 350] on quentale-photo at bounding box center [856, 364] width 171 height 261
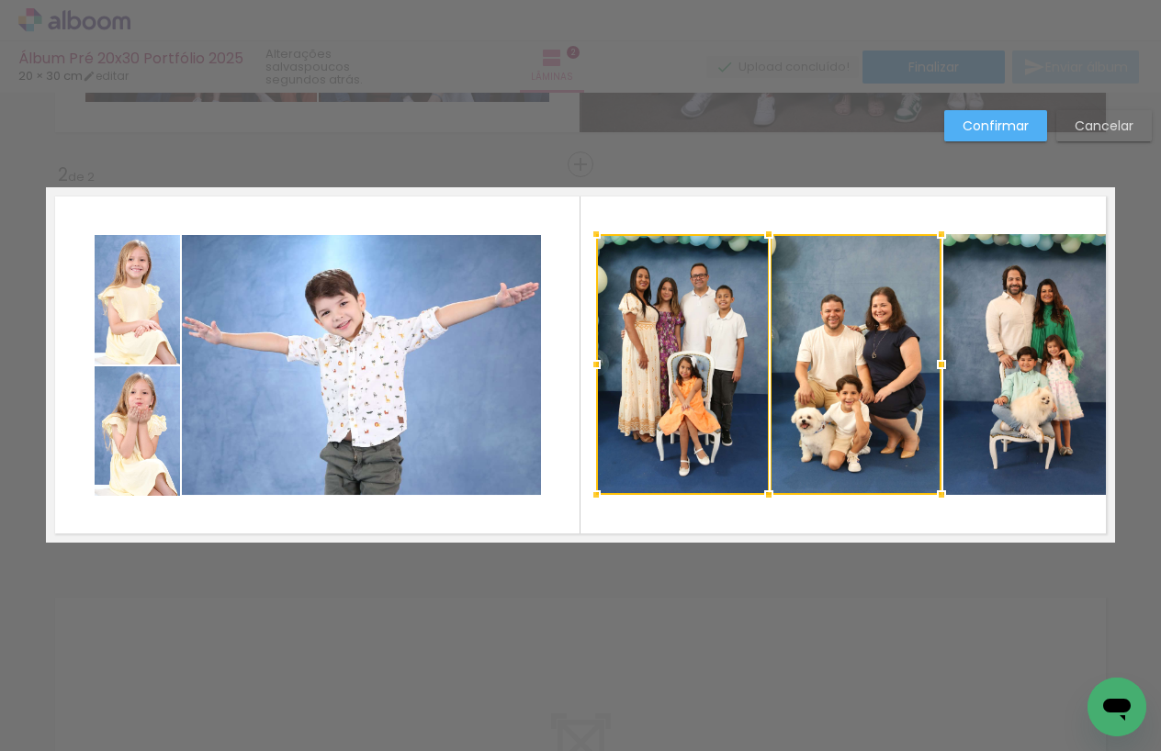
click at [1002, 348] on quentale-photo at bounding box center [1029, 364] width 172 height 261
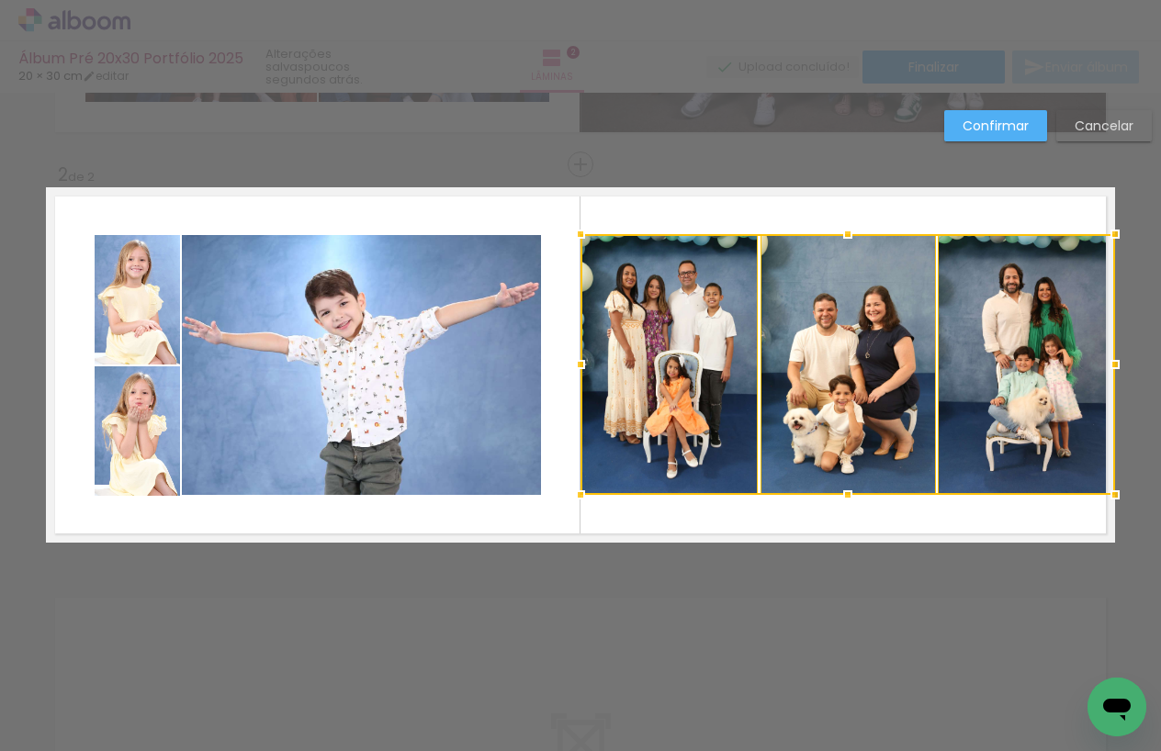
drag, startPoint x: 596, startPoint y: 366, endPoint x: 581, endPoint y: 367, distance: 15.6
click at [582, 367] on div at bounding box center [580, 364] width 37 height 37
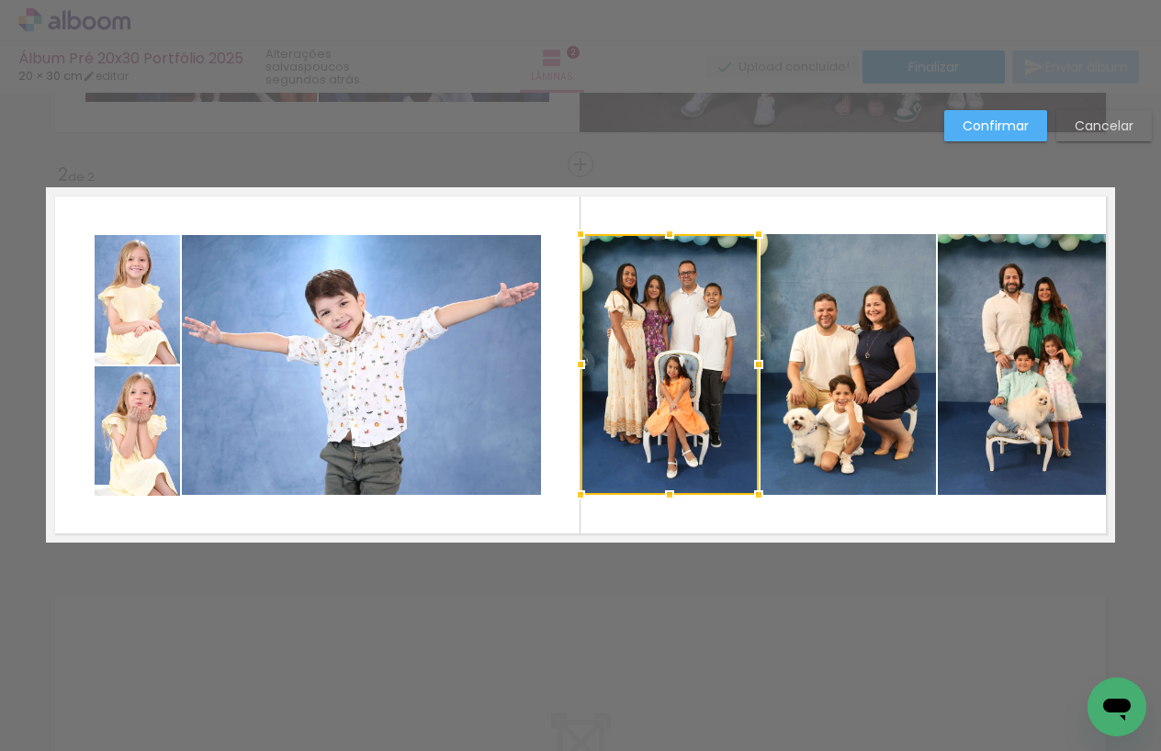
click at [796, 215] on quentale-layouter at bounding box center [580, 364] width 1069 height 355
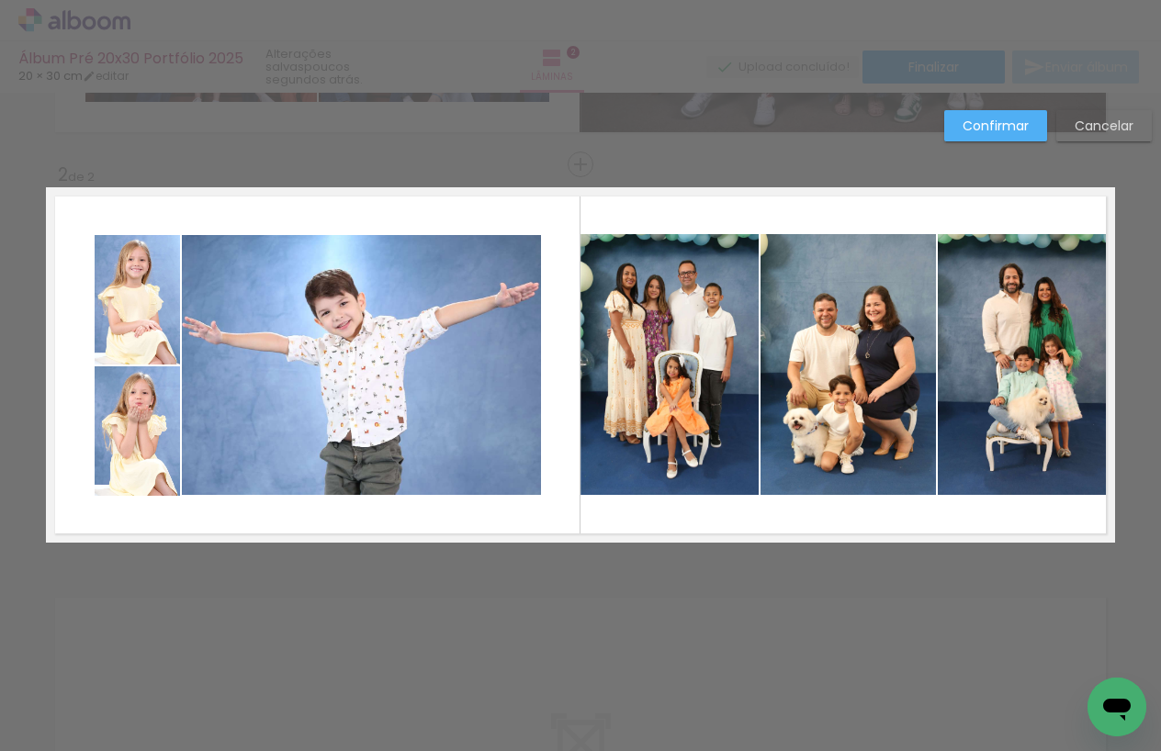
click at [1013, 139] on paper-button "Confirmar" at bounding box center [995, 125] width 103 height 31
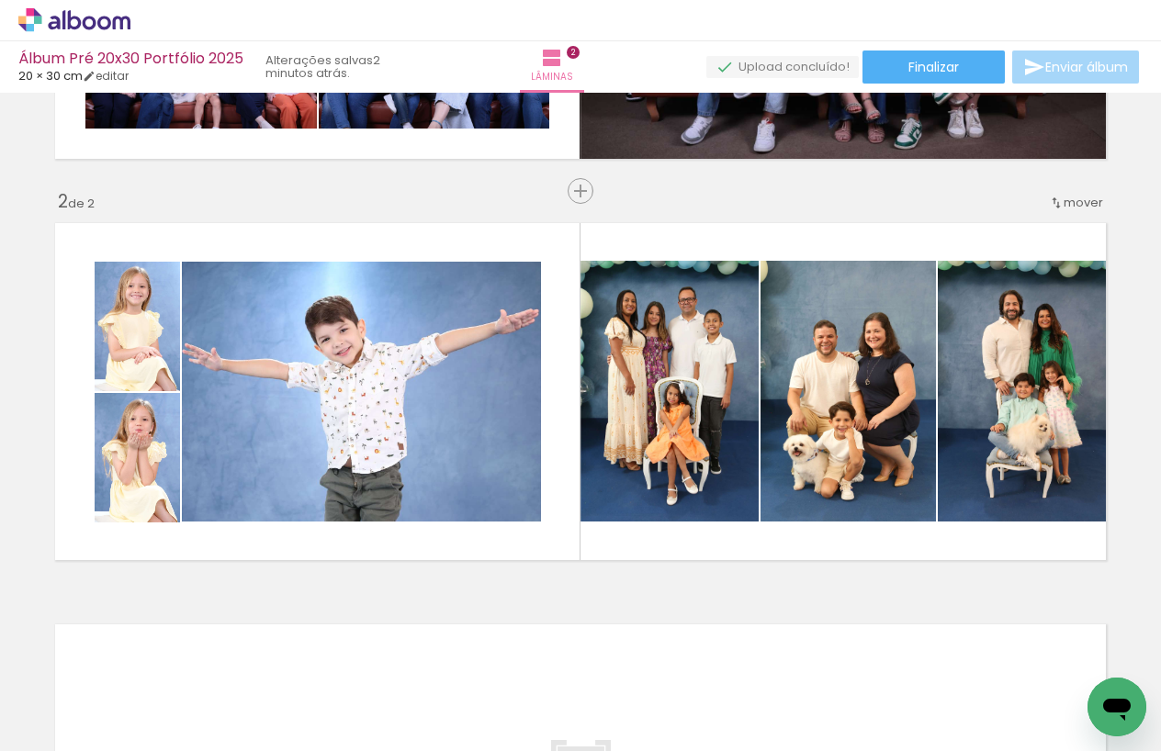
scroll to position [0, 1355]
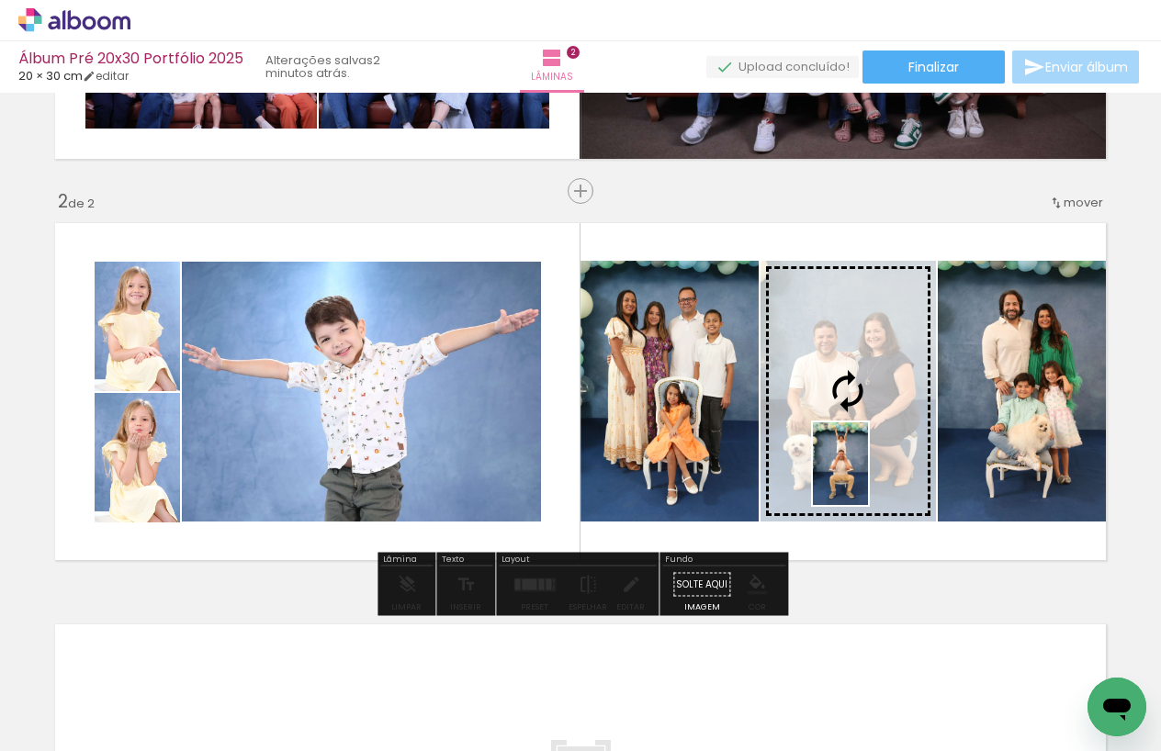
drag, startPoint x: 894, startPoint y: 694, endPoint x: 868, endPoint y: 478, distance: 217.4
click at [868, 478] on quentale-workspace at bounding box center [580, 375] width 1161 height 751
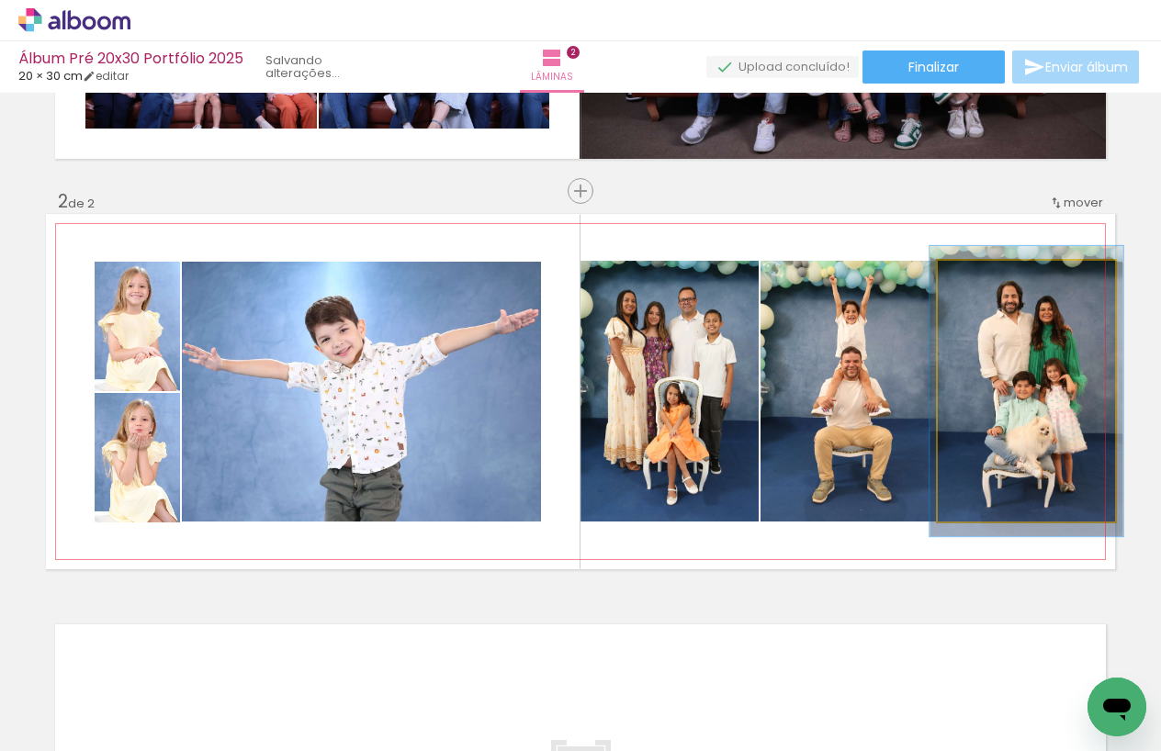
type paper-slider "109"
click at [988, 280] on div at bounding box center [986, 280] width 17 height 17
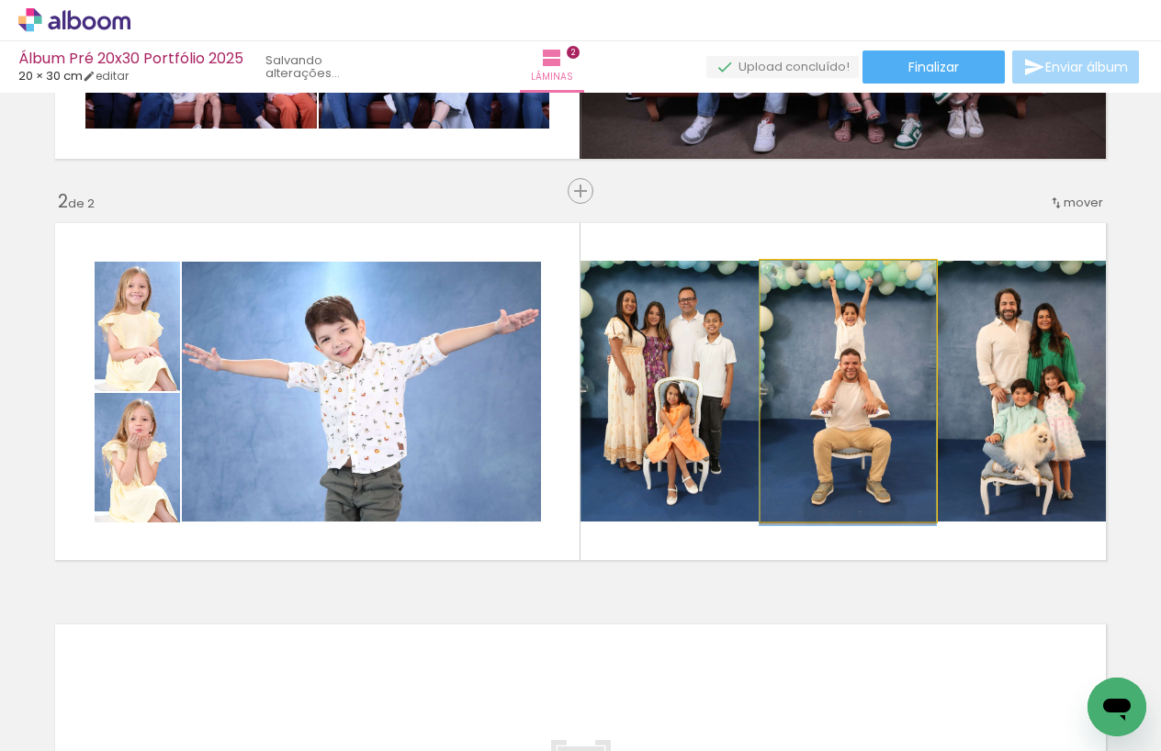
drag, startPoint x: 840, startPoint y: 418, endPoint x: 840, endPoint y: 427, distance: 9.2
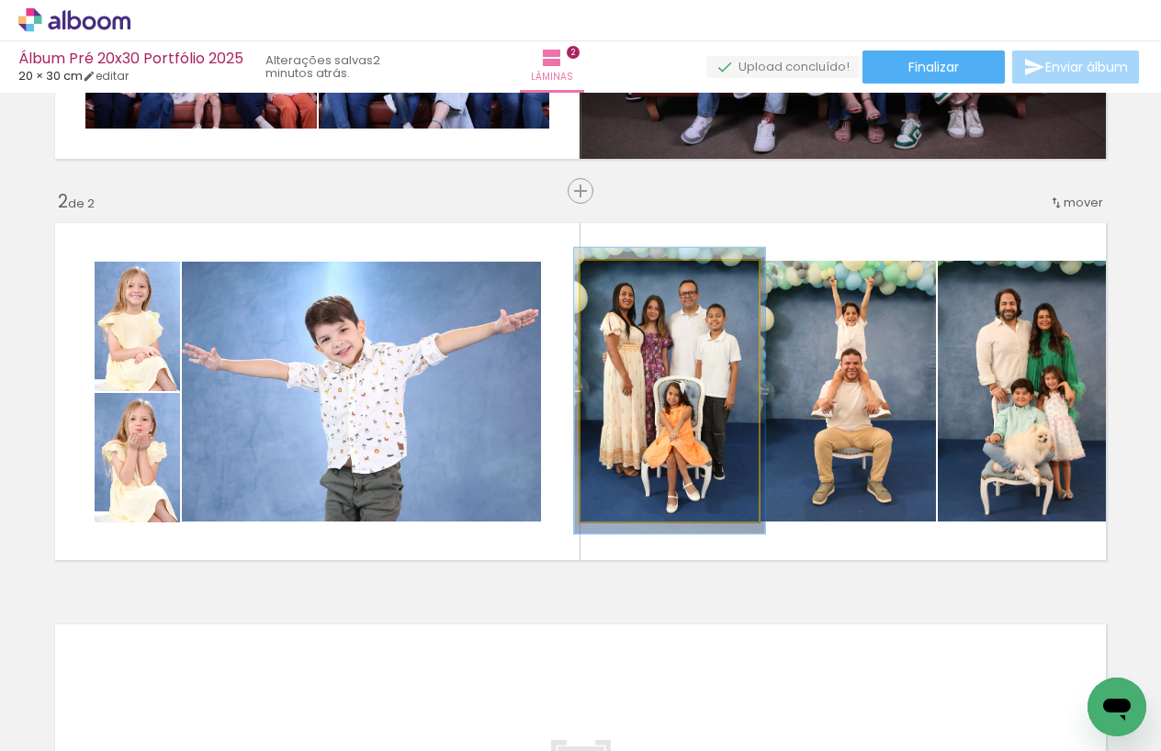
type paper-slider "107"
click at [630, 280] on div at bounding box center [628, 280] width 17 height 17
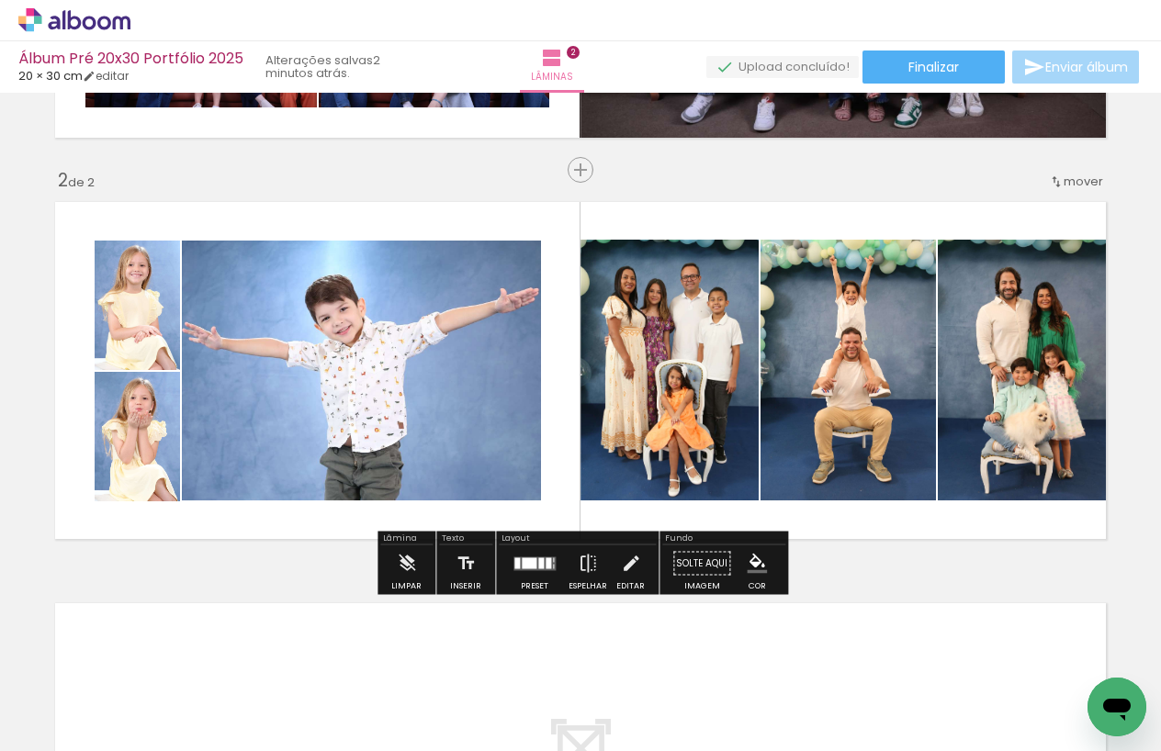
scroll to position [359, 0]
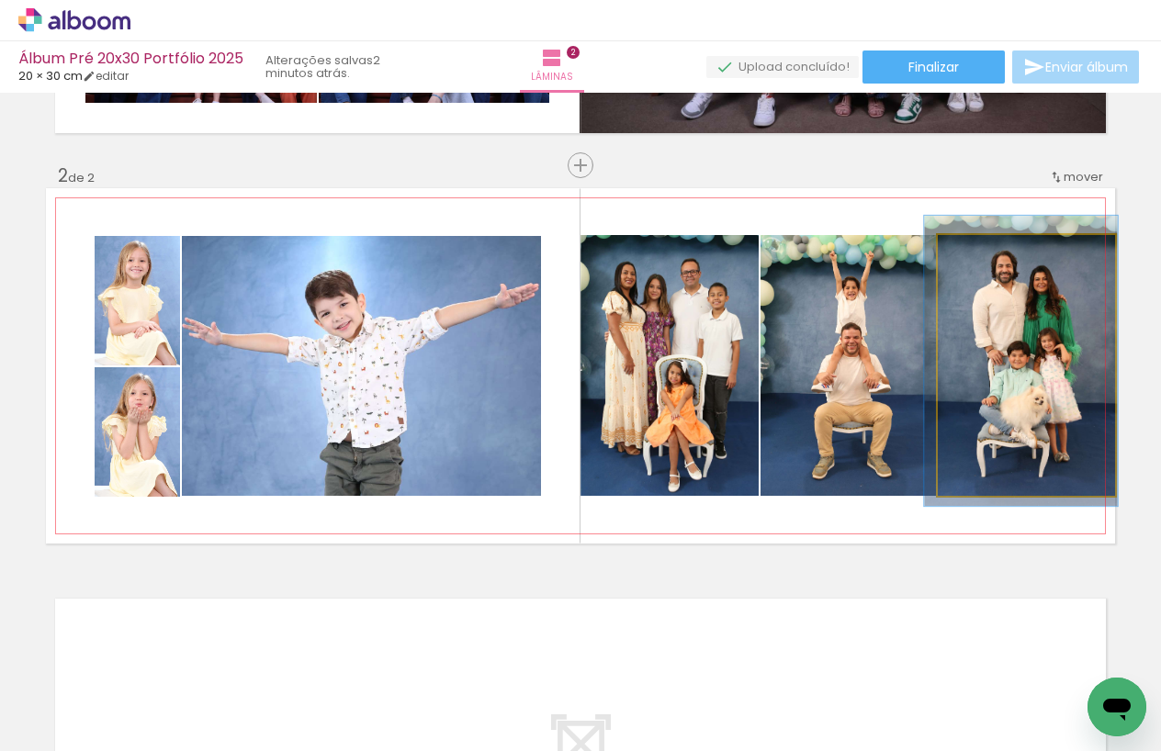
drag, startPoint x: 1042, startPoint y: 382, endPoint x: 1038, endPoint y: 372, distance: 10.8
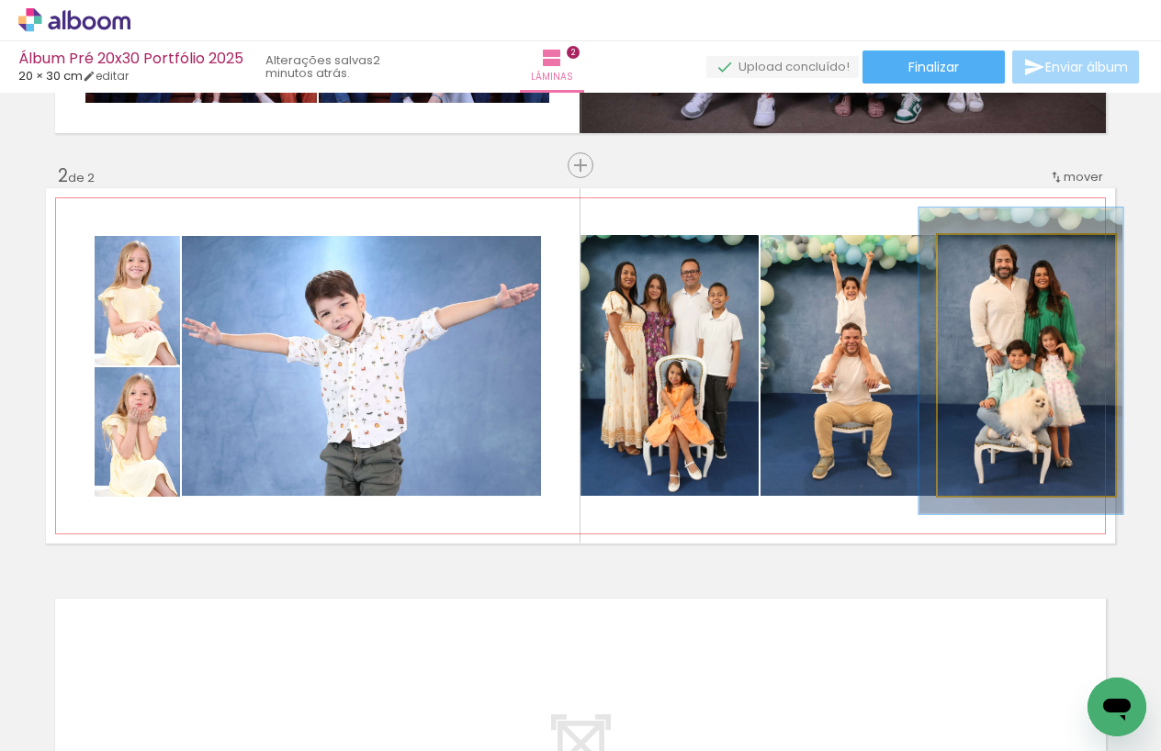
type paper-slider "115"
click at [994, 254] on div at bounding box center [992, 254] width 17 height 17
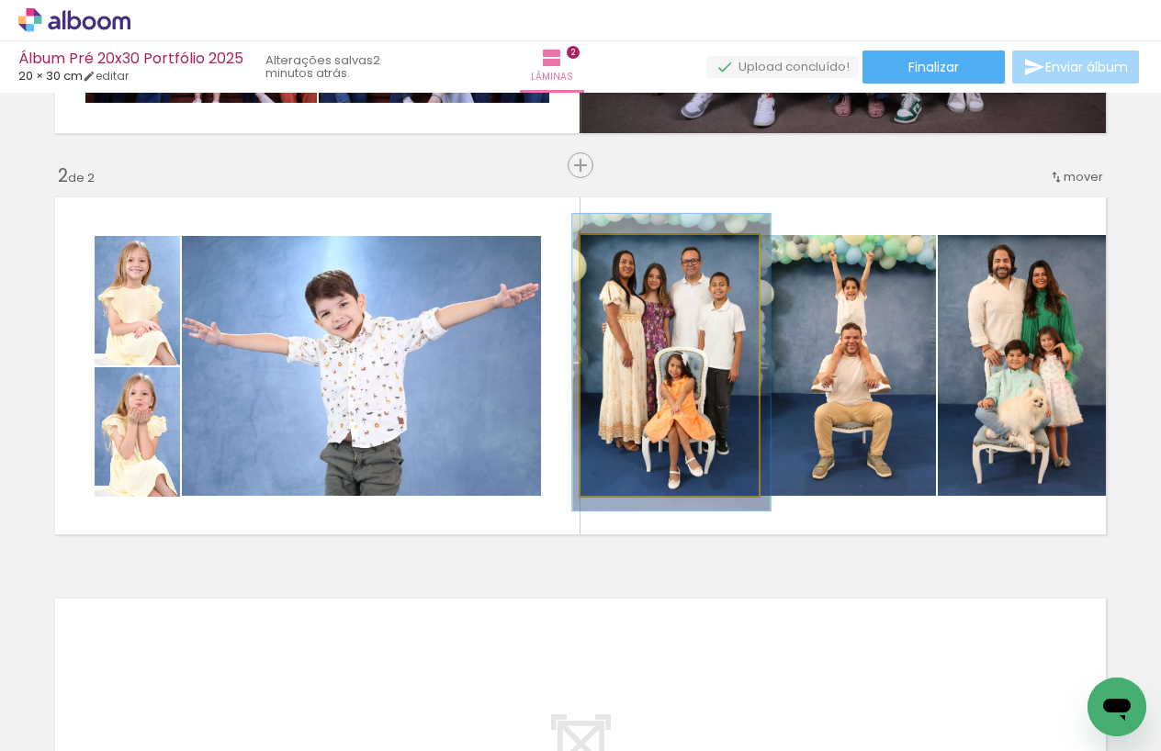
type paper-slider "111"
click at [633, 254] on div at bounding box center [631, 254] width 17 height 17
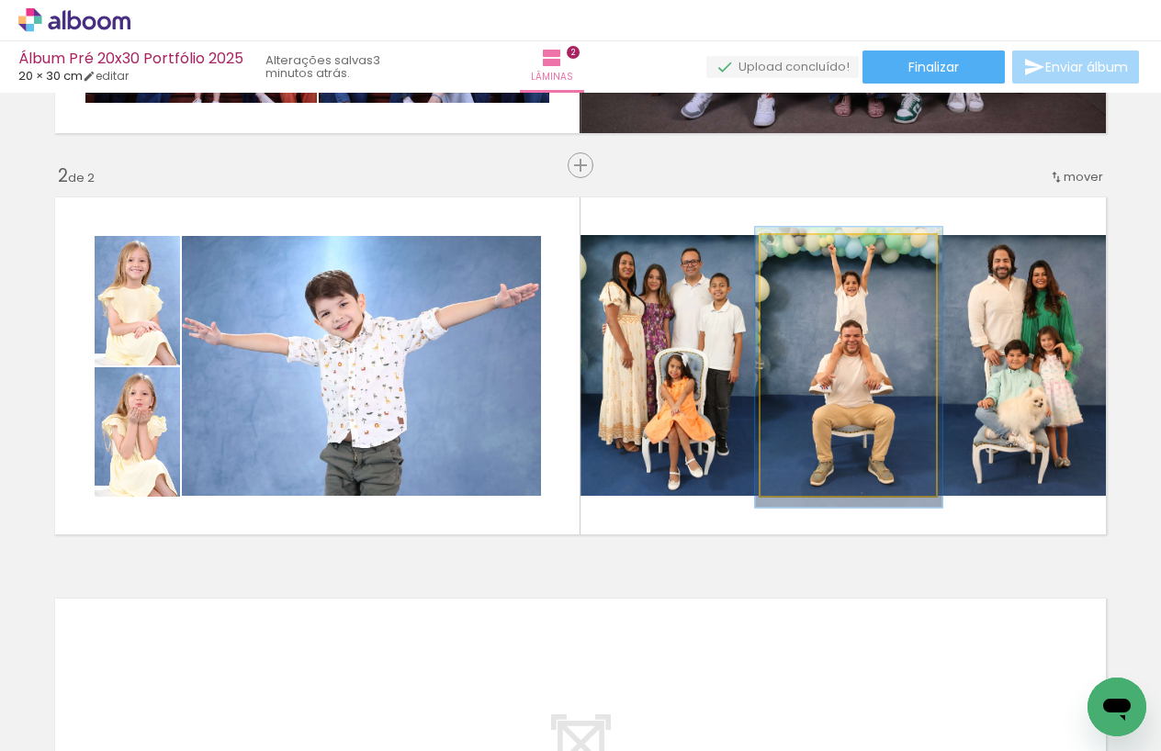
type paper-slider "106"
click at [809, 254] on div at bounding box center [807, 254] width 17 height 17
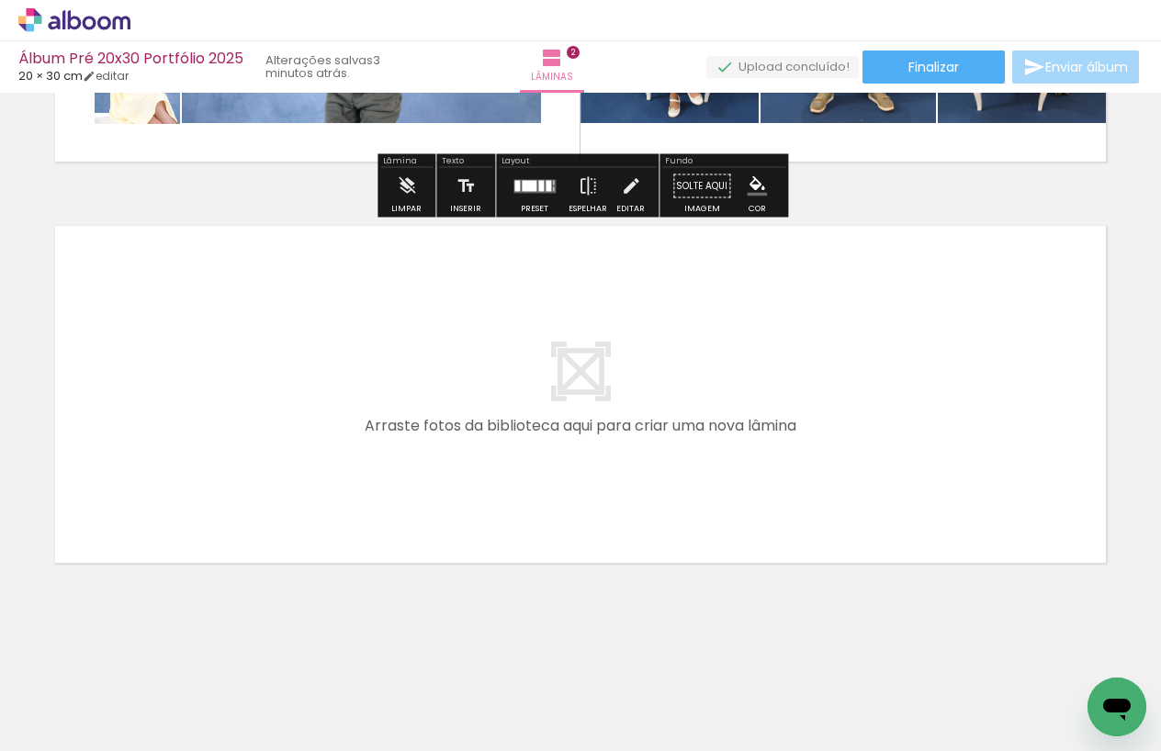
scroll to position [0, 1977]
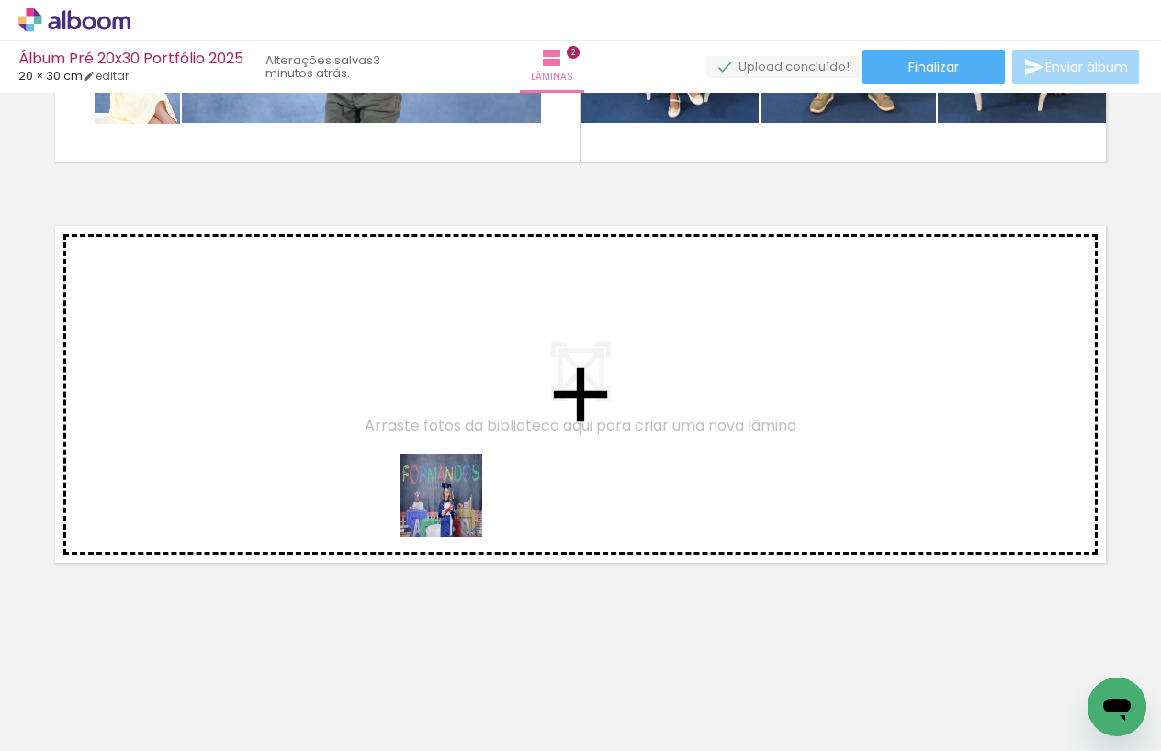
drag, startPoint x: 383, startPoint y: 703, endPoint x: 455, endPoint y: 510, distance: 205.8
click at [455, 510] on quentale-workspace at bounding box center [580, 375] width 1161 height 751
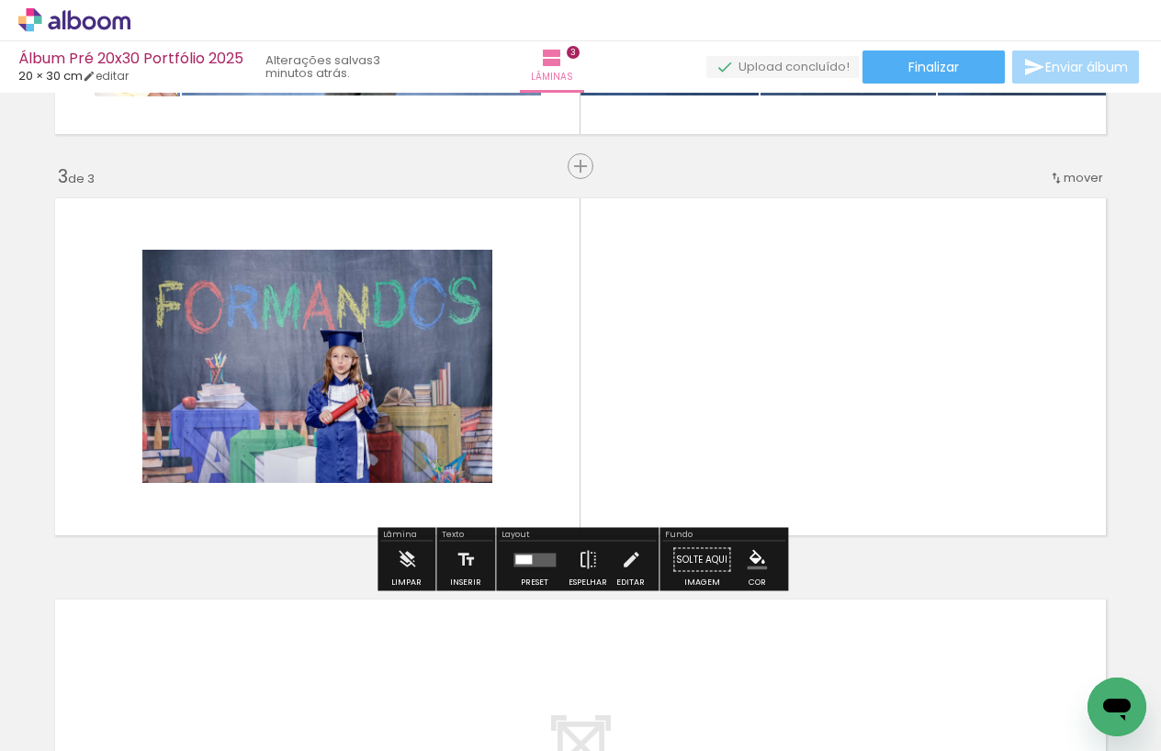
scroll to position [762, 0]
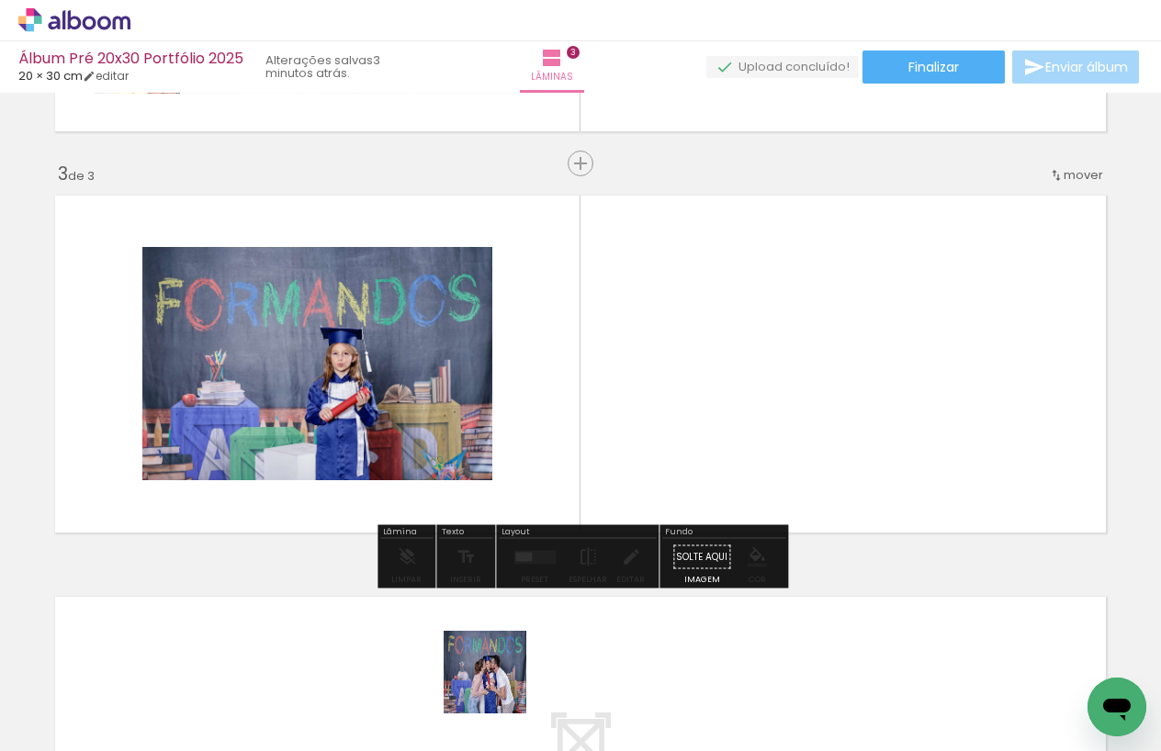
drag, startPoint x: 492, startPoint y: 696, endPoint x: 631, endPoint y: 529, distance: 217.2
click at [661, 452] on quentale-workspace at bounding box center [580, 375] width 1161 height 751
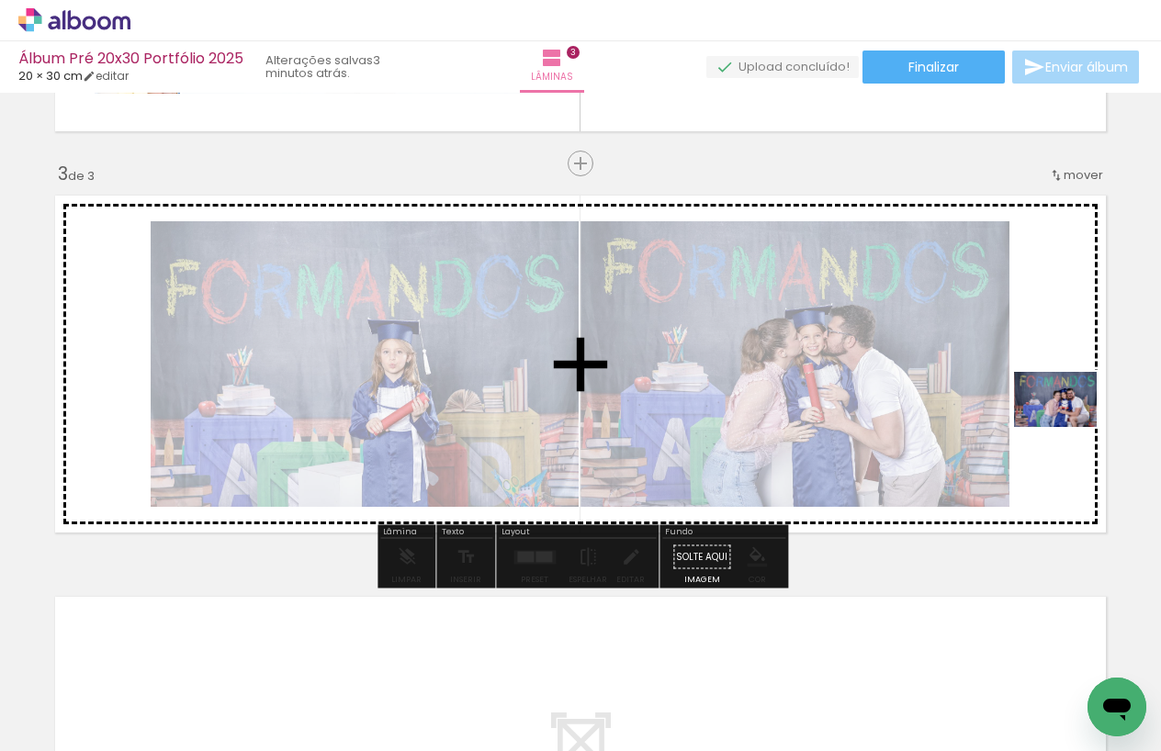
drag, startPoint x: 623, startPoint y: 649, endPoint x: 1069, endPoint y: 427, distance: 498.7
click at [1069, 427] on quentale-workspace at bounding box center [580, 375] width 1161 height 751
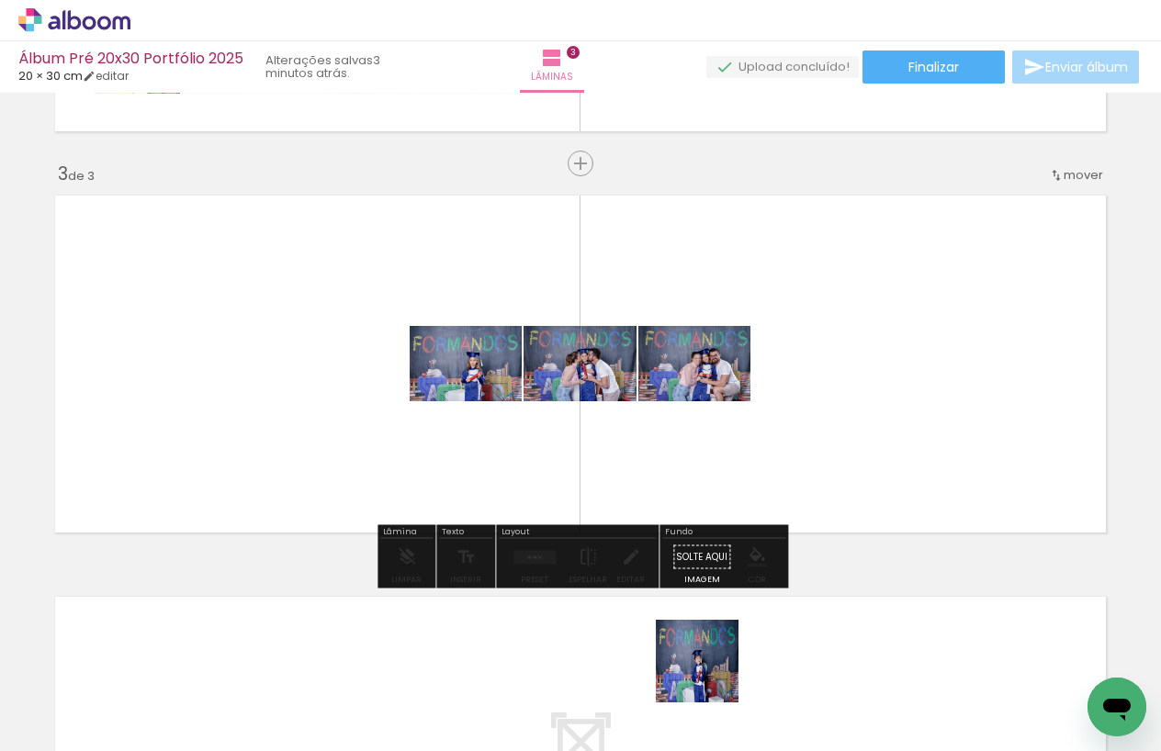
drag, startPoint x: 684, startPoint y: 705, endPoint x: 897, endPoint y: 474, distance: 314.6
click at [897, 474] on quentale-workspace at bounding box center [580, 375] width 1161 height 751
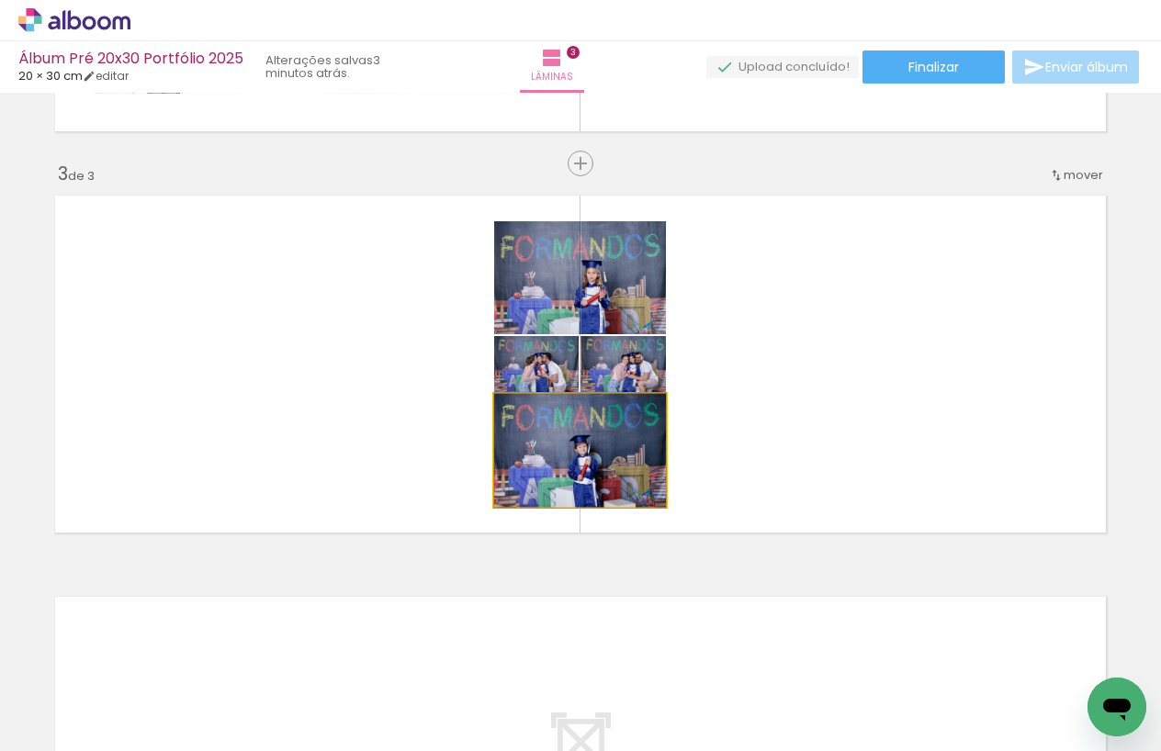
click at [632, 472] on quentale-photo at bounding box center [580, 450] width 172 height 113
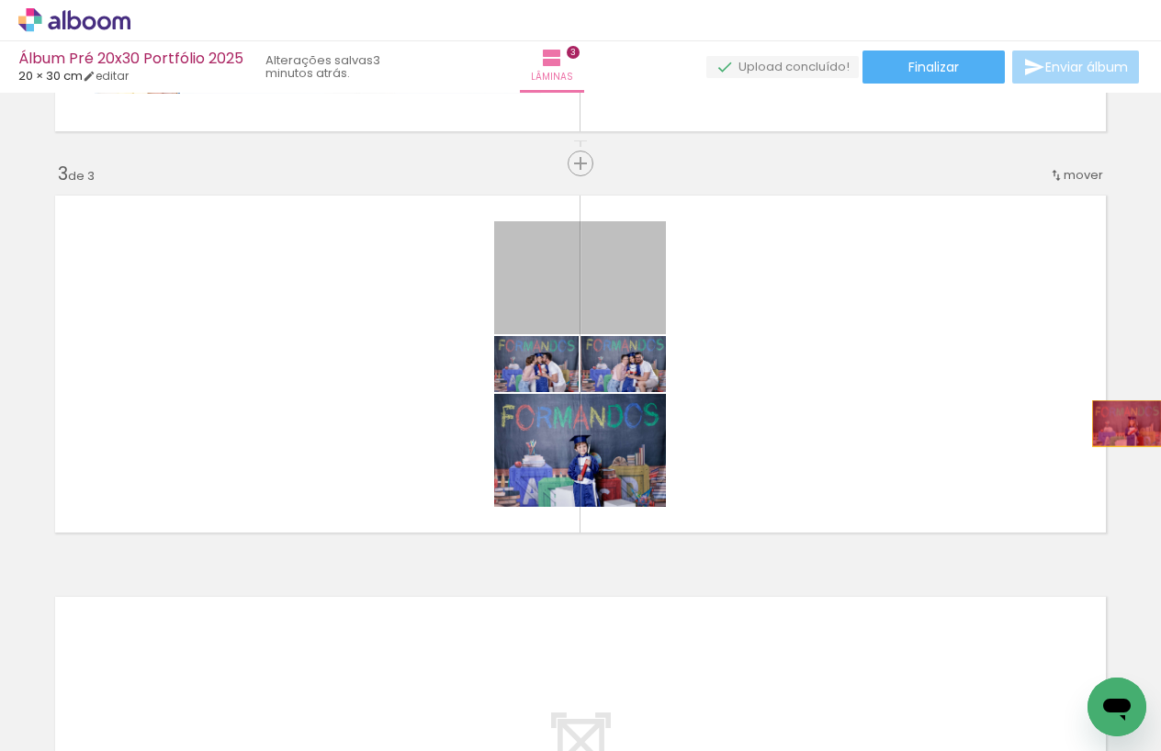
drag, startPoint x: 615, startPoint y: 288, endPoint x: 1127, endPoint y: 423, distance: 530.0
click at [1127, 423] on div "Inserir lâmina 1 de 3 Inserir lâmina 2 de 3 Inserir lâmina 3 de 3" at bounding box center [580, 140] width 1161 height 1607
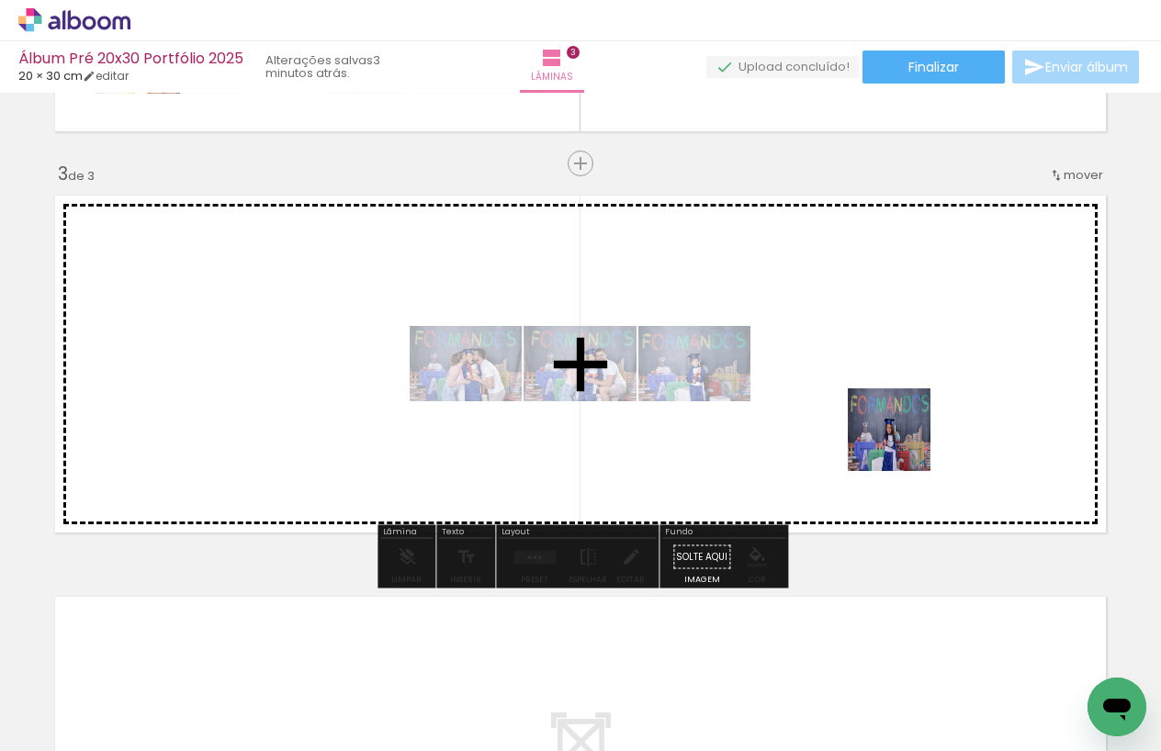
drag, startPoint x: 982, startPoint y: 693, endPoint x: 893, endPoint y: 417, distance: 289.6
click at [893, 417] on quentale-workspace at bounding box center [580, 375] width 1161 height 751
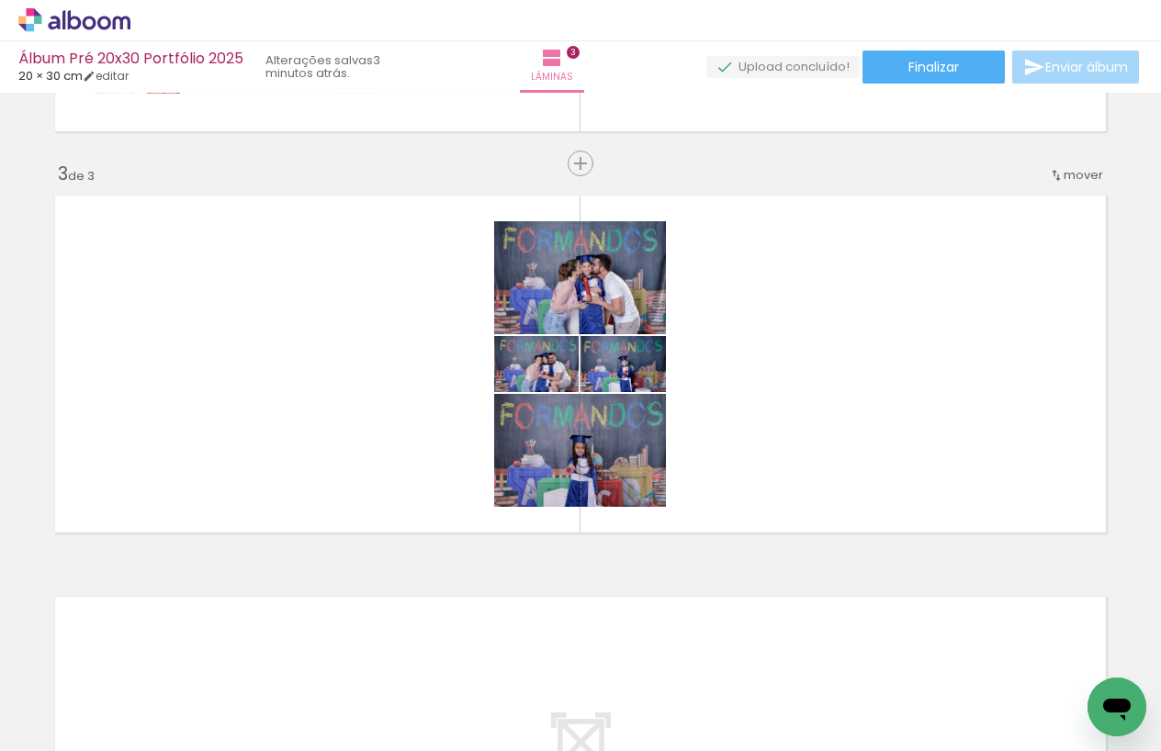
scroll to position [0, 2533]
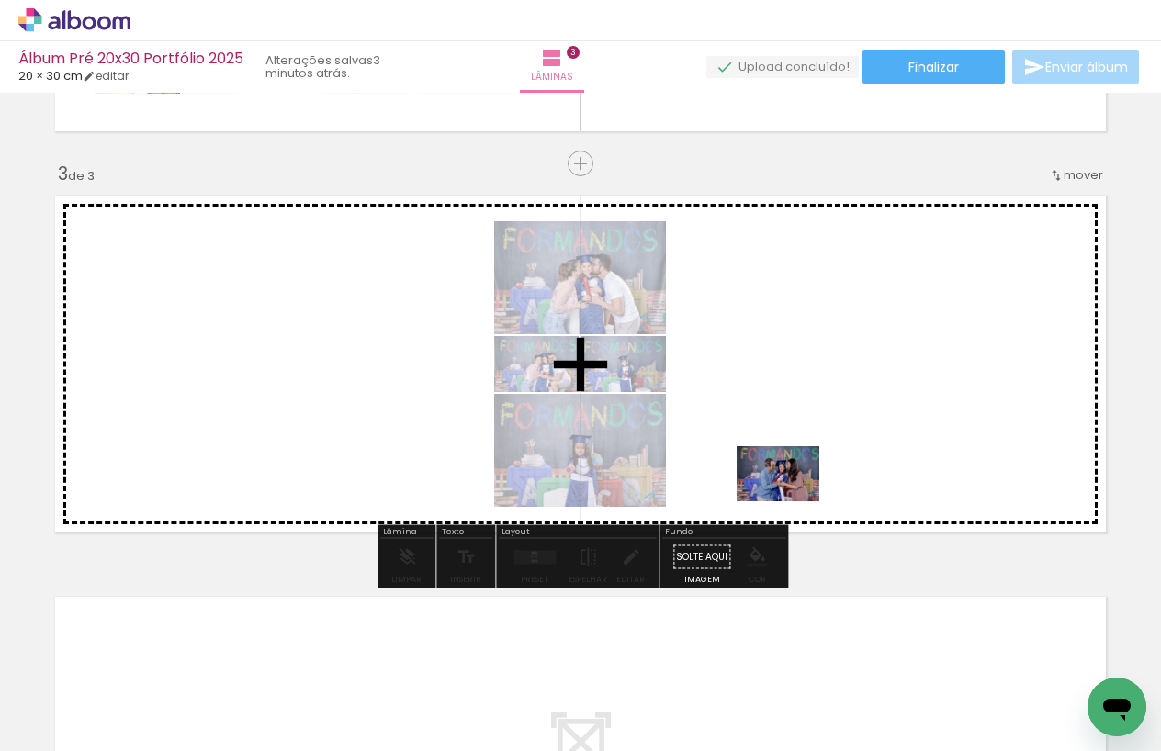
drag, startPoint x: 570, startPoint y: 678, endPoint x: 792, endPoint y: 502, distance: 283.0
click at [792, 502] on quentale-workspace at bounding box center [580, 375] width 1161 height 751
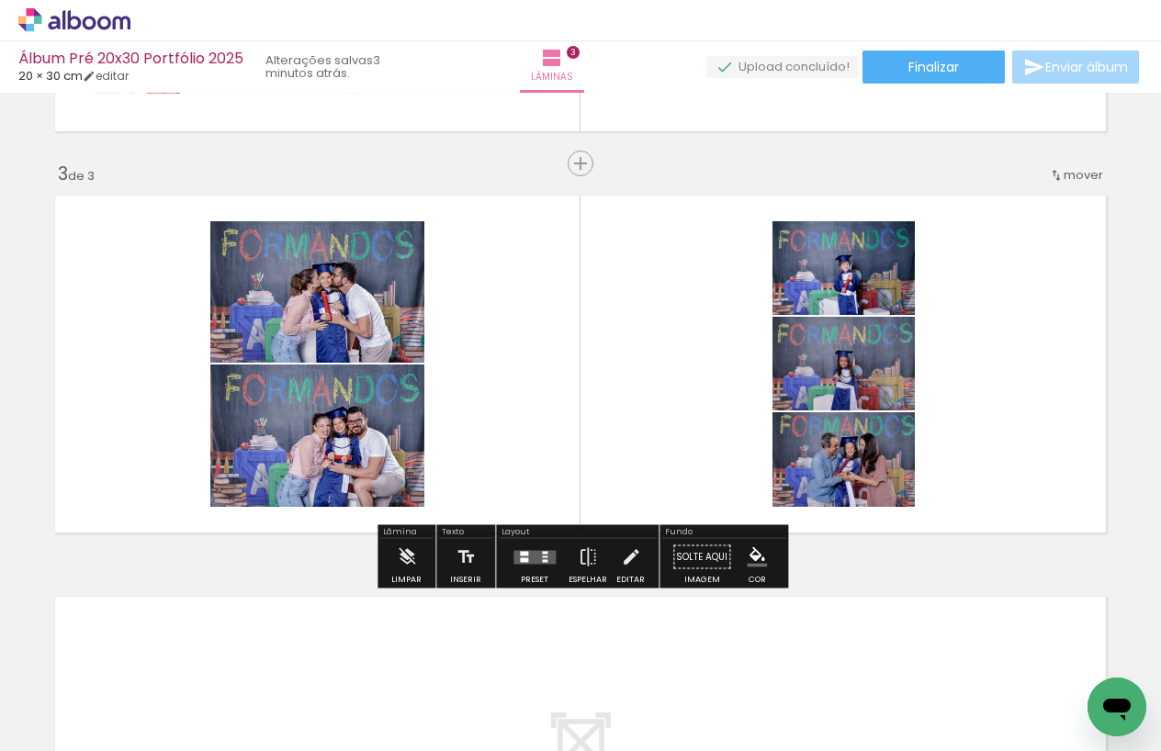
click at [534, 555] on quentale-layouter at bounding box center [534, 557] width 42 height 14
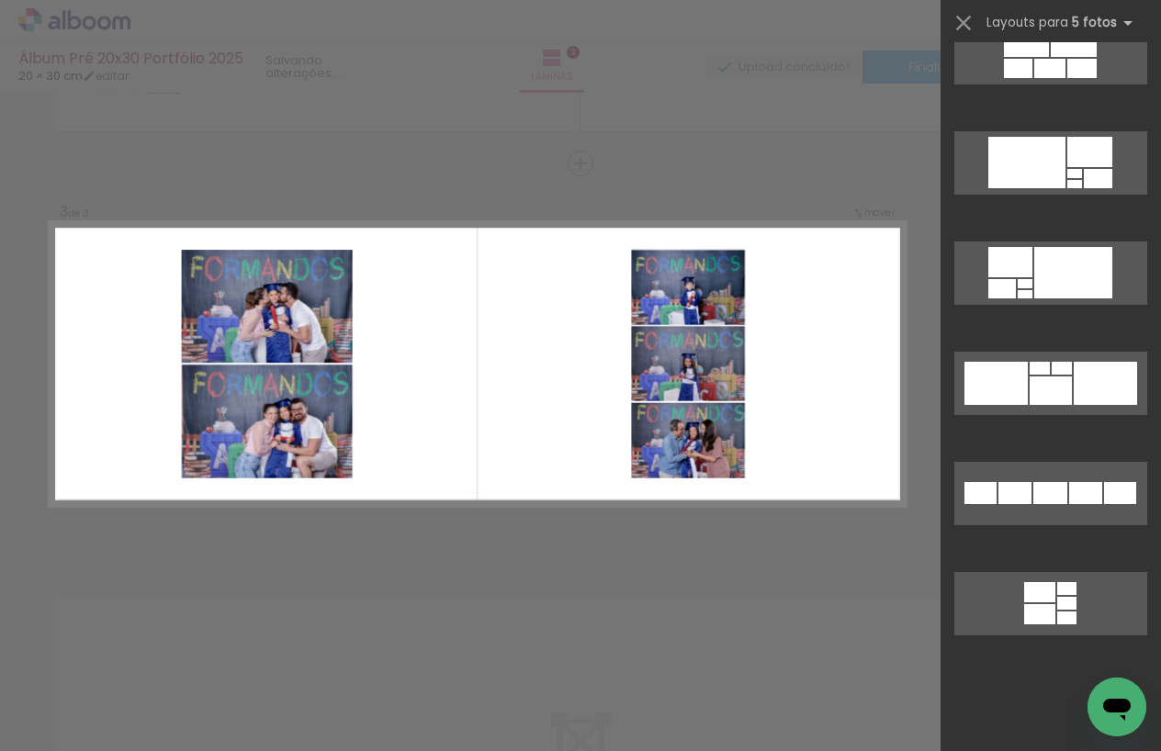
scroll to position [0, 0]
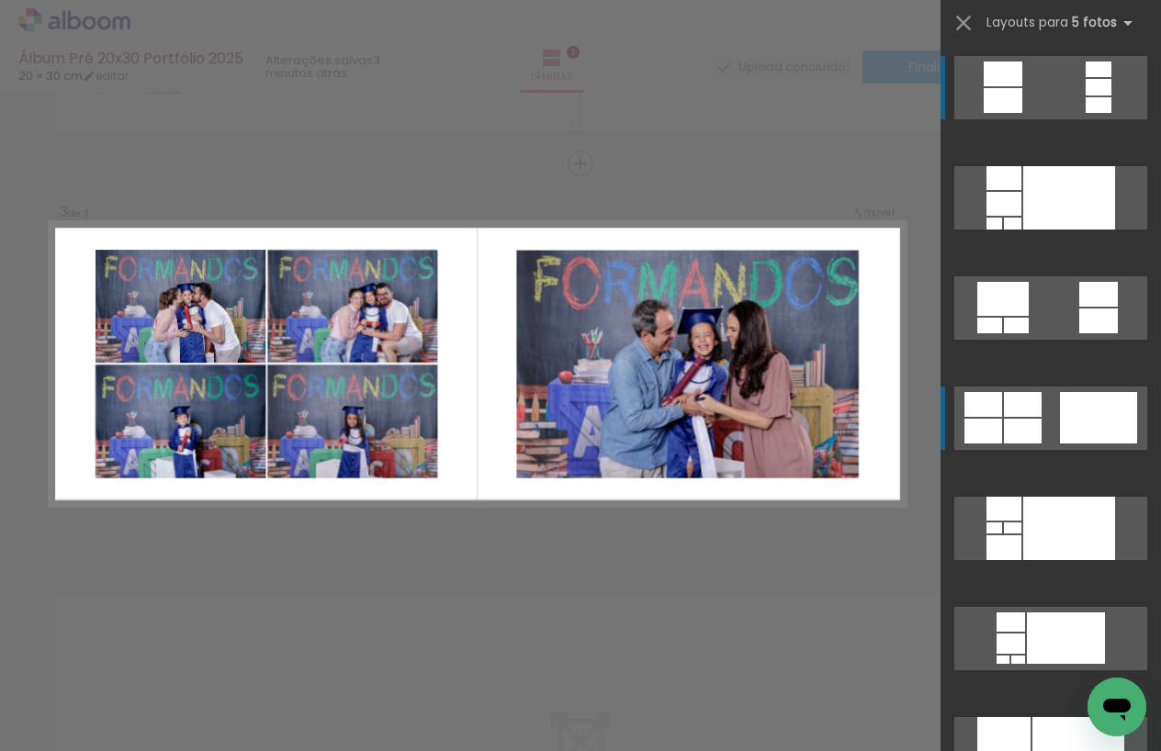
click at [1068, 230] on div at bounding box center [1069, 197] width 92 height 63
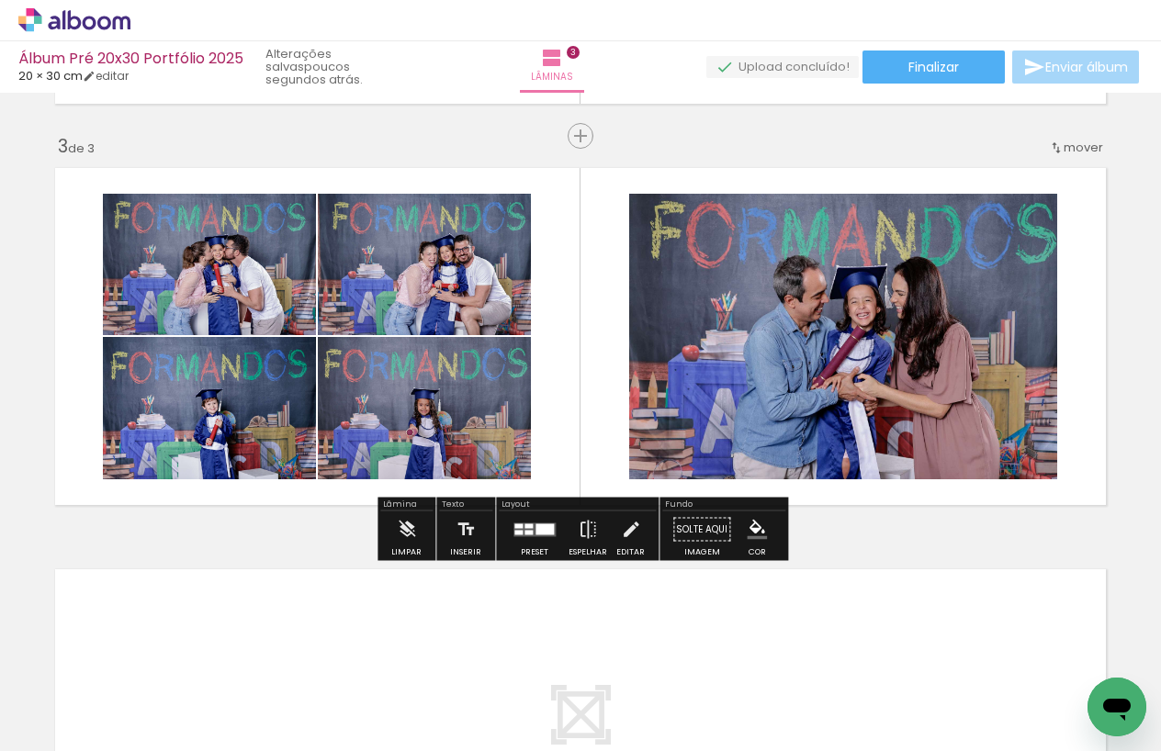
scroll to position [792, 0]
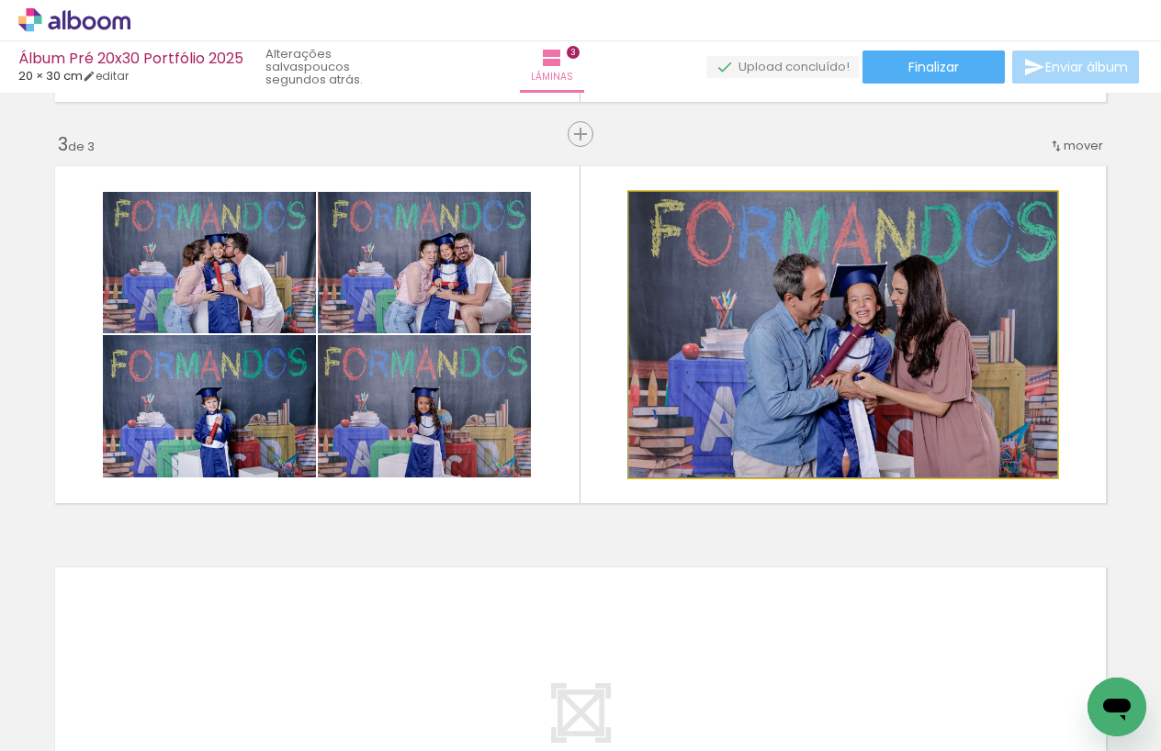
drag, startPoint x: 897, startPoint y: 392, endPoint x: 878, endPoint y: 394, distance: 18.5
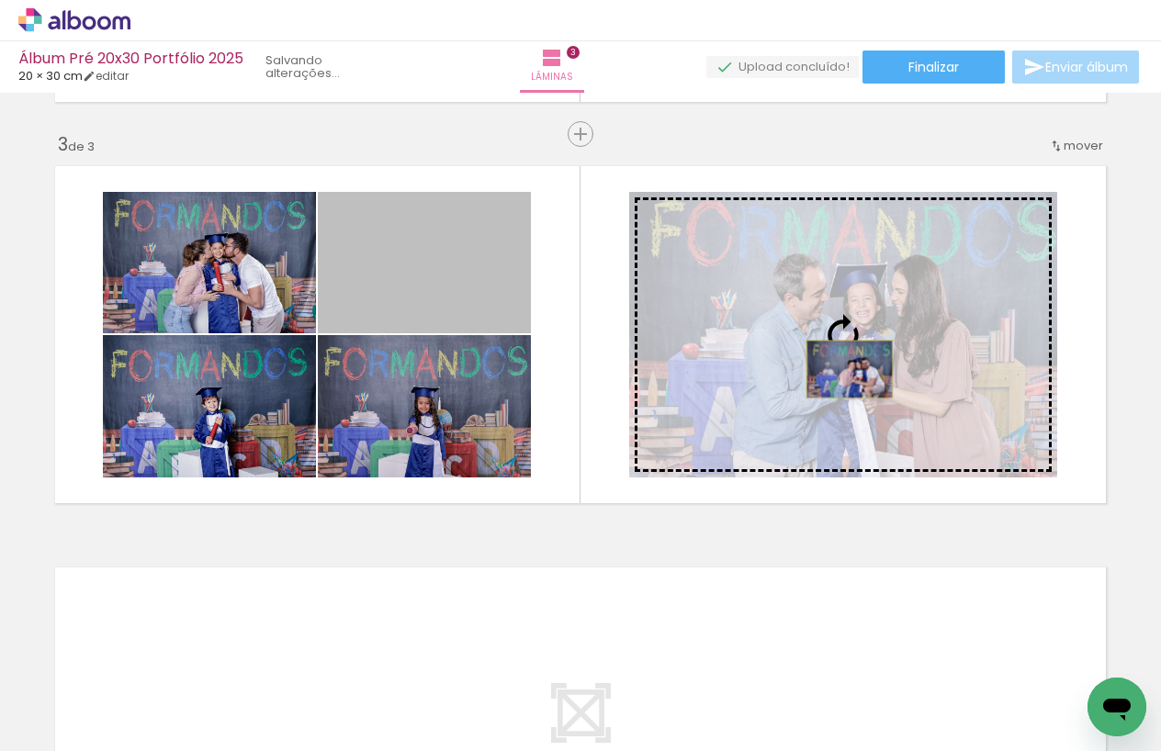
drag, startPoint x: 587, startPoint y: 333, endPoint x: 850, endPoint y: 369, distance: 265.1
click at [0, 0] on slot at bounding box center [0, 0] width 0 height 0
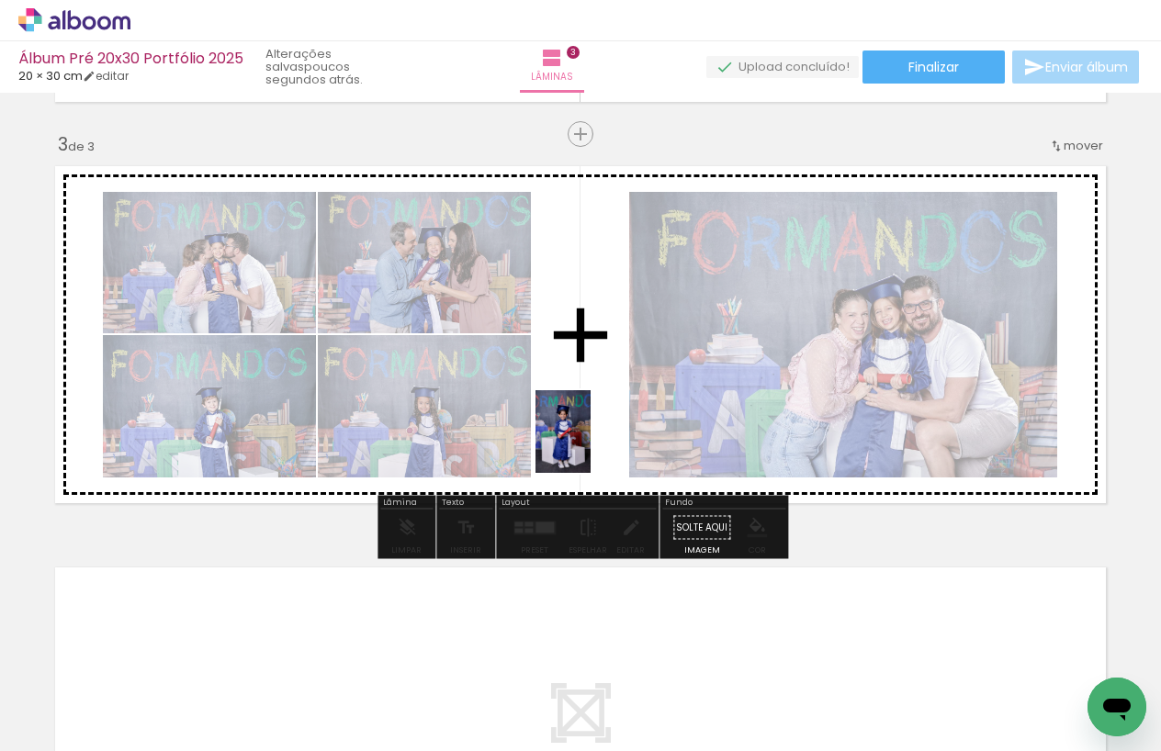
drag, startPoint x: 260, startPoint y: 677, endPoint x: 591, endPoint y: 446, distance: 403.7
click at [591, 446] on quentale-workspace at bounding box center [580, 375] width 1161 height 751
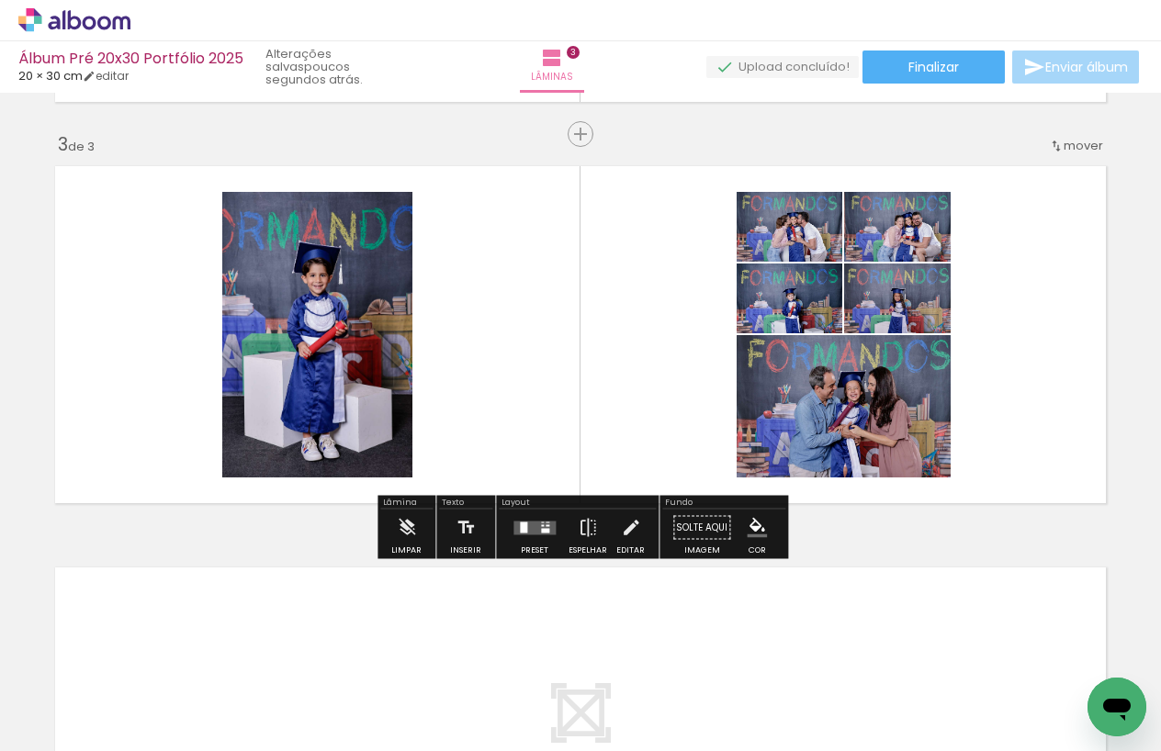
click at [550, 525] on quentale-layouter at bounding box center [534, 528] width 42 height 14
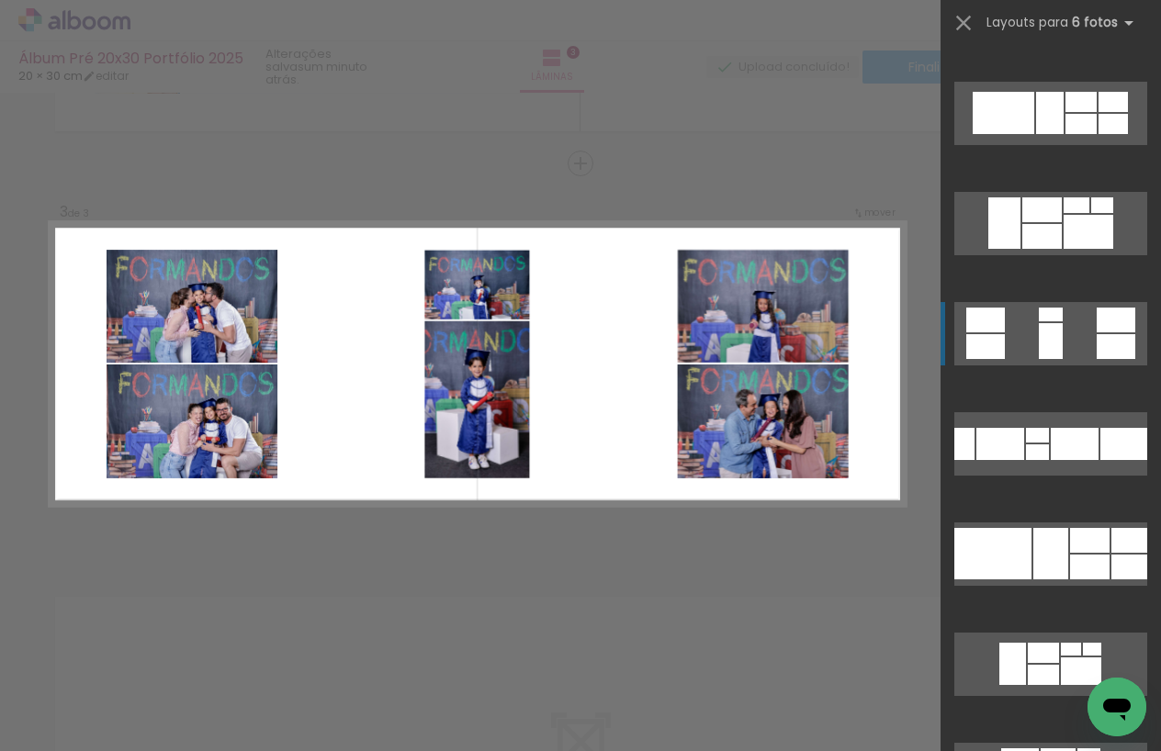
scroll to position [633, 0]
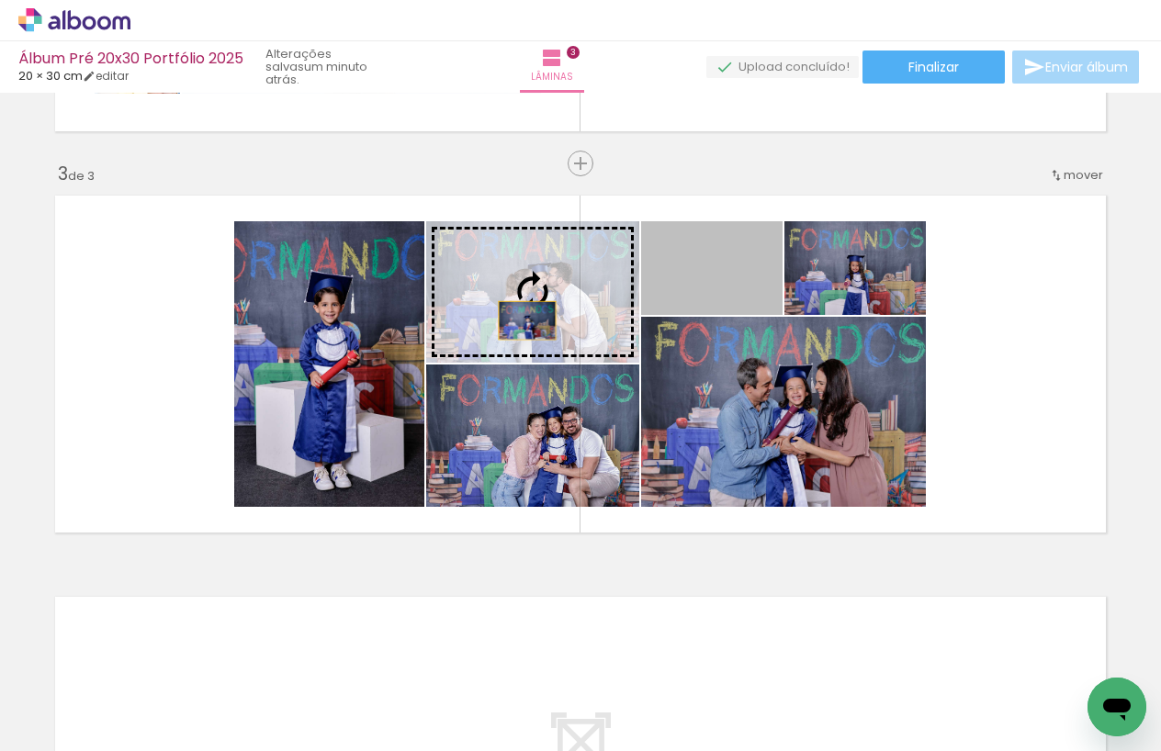
drag, startPoint x: 739, startPoint y: 285, endPoint x: 527, endPoint y: 321, distance: 215.2
click at [0, 0] on slot at bounding box center [0, 0] width 0 height 0
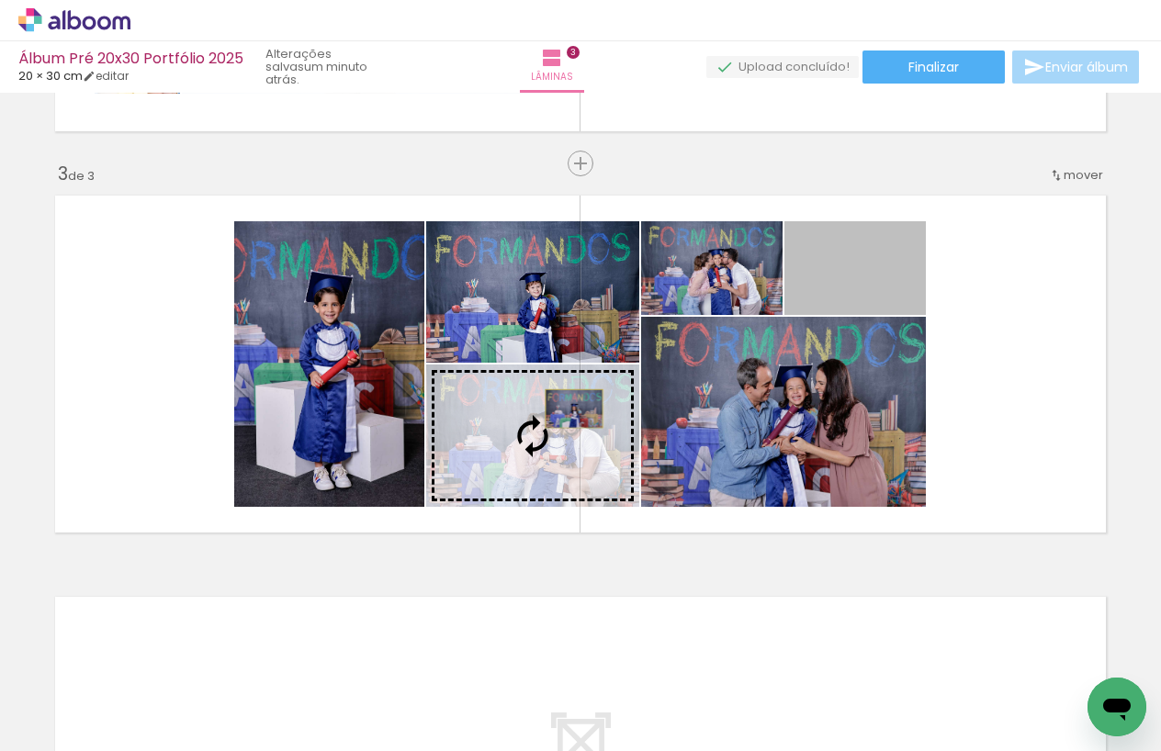
drag, startPoint x: 890, startPoint y: 291, endPoint x: 542, endPoint y: 419, distance: 370.8
click at [0, 0] on slot at bounding box center [0, 0] width 0 height 0
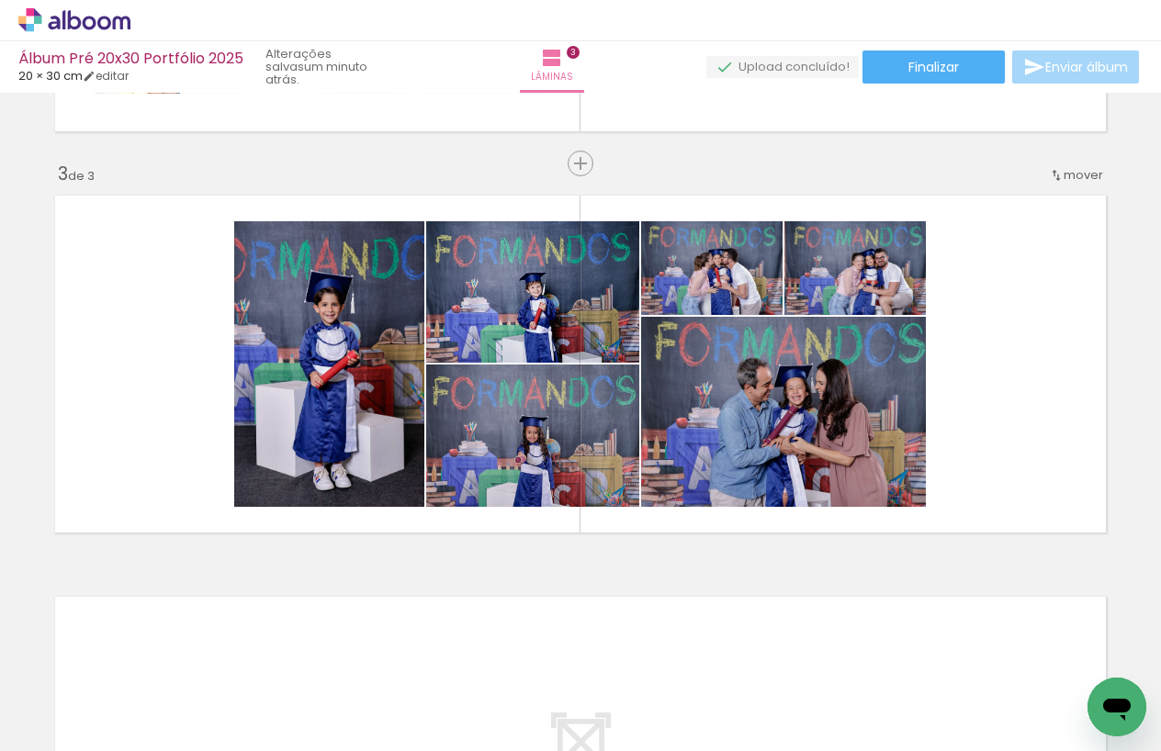
scroll to position [0, 2030]
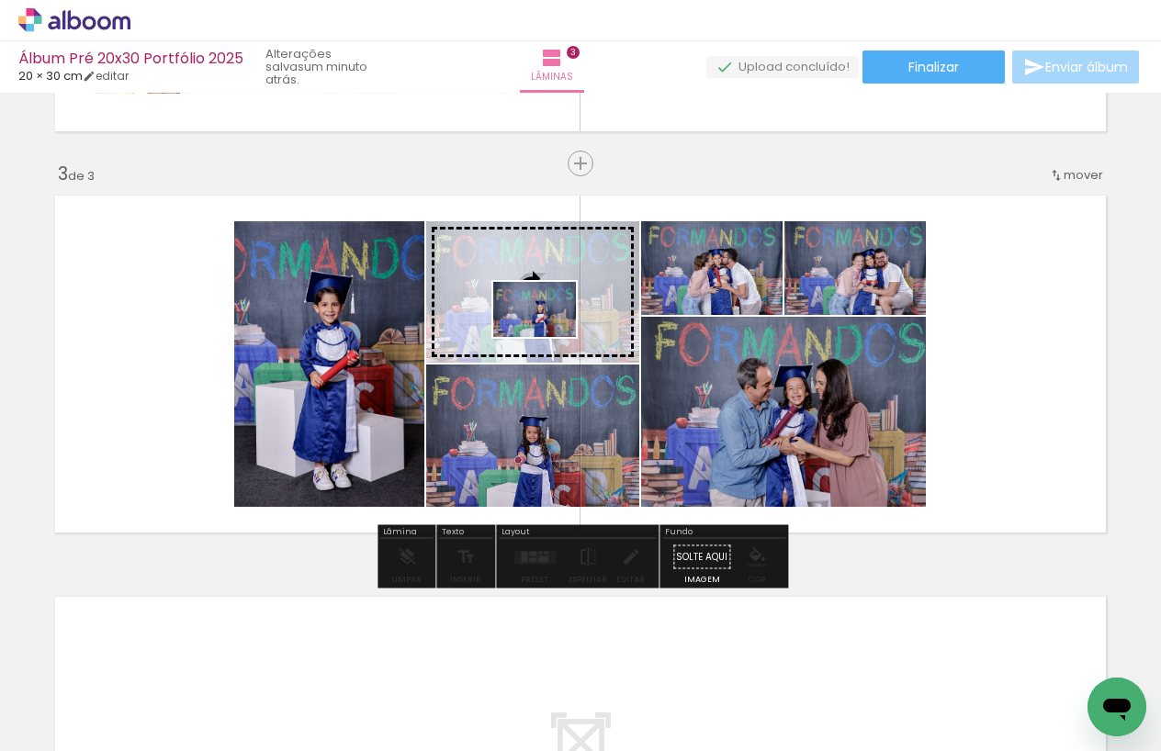
drag, startPoint x: 325, startPoint y: 701, endPoint x: 548, endPoint y: 337, distance: 426.8
click at [548, 337] on quentale-workspace at bounding box center [580, 375] width 1161 height 751
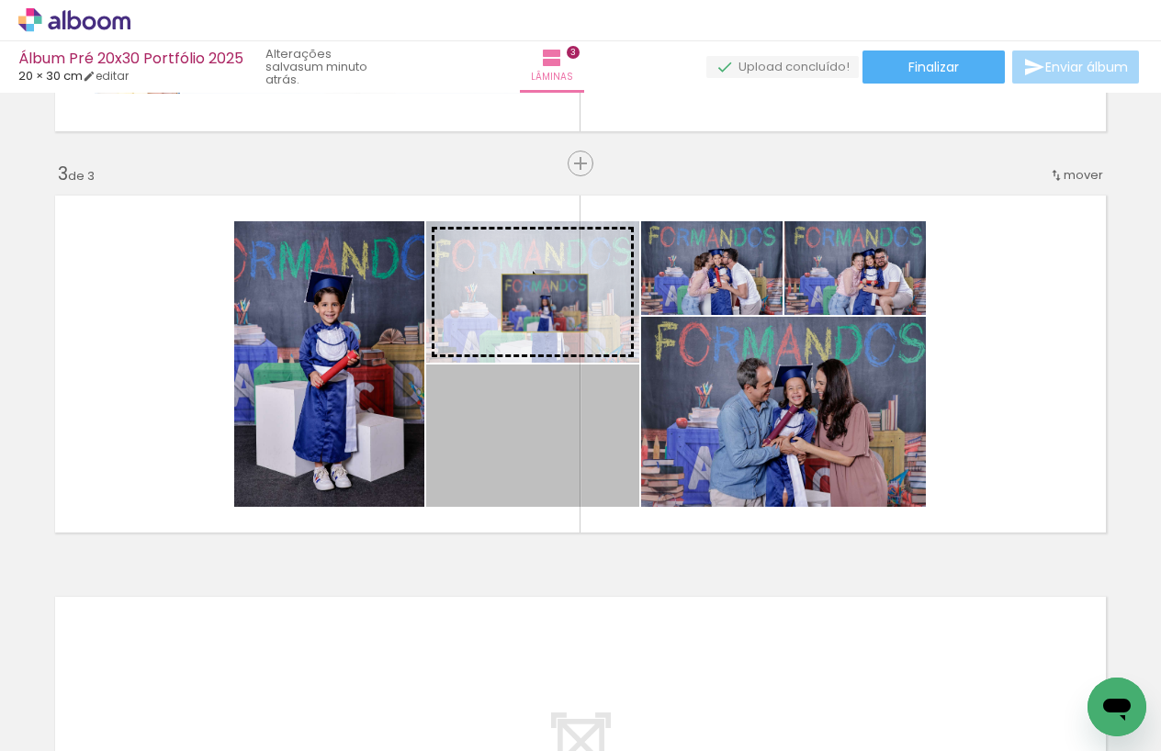
drag, startPoint x: 544, startPoint y: 459, endPoint x: 545, endPoint y: 303, distance: 156.2
click at [0, 0] on slot at bounding box center [0, 0] width 0 height 0
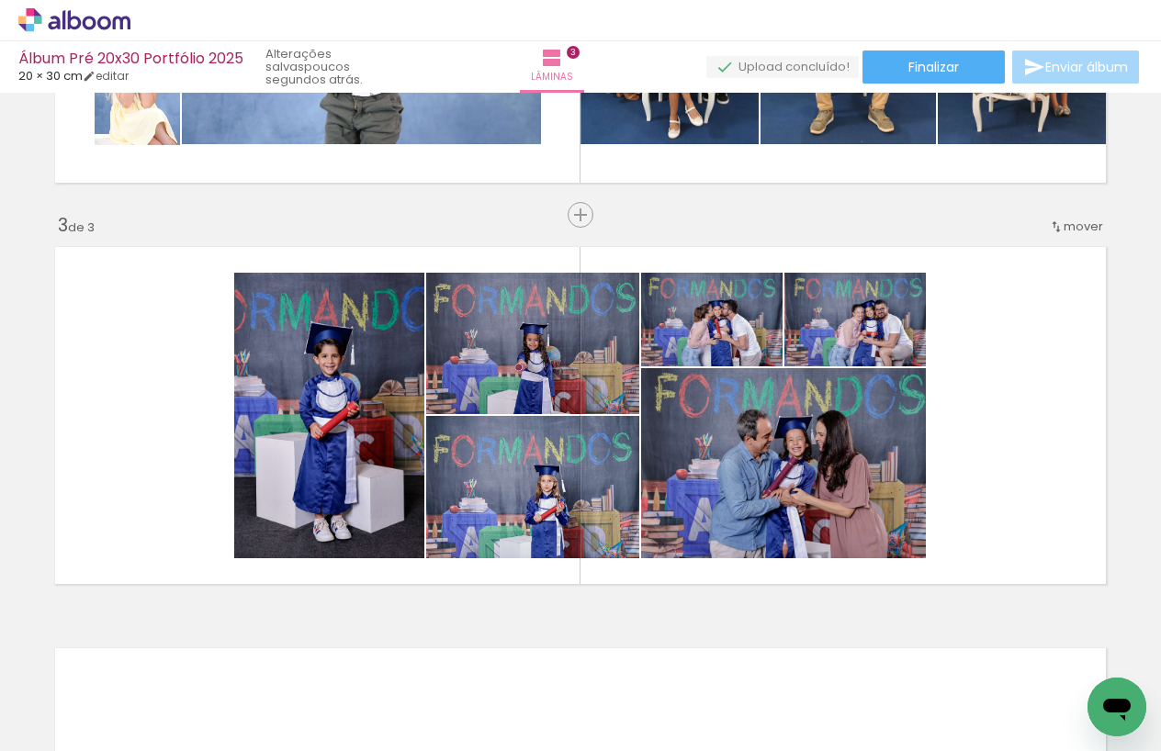
scroll to position [0, 2553]
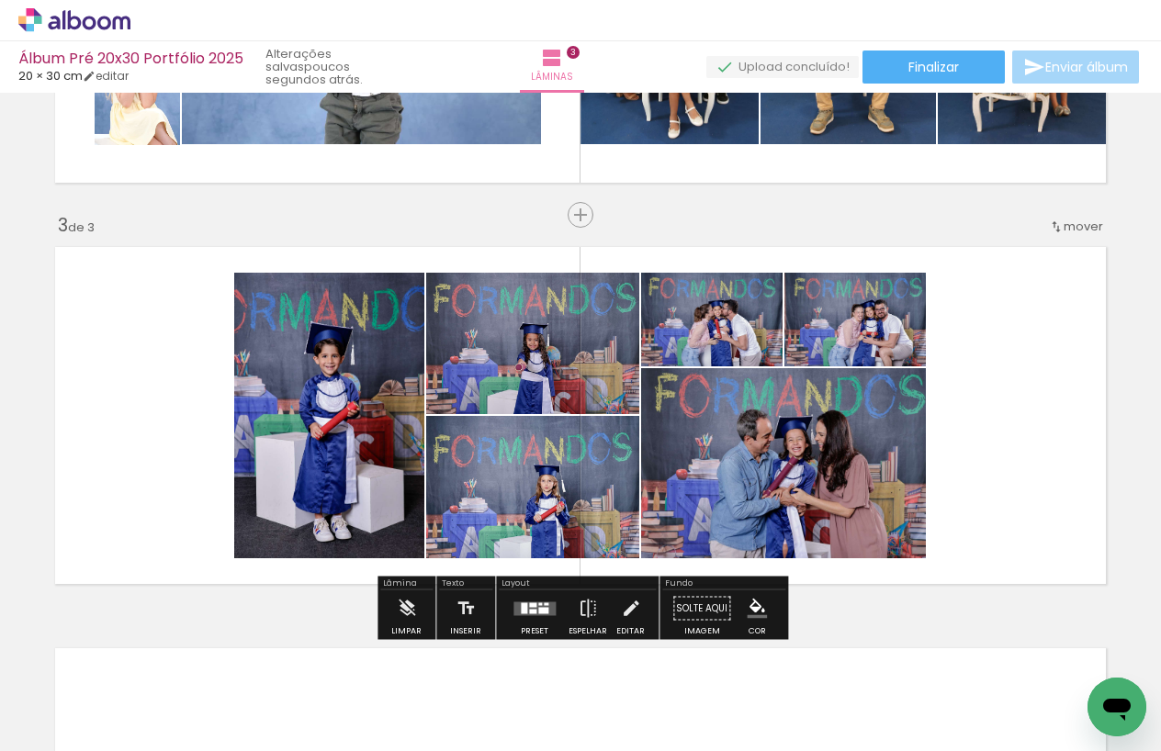
click at [125, 359] on quentale-layouter at bounding box center [580, 415] width 1069 height 355
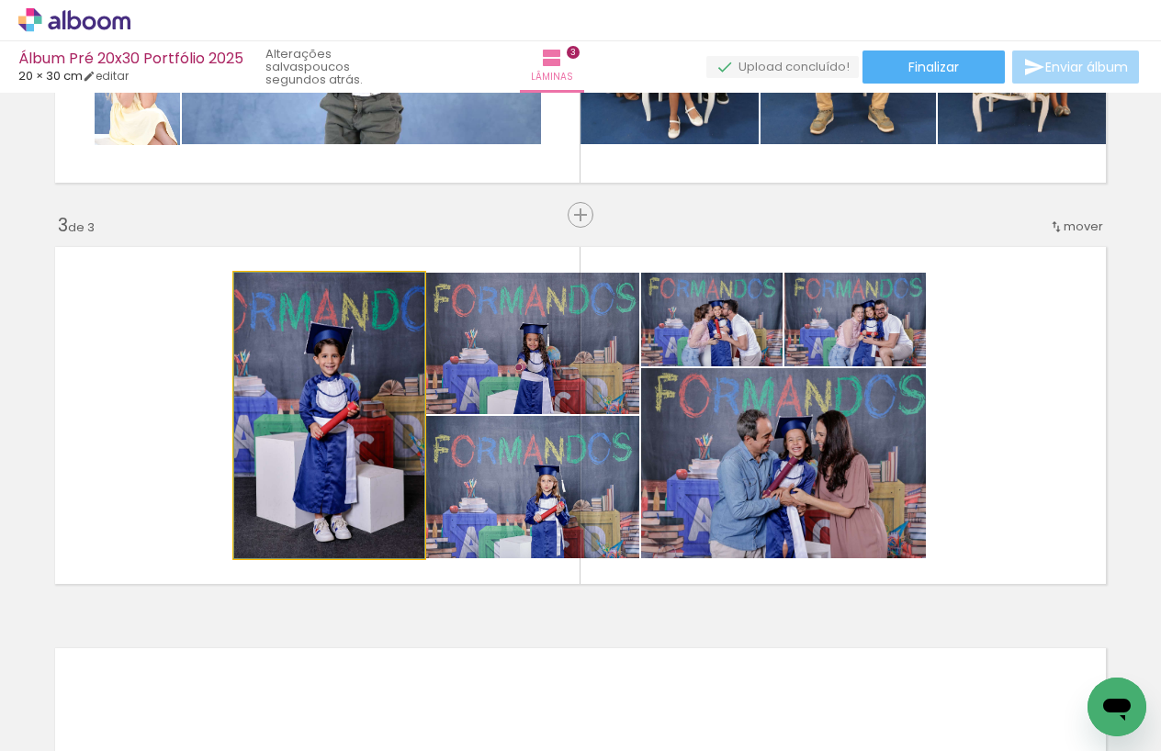
click at [289, 366] on quentale-photo at bounding box center [329, 416] width 190 height 286
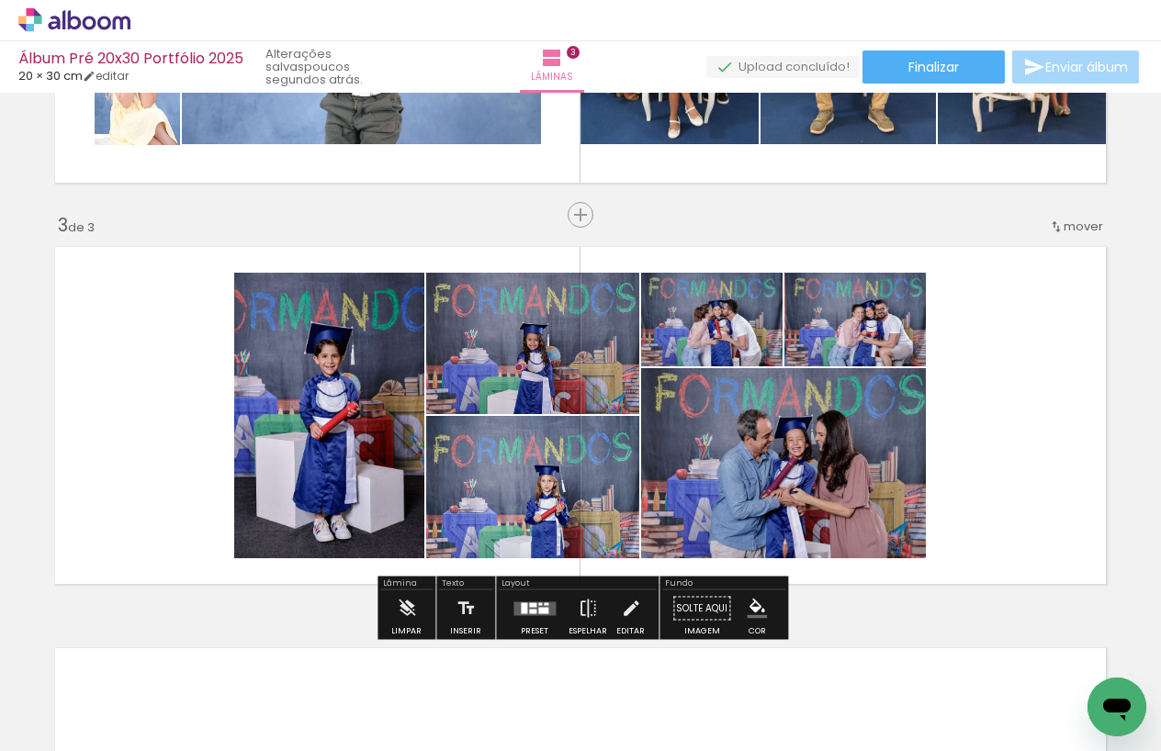
click at [289, 366] on quentale-photo at bounding box center [329, 416] width 190 height 286
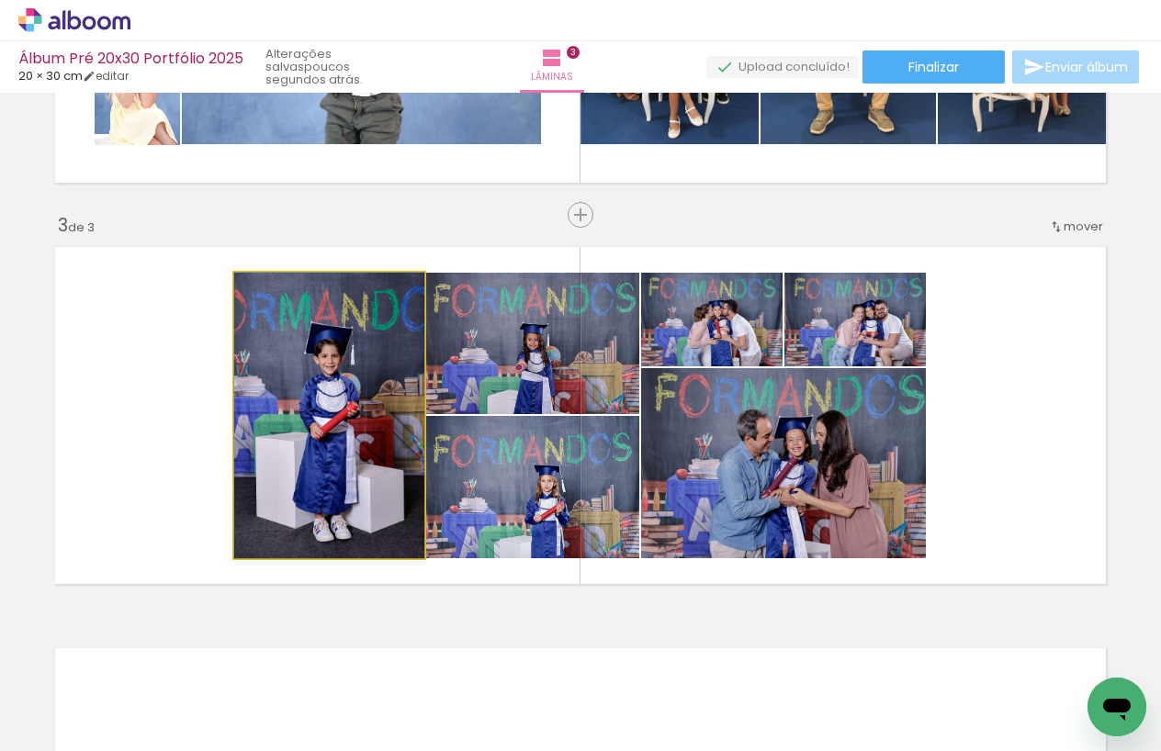
click at [289, 366] on quentale-photo at bounding box center [329, 416] width 190 height 286
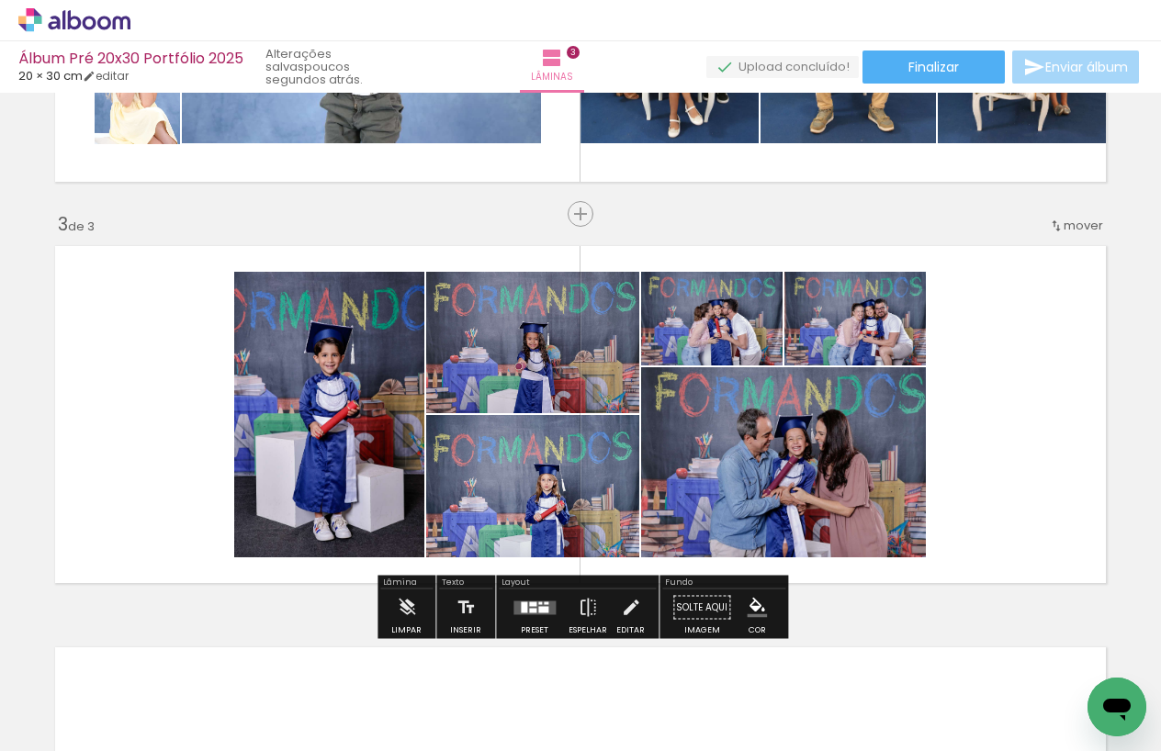
click at [289, 366] on quentale-photo at bounding box center [329, 415] width 190 height 286
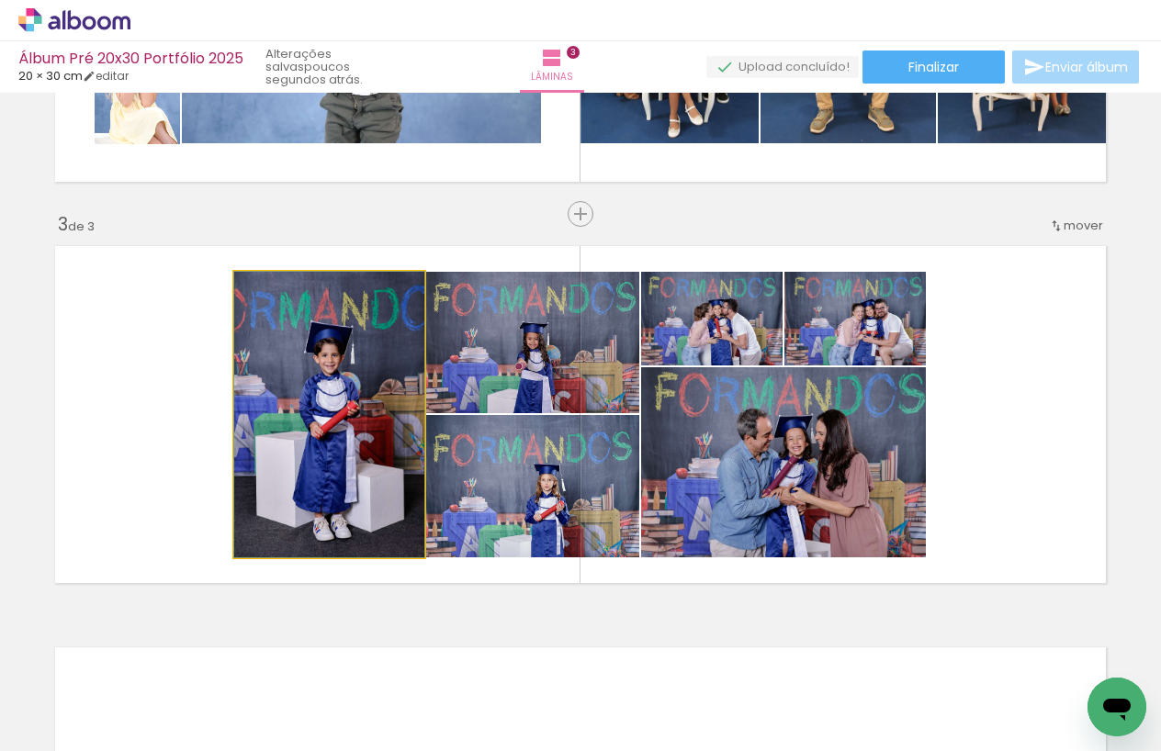
click at [289, 366] on quentale-photo at bounding box center [329, 415] width 190 height 286
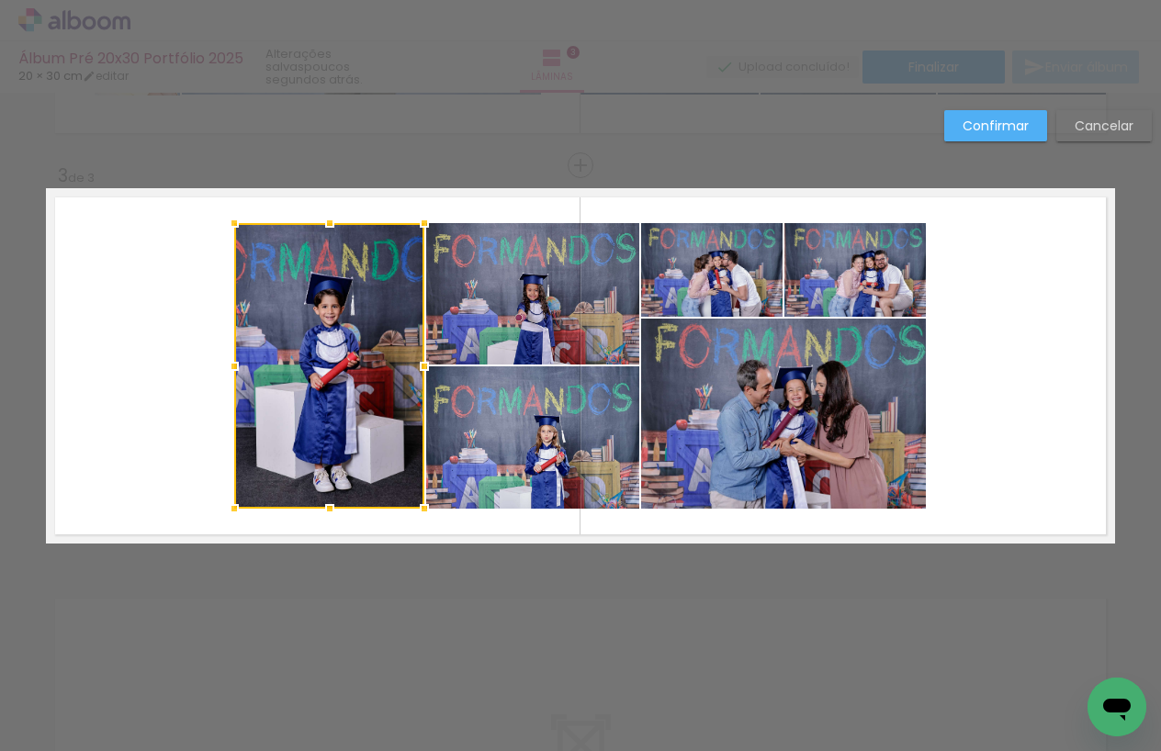
scroll to position [762, 0]
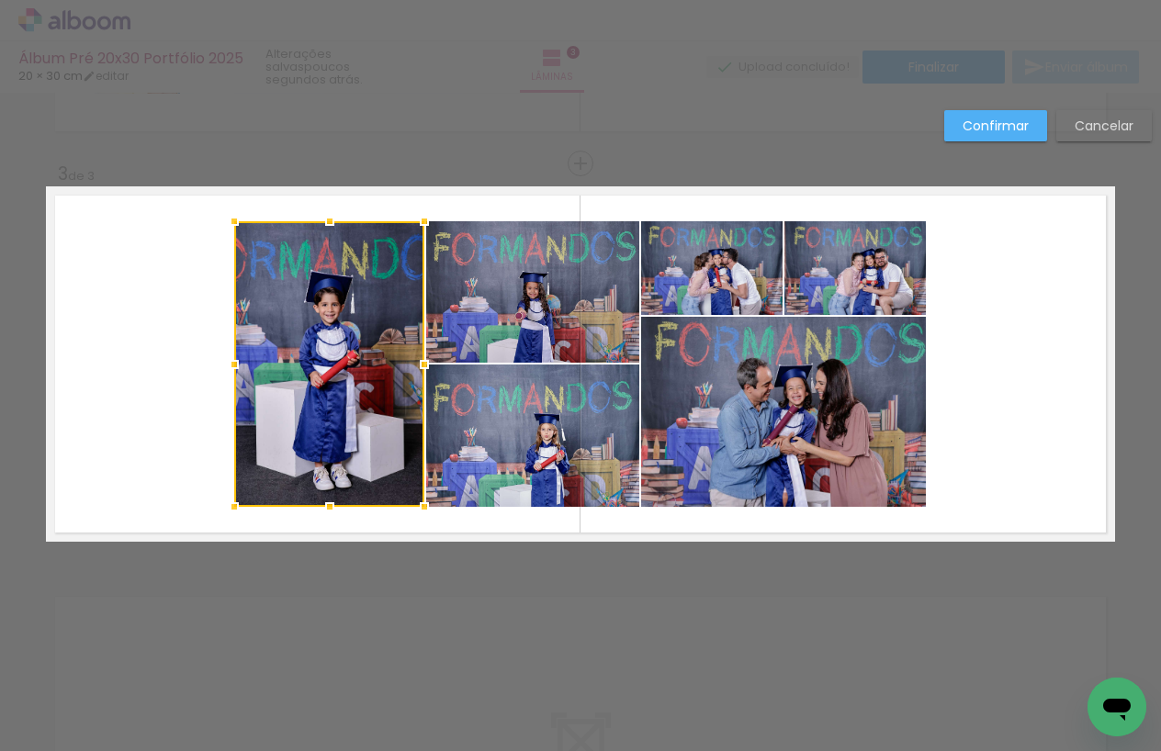
click at [480, 333] on quentale-photo at bounding box center [532, 291] width 213 height 141
click at [490, 389] on div at bounding box center [436, 364] width 405 height 286
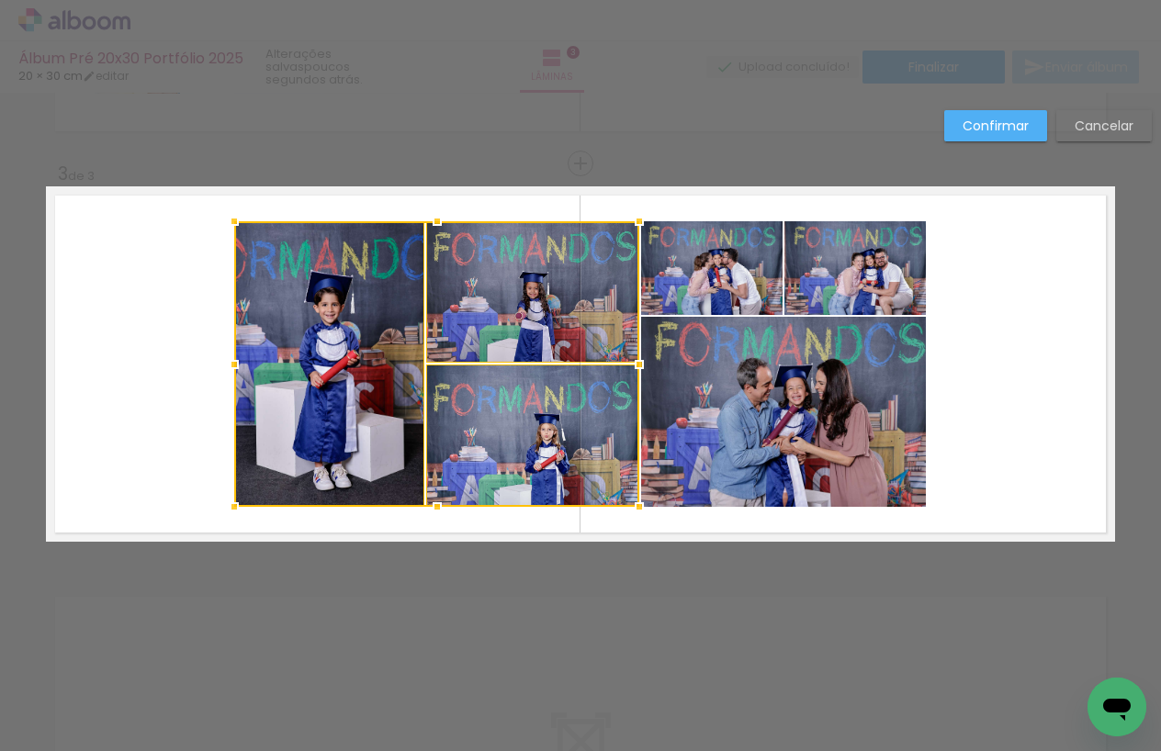
click at [735, 297] on quentale-photo at bounding box center [711, 268] width 141 height 94
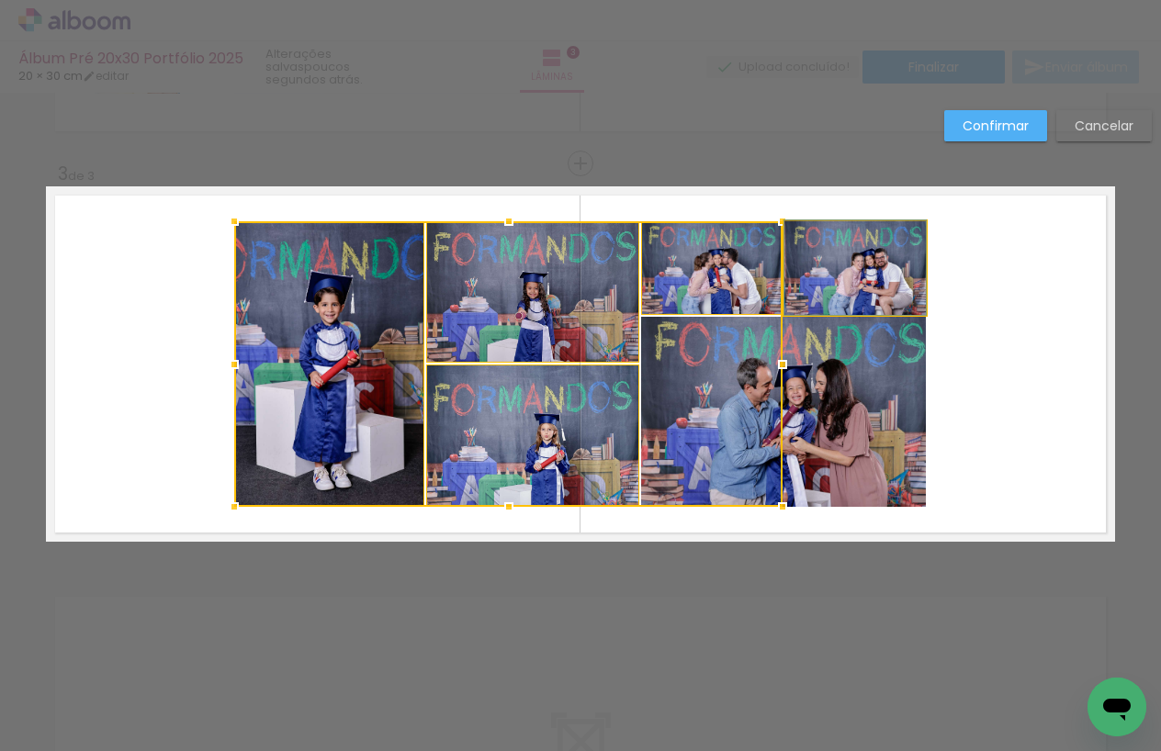
click at [837, 289] on quentale-photo at bounding box center [854, 268] width 141 height 94
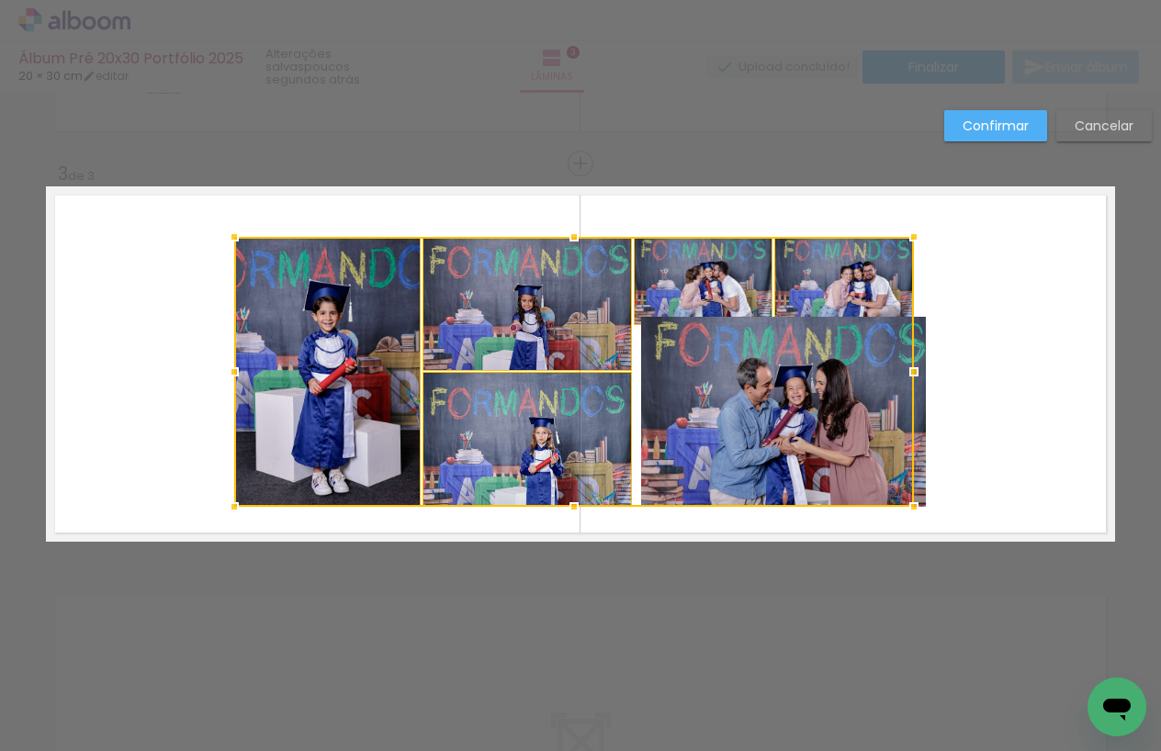
drag, startPoint x: 925, startPoint y: 225, endPoint x: 993, endPoint y: 195, distance: 74.4
click at [918, 236] on div at bounding box center [914, 237] width 37 height 37
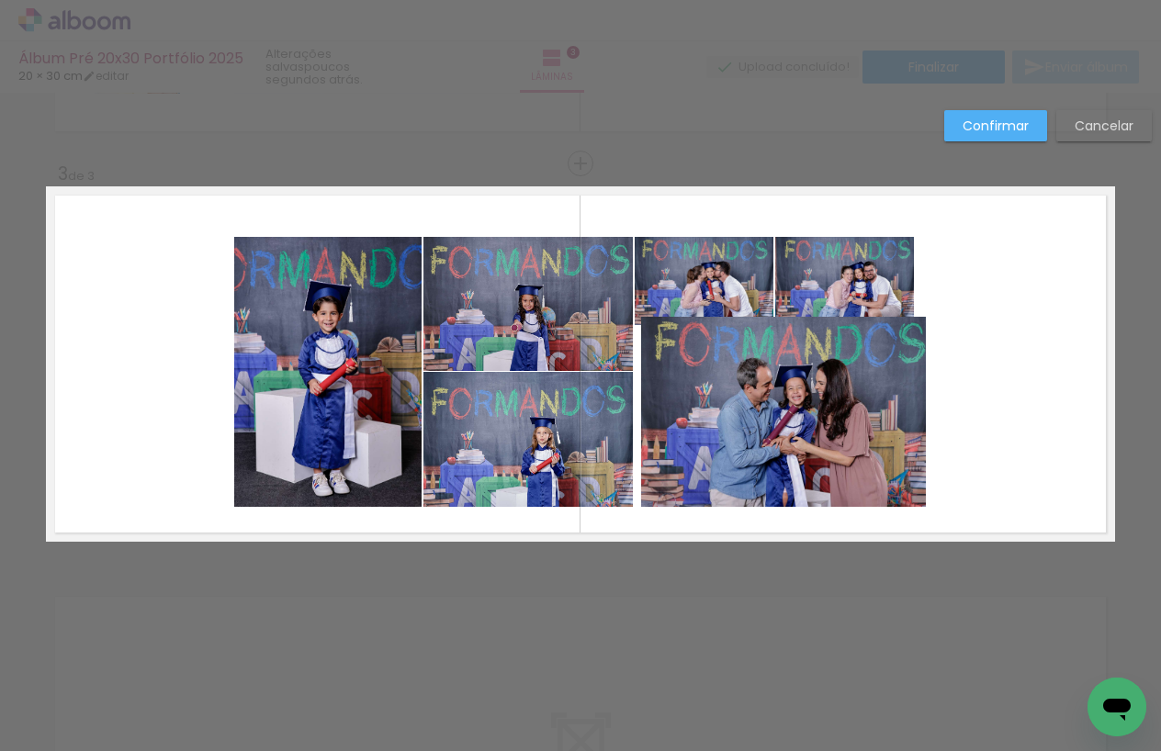
click at [0, 0] on slot "Cancelar" at bounding box center [0, 0] width 0 height 0
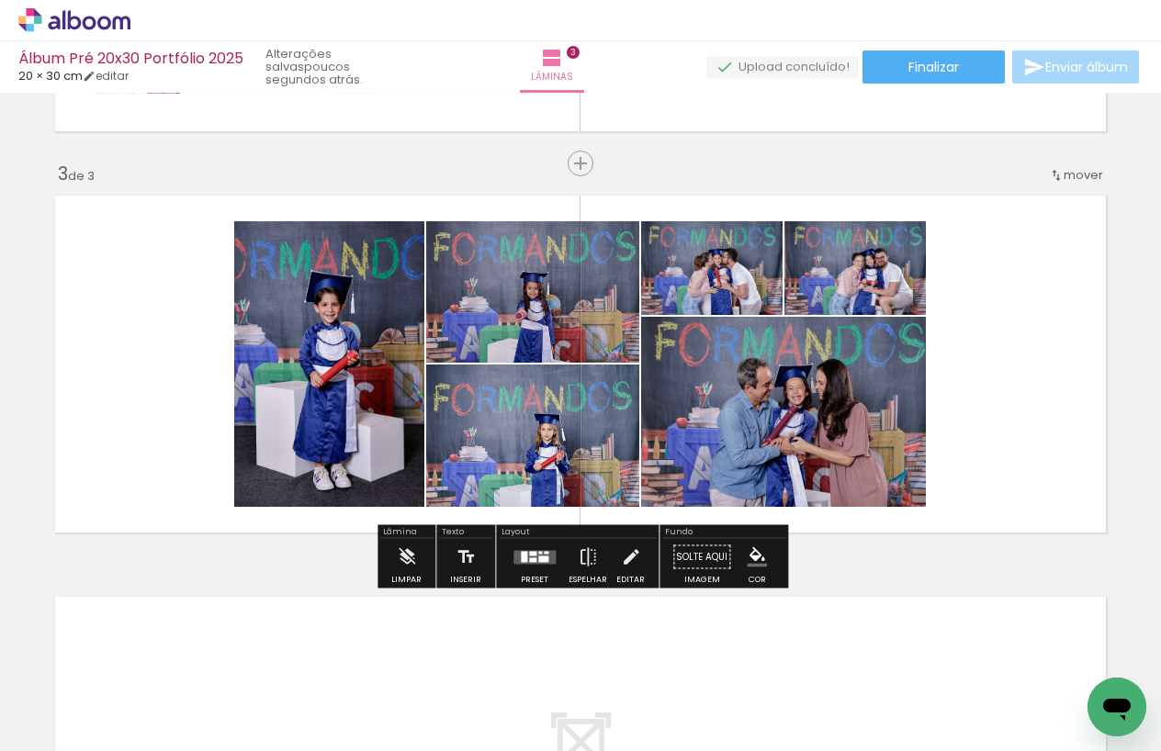
click at [347, 310] on quentale-photo at bounding box center [329, 364] width 190 height 286
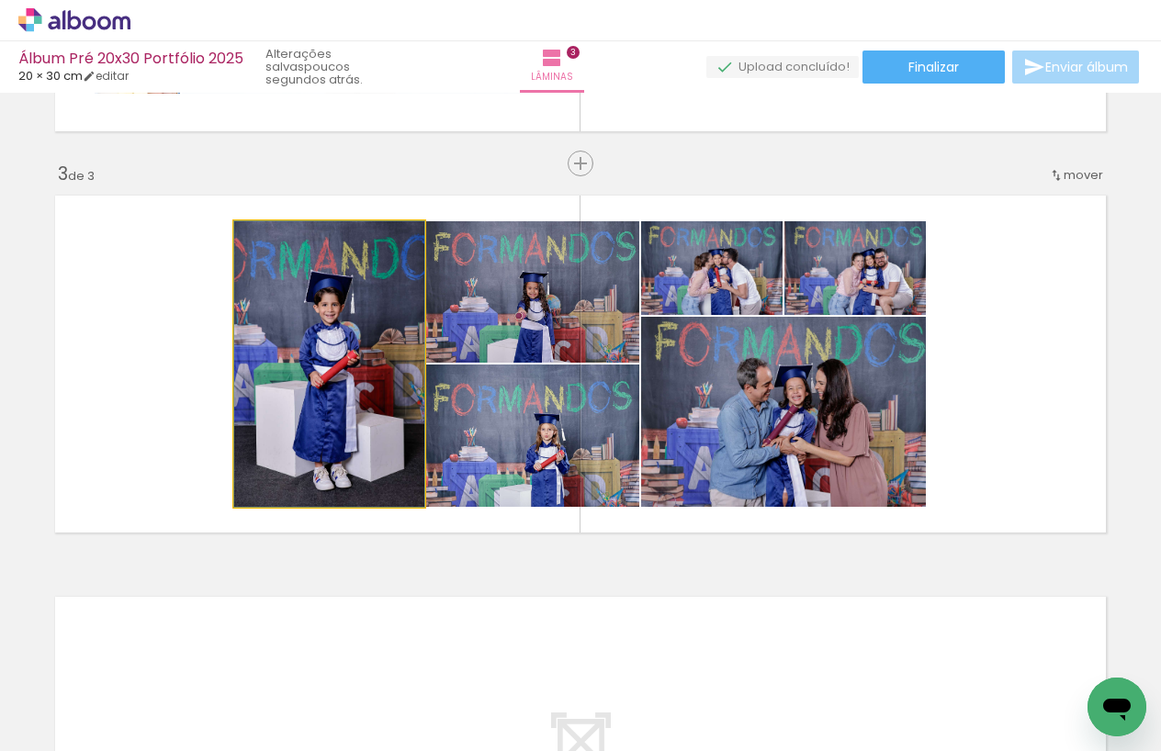
click at [347, 310] on quentale-photo at bounding box center [329, 364] width 190 height 286
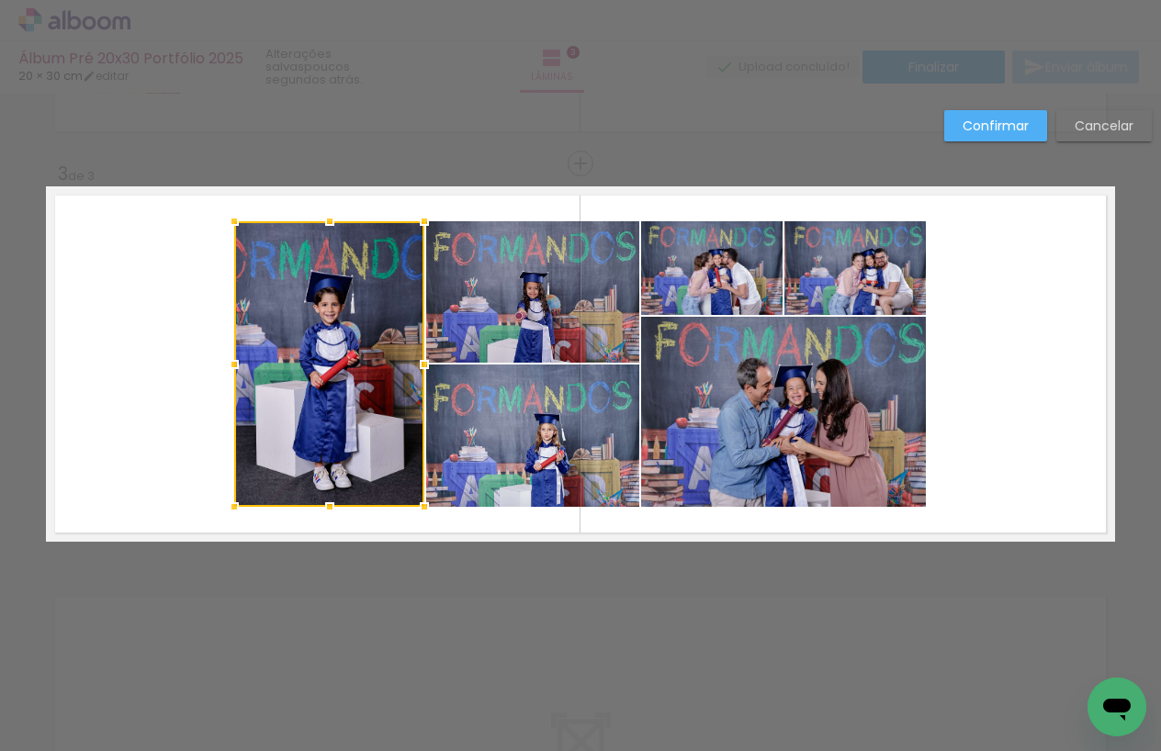
click at [502, 315] on quentale-photo at bounding box center [532, 291] width 213 height 141
click at [507, 411] on div at bounding box center [436, 364] width 405 height 286
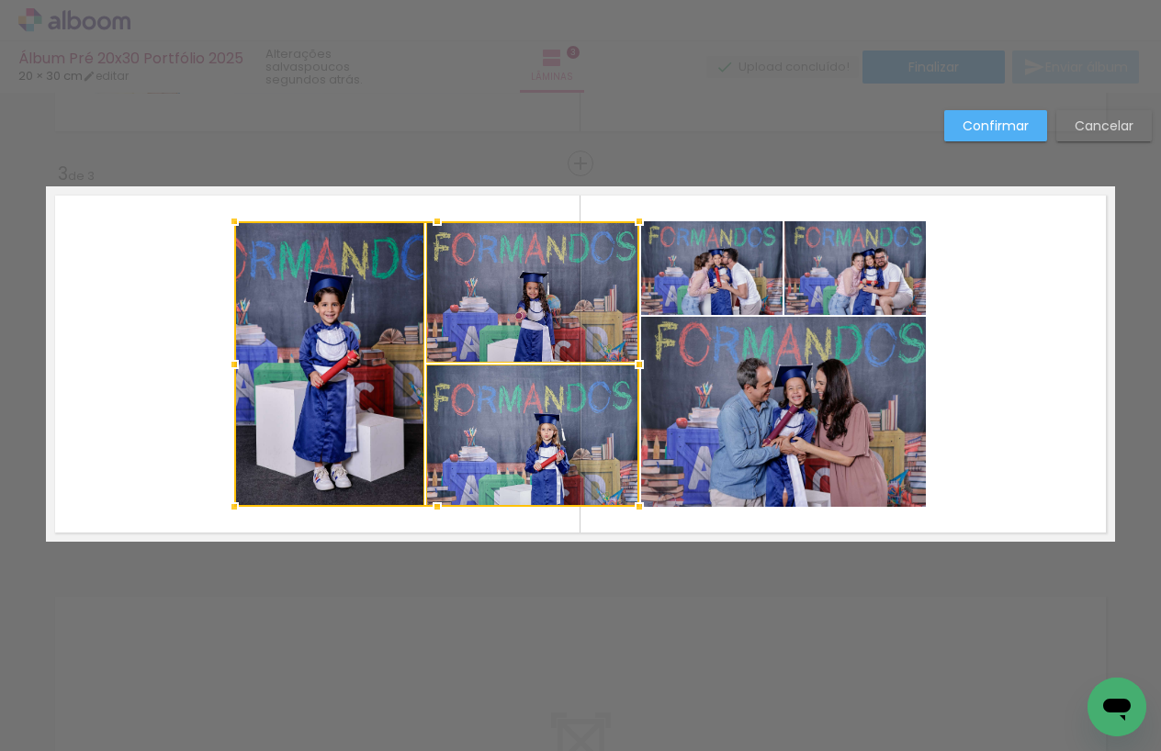
click at [728, 403] on quentale-photo at bounding box center [783, 412] width 285 height 190
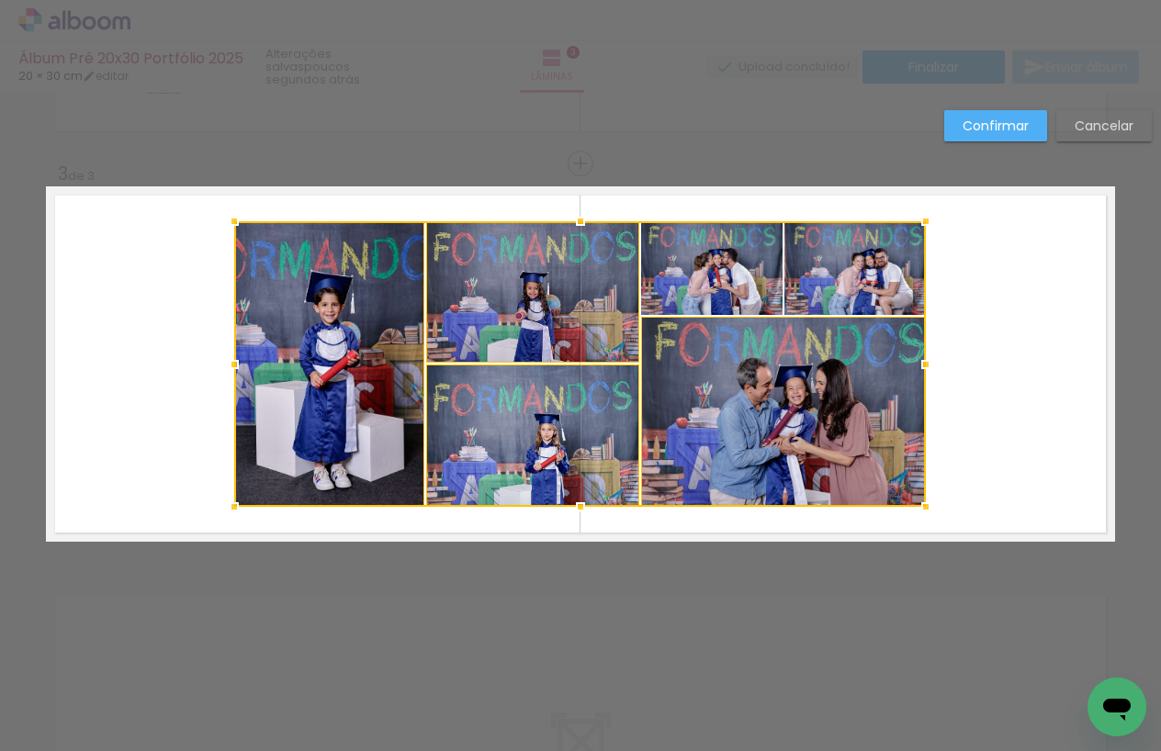
click at [740, 291] on div at bounding box center [580, 364] width 692 height 286
click at [850, 282] on div at bounding box center [580, 364] width 692 height 286
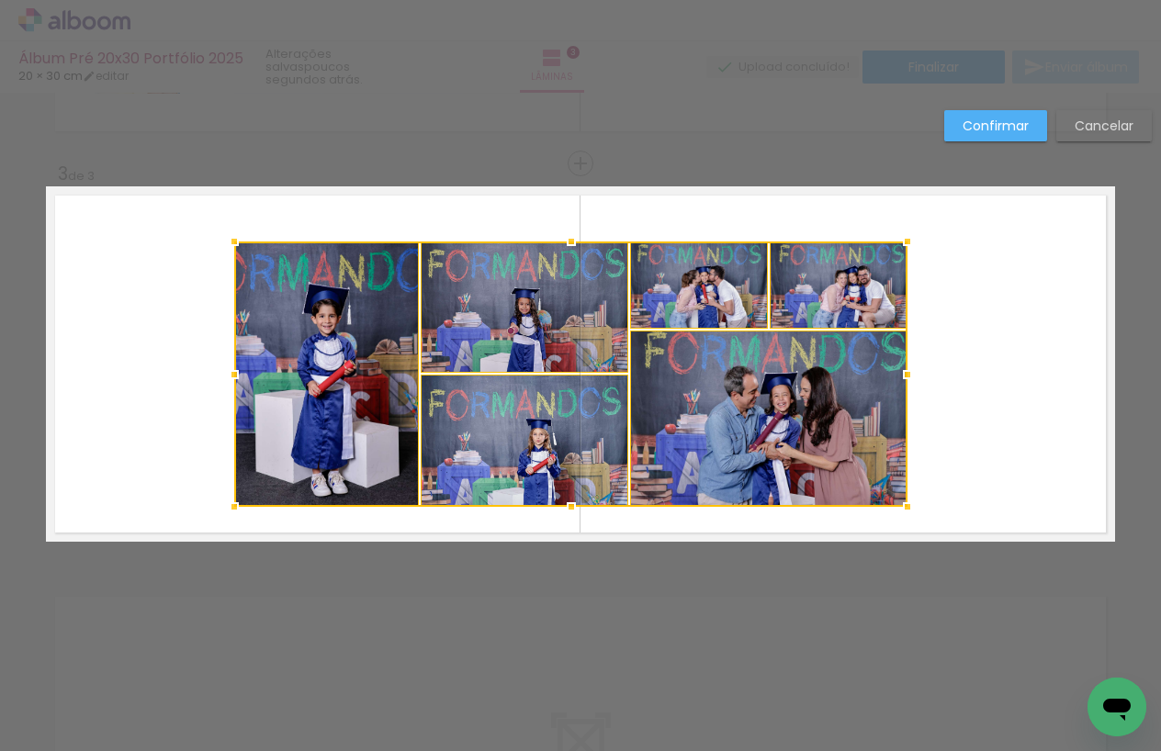
drag, startPoint x: 921, startPoint y: 225, endPoint x: 907, endPoint y: 243, distance: 22.8
click at [907, 243] on div at bounding box center [907, 241] width 37 height 37
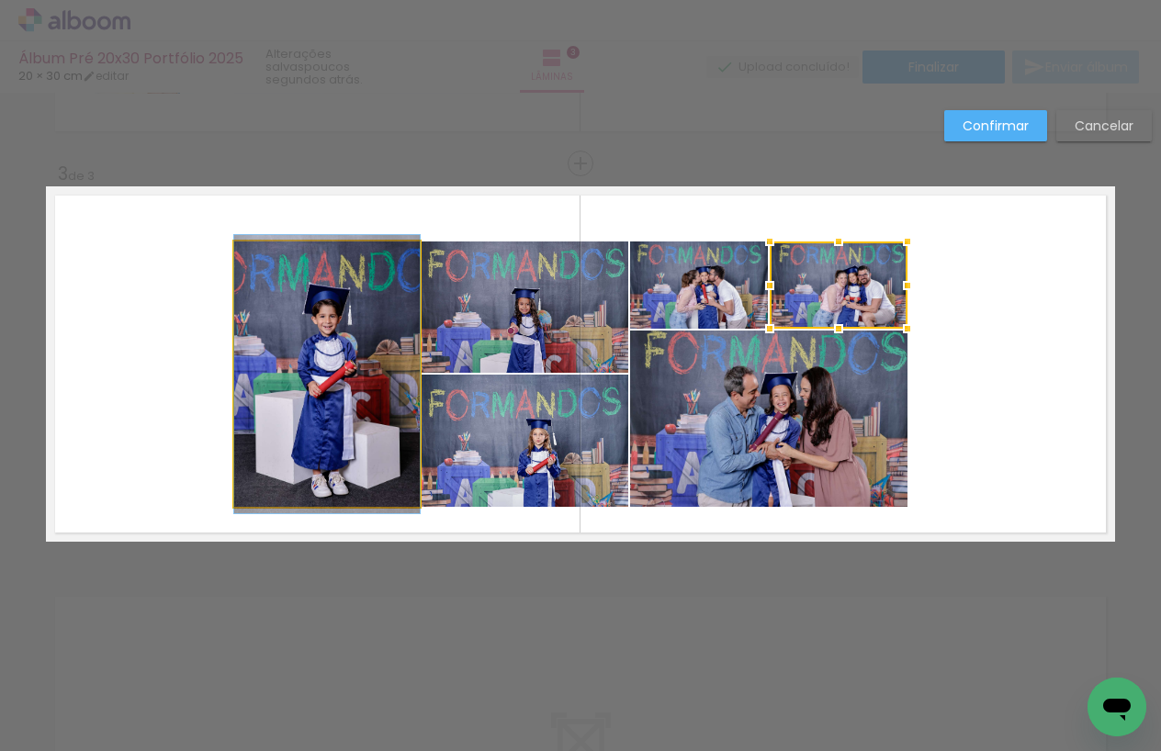
click at [374, 305] on quentale-photo at bounding box center [327, 374] width 186 height 265
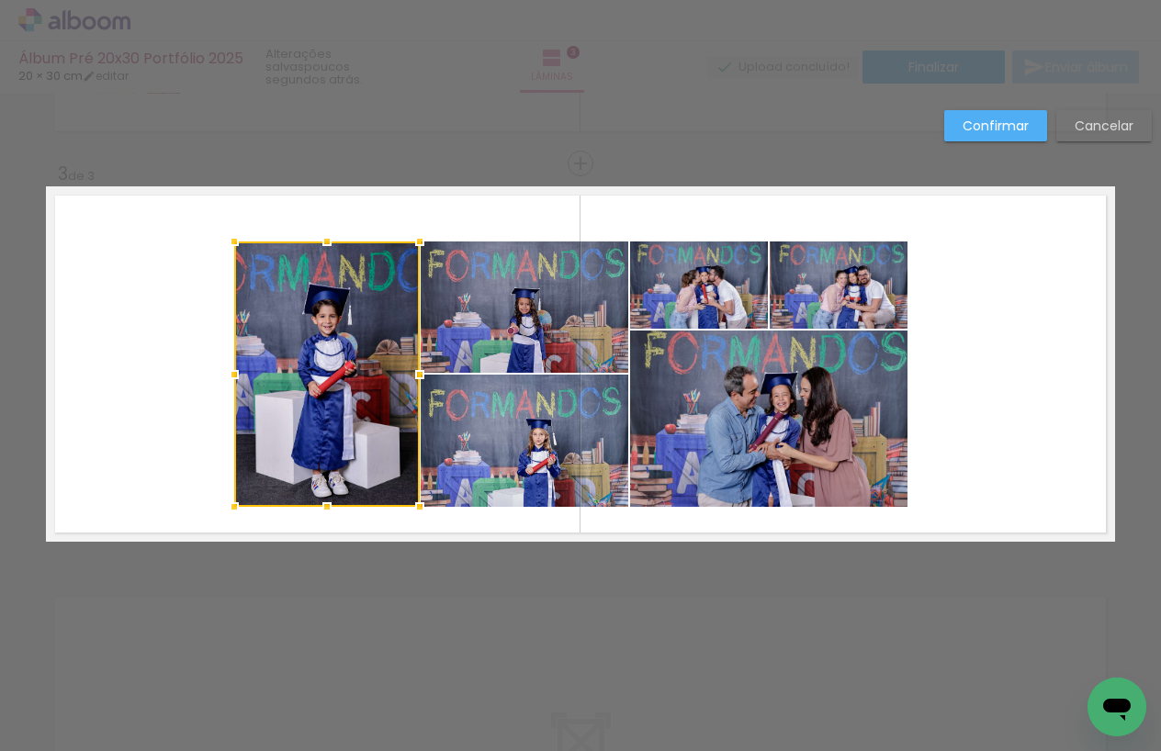
click at [479, 333] on quentale-photo at bounding box center [525, 307] width 208 height 131
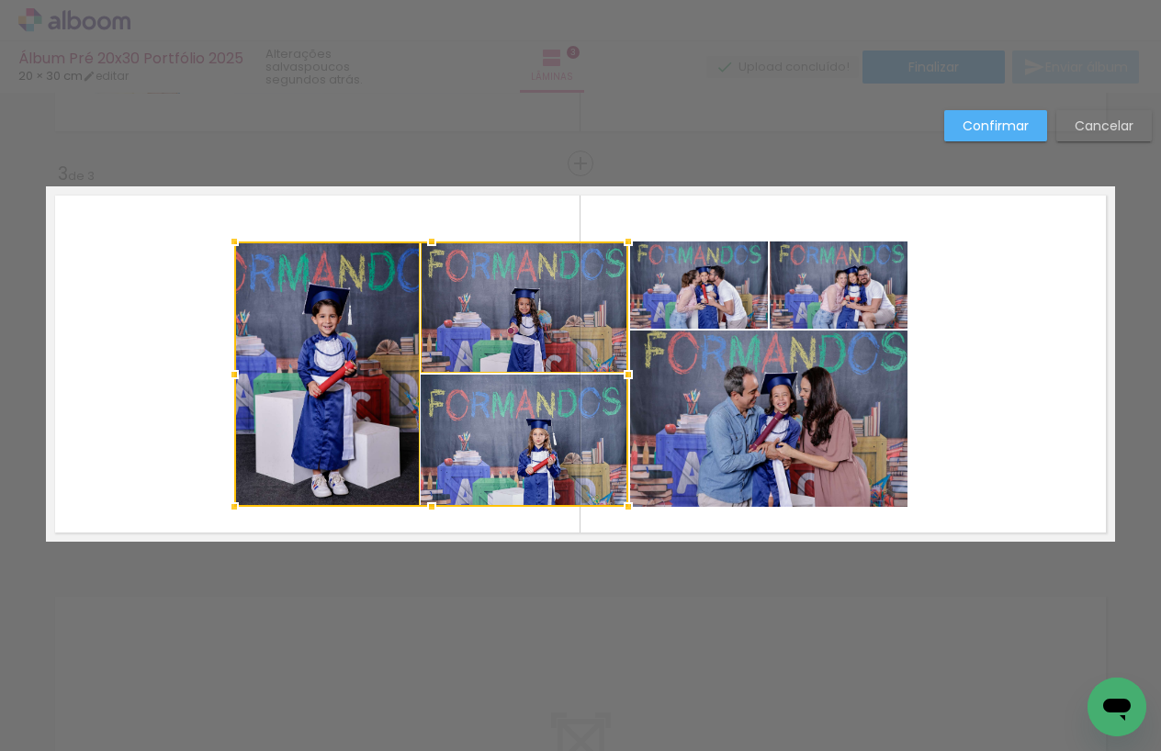
click at [488, 413] on div at bounding box center [431, 374] width 394 height 265
click at [674, 297] on quentale-photo at bounding box center [699, 285] width 138 height 87
click at [798, 293] on quentale-photo at bounding box center [839, 285] width 138 height 87
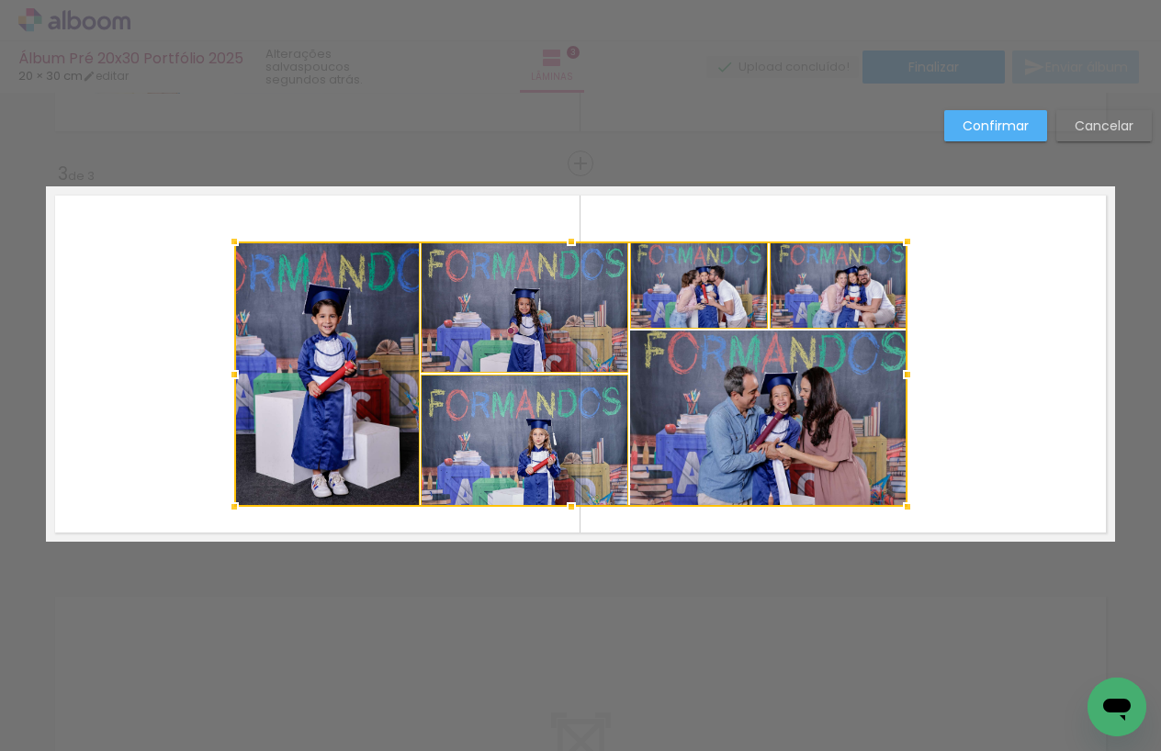
click at [797, 376] on div at bounding box center [570, 374] width 673 height 265
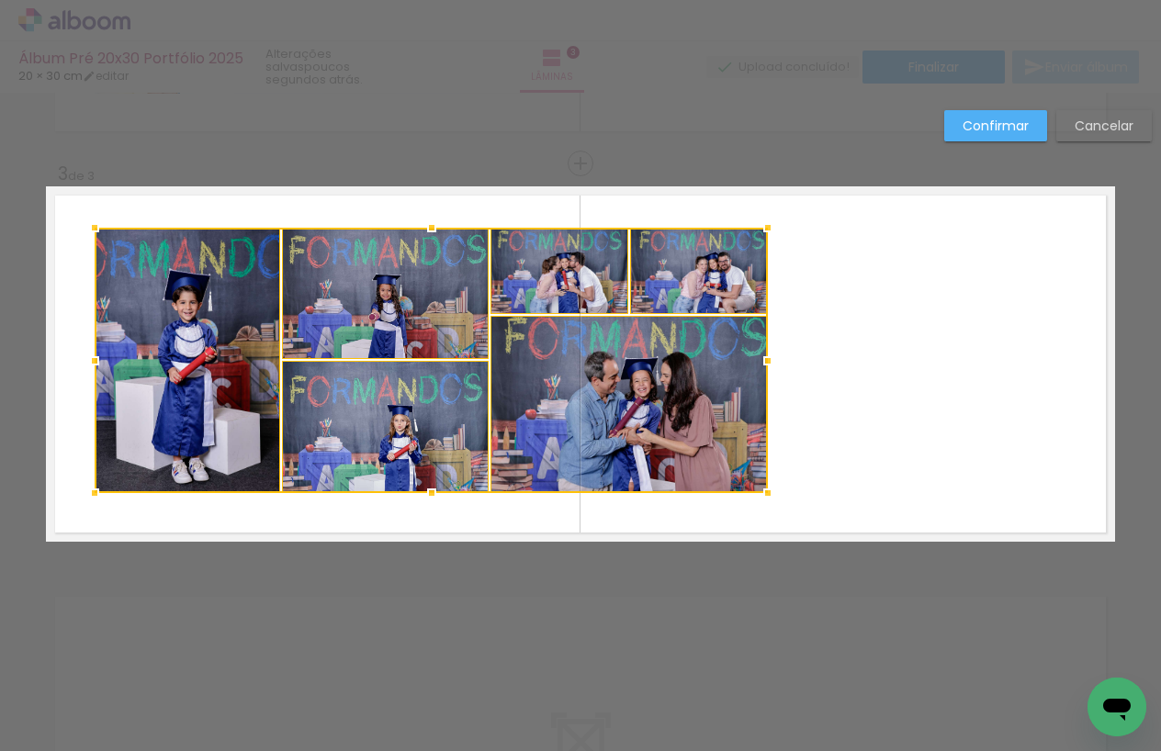
drag, startPoint x: 733, startPoint y: 395, endPoint x: 594, endPoint y: 382, distance: 139.3
click at [594, 382] on div at bounding box center [431, 360] width 673 height 265
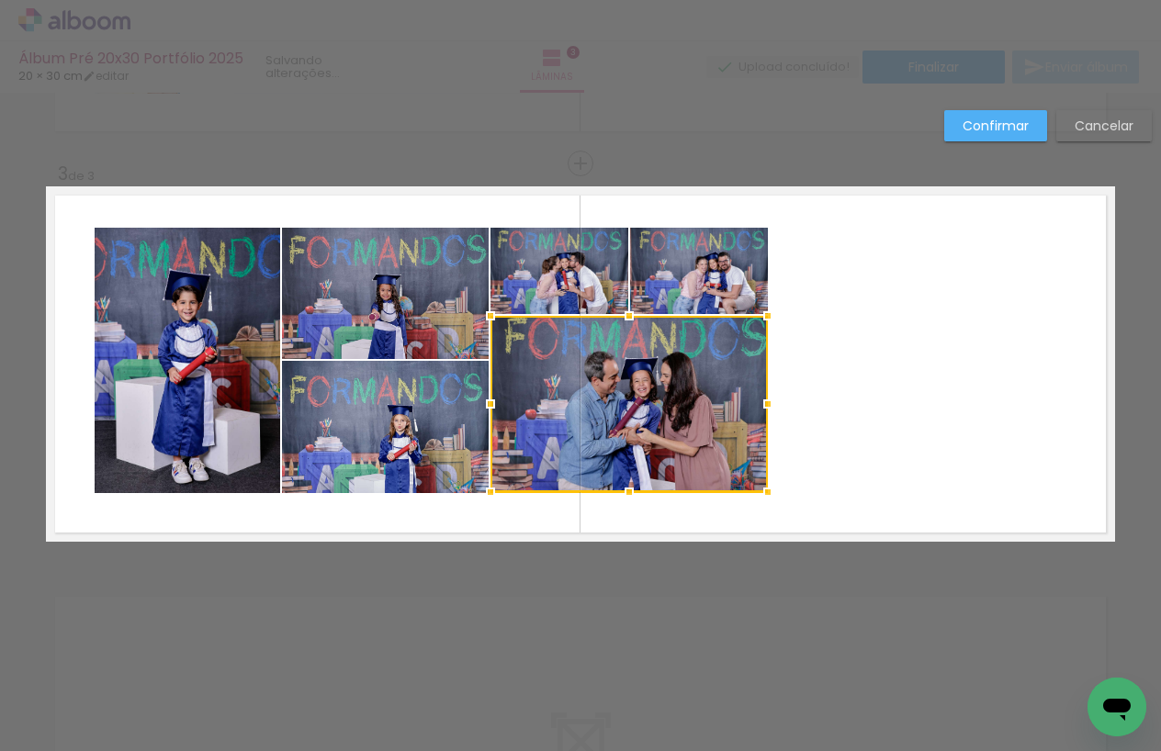
click at [889, 359] on quentale-layouter at bounding box center [580, 363] width 1069 height 355
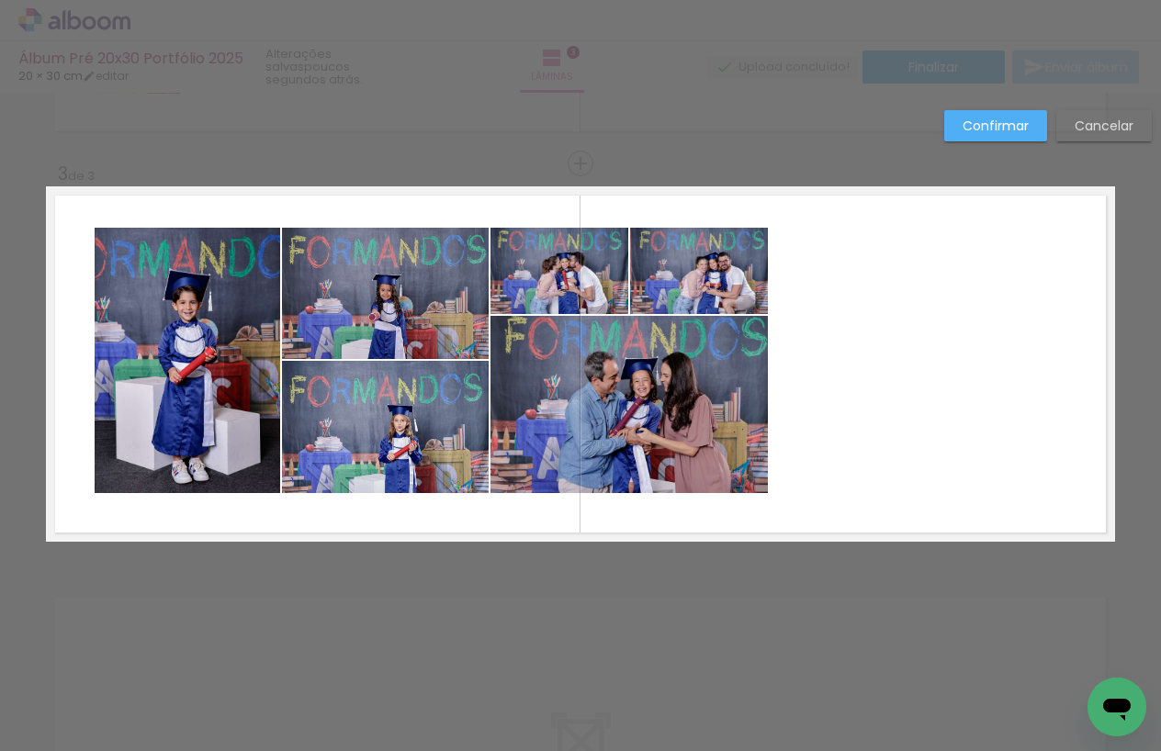
click at [588, 284] on quentale-photo at bounding box center [560, 271] width 138 height 87
click at [682, 280] on quentale-photo at bounding box center [699, 271] width 138 height 87
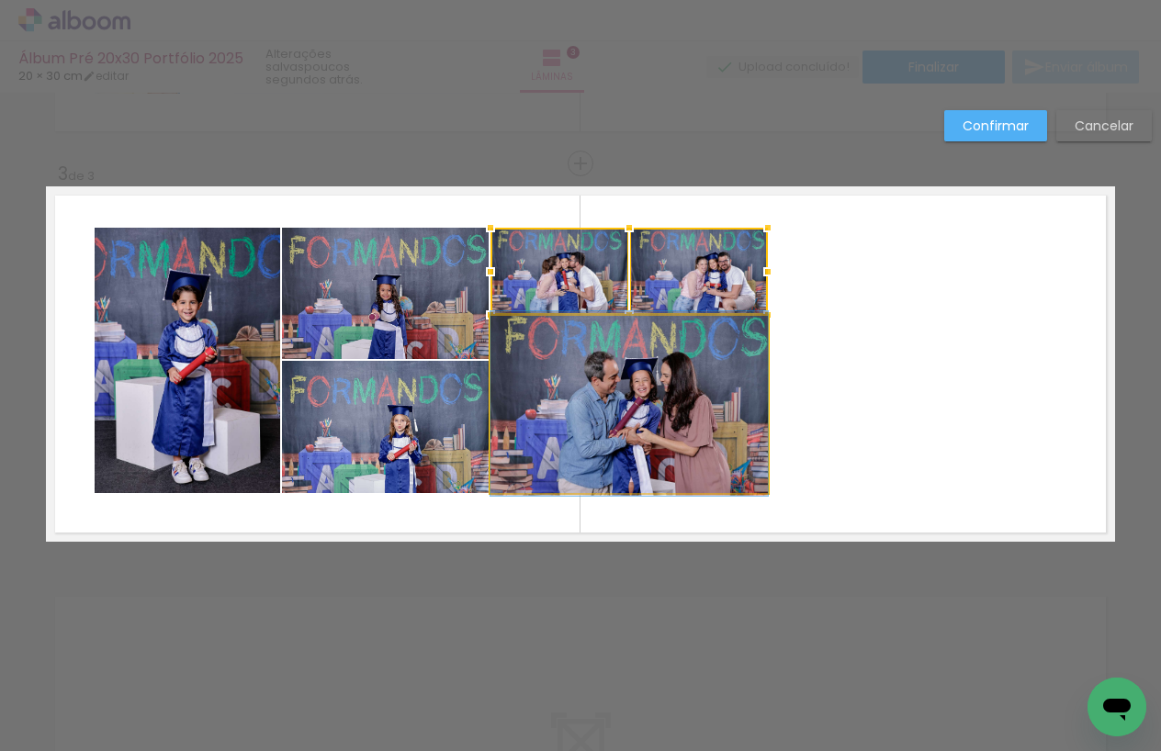
click at [650, 368] on quentale-photo at bounding box center [629, 404] width 277 height 176
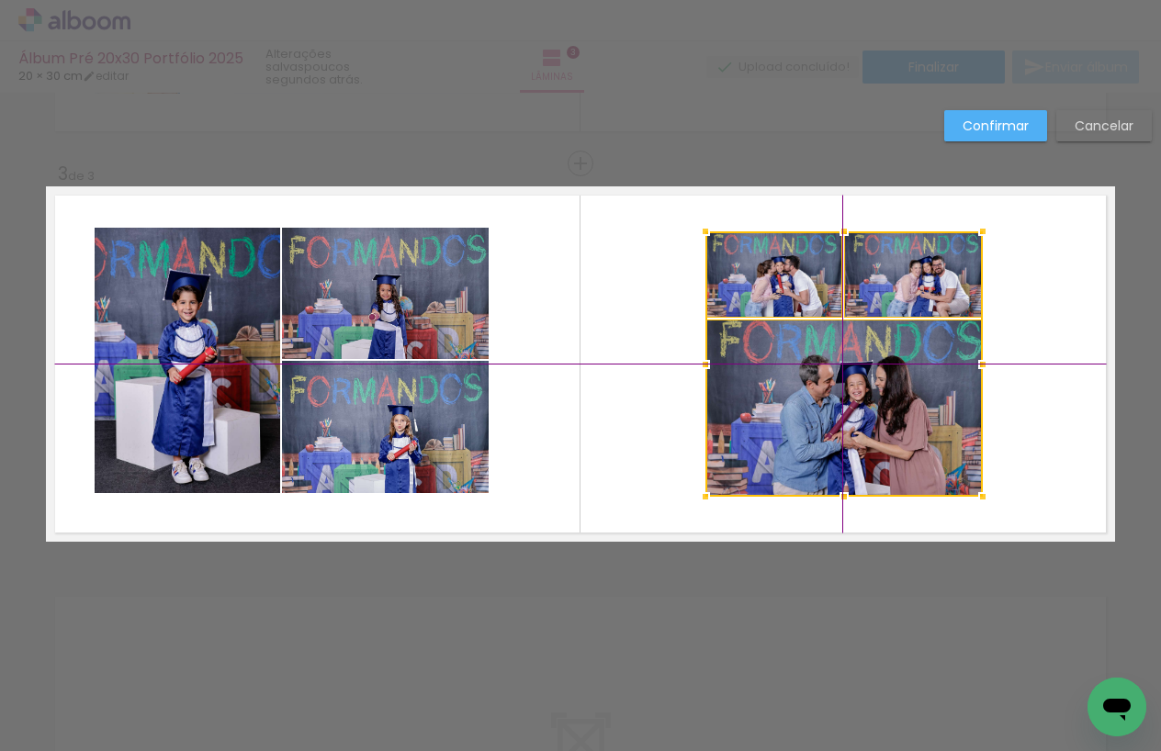
drag, startPoint x: 643, startPoint y: 365, endPoint x: 843, endPoint y: 358, distance: 200.4
click at [843, 358] on div at bounding box center [843, 363] width 277 height 265
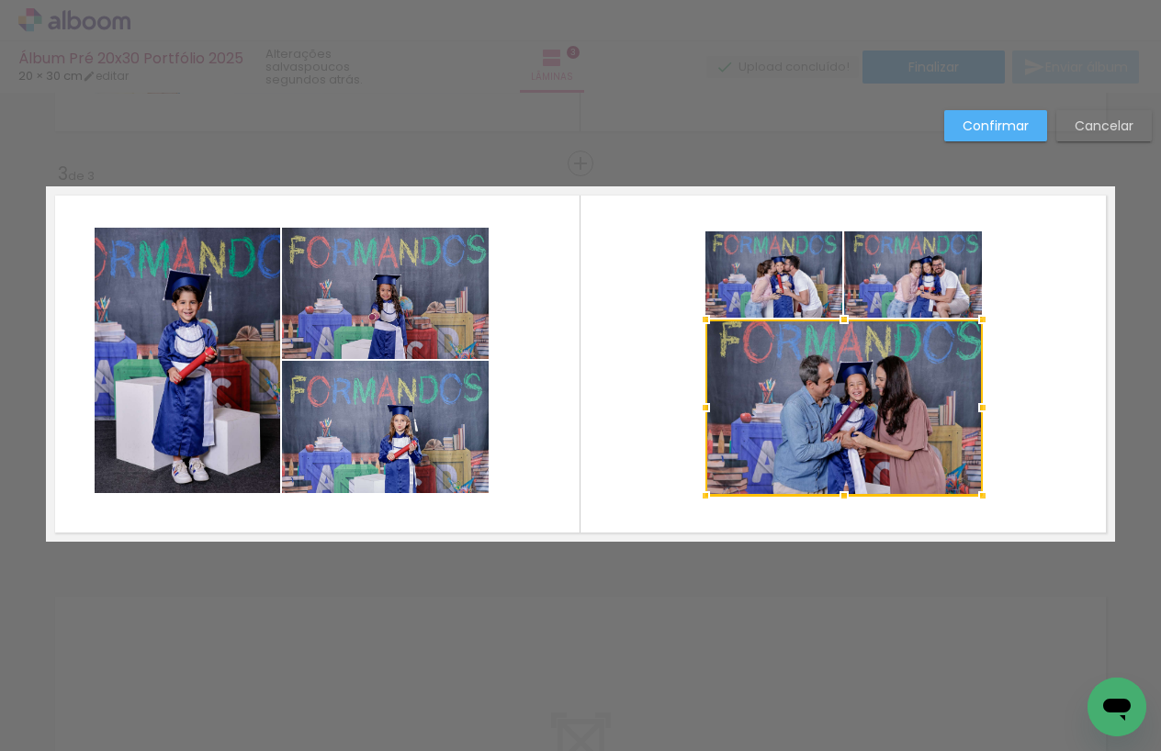
click at [664, 310] on quentale-layouter at bounding box center [580, 363] width 1069 height 355
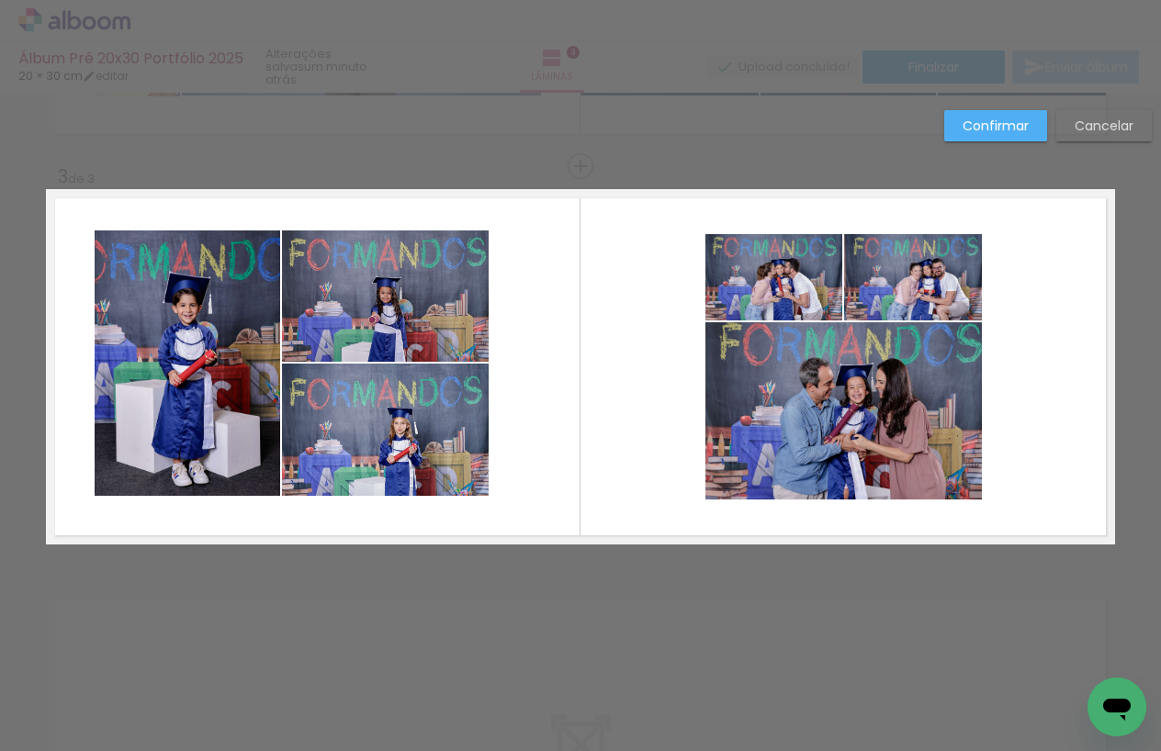
scroll to position [759, 0]
click at [0, 0] on slot "Confirmar" at bounding box center [0, 0] width 0 height 0
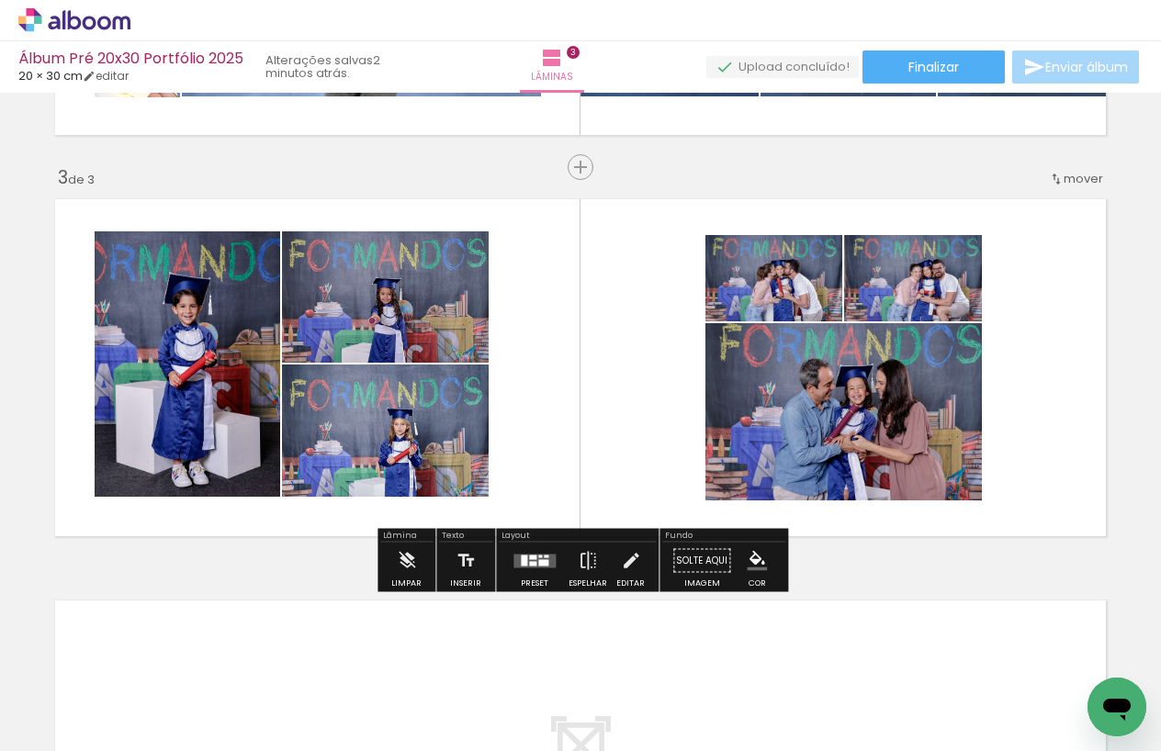
scroll to position [0, 2444]
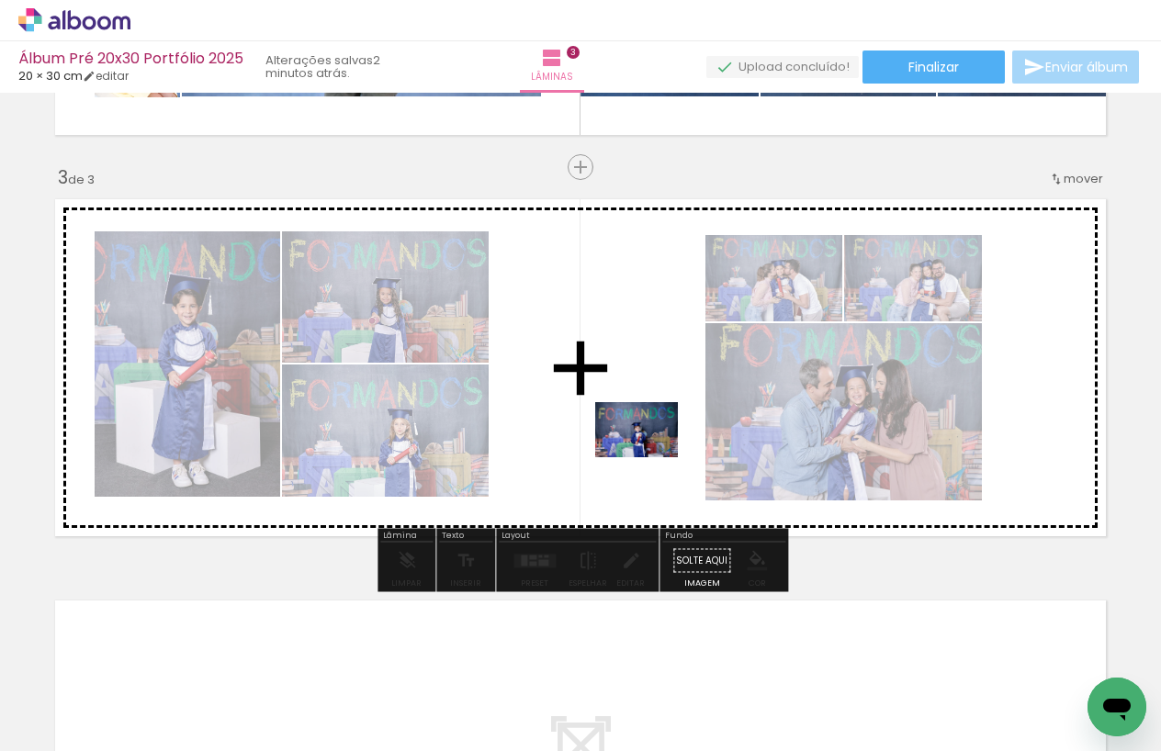
drag, startPoint x: 231, startPoint y: 689, endPoint x: 650, endPoint y: 457, distance: 479.4
click at [650, 457] on quentale-workspace at bounding box center [580, 375] width 1161 height 751
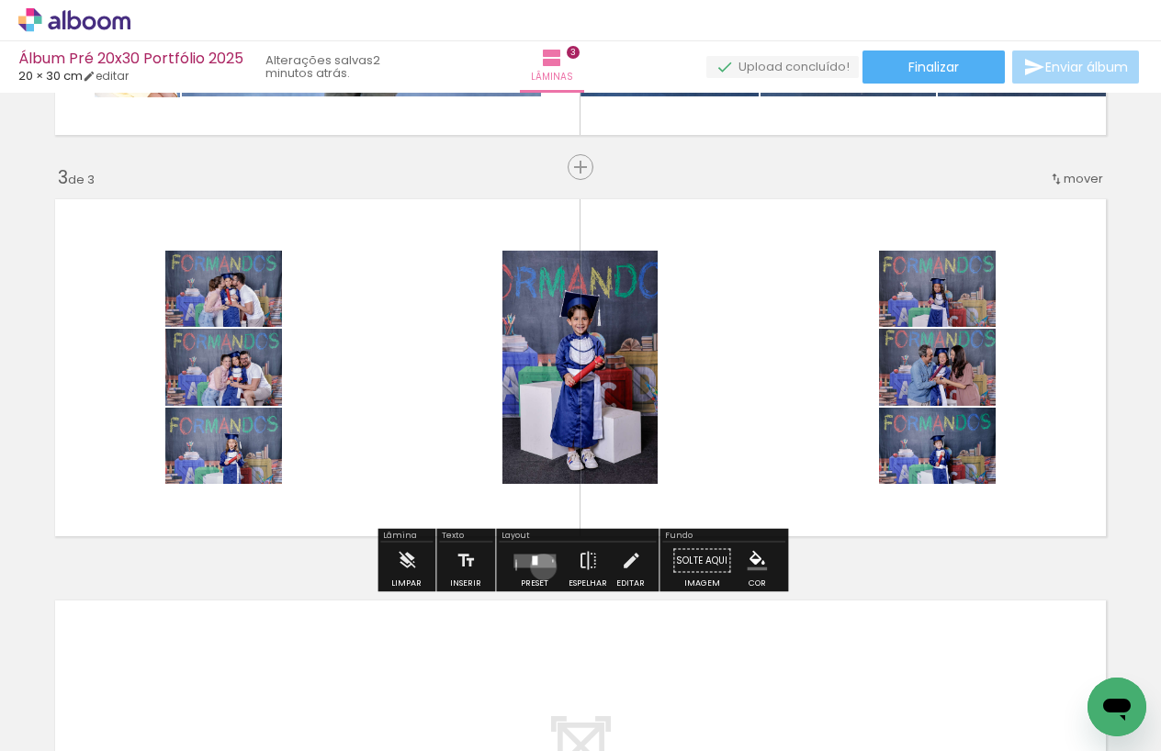
drag, startPoint x: 539, startPoint y: 567, endPoint x: 558, endPoint y: 567, distance: 19.3
click at [539, 567] on quentale-layouter at bounding box center [534, 561] width 42 height 14
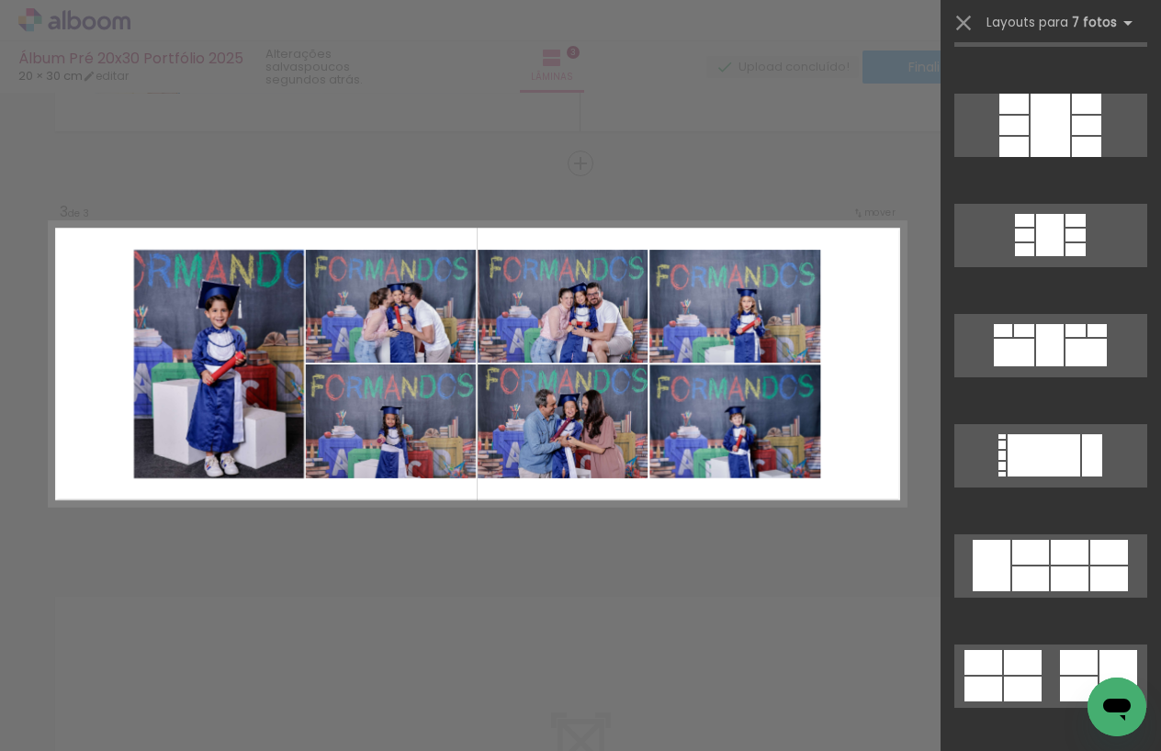
scroll to position [1730, 0]
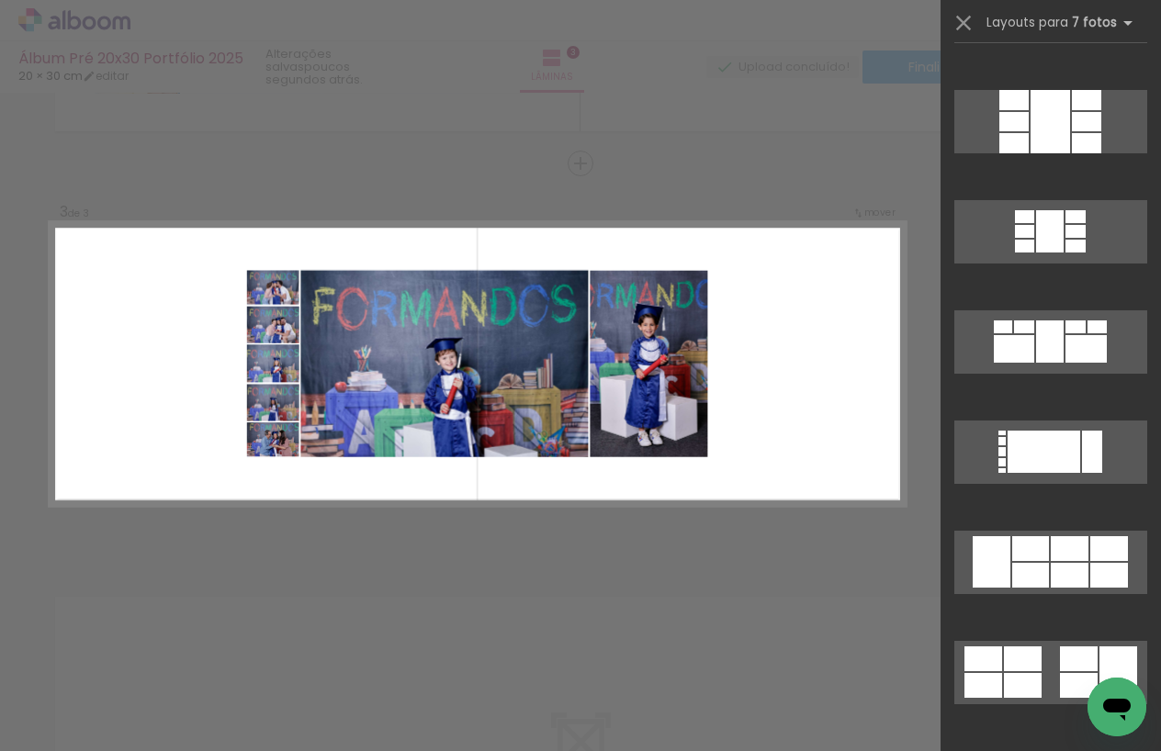
click at [816, 434] on quentale-layouter at bounding box center [477, 364] width 855 height 285
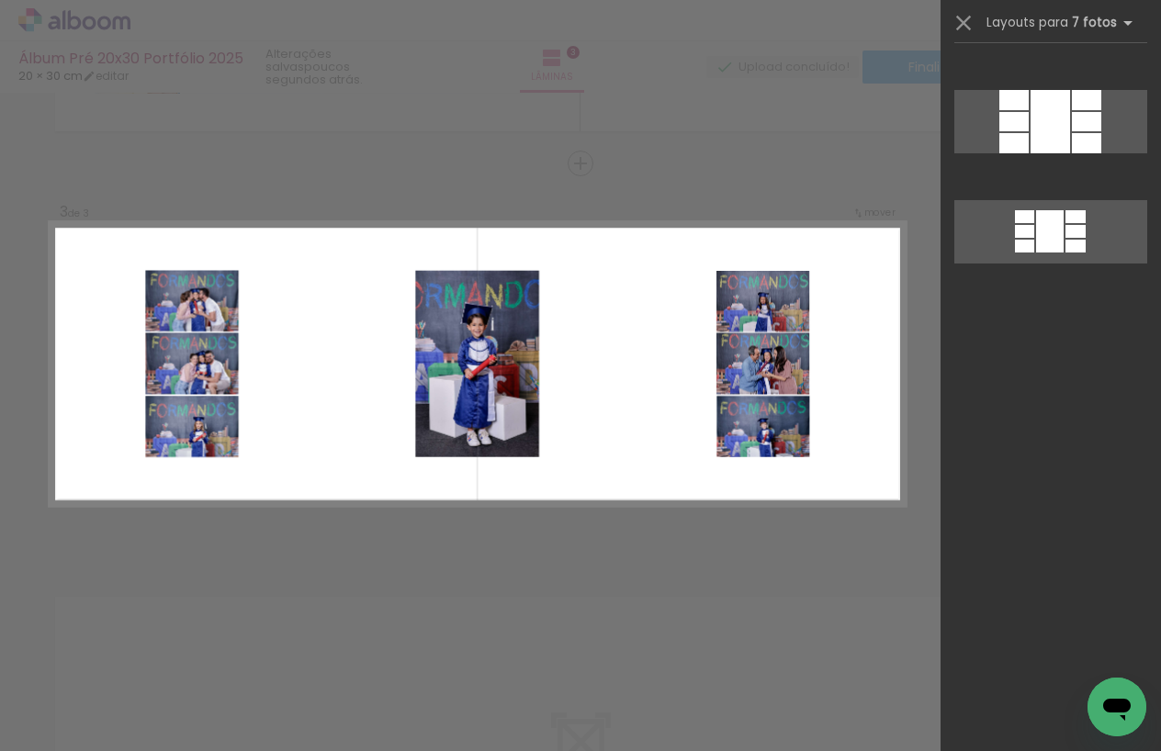
scroll to position [0, 0]
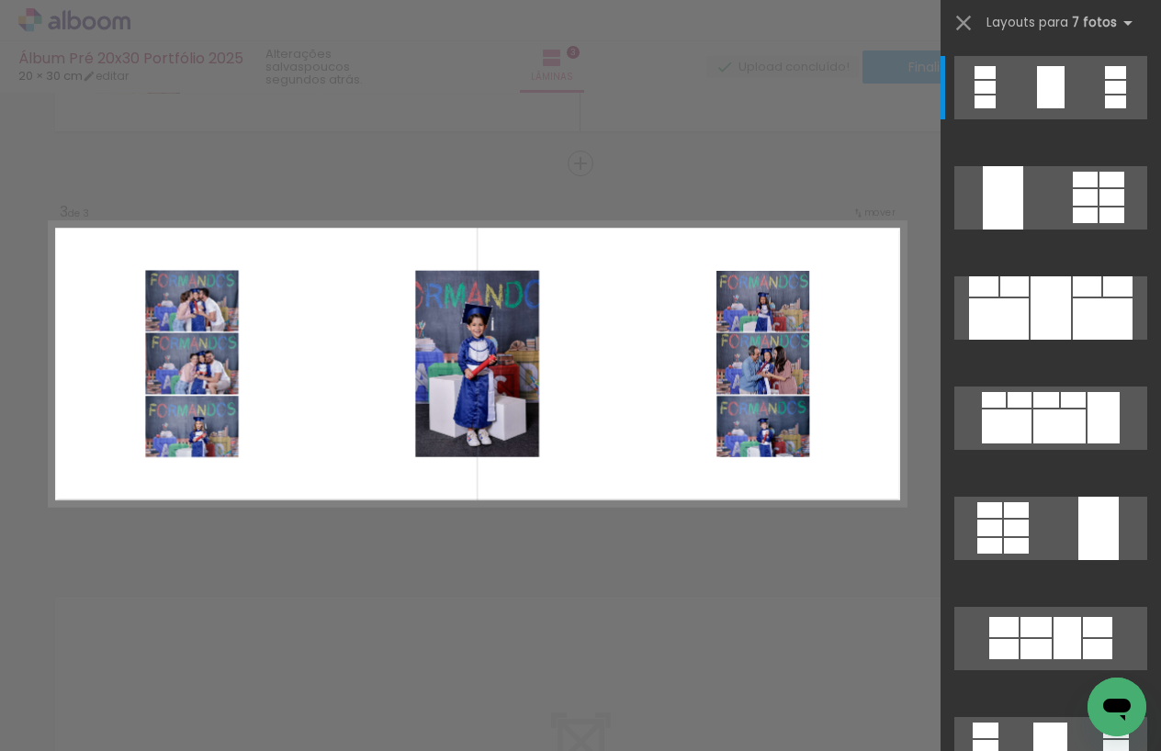
click at [797, 594] on div "Confirmar Cancelar" at bounding box center [580, 155] width 1161 height 1650
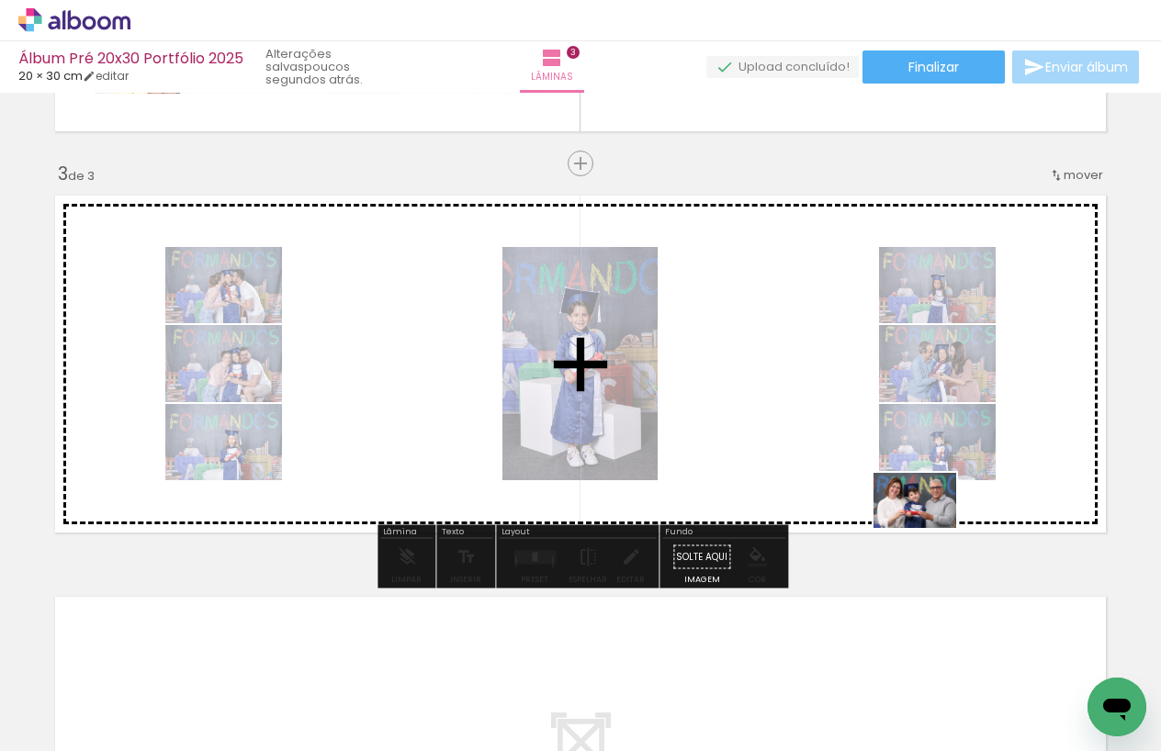
drag, startPoint x: 841, startPoint y: 690, endPoint x: 930, endPoint y: 525, distance: 186.6
click at [930, 525] on quentale-workspace at bounding box center [580, 375] width 1161 height 751
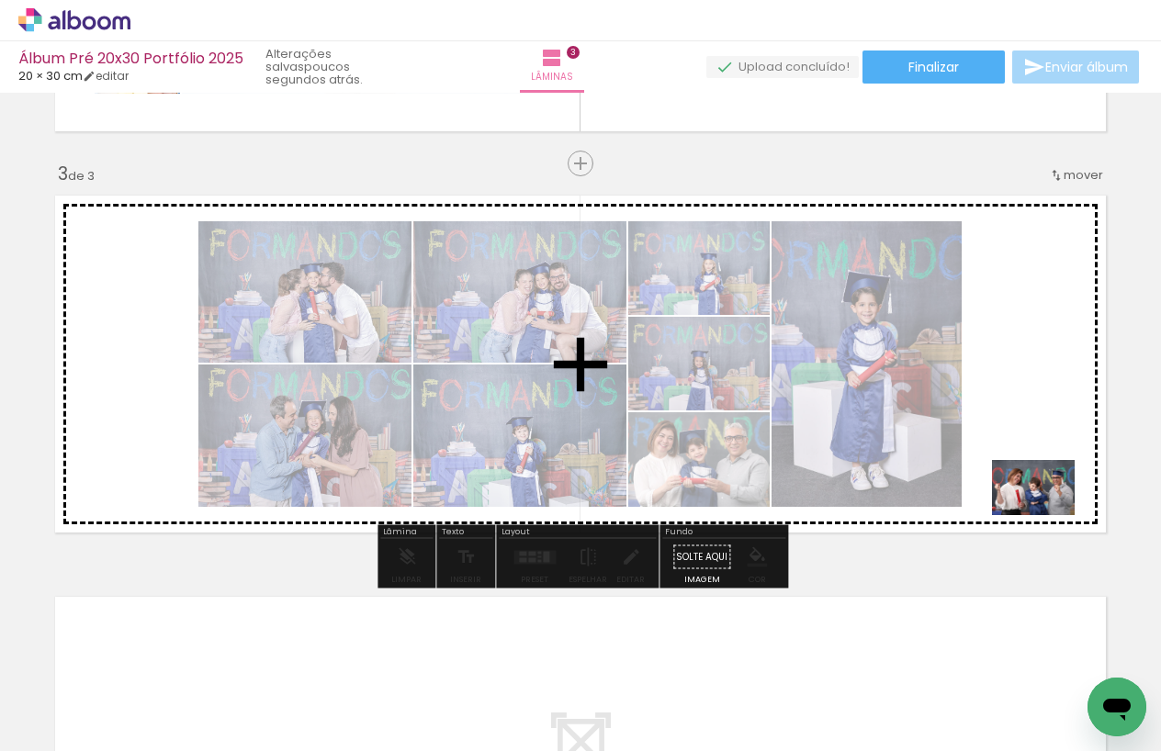
drag, startPoint x: 1033, startPoint y: 697, endPoint x: 1047, endPoint y: 515, distance: 182.4
click at [1047, 515] on quentale-workspace at bounding box center [580, 375] width 1161 height 751
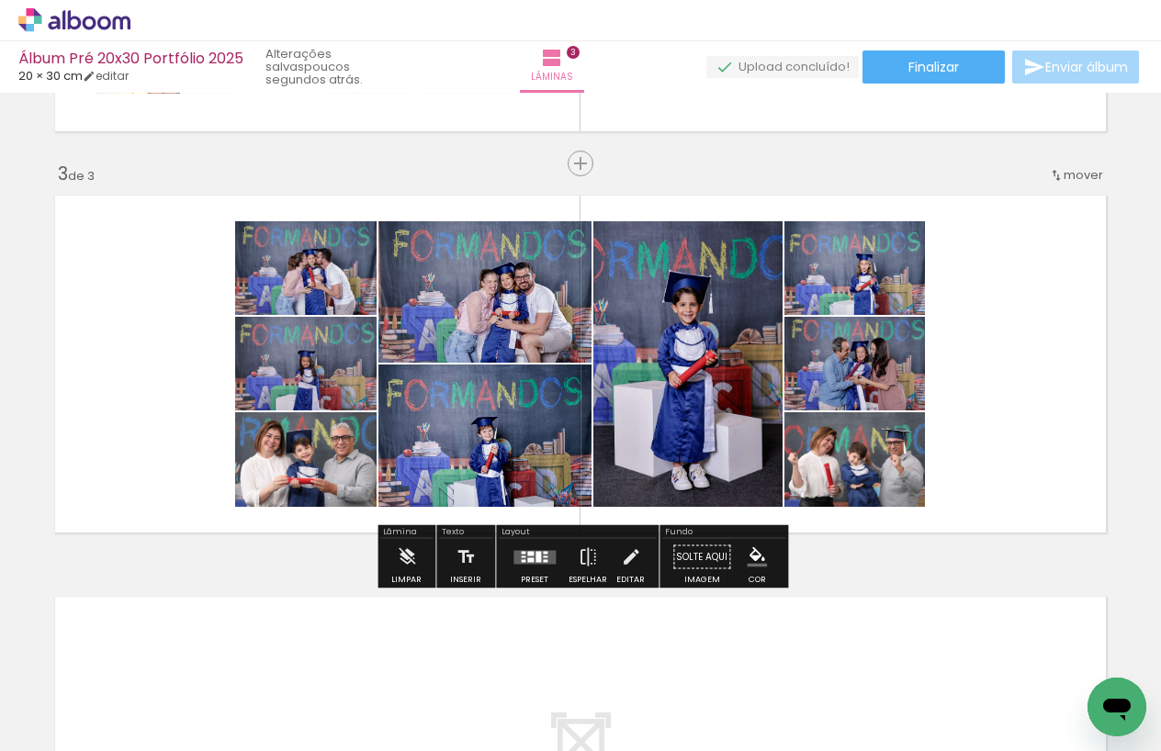
click at [543, 556] on div at bounding box center [545, 557] width 5 height 2
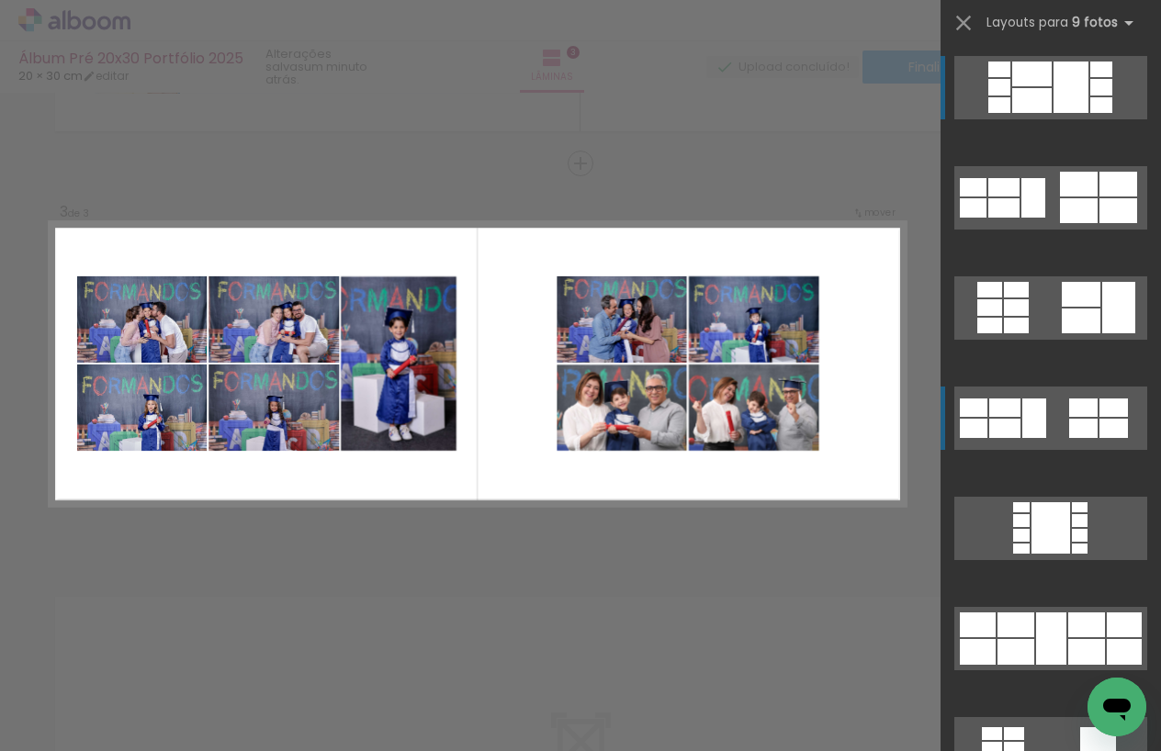
scroll to position [15, 0]
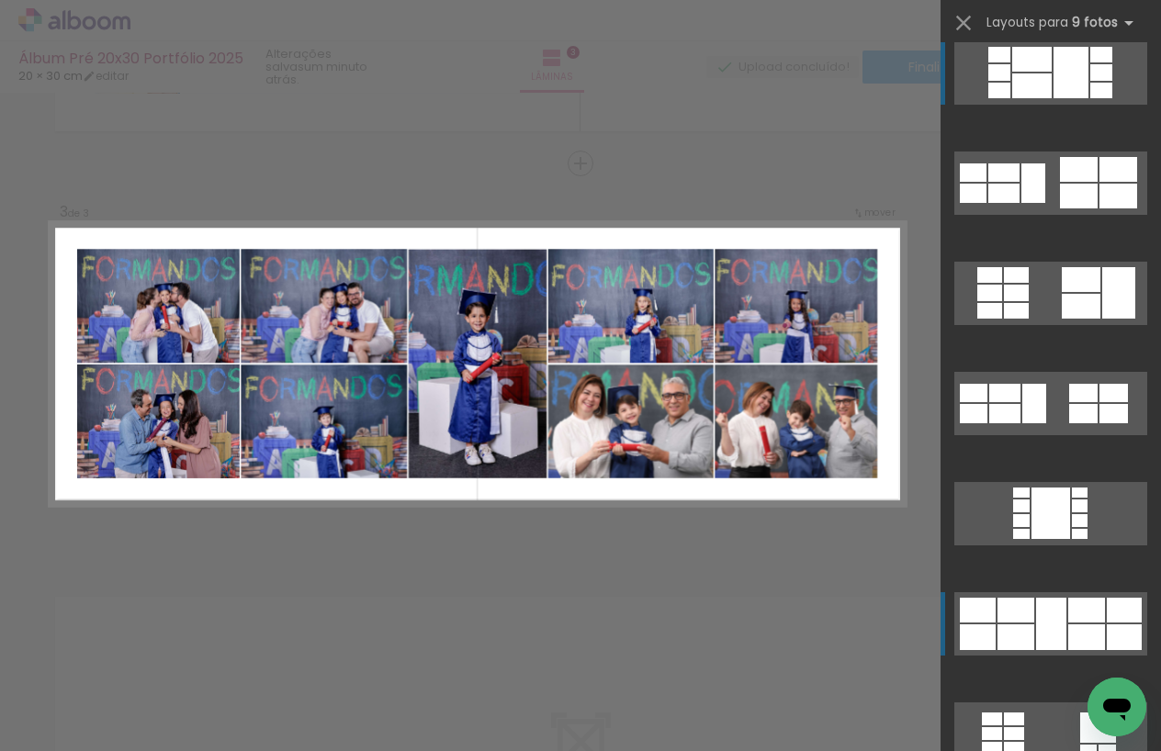
click at [1059, 635] on div at bounding box center [1051, 624] width 30 height 52
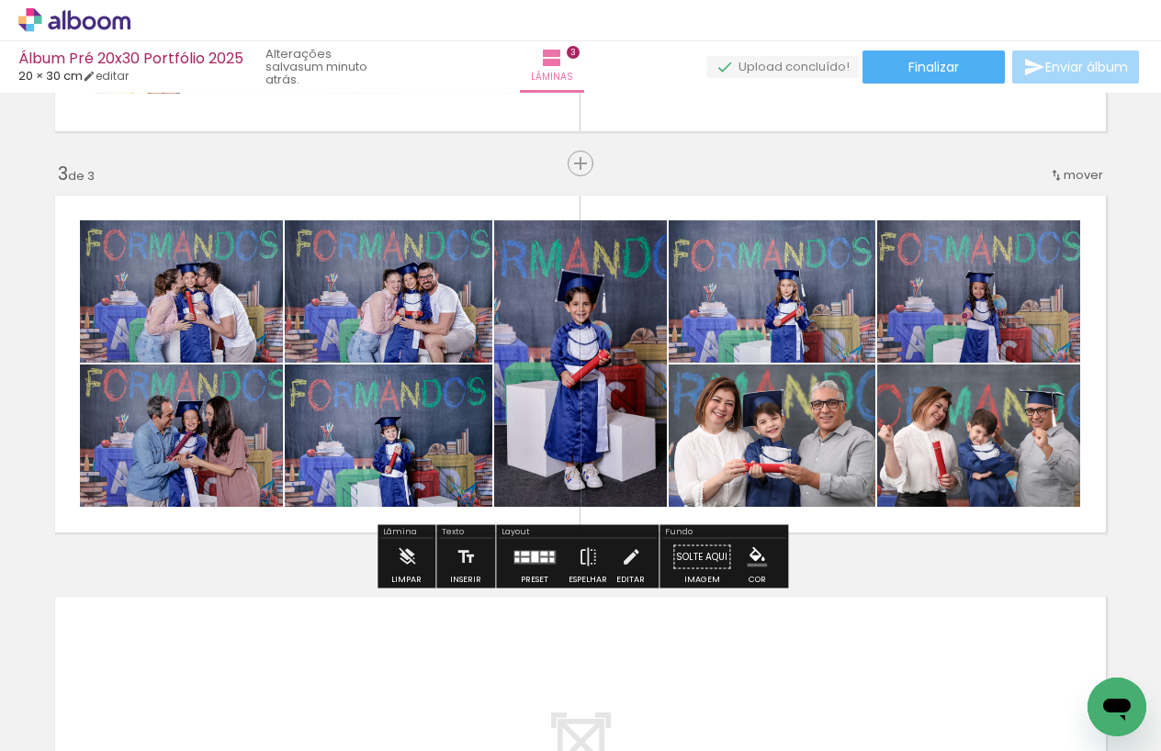
scroll to position [777, 0]
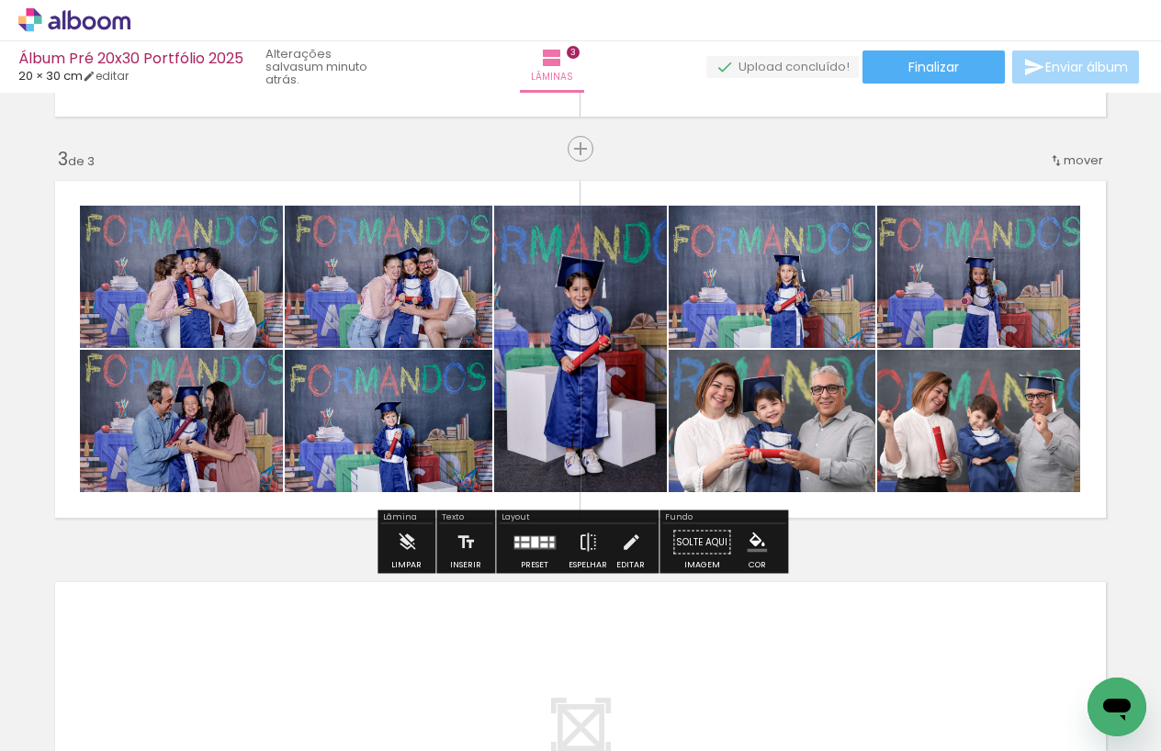
click at [220, 326] on quentale-photo at bounding box center [181, 277] width 203 height 142
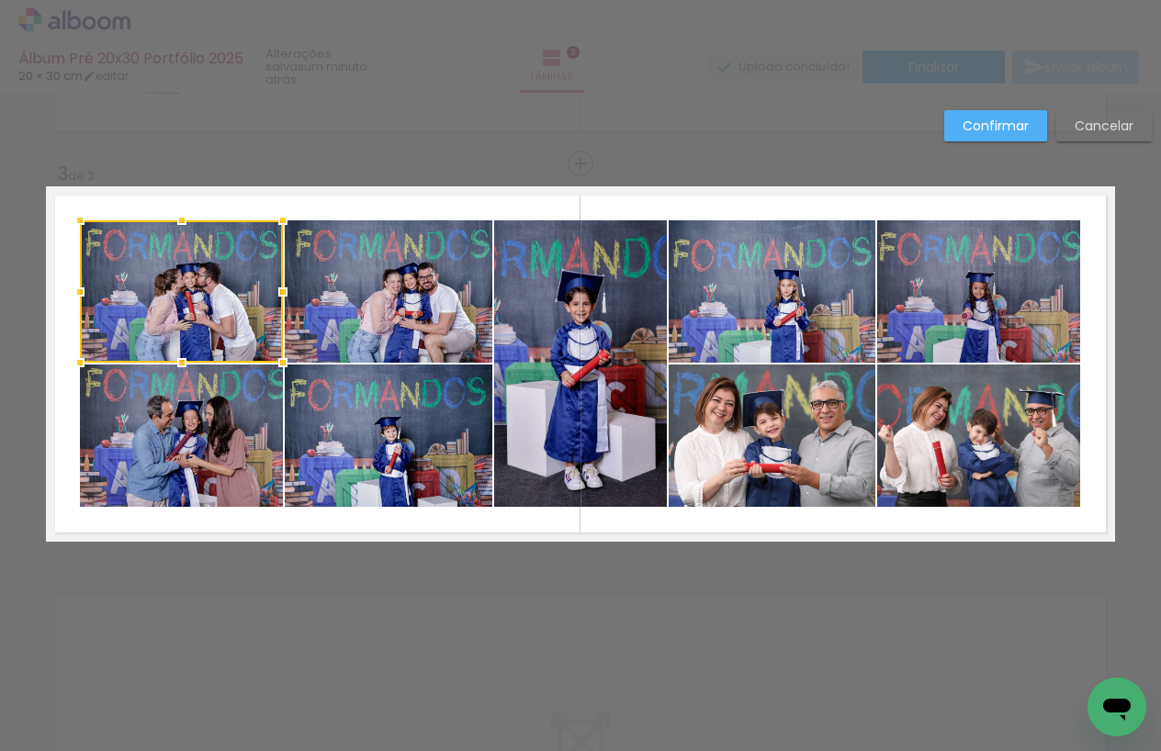
scroll to position [764, 0]
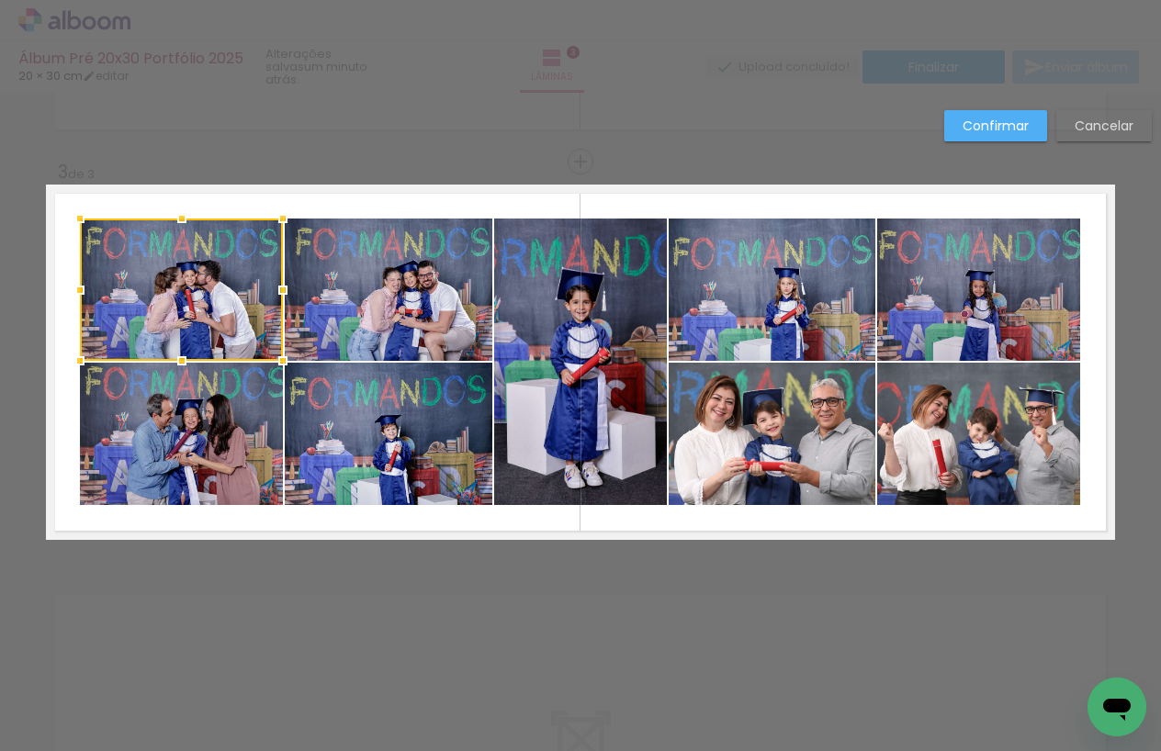
click at [230, 412] on quentale-photo at bounding box center [181, 434] width 203 height 142
click at [420, 310] on quentale-photo at bounding box center [389, 290] width 208 height 142
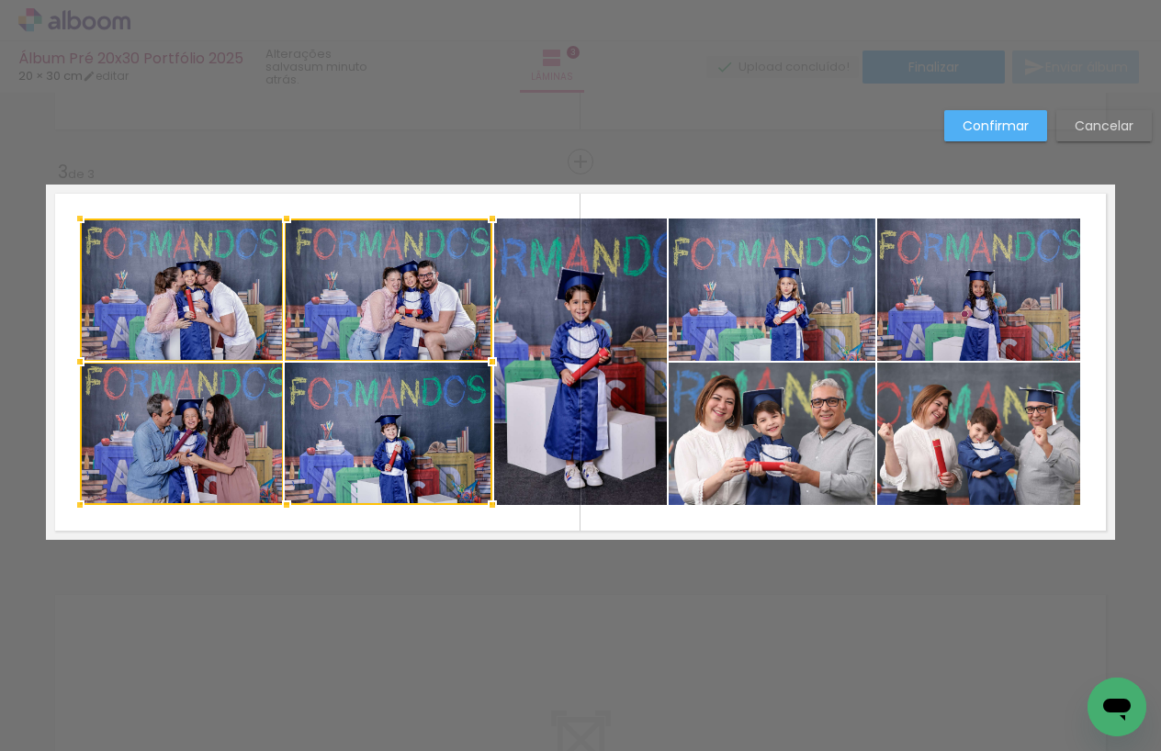
click at [416, 392] on div at bounding box center [286, 362] width 412 height 287
click at [547, 358] on quentale-photo at bounding box center [580, 362] width 173 height 287
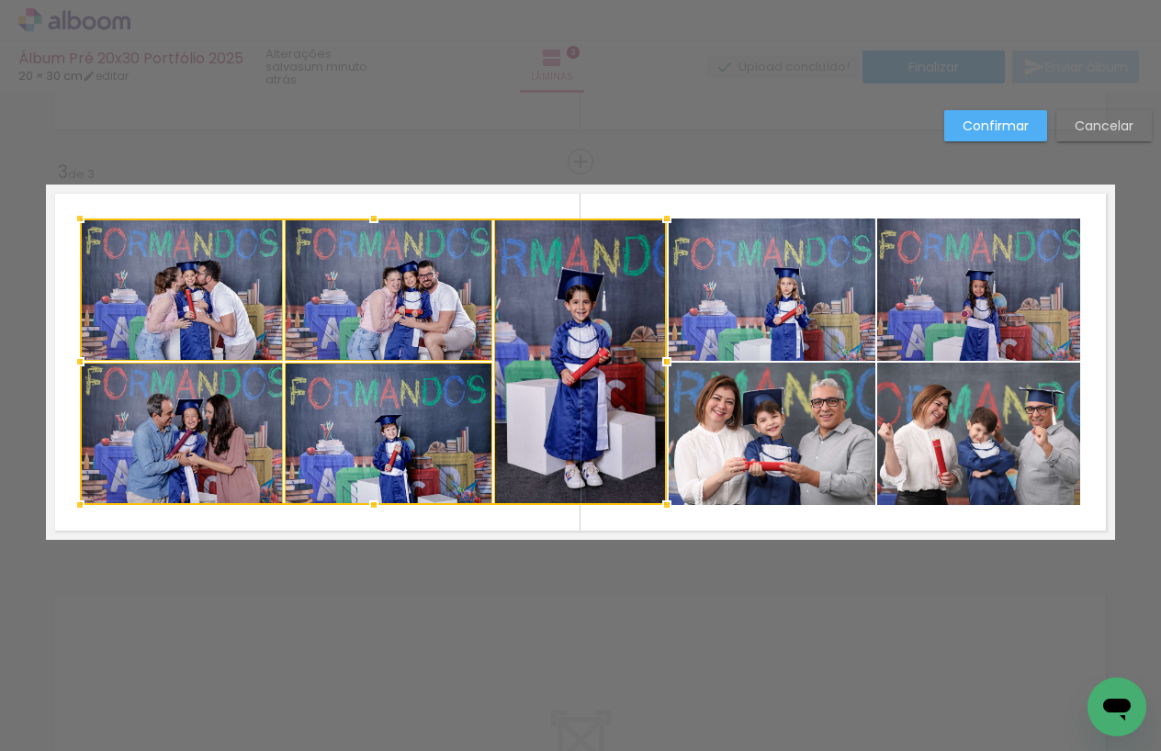
click at [704, 315] on quentale-photo at bounding box center [772, 290] width 207 height 142
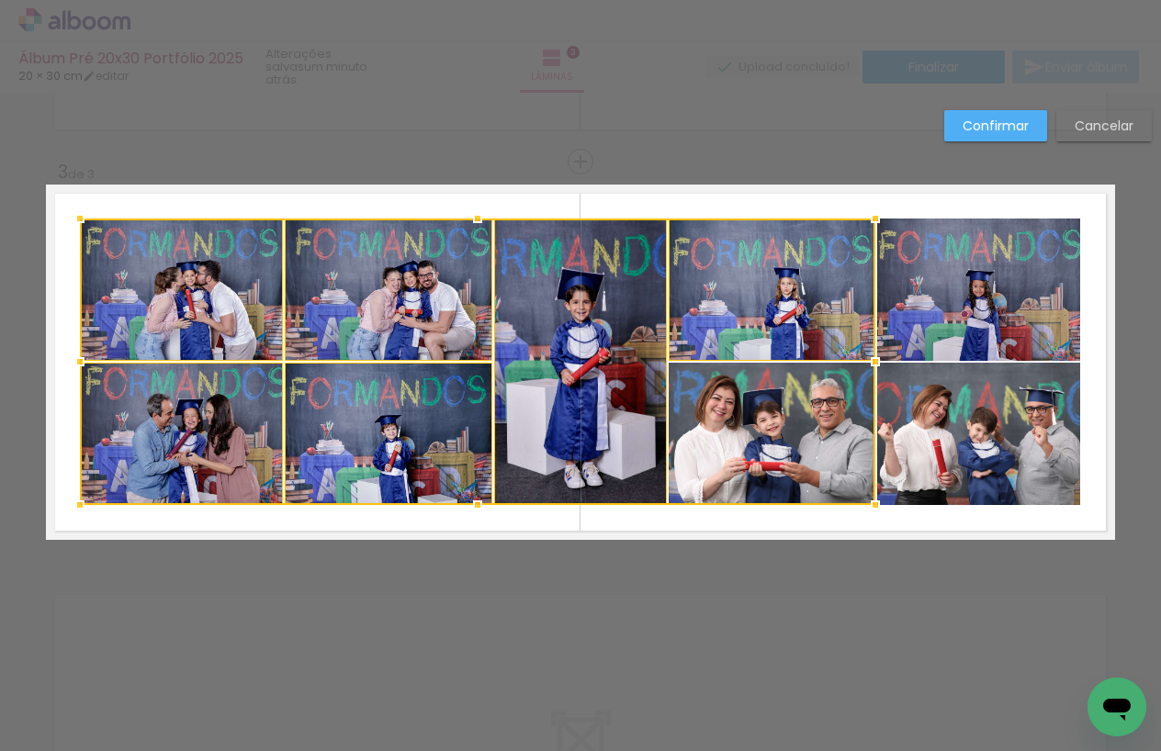
click at [725, 406] on div at bounding box center [477, 362] width 795 height 287
click at [956, 319] on quentale-photo at bounding box center [978, 290] width 203 height 142
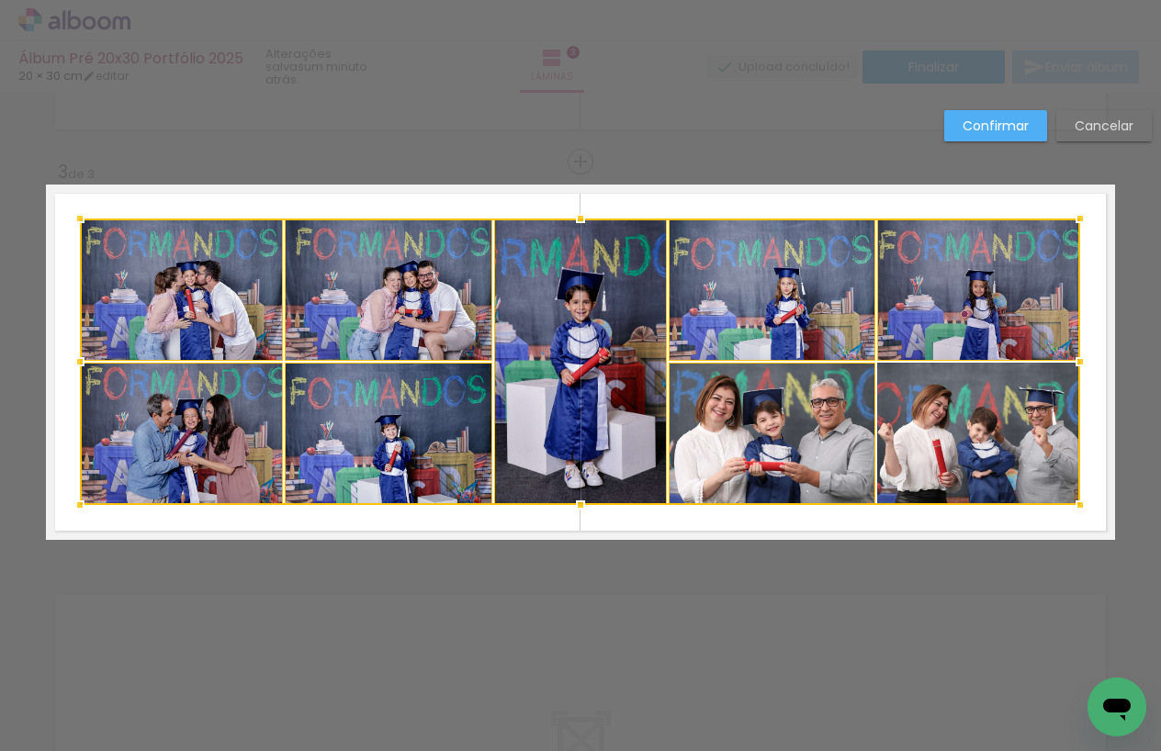
click at [953, 402] on div at bounding box center [580, 362] width 1000 height 287
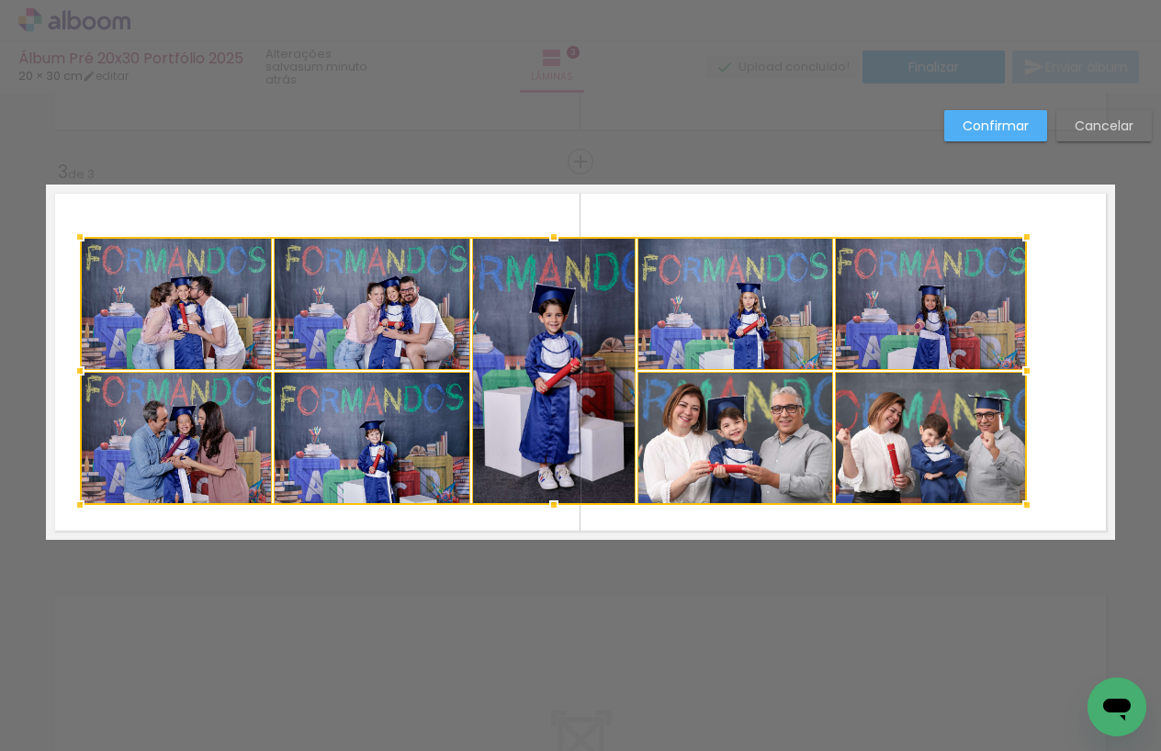
drag, startPoint x: 1078, startPoint y: 221, endPoint x: 1041, endPoint y: 249, distance: 46.7
click at [1041, 249] on div at bounding box center [1027, 237] width 37 height 37
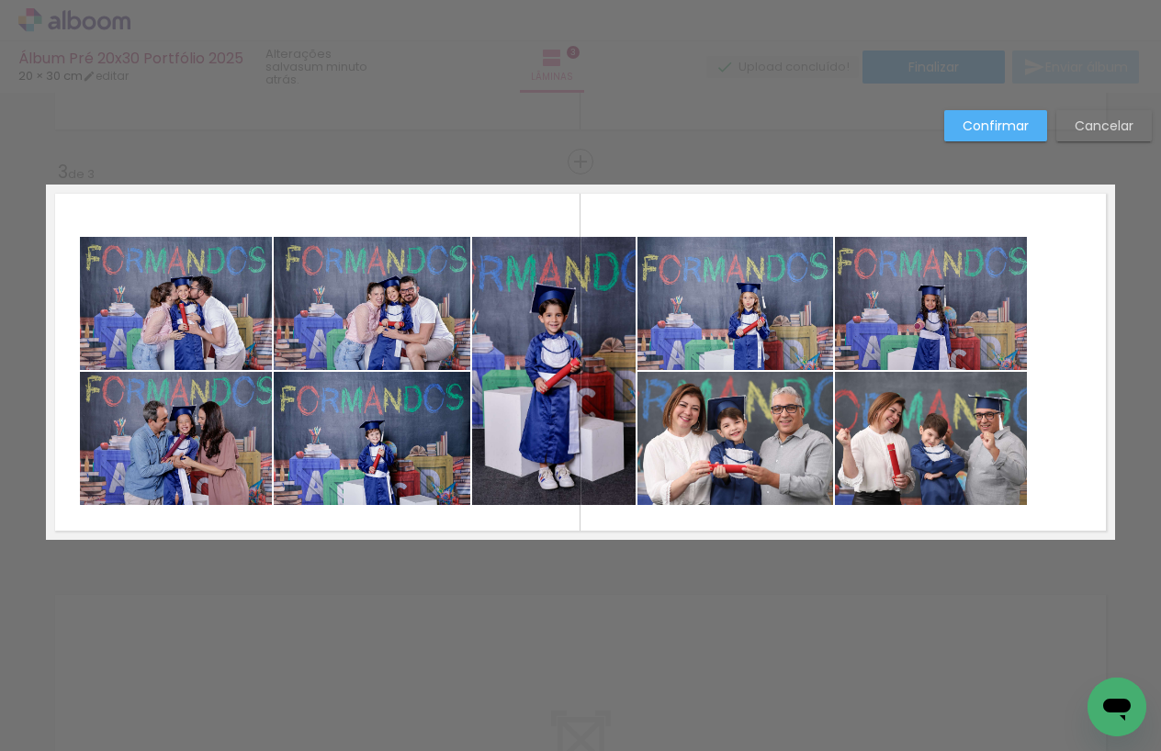
click at [191, 310] on quentale-photo at bounding box center [176, 303] width 192 height 133
click at [217, 416] on quentale-photo at bounding box center [176, 438] width 192 height 133
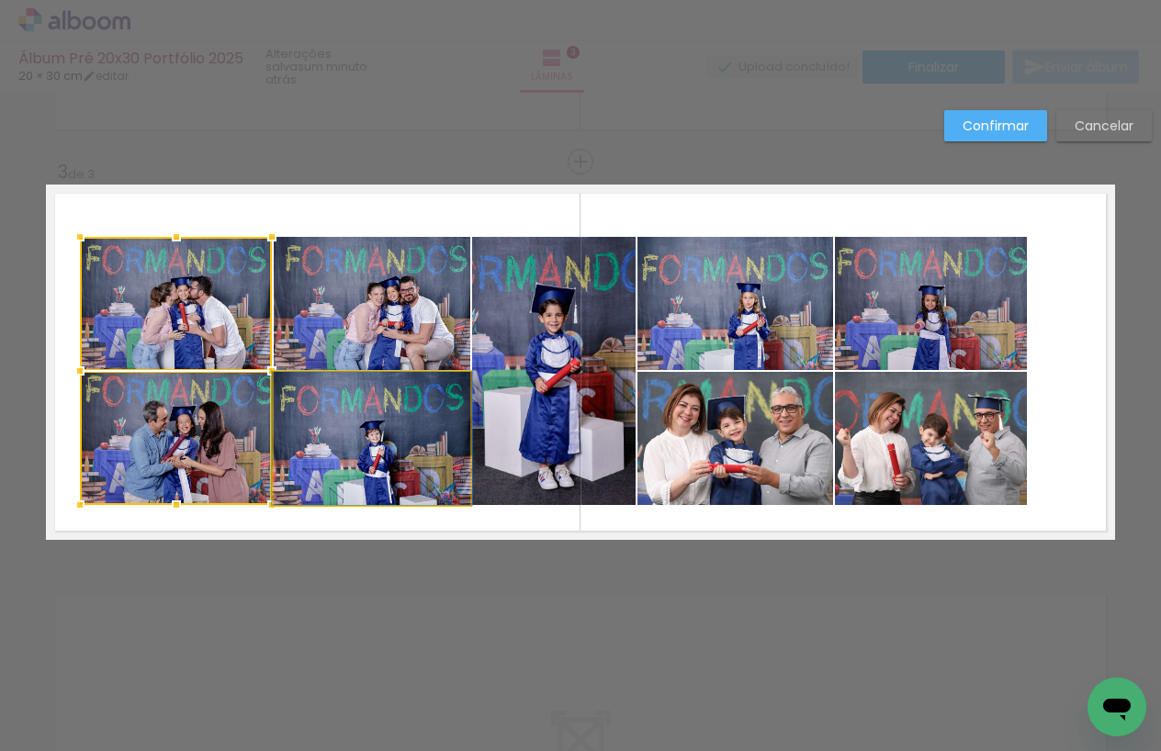
click at [338, 423] on quentale-photo at bounding box center [372, 438] width 197 height 133
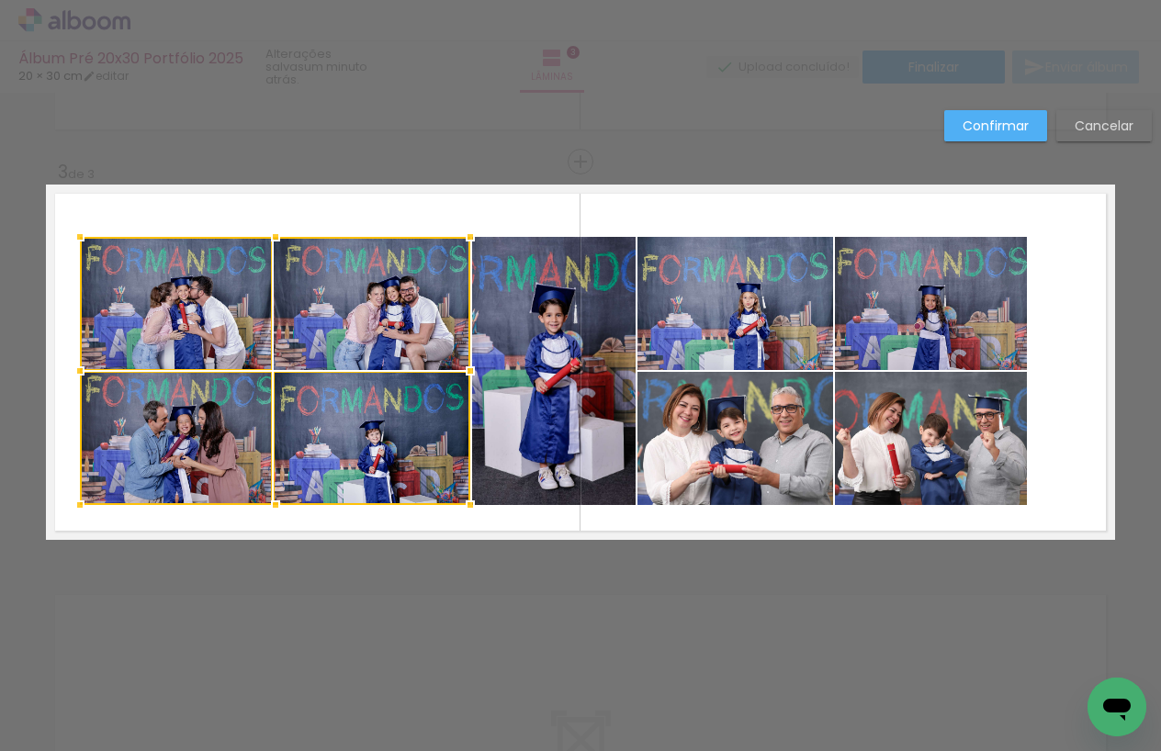
click at [379, 337] on div at bounding box center [275, 371] width 390 height 268
click at [541, 326] on quentale-photo at bounding box center [554, 371] width 164 height 268
click at [742, 302] on quentale-photo at bounding box center [735, 303] width 196 height 133
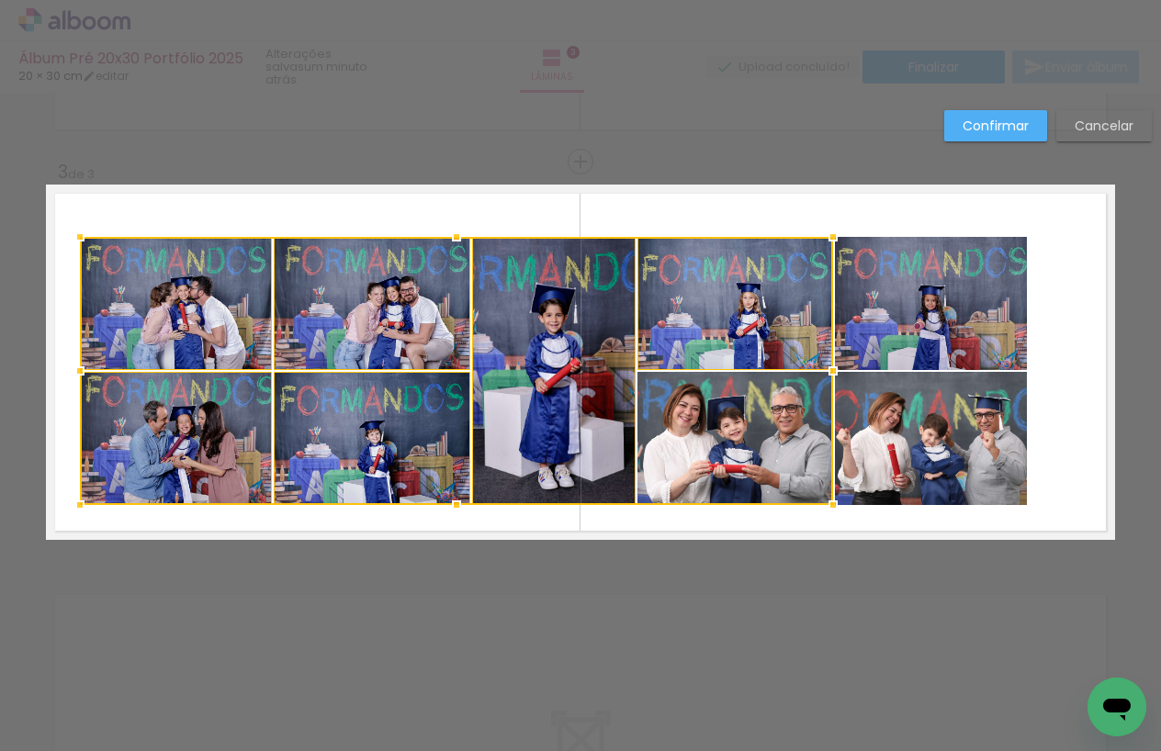
click at [738, 430] on div at bounding box center [456, 371] width 753 height 268
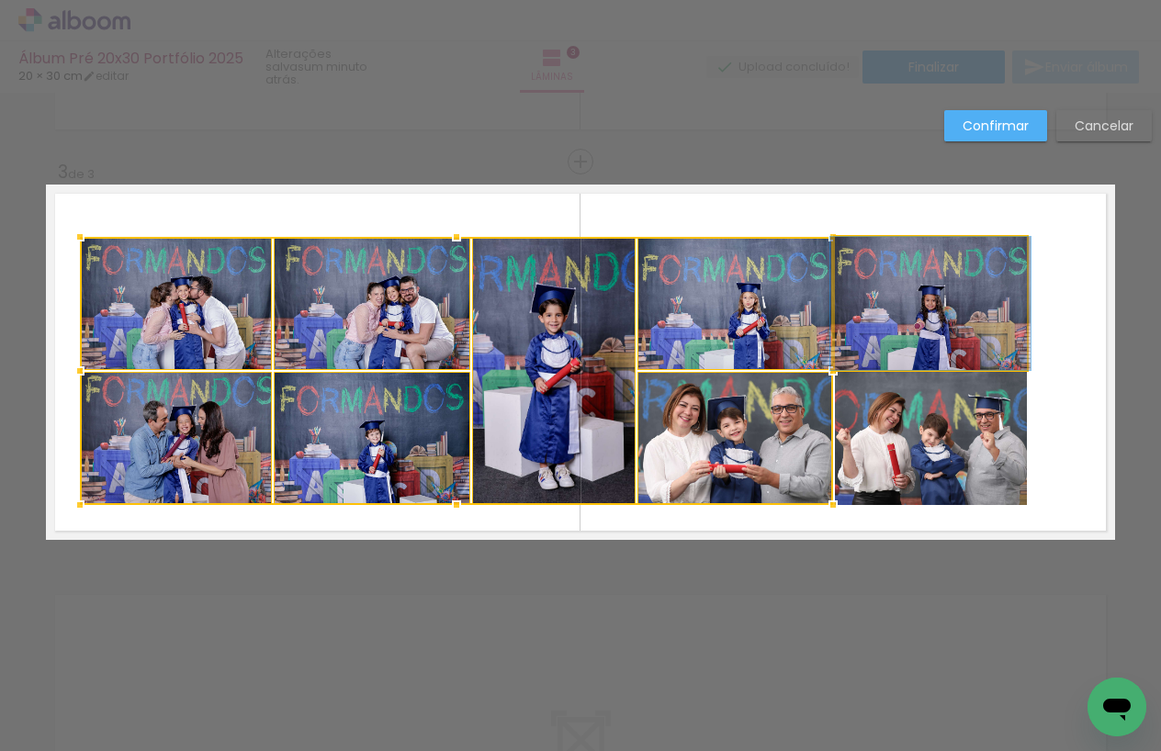
click at [912, 334] on quentale-photo at bounding box center [931, 303] width 192 height 133
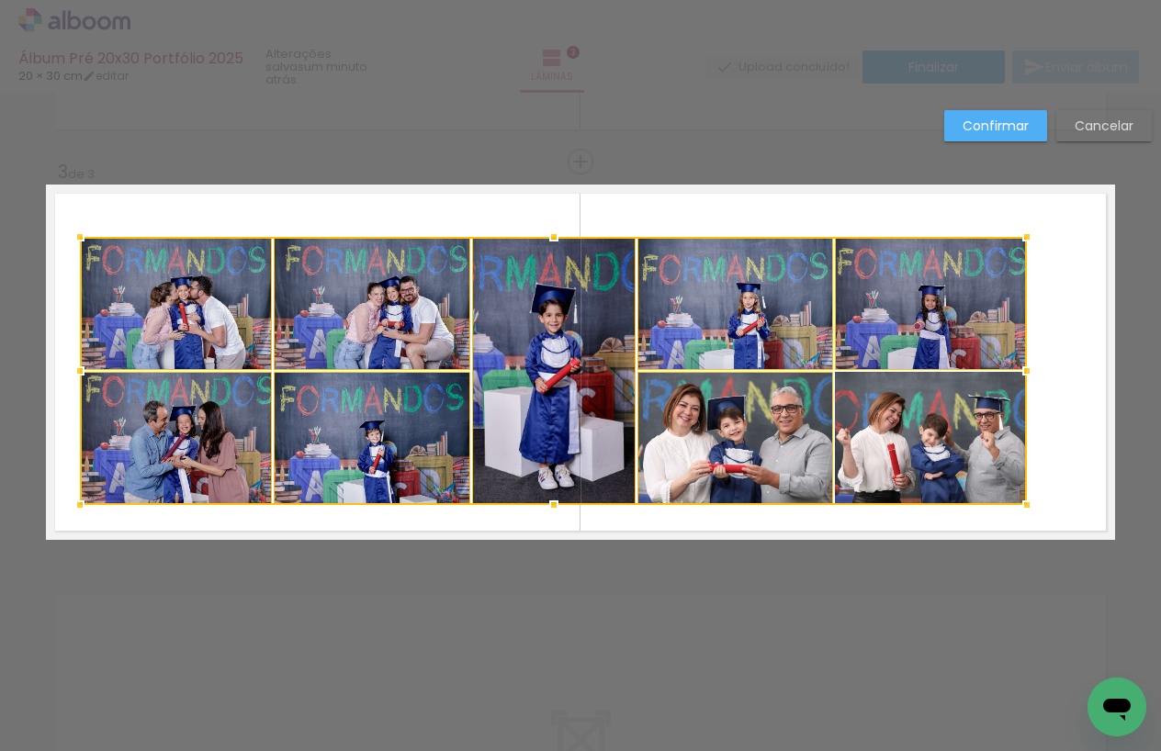
click at [909, 415] on div at bounding box center [553, 371] width 947 height 268
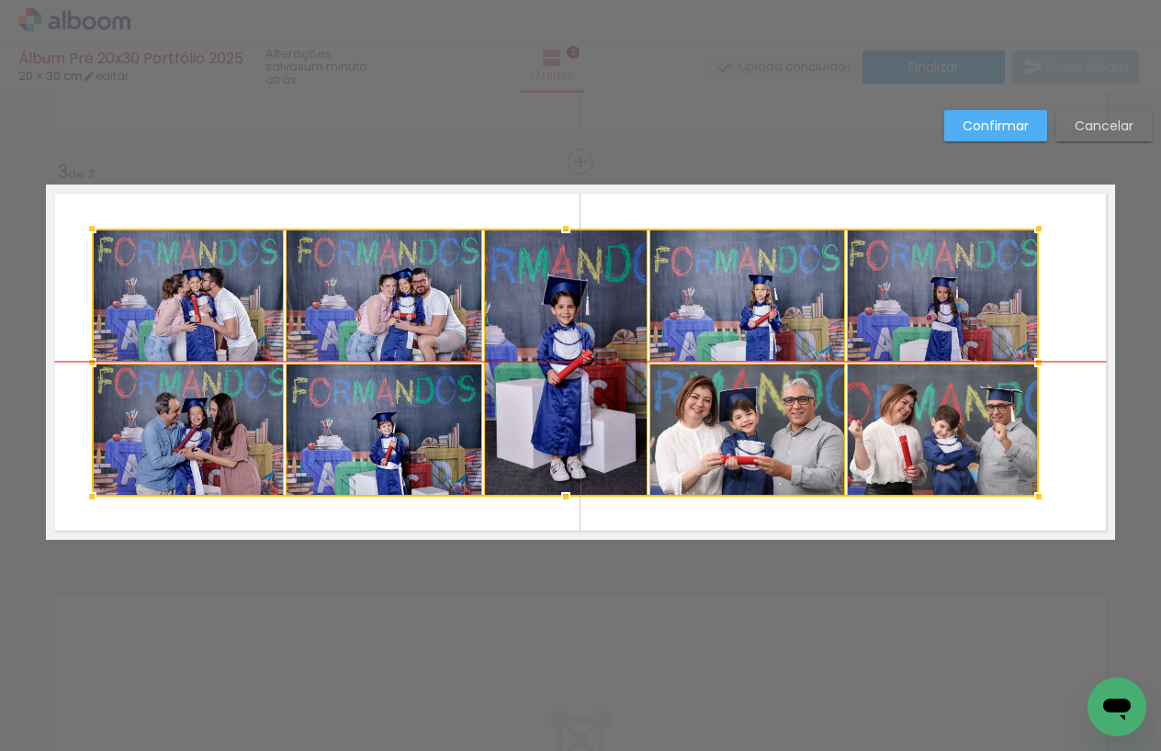
drag, startPoint x: 702, startPoint y: 334, endPoint x: 713, endPoint y: 328, distance: 12.8
click at [713, 328] on div at bounding box center [565, 363] width 947 height 268
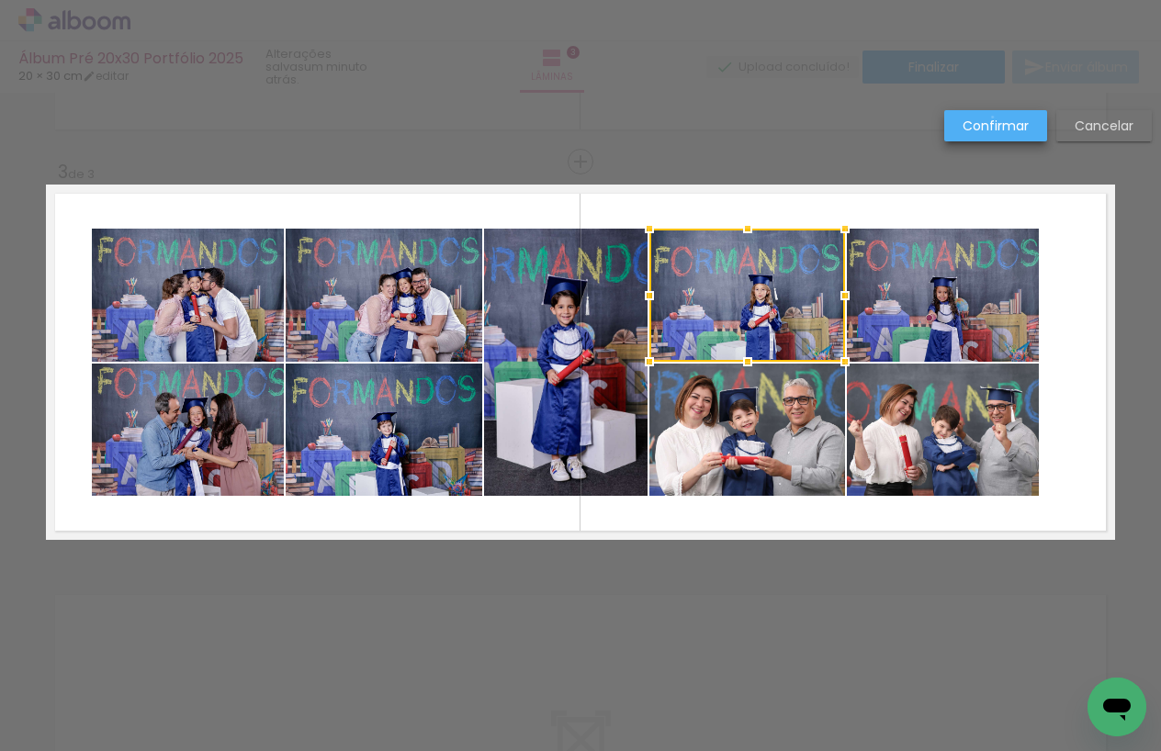
click at [0, 0] on slot "Confirmar" at bounding box center [0, 0] width 0 height 0
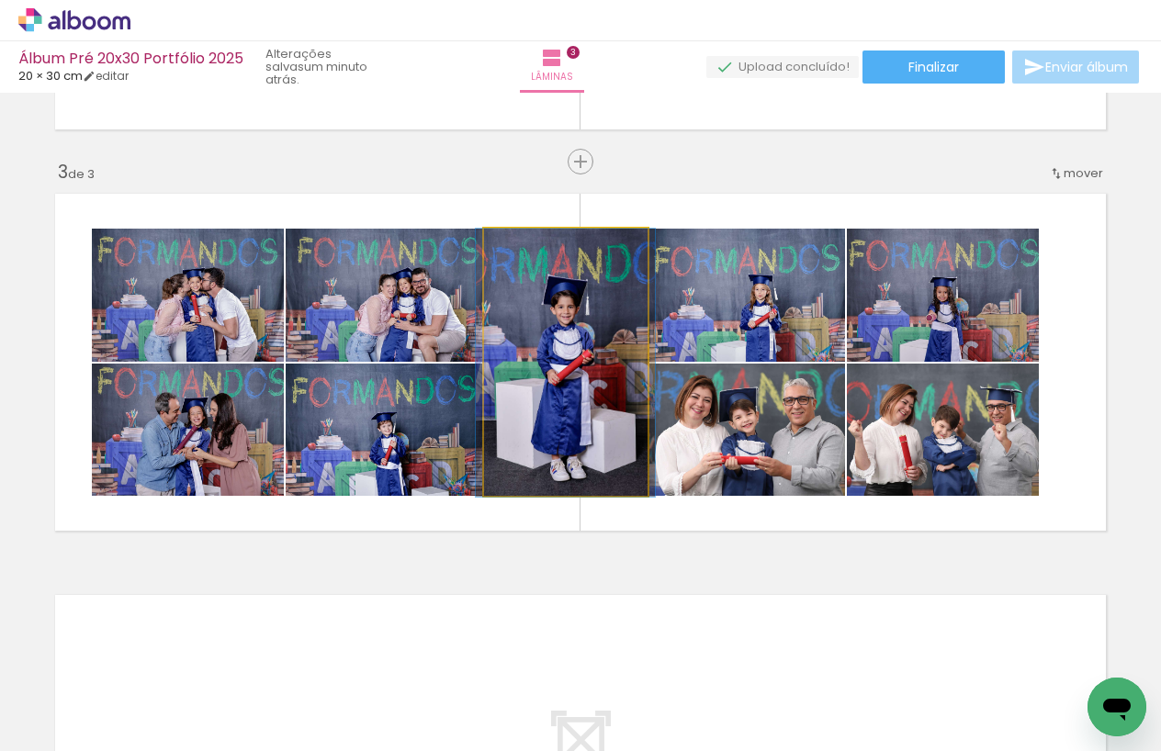
click at [536, 339] on quentale-photo at bounding box center [566, 363] width 164 height 268
click at [541, 340] on quentale-photo at bounding box center [566, 363] width 164 height 268
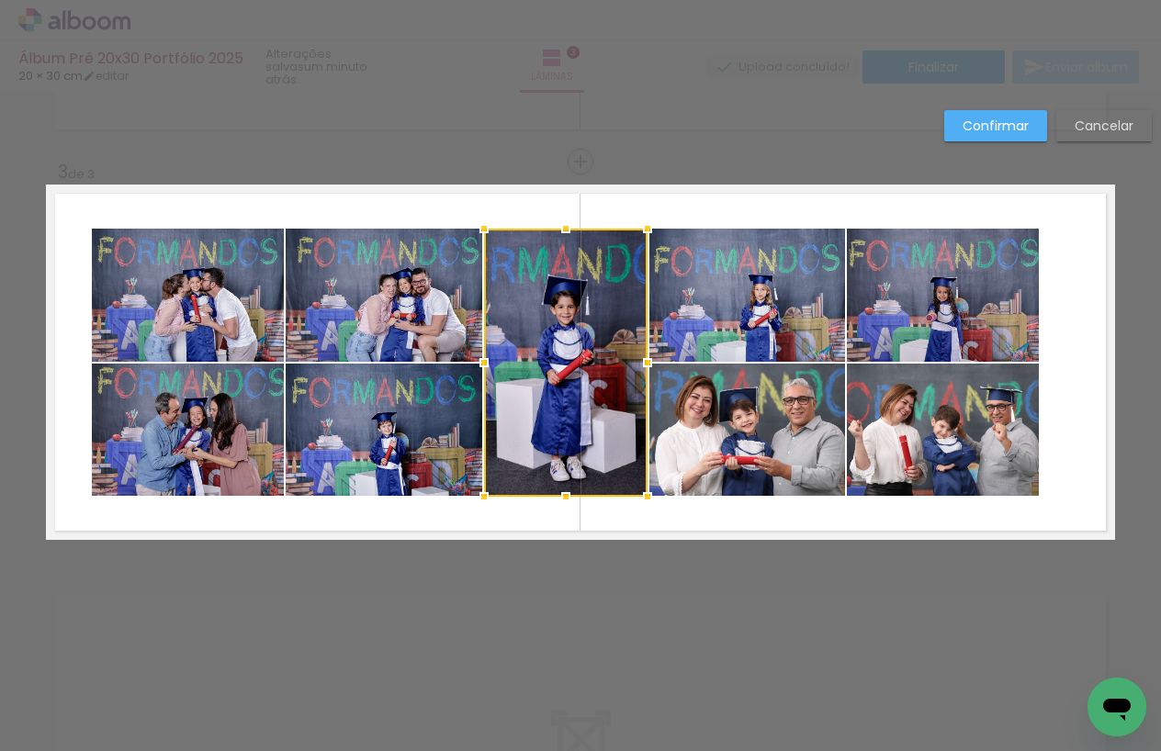
scroll to position [762, 0]
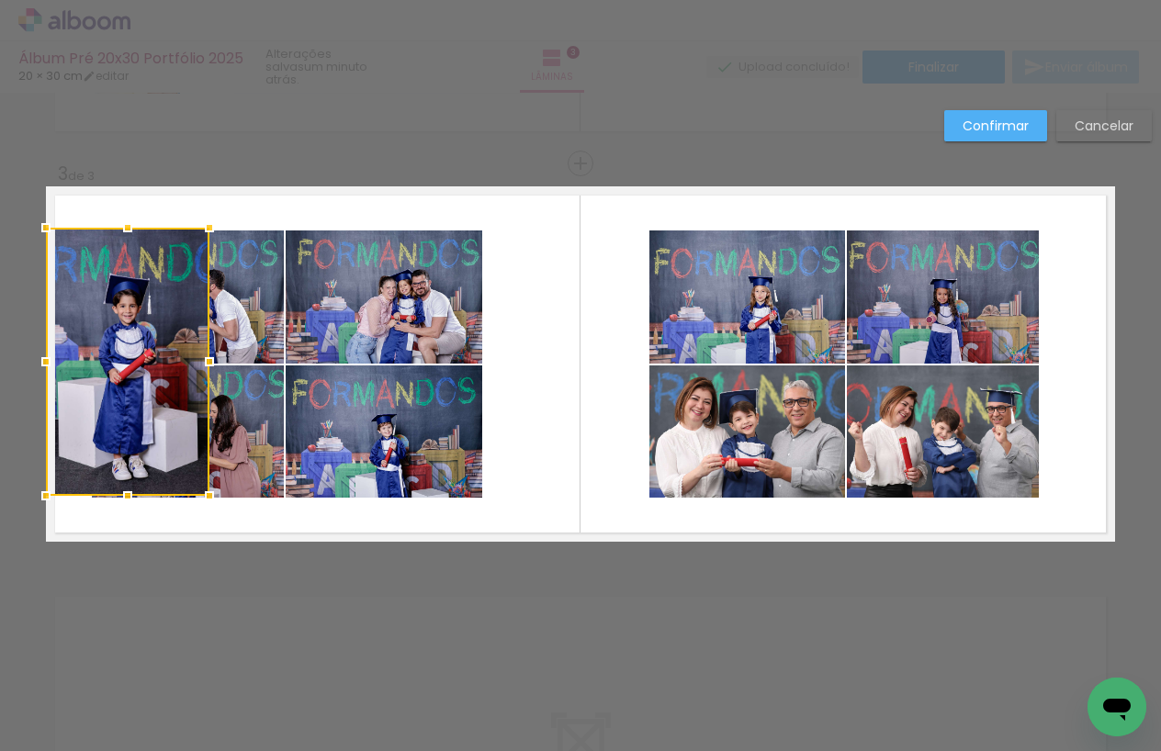
drag, startPoint x: 551, startPoint y: 330, endPoint x: 152, endPoint y: 324, distance: 399.6
click at [99, 332] on div at bounding box center [128, 362] width 164 height 268
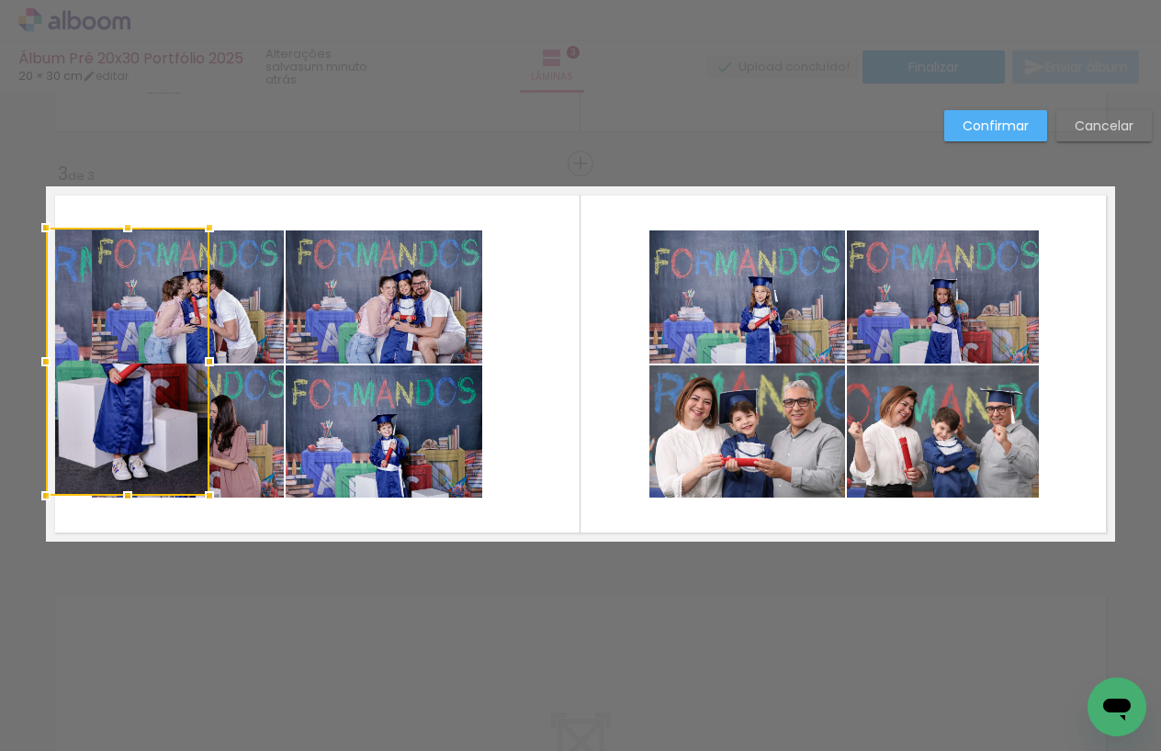
click at [254, 288] on quentale-photo at bounding box center [188, 297] width 192 height 133
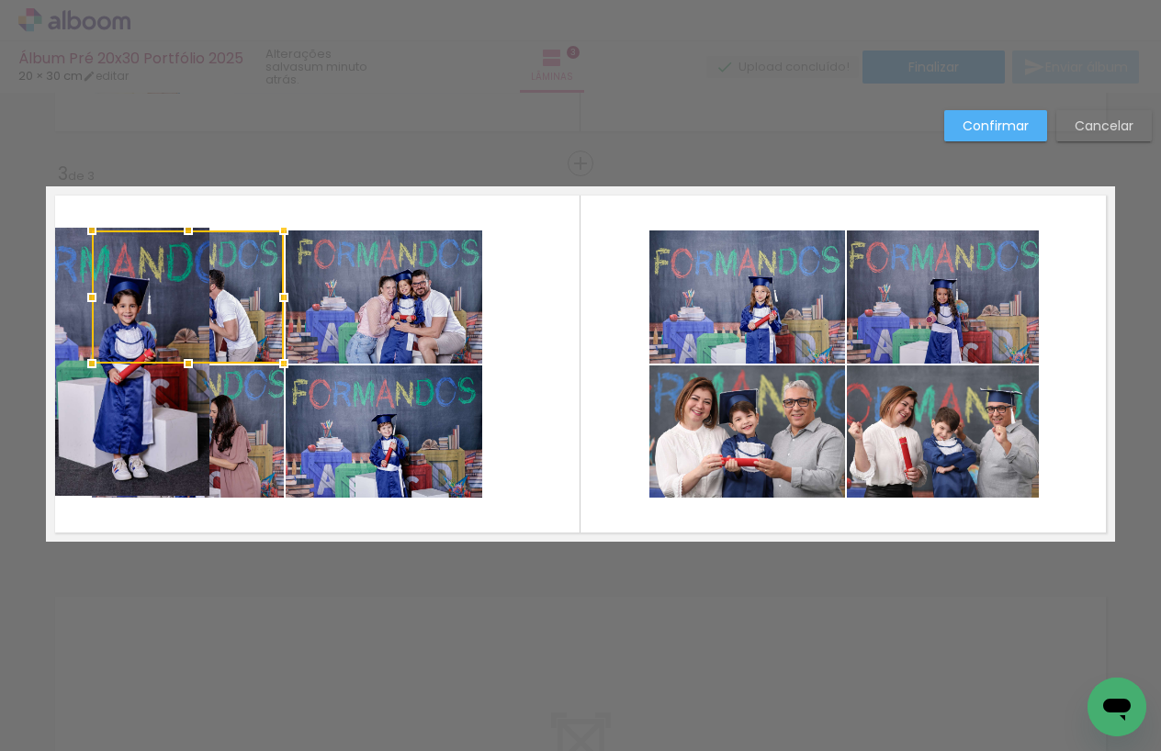
click at [367, 300] on quentale-photo at bounding box center [384, 297] width 197 height 133
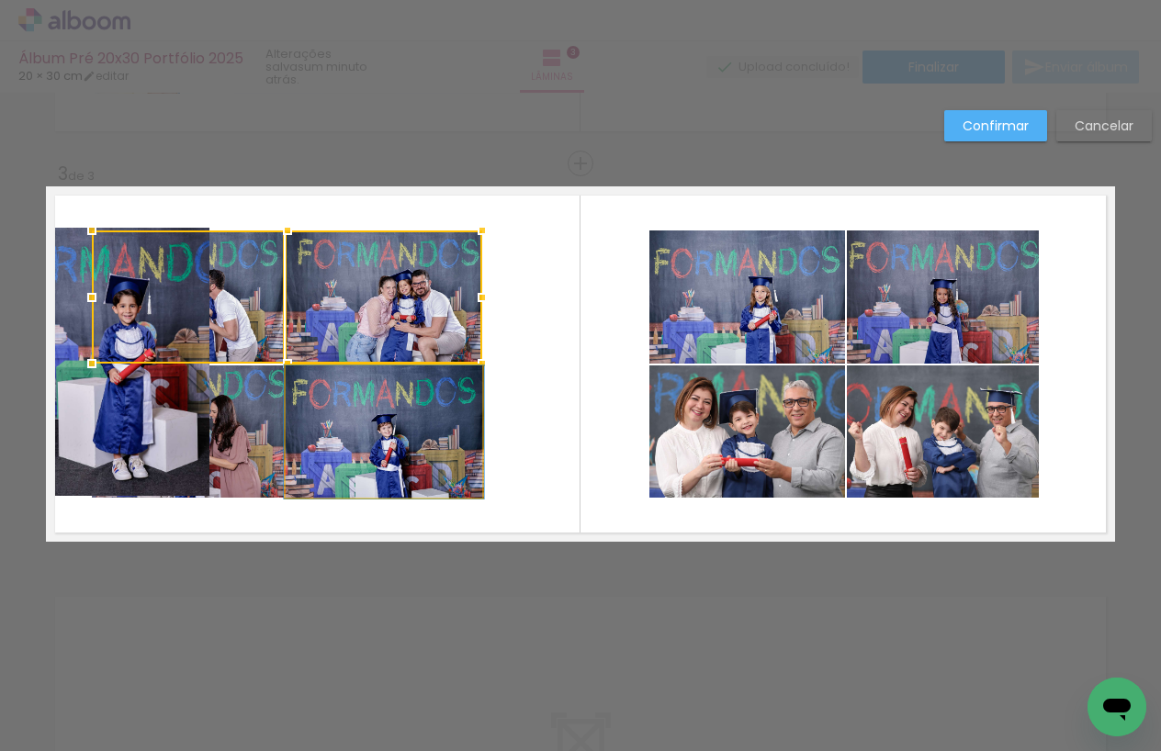
click at [362, 413] on quentale-photo at bounding box center [384, 432] width 197 height 133
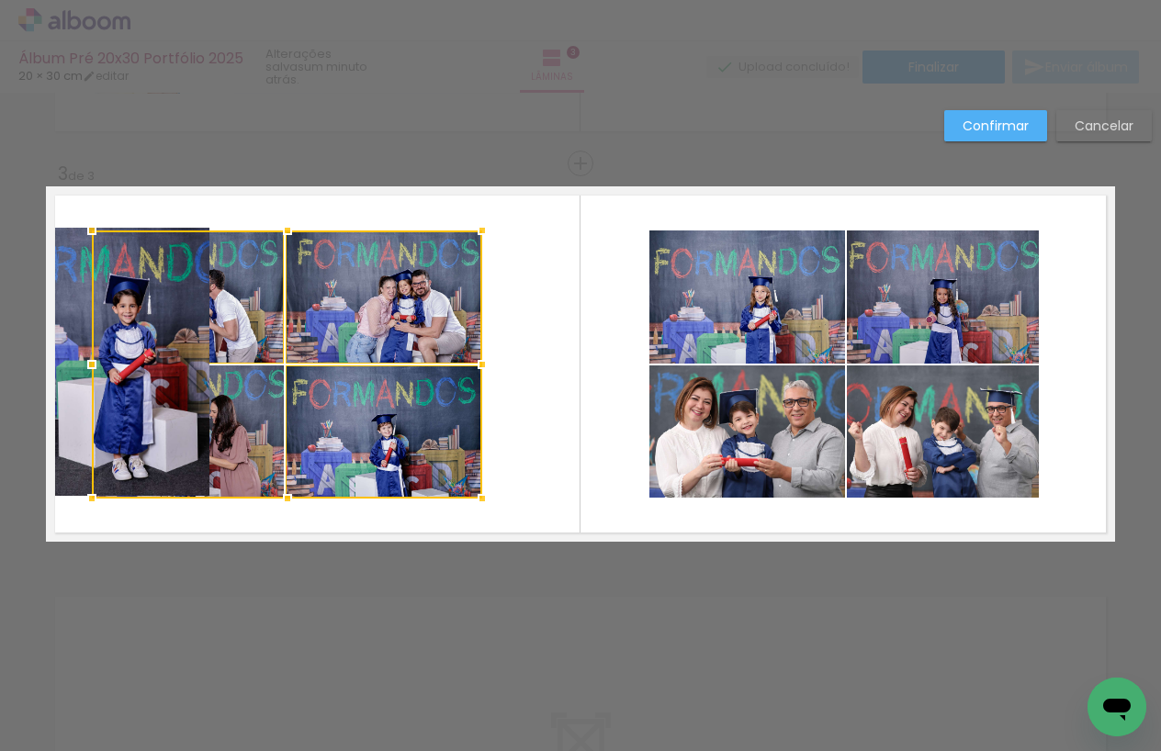
click at [262, 412] on div at bounding box center [287, 365] width 390 height 268
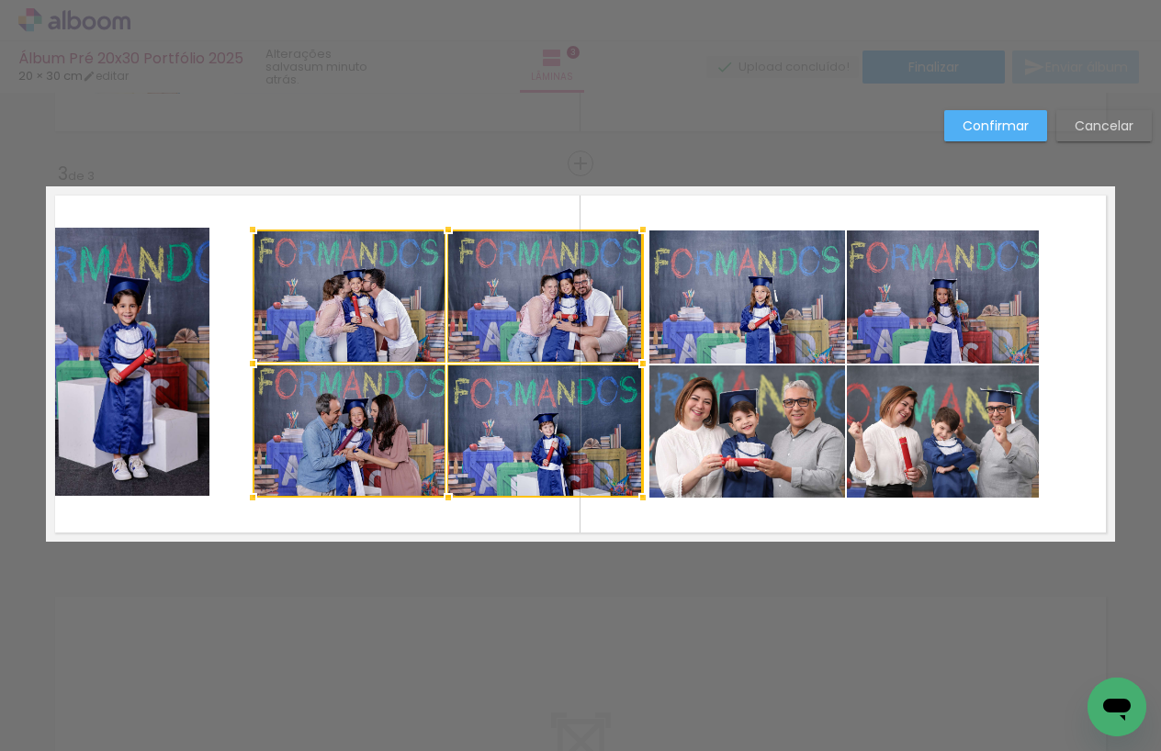
drag, startPoint x: 325, startPoint y: 353, endPoint x: 410, endPoint y: 328, distance: 88.1
click at [410, 328] on div at bounding box center [448, 364] width 390 height 268
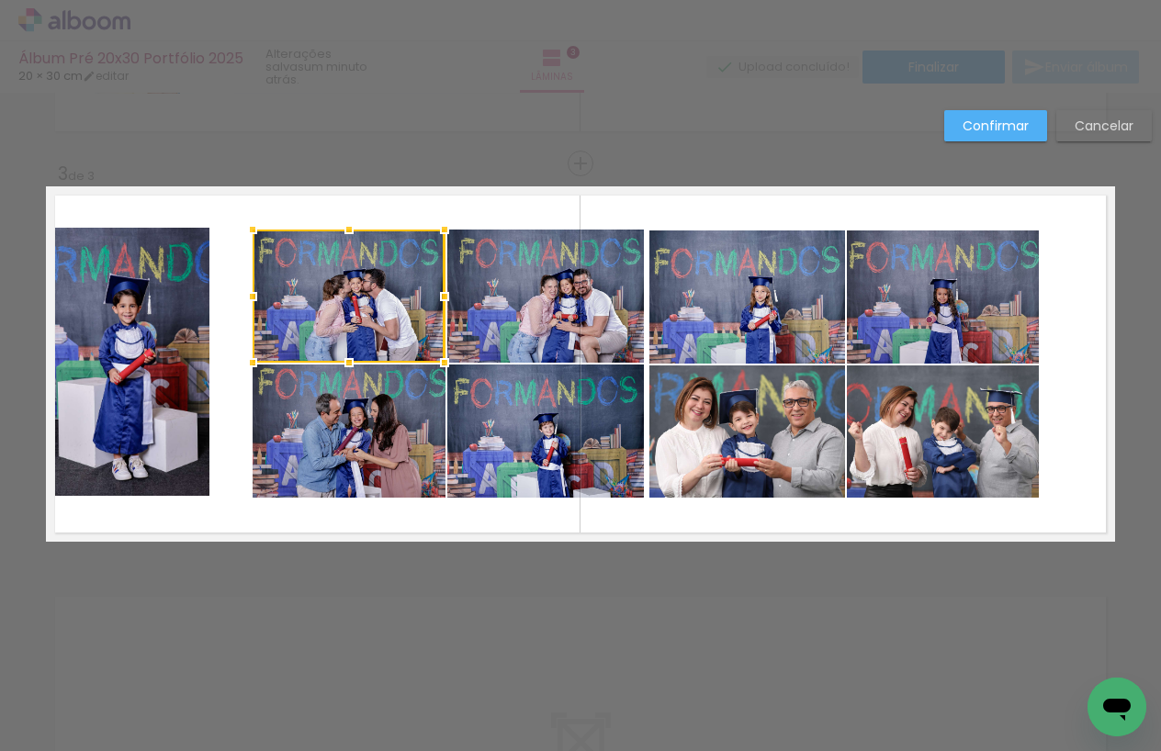
click at [130, 340] on quentale-photo at bounding box center [128, 362] width 164 height 268
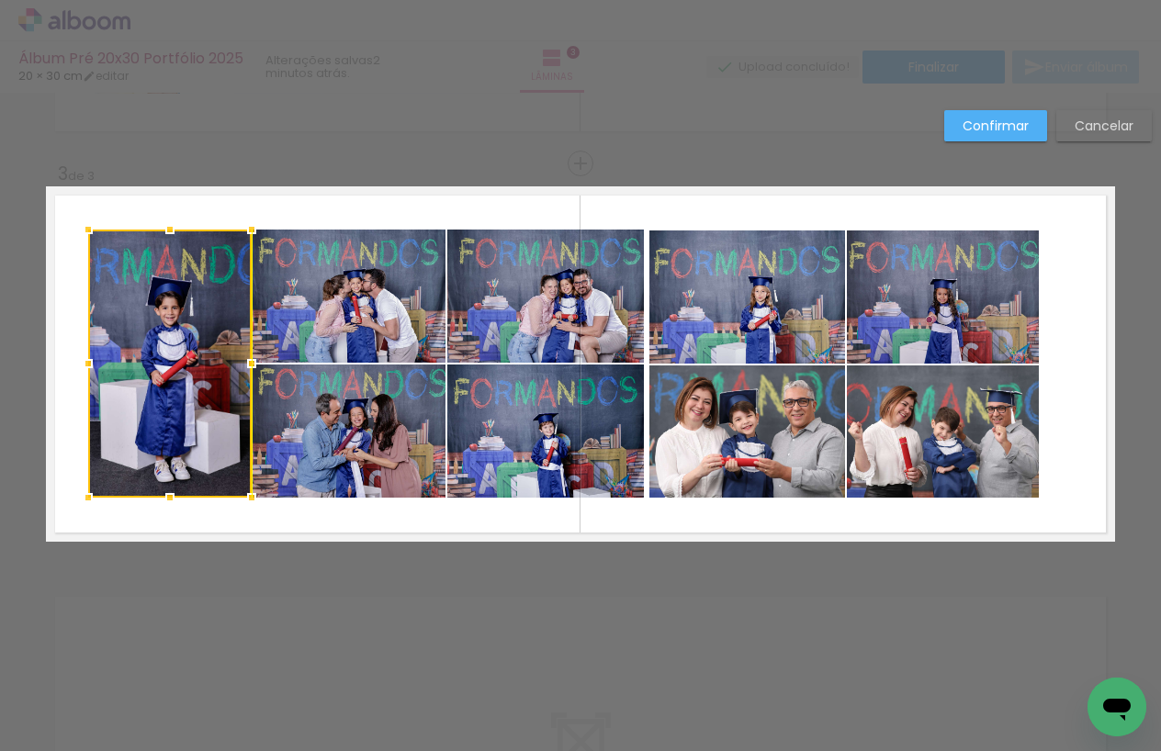
drag, startPoint x: 157, startPoint y: 318, endPoint x: 252, endPoint y: 275, distance: 104.0
click at [197, 319] on div at bounding box center [170, 364] width 164 height 268
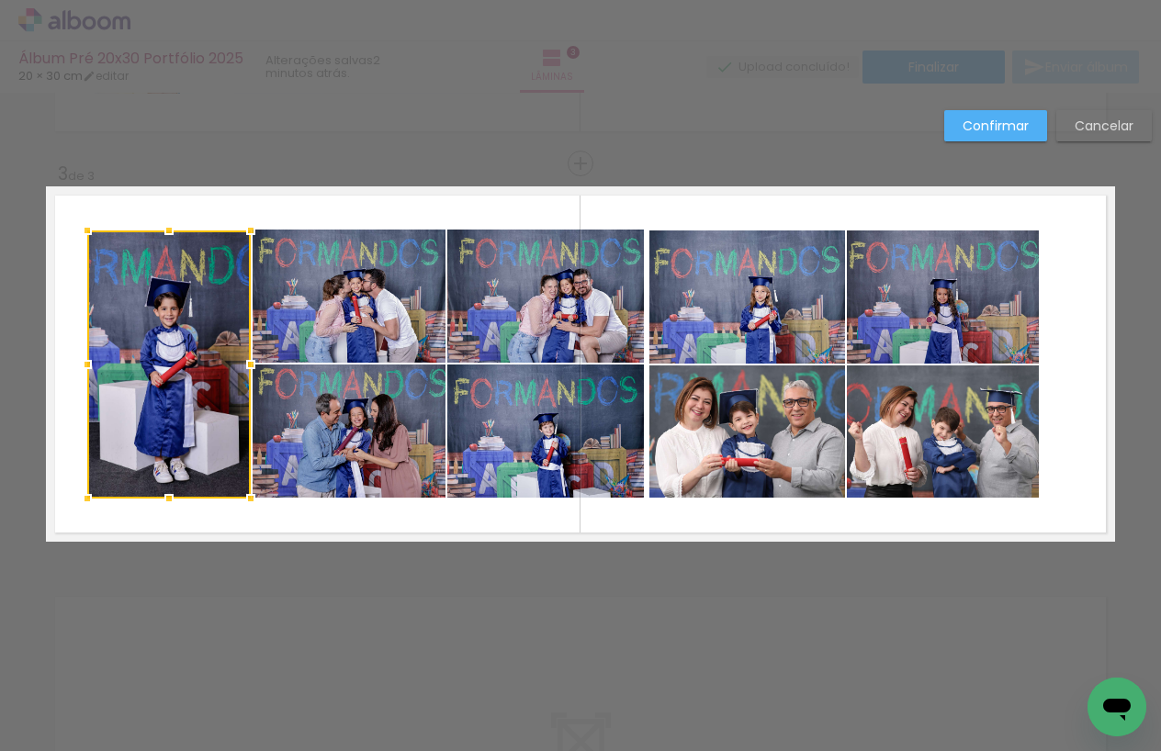
click at [324, 219] on quentale-layouter at bounding box center [580, 363] width 1069 height 355
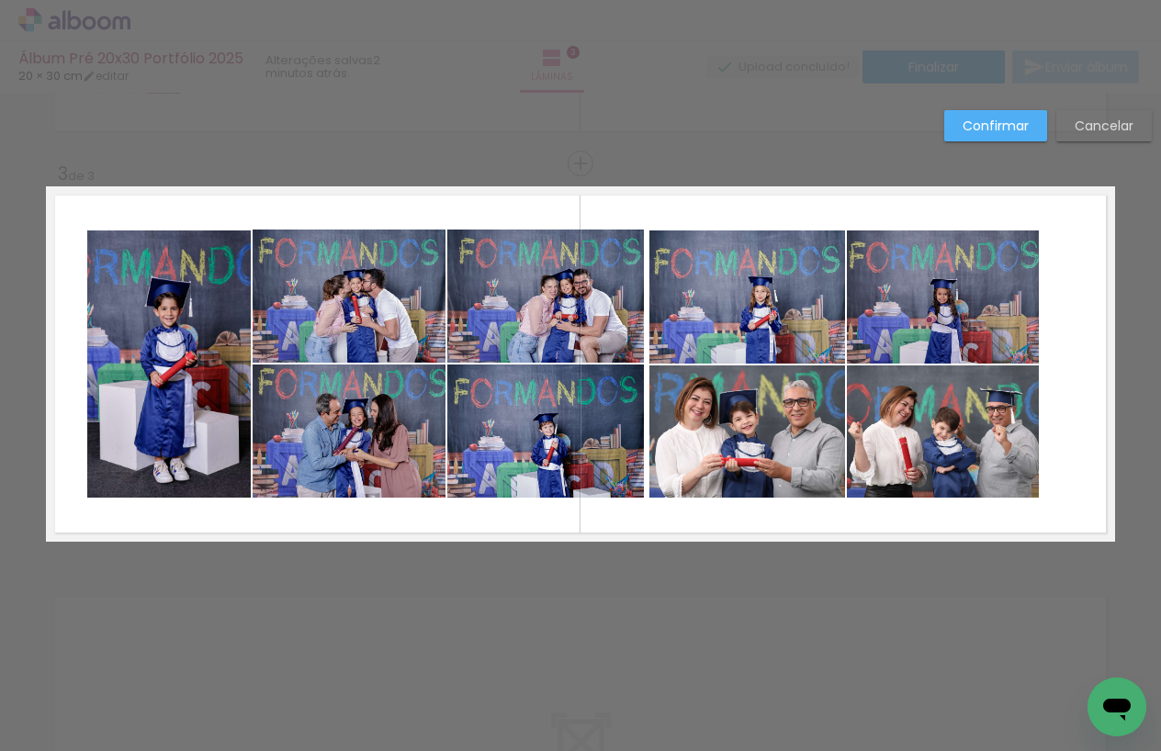
click at [212, 312] on quentale-photo at bounding box center [169, 365] width 164 height 268
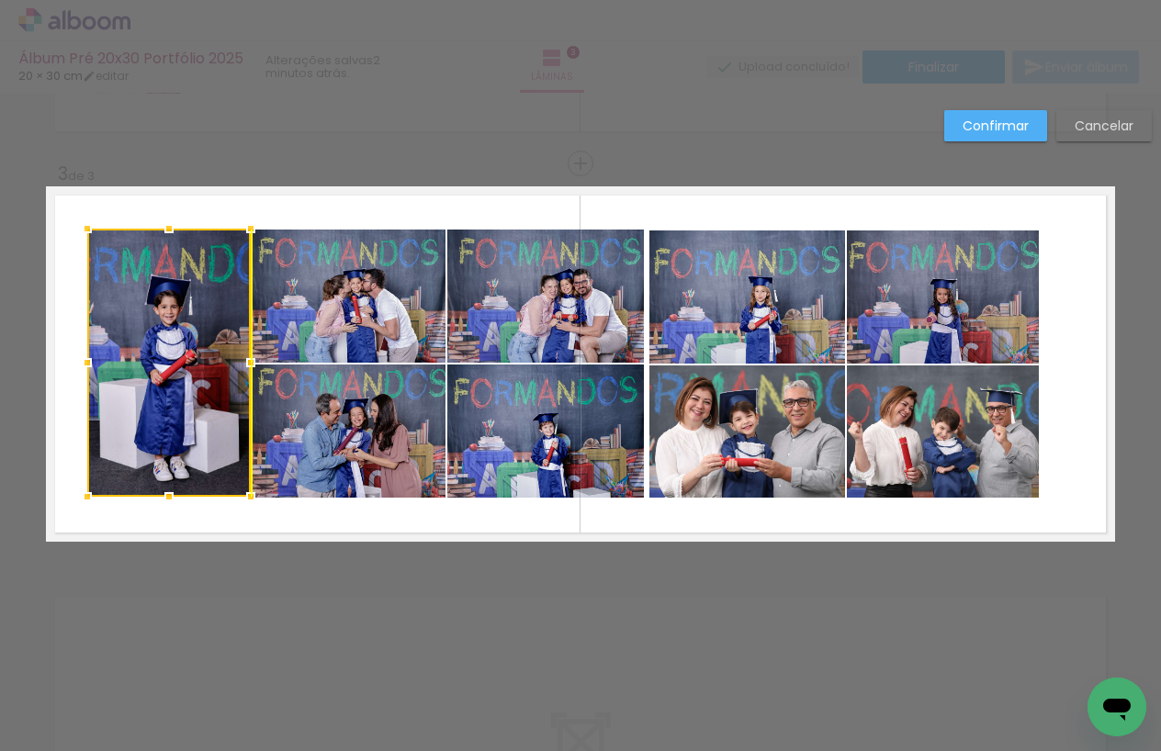
click at [215, 302] on div at bounding box center [169, 363] width 164 height 268
click at [392, 201] on quentale-layouter at bounding box center [580, 363] width 1069 height 355
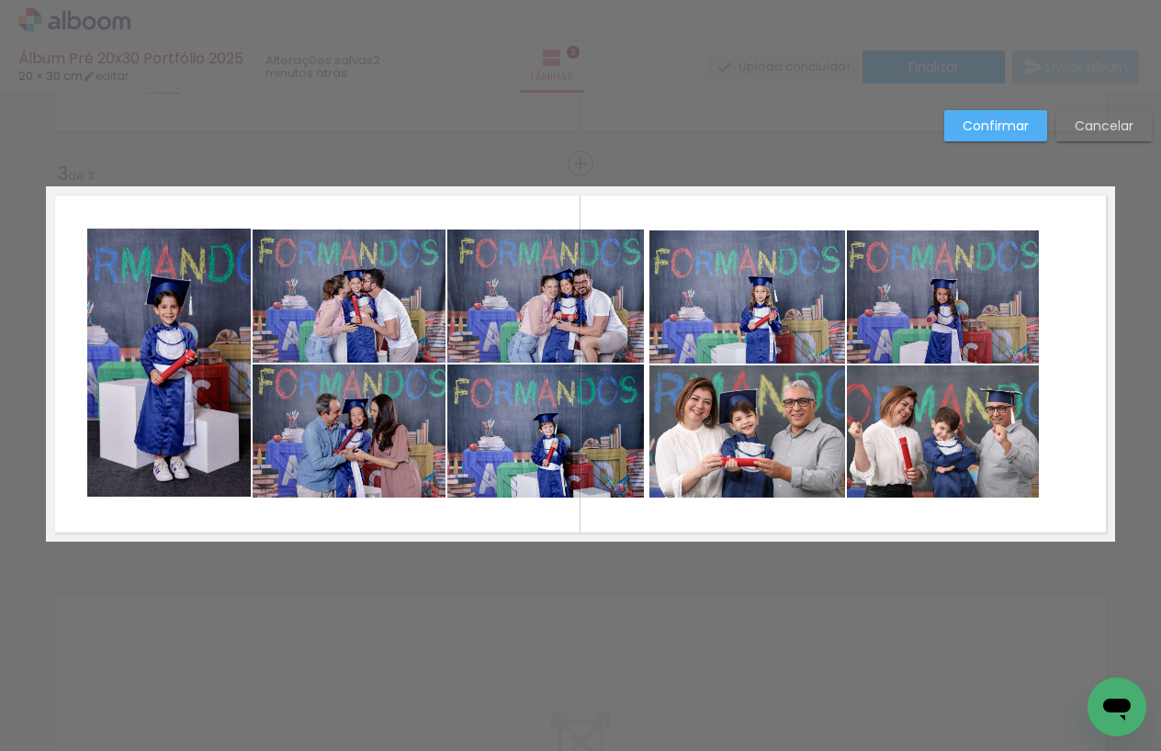
click at [207, 300] on quentale-photo at bounding box center [169, 363] width 164 height 268
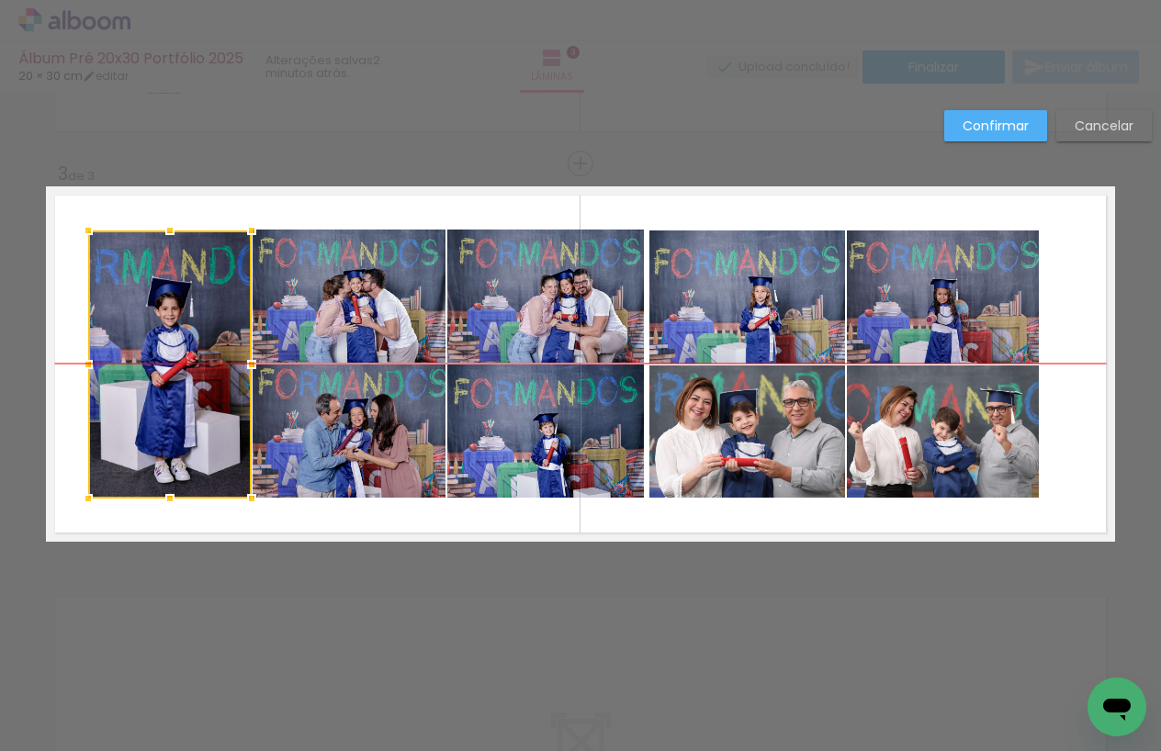
click at [213, 292] on div at bounding box center [170, 365] width 164 height 268
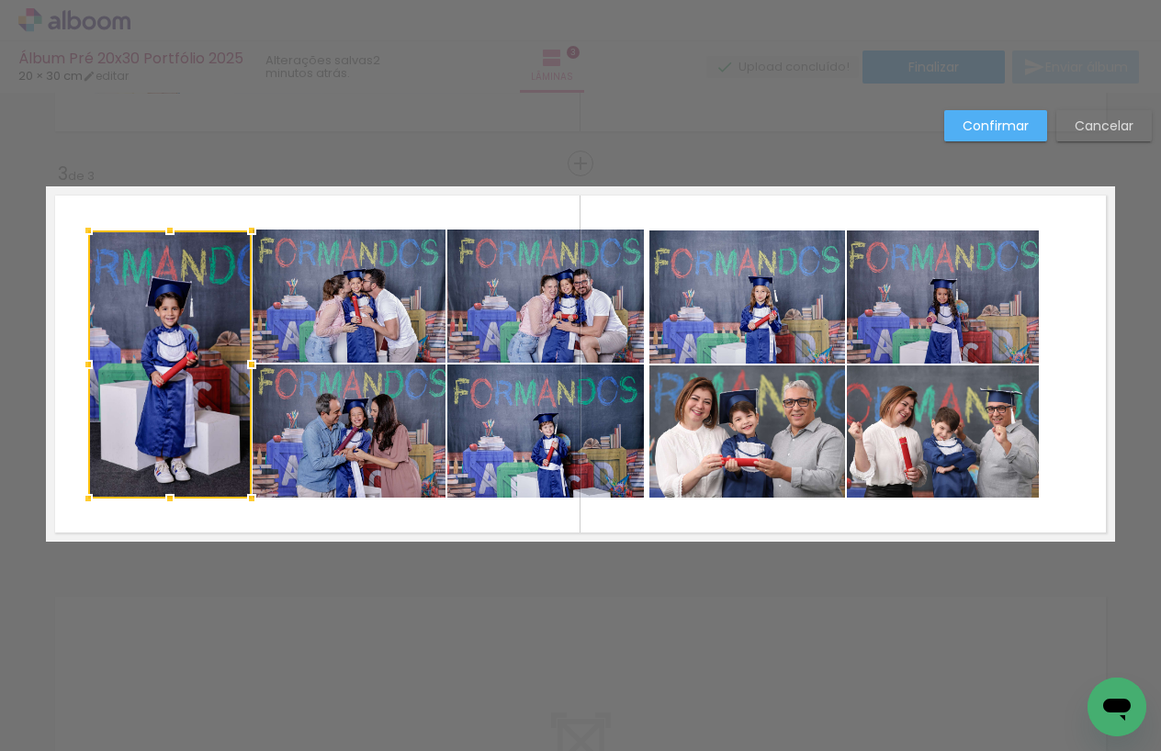
click at [341, 197] on quentale-layouter at bounding box center [580, 363] width 1069 height 355
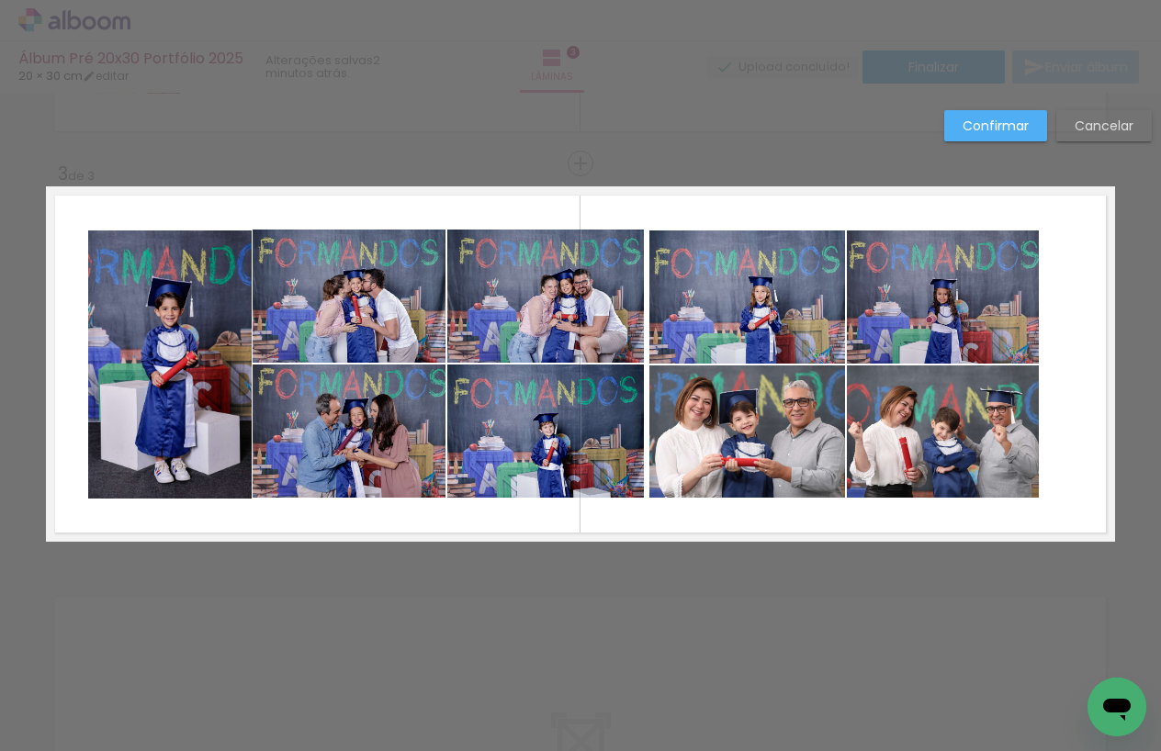
click at [228, 365] on quentale-photo at bounding box center [170, 365] width 164 height 268
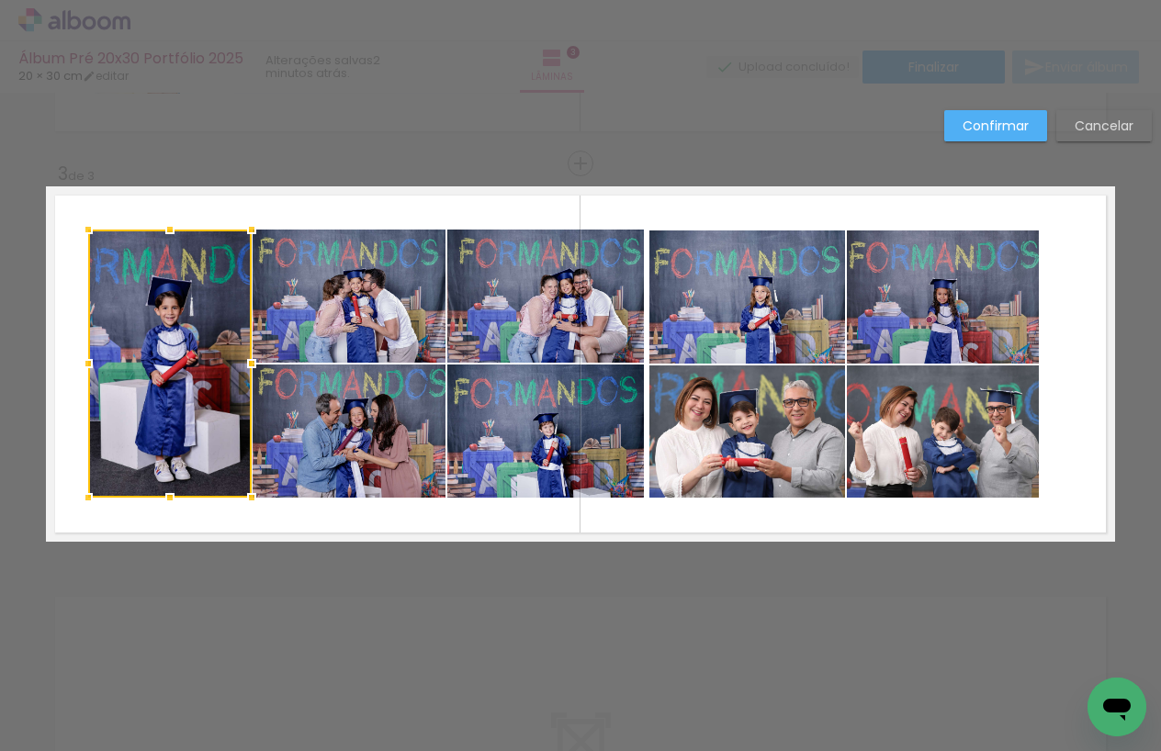
click at [227, 357] on div at bounding box center [170, 364] width 164 height 268
click at [363, 208] on quentale-layouter at bounding box center [580, 363] width 1069 height 355
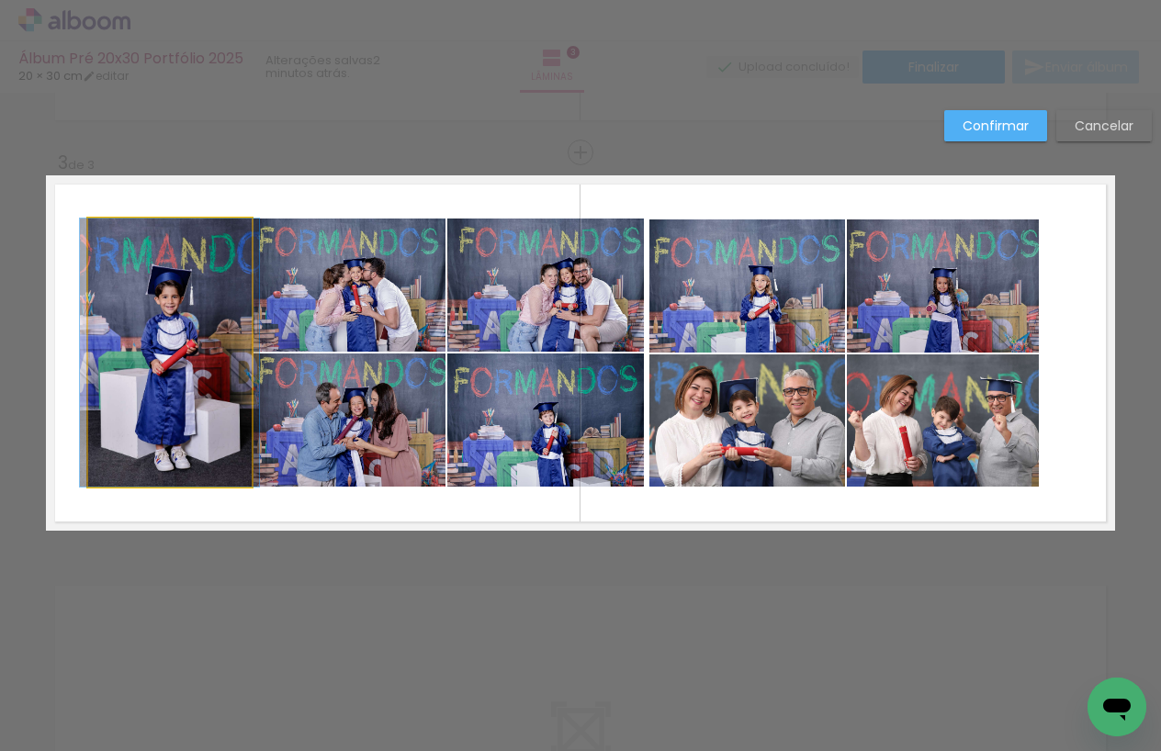
click at [218, 414] on quentale-photo at bounding box center [170, 353] width 164 height 268
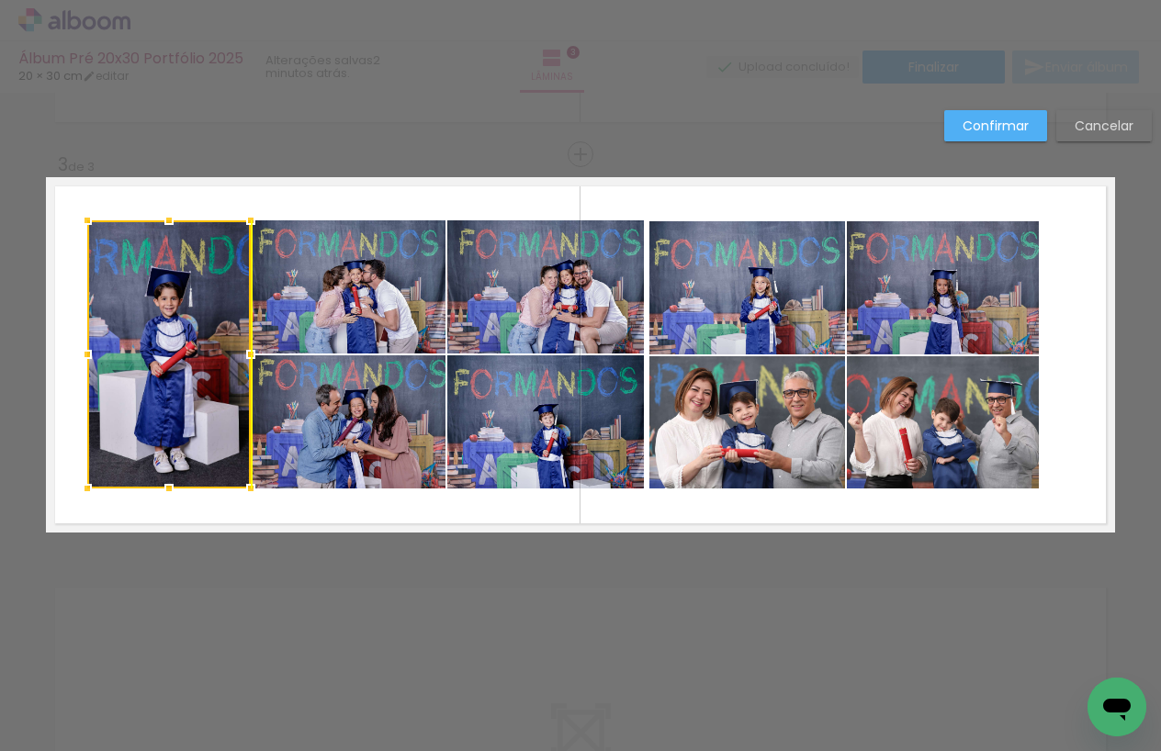
click at [230, 406] on div at bounding box center [169, 354] width 164 height 268
click at [358, 211] on quentale-layouter at bounding box center [580, 354] width 1069 height 355
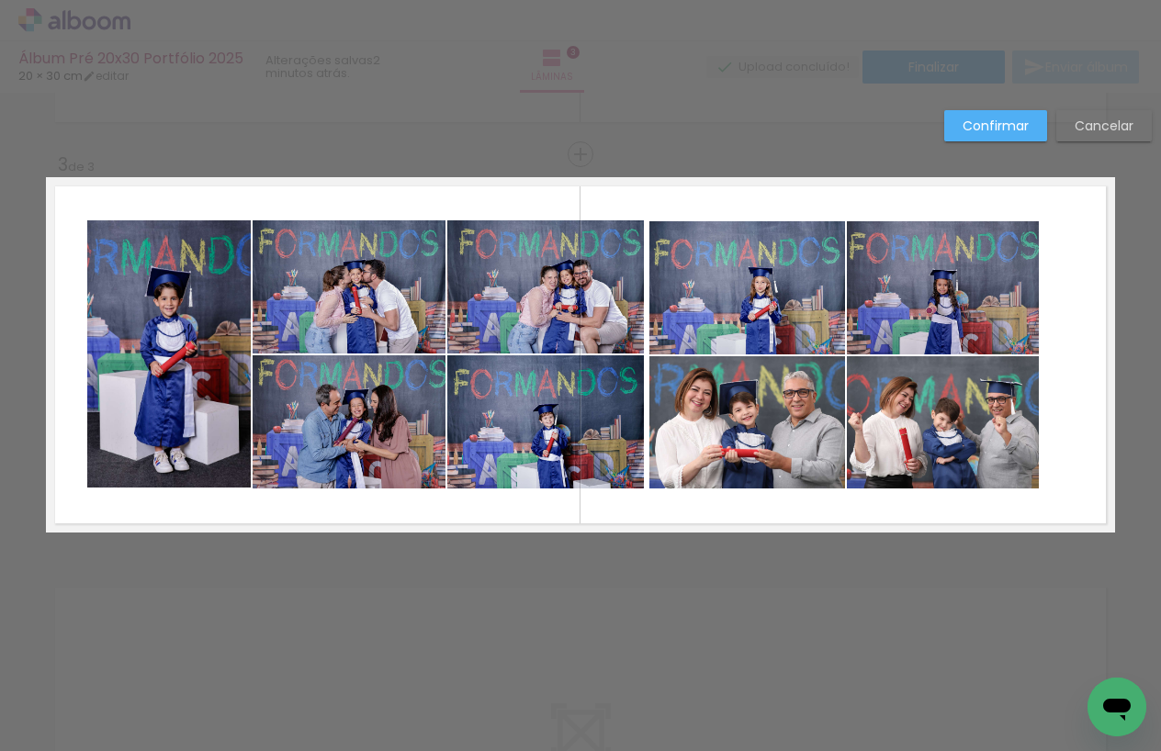
click at [203, 303] on quentale-photo at bounding box center [169, 354] width 164 height 268
click at [341, 300] on quentale-photo at bounding box center [349, 286] width 192 height 133
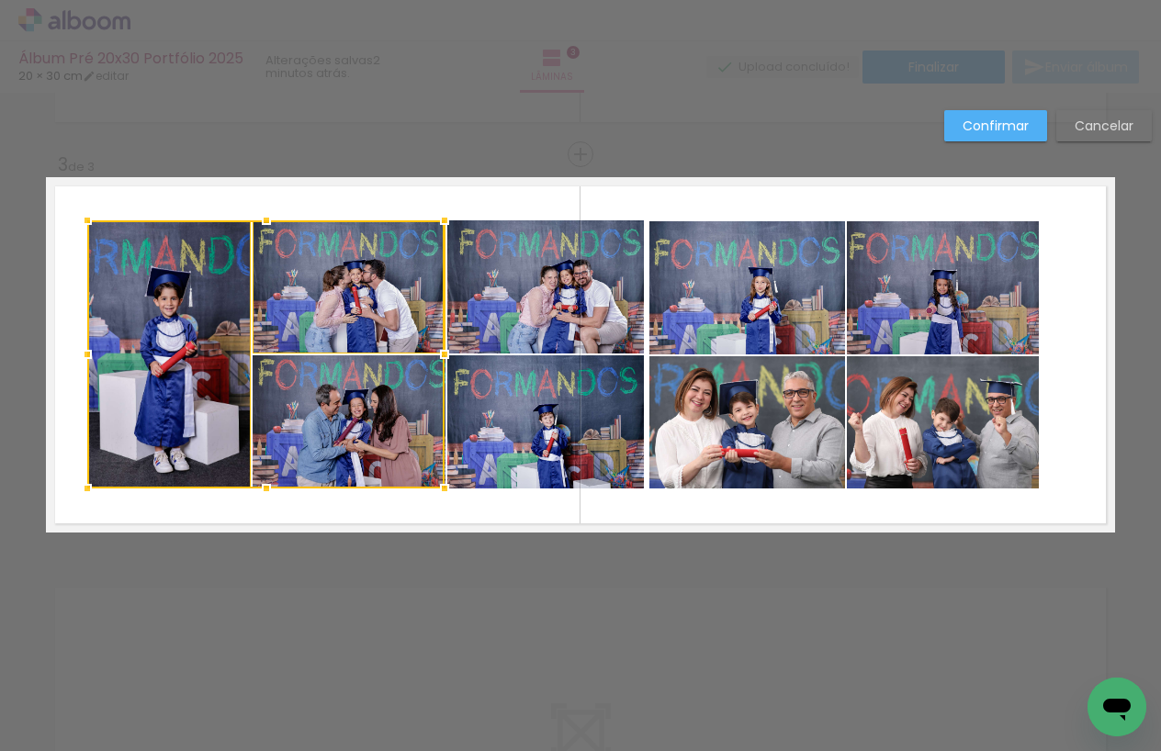
click at [358, 375] on div at bounding box center [265, 354] width 357 height 268
click at [539, 304] on quentale-photo at bounding box center [545, 286] width 197 height 133
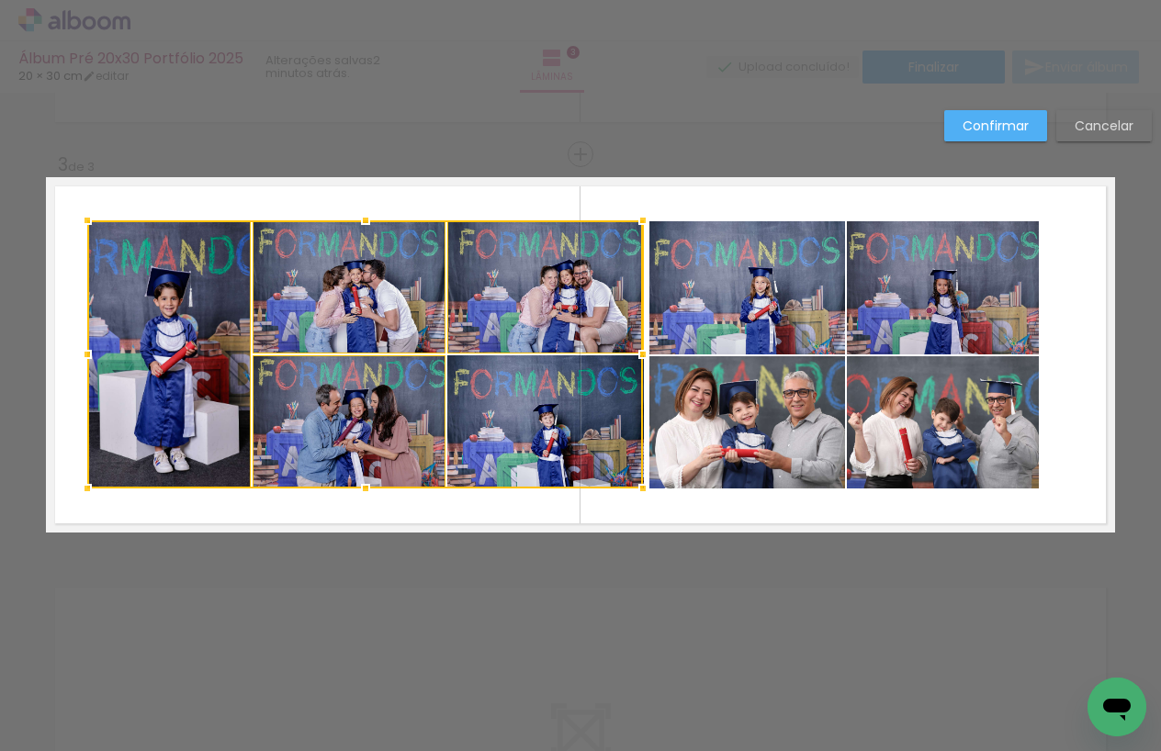
click at [536, 370] on div at bounding box center [365, 354] width 556 height 268
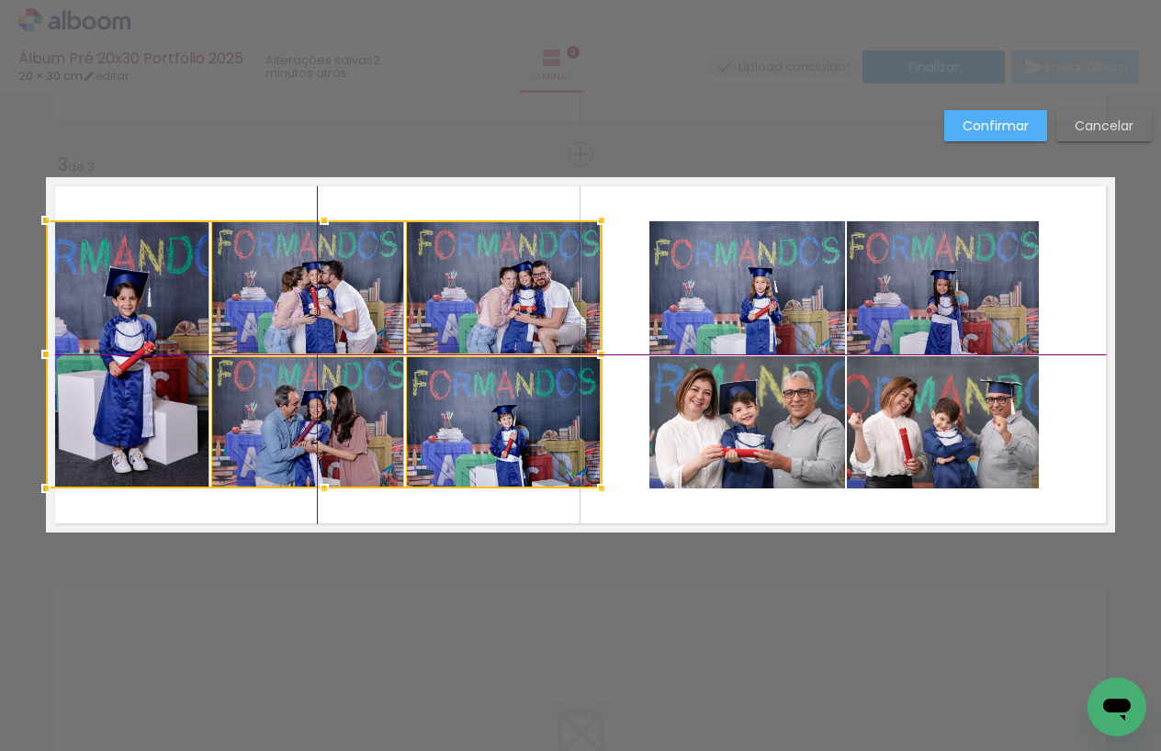
drag, startPoint x: 525, startPoint y: 338, endPoint x: 511, endPoint y: 341, distance: 15.0
click at [511, 341] on div at bounding box center [324, 354] width 556 height 268
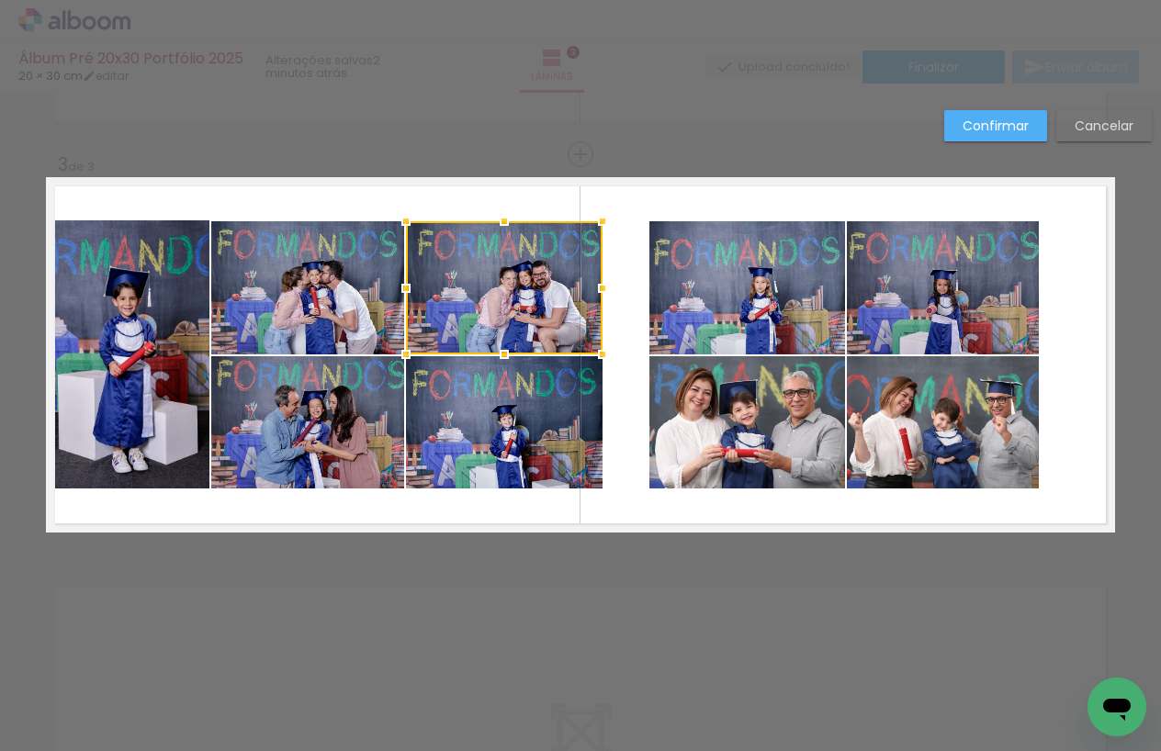
click at [282, 195] on quentale-layouter at bounding box center [580, 354] width 1069 height 355
click at [194, 281] on quentale-photo at bounding box center [128, 354] width 164 height 268
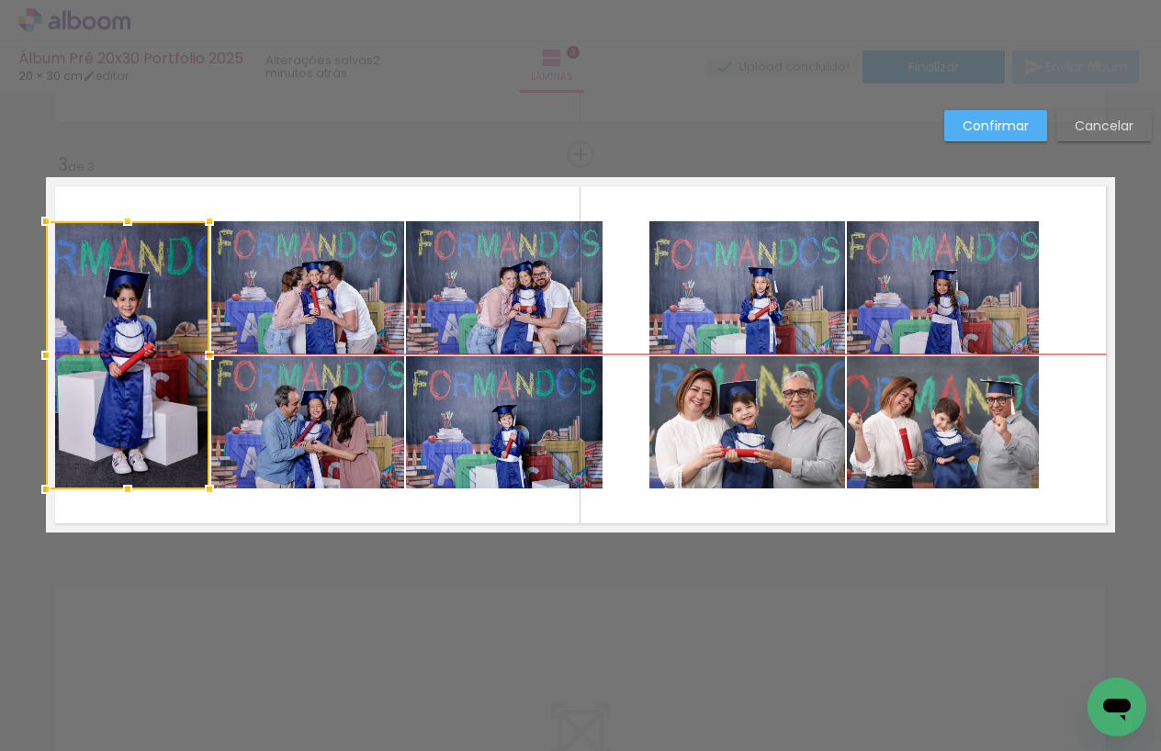
click at [183, 278] on div at bounding box center [128, 355] width 164 height 268
click at [309, 205] on quentale-layouter at bounding box center [580, 354] width 1069 height 355
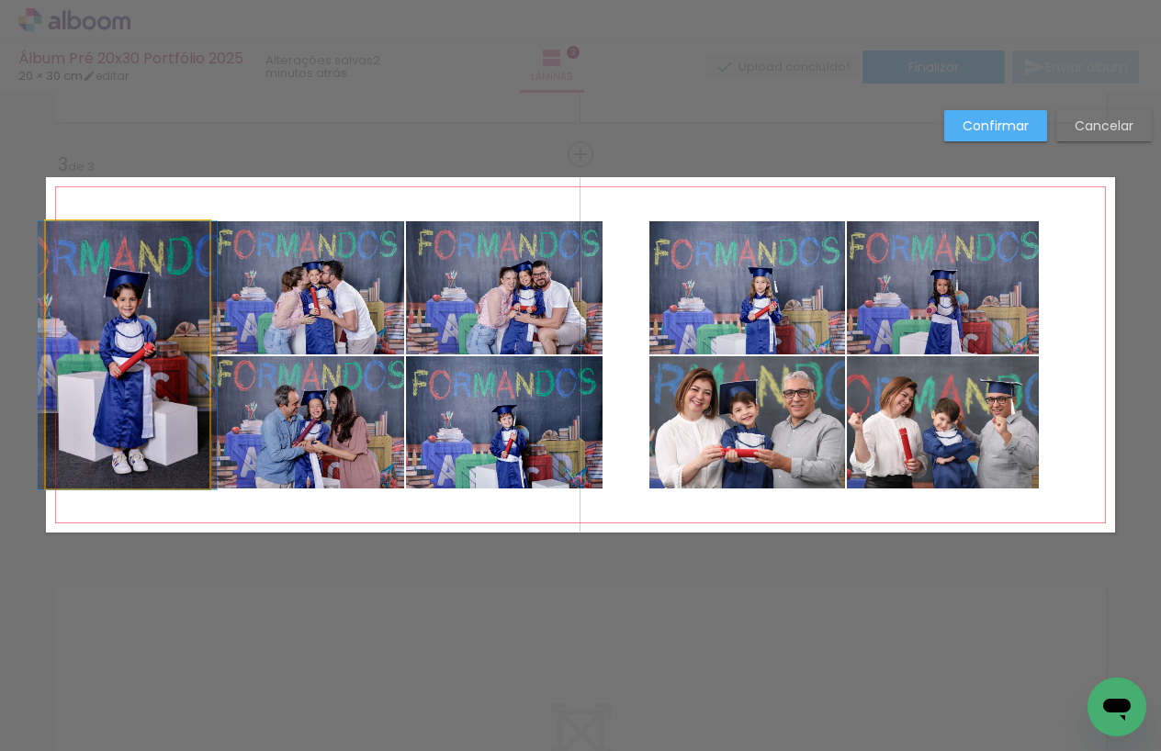
click at [192, 326] on quentale-photo at bounding box center [128, 355] width 164 height 268
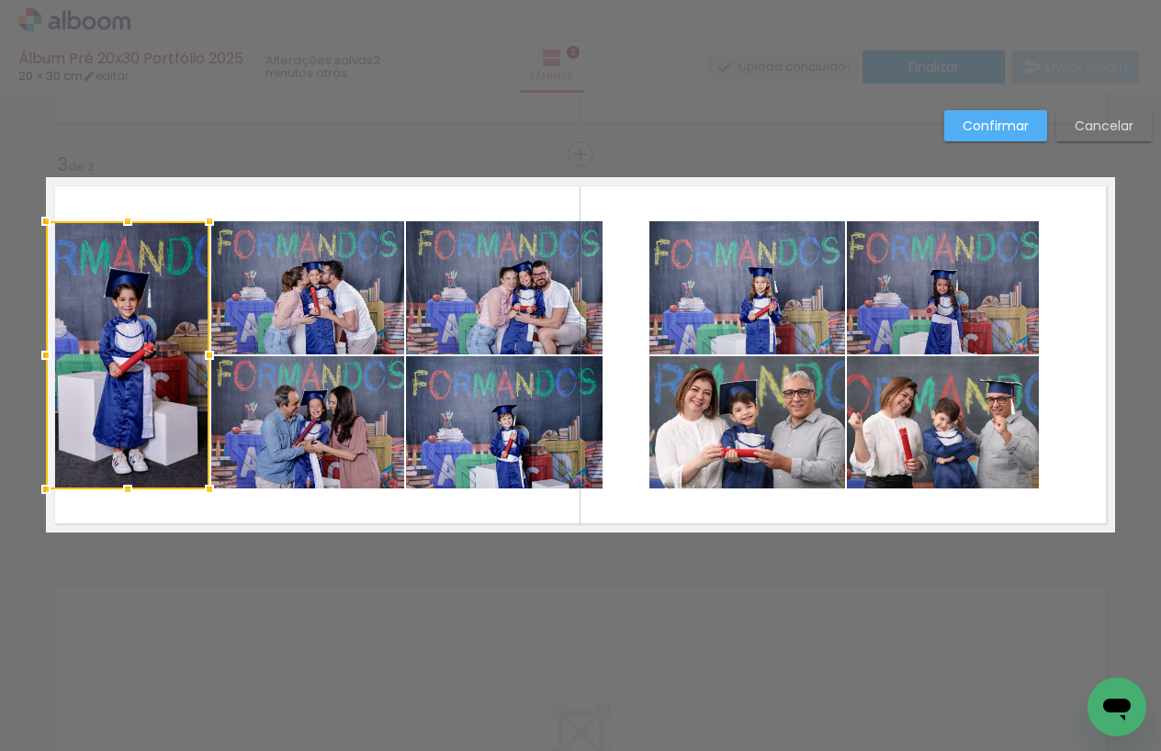
click at [285, 302] on quentale-photo at bounding box center [307, 287] width 192 height 133
click at [293, 389] on div at bounding box center [224, 355] width 357 height 268
click at [449, 400] on quentale-photo at bounding box center [504, 422] width 197 height 133
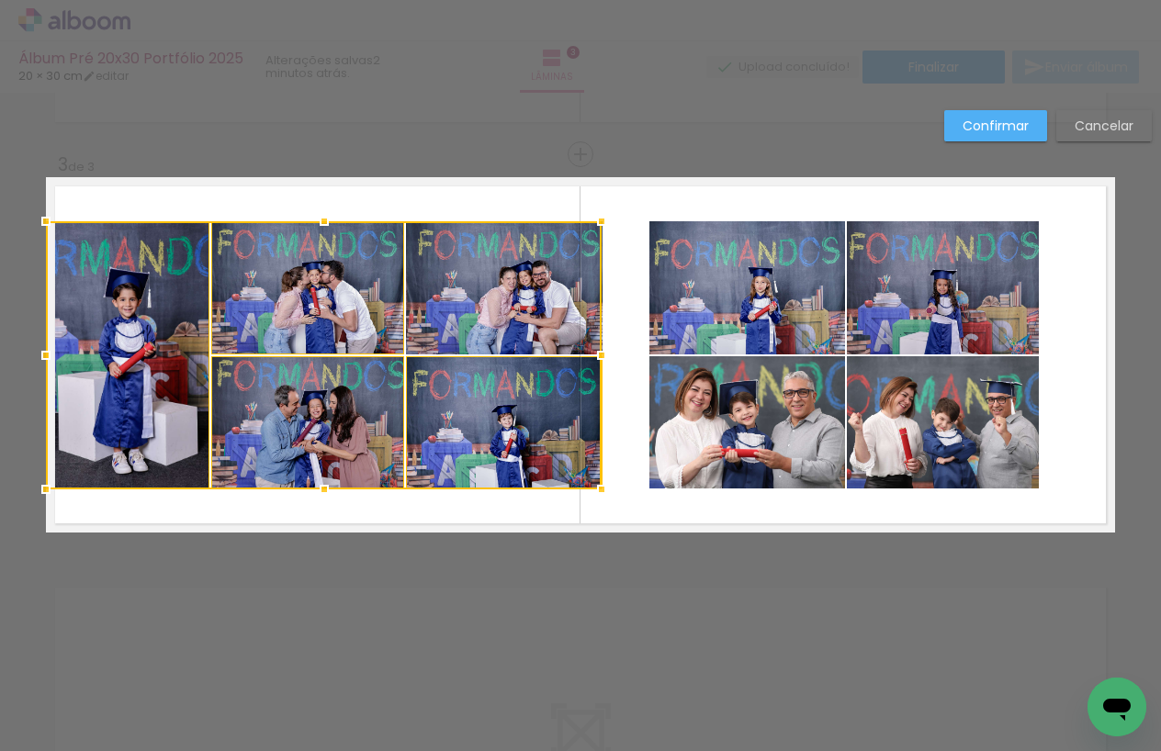
click at [491, 327] on div at bounding box center [324, 355] width 556 height 268
click at [613, 314] on quentale-layouter at bounding box center [580, 354] width 1069 height 355
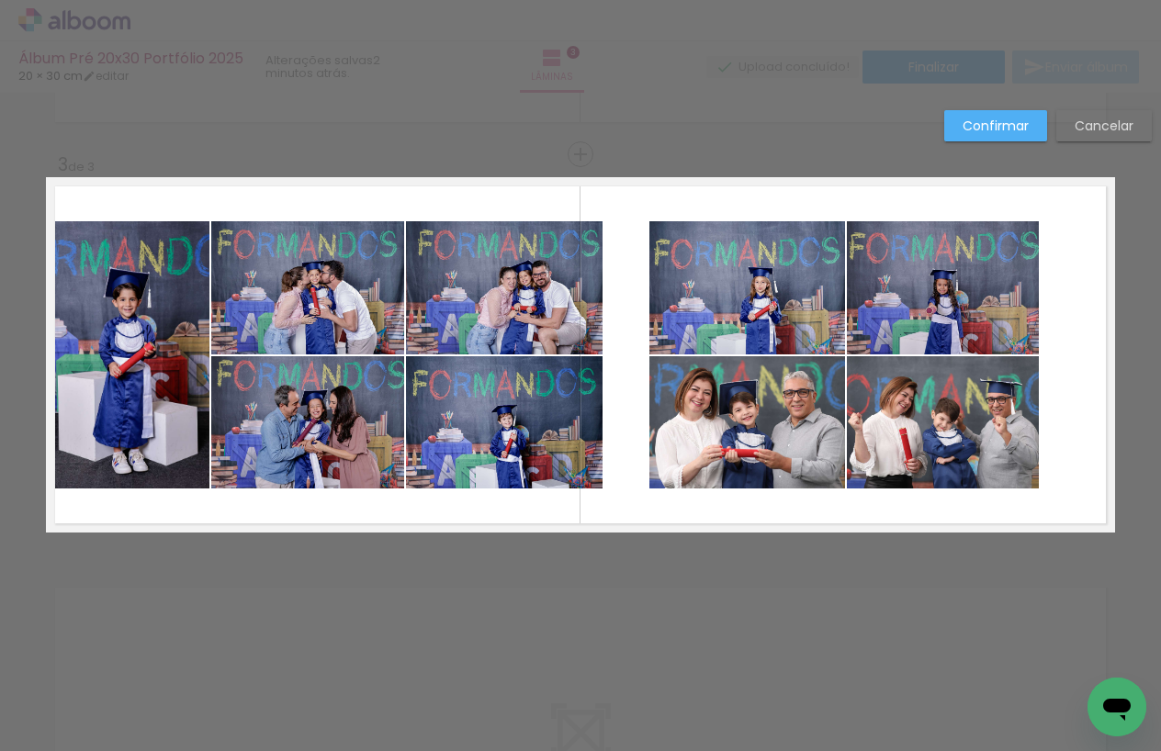
click at [355, 314] on quentale-photo at bounding box center [307, 287] width 192 height 133
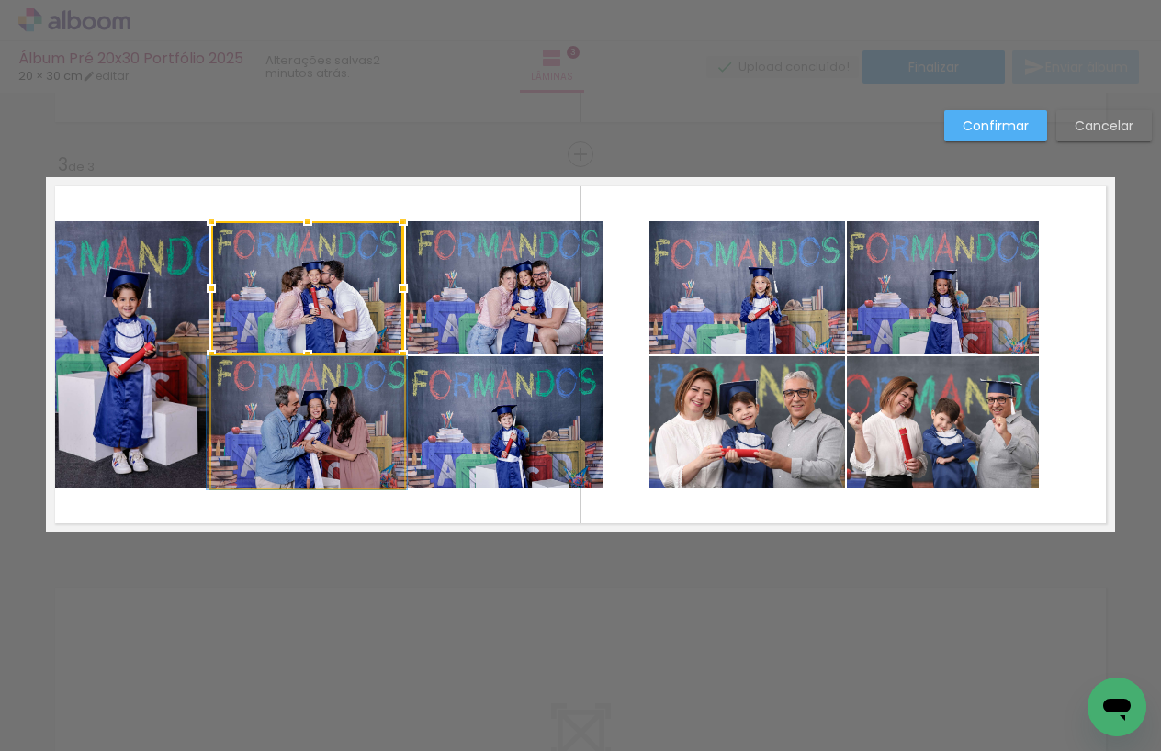
click at [350, 379] on quentale-photo at bounding box center [307, 422] width 192 height 133
click at [486, 394] on quentale-photo at bounding box center [504, 422] width 197 height 133
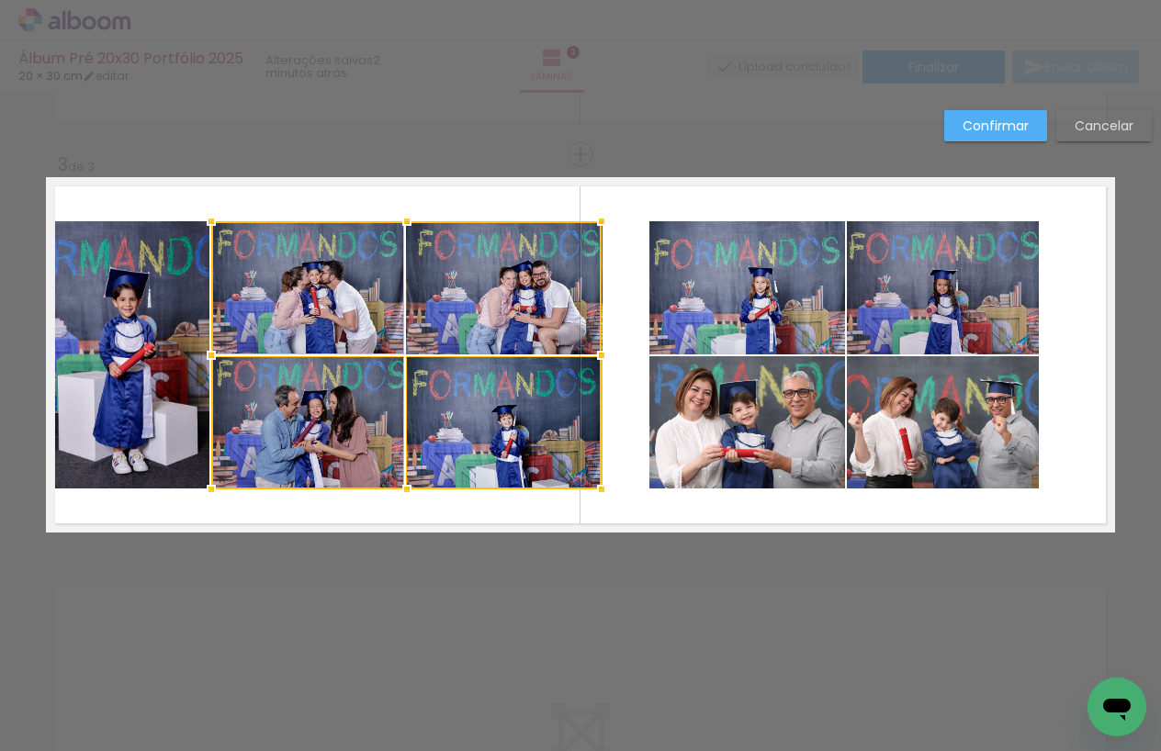
click at [516, 321] on div at bounding box center [406, 355] width 390 height 268
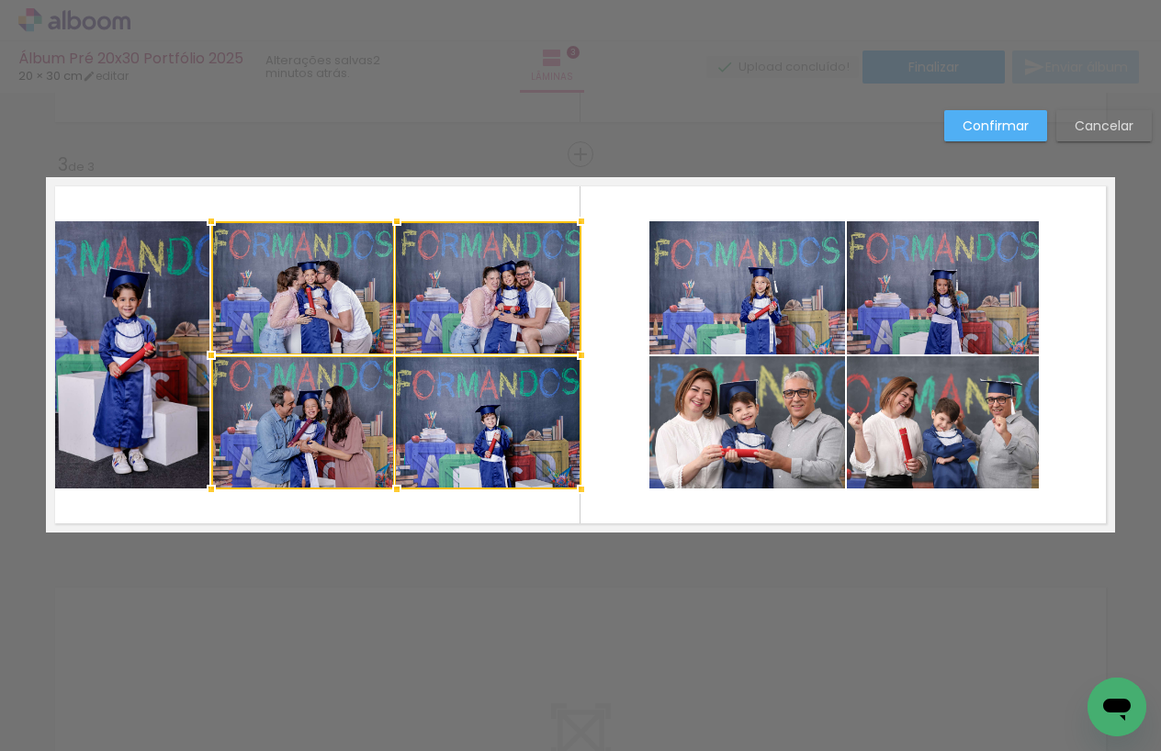
drag, startPoint x: 603, startPoint y: 357, endPoint x: 583, endPoint y: 359, distance: 19.4
click at [583, 359] on div at bounding box center [581, 355] width 37 height 37
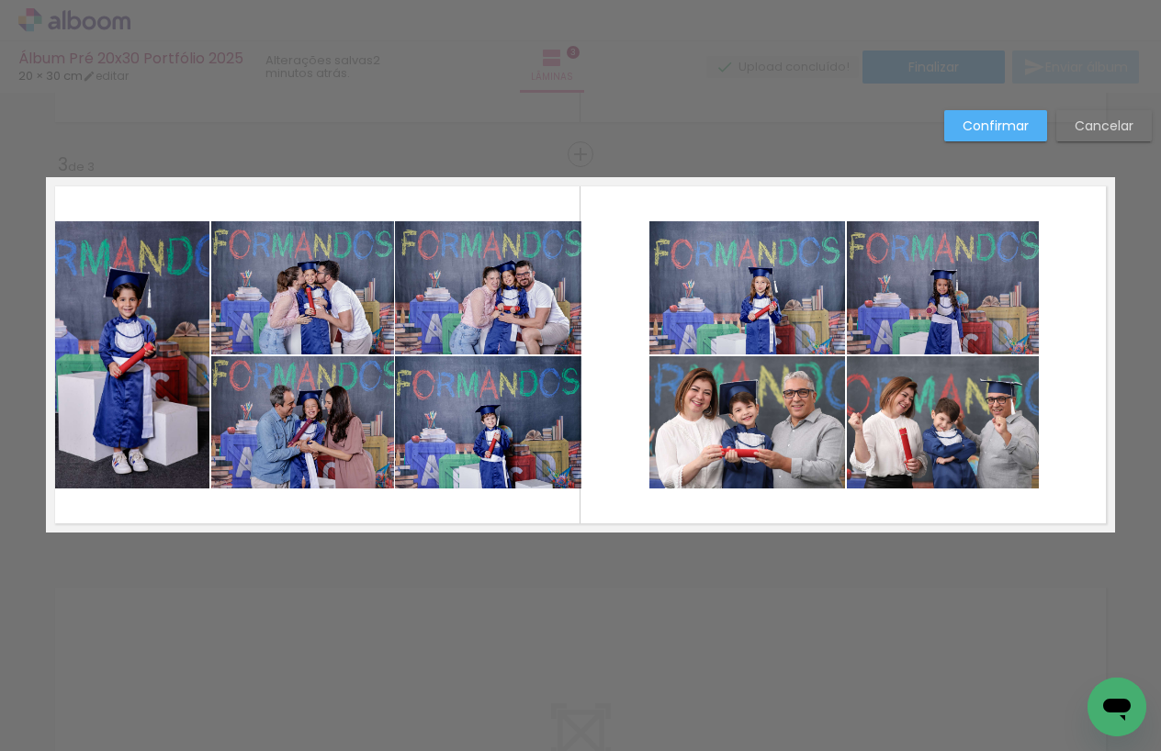
click at [604, 343] on quentale-layouter at bounding box center [580, 354] width 1069 height 355
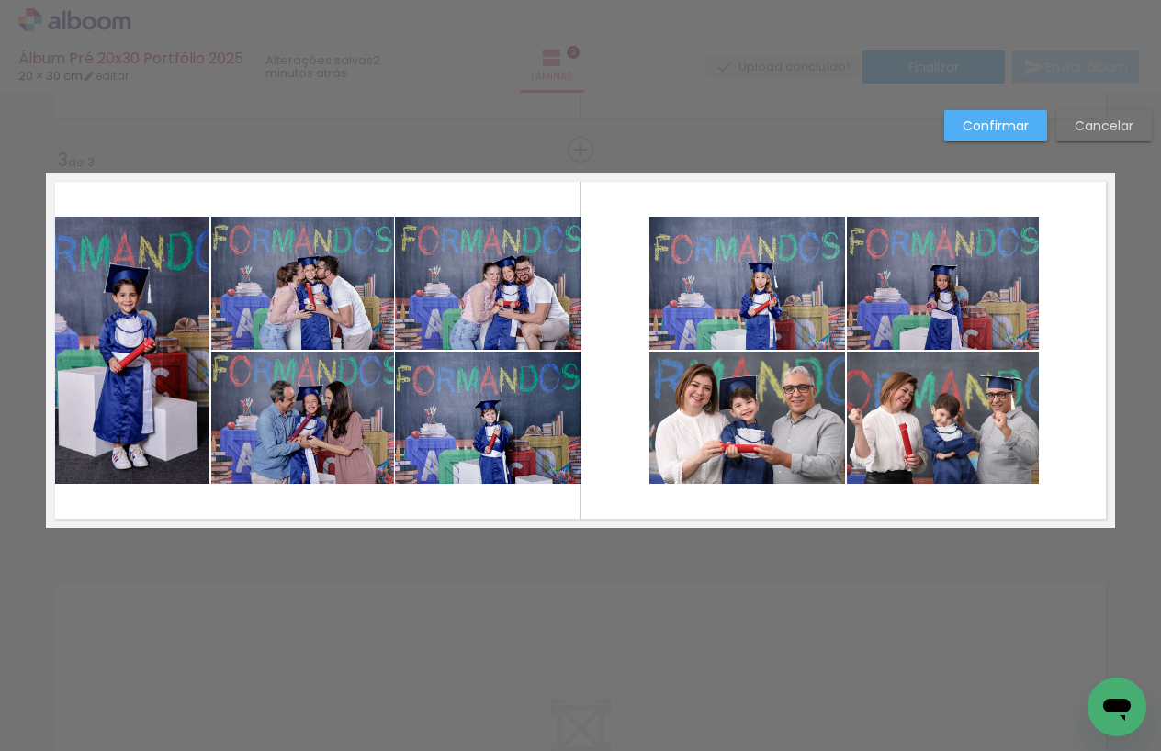
scroll to position [774, 0]
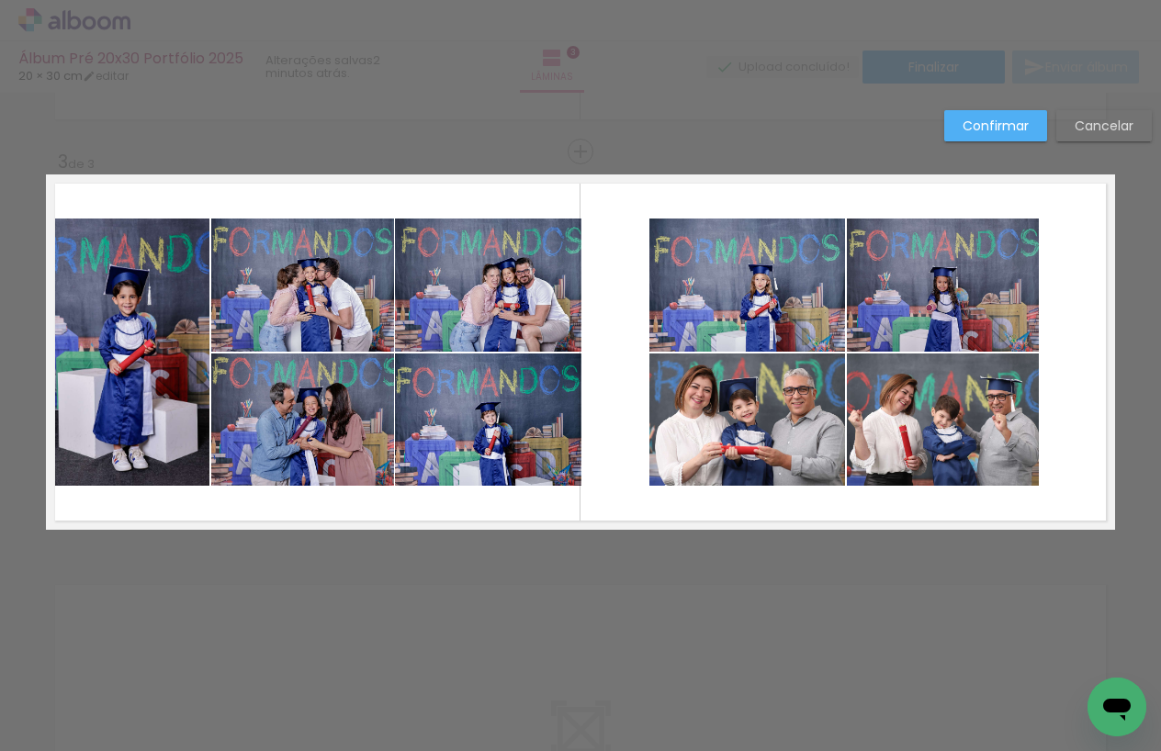
click at [718, 306] on quentale-photo at bounding box center [747, 285] width 196 height 133
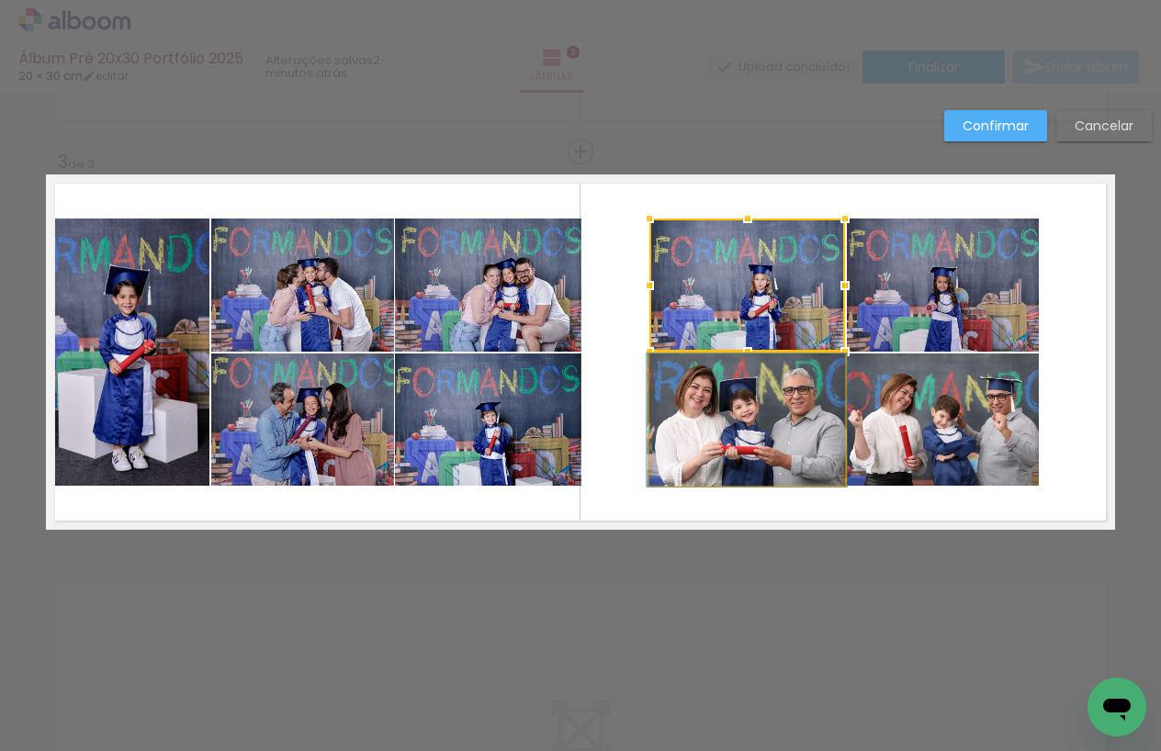
click at [708, 379] on quentale-photo at bounding box center [747, 420] width 196 height 133
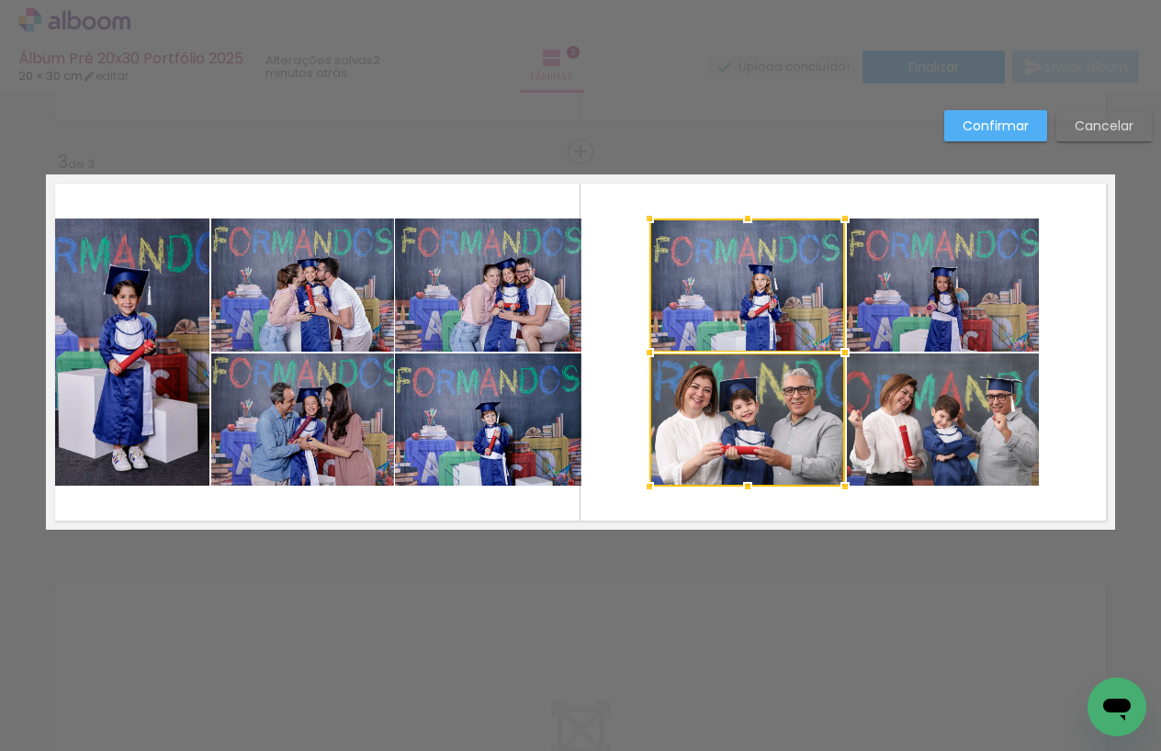
click at [926, 403] on quentale-photo at bounding box center [943, 420] width 192 height 133
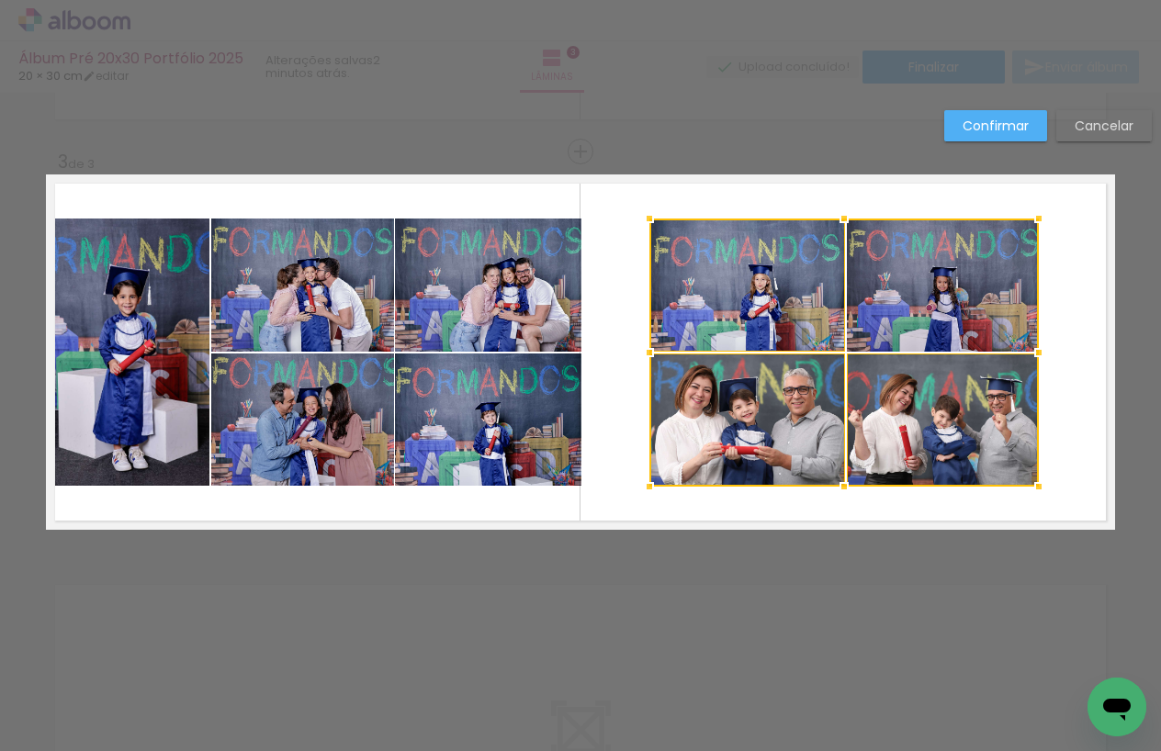
click at [974, 310] on div at bounding box center [843, 353] width 389 height 268
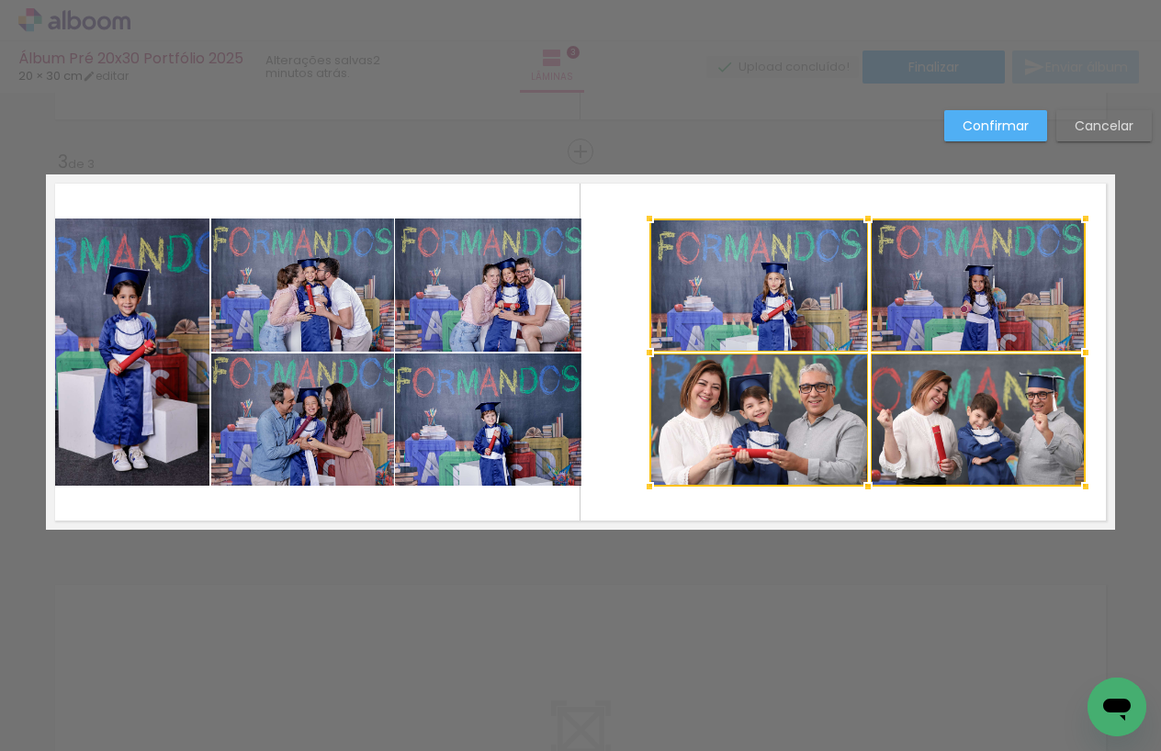
drag, startPoint x: 1040, startPoint y: 351, endPoint x: 1087, endPoint y: 349, distance: 46.9
click at [1087, 349] on div at bounding box center [1085, 352] width 37 height 37
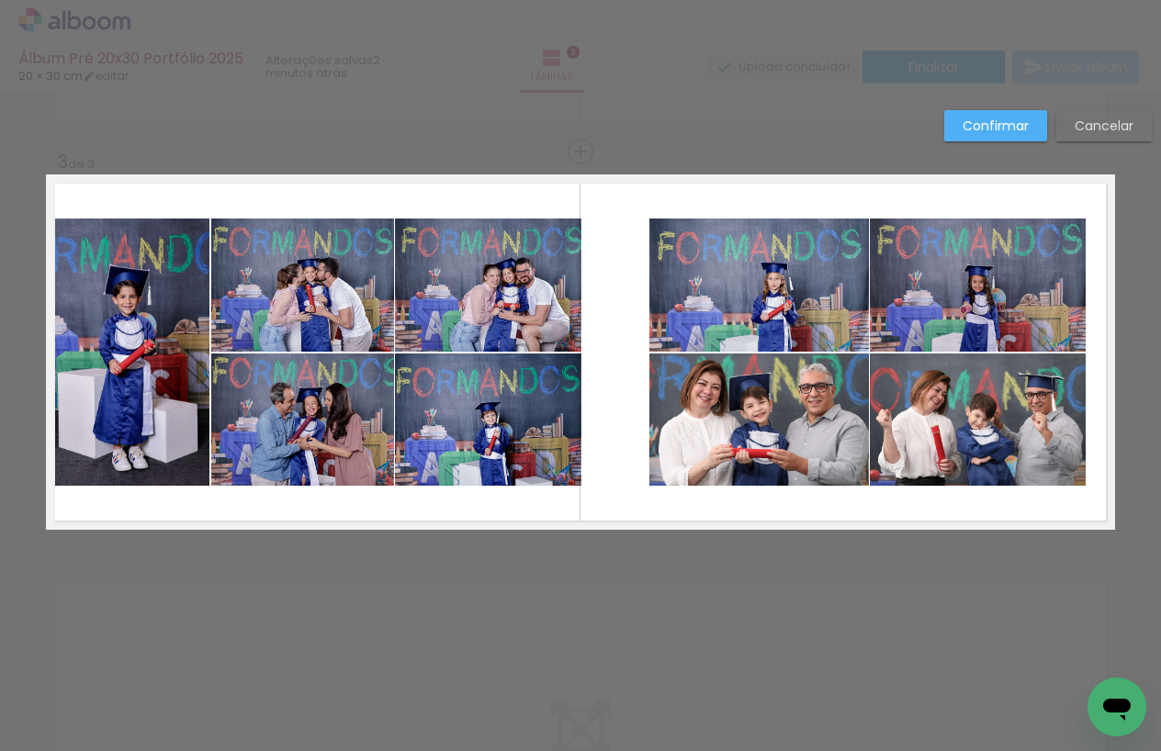
click at [857, 324] on quentale-photo at bounding box center [759, 285] width 220 height 133
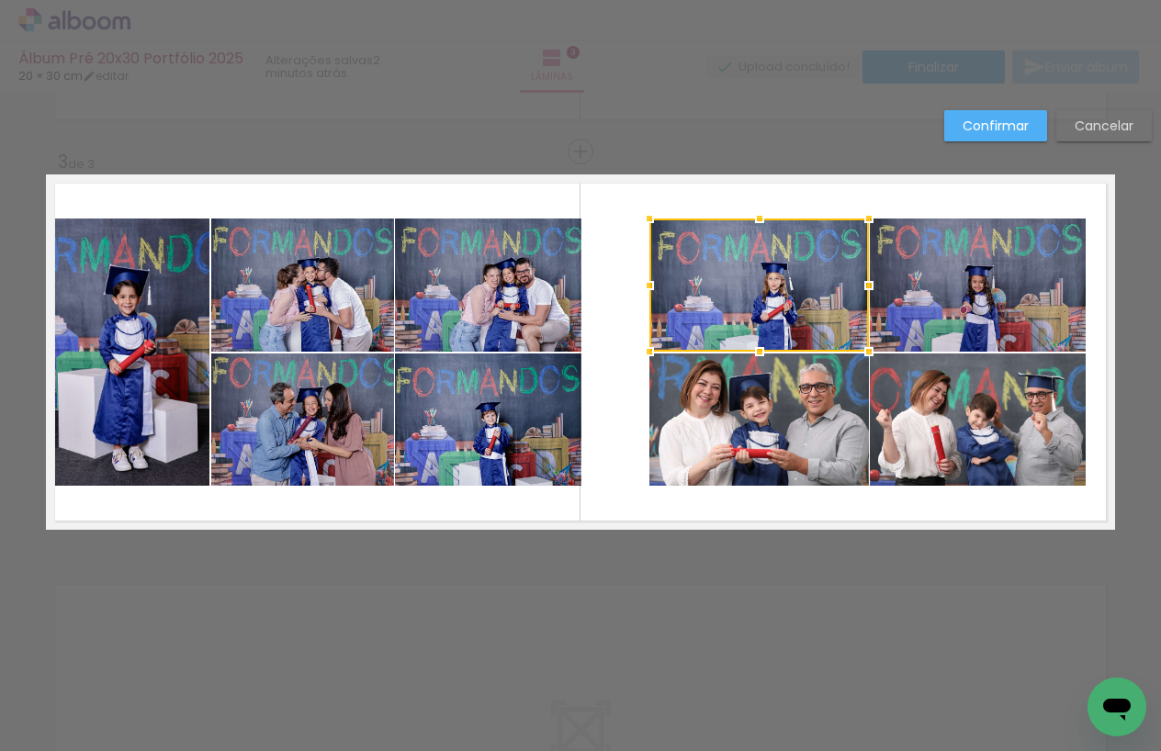
click at [944, 313] on quentale-photo at bounding box center [978, 285] width 216 height 133
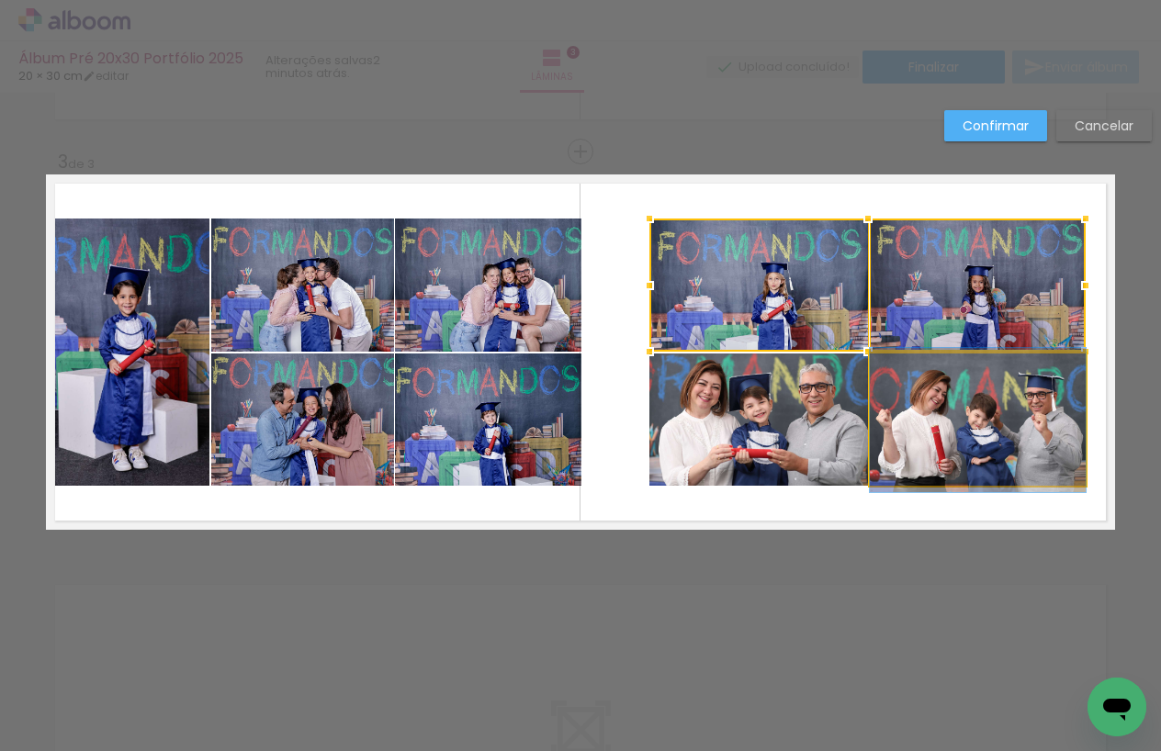
click at [908, 393] on quentale-photo at bounding box center [978, 420] width 216 height 133
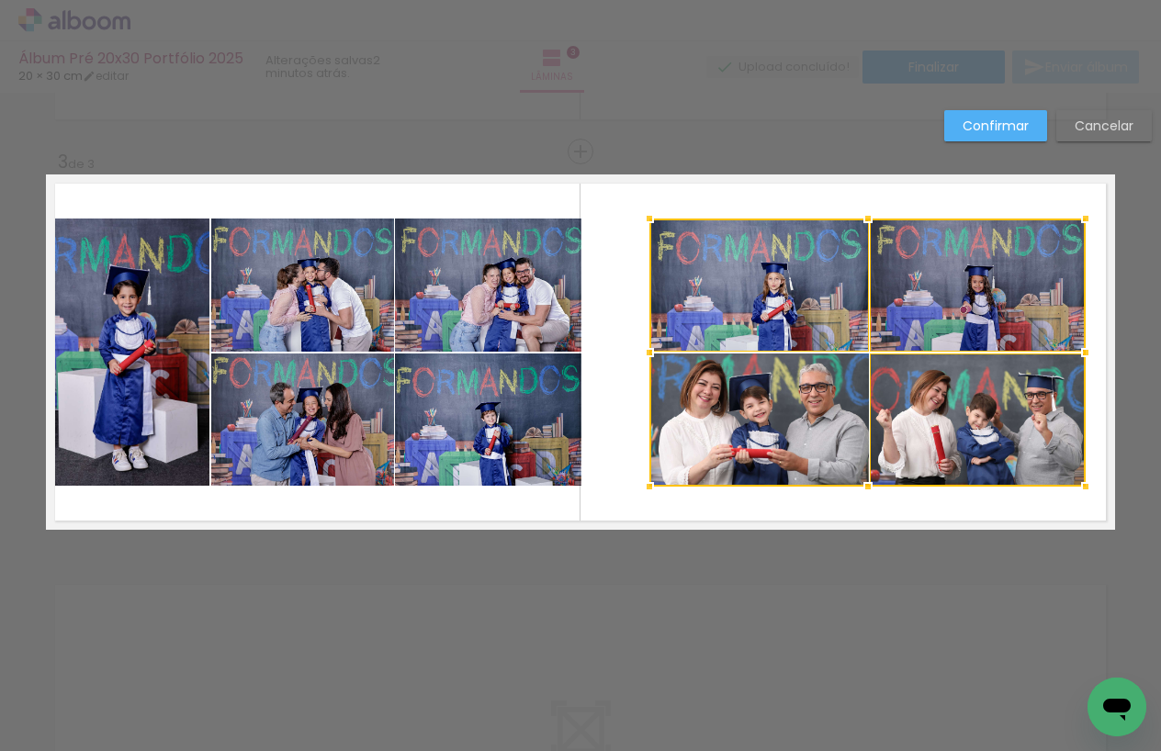
click at [822, 396] on div at bounding box center [867, 353] width 436 height 268
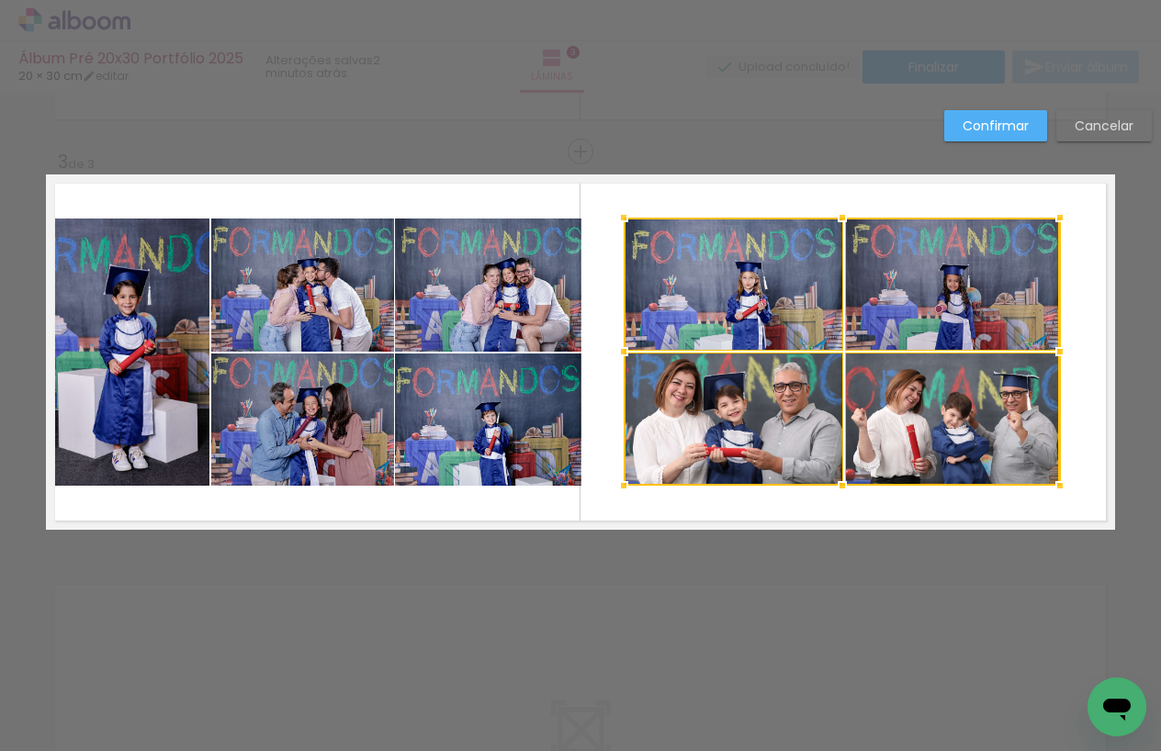
drag, startPoint x: 840, startPoint y: 333, endPoint x: 815, endPoint y: 333, distance: 24.8
click at [815, 333] on div at bounding box center [842, 352] width 436 height 268
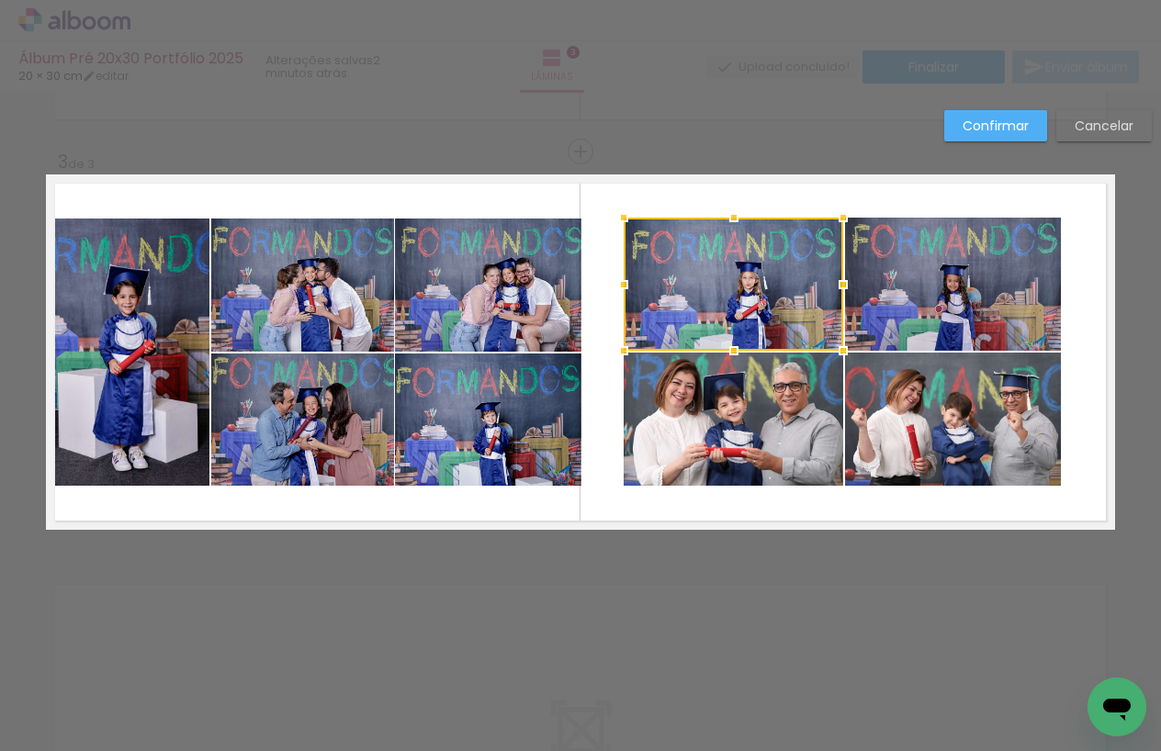
click at [898, 321] on quentale-photo at bounding box center [953, 284] width 216 height 133
click at [906, 387] on quentale-photo at bounding box center [953, 419] width 216 height 133
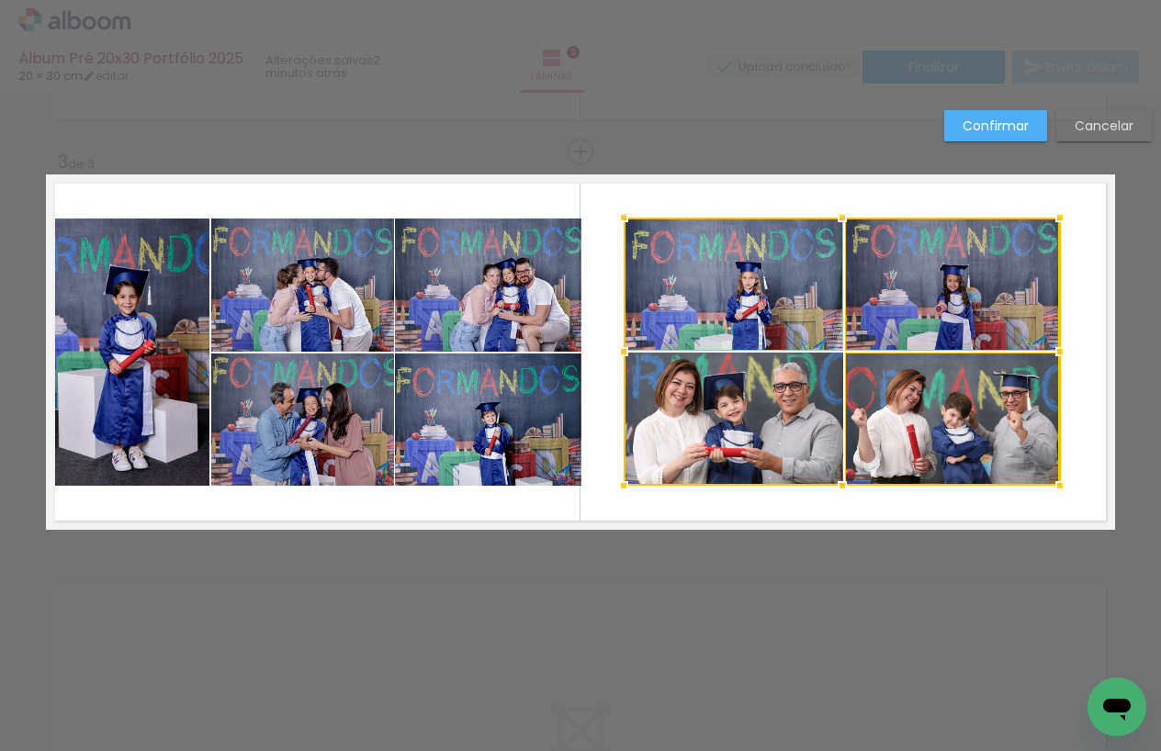
click at [790, 388] on div at bounding box center [842, 352] width 436 height 268
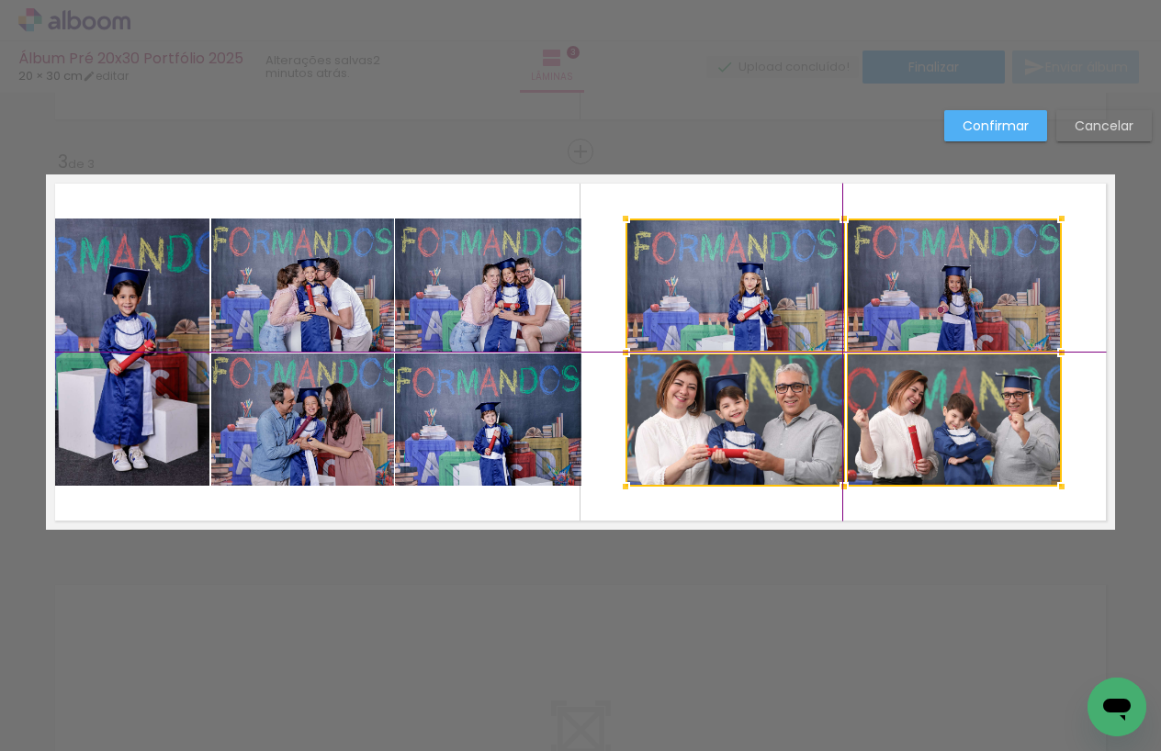
click at [817, 333] on div at bounding box center [844, 353] width 436 height 268
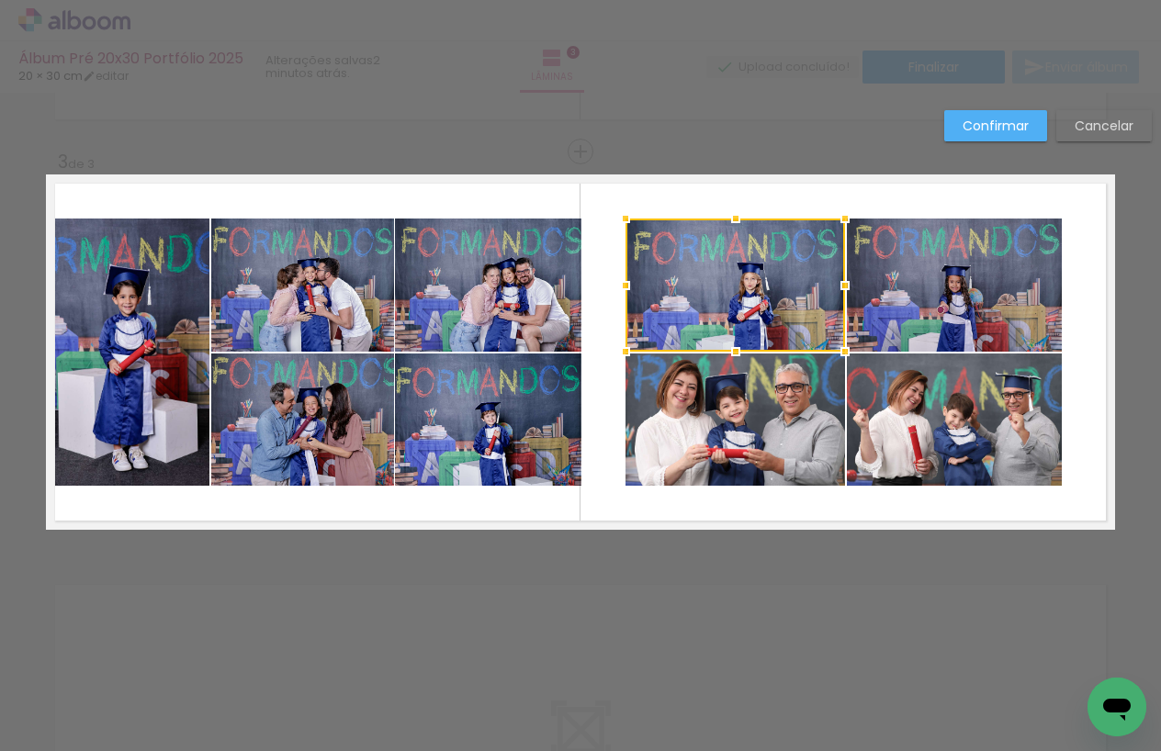
click at [694, 367] on quentale-photo at bounding box center [736, 420] width 220 height 133
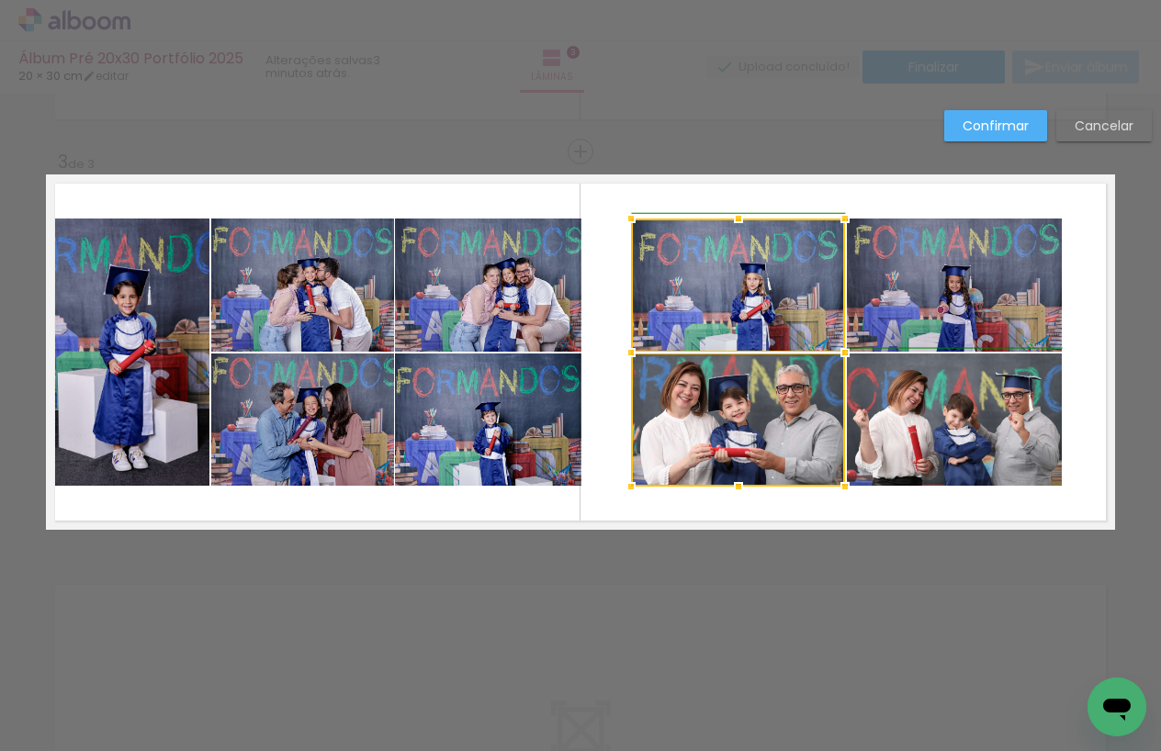
click at [632, 352] on div at bounding box center [631, 352] width 37 height 37
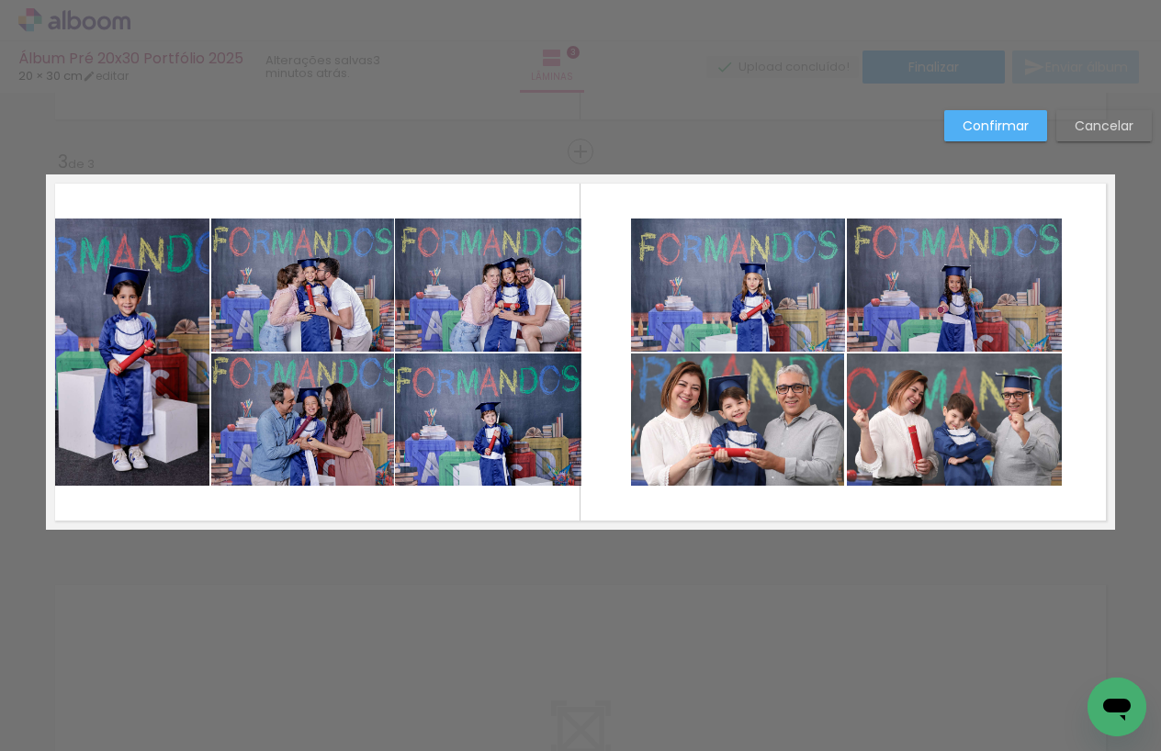
click at [787, 307] on quentale-photo at bounding box center [738, 285] width 214 height 133
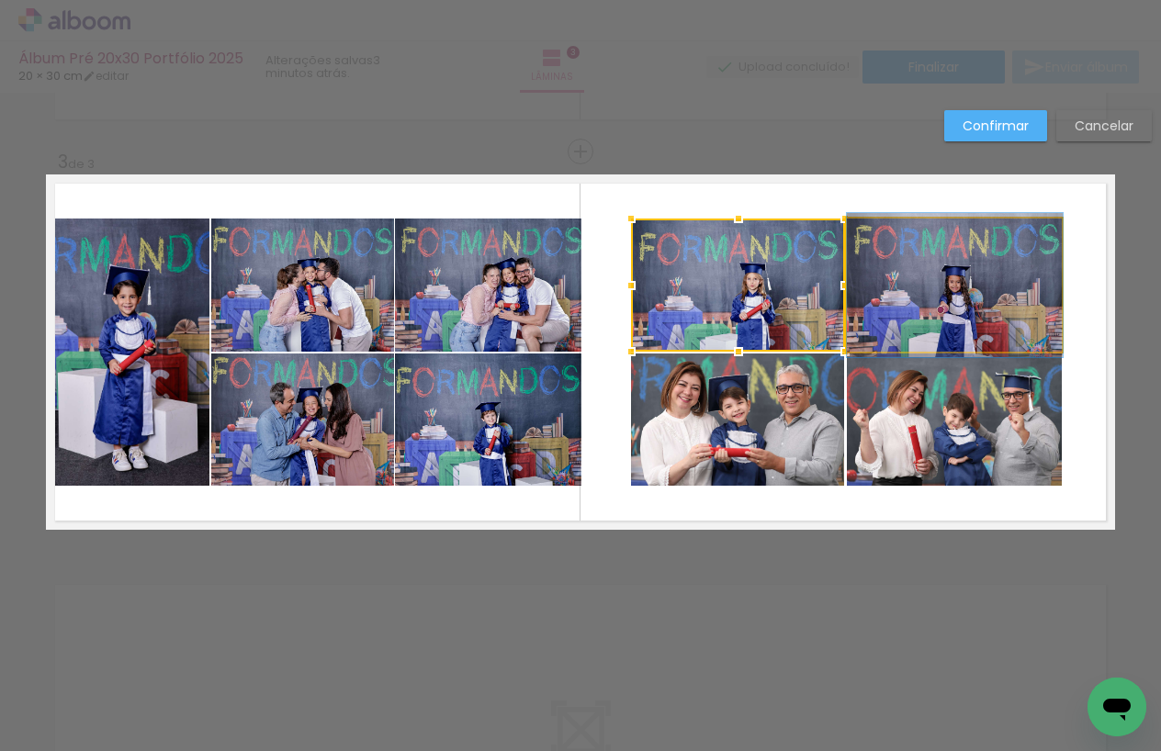
click at [873, 298] on quentale-photo at bounding box center [955, 285] width 216 height 133
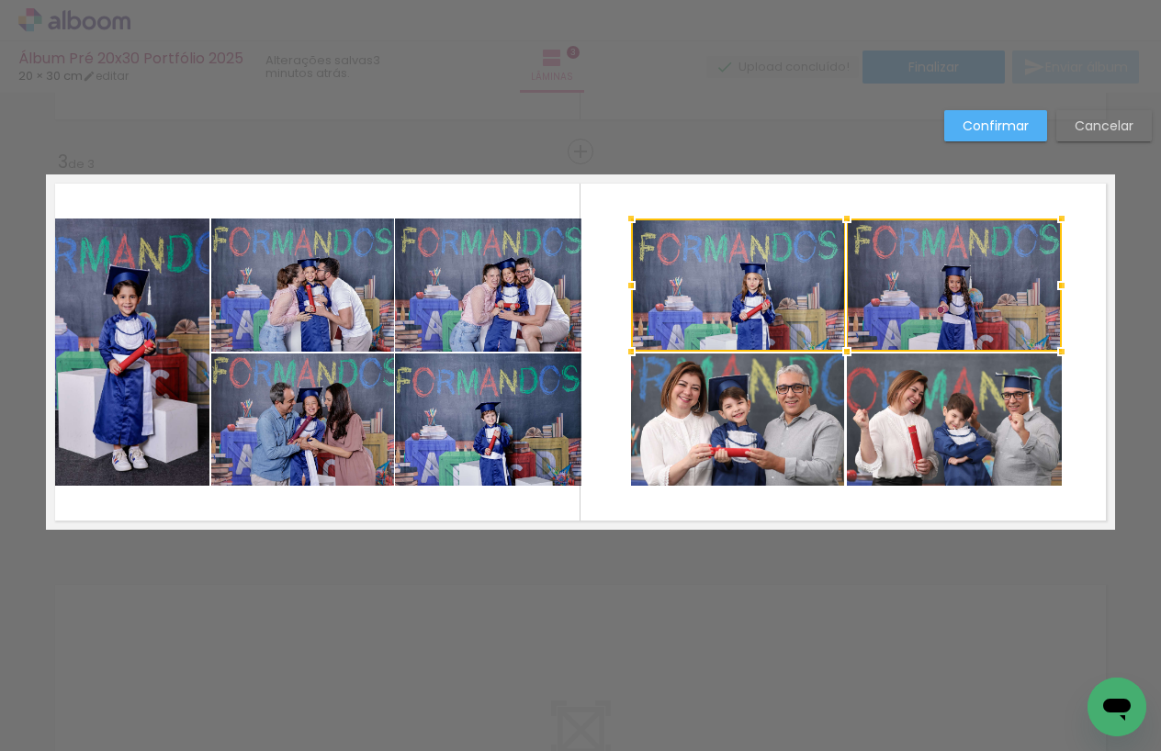
click at [871, 389] on quentale-photo at bounding box center [955, 420] width 216 height 133
click at [806, 392] on div at bounding box center [846, 353] width 431 height 268
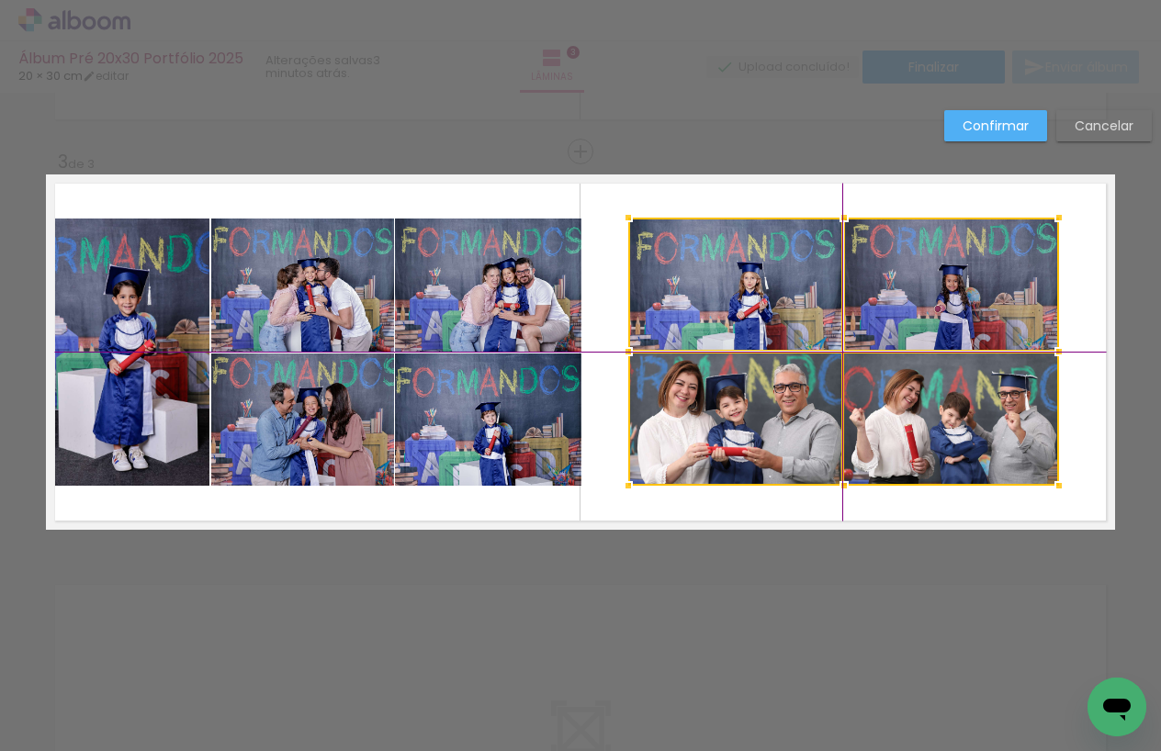
click at [816, 337] on div at bounding box center [843, 352] width 431 height 268
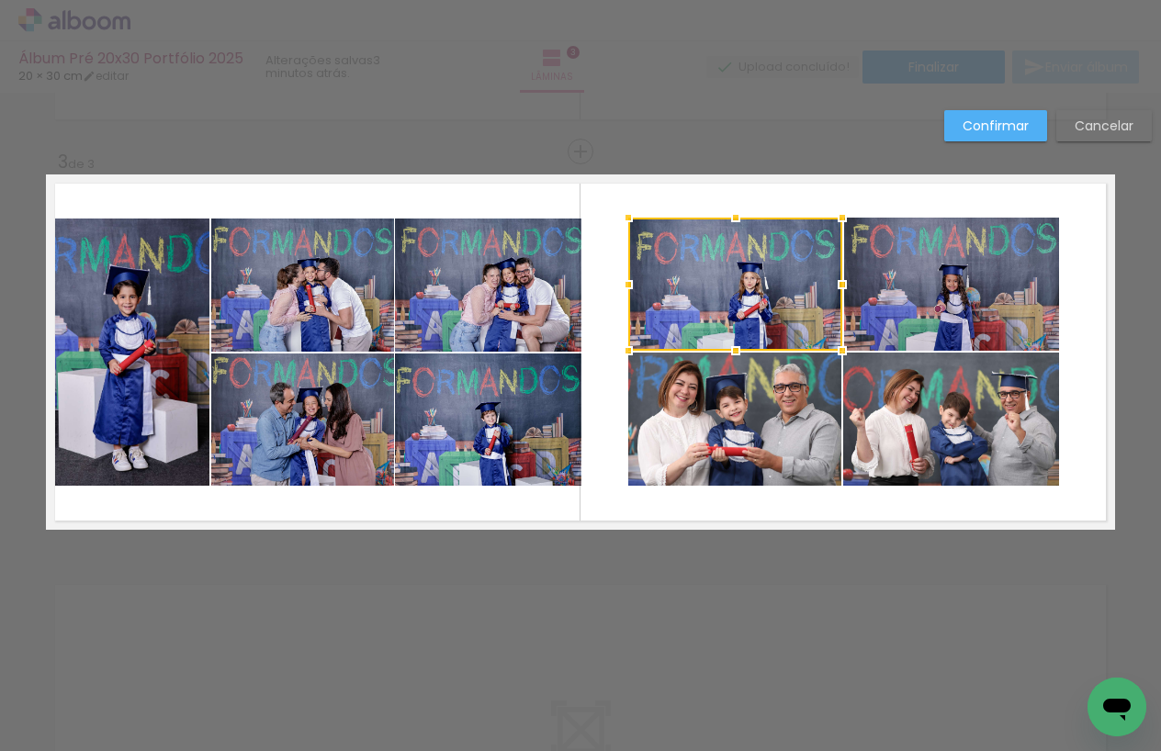
drag, startPoint x: 1098, startPoint y: 324, endPoint x: 1095, endPoint y: 336, distance: 12.3
click at [1098, 324] on quentale-layouter at bounding box center [580, 352] width 1069 height 355
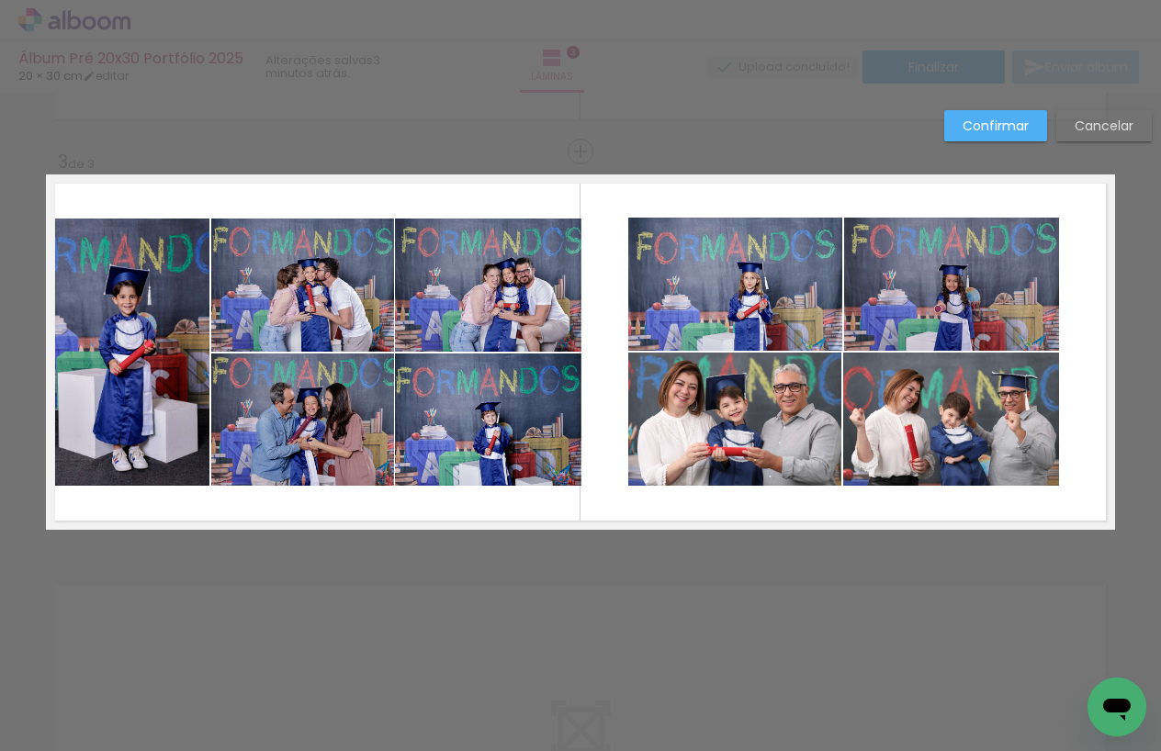
click at [979, 405] on quentale-photo at bounding box center [951, 419] width 216 height 133
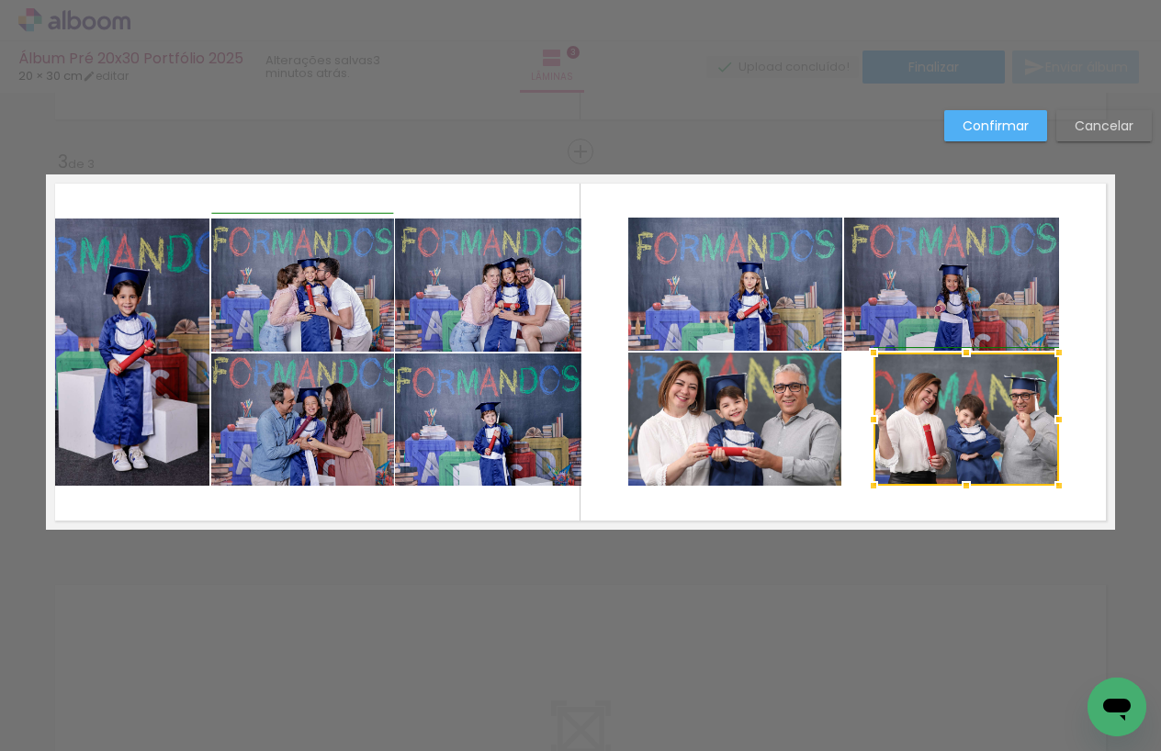
drag, startPoint x: 847, startPoint y: 421, endPoint x: 878, endPoint y: 415, distance: 31.7
click at [889, 415] on div at bounding box center [873, 419] width 37 height 37
drag, startPoint x: 825, startPoint y: 417, endPoint x: 841, endPoint y: 413, distance: 16.9
click at [826, 417] on quentale-photo at bounding box center [734, 419] width 213 height 133
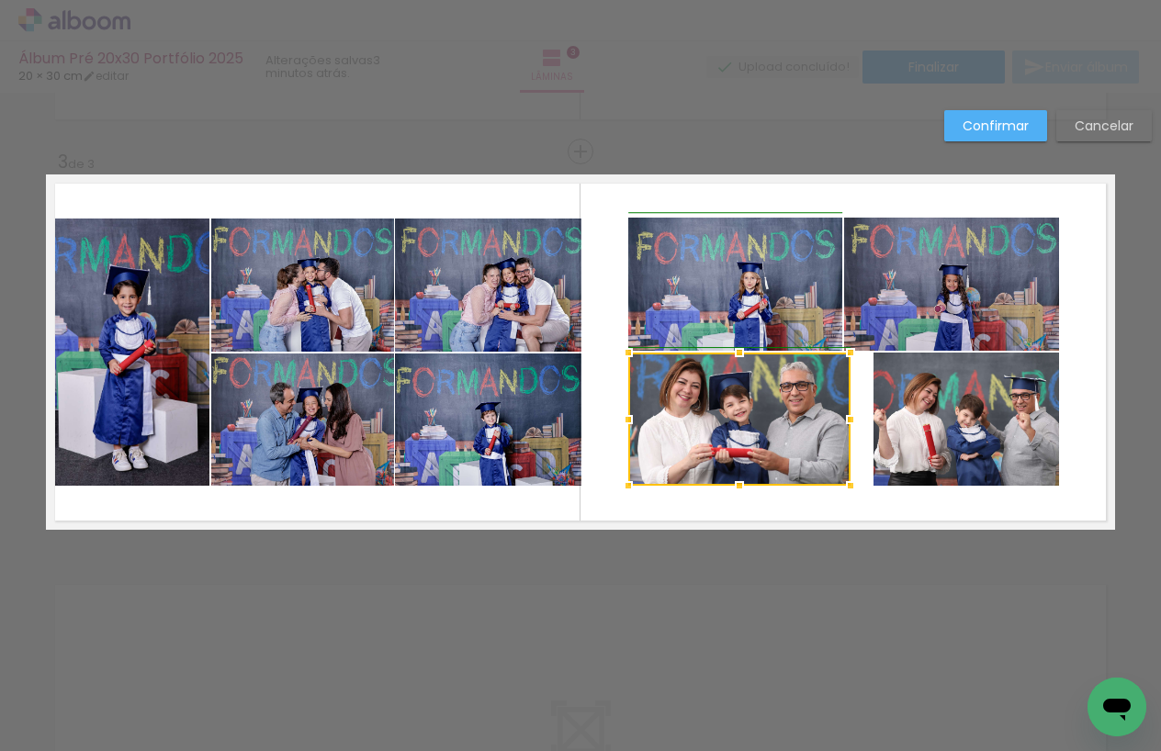
drag, startPoint x: 839, startPoint y: 417, endPoint x: 829, endPoint y: 421, distance: 9.9
click at [829, 421] on div at bounding box center [739, 419] width 222 height 133
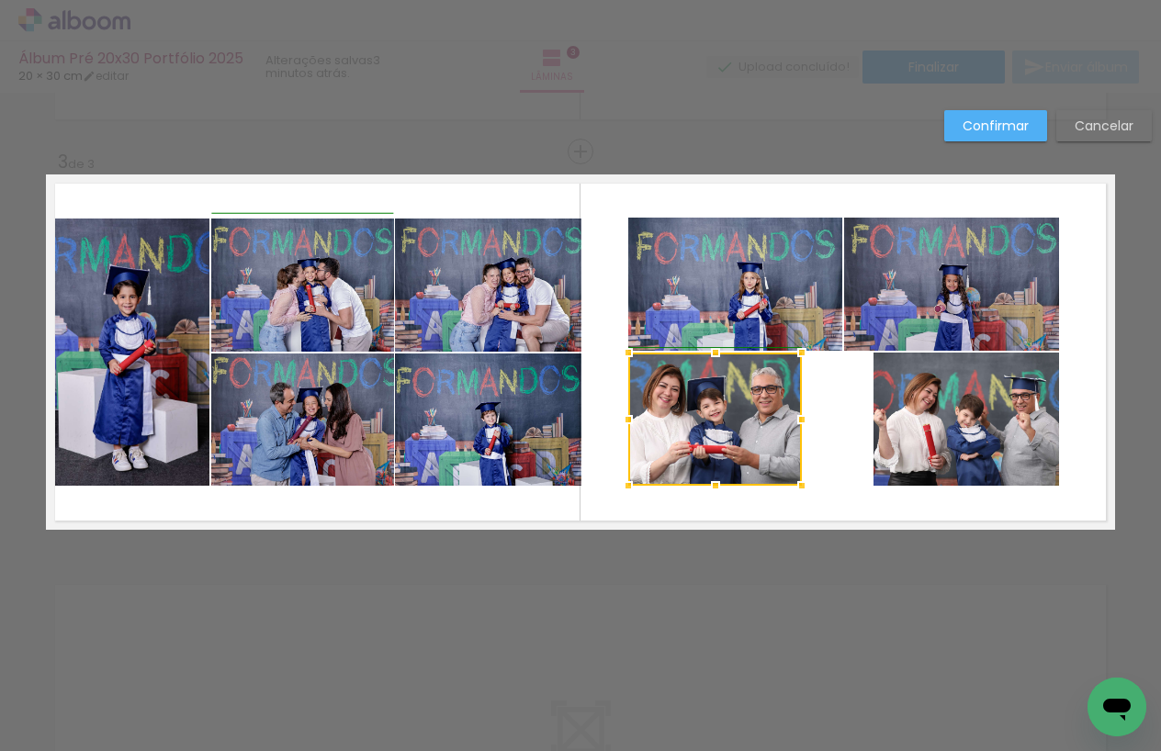
drag, startPoint x: 851, startPoint y: 417, endPoint x: 814, endPoint y: 423, distance: 37.3
click at [814, 423] on div at bounding box center [802, 419] width 37 height 37
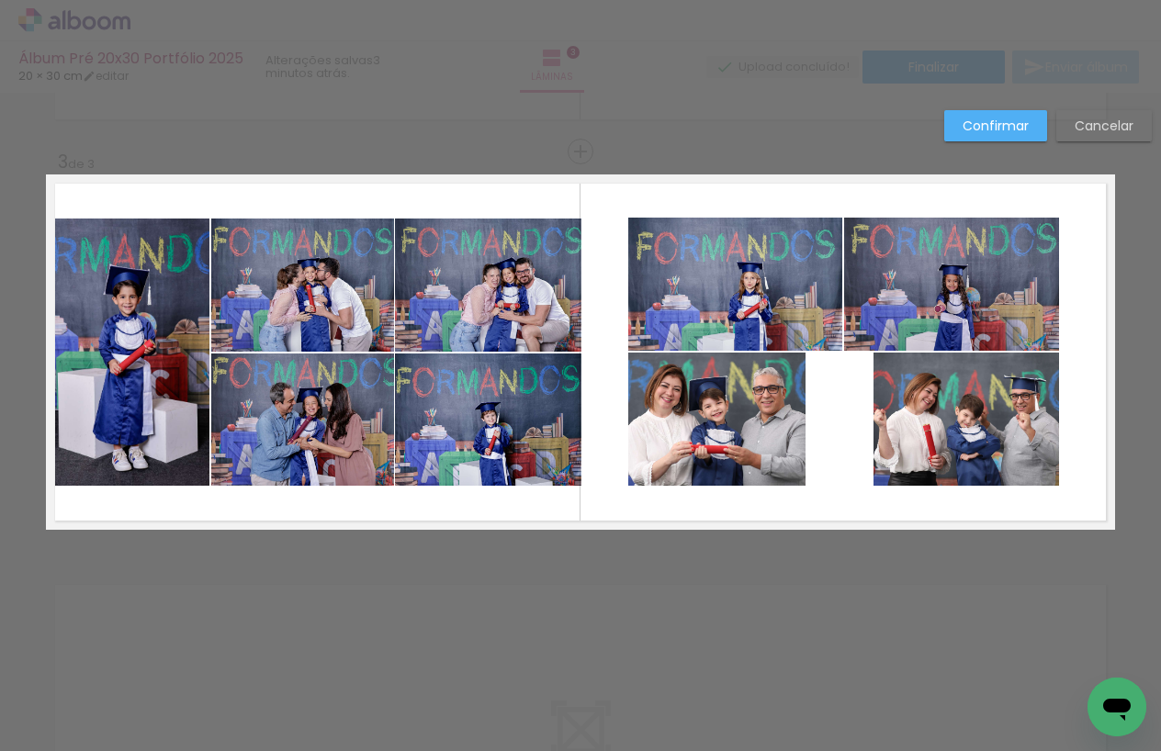
click at [798, 423] on quentale-photo at bounding box center [716, 419] width 177 height 133
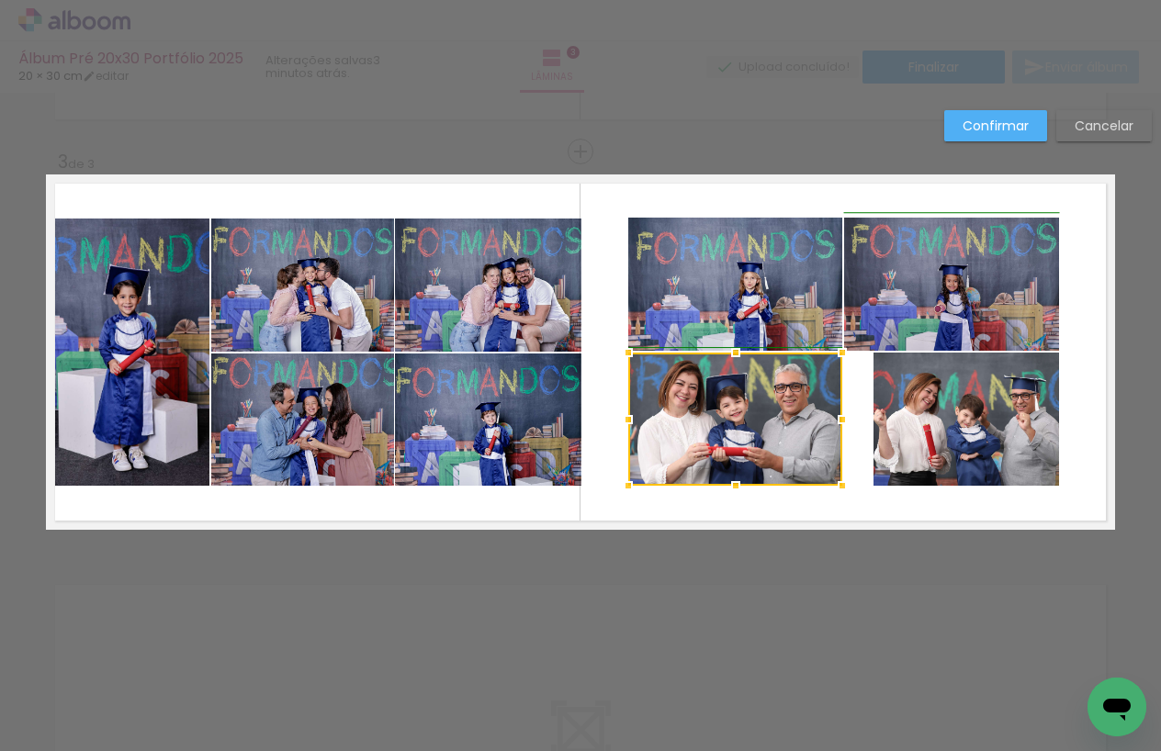
drag, startPoint x: 807, startPoint y: 422, endPoint x: 844, endPoint y: 414, distance: 37.5
click at [844, 414] on div at bounding box center [842, 419] width 37 height 37
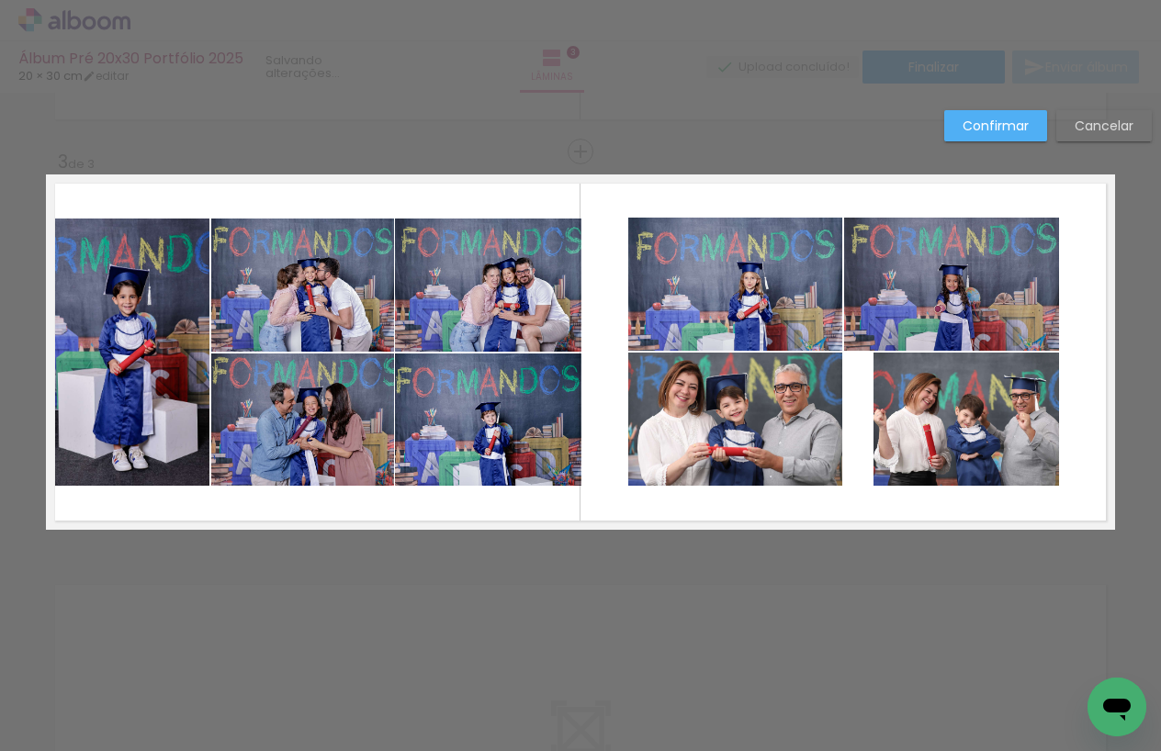
click at [854, 411] on quentale-layouter at bounding box center [580, 352] width 1069 height 355
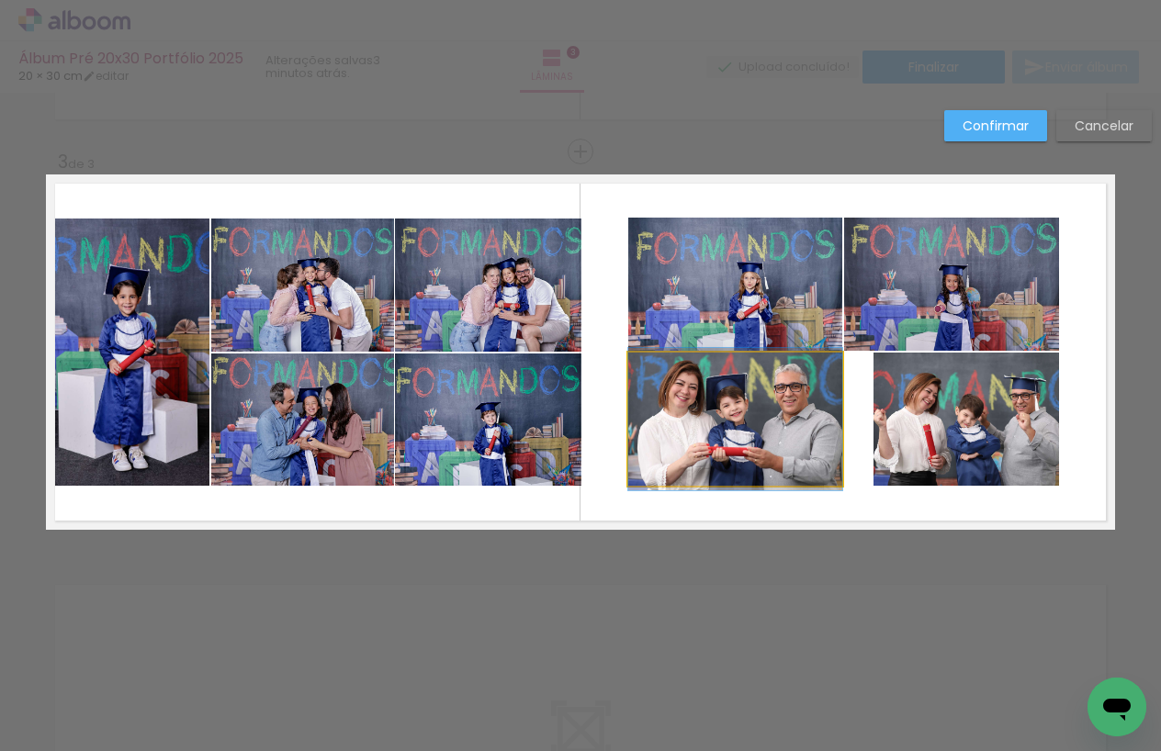
click at [832, 419] on quentale-photo at bounding box center [735, 419] width 214 height 133
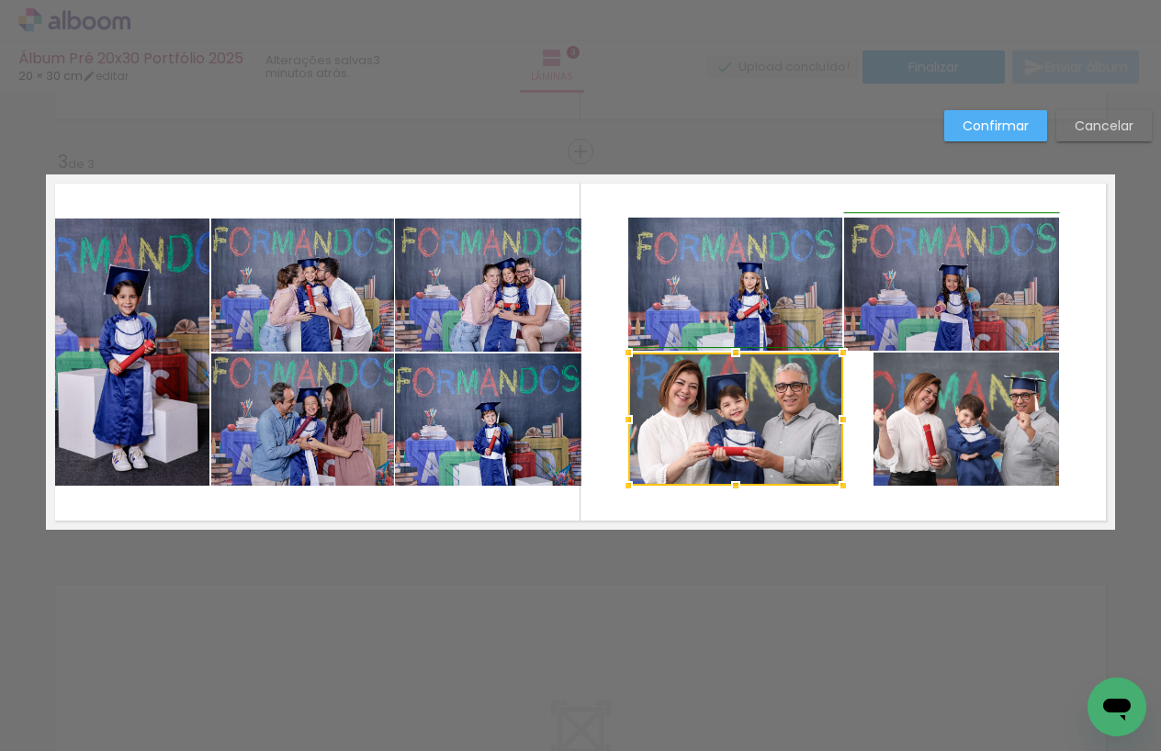
click at [843, 418] on div at bounding box center [843, 419] width 37 height 37
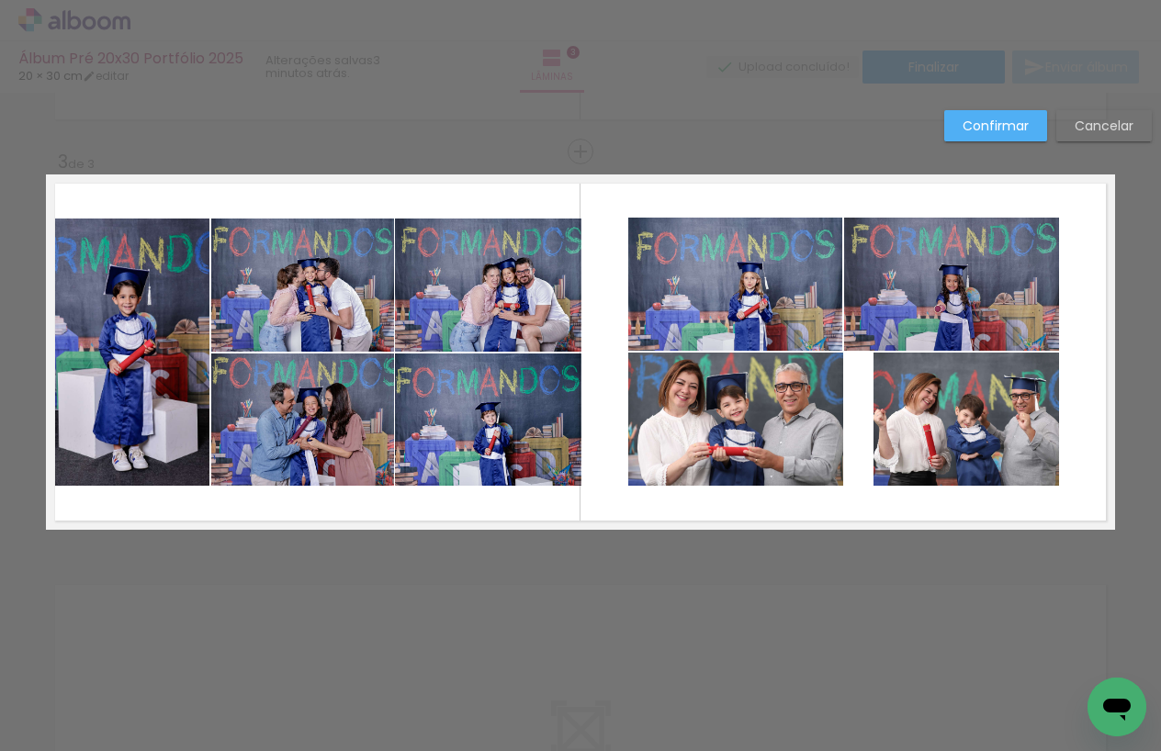
click at [858, 406] on quentale-layouter at bounding box center [580, 352] width 1069 height 355
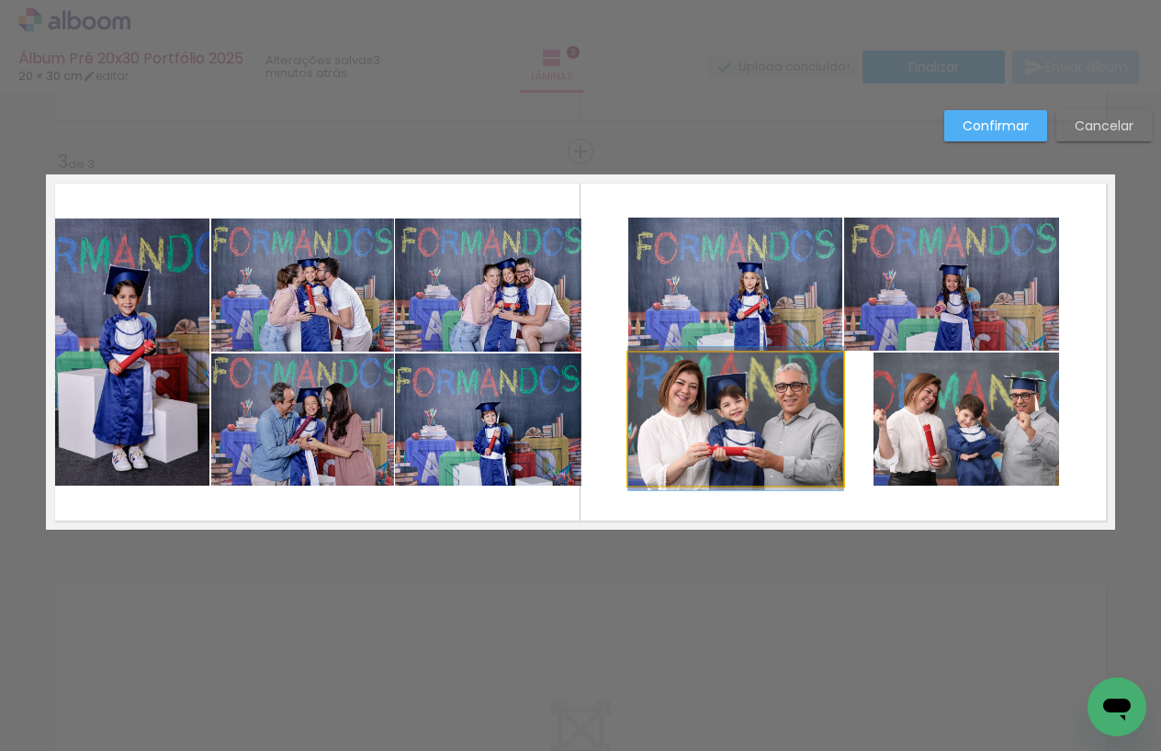
click at [829, 411] on quentale-photo at bounding box center [735, 419] width 215 height 133
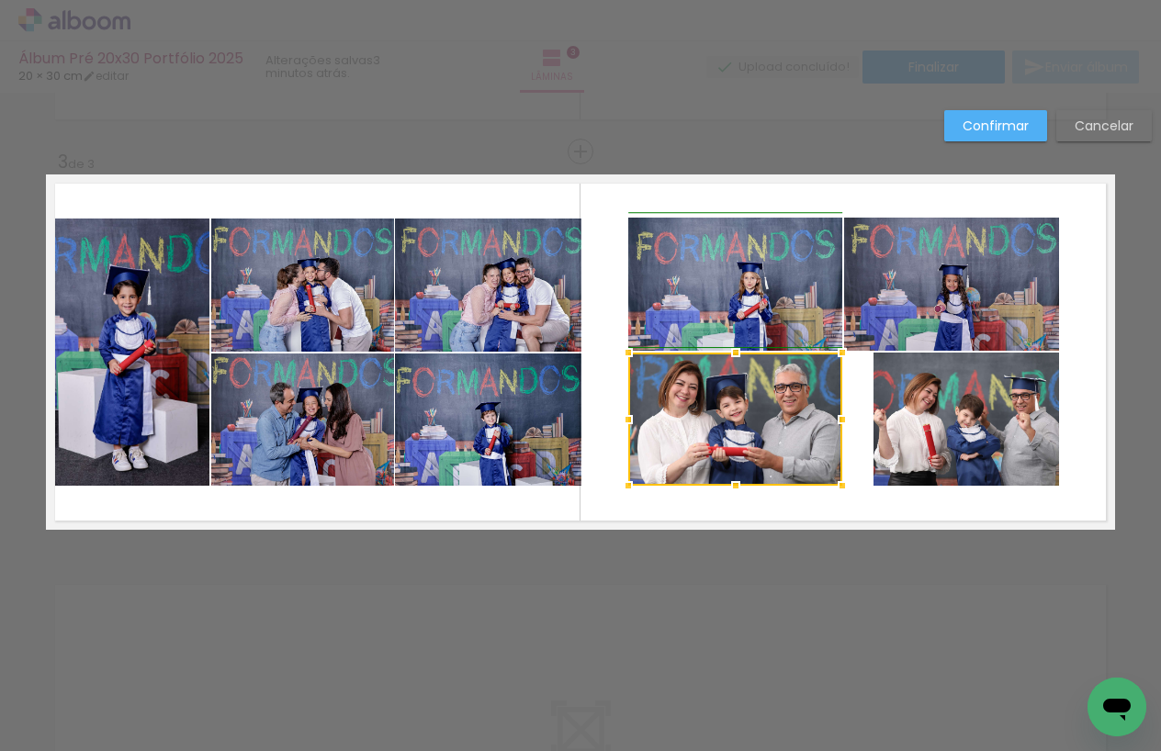
click at [843, 420] on div at bounding box center [842, 419] width 37 height 37
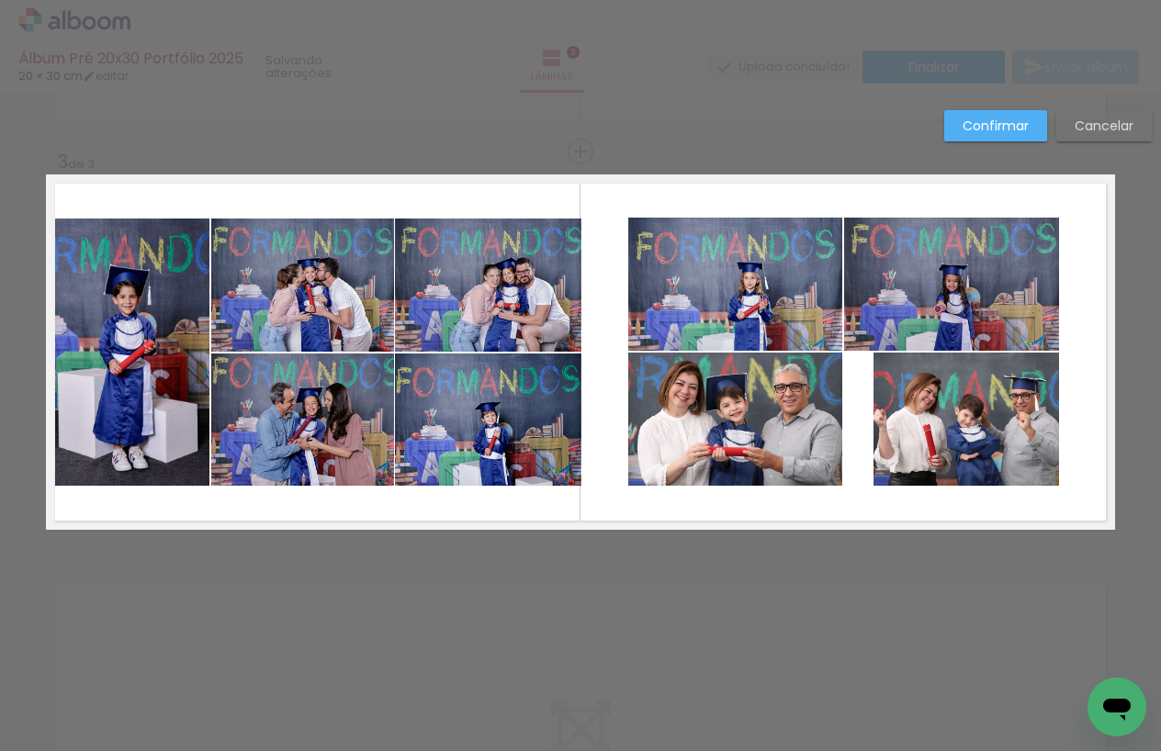
click at [860, 409] on quentale-layouter at bounding box center [580, 352] width 1069 height 355
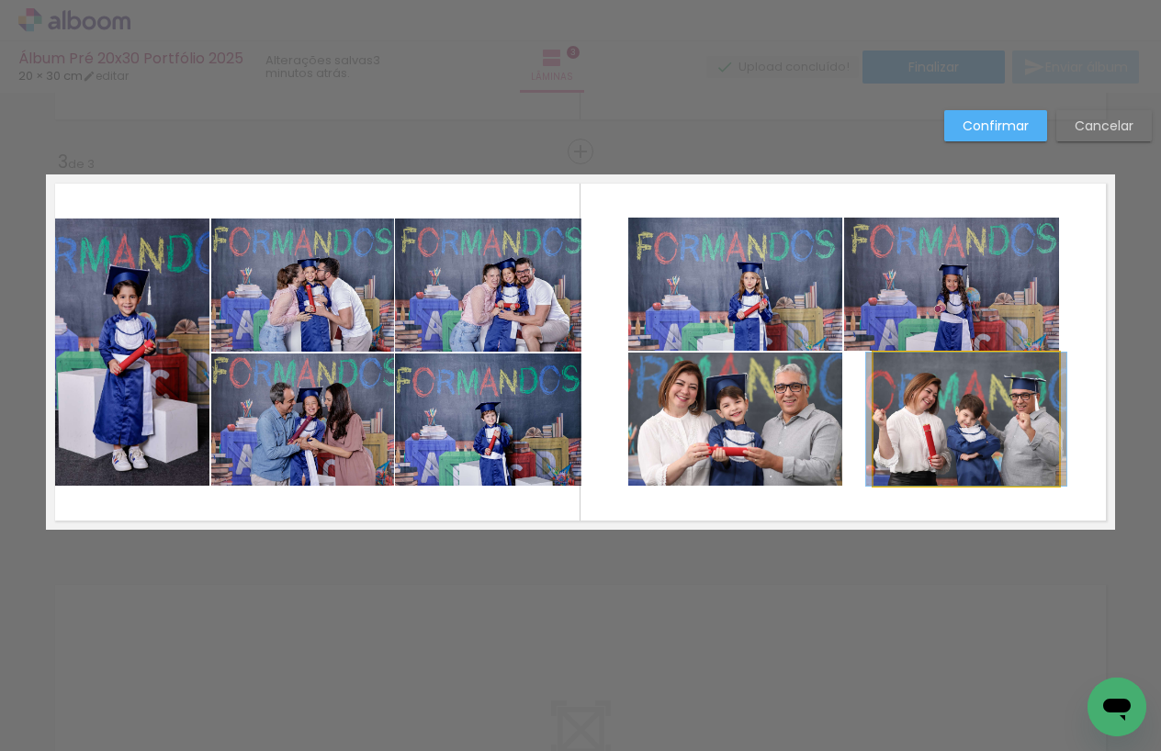
click at [881, 410] on quentale-photo at bounding box center [967, 419] width 186 height 133
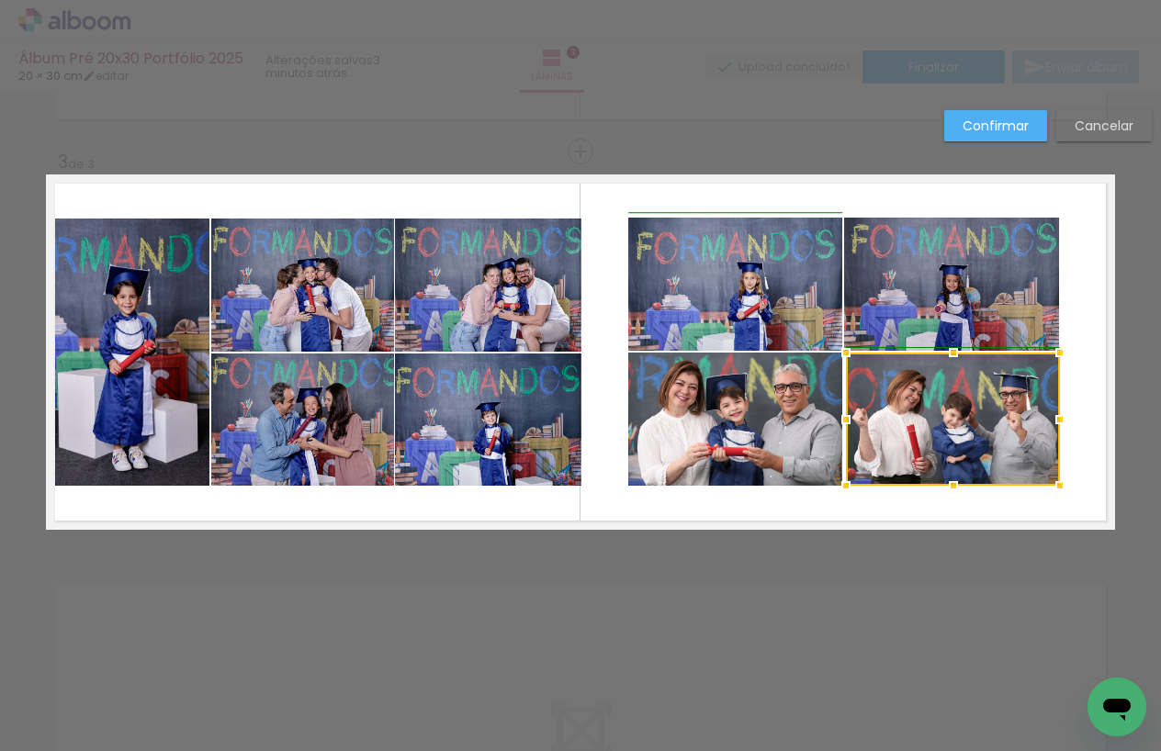
drag, startPoint x: 870, startPoint y: 417, endPoint x: 845, endPoint y: 426, distance: 26.4
click at [845, 426] on div at bounding box center [846, 419] width 37 height 37
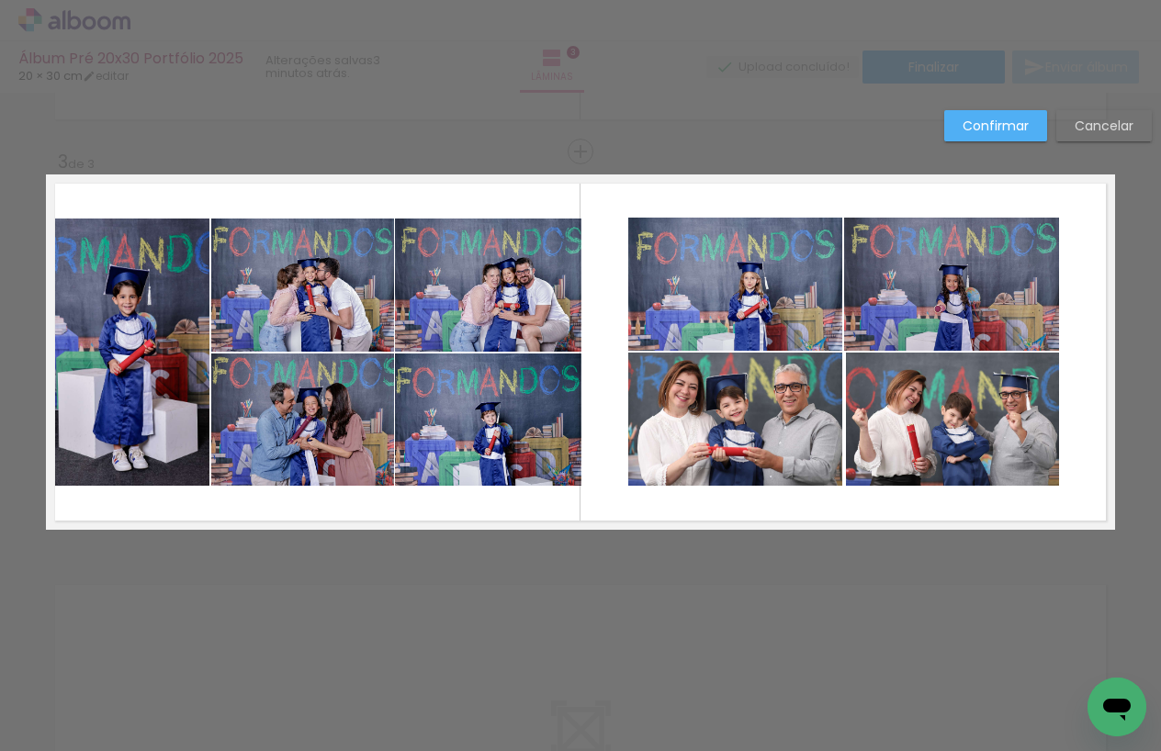
click at [882, 497] on quentale-layouter at bounding box center [580, 352] width 1069 height 355
click at [871, 433] on quentale-photo at bounding box center [953, 419] width 214 height 133
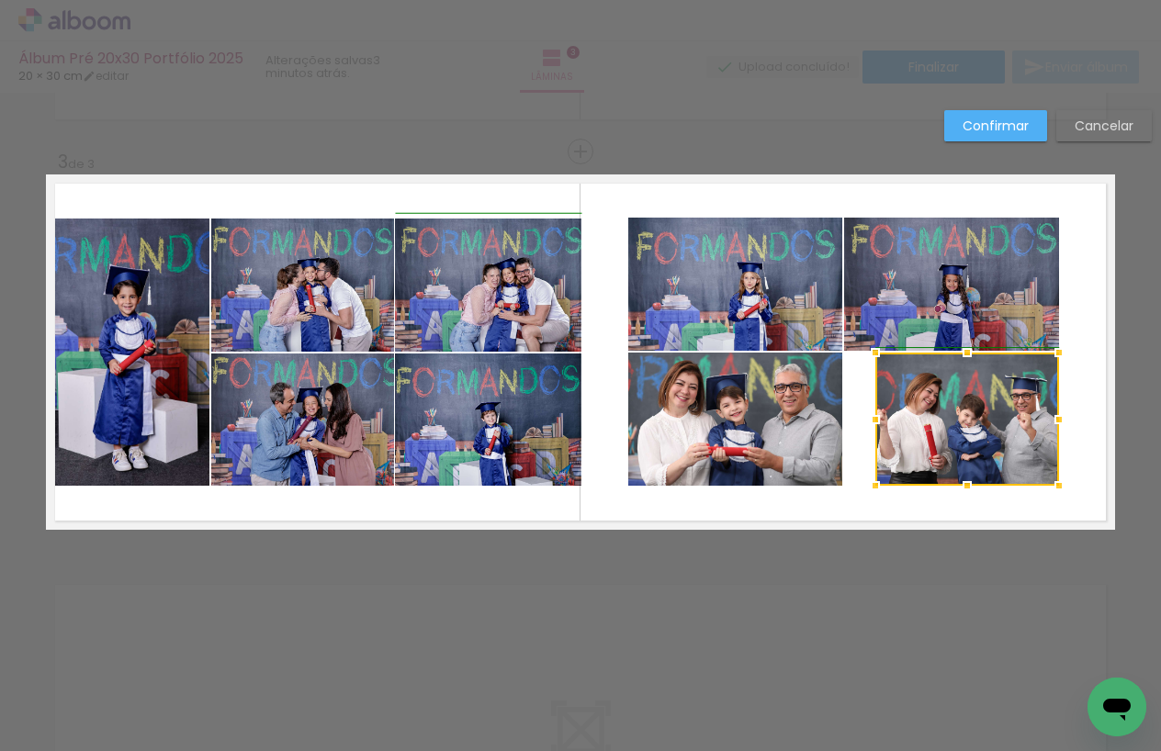
drag, startPoint x: 849, startPoint y: 419, endPoint x: 873, endPoint y: 427, distance: 25.3
click at [873, 427] on div at bounding box center [875, 419] width 37 height 37
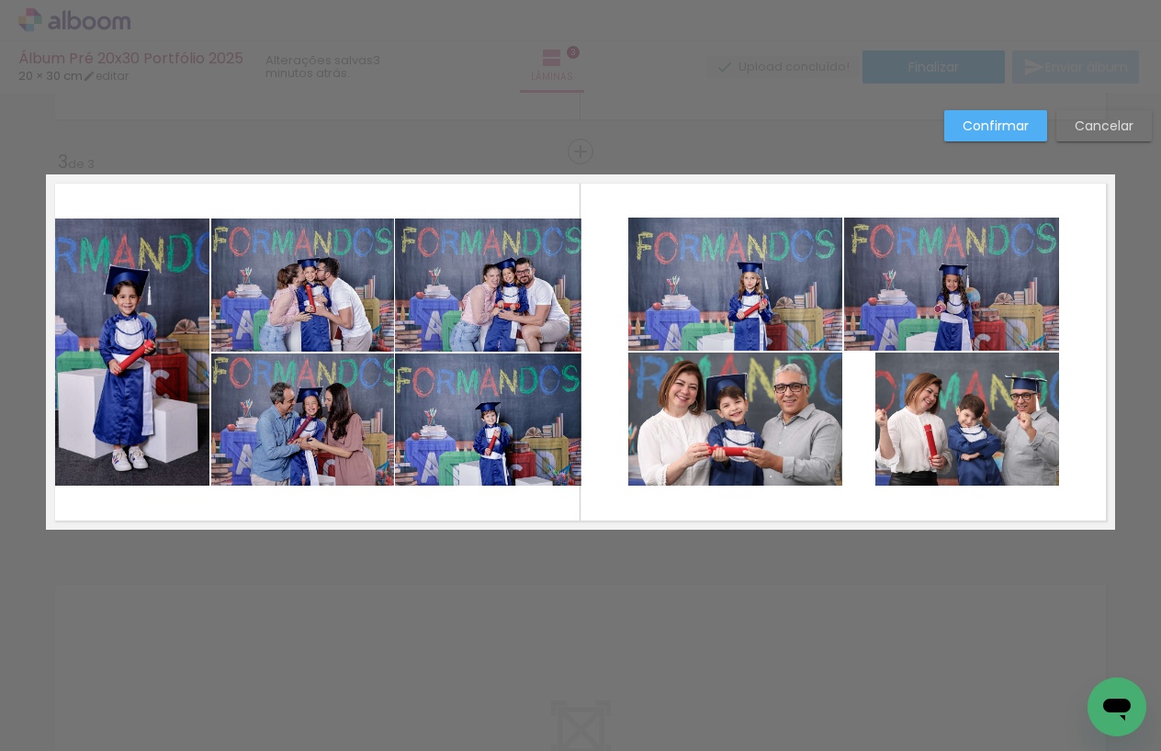
click at [949, 402] on quentale-photo at bounding box center [967, 419] width 184 height 133
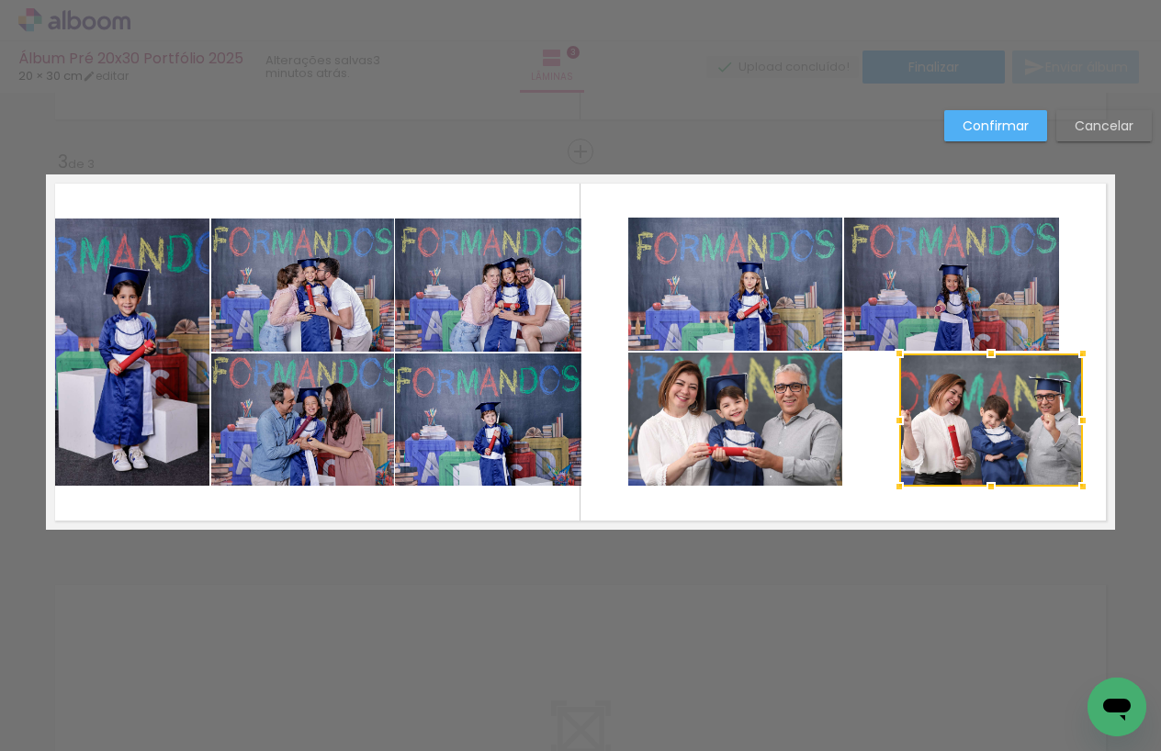
drag, startPoint x: 936, startPoint y: 389, endPoint x: 960, endPoint y: 392, distance: 24.2
click at [960, 392] on div at bounding box center [991, 420] width 184 height 133
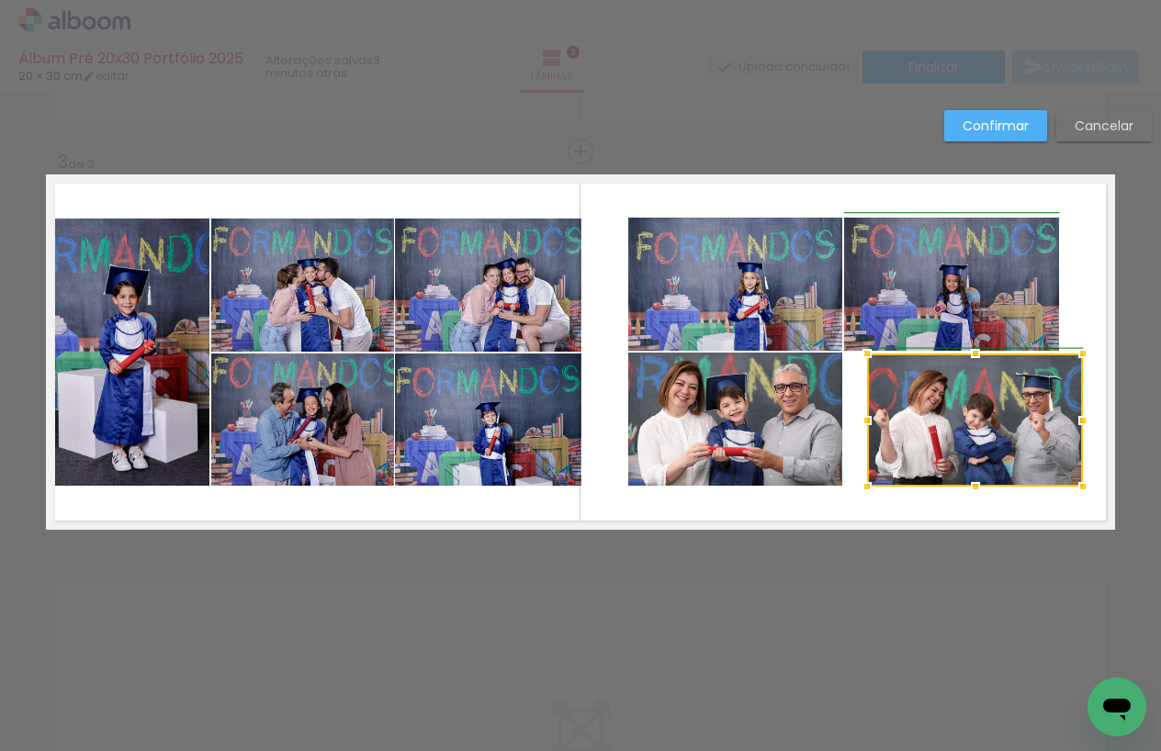
drag, startPoint x: 897, startPoint y: 419, endPoint x: 862, endPoint y: 423, distance: 35.1
click at [862, 423] on div at bounding box center [867, 420] width 37 height 37
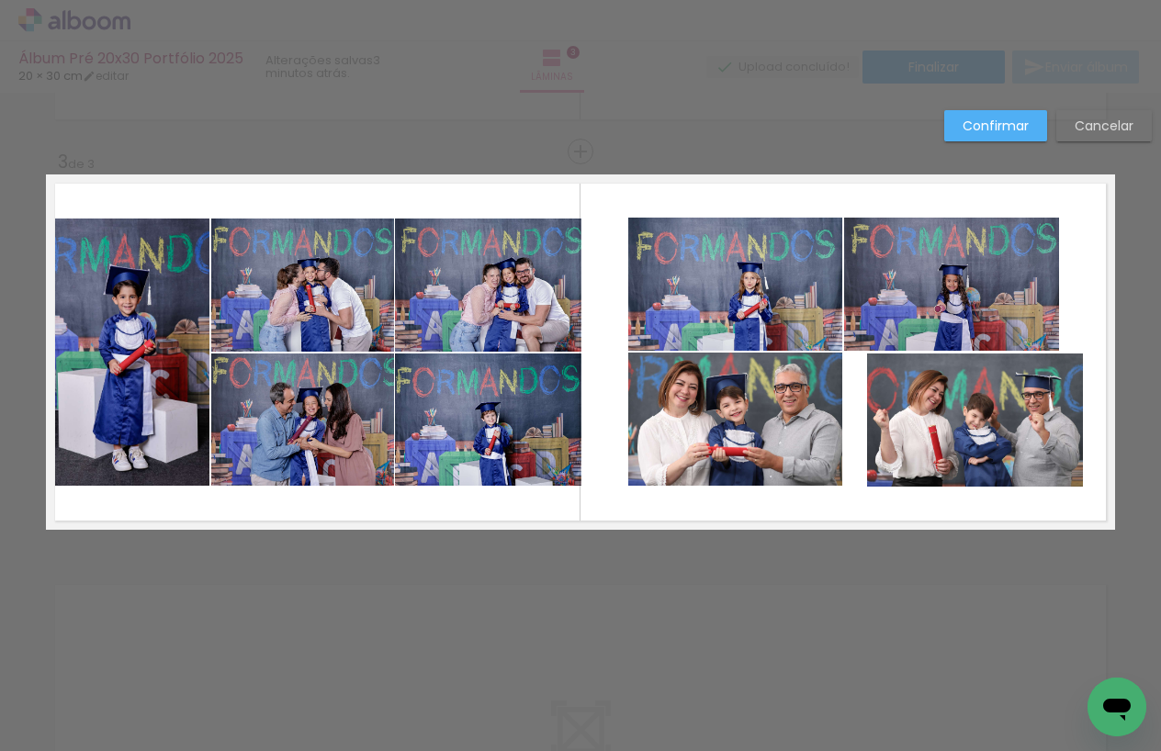
click at [964, 409] on quentale-photo at bounding box center [975, 420] width 216 height 133
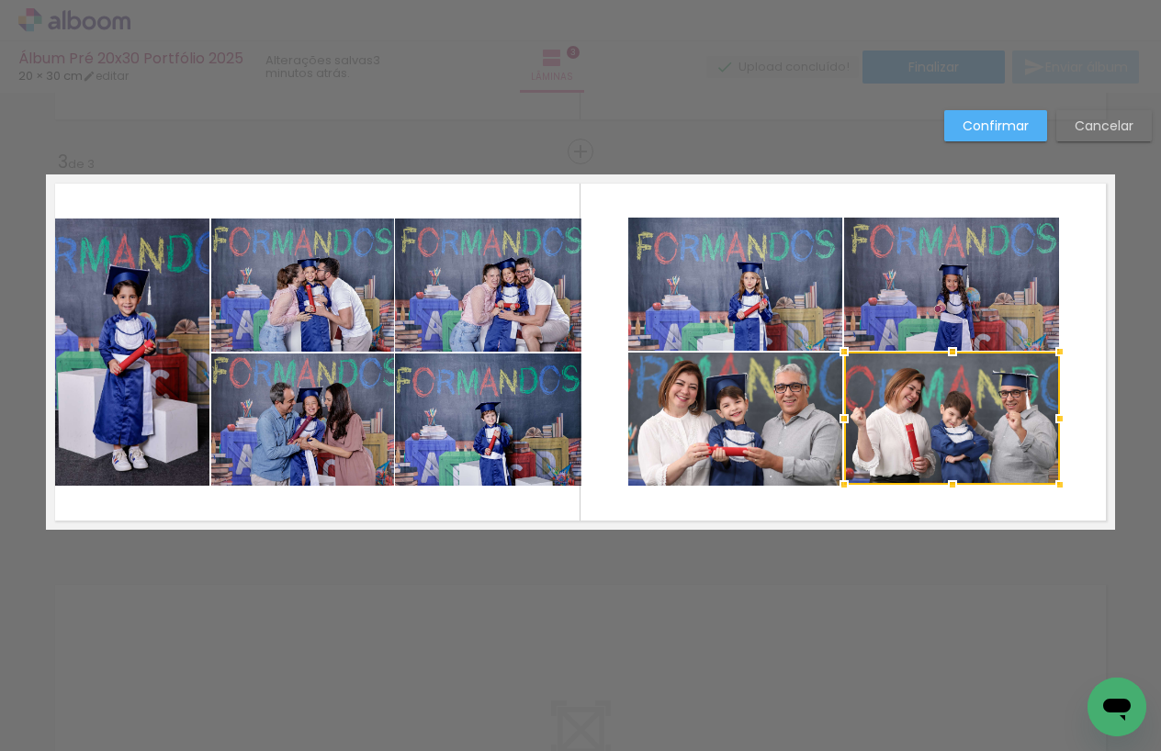
drag, startPoint x: 984, startPoint y: 398, endPoint x: 961, endPoint y: 396, distance: 23.0
click at [961, 396] on div at bounding box center [952, 418] width 216 height 133
click at [1105, 410] on quentale-layouter at bounding box center [580, 352] width 1069 height 355
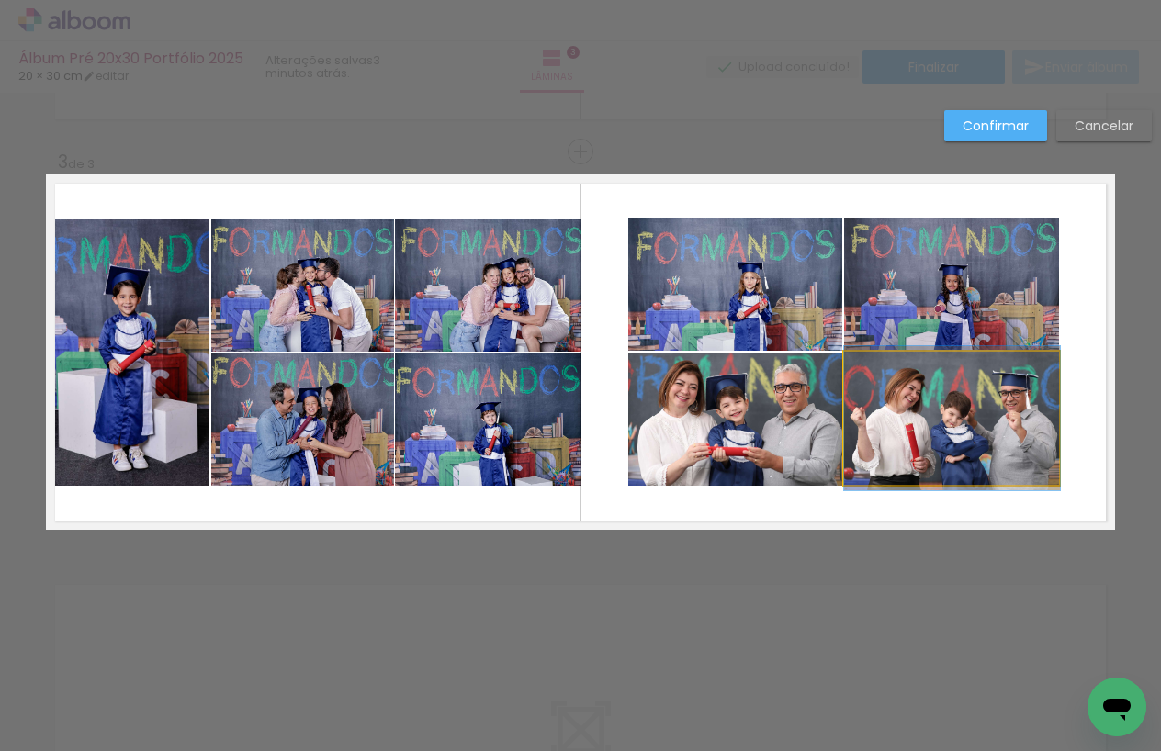
click at [1005, 412] on quentale-photo at bounding box center [952, 418] width 216 height 133
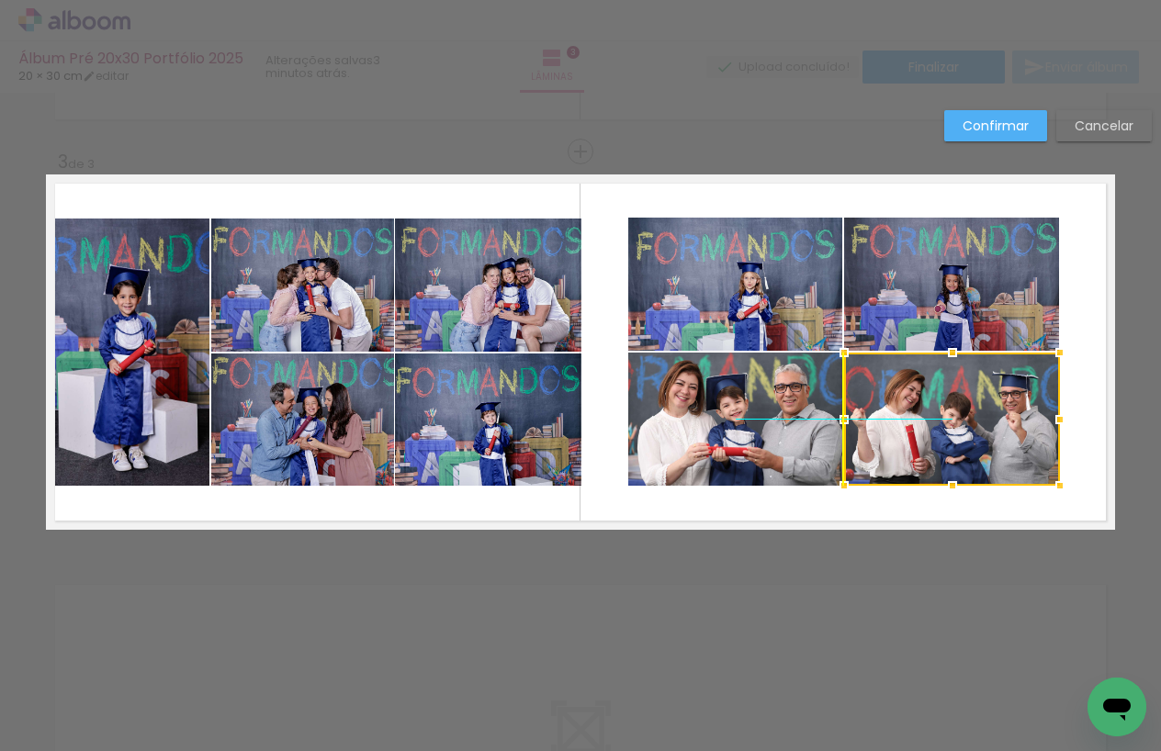
click at [1017, 404] on div at bounding box center [952, 419] width 216 height 133
click at [1114, 394] on quentale-layouter at bounding box center [580, 352] width 1069 height 355
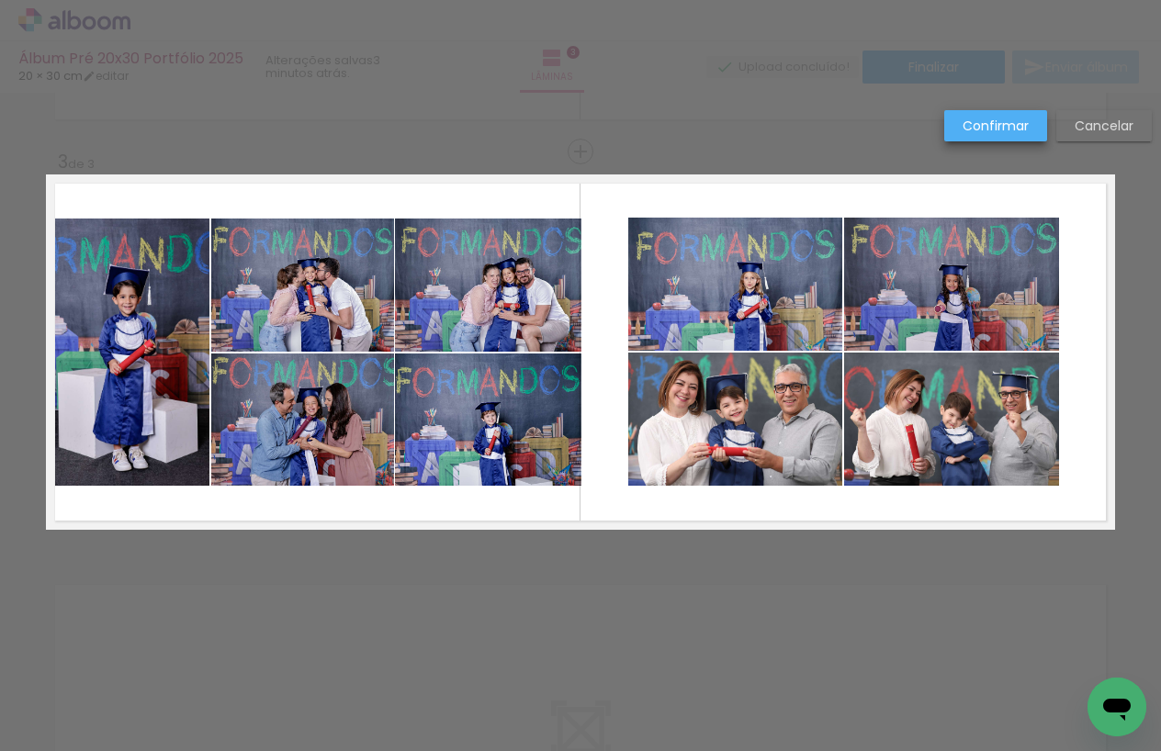
click at [0, 0] on slot "Confirmar" at bounding box center [0, 0] width 0 height 0
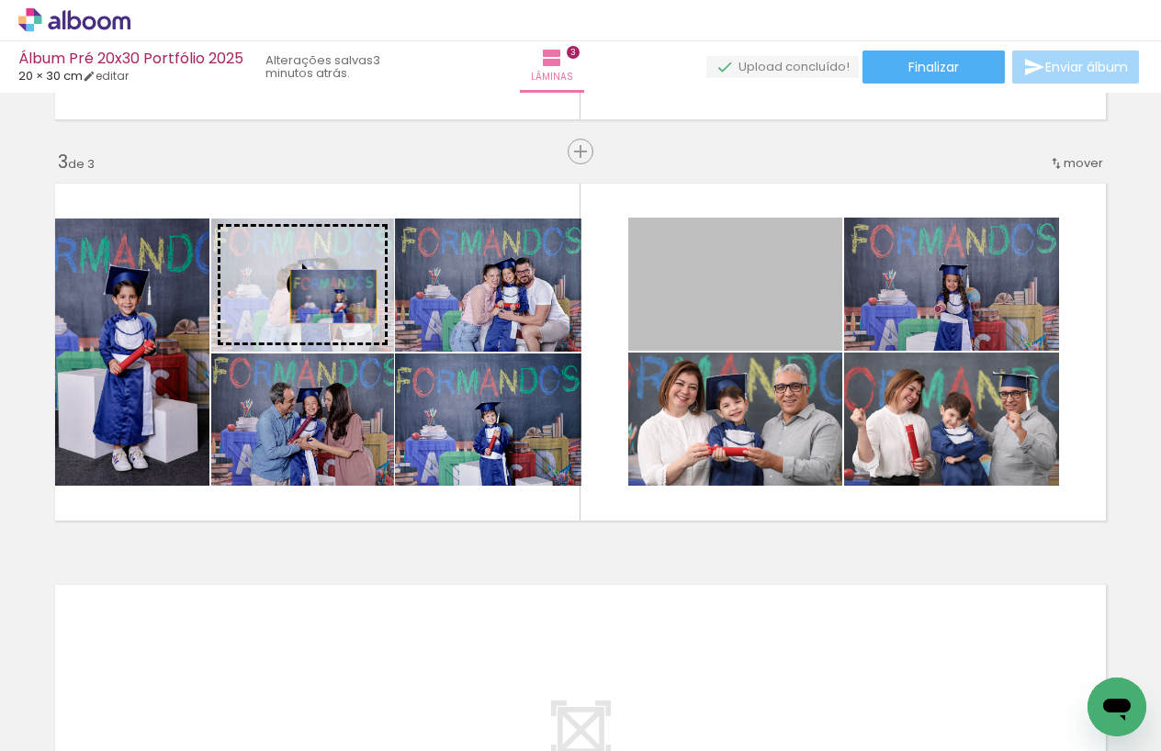
drag, startPoint x: 786, startPoint y: 310, endPoint x: 333, endPoint y: 297, distance: 453.0
click at [0, 0] on slot at bounding box center [0, 0] width 0 height 0
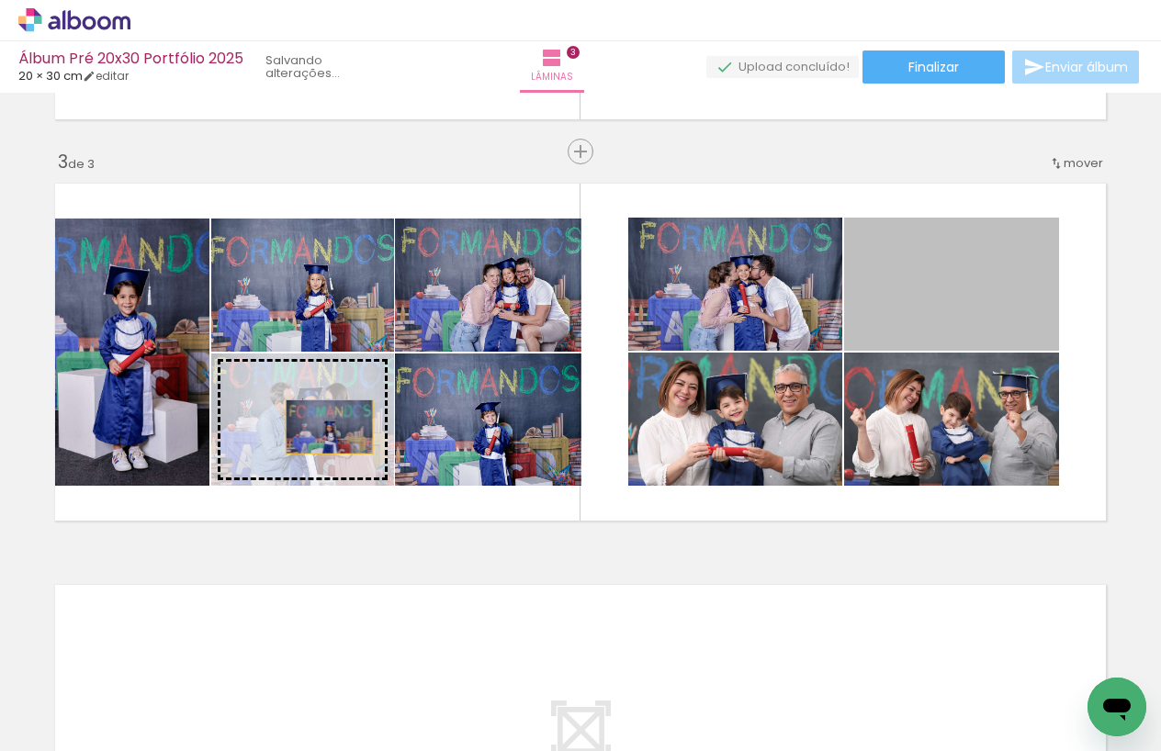
drag, startPoint x: 952, startPoint y: 314, endPoint x: 329, endPoint y: 427, distance: 633.0
click at [0, 0] on slot at bounding box center [0, 0] width 0 height 0
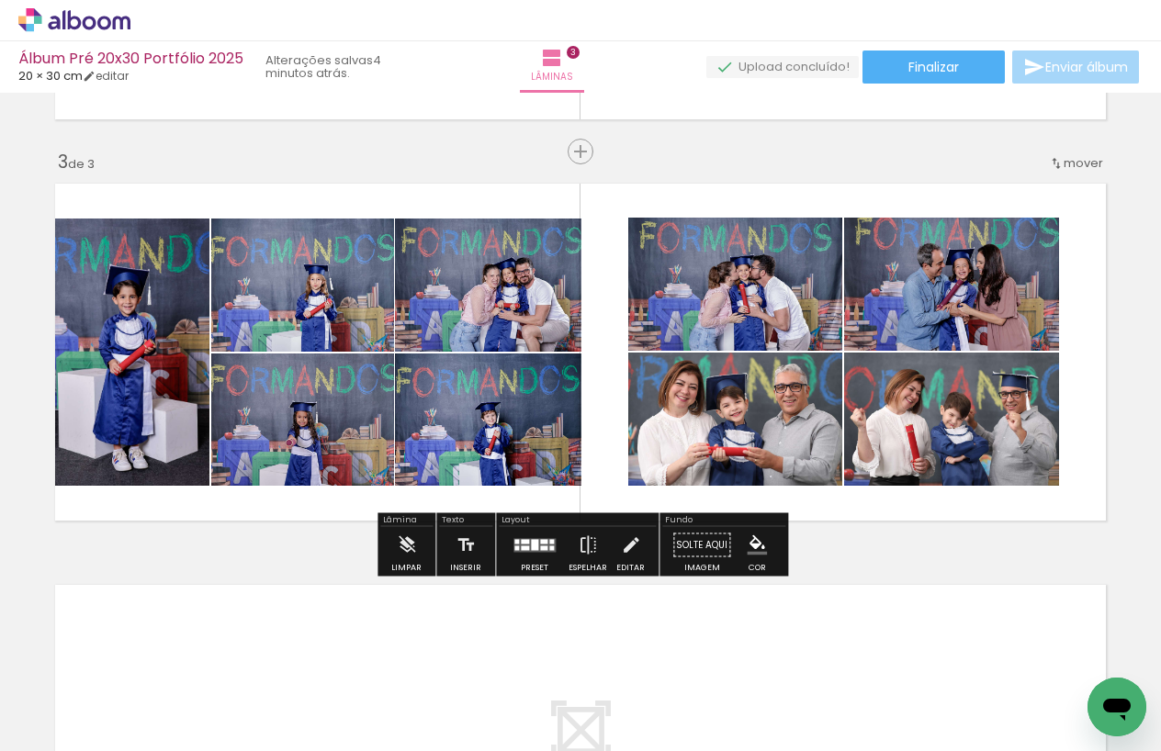
click at [950, 543] on div "Inserir lâmina 1 de 3 Inserir lâmina 2 de 3 Inserir lâmina 3 de 3" at bounding box center [580, 128] width 1161 height 1607
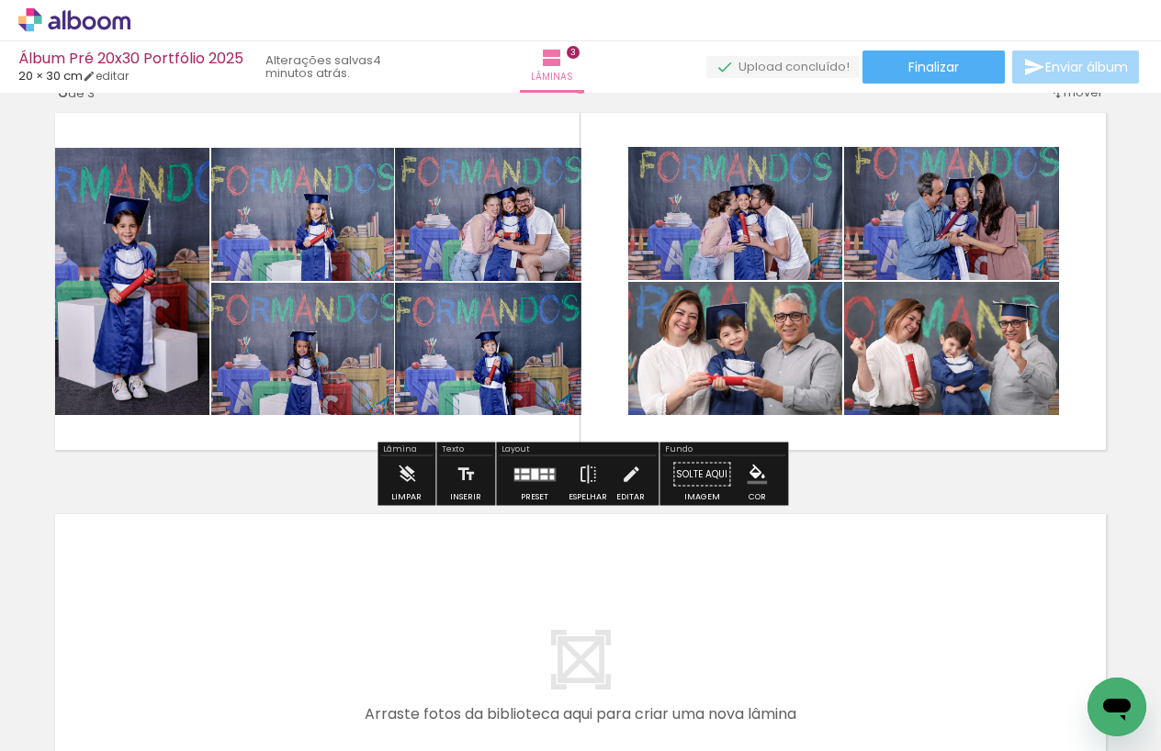
scroll to position [847, 0]
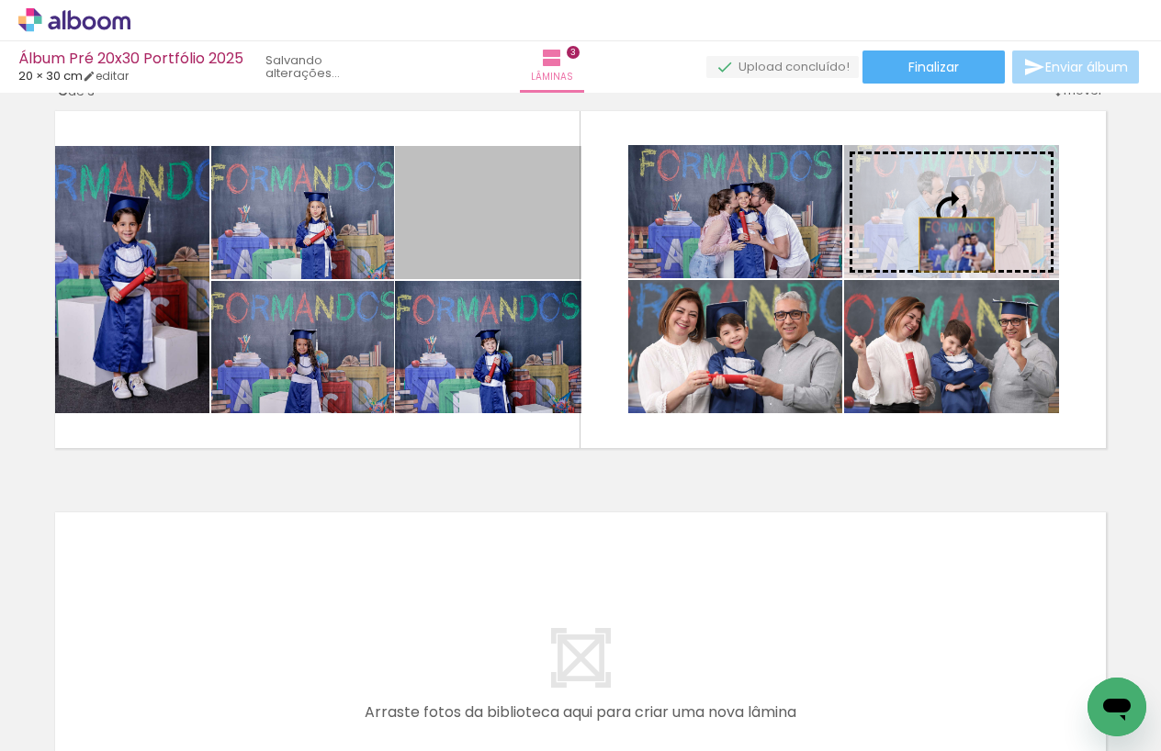
drag, startPoint x: 546, startPoint y: 258, endPoint x: 957, endPoint y: 244, distance: 411.7
click at [0, 0] on slot at bounding box center [0, 0] width 0 height 0
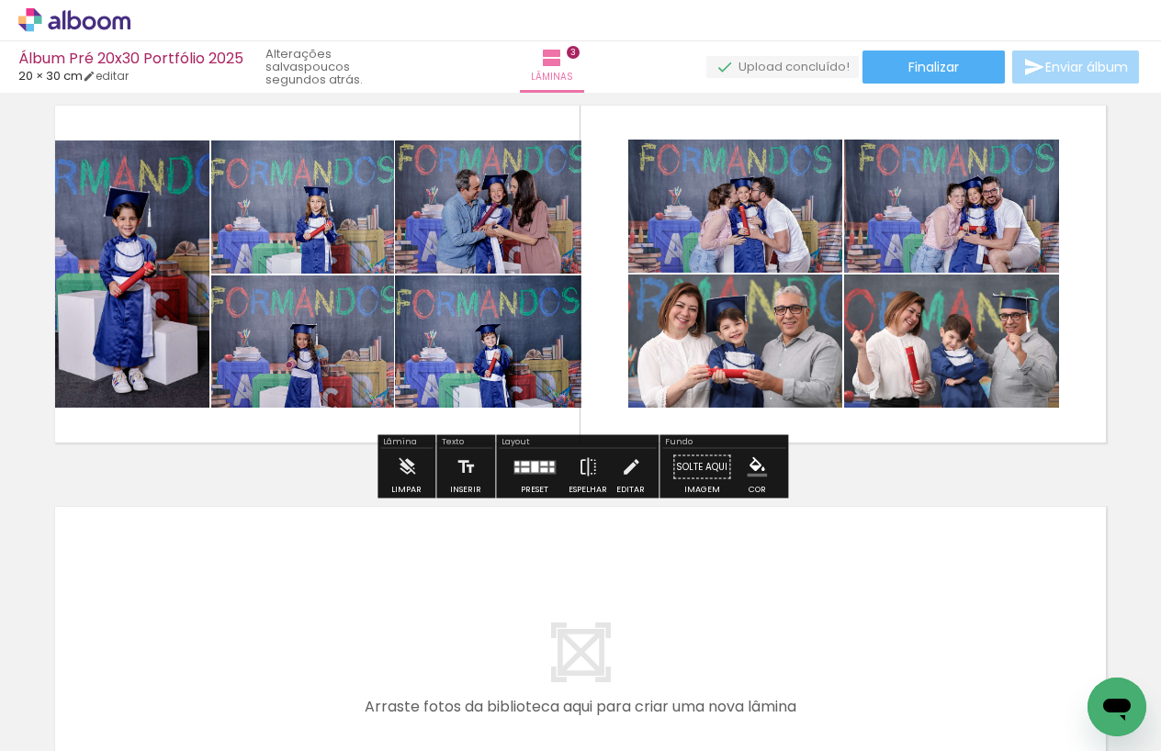
scroll to position [853, 0]
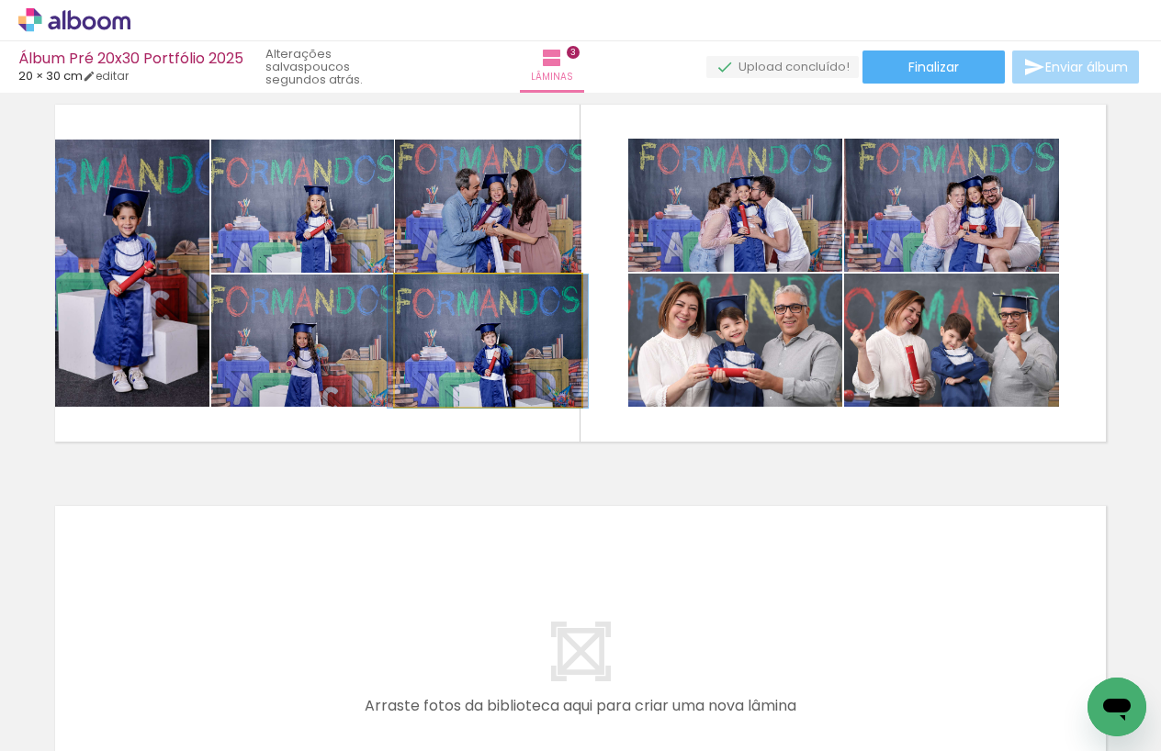
click at [512, 369] on quentale-photo at bounding box center [488, 341] width 186 height 133
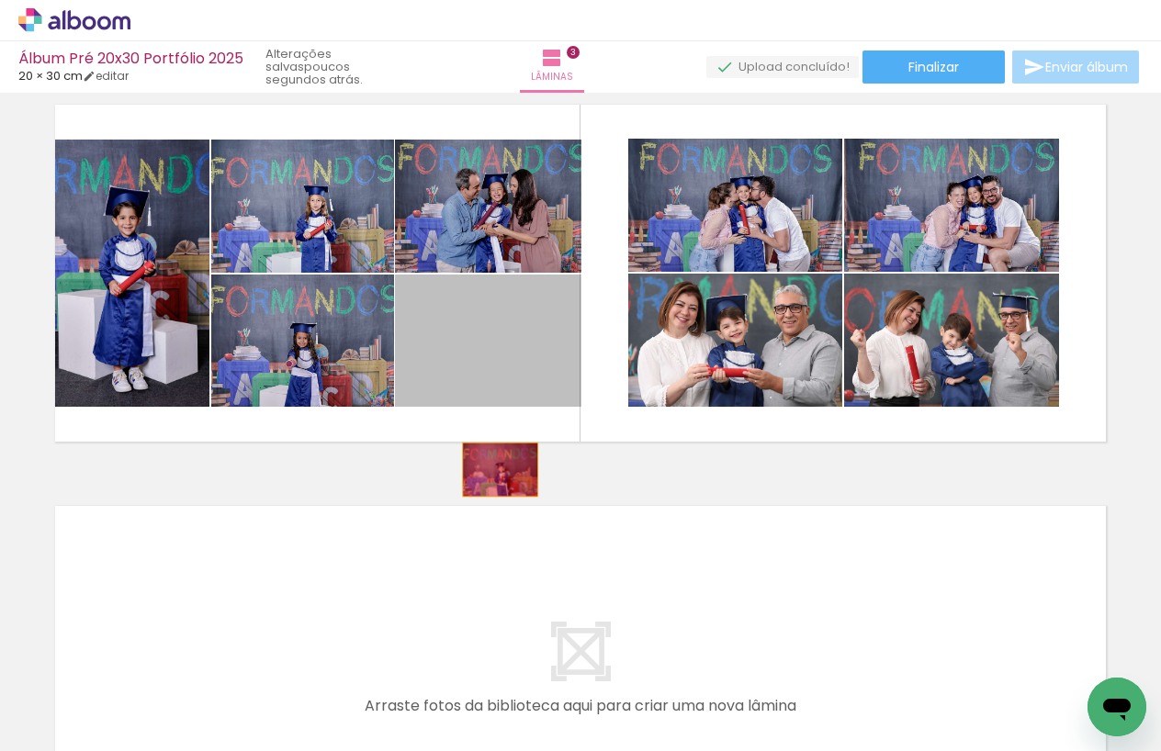
drag, startPoint x: 496, startPoint y: 375, endPoint x: 501, endPoint y: 469, distance: 94.7
click at [501, 469] on div "Inserir lâmina 1 de 3 Inserir lâmina 2 de 3 Inserir lâmina 3 de 3" at bounding box center [580, 49] width 1161 height 1607
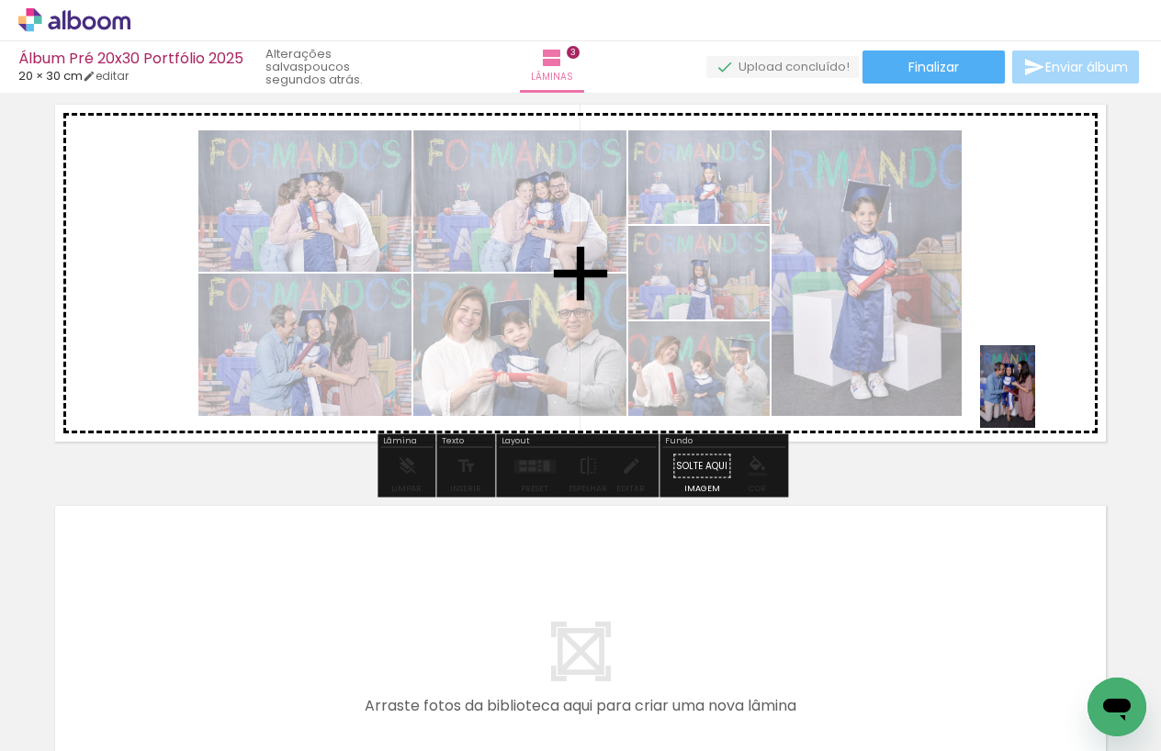
drag, startPoint x: 808, startPoint y: 636, endPoint x: 1035, endPoint y: 400, distance: 326.8
click at [1035, 400] on quentale-workspace at bounding box center [580, 375] width 1161 height 751
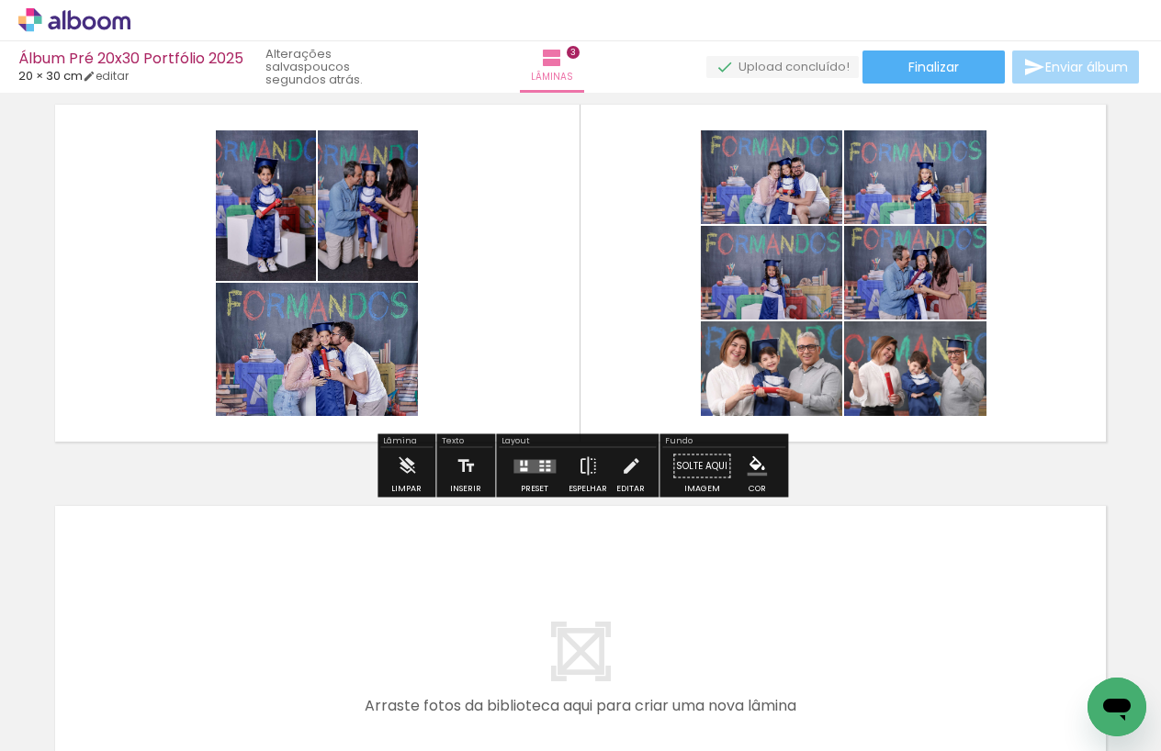
click at [539, 468] on div at bounding box center [541, 469] width 5 height 3
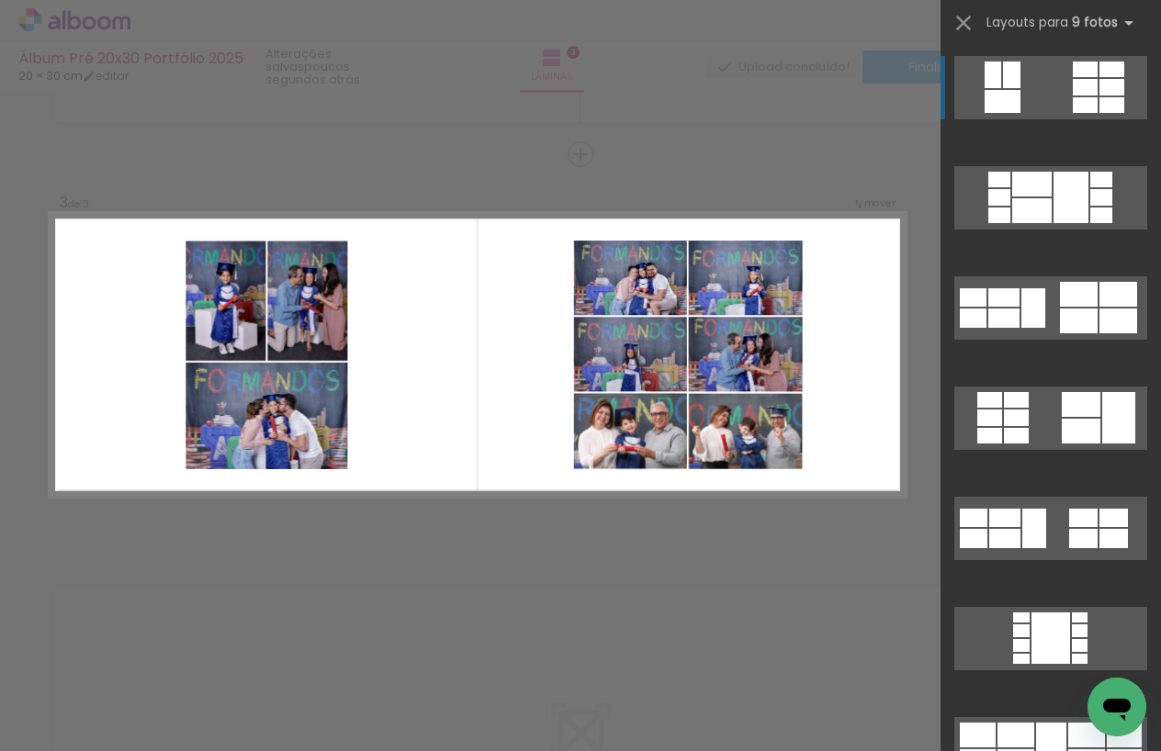
scroll to position [762, 0]
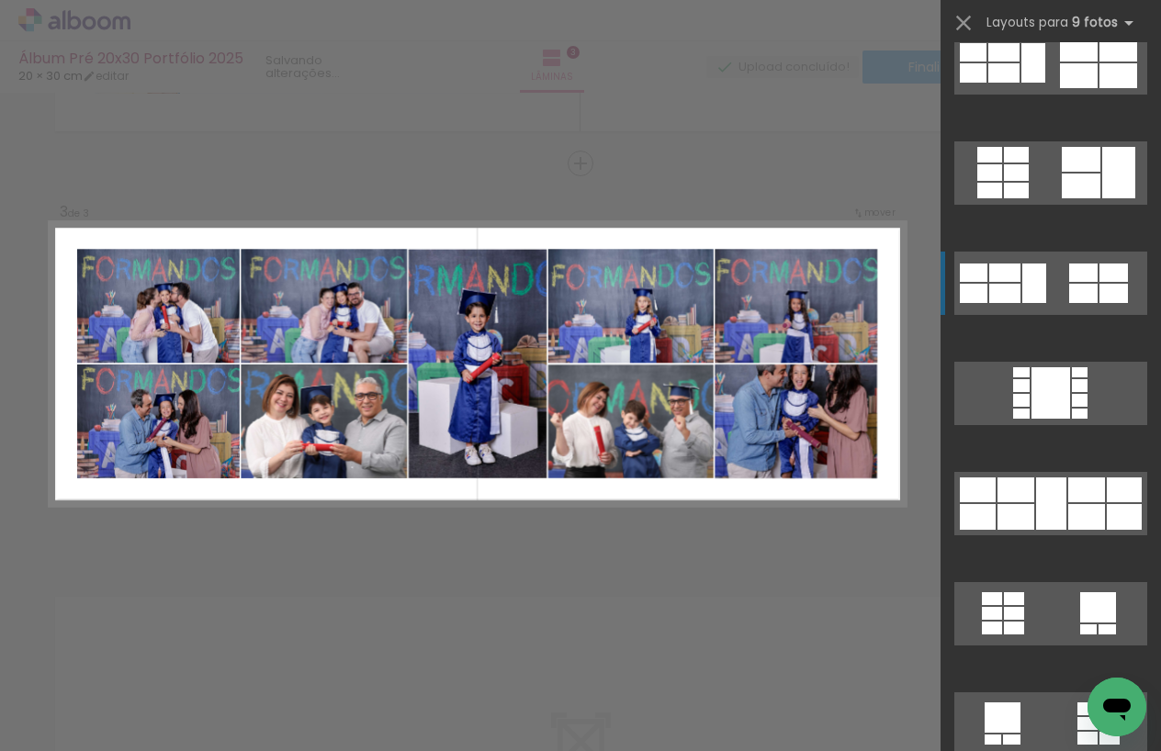
scroll to position [246, 0]
click at [1047, 505] on div at bounding box center [1051, 503] width 30 height 52
